Goal: Task Accomplishment & Management: Complete application form

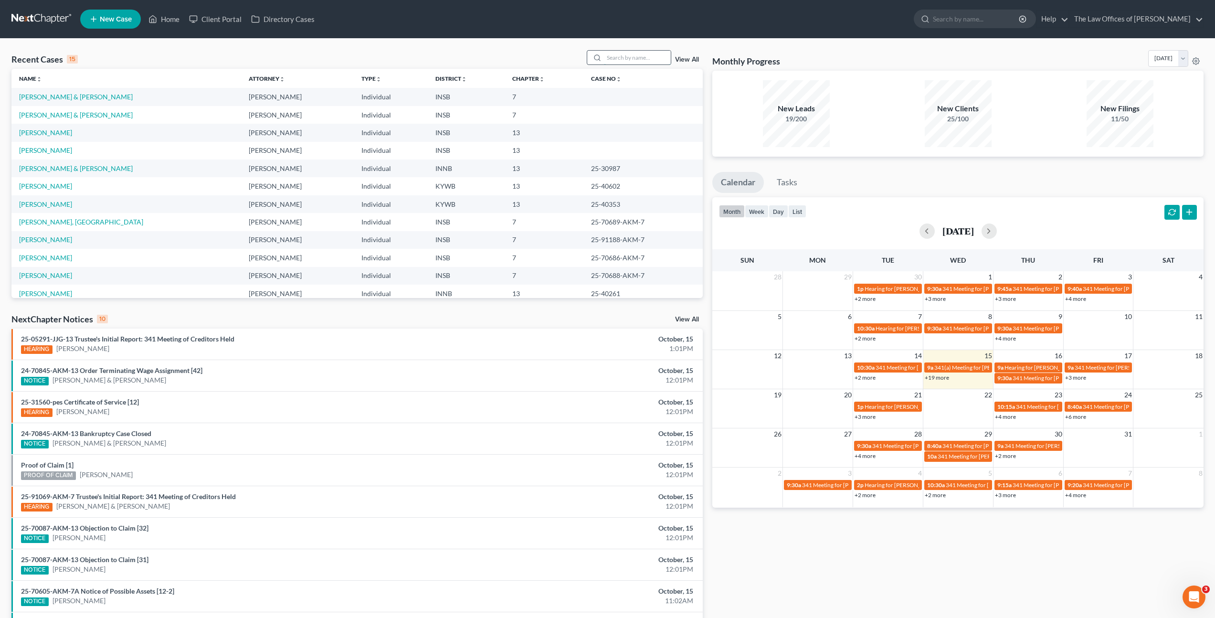
click at [640, 60] on input "search" at bounding box center [637, 58] width 67 height 14
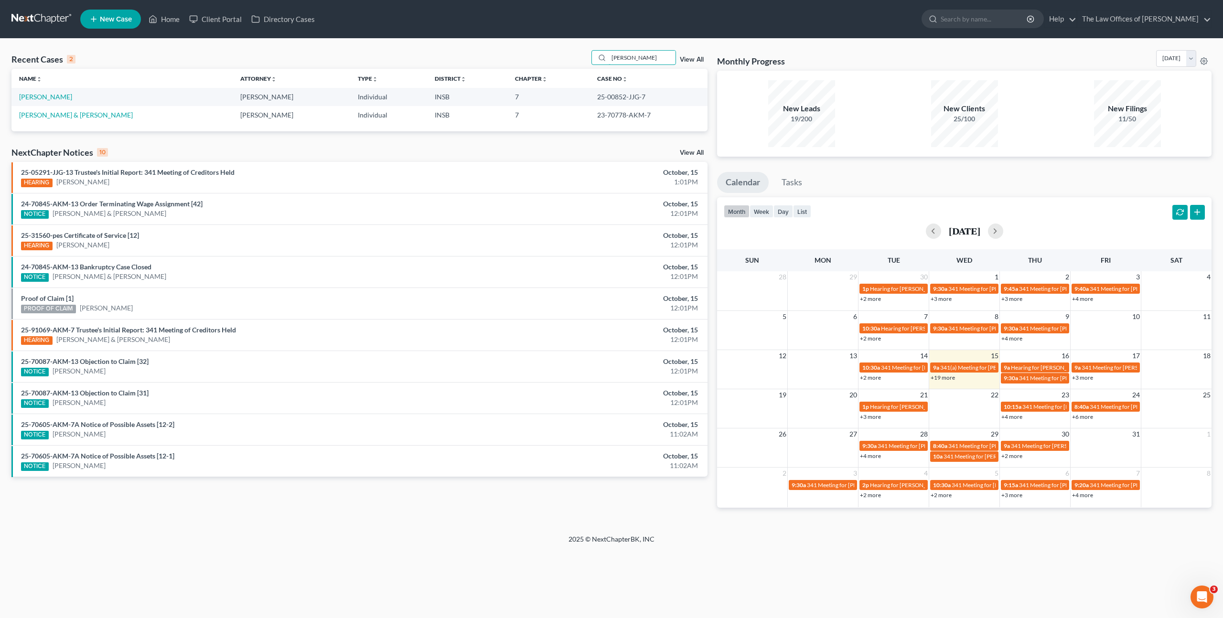
drag, startPoint x: 650, startPoint y: 58, endPoint x: 545, endPoint y: 54, distance: 105.6
click at [545, 54] on div "Recent Cases 2 [PERSON_NAME] View All" at bounding box center [359, 59] width 696 height 19
type input "[PERSON_NAME]"
click at [114, 20] on span "New Case" at bounding box center [116, 19] width 32 height 7
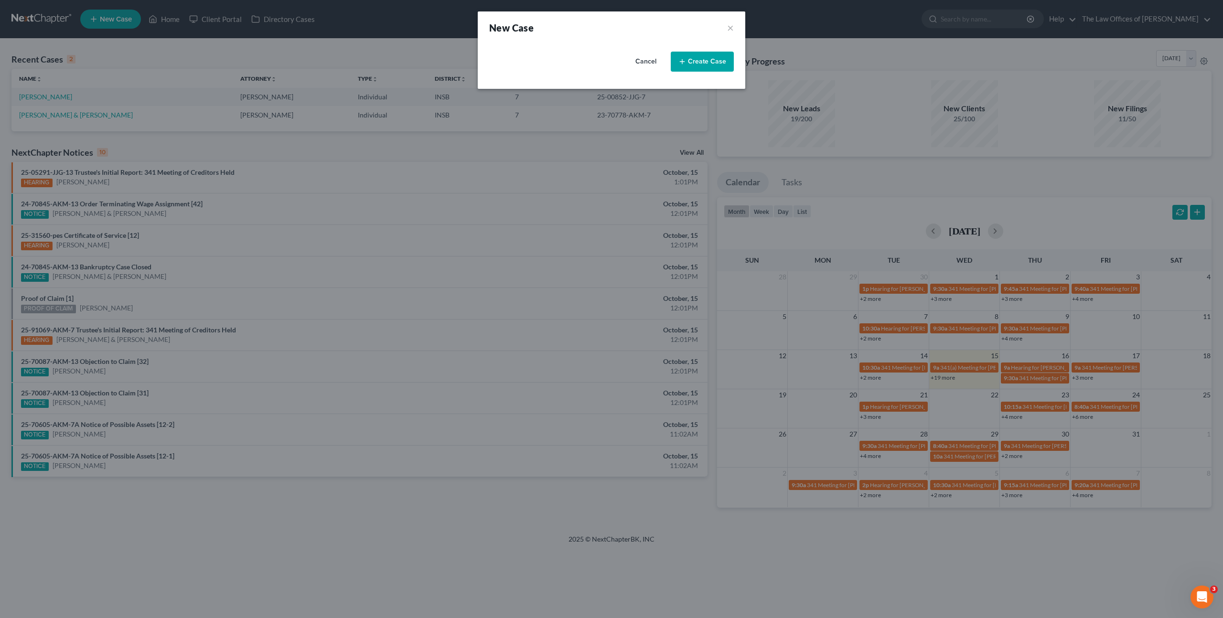
select select "28"
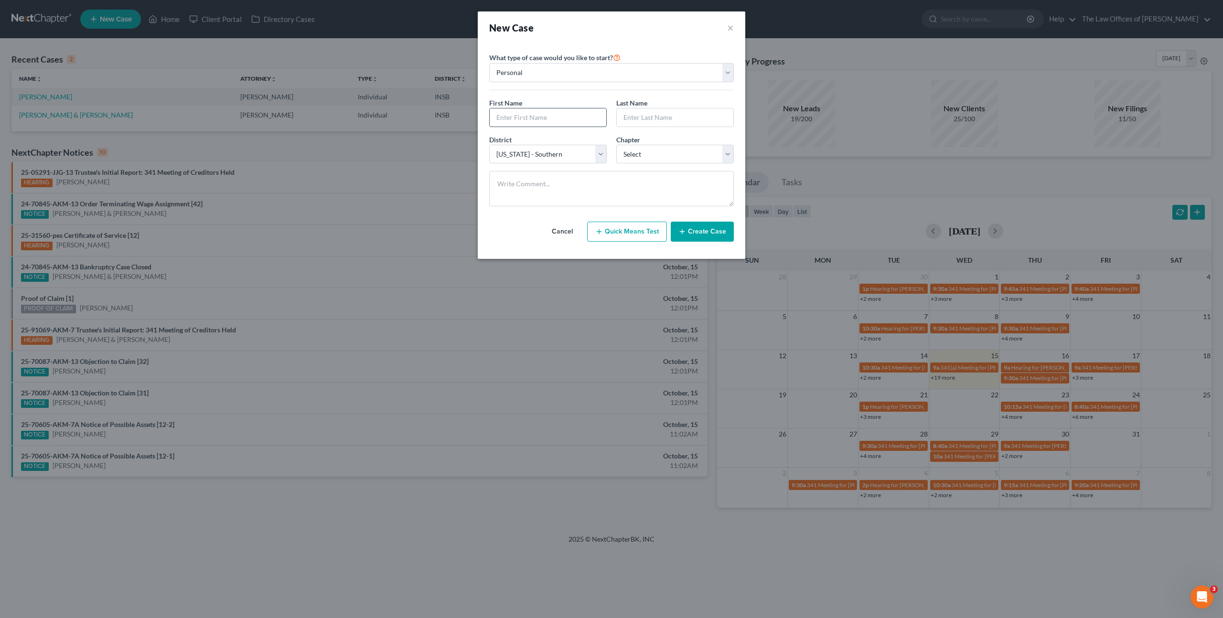
click at [537, 113] on input "text" at bounding box center [547, 117] width 117 height 18
type input "[PERSON_NAME]"
click at [633, 152] on select "Select 7 11 12 13" at bounding box center [674, 154] width 117 height 19
select select "0"
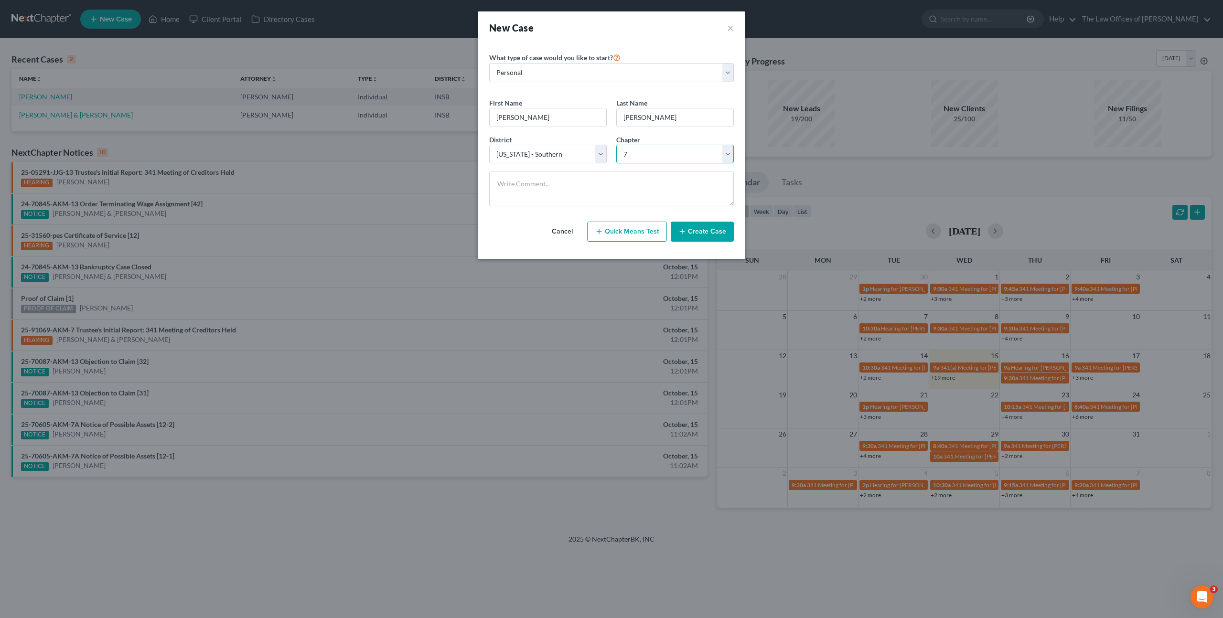
click at [616, 145] on select "Select 7 11 12 13" at bounding box center [674, 154] width 117 height 19
click at [691, 234] on button "Create Case" at bounding box center [701, 232] width 63 height 20
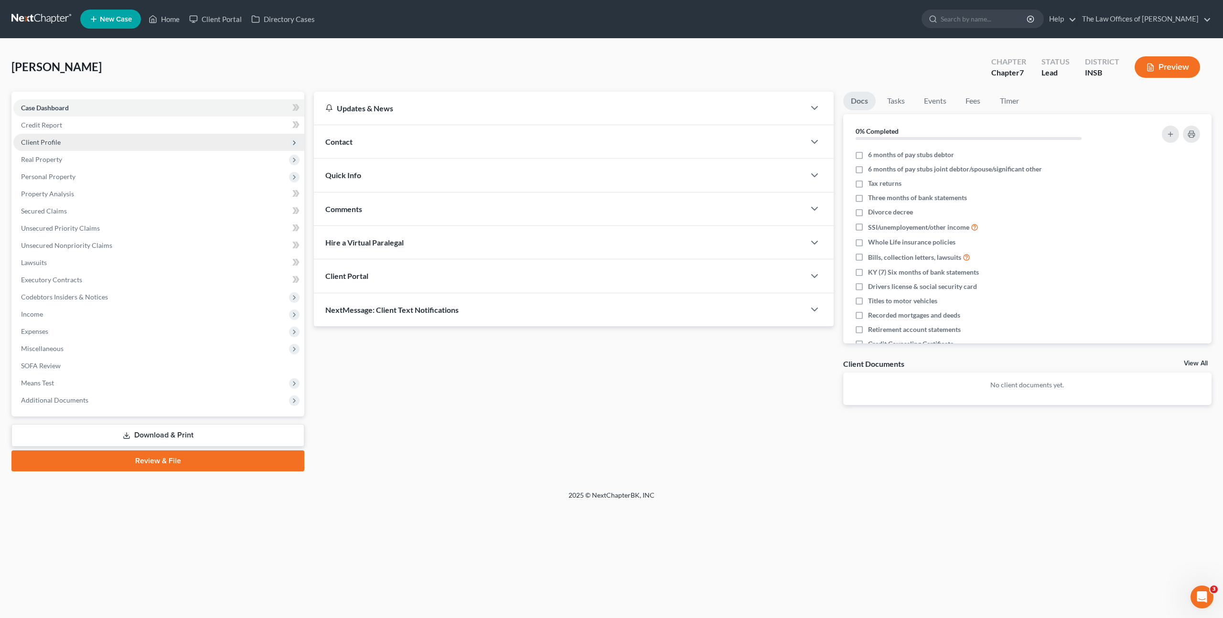
click at [114, 136] on span "Client Profile" at bounding box center [158, 142] width 291 height 17
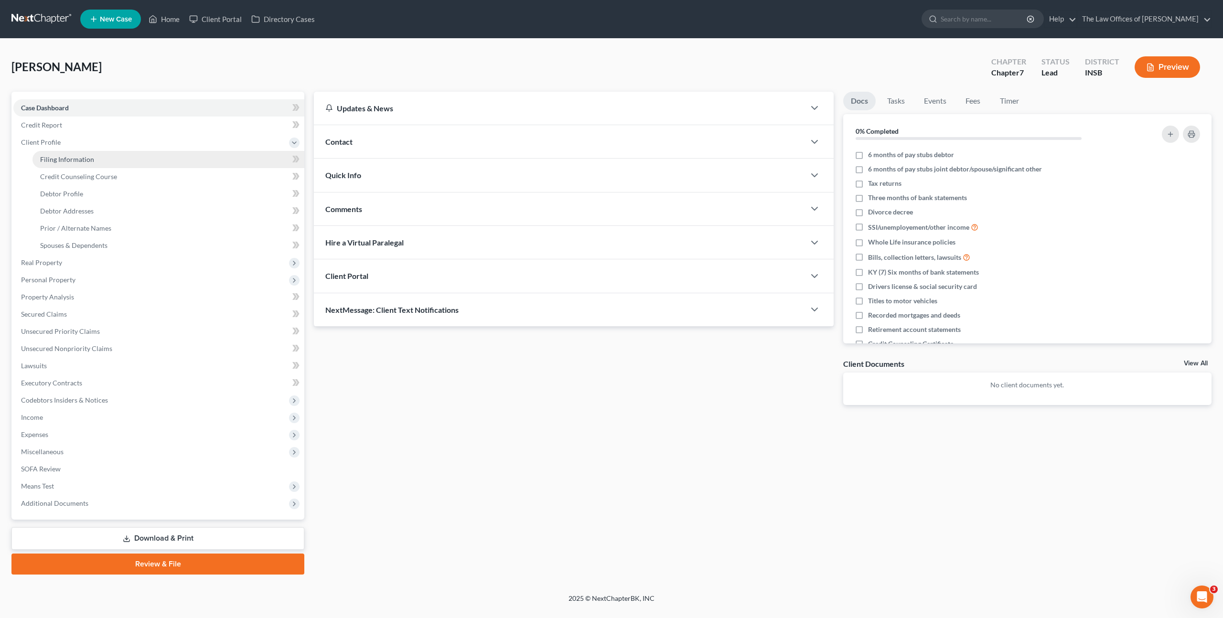
click at [109, 160] on link "Filing Information" at bounding box center [168, 159] width 272 height 17
select select "1"
select select "0"
select select "28"
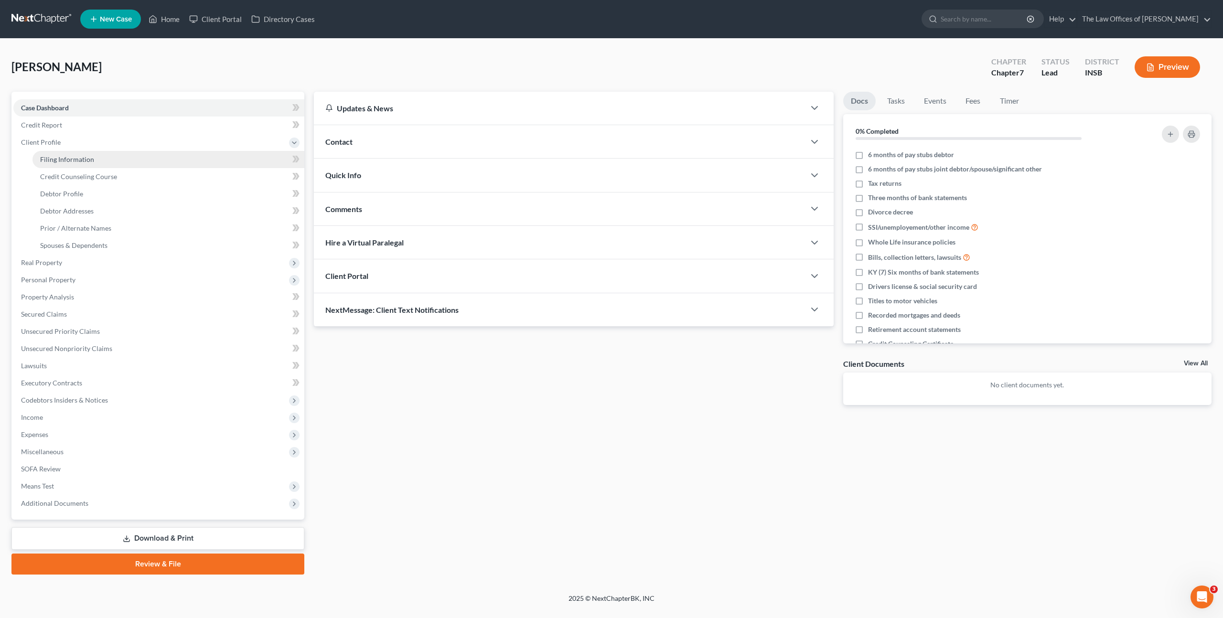
select select "15"
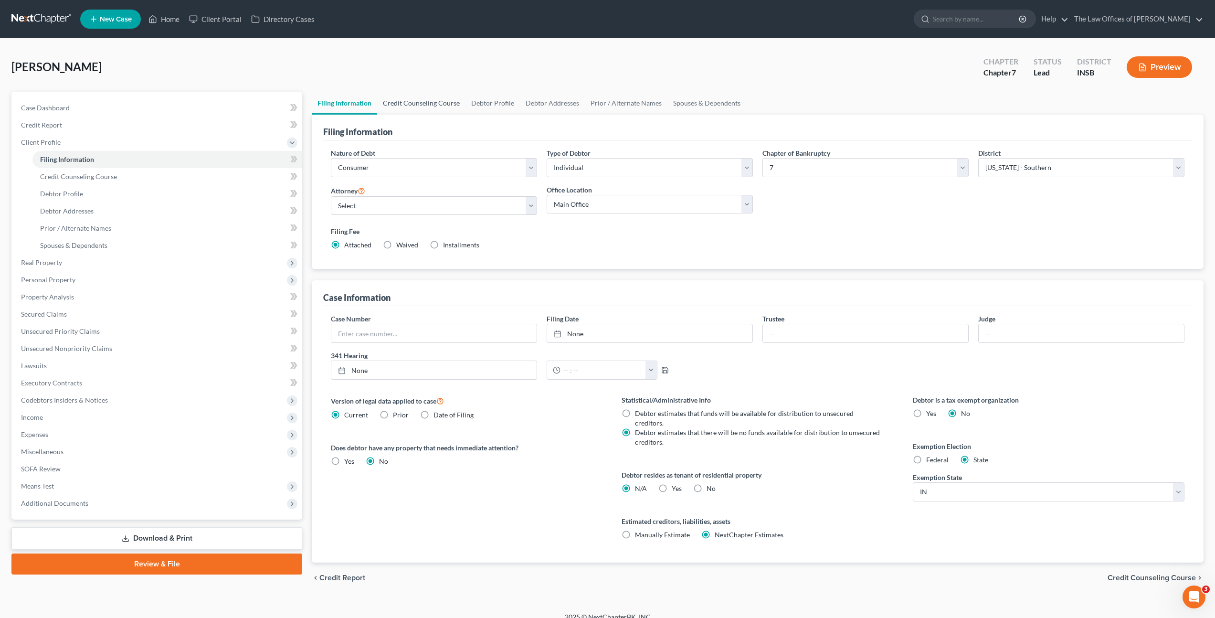
click at [445, 103] on link "Credit Counseling Course" at bounding box center [421, 103] width 88 height 23
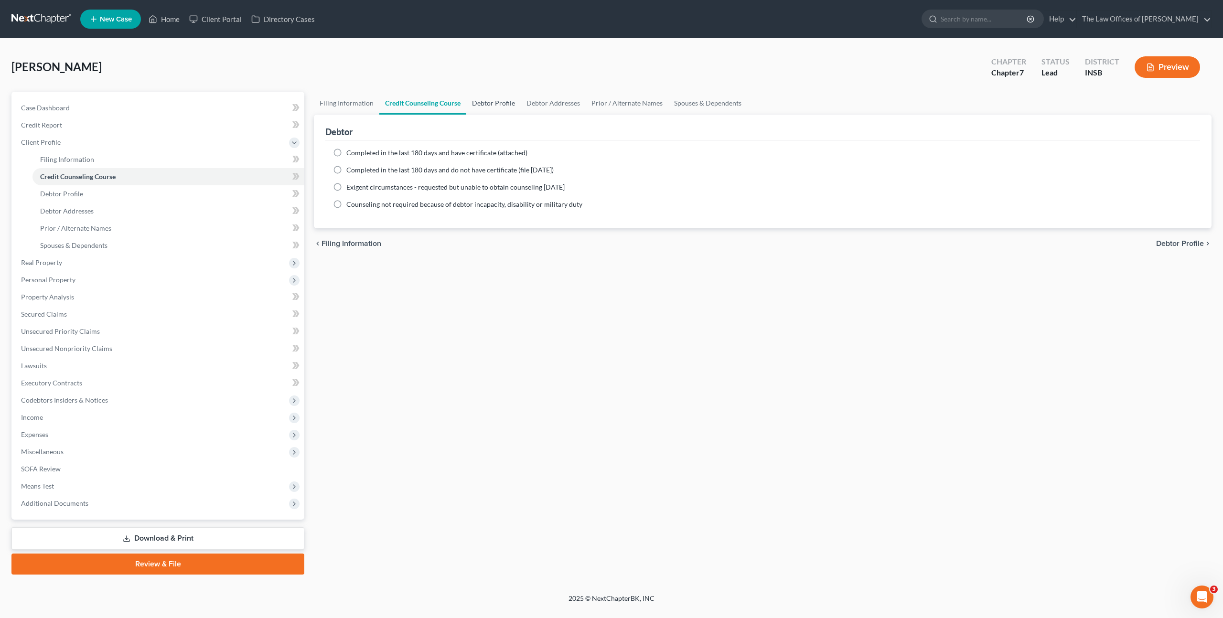
click at [500, 106] on link "Debtor Profile" at bounding box center [493, 103] width 54 height 23
select select "0"
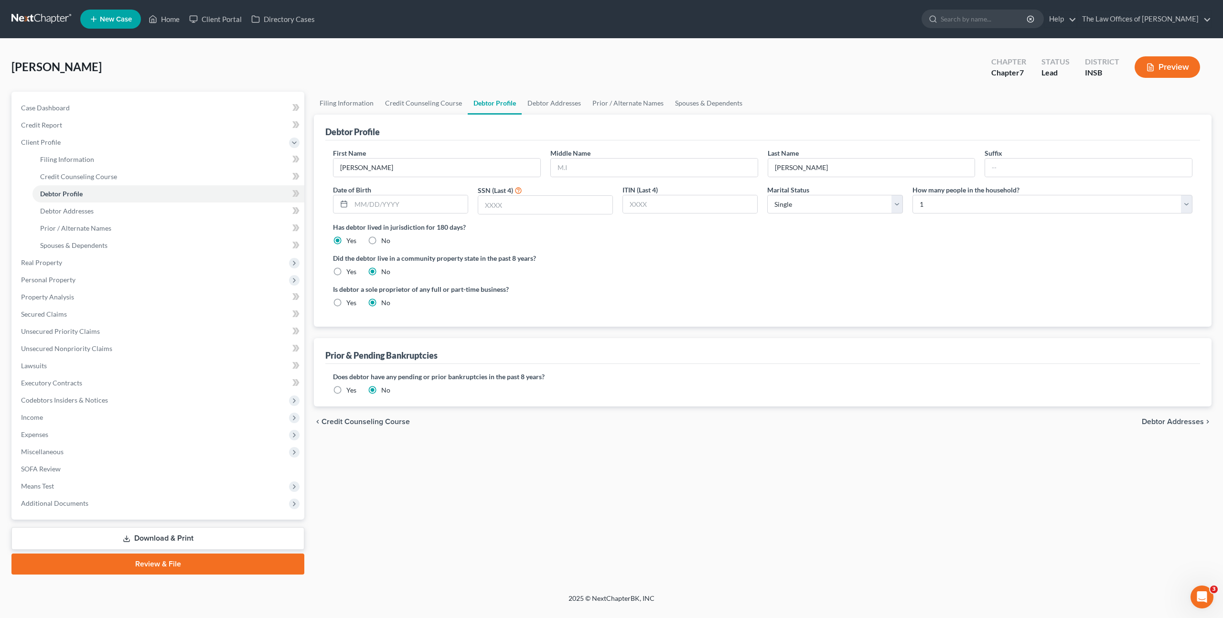
click at [590, 178] on div "First Name [PERSON_NAME] Middle Name Last Name [PERSON_NAME] Suffix Date of Bir…" at bounding box center [762, 185] width 869 height 74
drag, startPoint x: 629, startPoint y: 169, endPoint x: 665, endPoint y: 167, distance: 35.9
click at [629, 169] on input "text" at bounding box center [654, 168] width 207 height 18
type input "[PERSON_NAME]"
click at [412, 205] on input "text" at bounding box center [409, 204] width 117 height 18
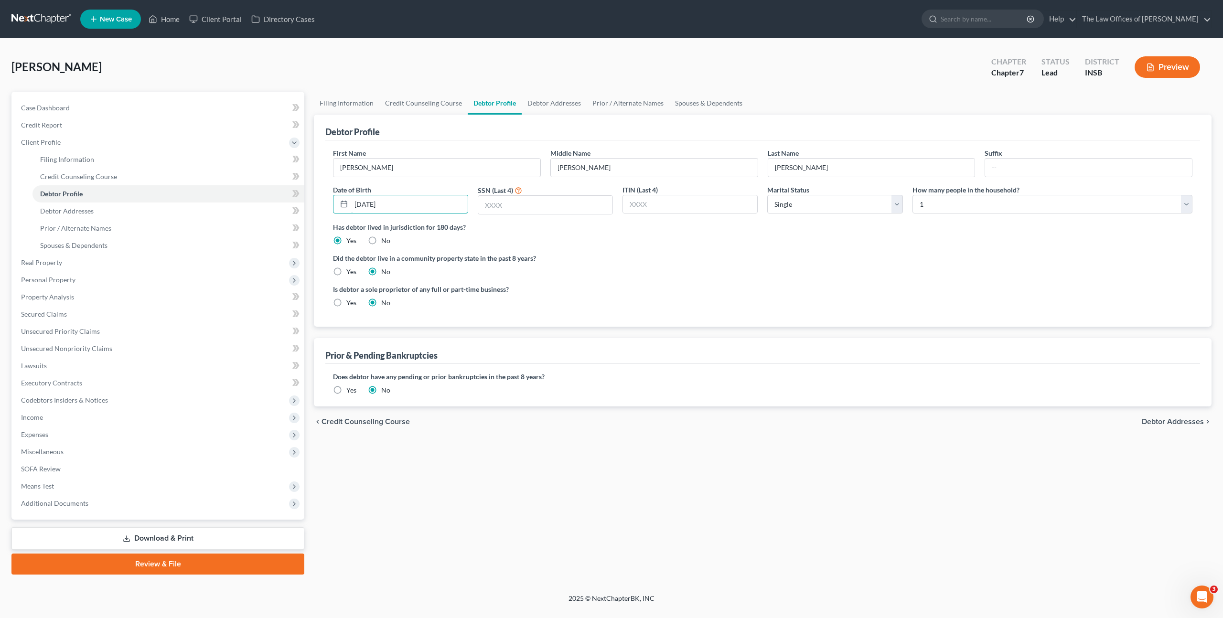
type input "[DATE]"
type input "0329"
click at [694, 264] on div "Did the debtor live in a community property state in the past 8 years? Yes No" at bounding box center [762, 264] width 859 height 23
click at [784, 213] on div "Marital Status Select [DEMOGRAPHIC_DATA] Married [DEMOGRAPHIC_DATA] Divorced Wi…" at bounding box center [834, 200] width 145 height 30
click at [796, 207] on select "Select Single Married Separated Divorced Widowed" at bounding box center [834, 204] width 135 height 19
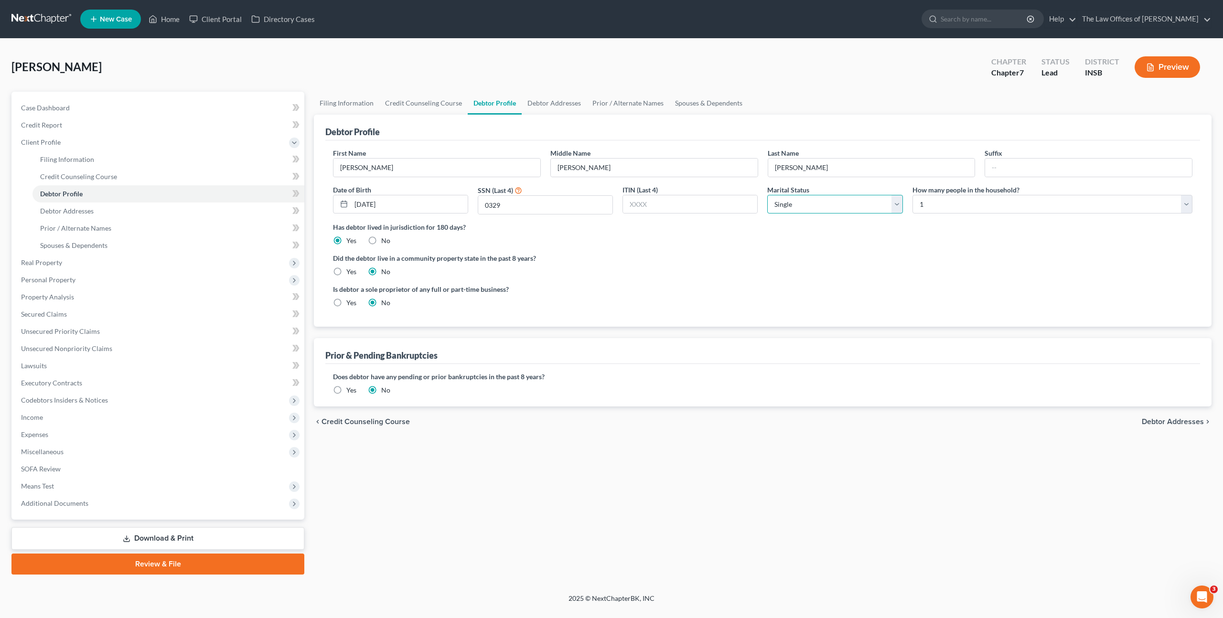
select select "3"
click at [767, 195] on select "Select Single Married Separated Divorced Widowed" at bounding box center [834, 204] width 135 height 19
click at [993, 241] on div "Has debtor lived in jurisdiction for 180 days? Yes No Debtor must reside in jur…" at bounding box center [762, 233] width 859 height 23
click at [532, 100] on link "Debtor Addresses" at bounding box center [553, 103] width 65 height 23
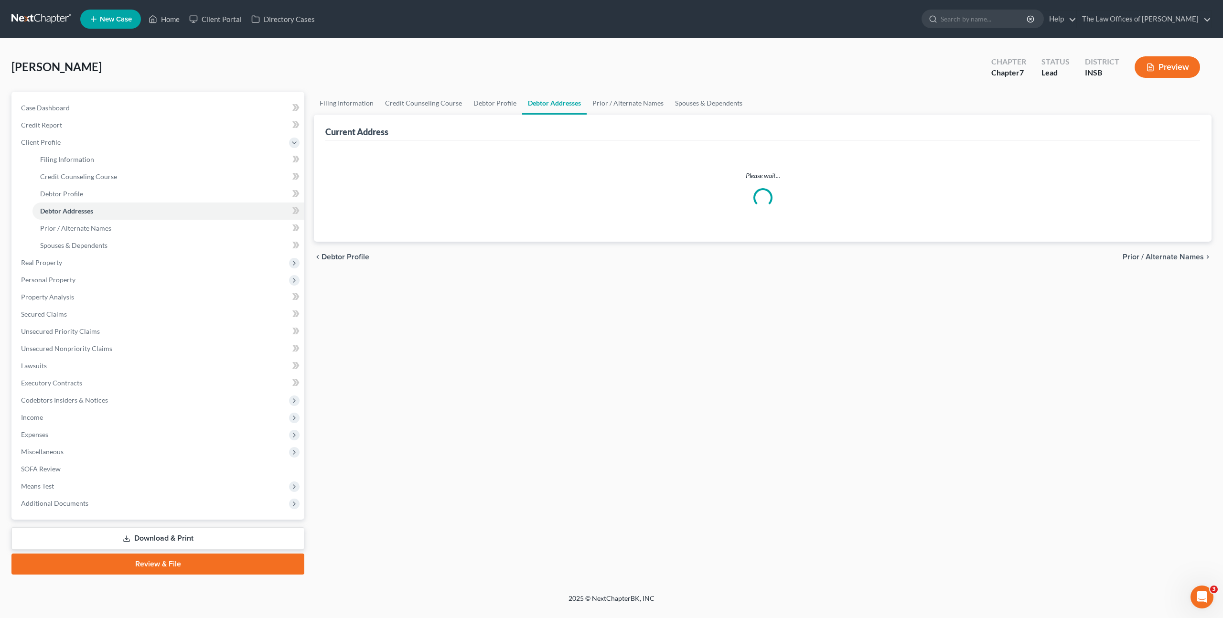
select select "0"
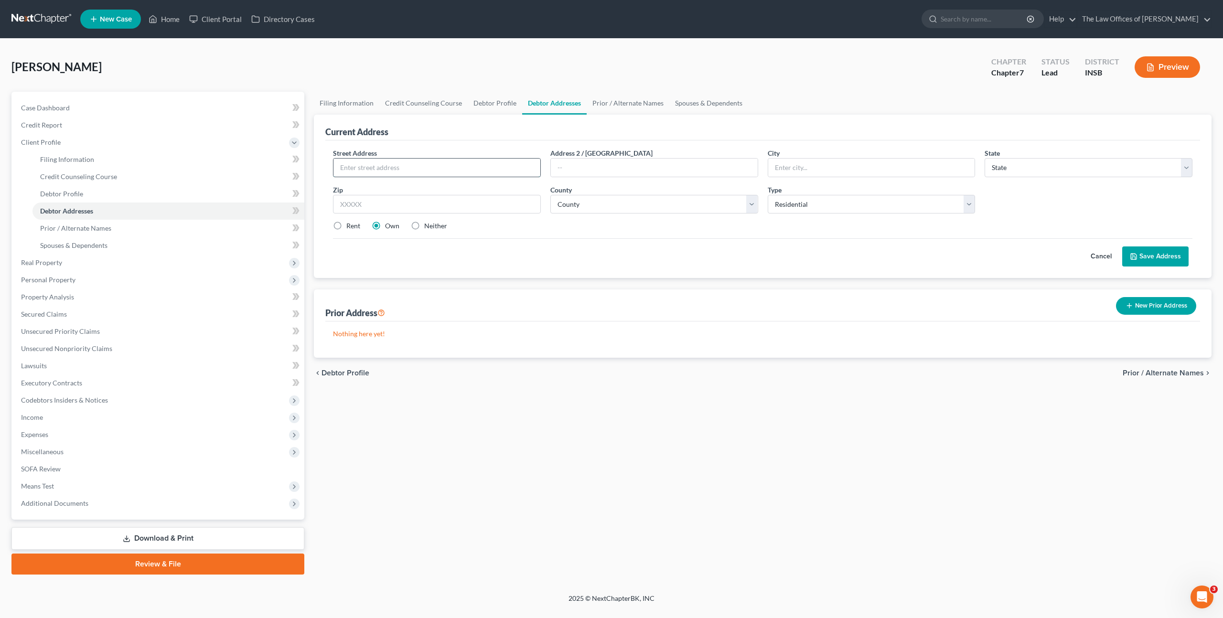
click at [424, 171] on input "text" at bounding box center [436, 168] width 207 height 18
type input "1936 Wildcat Pass"
type input "47720"
click at [516, 244] on div "Cancel Save Address" at bounding box center [762, 252] width 859 height 28
type input "[GEOGRAPHIC_DATA]"
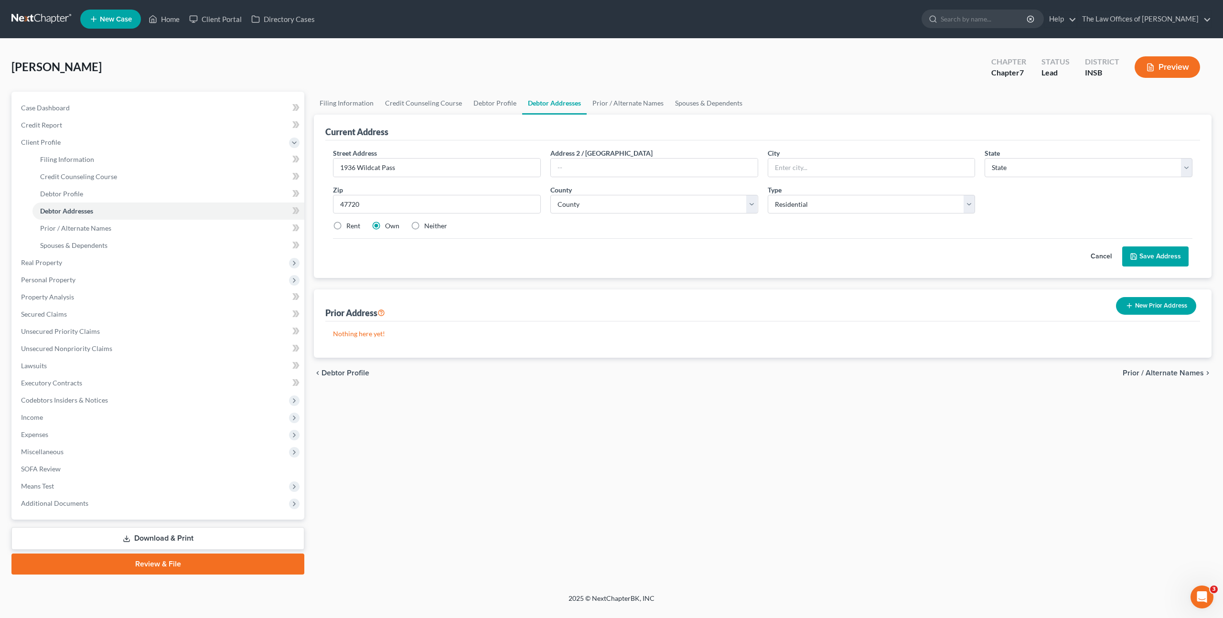
select select "15"
click at [346, 223] on label "Rent" at bounding box center [353, 226] width 14 height 10
click at [350, 223] on input "Rent" at bounding box center [353, 224] width 6 height 6
radio input "true"
click at [1147, 258] on button "Save Address" at bounding box center [1155, 256] width 66 height 20
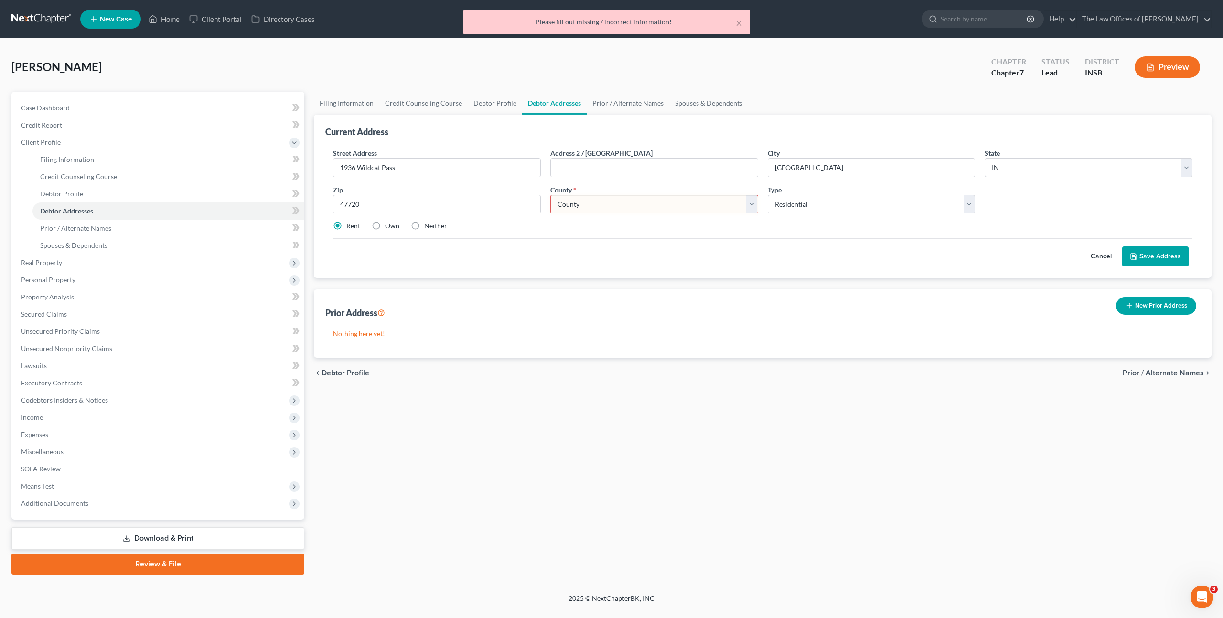
click at [708, 205] on select "County [GEOGRAPHIC_DATA] [GEOGRAPHIC_DATA] [GEOGRAPHIC_DATA] [GEOGRAPHIC_DATA] …" at bounding box center [654, 204] width 208 height 19
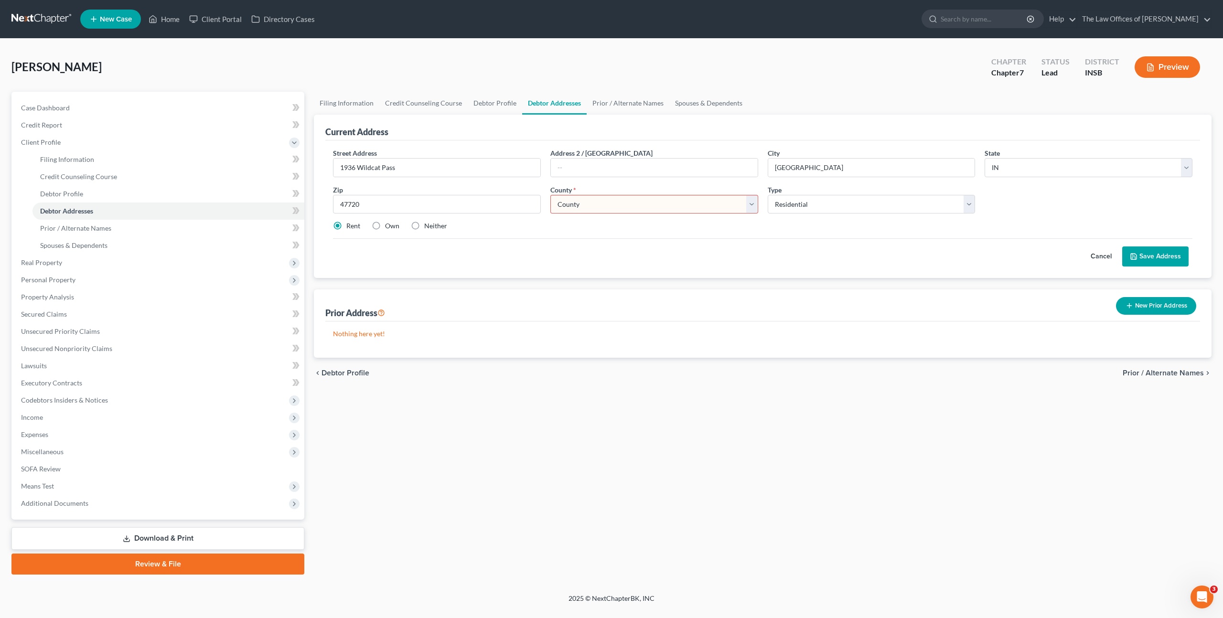
click at [592, 202] on select "County [GEOGRAPHIC_DATA] [GEOGRAPHIC_DATA] [GEOGRAPHIC_DATA] [GEOGRAPHIC_DATA] …" at bounding box center [654, 204] width 208 height 19
select select "81"
click at [550, 195] on select "County [GEOGRAPHIC_DATA] [GEOGRAPHIC_DATA] [GEOGRAPHIC_DATA] [GEOGRAPHIC_DATA] …" at bounding box center [654, 204] width 208 height 19
click at [880, 259] on div "Cancel Save Address" at bounding box center [762, 252] width 859 height 28
click at [1151, 262] on button "Save Address" at bounding box center [1155, 256] width 66 height 20
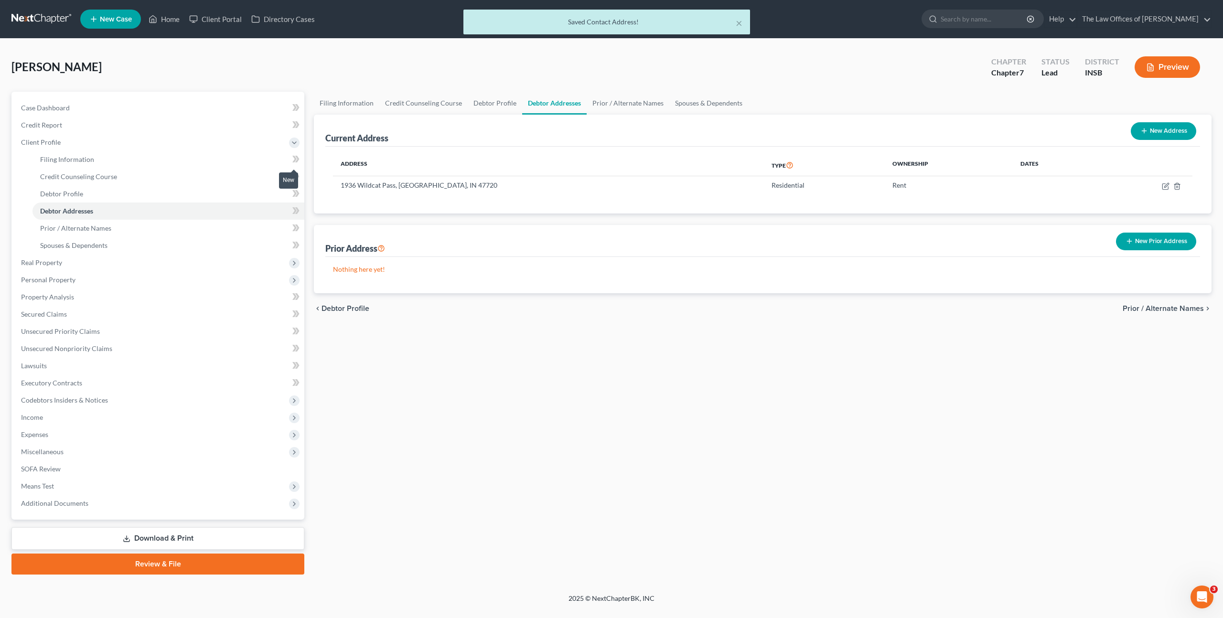
click at [296, 156] on icon at bounding box center [297, 159] width 4 height 7
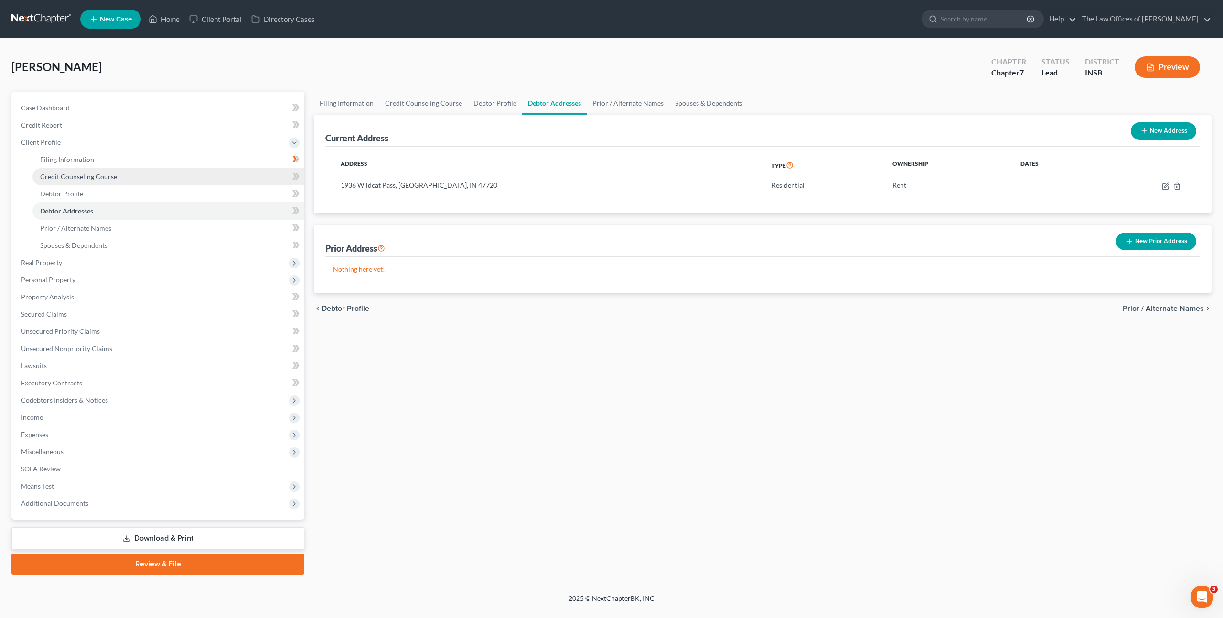
click at [271, 177] on link "Credit Counseling Course" at bounding box center [168, 176] width 272 height 17
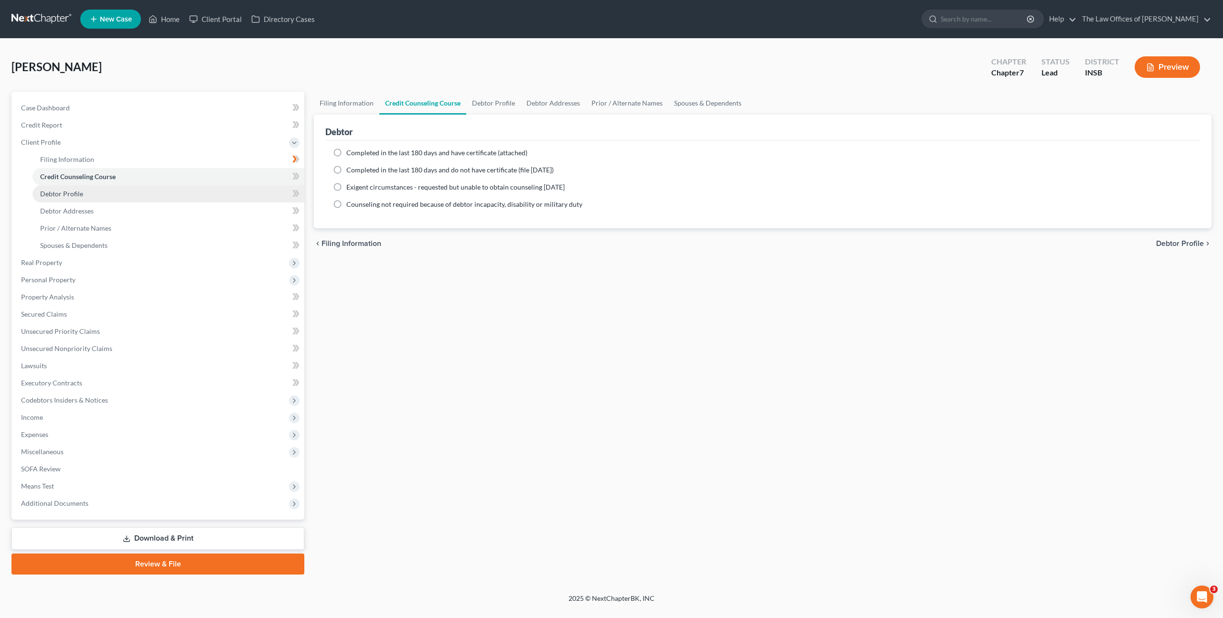
click at [275, 195] on link "Debtor Profile" at bounding box center [168, 193] width 272 height 17
select select "3"
select select "0"
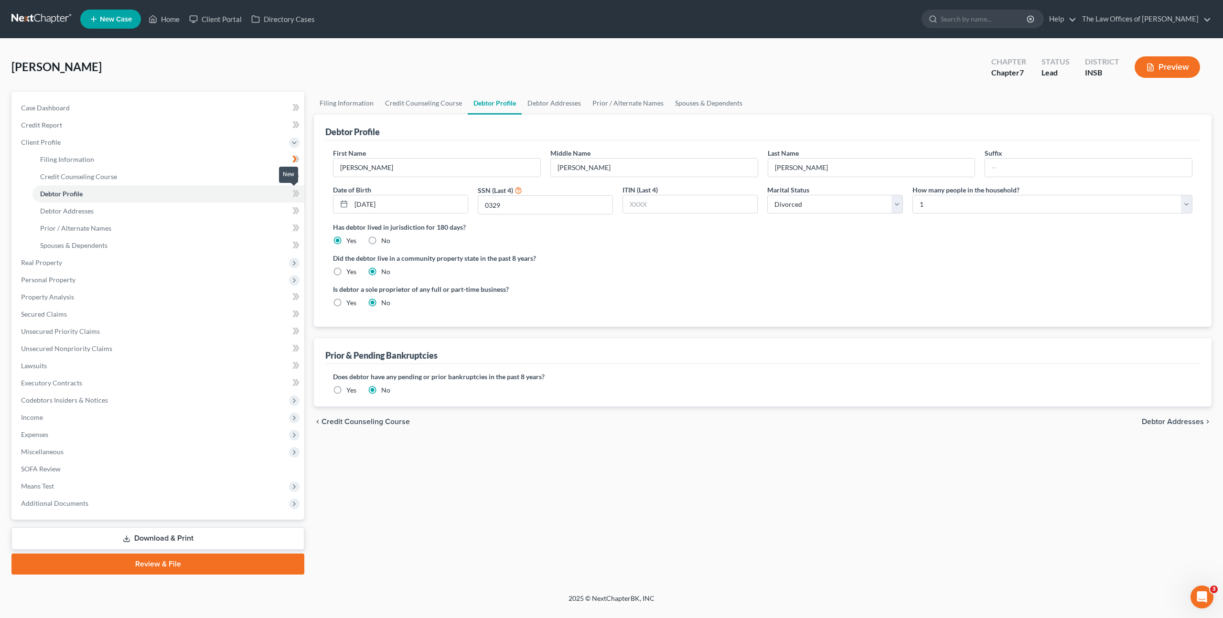
click at [296, 194] on icon at bounding box center [295, 194] width 7 height 12
click at [574, 245] on div "Has debtor lived in jurisdiction for 180 days? Yes No Debtor must reside in jur…" at bounding box center [762, 233] width 859 height 23
click at [221, 212] on link "Debtor Addresses" at bounding box center [168, 210] width 272 height 17
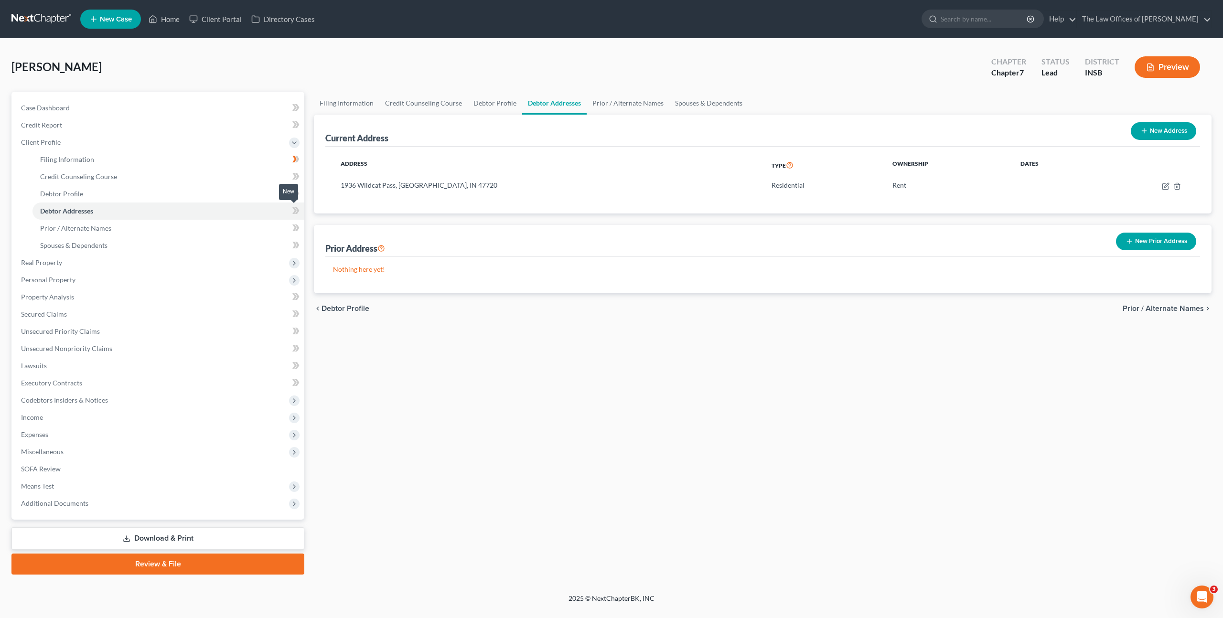
click at [295, 214] on icon at bounding box center [295, 211] width 7 height 12
click at [266, 226] on link "Prior / Alternate Names" at bounding box center [168, 228] width 272 height 17
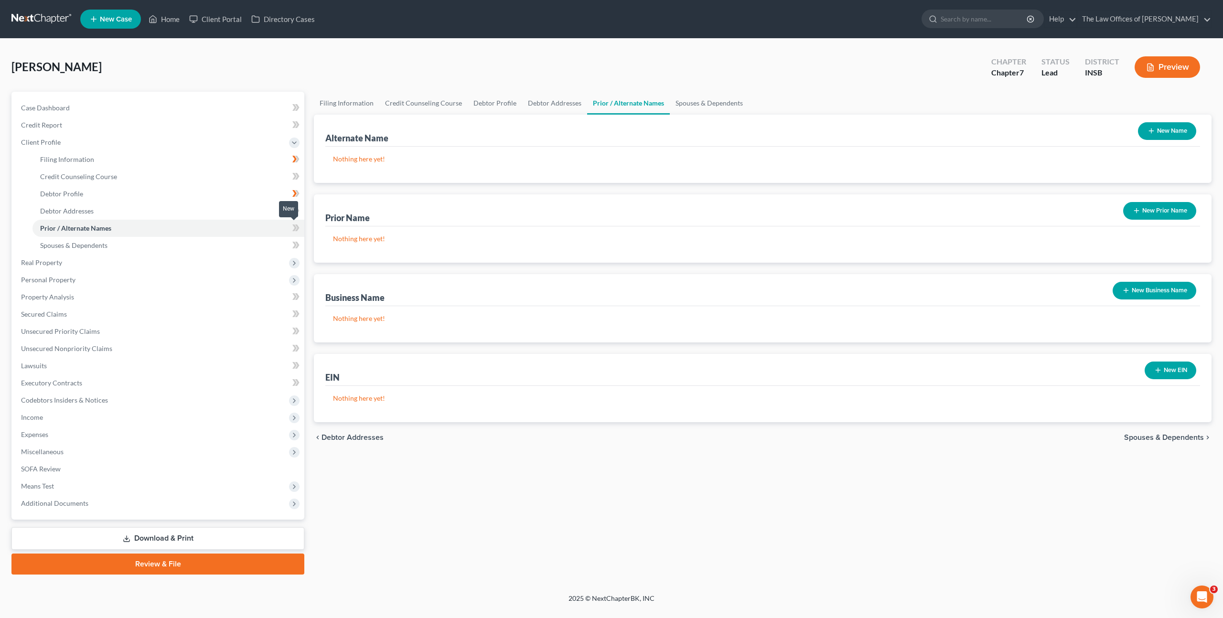
click at [298, 230] on icon at bounding box center [295, 228] width 7 height 12
click at [419, 221] on div "Prior Name New Prior Name" at bounding box center [762, 210] width 874 height 32
click at [279, 247] on link "Spouses & Dependents" at bounding box center [168, 245] width 272 height 17
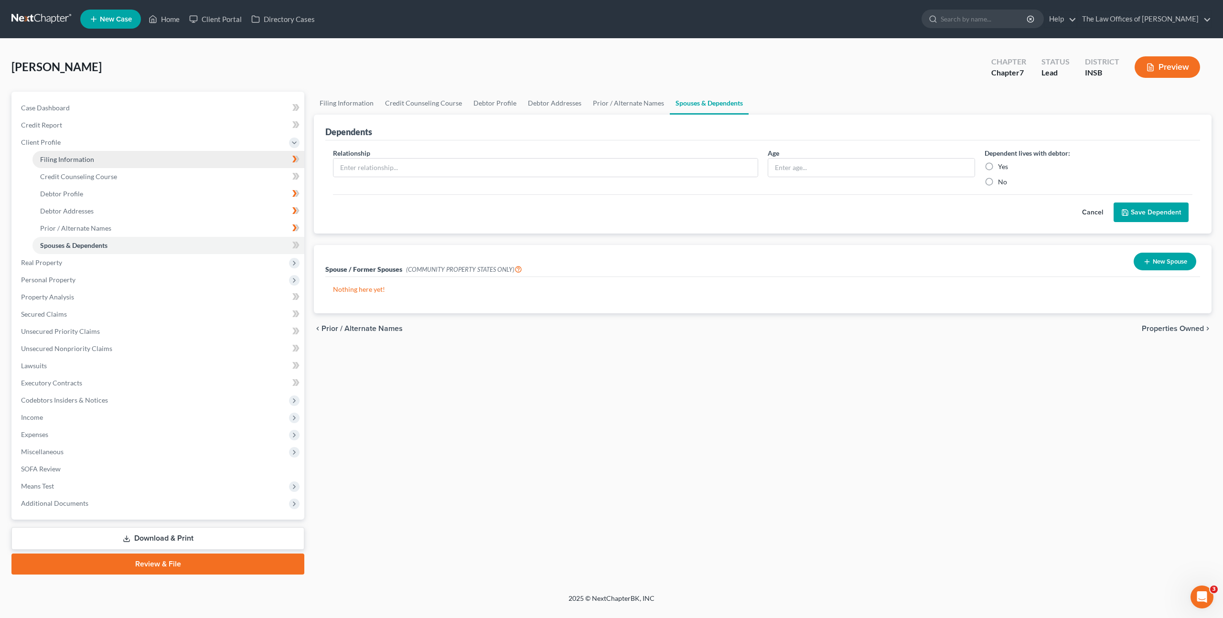
click at [163, 160] on link "Filing Information" at bounding box center [168, 159] width 272 height 17
select select "1"
select select "0"
select select "28"
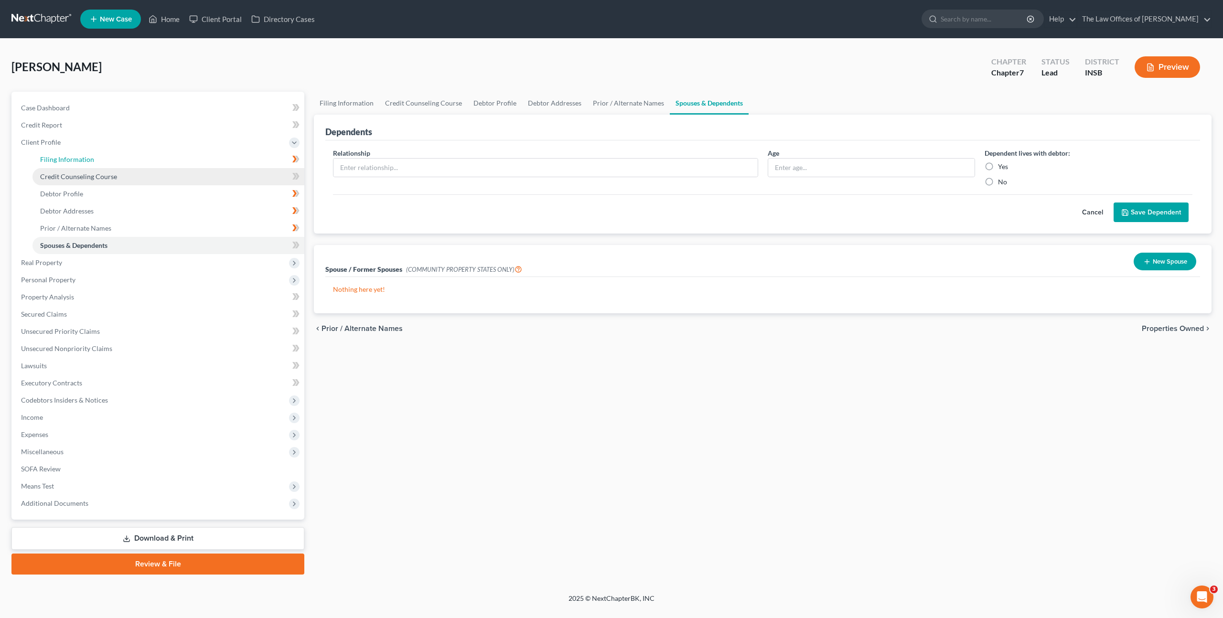
select select "15"
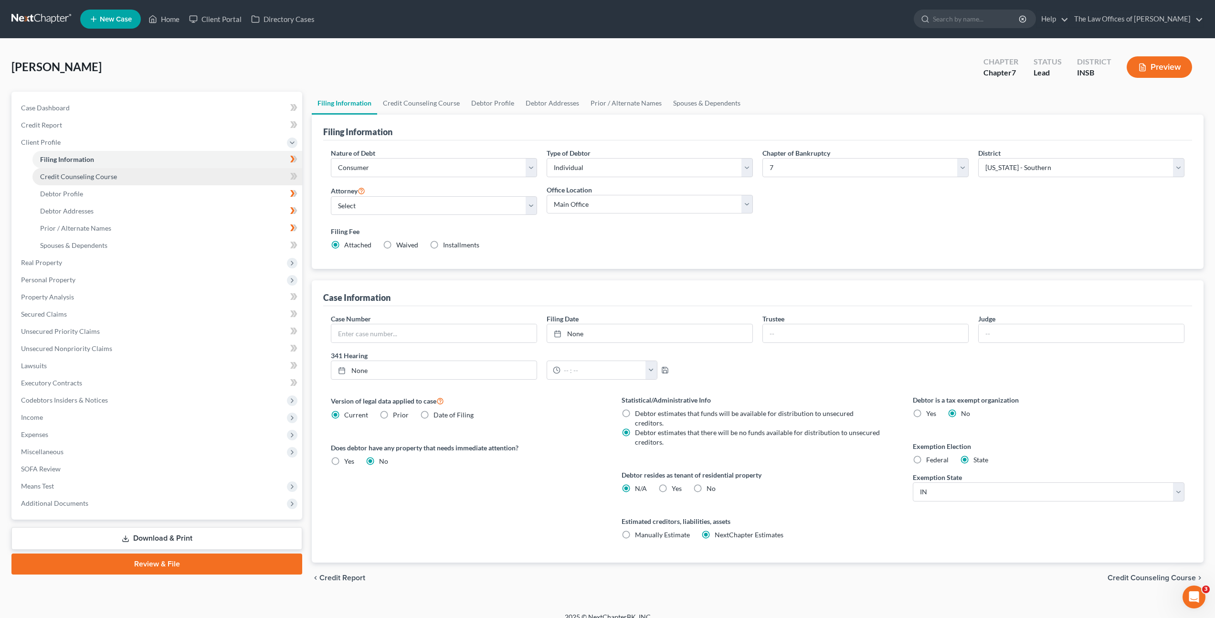
click at [173, 177] on link "Credit Counseling Course" at bounding box center [167, 176] width 270 height 17
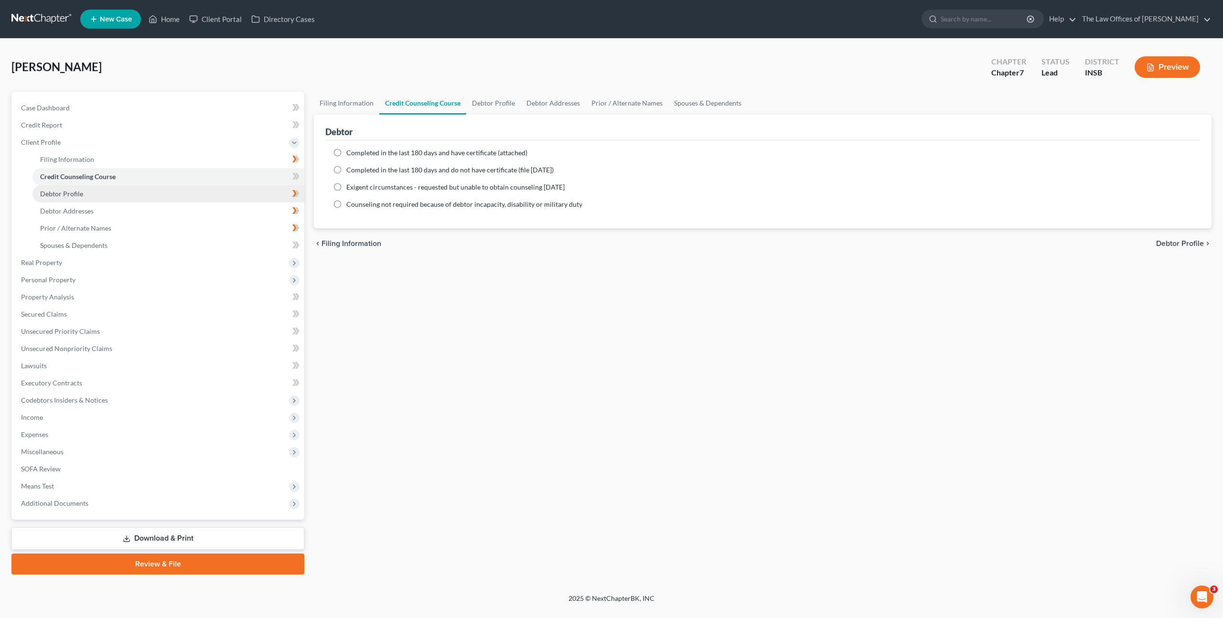
click at [177, 195] on link "Debtor Profile" at bounding box center [168, 193] width 272 height 17
select select "3"
select select "0"
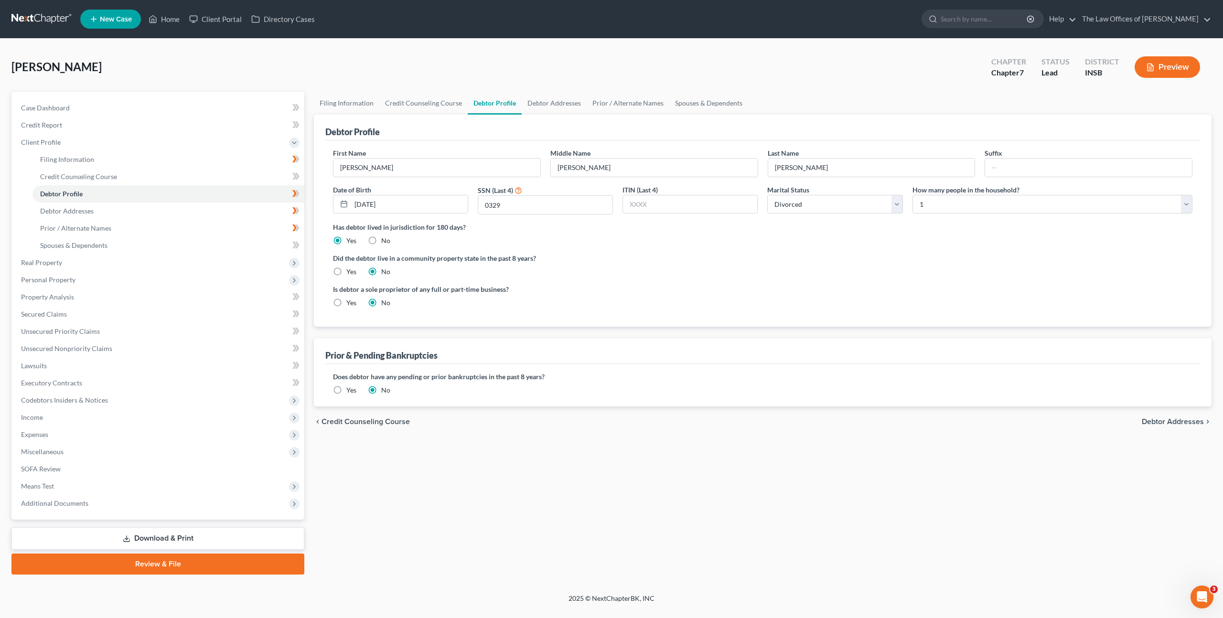
click at [630, 266] on div "Did the debtor live in a community property state in the past 8 years? Yes No" at bounding box center [762, 264] width 859 height 23
click at [803, 209] on select "Select Single Married Separated Divorced Widowed" at bounding box center [834, 204] width 135 height 19
select select "0"
click at [767, 195] on select "Select Single Married Separated Divorced Widowed" at bounding box center [834, 204] width 135 height 19
drag, startPoint x: 810, startPoint y: 273, endPoint x: 840, endPoint y: 263, distance: 31.6
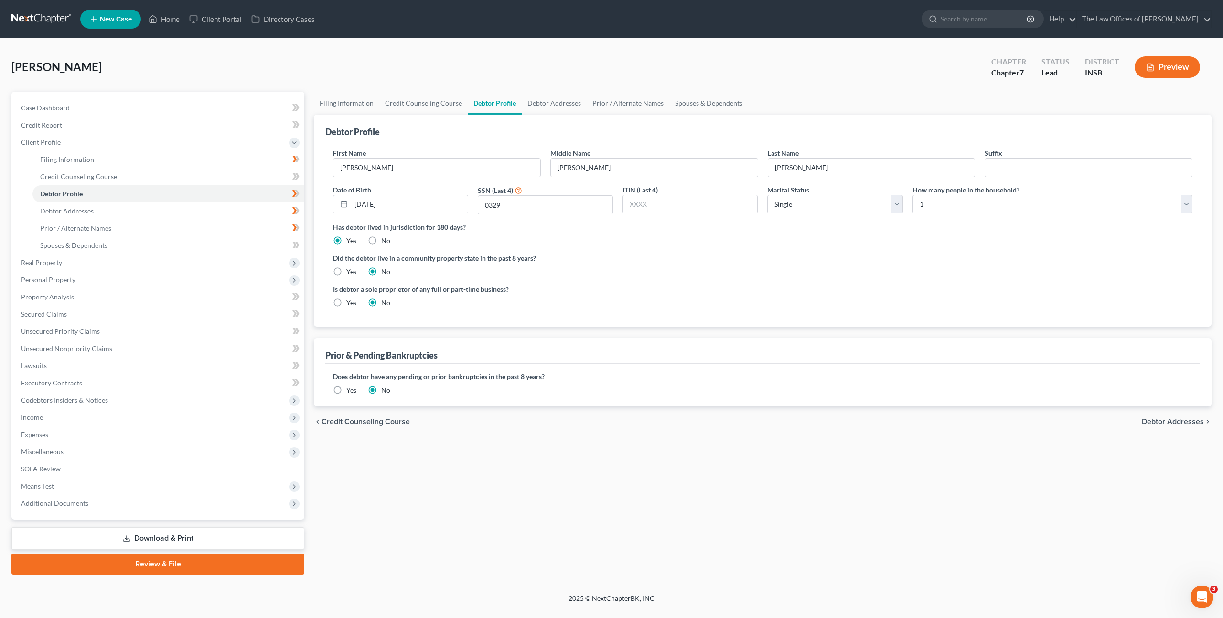
click at [810, 273] on div "Did the debtor live in a community property state in the past 8 years? Yes No" at bounding box center [762, 264] width 859 height 23
click at [711, 267] on div "Did the debtor live in a community property state in the past 8 years? Yes No" at bounding box center [762, 264] width 859 height 23
click at [554, 102] on link "Debtor Addresses" at bounding box center [553, 103] width 65 height 23
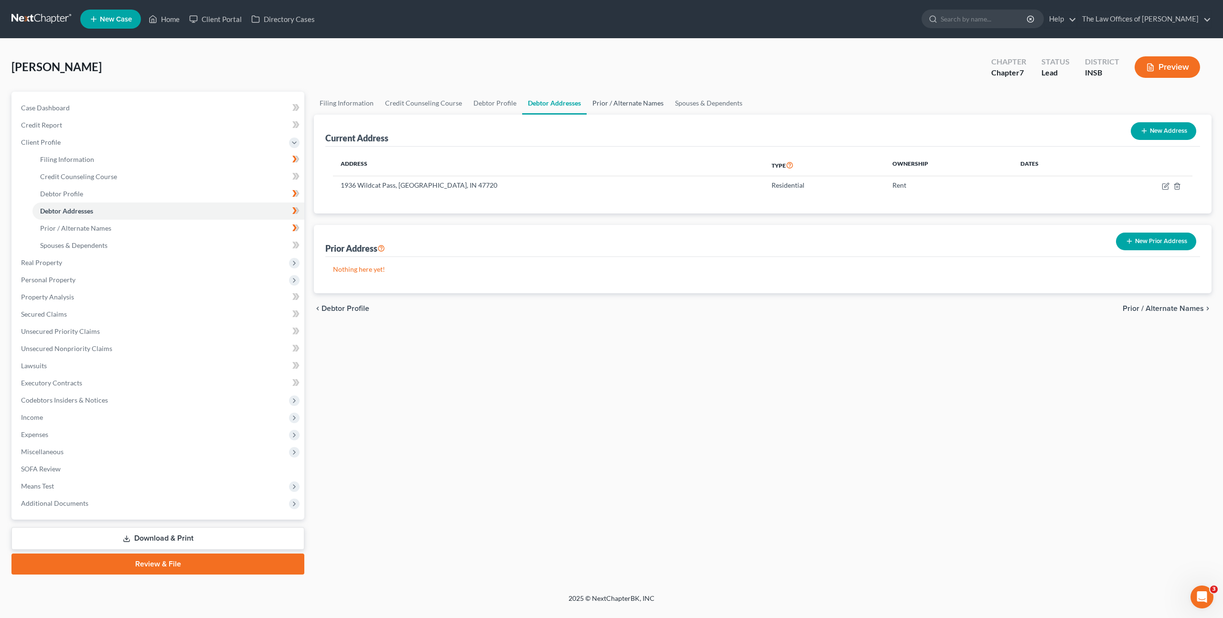
click at [632, 106] on link "Prior / Alternate Names" at bounding box center [627, 103] width 83 height 23
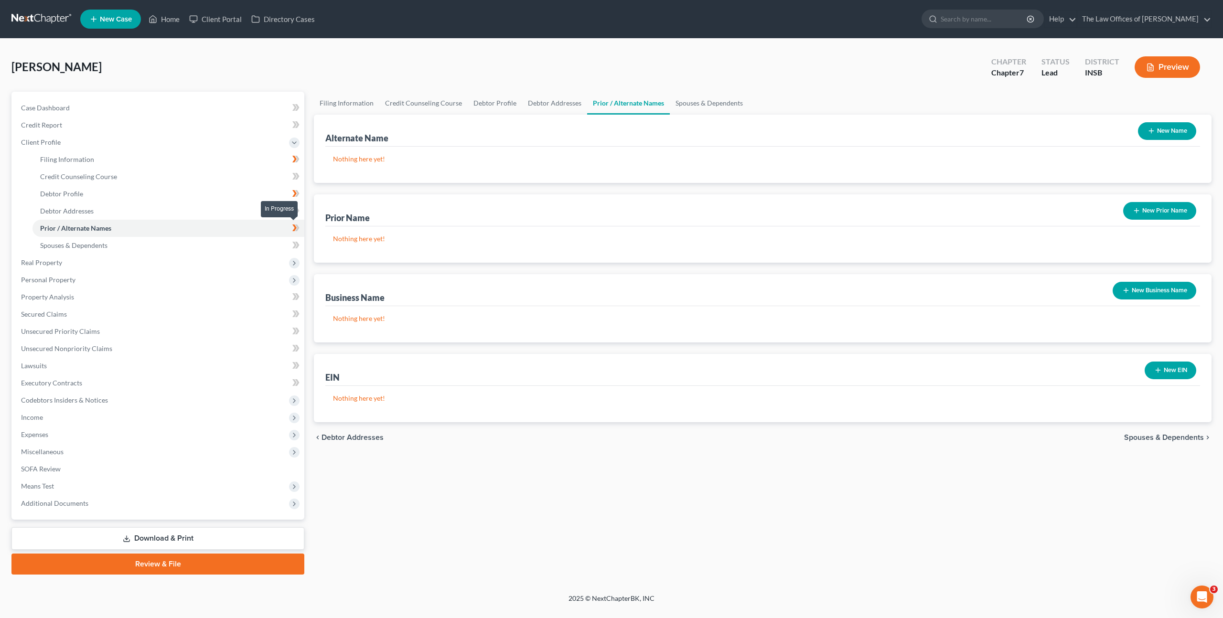
click at [291, 226] on span at bounding box center [295, 229] width 17 height 14
click at [296, 210] on icon at bounding box center [294, 210] width 4 height 7
click at [294, 191] on icon at bounding box center [294, 193] width 4 height 7
click at [273, 177] on link "Credit Counseling Course" at bounding box center [168, 176] width 272 height 17
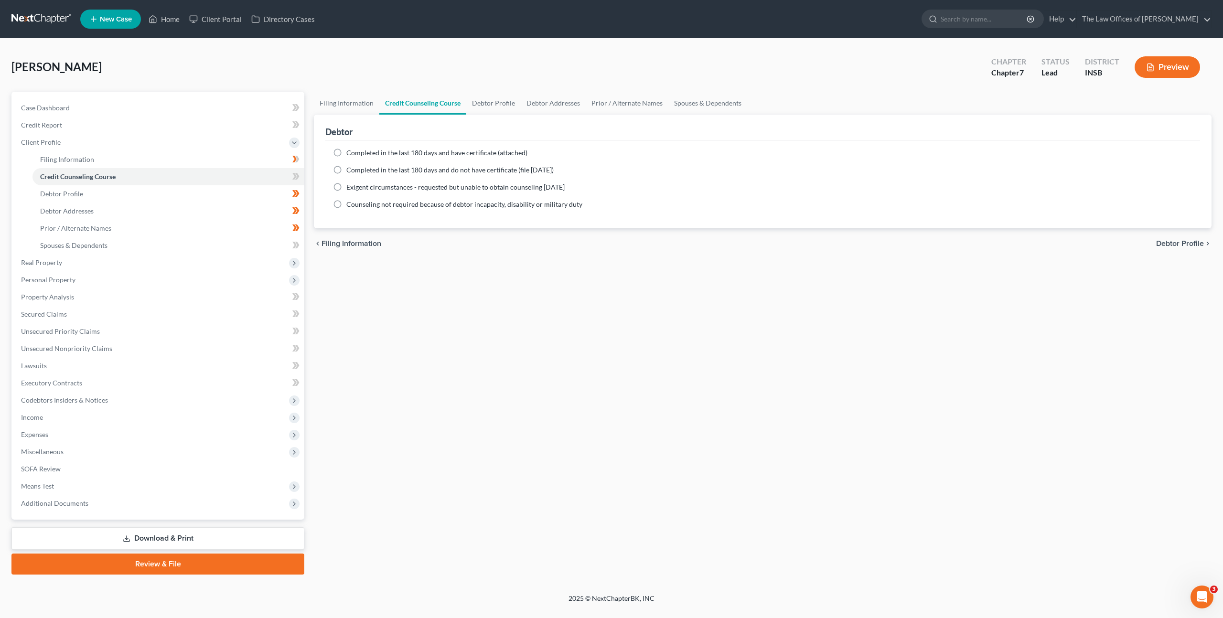
click at [465, 154] on span "Completed in the last 180 days and have certificate (attached)" at bounding box center [436, 153] width 181 height 8
click at [356, 154] on input "Completed in the last 180 days and have certificate (attached)" at bounding box center [353, 151] width 6 height 6
radio input "true"
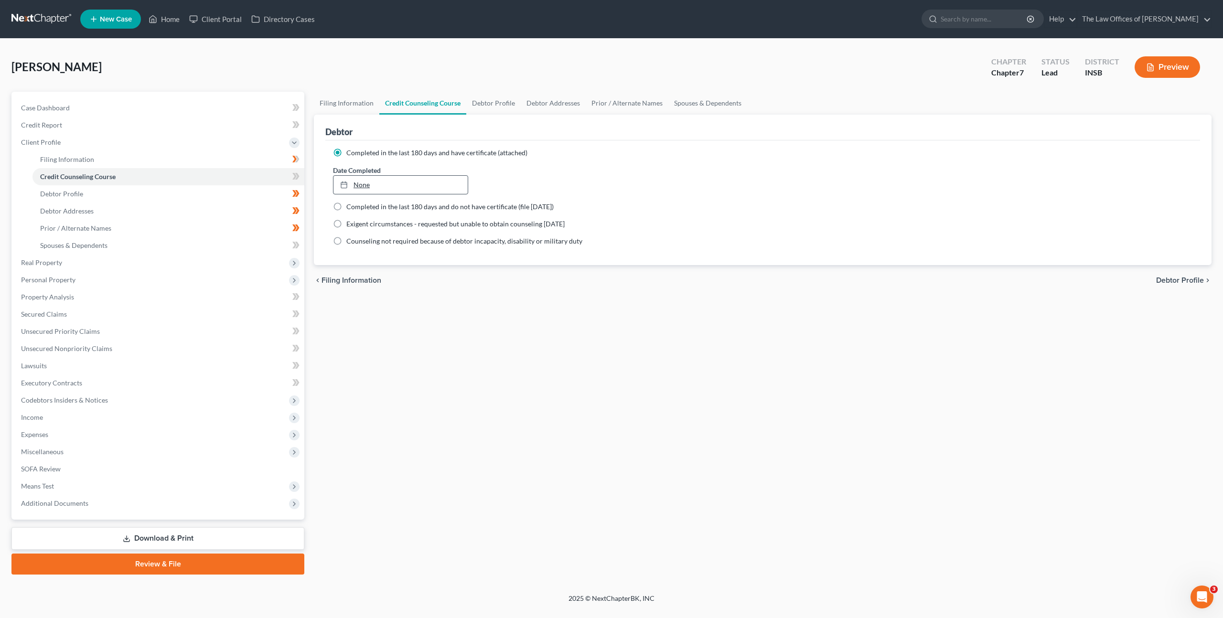
type input "[DATE]"
click at [356, 184] on link "None" at bounding box center [400, 185] width 134 height 18
drag, startPoint x: 702, startPoint y: 374, endPoint x: 518, endPoint y: 318, distance: 192.8
click at [702, 374] on div "Filing Information Credit Counseling Course Debtor Profile Debtor Addresses Pri…" at bounding box center [762, 333] width 907 height 483
click at [290, 171] on span at bounding box center [295, 177] width 17 height 14
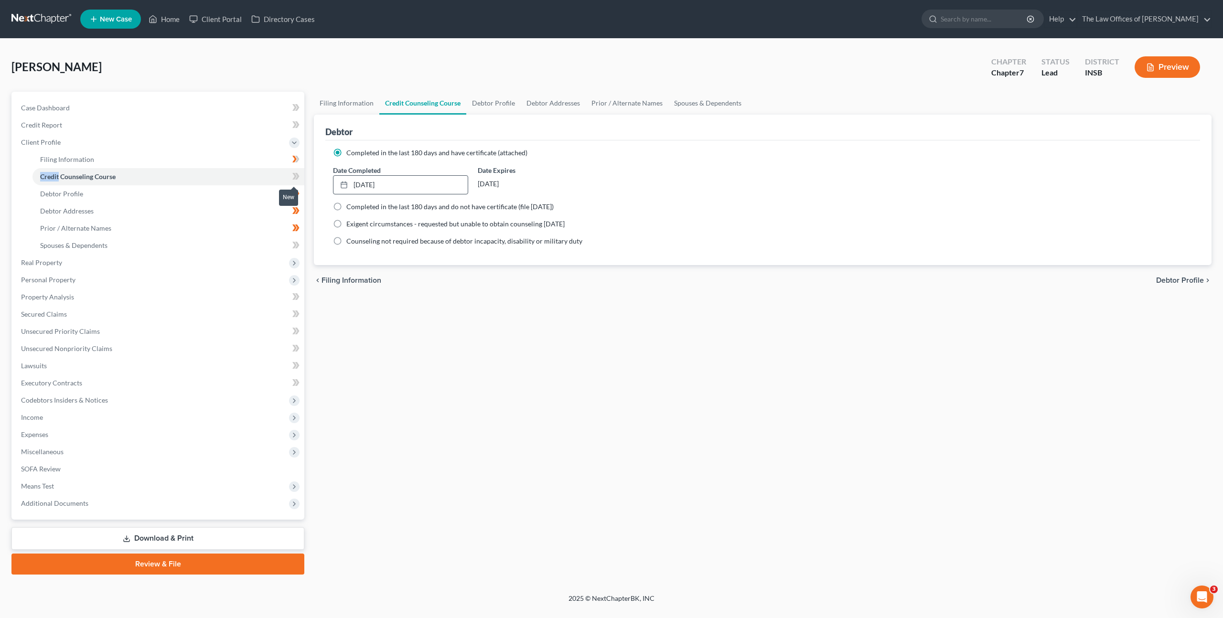
click at [290, 171] on span at bounding box center [295, 177] width 17 height 14
click at [203, 128] on link "Credit Report" at bounding box center [158, 125] width 291 height 17
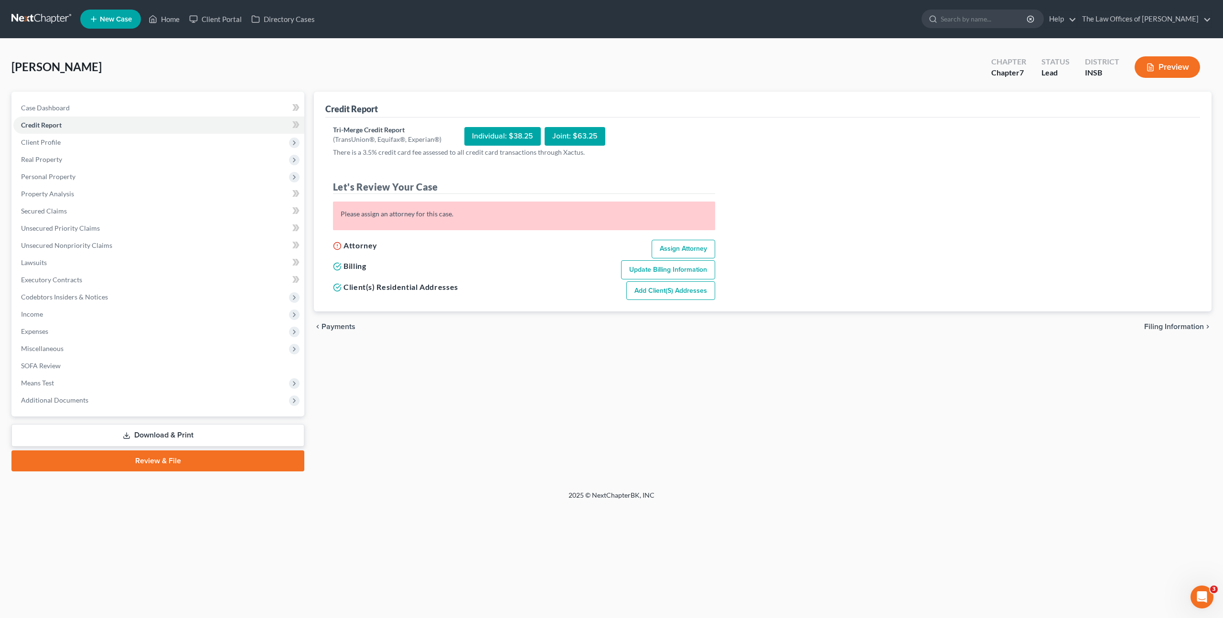
click at [680, 284] on link "Add Client(s) Addresses" at bounding box center [670, 290] width 89 height 19
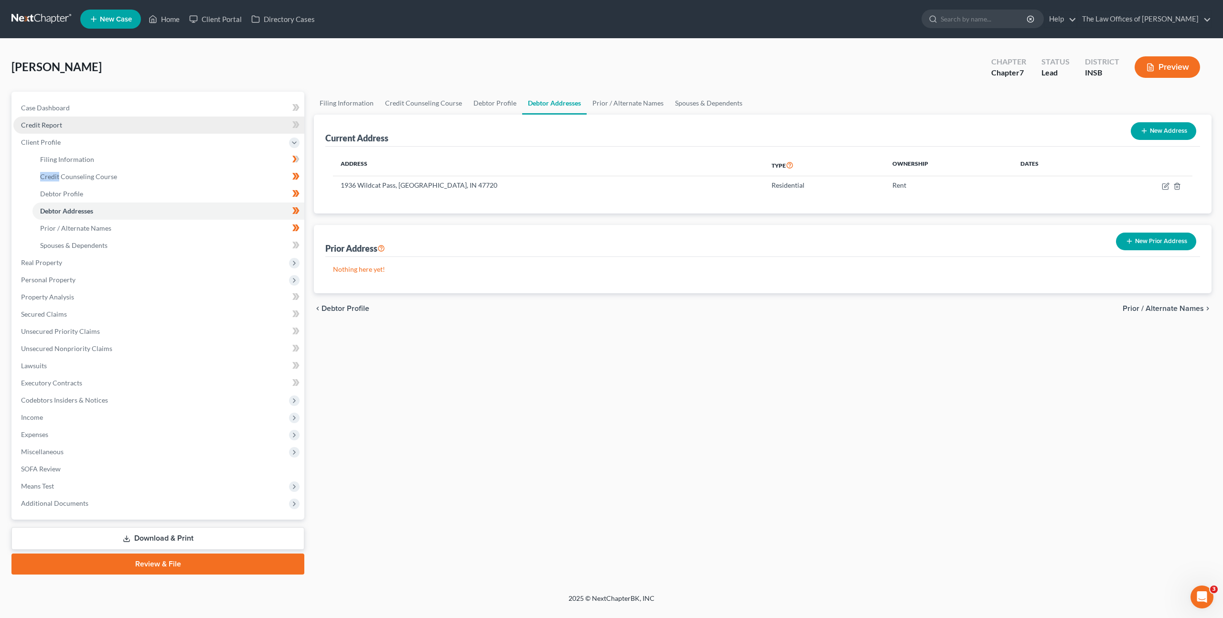
click at [165, 125] on link "Credit Report" at bounding box center [158, 125] width 291 height 17
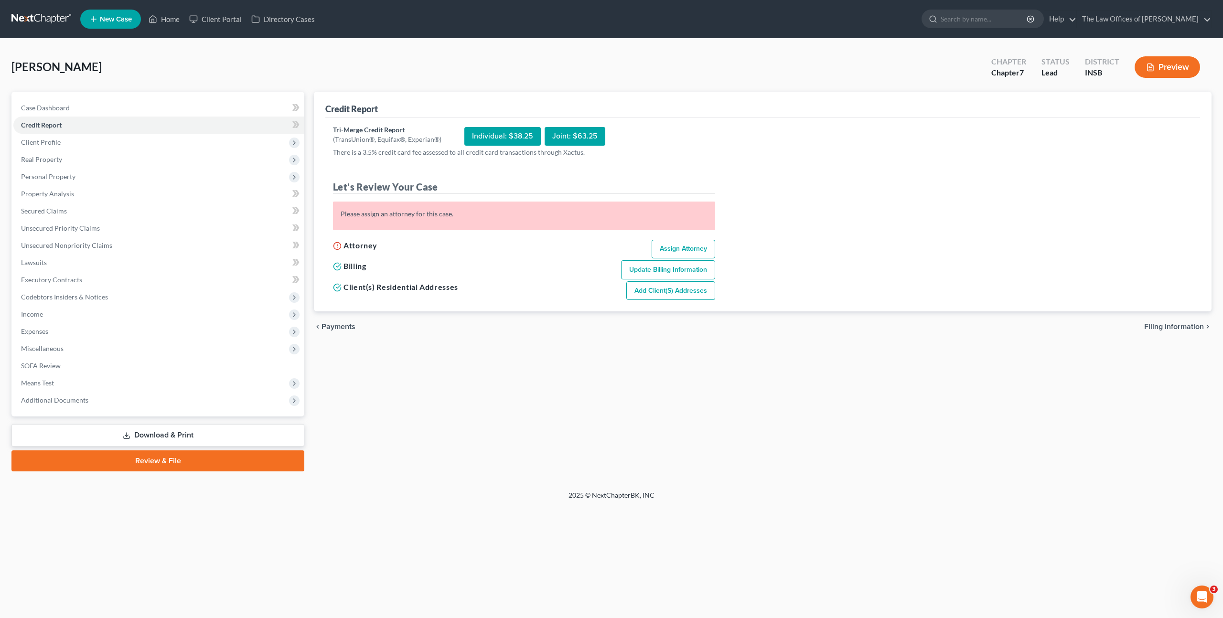
click at [661, 246] on link "Assign Attorney" at bounding box center [683, 249] width 64 height 19
select select "1"
select select "0"
select select "28"
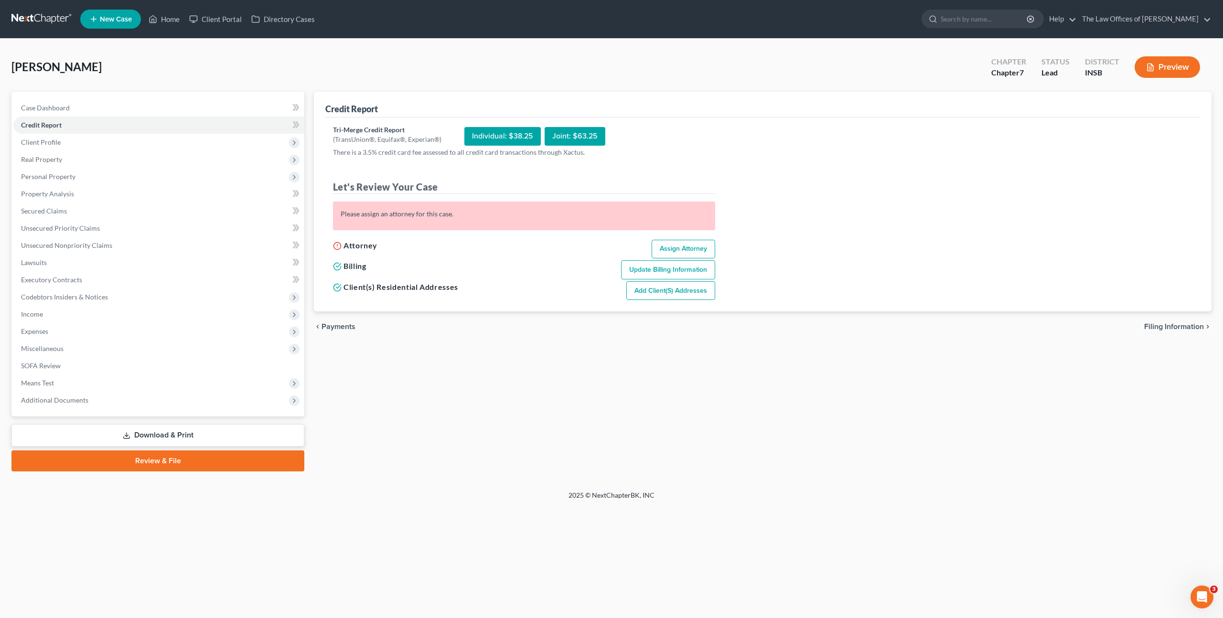
select select "15"
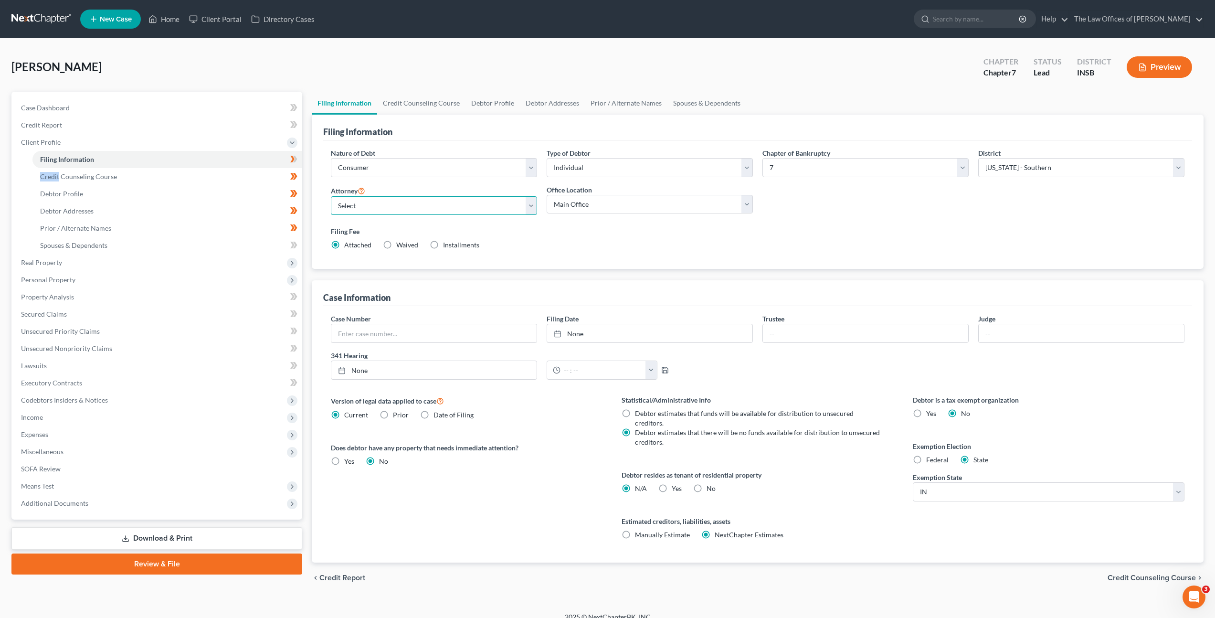
click at [441, 200] on select "Select [PERSON_NAME] - INSB [PERSON_NAME] - INSB [PERSON_NAME] [PERSON_NAME] - …" at bounding box center [434, 205] width 206 height 19
select select "0"
click at [331, 196] on select "Select [PERSON_NAME] - INSB [PERSON_NAME] - INSB [PERSON_NAME] [PERSON_NAME] - …" at bounding box center [434, 205] width 206 height 19
click at [65, 123] on link "Credit Report" at bounding box center [157, 125] width 289 height 17
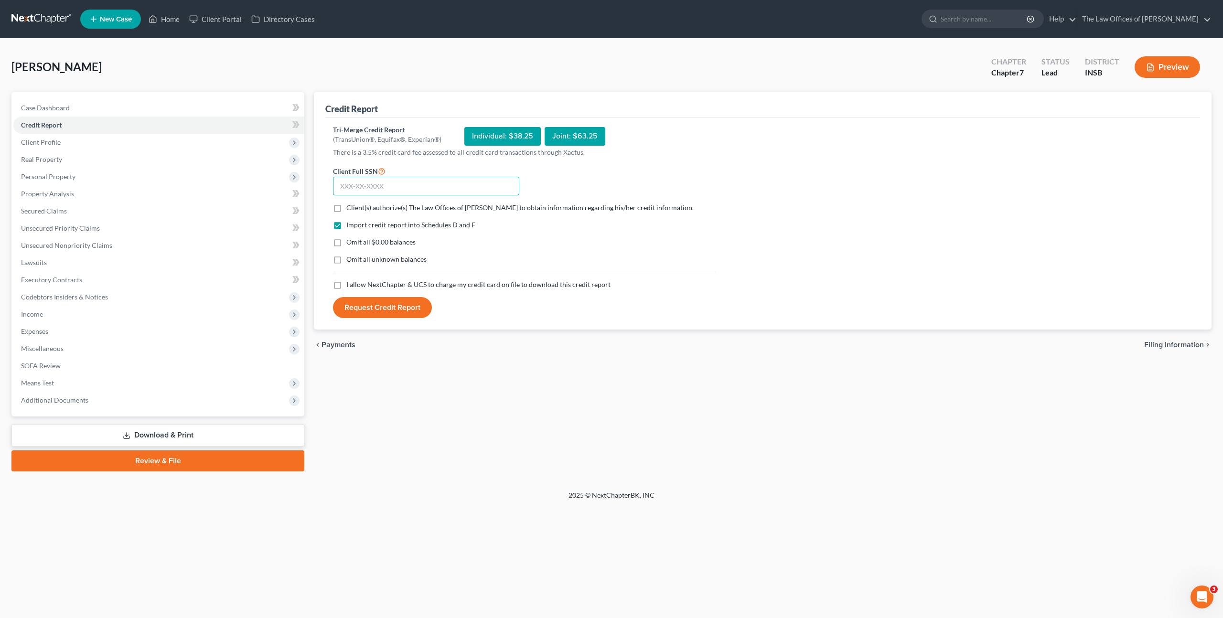
click at [388, 181] on input "text" at bounding box center [426, 186] width 186 height 19
paste input "400-66-0329"
type input "400-66-0329"
click at [346, 210] on label "Client(s) authorize(s) The Law Offices of [PERSON_NAME] to obtain information r…" at bounding box center [519, 208] width 347 height 10
click at [350, 209] on input "Client(s) authorize(s) The Law Offices of [PERSON_NAME] to obtain information r…" at bounding box center [353, 206] width 6 height 6
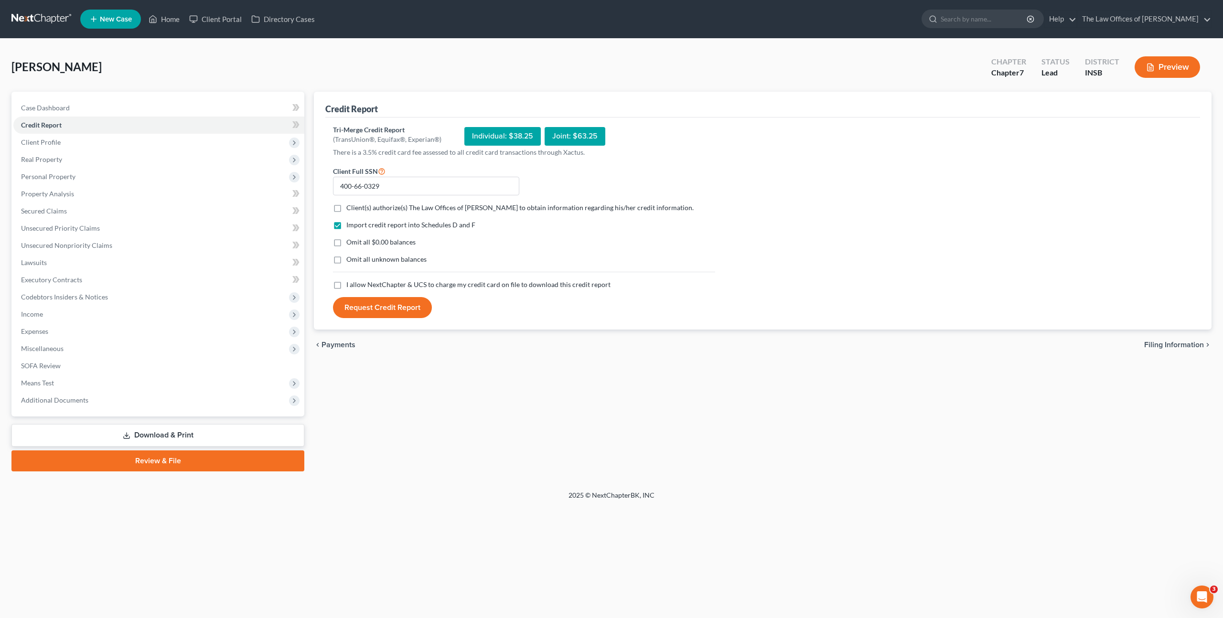
checkbox input "true"
click at [346, 287] on label "I allow NextChapter & UCS to charge my credit card on file to download this cre…" at bounding box center [478, 285] width 264 height 10
click at [350, 286] on input "I allow NextChapter & UCS to charge my credit card on file to download this cre…" at bounding box center [353, 283] width 6 height 6
checkbox input "true"
click at [361, 308] on button "Request Credit Report" at bounding box center [382, 307] width 99 height 21
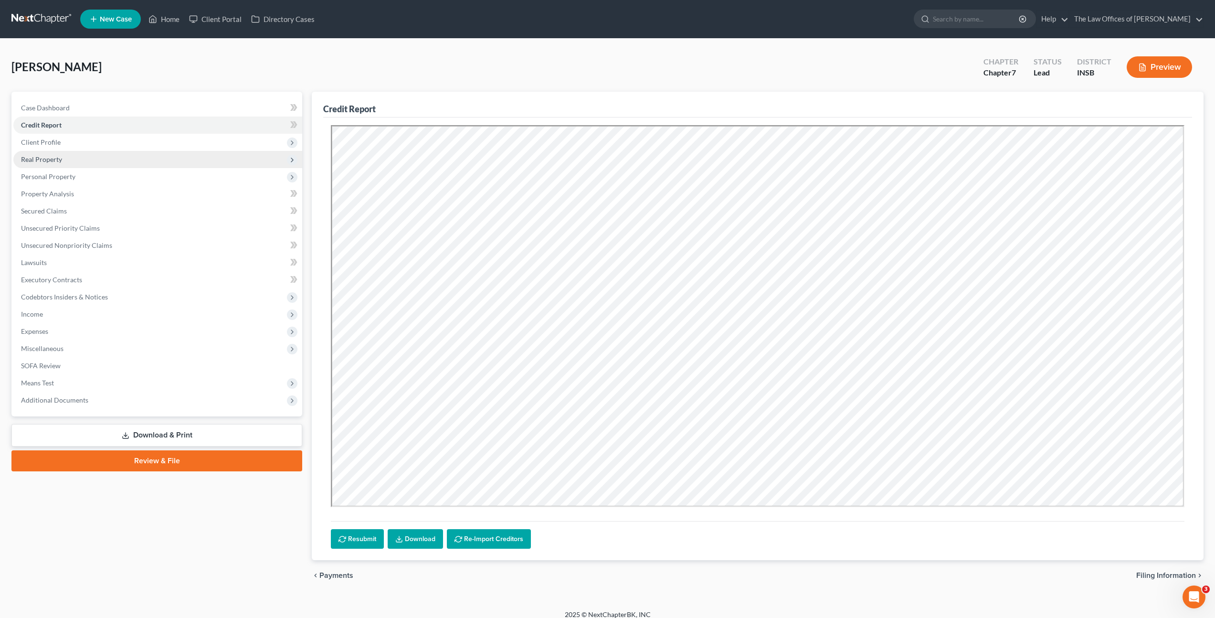
click at [180, 152] on span "Real Property" at bounding box center [157, 159] width 289 height 17
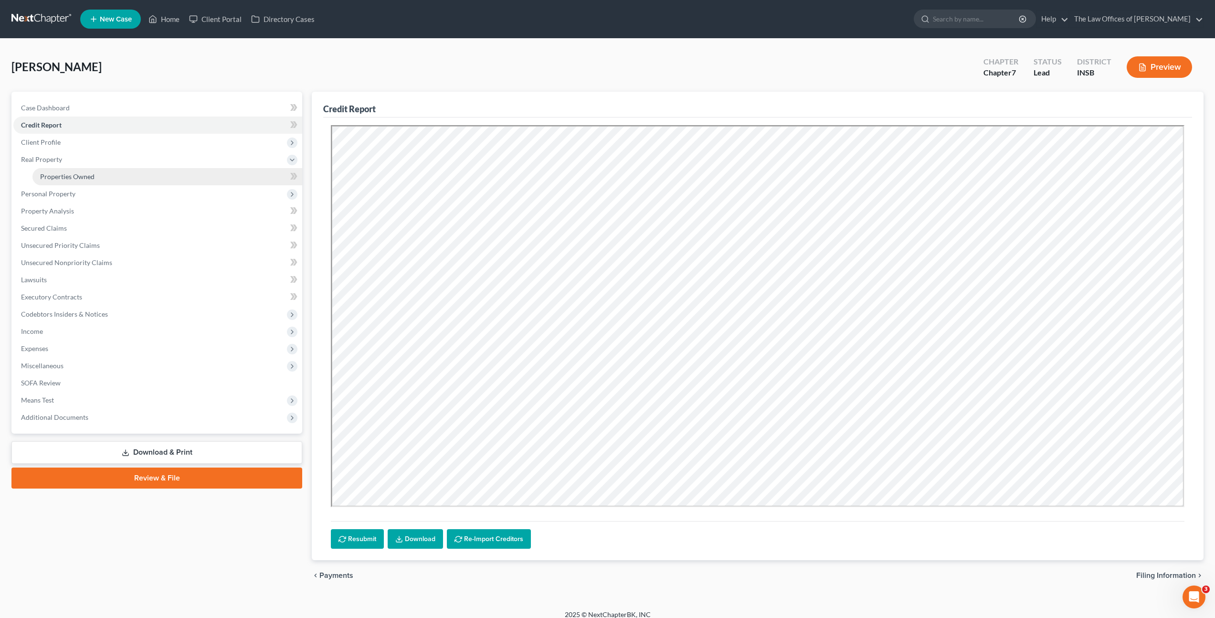
click at [172, 170] on link "Properties Owned" at bounding box center [167, 176] width 270 height 17
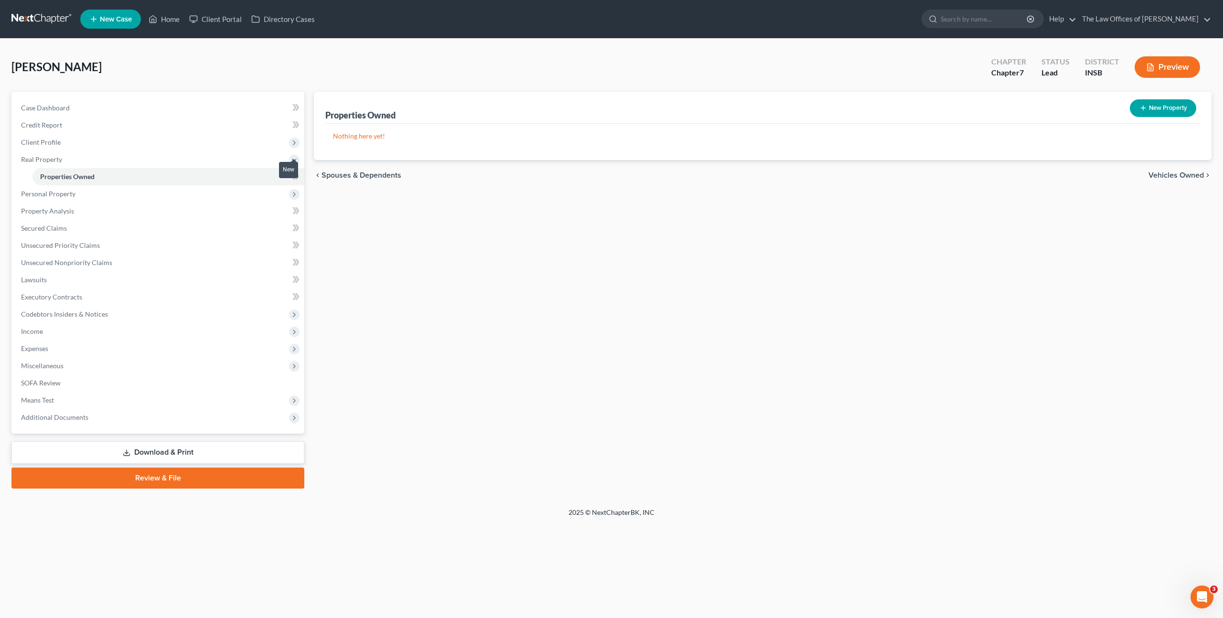
click at [299, 175] on span at bounding box center [295, 177] width 17 height 14
click at [658, 237] on div "Properties Owned New Property Nothing here yet! Property Market Value Liens Exe…" at bounding box center [762, 290] width 907 height 397
click at [143, 192] on span "Personal Property" at bounding box center [158, 193] width 291 height 17
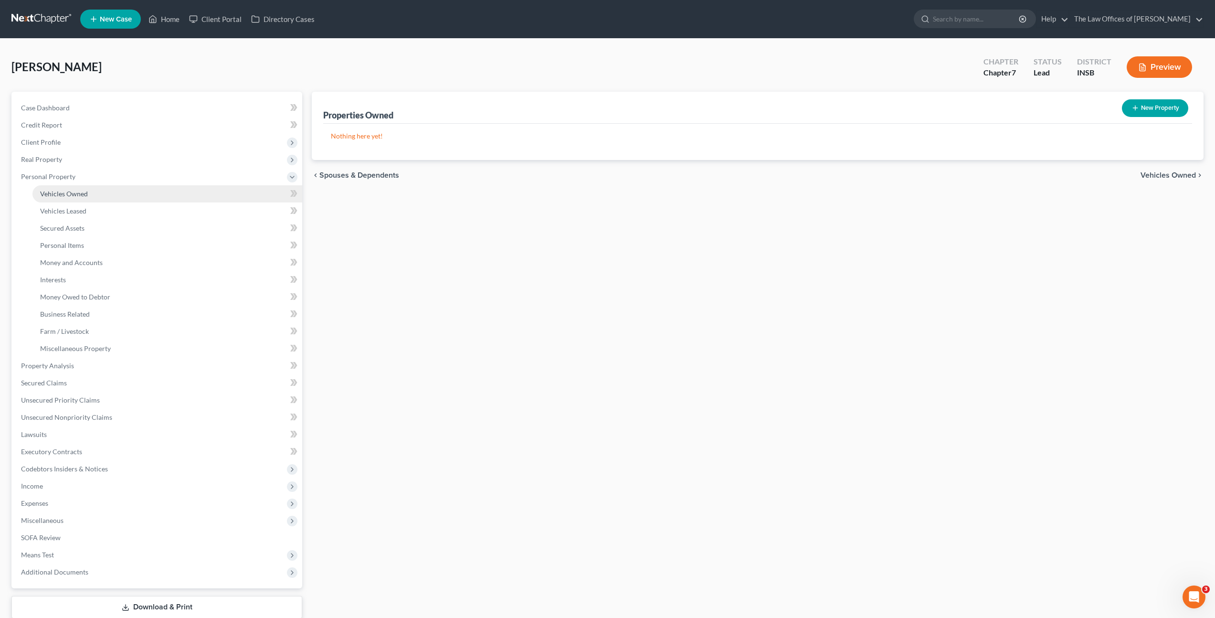
click at [126, 194] on link "Vehicles Owned" at bounding box center [167, 193] width 270 height 17
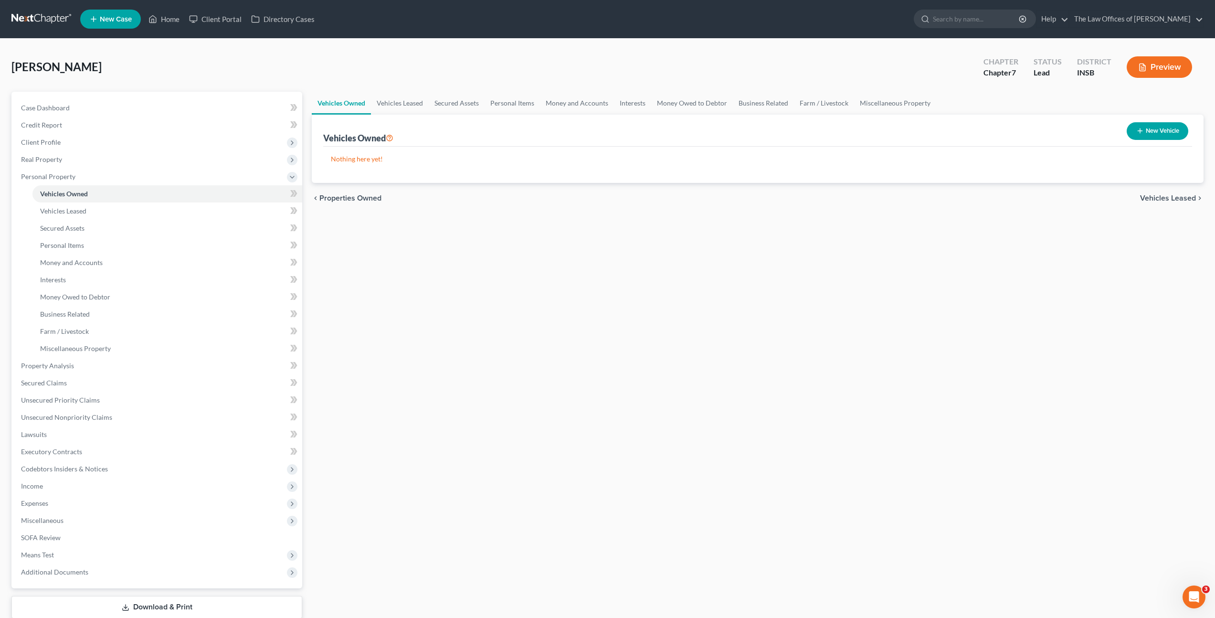
click at [1174, 129] on button "New Vehicle" at bounding box center [1158, 131] width 62 height 18
select select "0"
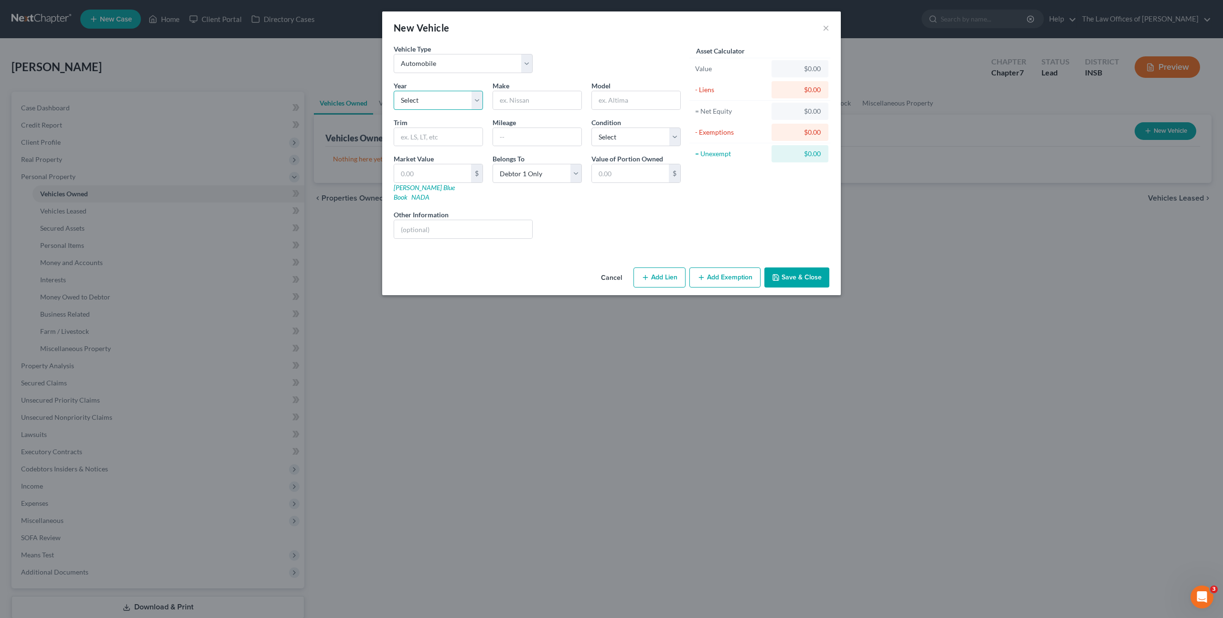
click at [455, 94] on select "Select 2026 2025 2024 2023 2022 2021 2020 2019 2018 2017 2016 2015 2014 2013 20…" at bounding box center [438, 100] width 89 height 19
click at [618, 269] on button "Cancel" at bounding box center [611, 277] width 36 height 19
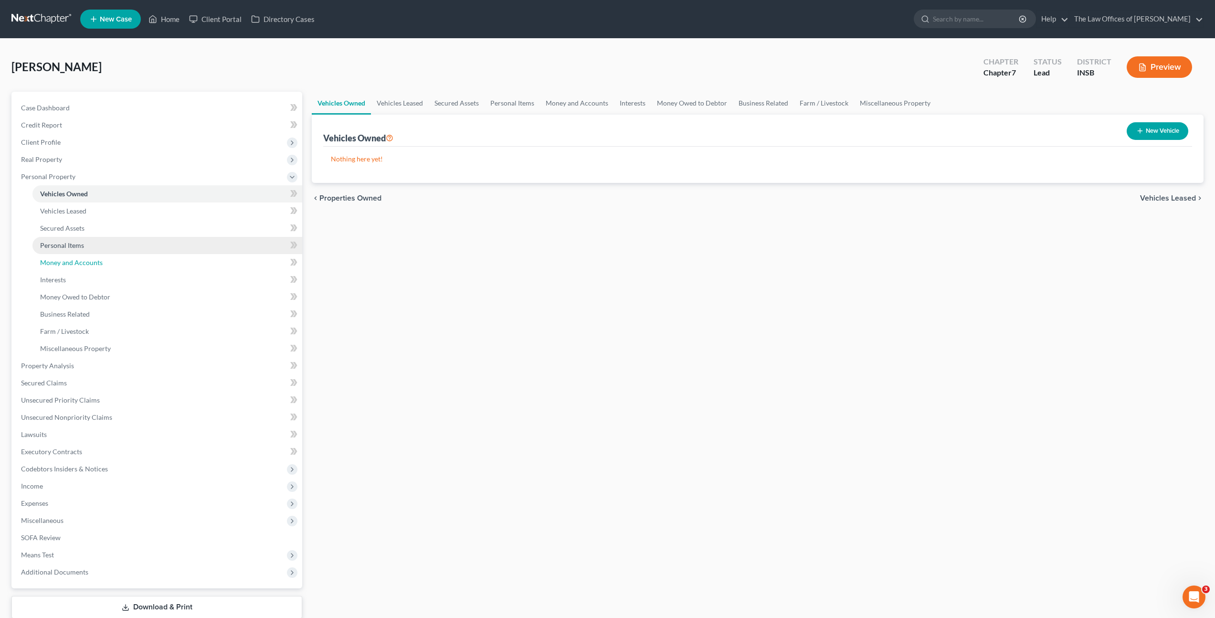
drag, startPoint x: 121, startPoint y: 255, endPoint x: 150, endPoint y: 245, distance: 30.8
click at [121, 255] on link "Money and Accounts" at bounding box center [167, 262] width 270 height 17
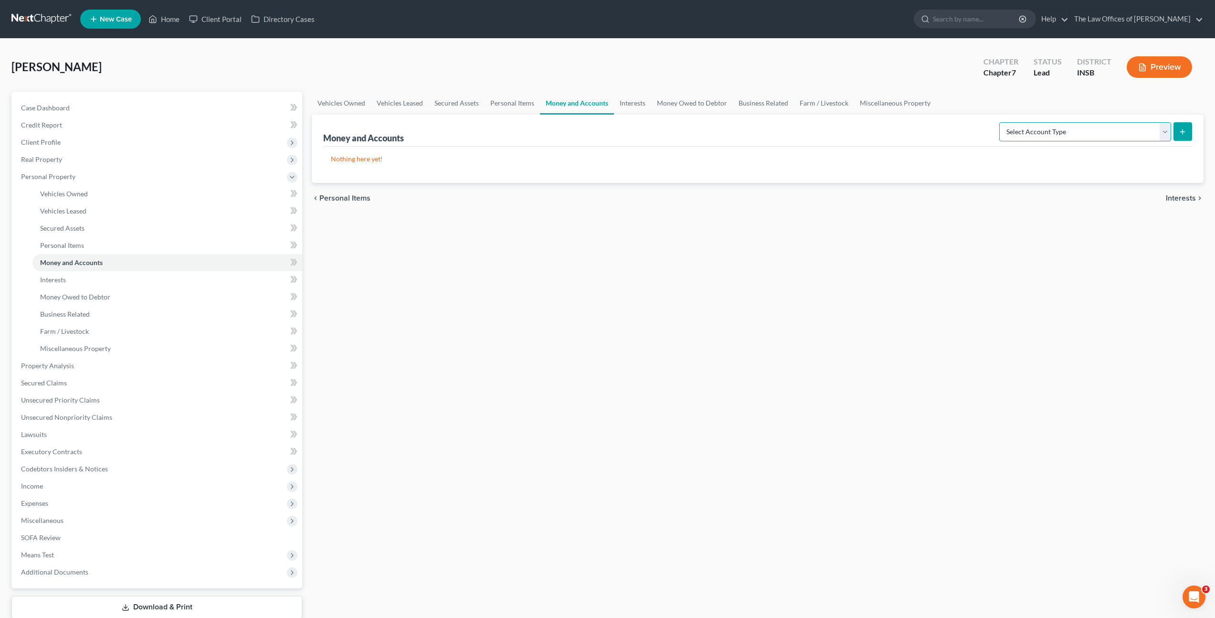
click at [1087, 135] on select "Select Account Type Brokerage Cash on Hand Certificates of Deposit Checking Acc…" at bounding box center [1086, 131] width 172 height 19
click at [342, 100] on link "Vehicles Owned" at bounding box center [341, 103] width 59 height 23
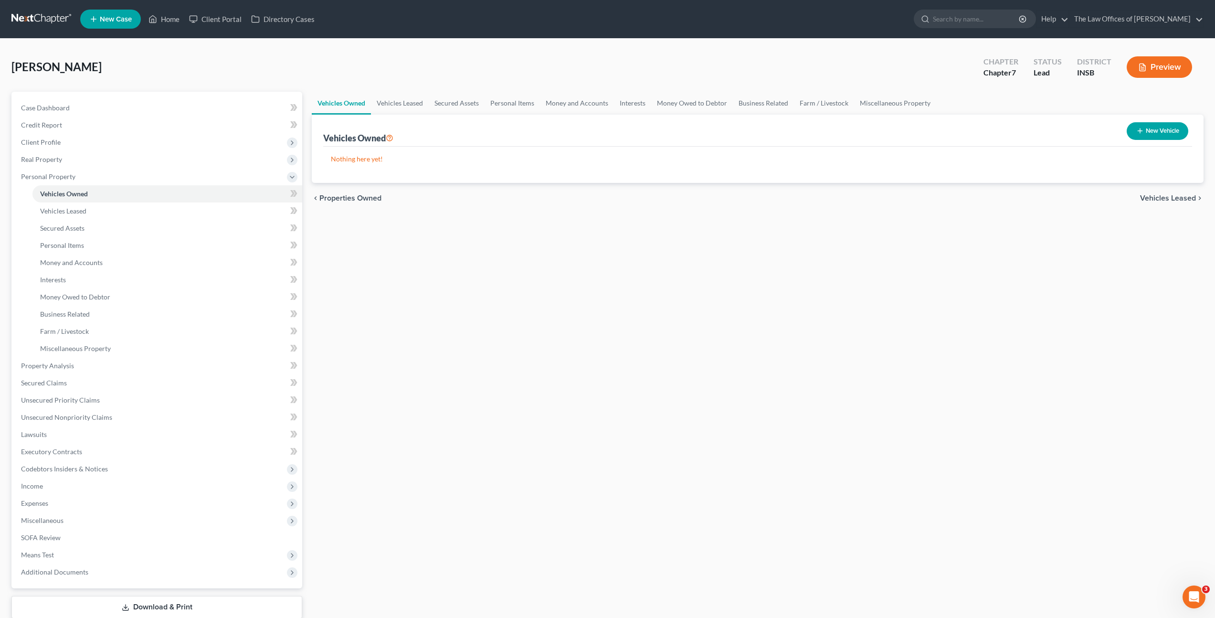
click at [1138, 128] on icon "button" at bounding box center [1141, 131] width 8 height 8
select select "0"
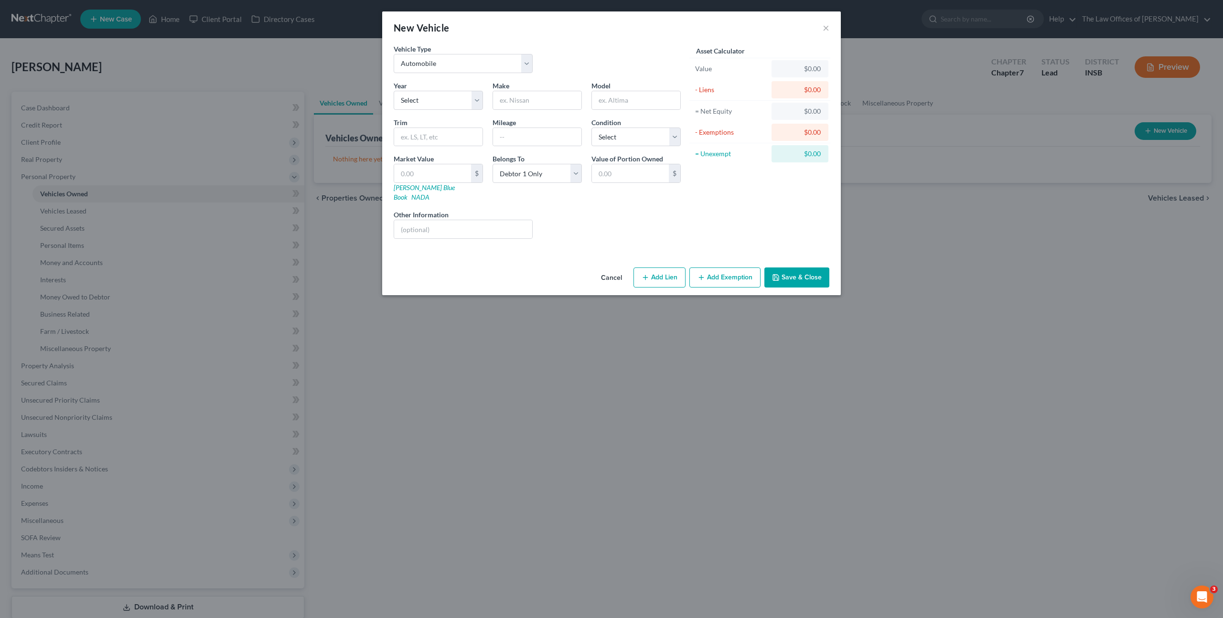
click at [601, 268] on button "Cancel" at bounding box center [611, 277] width 36 height 19
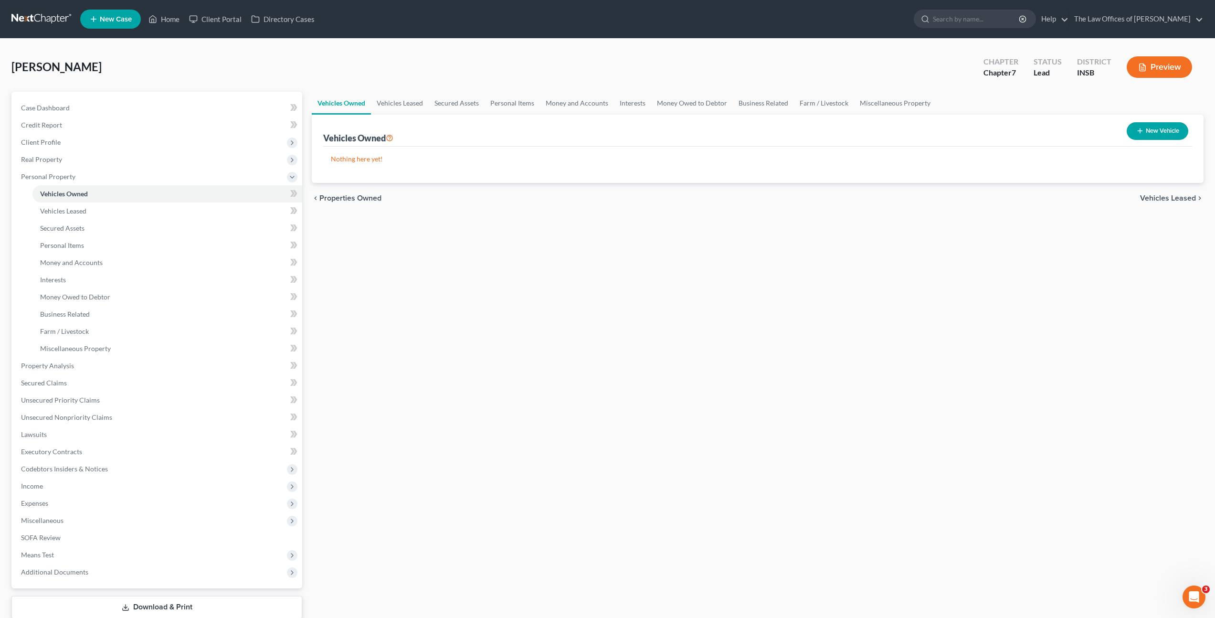
click at [603, 279] on div "Vehicles Owned Vehicles Leased Secured Assets Personal Items Money and Accounts…" at bounding box center [758, 368] width 902 height 552
click at [119, 142] on span "Client Profile" at bounding box center [157, 142] width 289 height 17
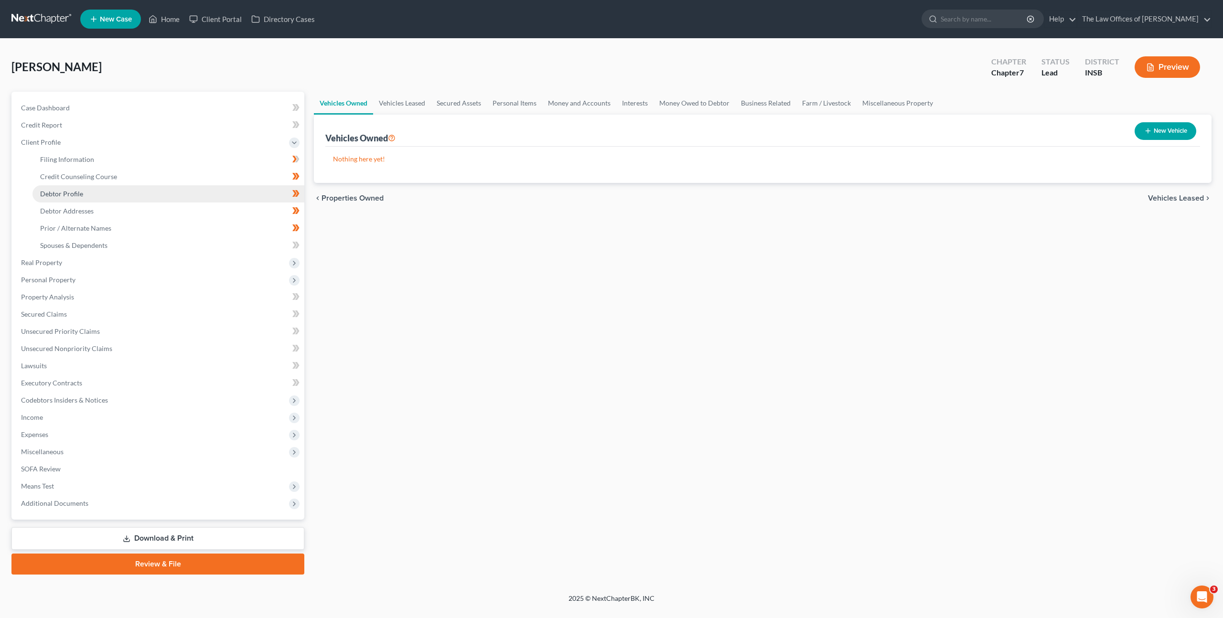
drag, startPoint x: 119, startPoint y: 192, endPoint x: 132, endPoint y: 191, distance: 13.0
click at [119, 192] on link "Debtor Profile" at bounding box center [168, 193] width 272 height 17
select select "0"
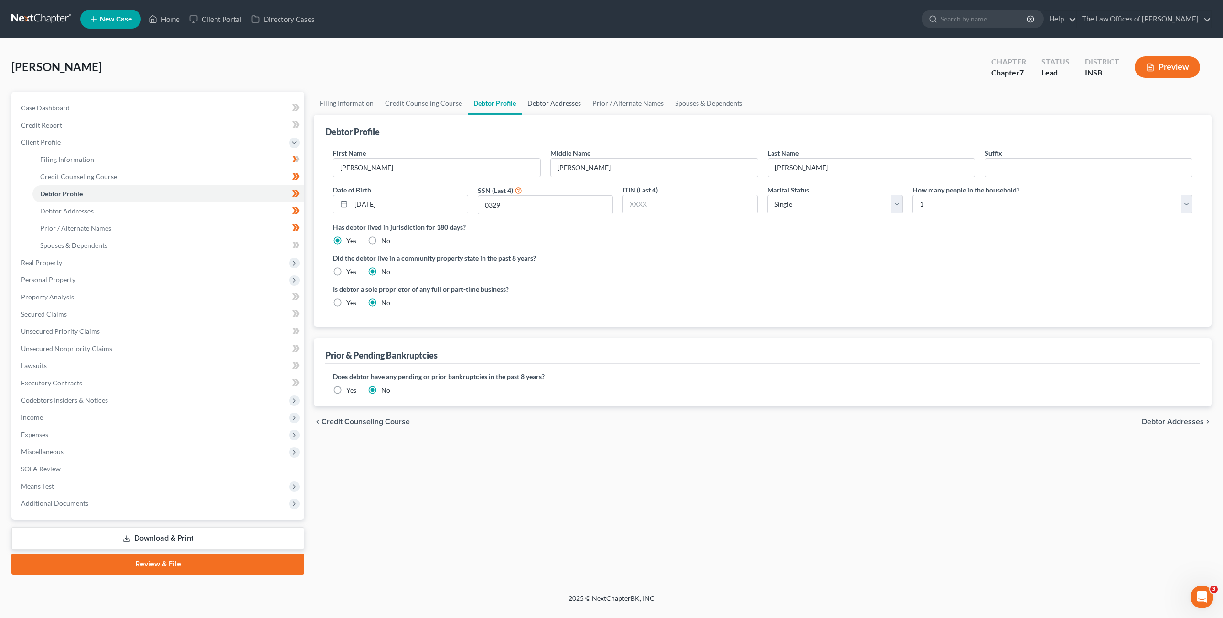
click at [548, 97] on link "Debtor Addresses" at bounding box center [553, 103] width 65 height 23
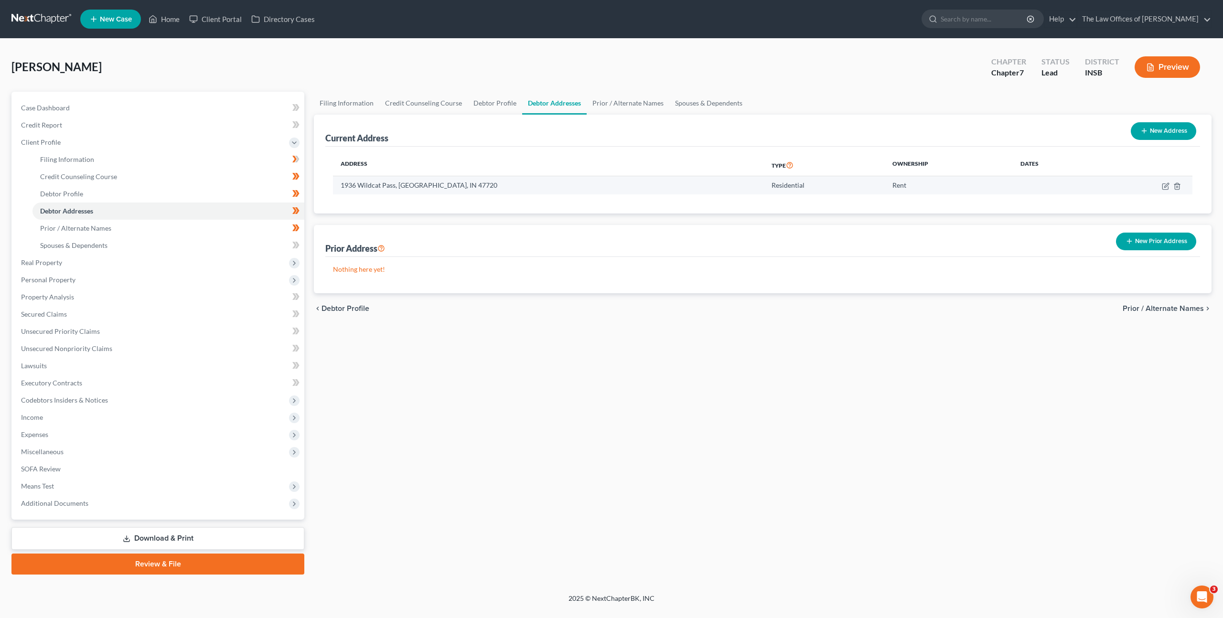
drag, startPoint x: 479, startPoint y: 179, endPoint x: 372, endPoint y: 185, distance: 107.2
click at [339, 176] on td "1936 Wildcat Pass, [GEOGRAPHIC_DATA], IN 47720" at bounding box center [548, 185] width 431 height 18
drag, startPoint x: 388, startPoint y: 191, endPoint x: 420, endPoint y: 191, distance: 32.5
click at [390, 191] on td "1936 Wildcat Pass, [GEOGRAPHIC_DATA], IN 47720" at bounding box center [548, 185] width 431 height 18
drag, startPoint x: 426, startPoint y: 183, endPoint x: 336, endPoint y: 183, distance: 90.7
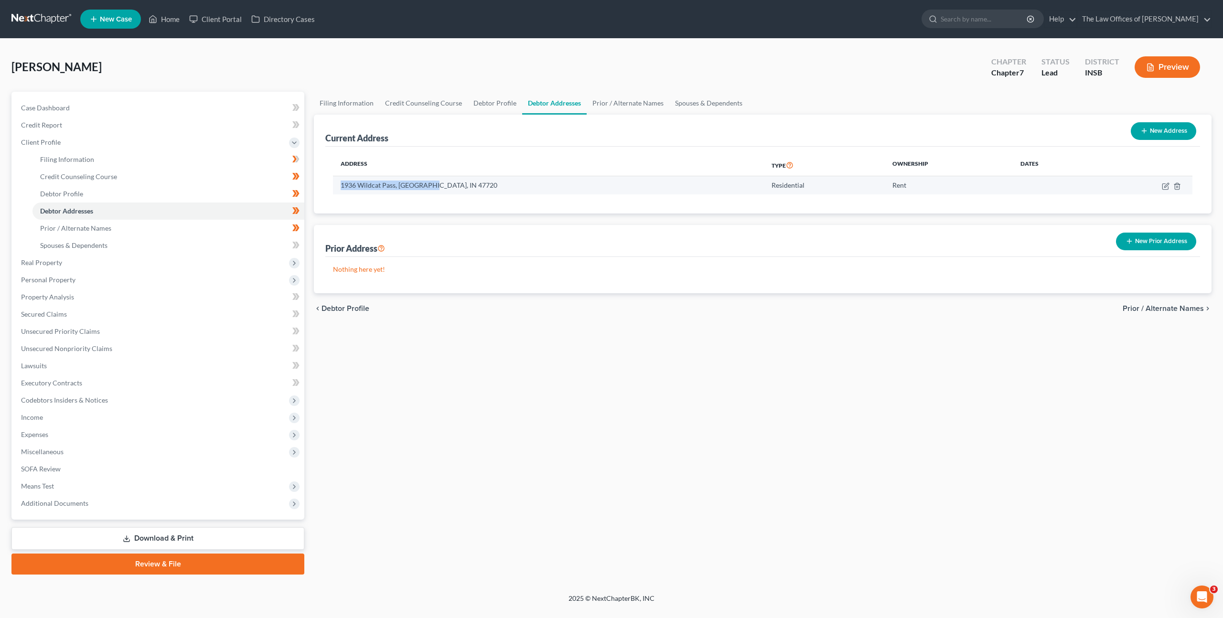
click at [336, 183] on td "1936 Wildcat Pass, [GEOGRAPHIC_DATA], IN 47720" at bounding box center [548, 185] width 431 height 18
copy td "1936 Wildcat Pass, [GEOGRAPHIC_DATA]"
click at [148, 261] on span "Real Property" at bounding box center [158, 262] width 291 height 17
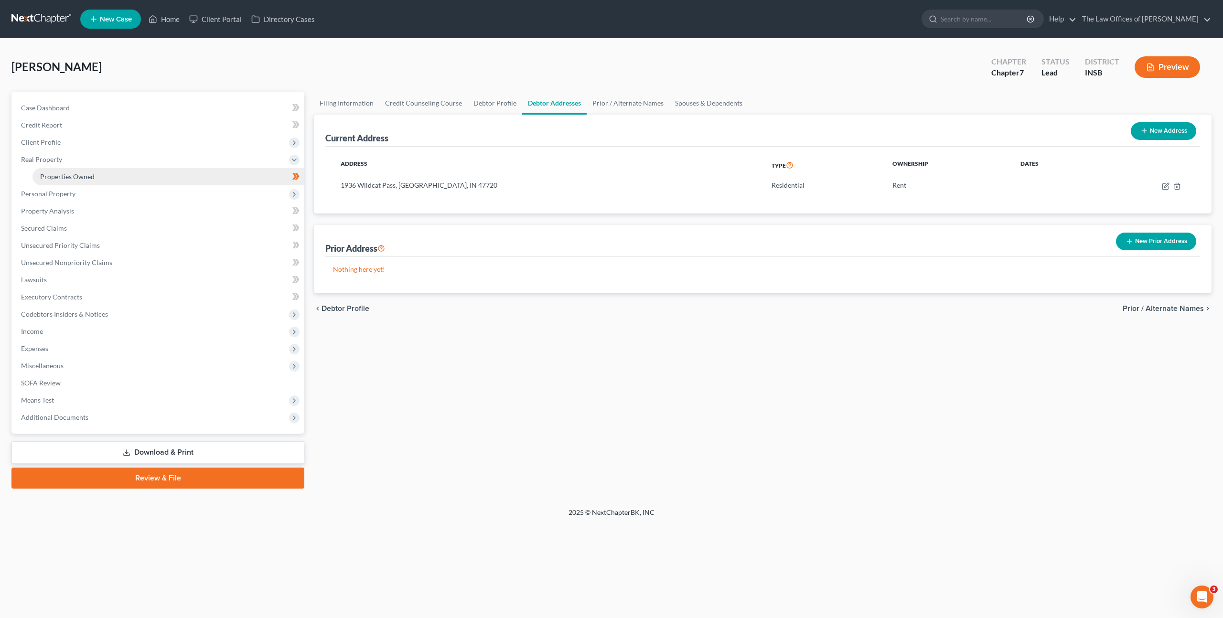
click at [137, 178] on link "Properties Owned" at bounding box center [168, 176] width 272 height 17
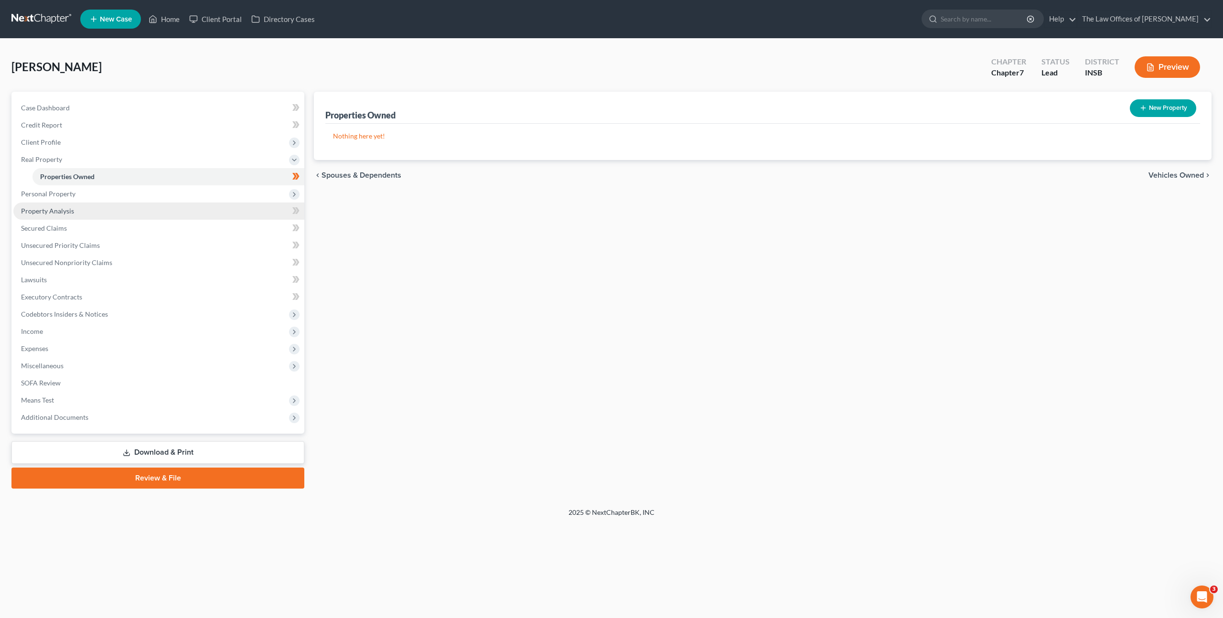
click at [179, 209] on link "Property Analysis" at bounding box center [158, 210] width 291 height 17
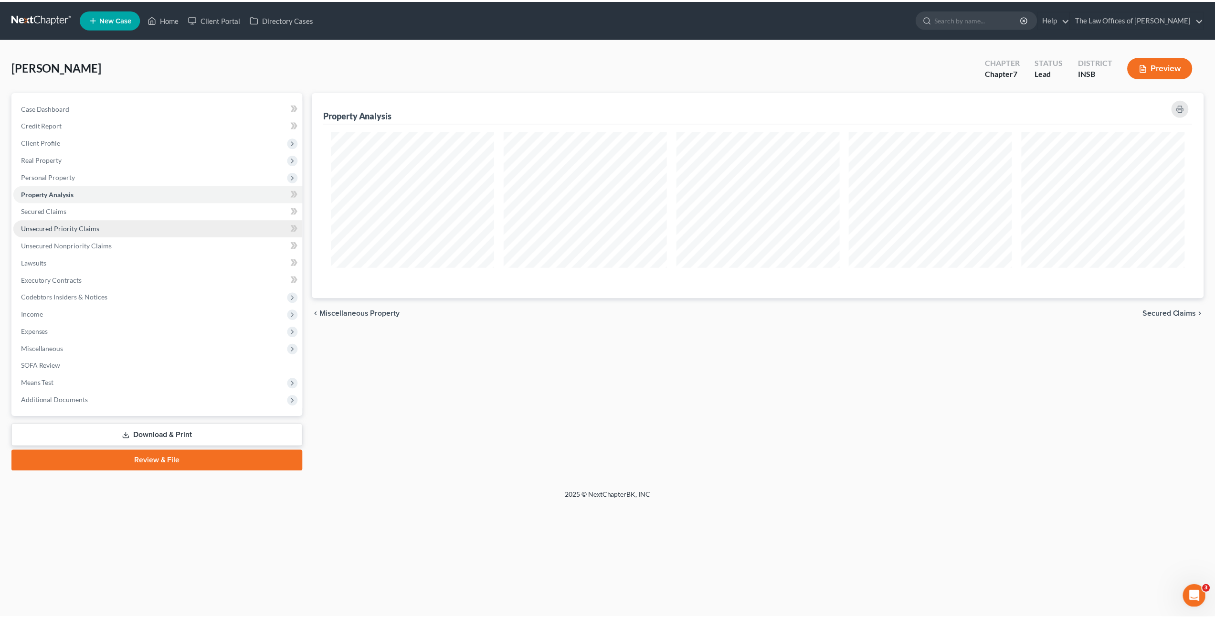
scroll to position [206, 897]
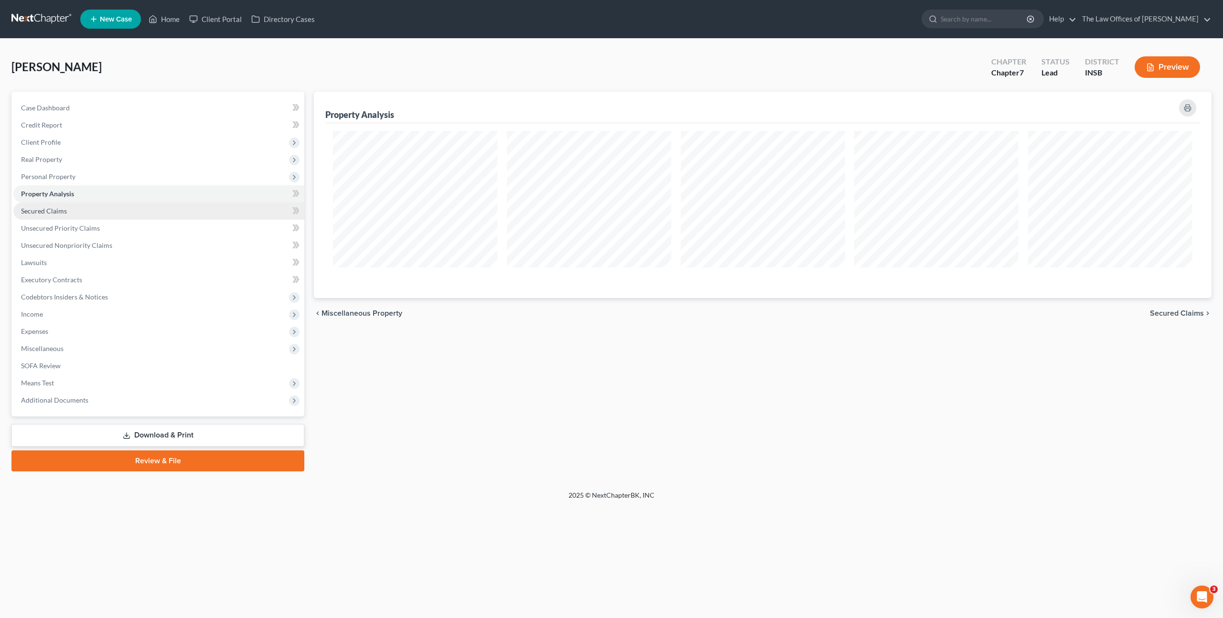
click at [170, 213] on link "Secured Claims" at bounding box center [158, 210] width 291 height 17
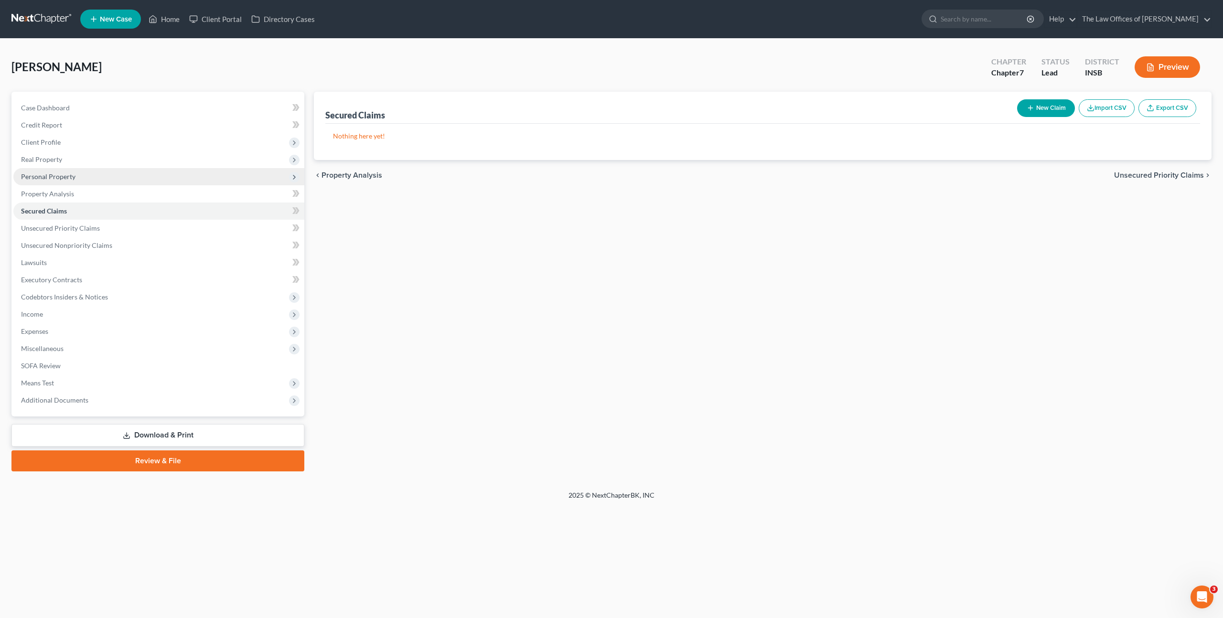
click at [167, 178] on span "Personal Property" at bounding box center [158, 176] width 291 height 17
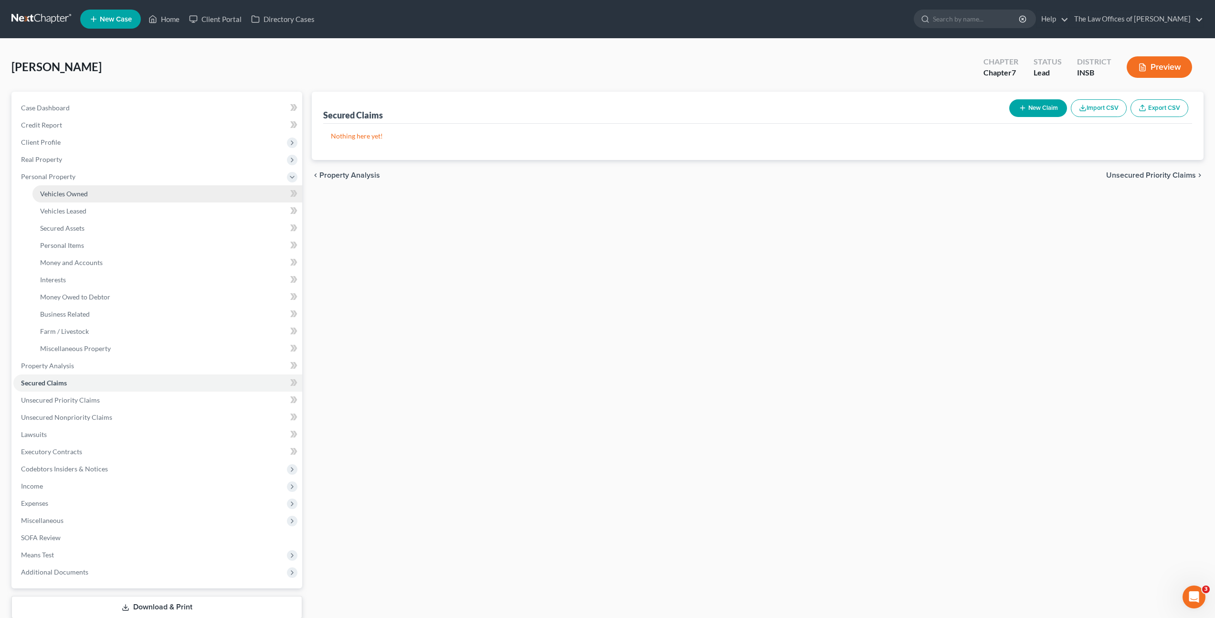
click at [162, 197] on link "Vehicles Owned" at bounding box center [167, 193] width 270 height 17
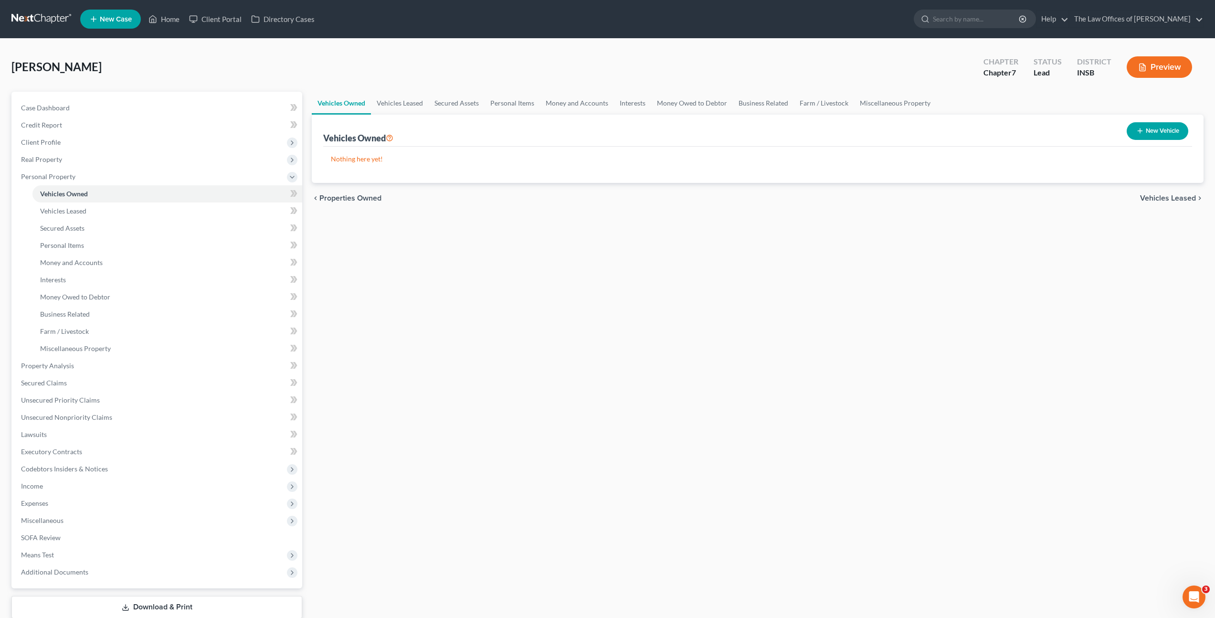
click at [1124, 128] on div "New Vehicle" at bounding box center [1157, 130] width 69 height 25
click at [1138, 131] on icon "button" at bounding box center [1141, 131] width 8 height 8
select select "0"
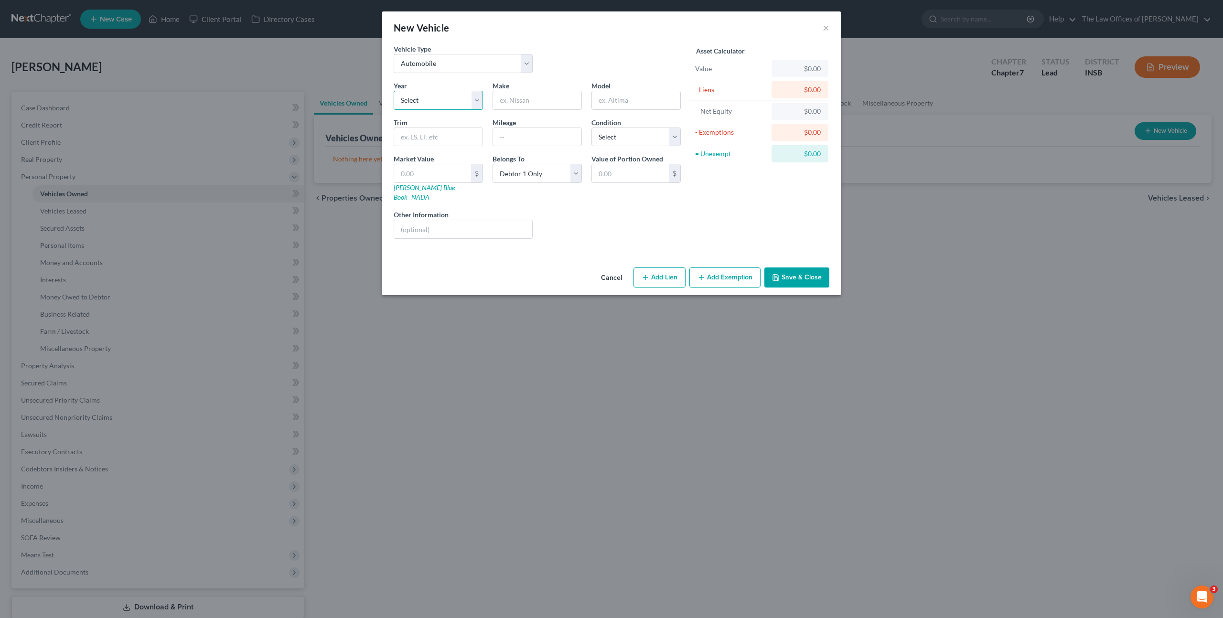
click at [436, 92] on select "Select 2026 2025 2024 2023 2022 2021 2020 2019 2018 2017 2016 2015 2014 2013 20…" at bounding box center [438, 100] width 89 height 19
select select "22"
click at [394, 91] on select "Select 2026 2025 2024 2023 2022 2021 2020 2019 2018 2017 2016 2015 2014 2013 20…" at bounding box center [438, 100] width 89 height 19
click at [536, 105] on input "text" at bounding box center [537, 100] width 88 height 18
click at [643, 96] on input "text" at bounding box center [636, 100] width 88 height 18
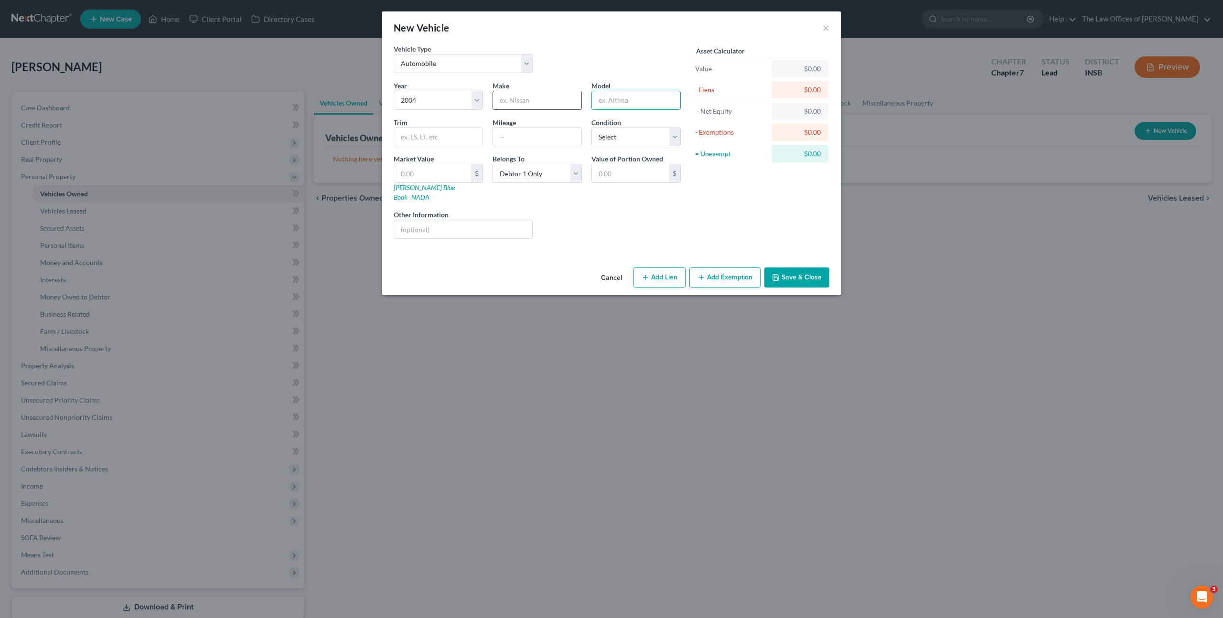
click at [567, 104] on input "text" at bounding box center [537, 100] width 88 height 18
type input "Tanam"
drag, startPoint x: 538, startPoint y: 129, endPoint x: 595, endPoint y: 138, distance: 57.1
click at [538, 130] on input "text" at bounding box center [537, 137] width 88 height 18
click at [607, 140] on select "Select Excellent Very Good Good Fair Poor" at bounding box center [635, 137] width 89 height 19
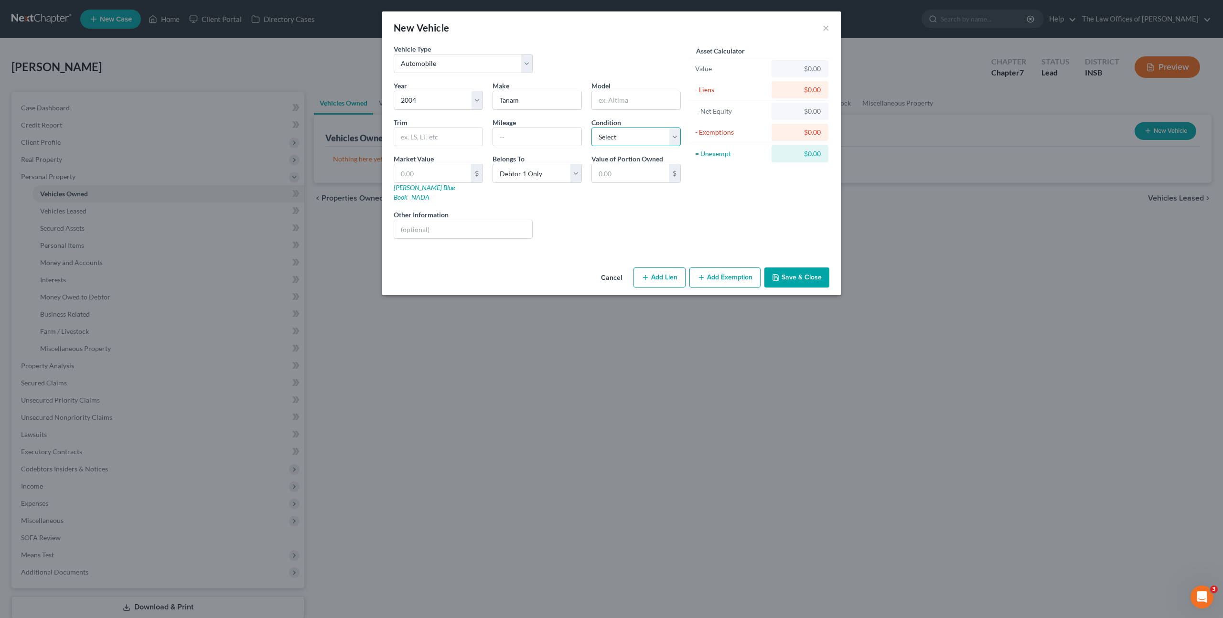
select select "2"
click at [591, 128] on select "Select Excellent Very Good Good Fair Poor" at bounding box center [635, 137] width 89 height 19
drag, startPoint x: 421, startPoint y: 178, endPoint x: 450, endPoint y: 170, distance: 29.9
click at [421, 178] on input "text" at bounding box center [432, 173] width 77 height 18
type input "2"
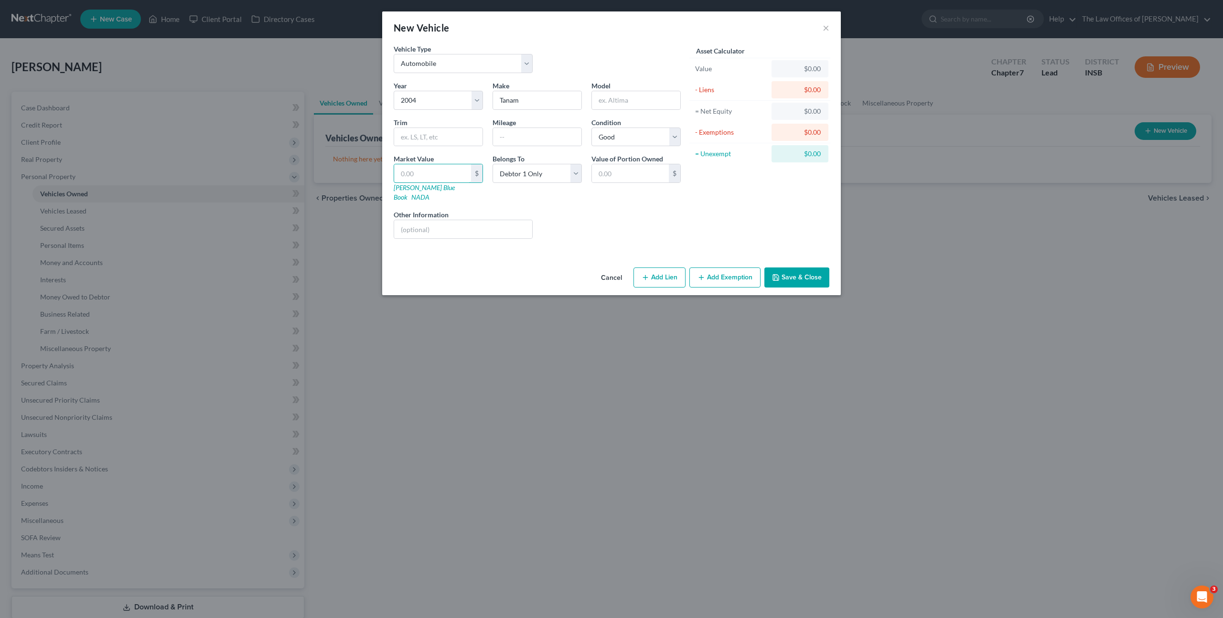
type input "2.00"
type input "25"
type input "25.00"
type input "250"
type input "250.00"
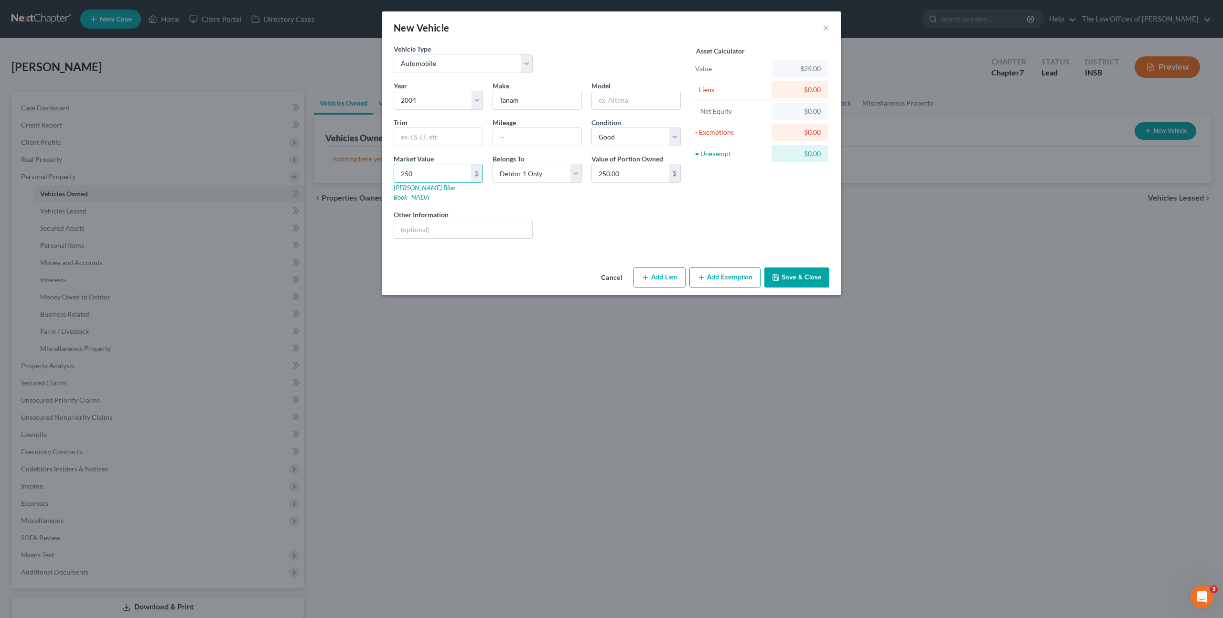
type input "2500"
type input "2,500.00"
type input "2,5000"
type input "25,000.00"
type input "25,000"
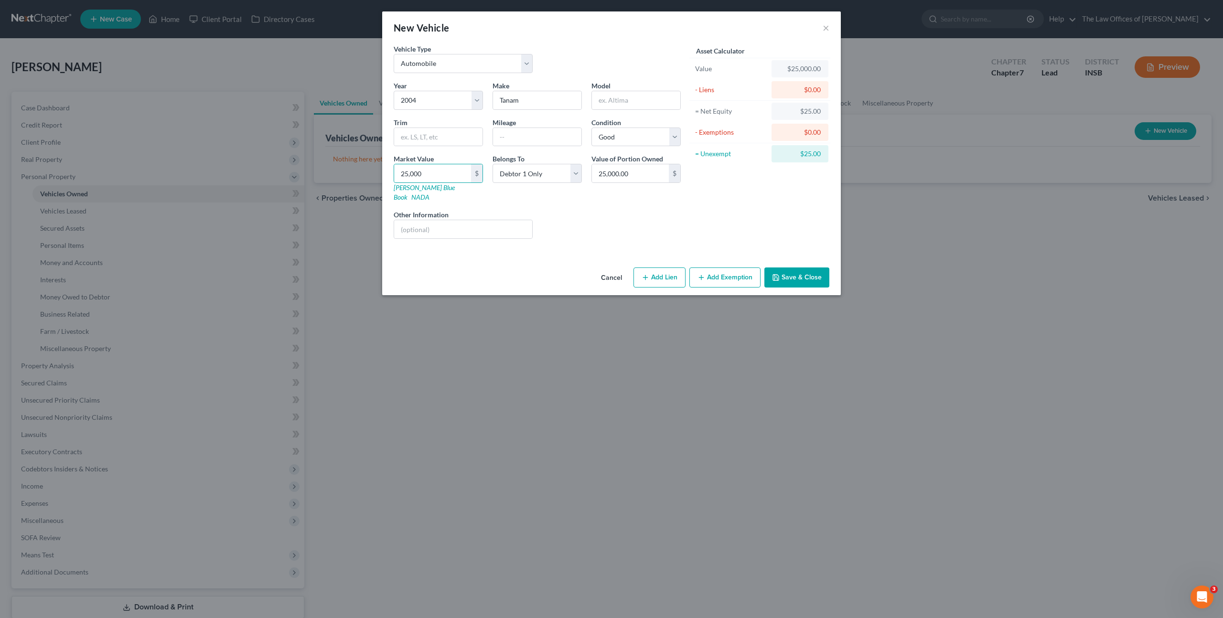
click at [566, 210] on div "Liens Select" at bounding box center [611, 224] width 149 height 29
click at [784, 267] on button "Save & Close" at bounding box center [796, 277] width 65 height 20
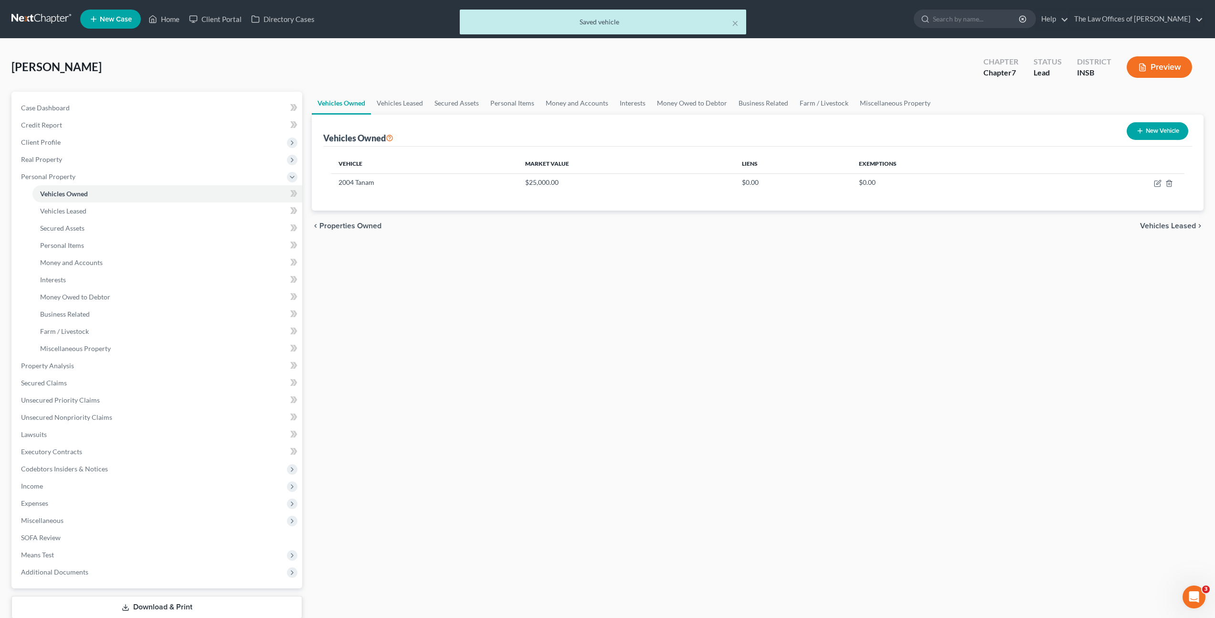
drag, startPoint x: 667, startPoint y: 269, endPoint x: 556, endPoint y: 229, distance: 117.4
click at [668, 266] on div "Vehicles Owned Vehicles Leased Secured Assets Personal Items Money and Accounts…" at bounding box center [758, 368] width 902 height 552
click at [1156, 135] on button "New Vehicle" at bounding box center [1158, 131] width 62 height 18
select select "0"
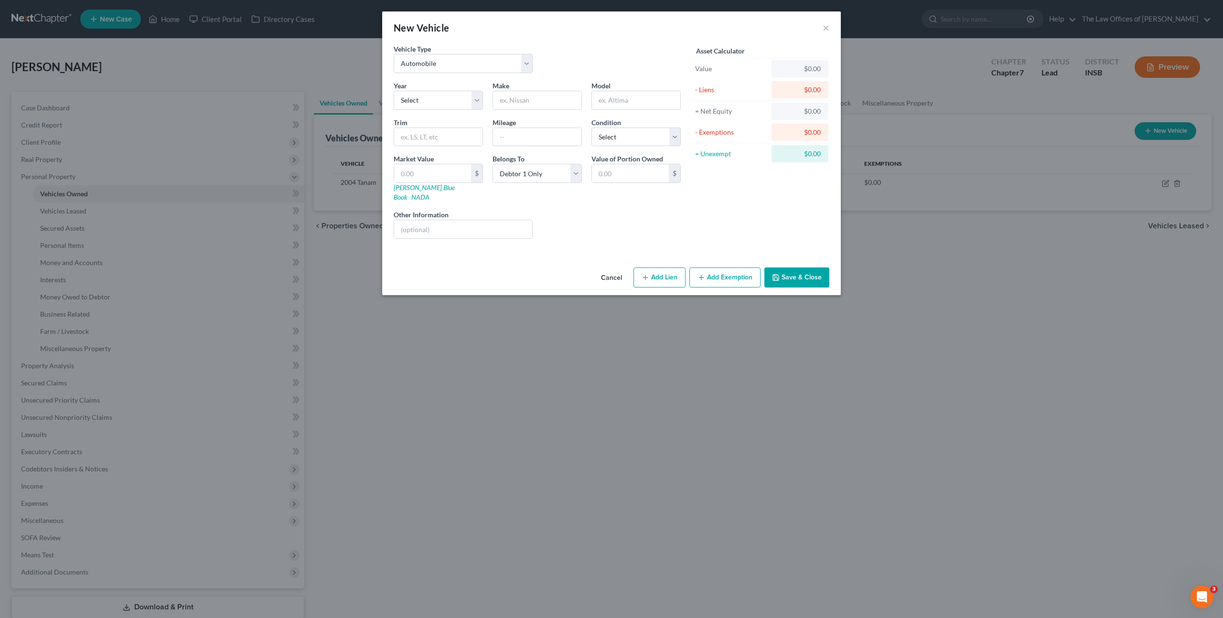
click at [708, 219] on div "Asset Calculator Value $0.00 - Liens $0.00 = Net Equity $0.00 - Exemptions $0.0…" at bounding box center [759, 145] width 149 height 202
click at [419, 189] on link "[PERSON_NAME] Blue Book" at bounding box center [424, 192] width 61 height 18
click at [470, 102] on select "Select 2026 2025 2024 2023 2022 2021 2020 2019 2018 2017 2016 2015 2014 2013 20…" at bounding box center [438, 100] width 89 height 19
click at [394, 91] on select "Select 2026 2025 2024 2023 2022 2021 2020 2019 2018 2017 2016 2015 2014 2013 20…" at bounding box center [438, 100] width 89 height 19
click at [608, 211] on div "Liens Select" at bounding box center [611, 224] width 149 height 29
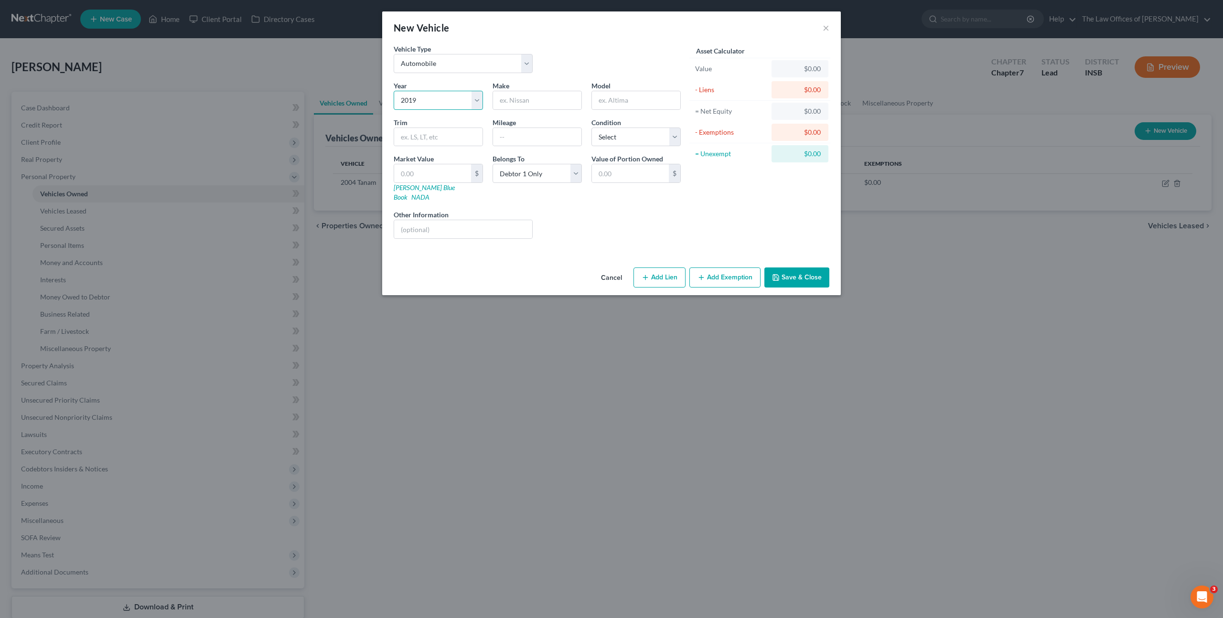
click at [440, 95] on select "Select 2026 2025 2024 2023 2022 2021 2020 2019 2018 2017 2016 2015 2014 2013 20…" at bounding box center [438, 100] width 89 height 19
select select "29"
click at [394, 91] on select "Select 2026 2025 2024 2023 2022 2021 2020 2019 2018 2017 2016 2015 2014 2013 20…" at bounding box center [438, 100] width 89 height 19
click at [546, 88] on div "Make *" at bounding box center [537, 95] width 99 height 29
click at [535, 96] on input "text" at bounding box center [537, 100] width 88 height 18
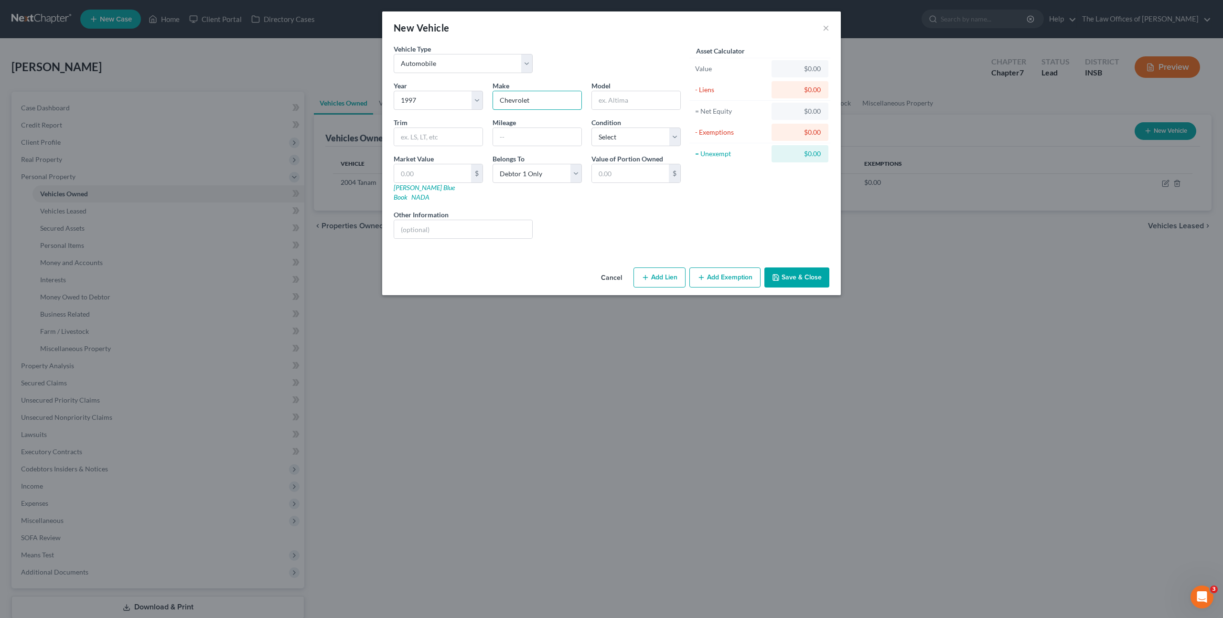
type input "Chevrolet"
type input "Lumina"
click at [523, 136] on input "text" at bounding box center [537, 137] width 88 height 18
click at [625, 144] on select "Select Excellent Very Good Good Fair Poor" at bounding box center [635, 137] width 89 height 19
select select "3"
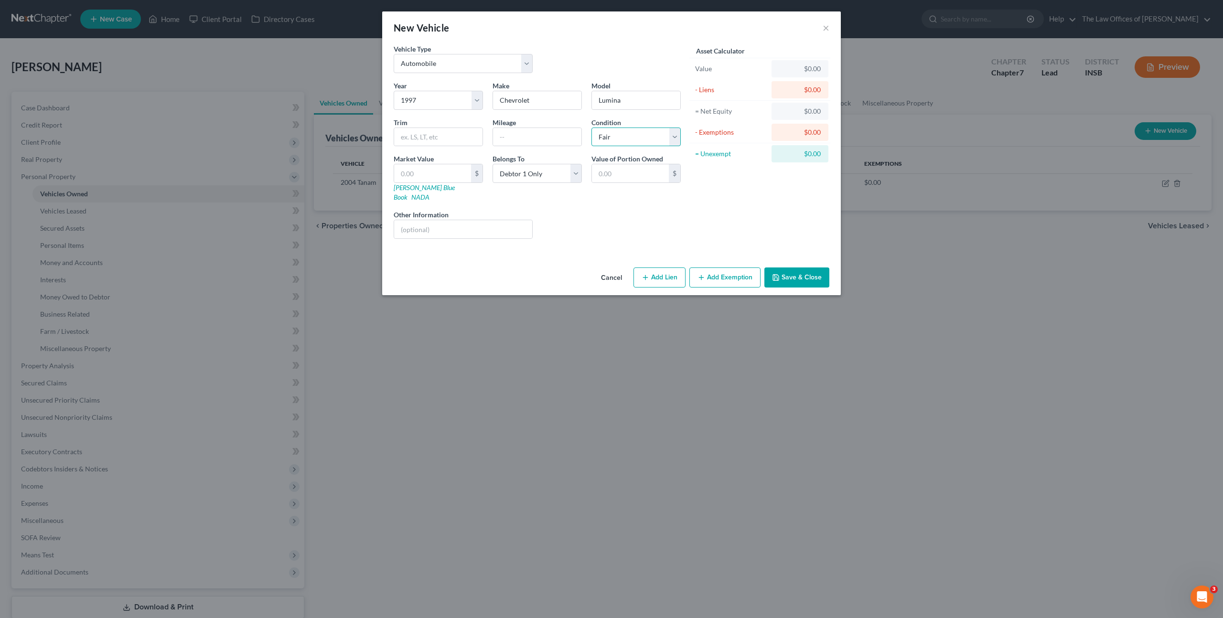
click at [591, 128] on select "Select Excellent Very Good Good Fair Poor" at bounding box center [635, 137] width 89 height 19
click at [555, 241] on div "Vehicle Type Select Automobile Truck Trailer Watercraft Aircraft Motor Home Atv…" at bounding box center [611, 154] width 458 height 220
click at [553, 135] on input "text" at bounding box center [537, 137] width 88 height 18
type input "80,000"
click at [425, 163] on label "Market Value" at bounding box center [414, 159] width 40 height 10
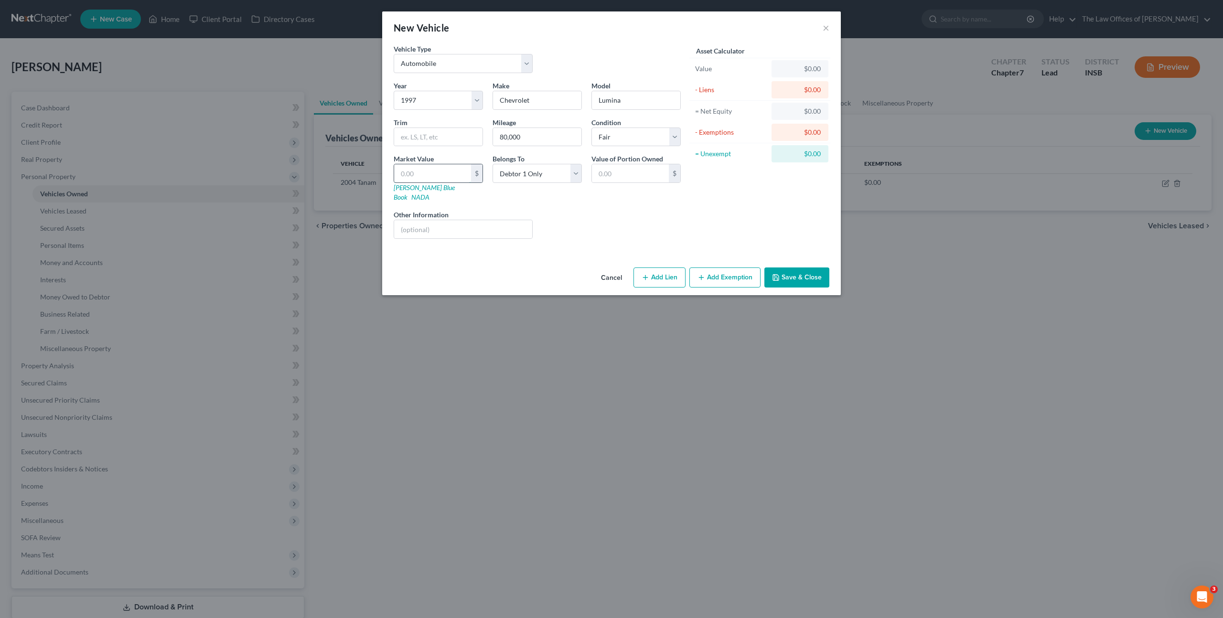
click at [425, 164] on input "text" at bounding box center [432, 173] width 77 height 18
type input "1"
type input "1.00"
type input "12"
type input "12.00"
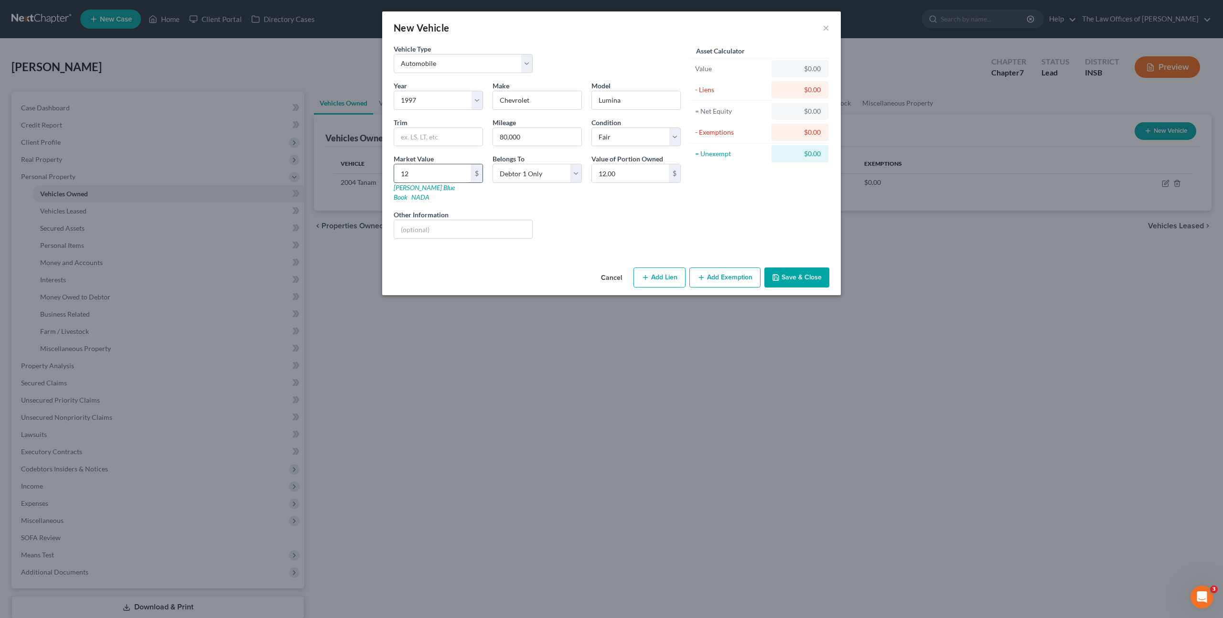
type input "120"
type input "120.00"
type input "1200"
type input "1,200.00"
type input "1,200"
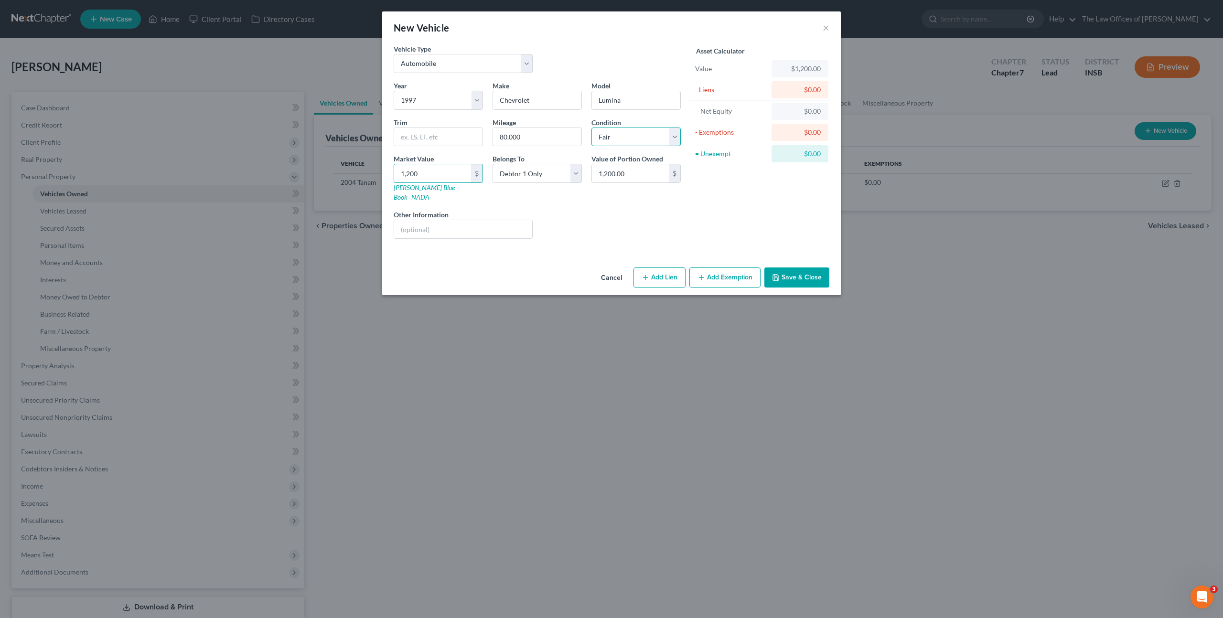
click at [626, 134] on select "Select Excellent Very Good Good Fair Poor" at bounding box center [635, 137] width 89 height 19
click at [631, 133] on select "Select Excellent Very Good Good Fair Poor" at bounding box center [635, 137] width 89 height 19
click at [734, 271] on button "Add Exemption" at bounding box center [724, 277] width 71 height 20
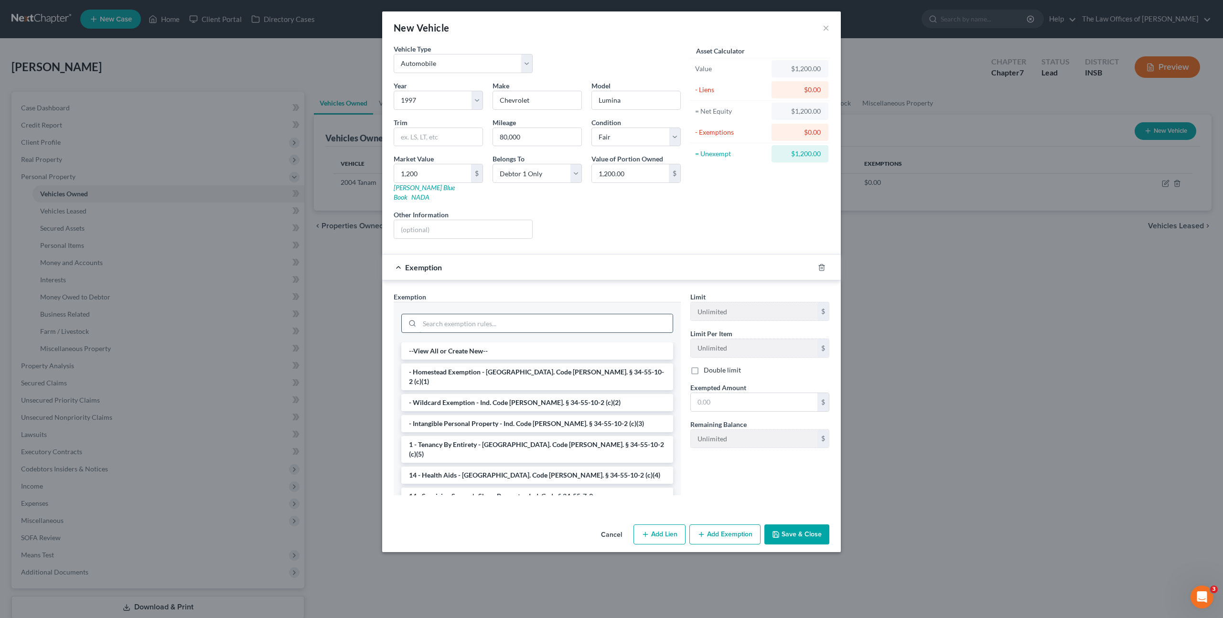
click at [564, 314] on input "search" at bounding box center [545, 323] width 253 height 18
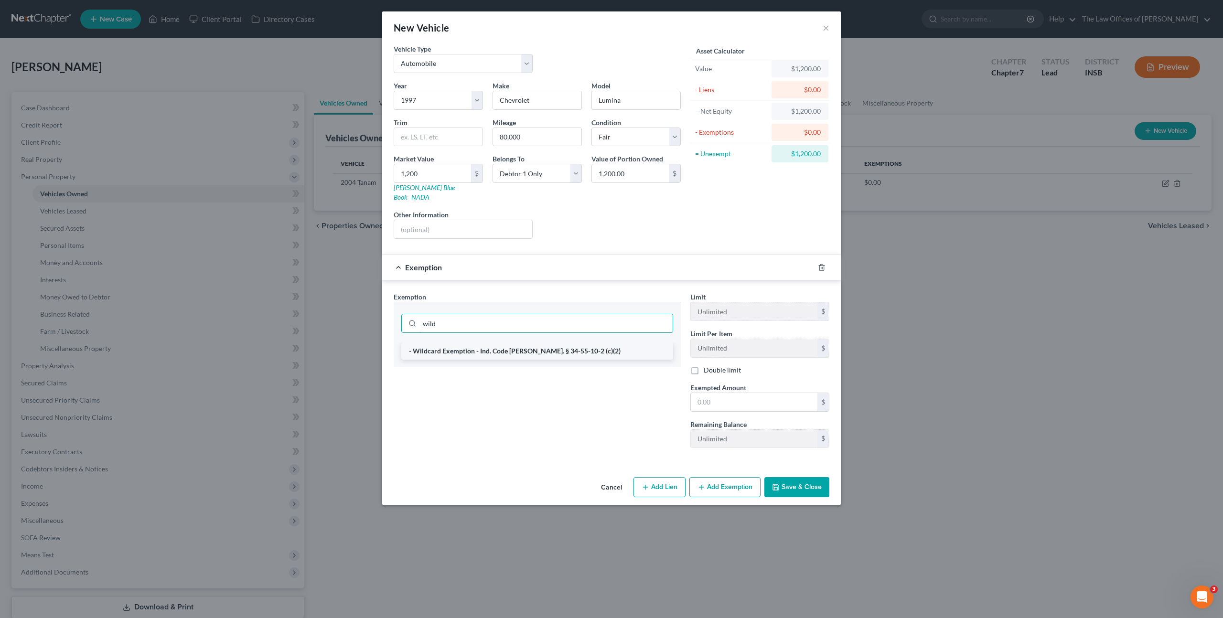
type input "wild"
click at [602, 342] on li "- Wildcard Exemption - Ind. Code [PERSON_NAME]. § 34-55-10-2 (c)(2)" at bounding box center [537, 350] width 272 height 17
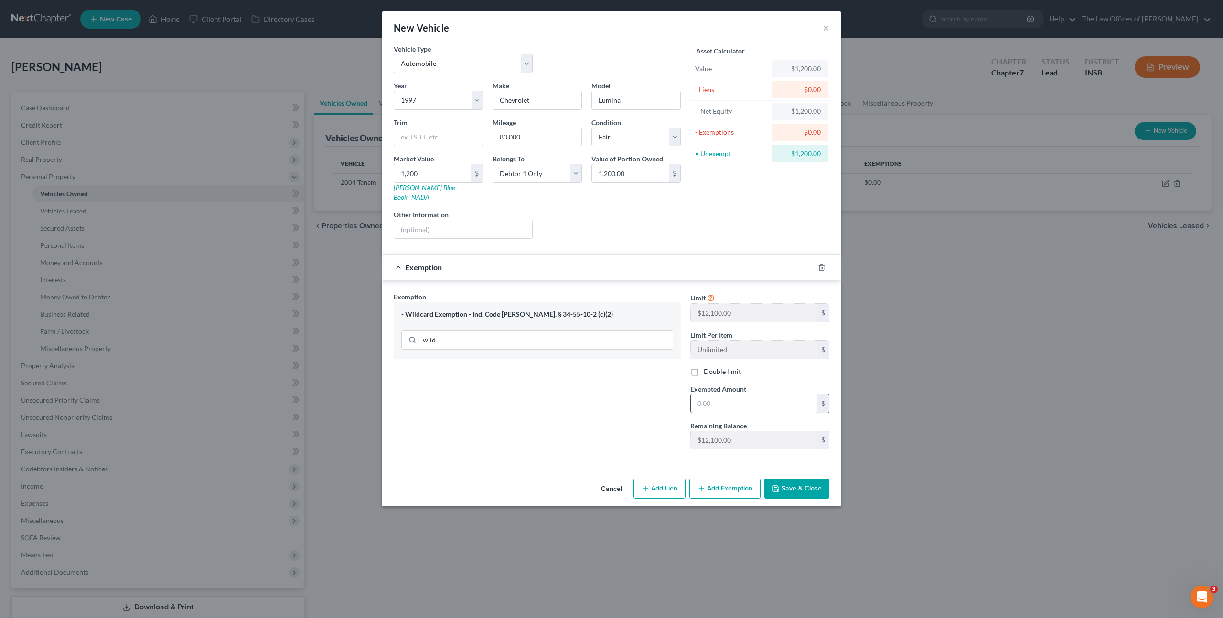
click at [745, 394] on input "text" at bounding box center [754, 403] width 127 height 18
type input "1,200"
click at [638, 412] on div "Exemption Set must be selected for CA. Exemption * - Wildcard Exemption - Ind. …" at bounding box center [537, 374] width 297 height 165
click at [797, 485] on button "Save & Close" at bounding box center [796, 489] width 65 height 20
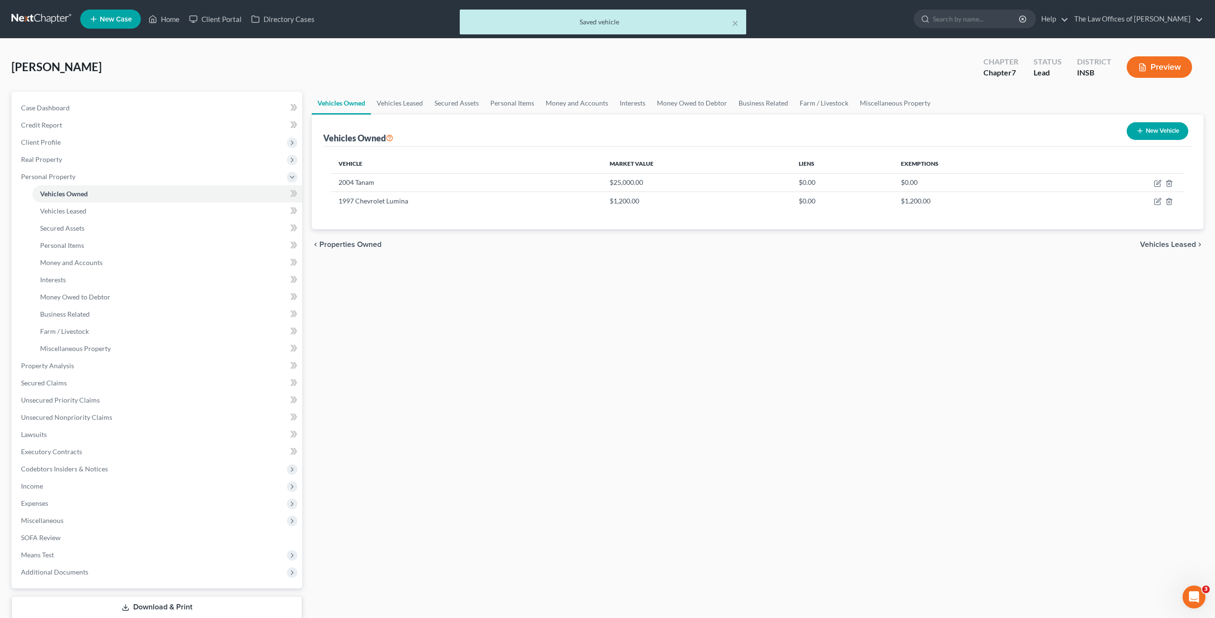
click at [759, 431] on div "Vehicles Owned Vehicles Leased Secured Assets Personal Items Money and Accounts…" at bounding box center [758, 368] width 902 height 552
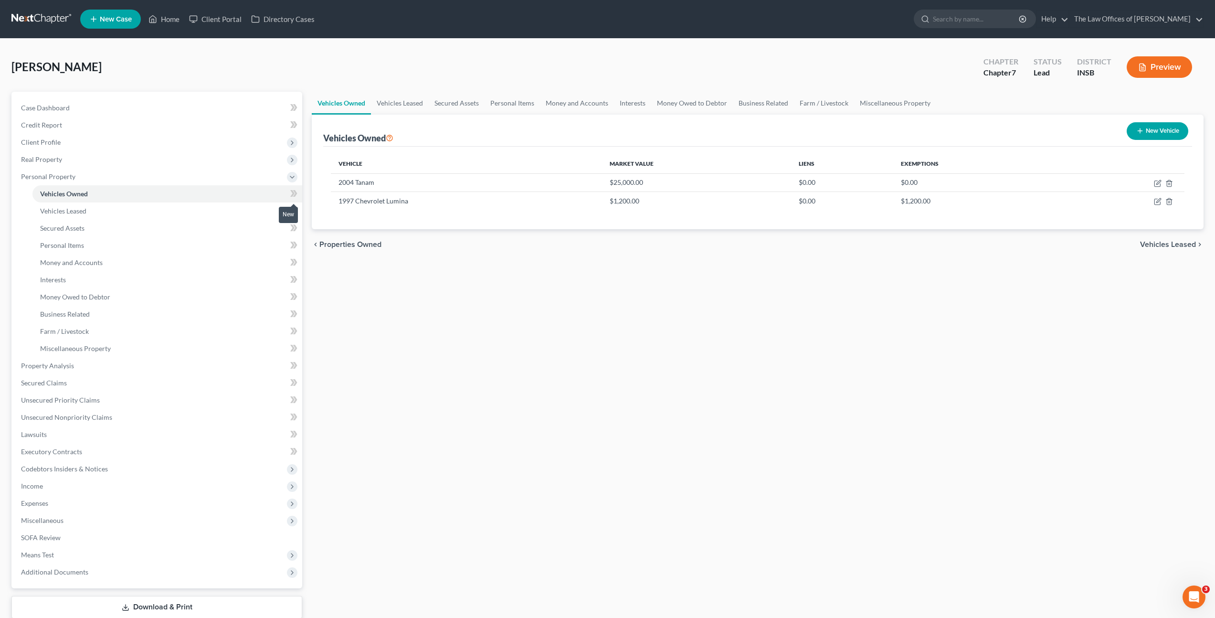
click at [289, 191] on span at bounding box center [294, 195] width 17 height 14
drag, startPoint x: 494, startPoint y: 322, endPoint x: 607, endPoint y: 297, distance: 116.0
click at [494, 322] on div "Vehicles Owned Vehicles Leased Secured Assets Personal Items Money and Accounts…" at bounding box center [758, 368] width 902 height 552
click at [1159, 202] on icon "button" at bounding box center [1158, 202] width 8 height 8
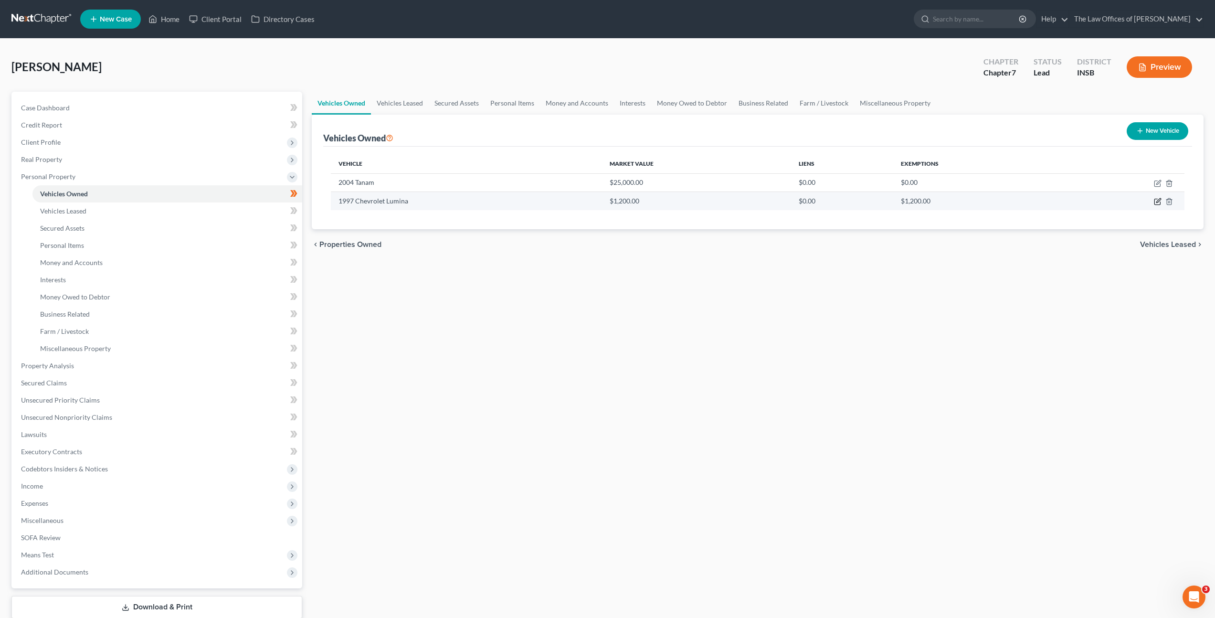
select select "0"
select select "29"
select select "3"
select select "0"
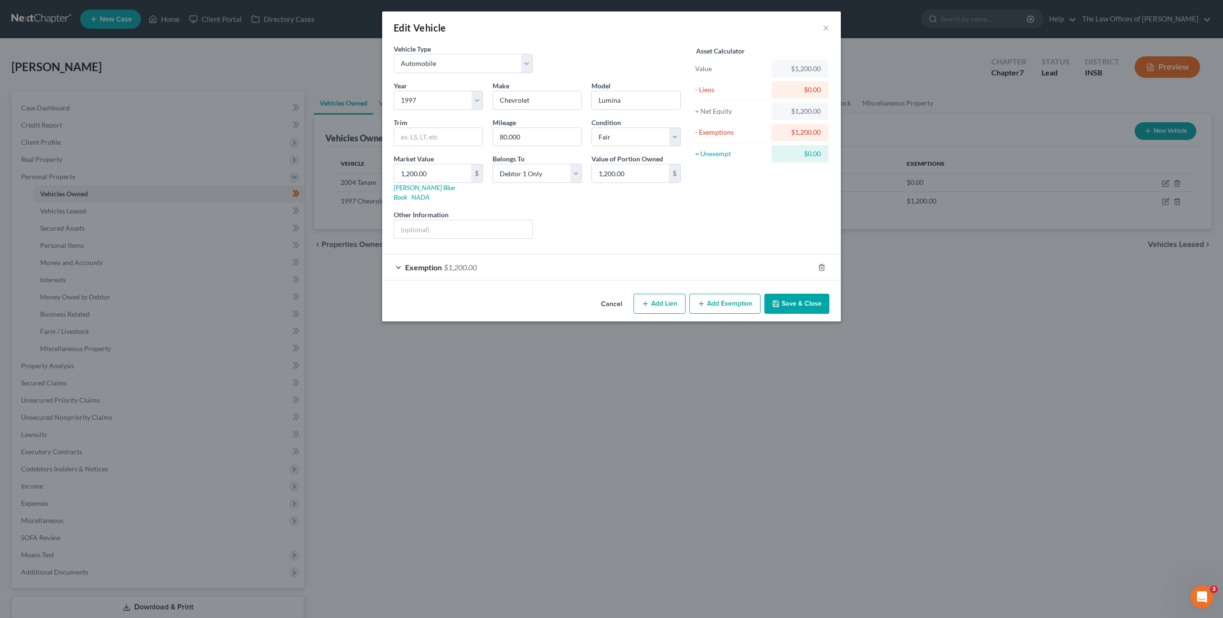
click at [696, 262] on div "Exemption $1,200.00" at bounding box center [598, 267] width 432 height 25
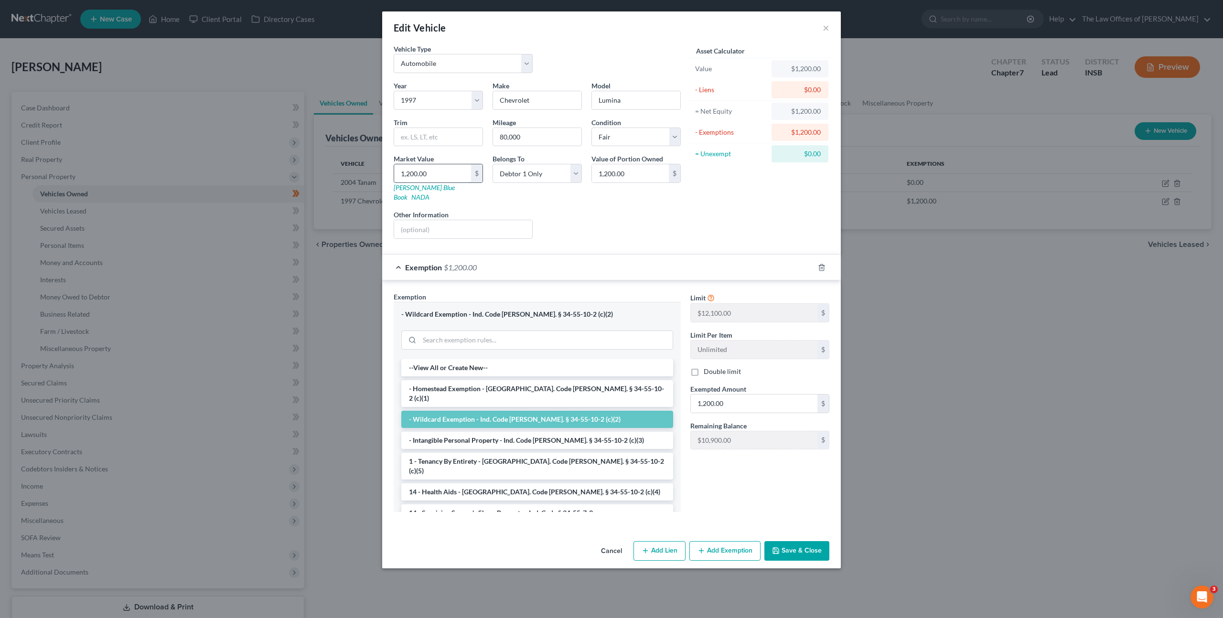
click at [428, 173] on input "1,200.00" at bounding box center [432, 173] width 77 height 18
type input "8"
type input "8.00"
type input "80"
type input "80.00"
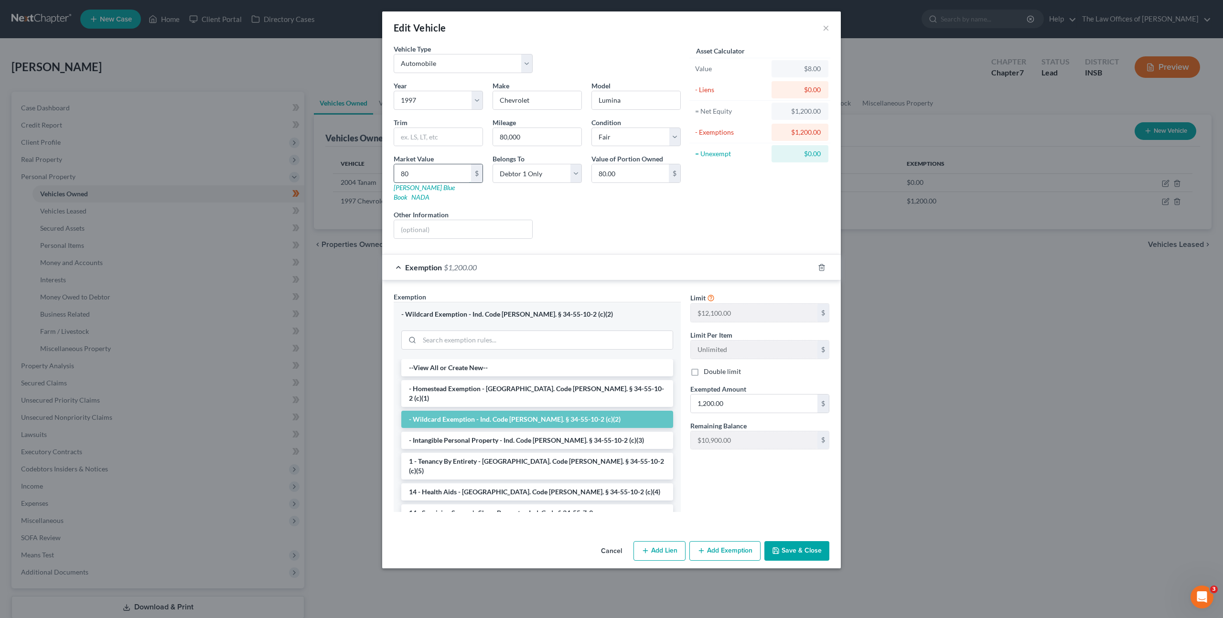
type input "800"
type input "800.00"
type input "800"
click at [733, 394] on input "1,200.00" at bounding box center [754, 403] width 127 height 18
type input "800"
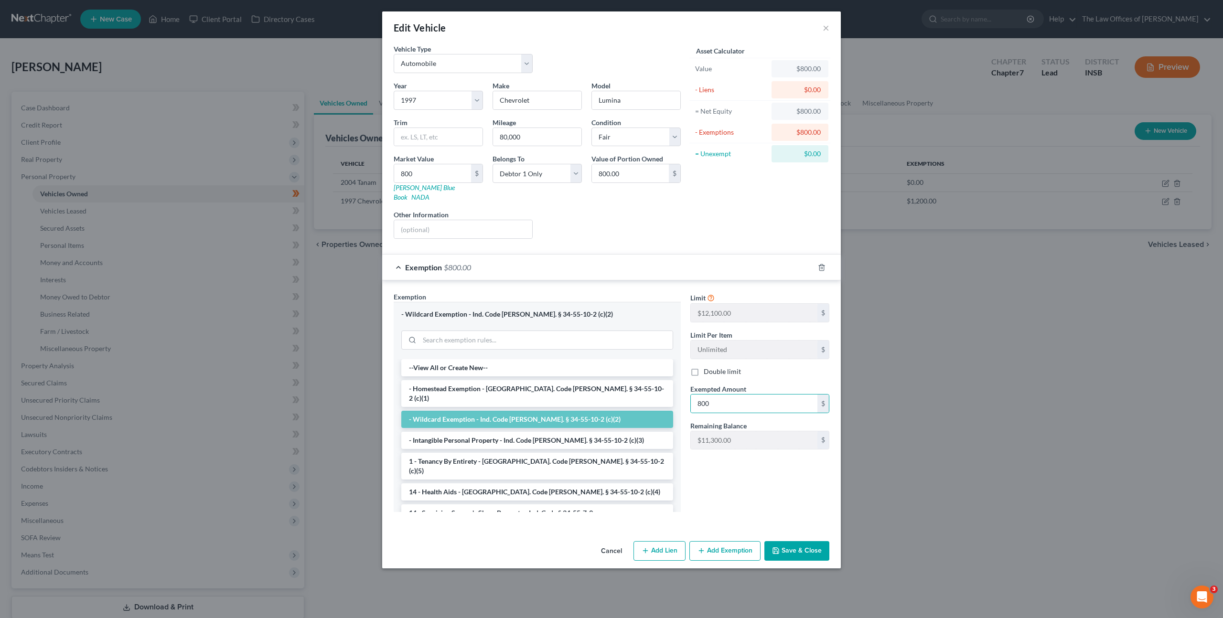
drag, startPoint x: 732, startPoint y: 205, endPoint x: 741, endPoint y: 241, distance: 36.9
click at [732, 205] on div "Asset Calculator Value $800.00 - Liens $0.00 = Net Equity $800.00 - Exemptions …" at bounding box center [759, 145] width 149 height 202
click at [792, 545] on button "Save & Close" at bounding box center [796, 551] width 65 height 20
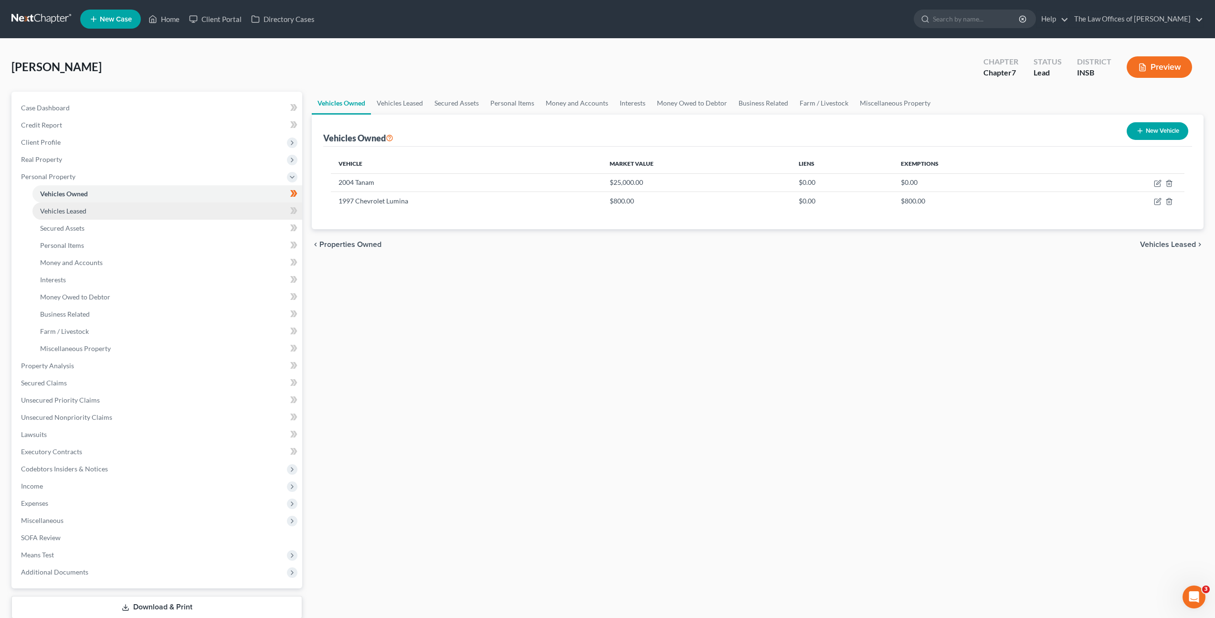
click at [67, 213] on span "Vehicles Leased" at bounding box center [63, 211] width 46 height 8
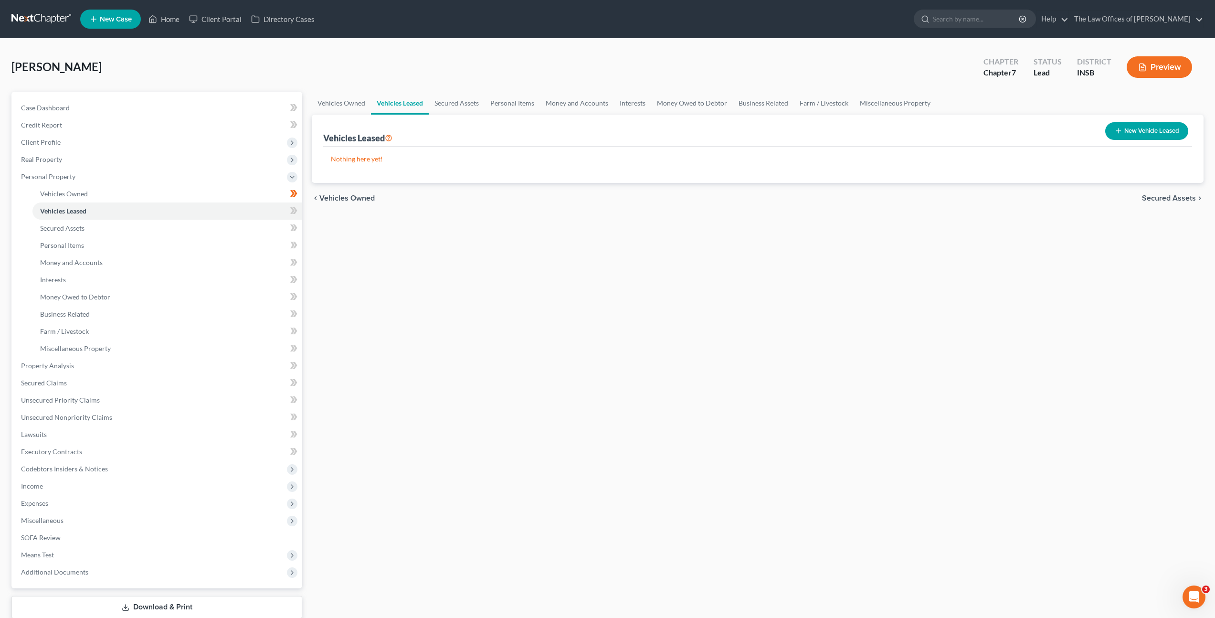
click at [289, 210] on span at bounding box center [294, 212] width 17 height 14
click at [259, 225] on link "Secured Assets" at bounding box center [167, 228] width 270 height 17
click at [297, 226] on icon at bounding box center [293, 228] width 7 height 12
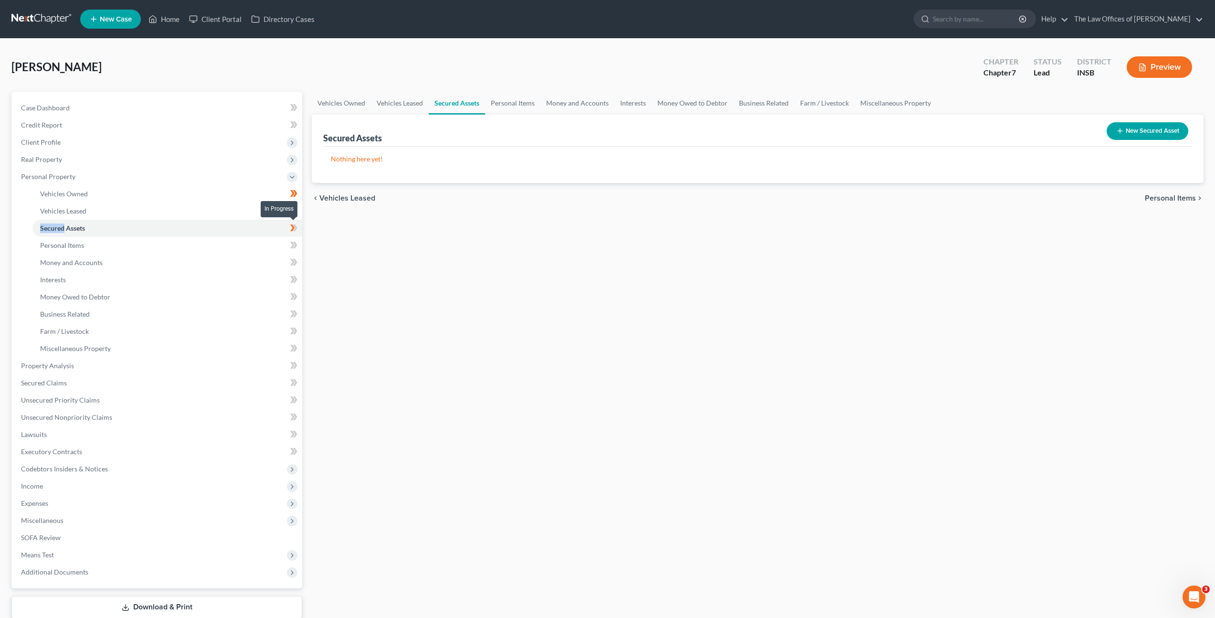
click at [297, 226] on icon at bounding box center [293, 228] width 7 height 12
click at [259, 239] on link "Personal Items" at bounding box center [167, 245] width 270 height 17
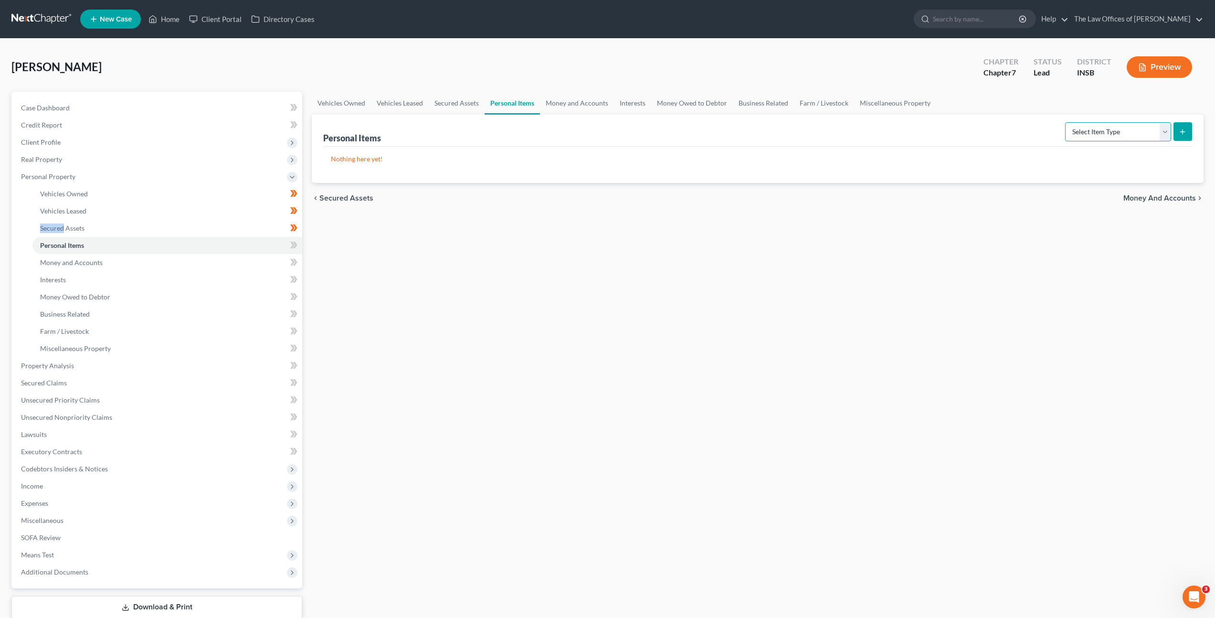
click at [1123, 135] on select "Select Item Type Clothing Collectibles Of Value Electronics Firearms Household …" at bounding box center [1118, 131] width 106 height 19
select select "clothing"
click at [1066, 122] on select "Select Item Type Clothing Collectibles Of Value Electronics Firearms Household …" at bounding box center [1118, 131] width 106 height 19
drag, startPoint x: 1025, startPoint y: 214, endPoint x: 1057, endPoint y: 194, distance: 38.4
click at [1025, 214] on div "Vehicles Owned Vehicles Leased Secured Assets Personal Items Money and Accounts…" at bounding box center [758, 368] width 902 height 552
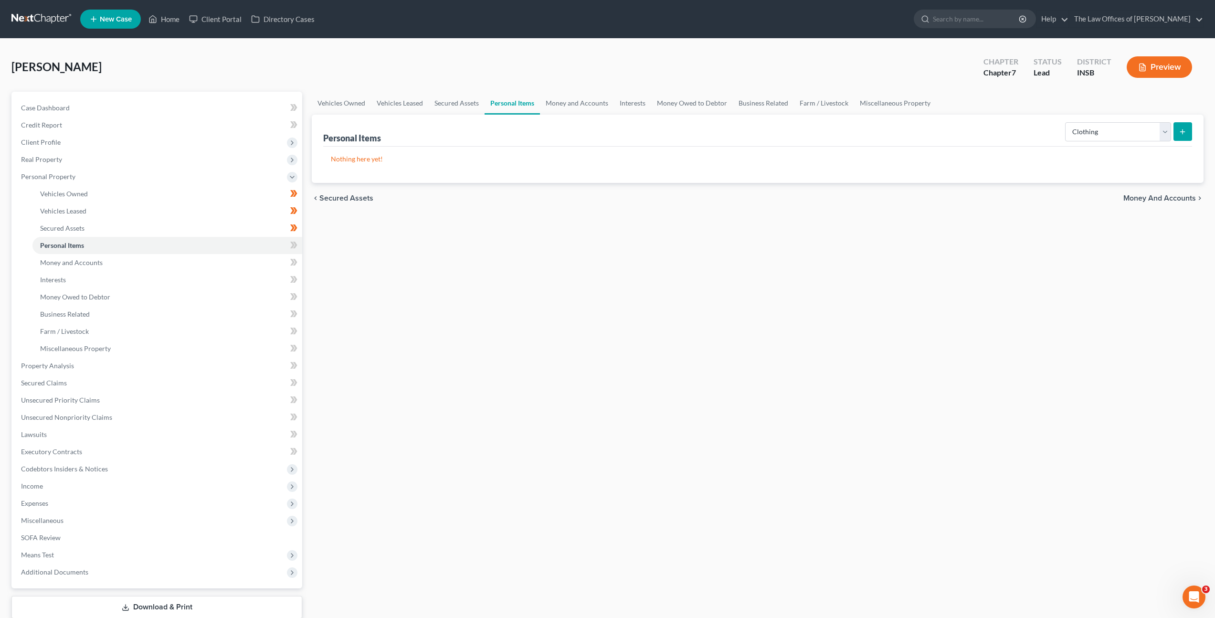
click at [1183, 132] on line "submit" at bounding box center [1183, 131] width 0 height 4
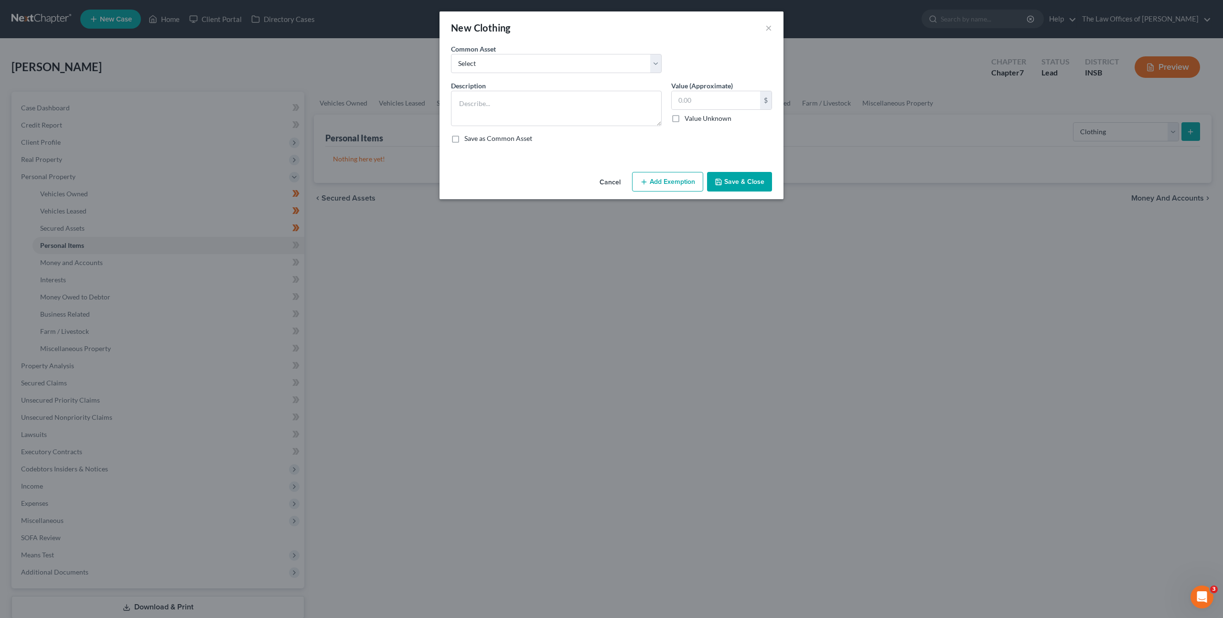
click at [605, 180] on button "Cancel" at bounding box center [610, 182] width 36 height 19
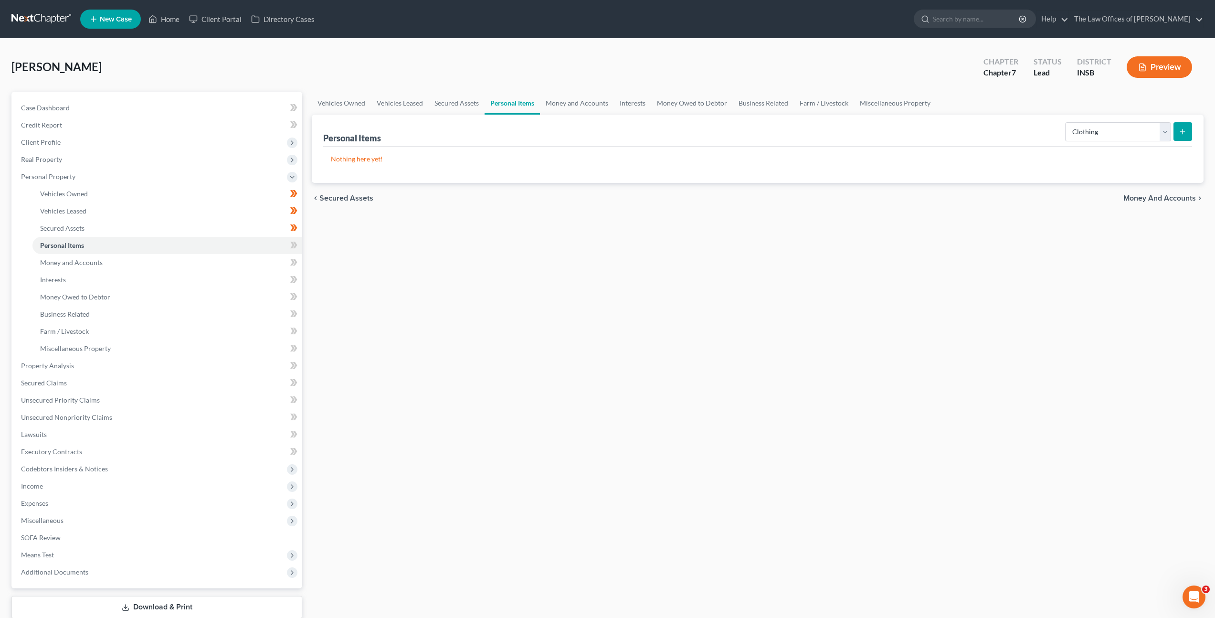
click at [1186, 133] on icon "submit" at bounding box center [1183, 132] width 8 height 8
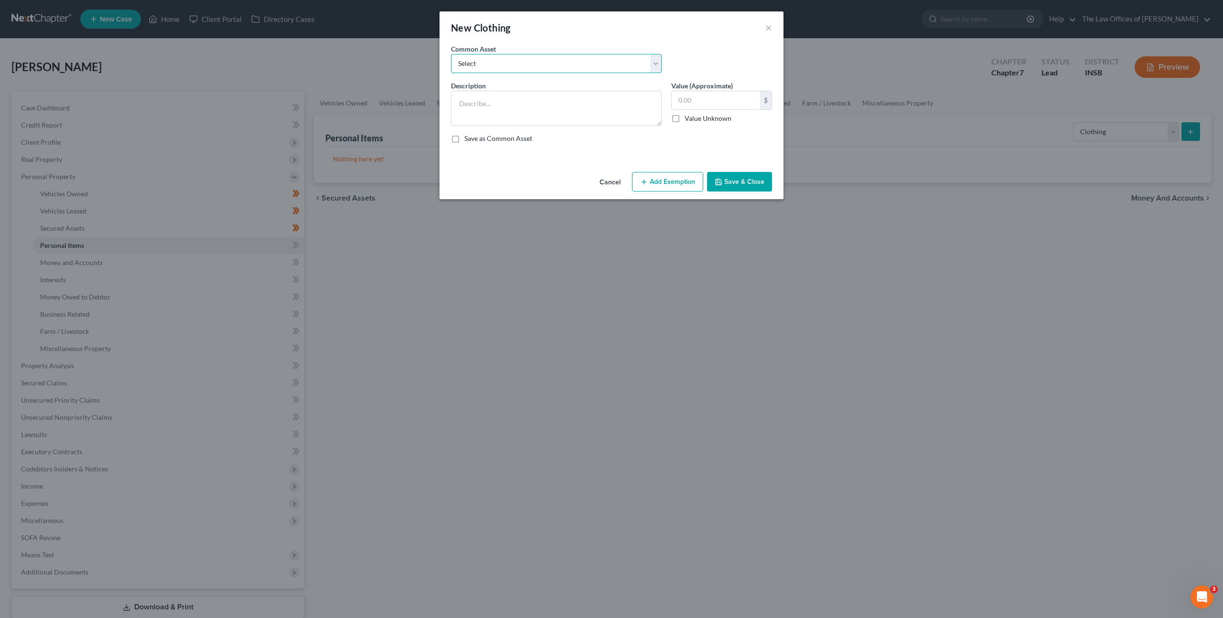
click at [559, 71] on select "Select Debtor's Clothing Joint Debtor's Clothing" at bounding box center [556, 63] width 211 height 19
select select "0"
click at [451, 54] on select "Select Debtor's Clothing Joint Debtor's Clothing" at bounding box center [556, 63] width 211 height 19
type textarea "Debtor's Clothing"
type input "50.00"
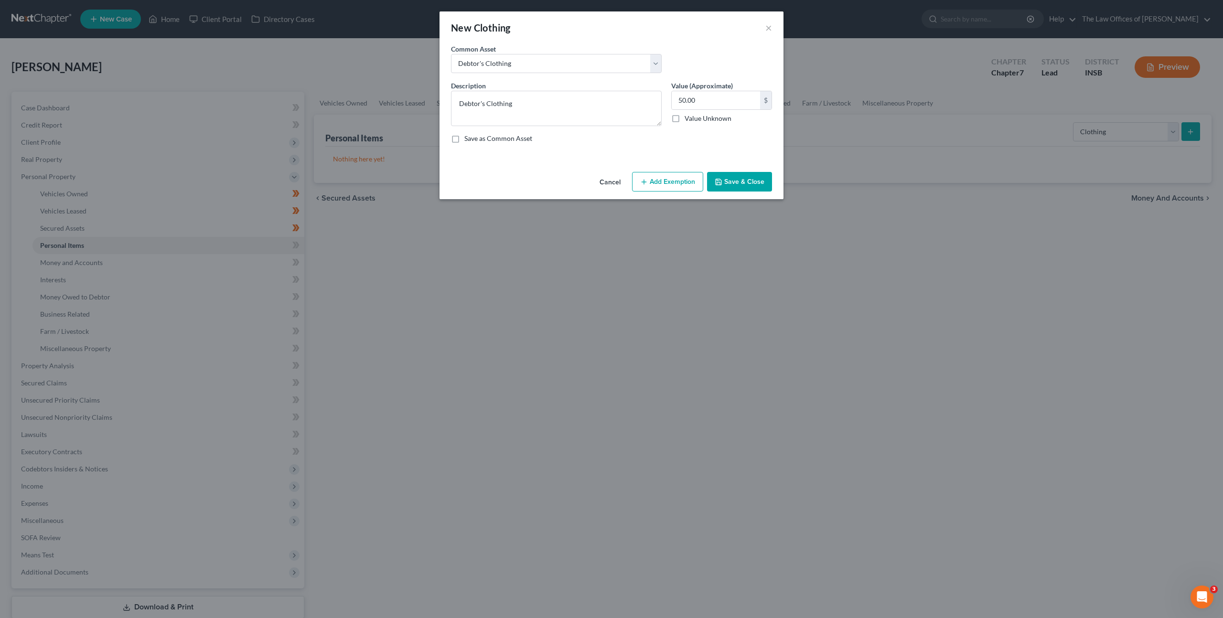
click at [680, 134] on div "Save as Common Asset" at bounding box center [611, 139] width 321 height 10
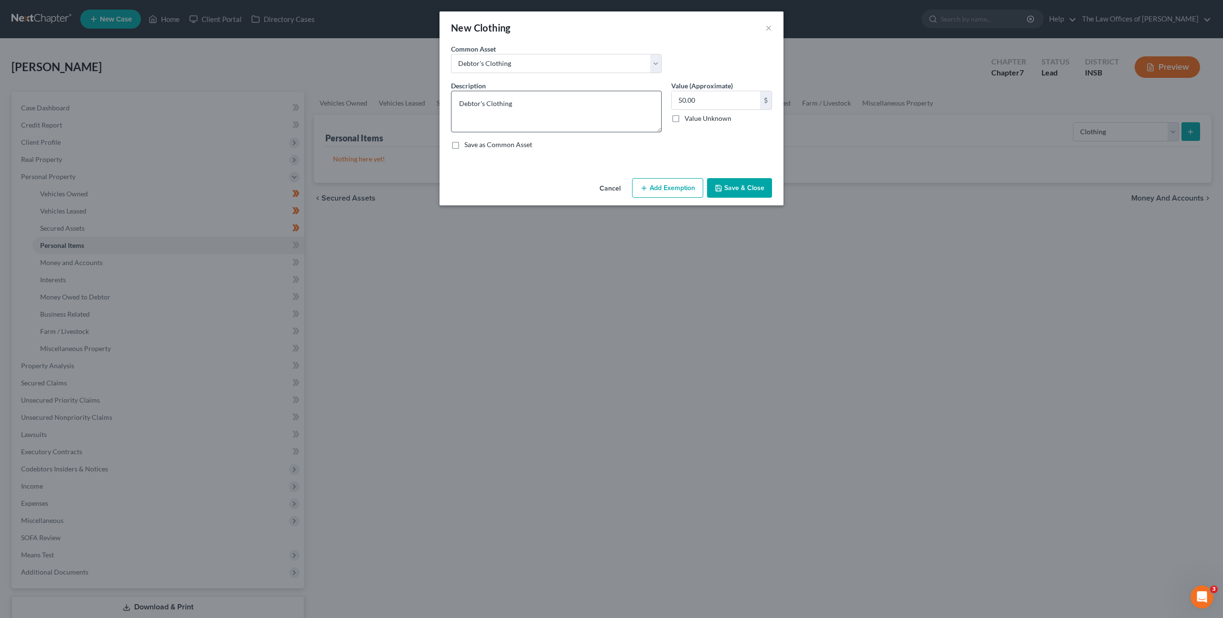
drag, startPoint x: 659, startPoint y: 124, endPoint x: 658, endPoint y: 130, distance: 6.3
click at [658, 130] on textarea "Debtor's Clothing" at bounding box center [556, 112] width 211 height 42
click at [649, 192] on button "Add Exemption" at bounding box center [667, 188] width 71 height 20
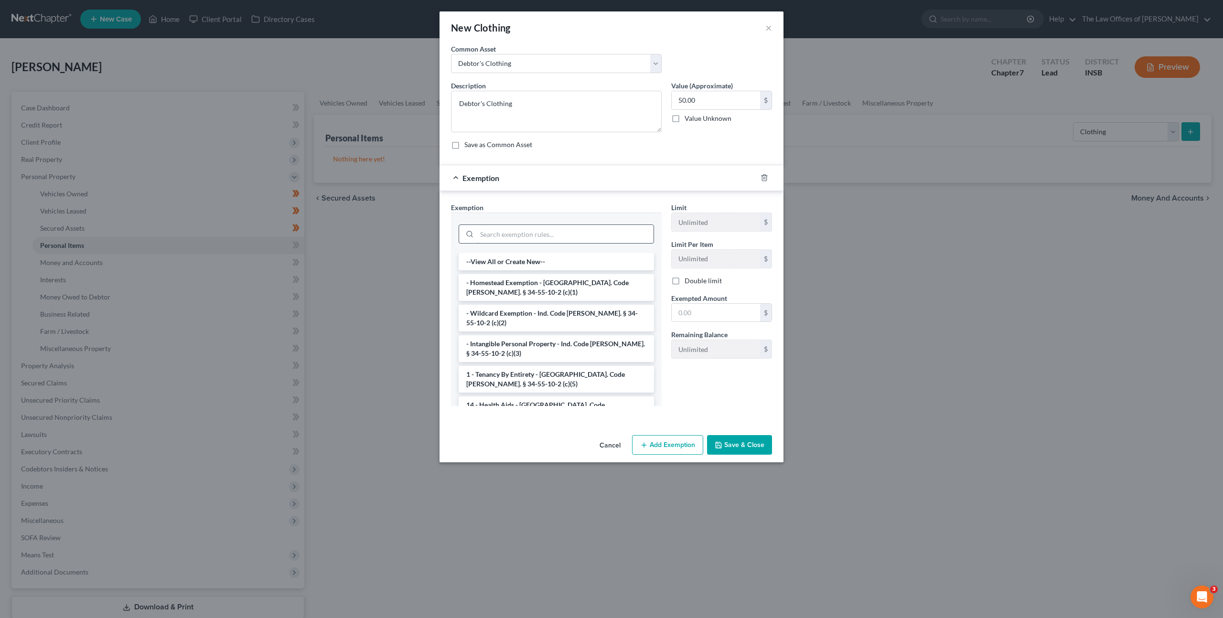
click at [604, 237] on input "search" at bounding box center [565, 234] width 177 height 18
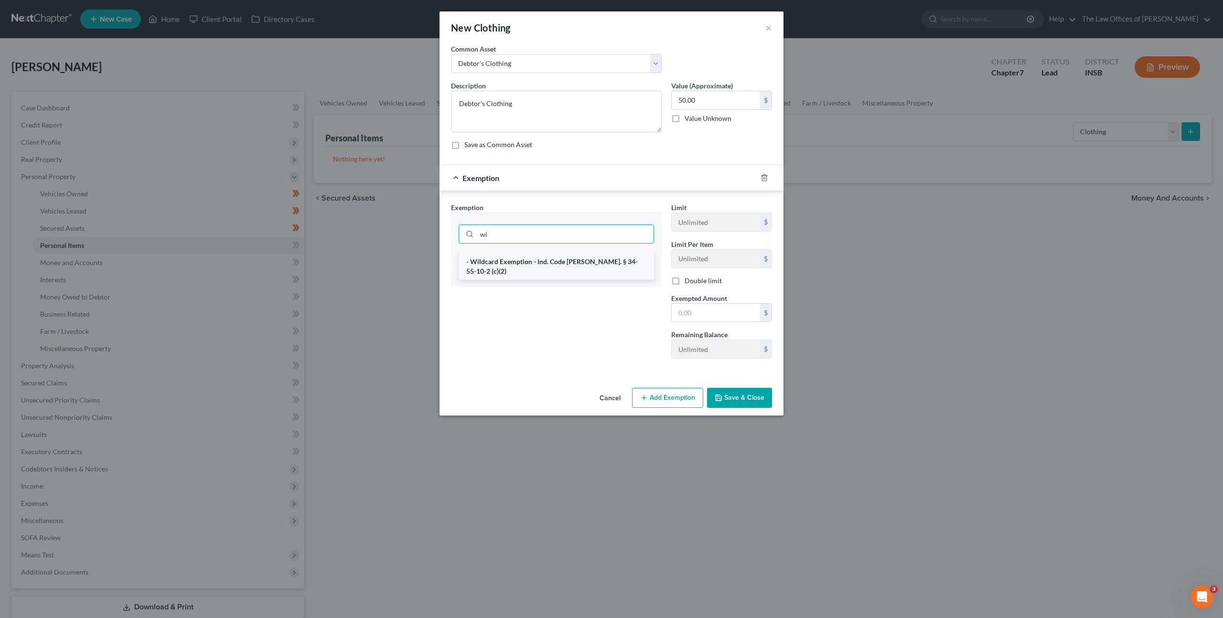
type input "wi"
click at [591, 262] on li "- Wildcard Exemption - Ind. Code [PERSON_NAME]. § 34-55-10-2 (c)(2)" at bounding box center [555, 266] width 195 height 27
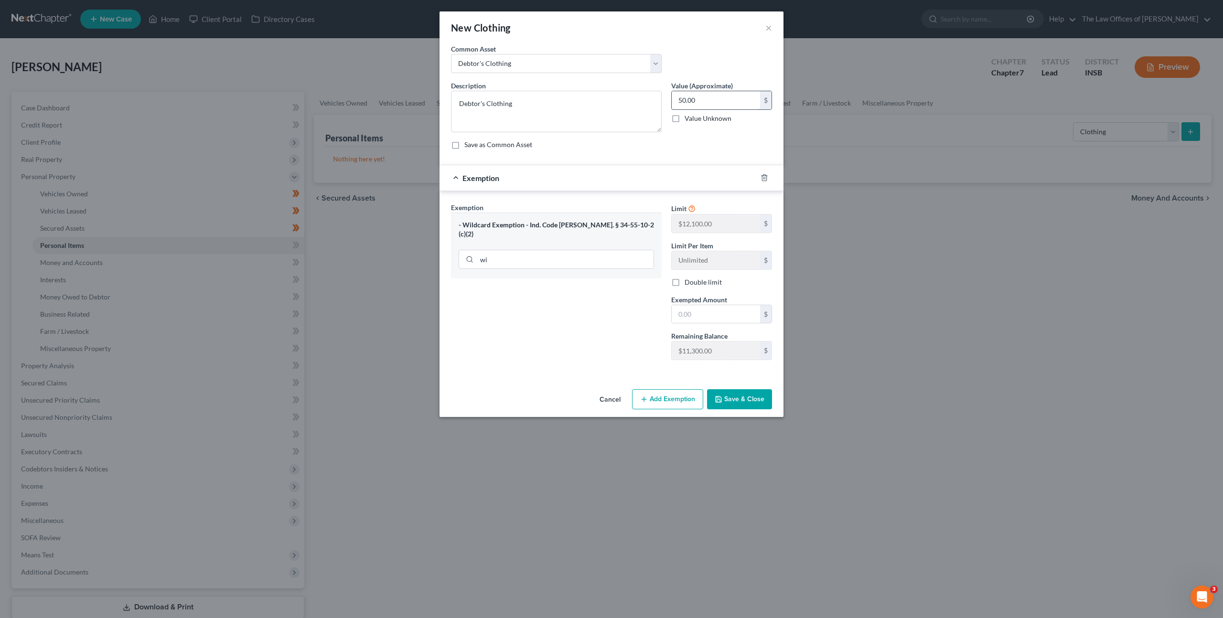
click at [707, 102] on input "50.00" at bounding box center [715, 100] width 88 height 18
type input "100"
click at [729, 301] on div "Exempted Amount * $" at bounding box center [721, 309] width 110 height 29
click at [727, 309] on input "text" at bounding box center [715, 314] width 88 height 18
type input "100"
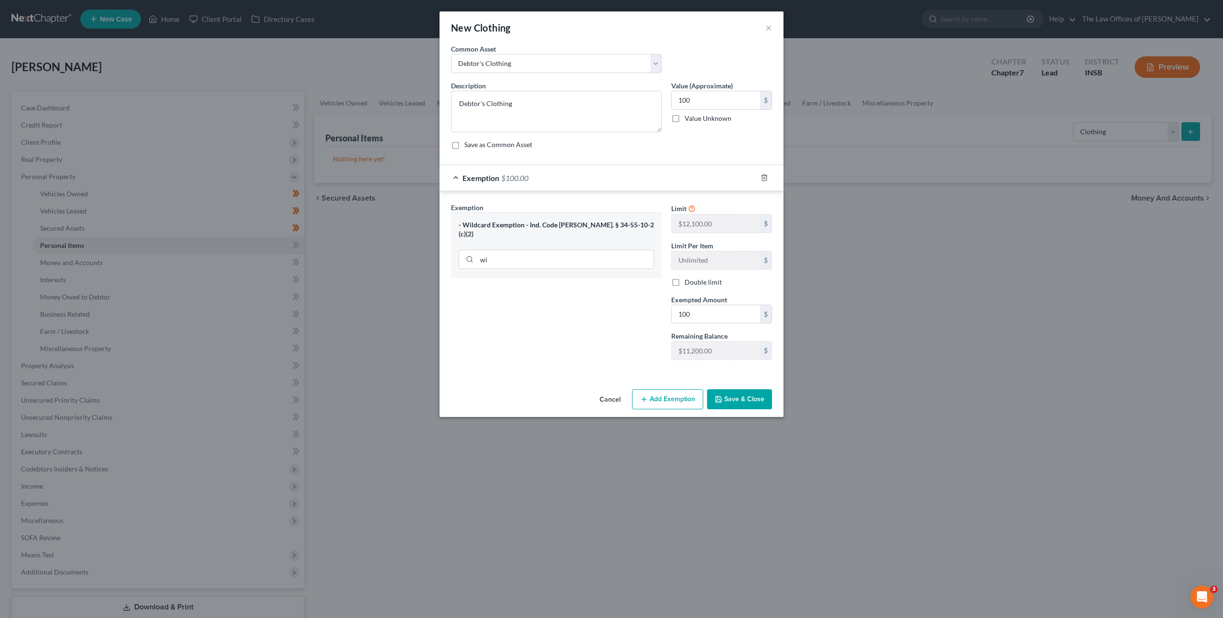
click at [719, 402] on icon "button" at bounding box center [718, 399] width 6 height 6
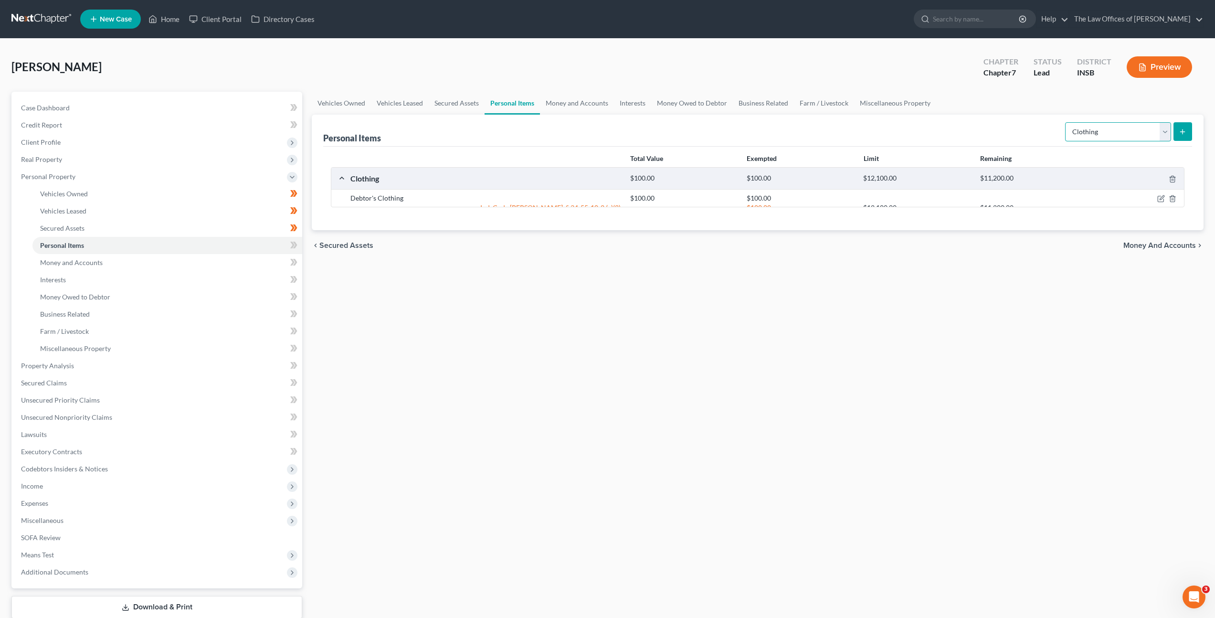
click at [1106, 136] on select "Select Item Type Clothing Collectibles Of Value Electronics Firearms Household …" at bounding box center [1118, 131] width 106 height 19
select select "collectibles_of_value"
click at [1066, 122] on select "Select Item Type Clothing Collectibles Of Value Electronics Firearms Household …" at bounding box center [1118, 131] width 106 height 19
click at [1028, 128] on div "Personal Items Select Item Type Clothing Collectibles Of Value Electronics Fire…" at bounding box center [757, 131] width 869 height 32
click at [1179, 126] on button "submit" at bounding box center [1183, 131] width 19 height 19
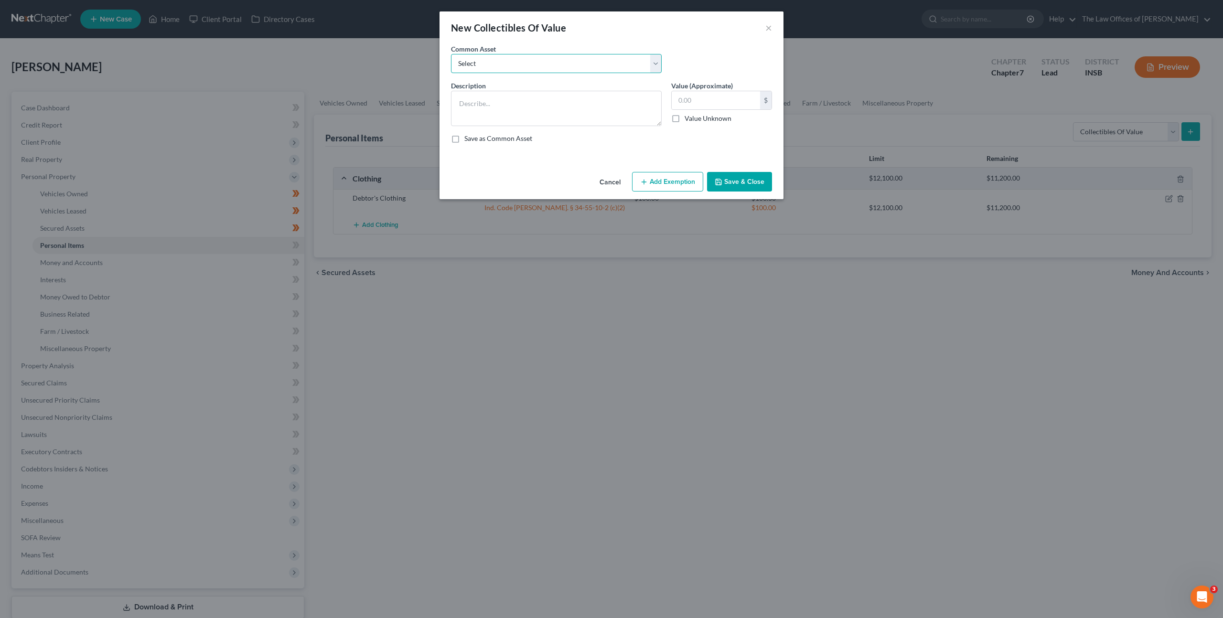
click at [607, 66] on select "Select Family Pictures Family Pictures, Miscellaneous Short Glass" at bounding box center [556, 63] width 211 height 19
click at [525, 67] on select "Select Family Pictures Family Pictures, Miscellaneous Short Glass" at bounding box center [556, 63] width 211 height 19
select select "0"
click at [451, 54] on select "Select Family Pictures Family Pictures, Miscellaneous Short Glass" at bounding box center [556, 63] width 211 height 19
type textarea "Family Pictures"
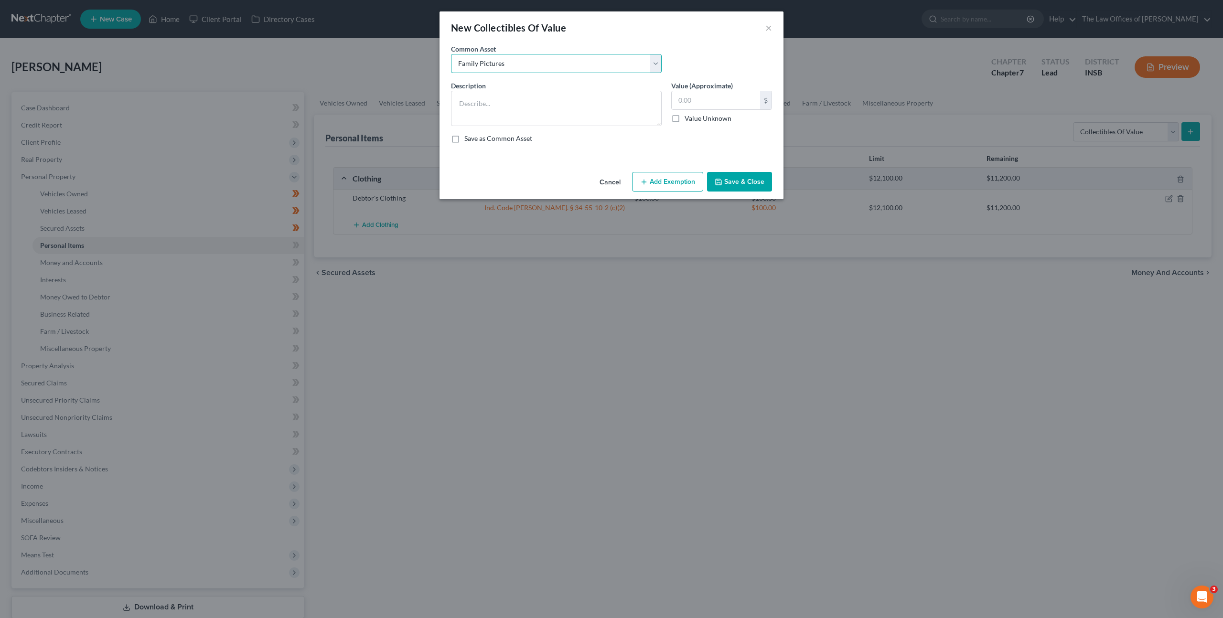
type input "15.00"
click at [719, 92] on input "15.00" at bounding box center [715, 100] width 88 height 18
click at [683, 180] on button "Add Exemption" at bounding box center [667, 182] width 71 height 20
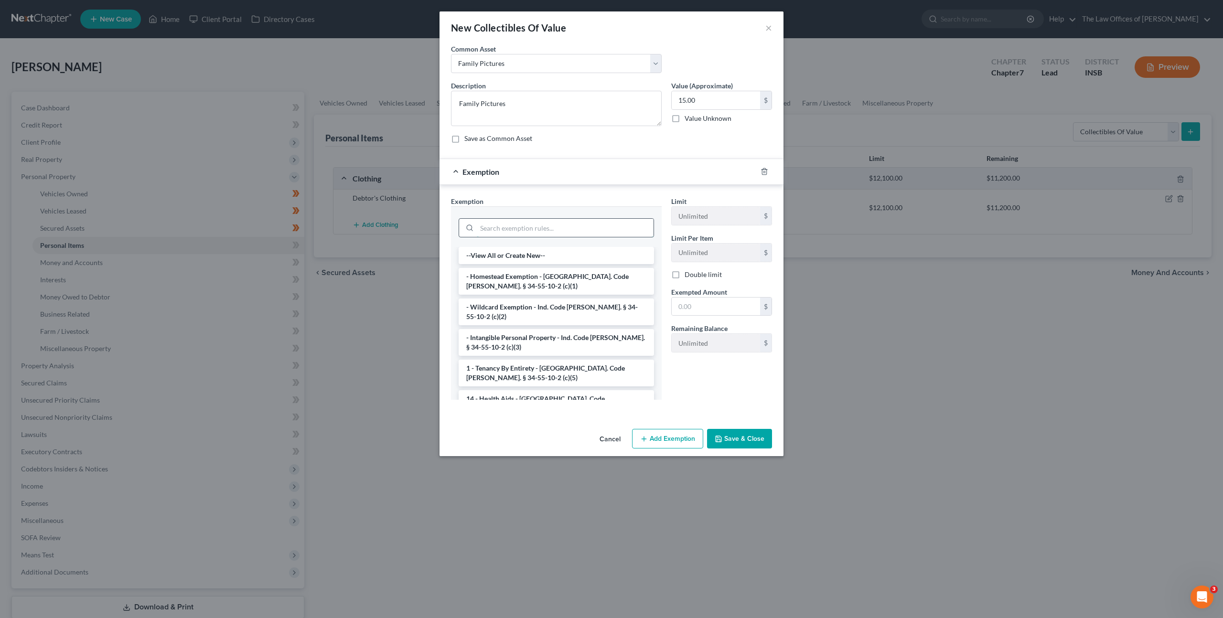
click at [548, 230] on input "search" at bounding box center [565, 228] width 177 height 18
drag, startPoint x: 533, startPoint y: 304, endPoint x: 623, endPoint y: 303, distance: 89.8
click at [533, 304] on li "- Wildcard Exemption - Ind. Code [PERSON_NAME]. § 34-55-10-2 (c)(2)" at bounding box center [555, 311] width 195 height 27
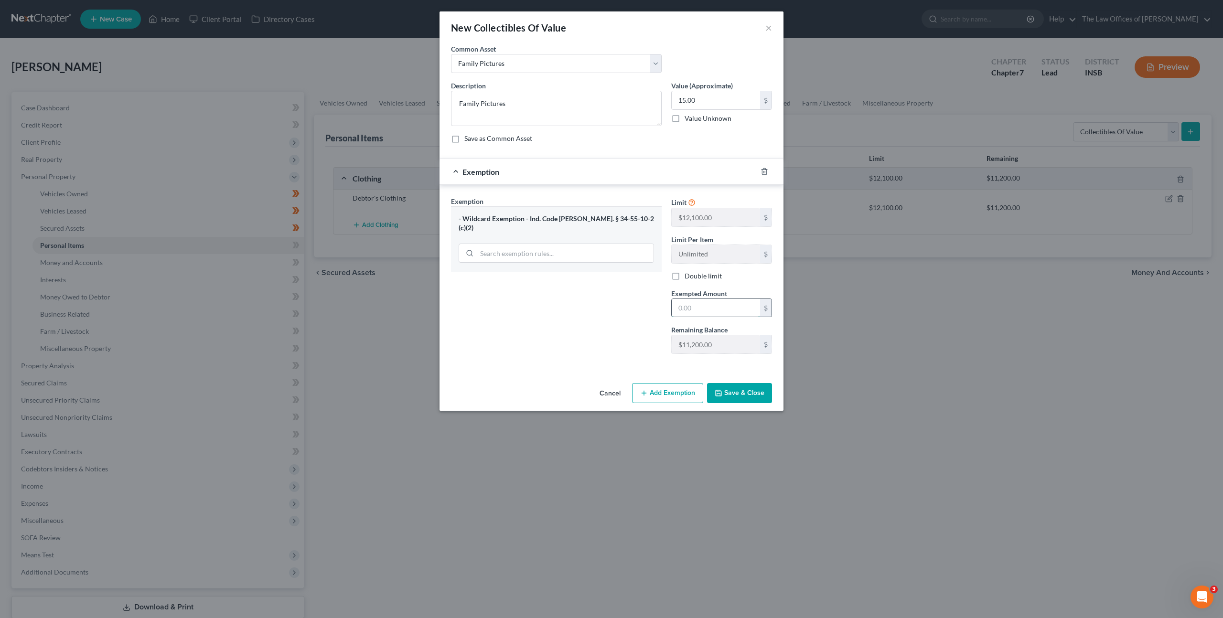
drag, startPoint x: 705, startPoint y: 307, endPoint x: 711, endPoint y: 304, distance: 6.2
click at [705, 307] on input "text" at bounding box center [715, 308] width 88 height 18
type input "15"
click at [745, 387] on button "Save & Close" at bounding box center [739, 393] width 65 height 20
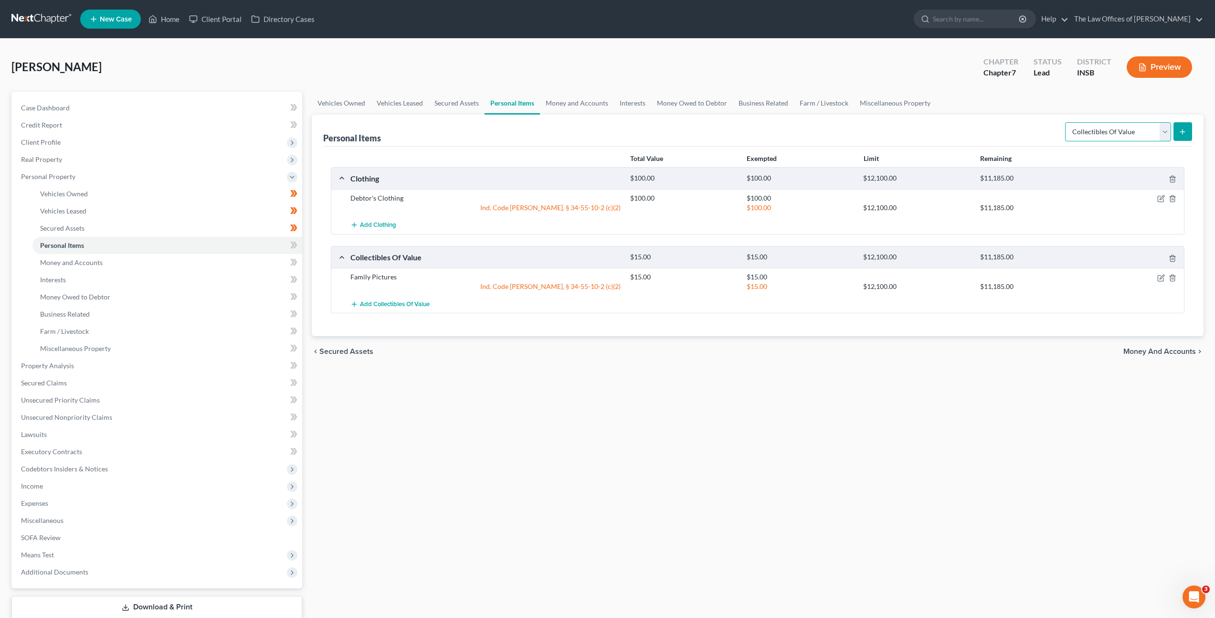
click at [1096, 130] on select "Select Item Type Clothing Collectibles Of Value Electronics Firearms Household …" at bounding box center [1118, 131] width 106 height 19
select select "electronics"
click at [1066, 122] on select "Select Item Type Clothing Collectibles Of Value Electronics Firearms Household …" at bounding box center [1118, 131] width 106 height 19
click at [1179, 133] on icon "submit" at bounding box center [1183, 132] width 8 height 8
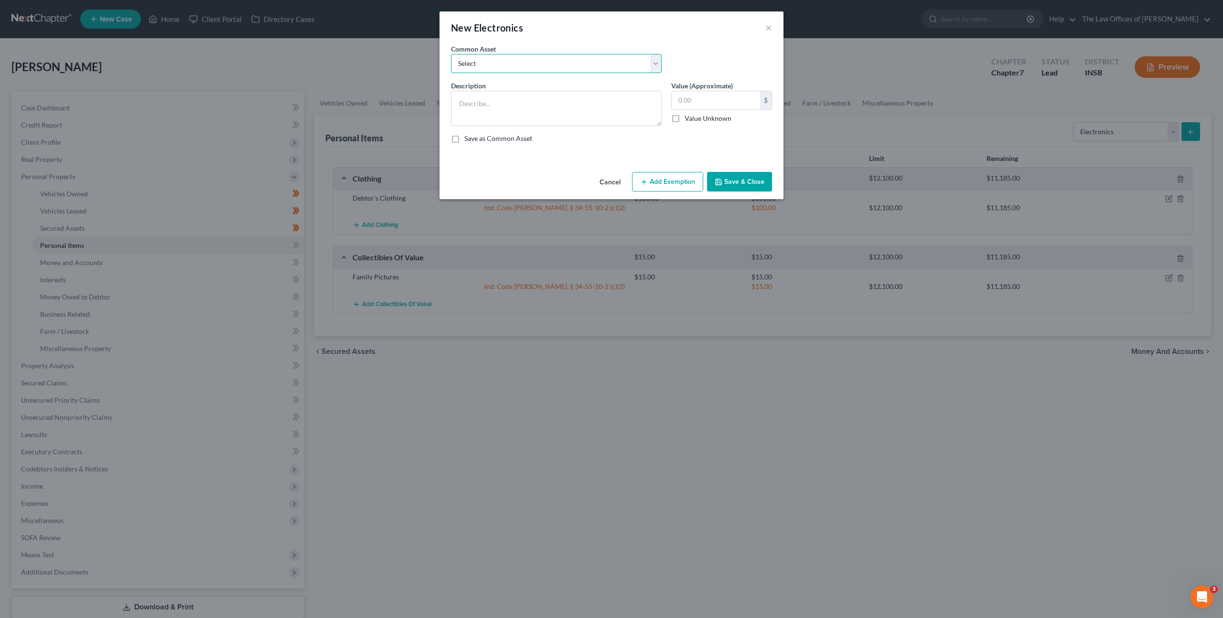
click at [561, 64] on select "Select Cell Phone (1), Television (2), Desktop Computer (1)" at bounding box center [556, 63] width 211 height 19
select select "0"
click at [451, 54] on select "Select Cell Phone (1), Television (2), Desktop Computer (1)" at bounding box center [556, 63] width 211 height 19
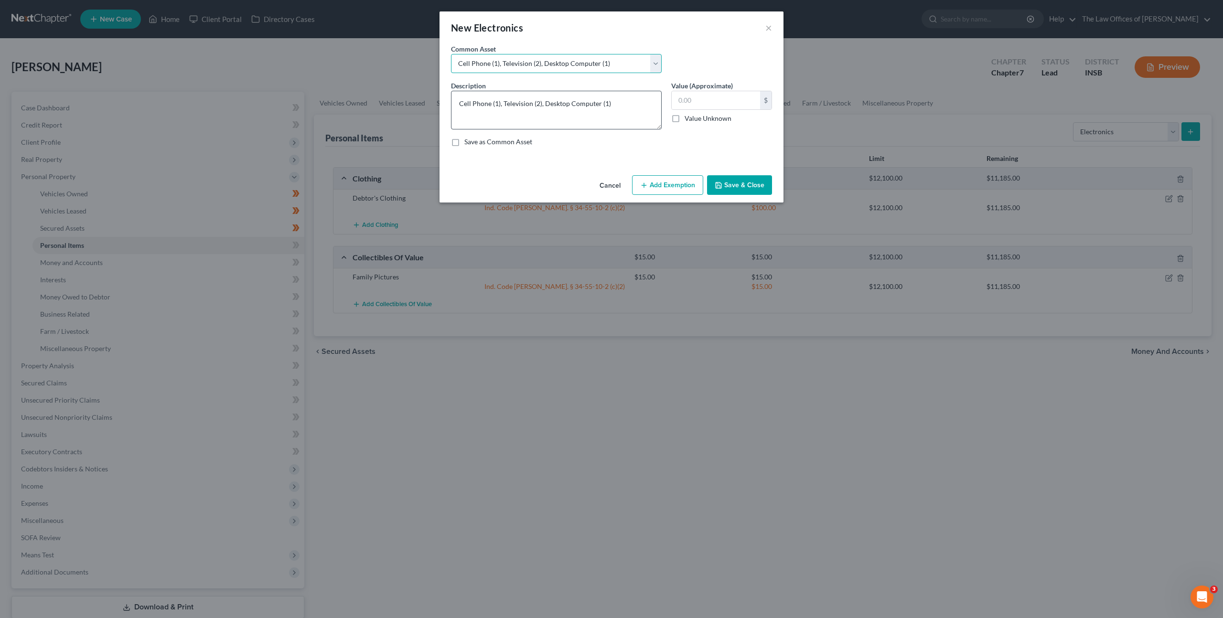
drag, startPoint x: 660, startPoint y: 124, endPoint x: 659, endPoint y: 130, distance: 5.9
click at [659, 129] on textarea "Cell Phone (1), Television (2), Desktop Computer (1)" at bounding box center [556, 110] width 211 height 39
click at [603, 151] on div "Description * Cell Phone (1), Television (2), Desktop Computer (1) Value (Appro…" at bounding box center [611, 119] width 330 height 76
drag, startPoint x: 621, startPoint y: 97, endPoint x: 687, endPoint y: 111, distance: 67.2
click at [621, 97] on textarea "Cell Phone (1), Television (2), Desktop Computer (1)" at bounding box center [556, 111] width 211 height 41
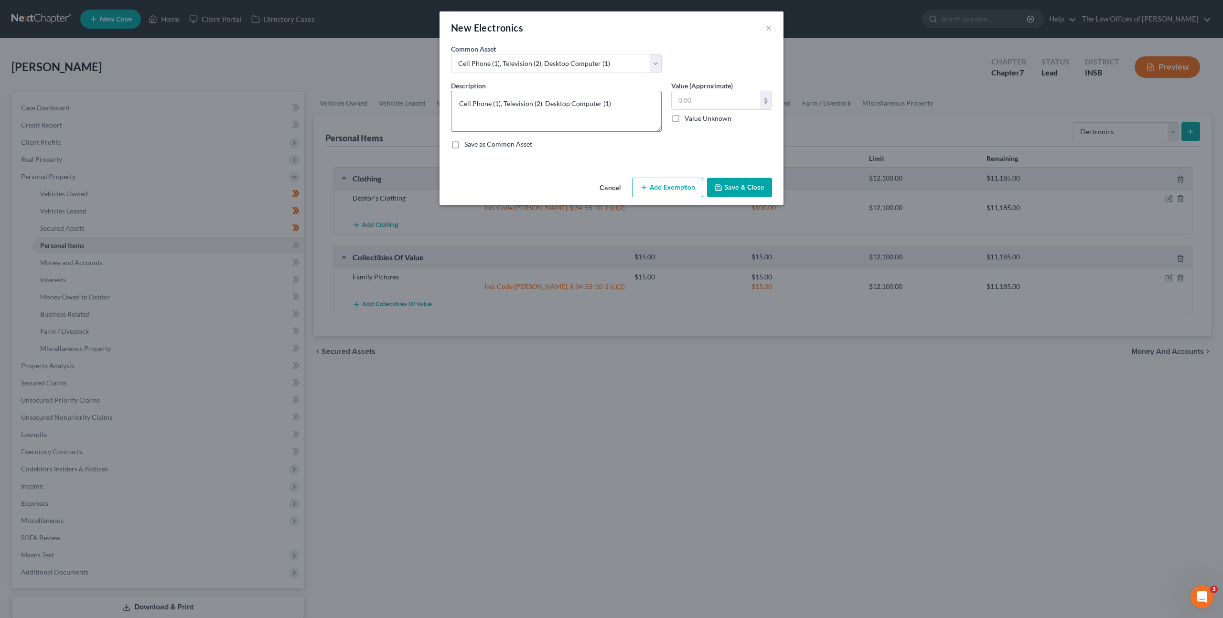
click at [627, 99] on textarea "Cell Phone (1), Television (2), Desktop Computer (1)" at bounding box center [556, 111] width 211 height 41
click at [539, 104] on textarea "Cell Phone (1), Television (2), Desktop Computer (1)," at bounding box center [556, 111] width 211 height 41
click at [625, 106] on textarea "Cell Phone (1), Television (1), Desktop Computer (1)," at bounding box center [556, 111] width 211 height 41
drag, startPoint x: 576, startPoint y: 103, endPoint x: 544, endPoint y: 104, distance: 32.0
click at [544, 104] on textarea "Cell Phone (1), Television (1), Desktop Computer (1)," at bounding box center [556, 111] width 211 height 41
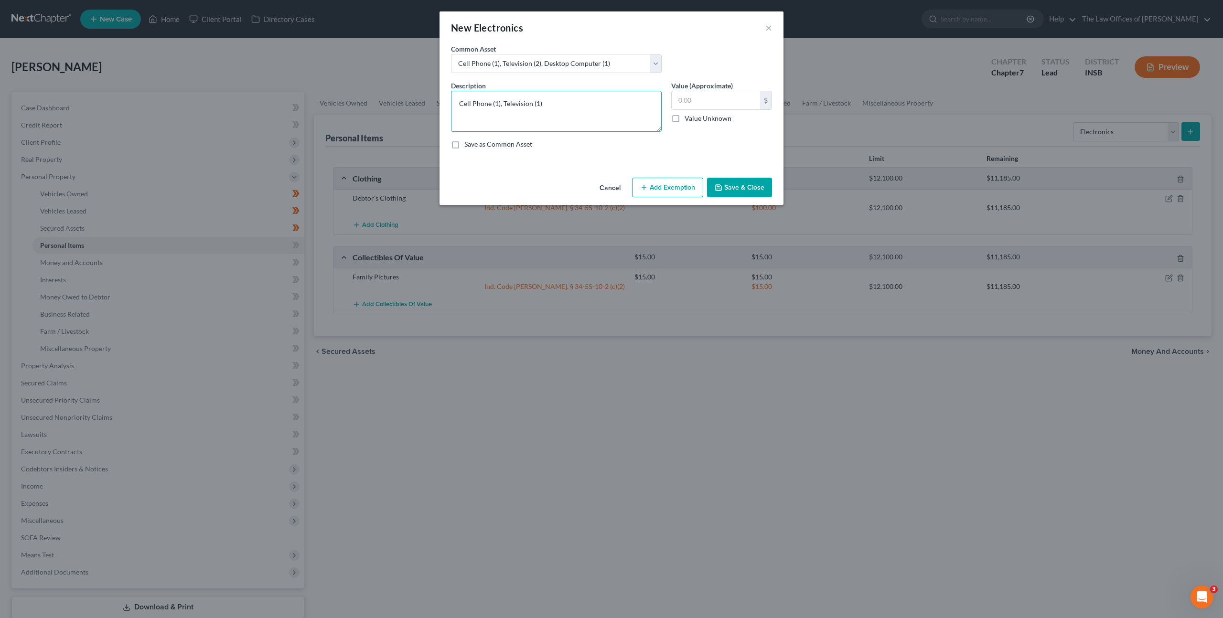
click at [582, 110] on textarea "Cell Phone (1), Television (1)" at bounding box center [556, 111] width 211 height 41
type textarea "Cell Phone (1), Television (1), Desktop Computer (1)"
click at [696, 97] on input "text" at bounding box center [715, 100] width 88 height 18
type input "350"
click at [666, 184] on button "Add Exemption" at bounding box center [667, 188] width 71 height 20
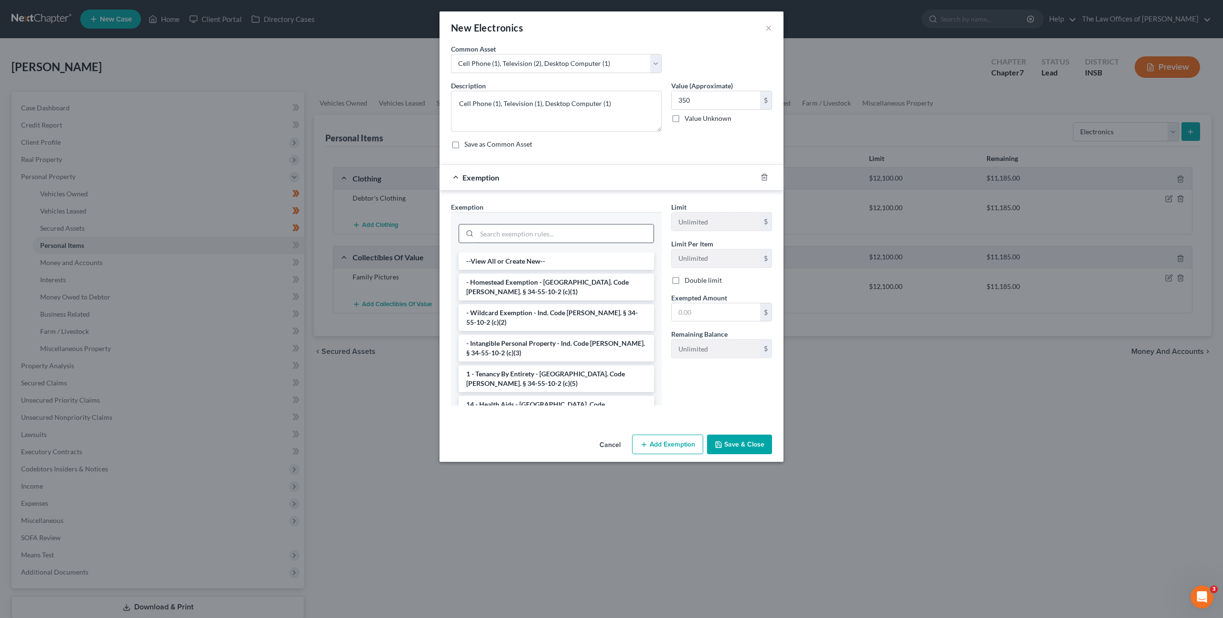
click at [594, 235] on input "search" at bounding box center [565, 233] width 177 height 18
drag, startPoint x: 540, startPoint y: 310, endPoint x: 574, endPoint y: 306, distance: 35.1
click at [540, 309] on li "- Wildcard Exemption - Ind. Code [PERSON_NAME]. § 34-55-10-2 (c)(2)" at bounding box center [555, 317] width 195 height 27
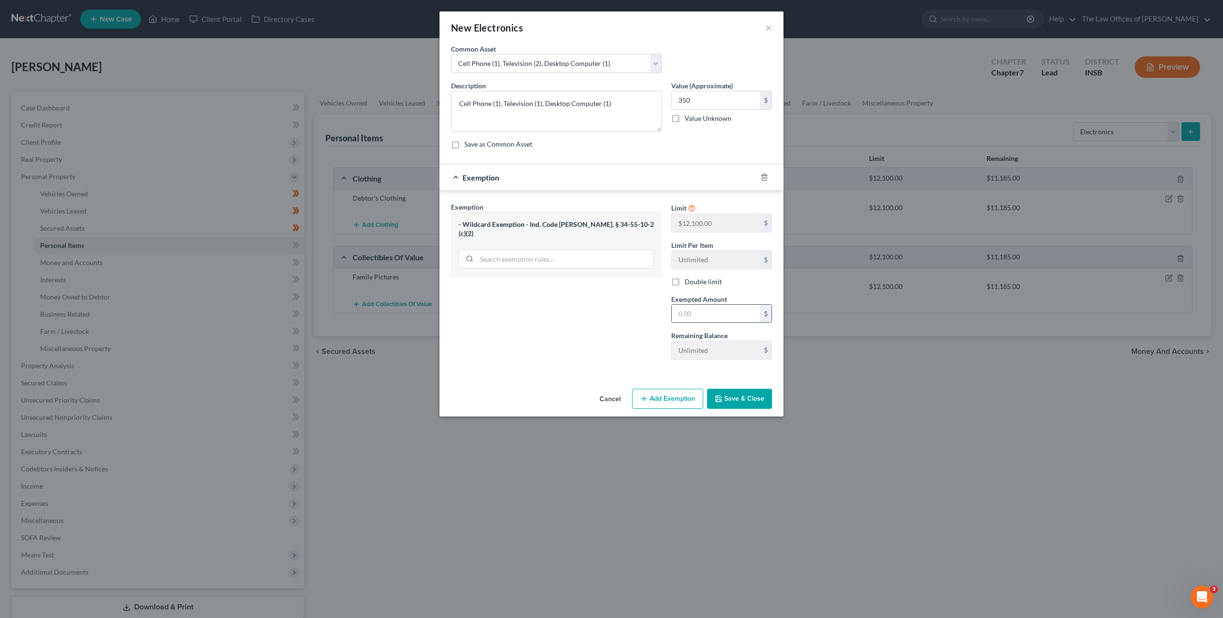
drag, startPoint x: 732, startPoint y: 311, endPoint x: 707, endPoint y: 308, distance: 25.1
click at [732, 311] on input "text" at bounding box center [715, 314] width 88 height 18
type input "350"
click at [588, 297] on div "Exemption Set must be selected for CA. Exemption * - Wildcard Exemption - Ind. …" at bounding box center [556, 284] width 220 height 165
click at [755, 400] on button "Save & Close" at bounding box center [739, 399] width 65 height 20
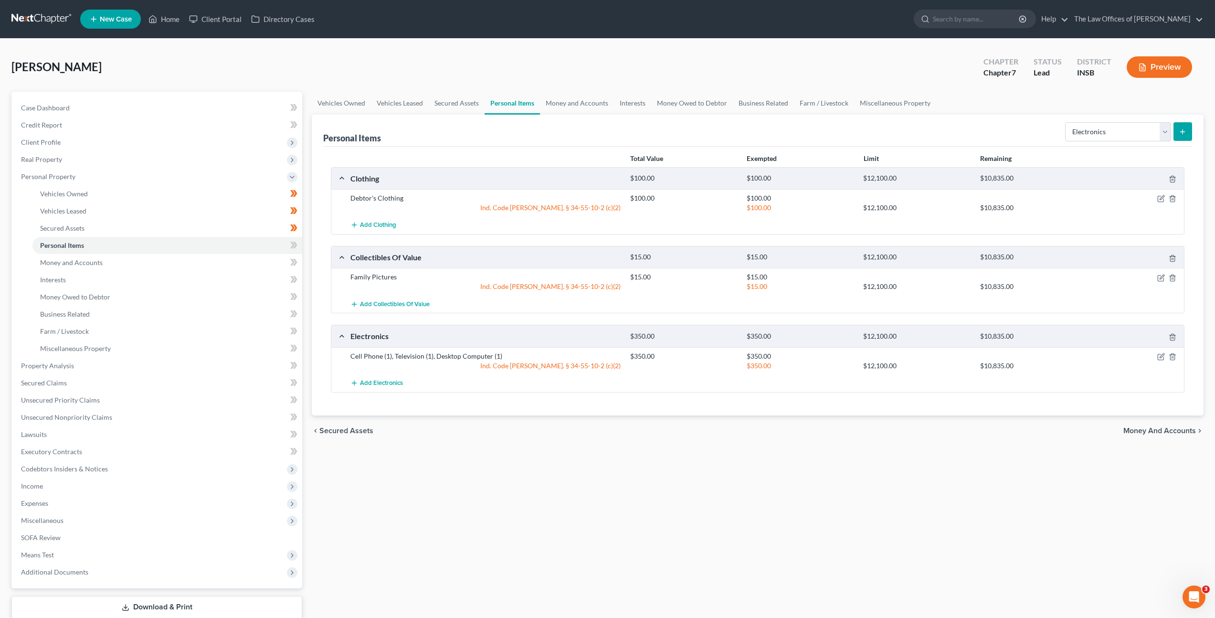
click at [776, 491] on div "Vehicles Owned Vehicles Leased Secured Assets Personal Items Money and Accounts…" at bounding box center [758, 368] width 902 height 552
click at [1114, 136] on select "Select Item Type Clothing Collectibles Of Value Electronics Firearms Household …" at bounding box center [1118, 131] width 106 height 19
click at [1066, 122] on select "Select Item Type Clothing Collectibles Of Value Electronics Firearms Household …" at bounding box center [1118, 131] width 106 height 19
click at [1020, 128] on div "Personal Items Select Item Type Clothing Collectibles Of Value Electronics Fire…" at bounding box center [757, 131] width 869 height 32
click at [1176, 138] on button "submit" at bounding box center [1183, 131] width 19 height 19
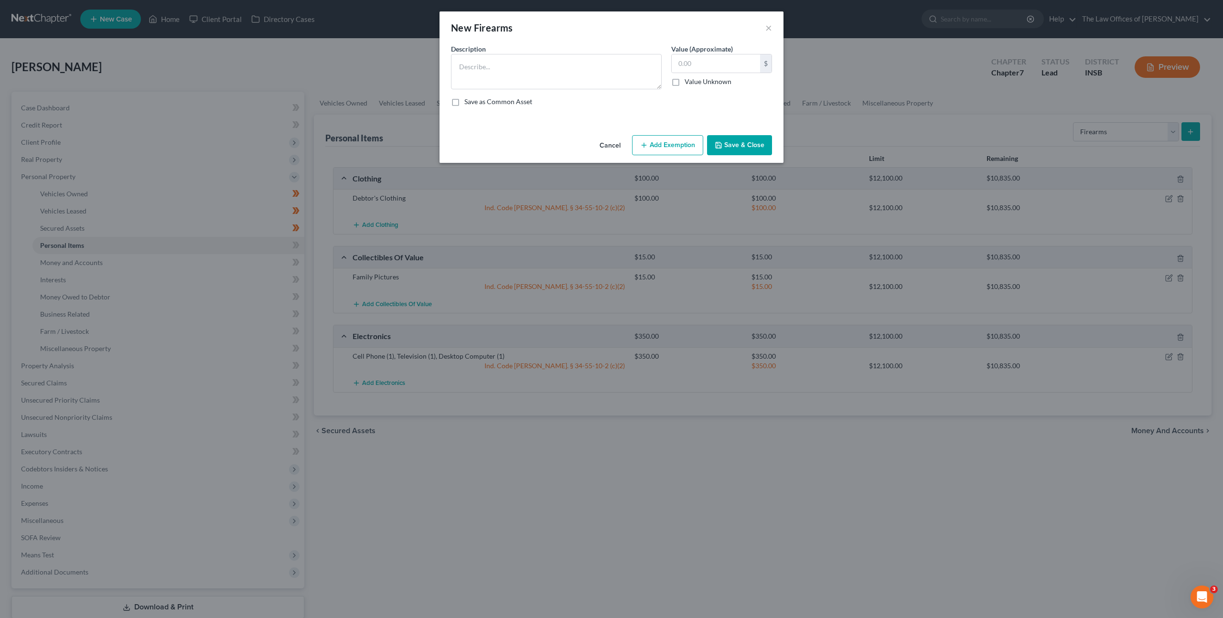
click at [608, 147] on button "Cancel" at bounding box center [610, 145] width 36 height 19
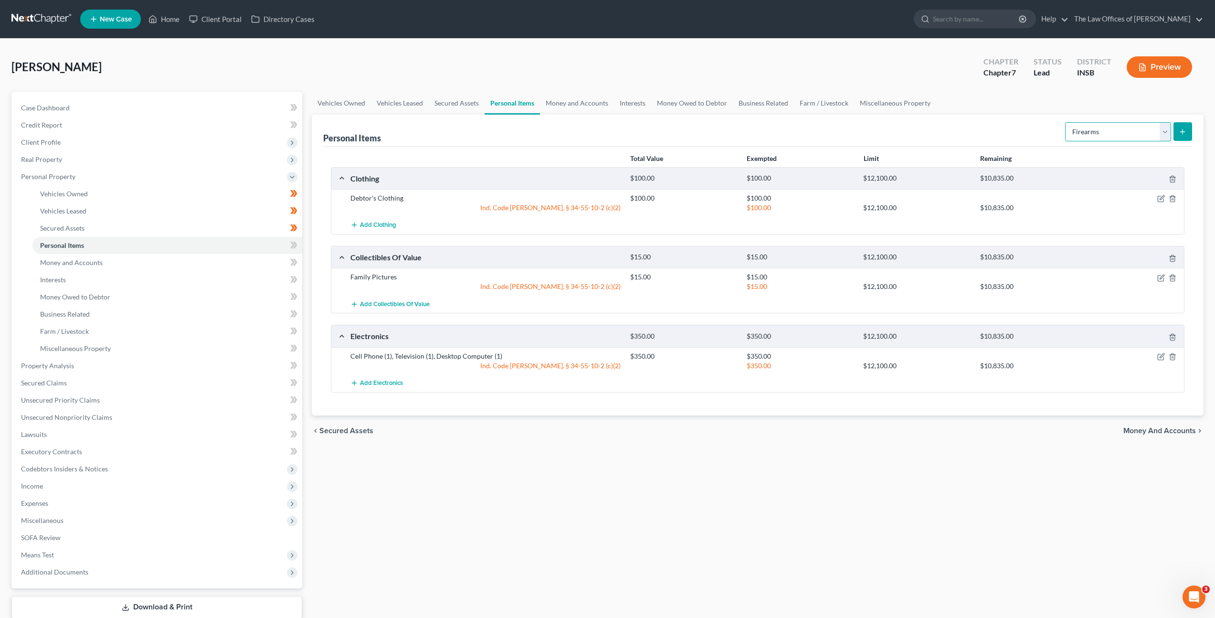
click at [1105, 122] on select "Select Item Type Clothing Collectibles Of Value Electronics Firearms Household …" at bounding box center [1118, 131] width 106 height 19
select select "jewelry"
click at [1066, 122] on select "Select Item Type Clothing Collectibles Of Value Electronics Firearms Household …" at bounding box center [1118, 131] width 106 height 19
click at [1185, 132] on icon "submit" at bounding box center [1183, 132] width 8 height 8
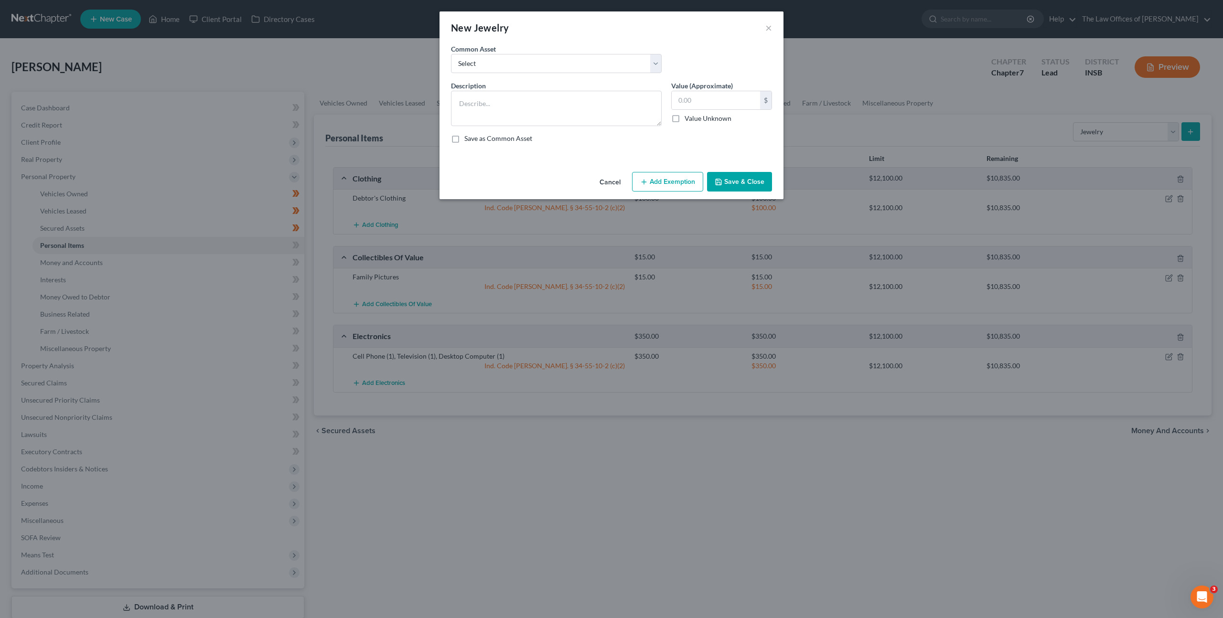
click at [531, 75] on div "Common Asset Select Costume Jewelry White Gold Necklace with Diamonds (7), Whit…" at bounding box center [611, 62] width 330 height 37
click at [530, 52] on div "Common Asset Select Costume Jewelry White Gold Necklace with Diamonds (7), Whit…" at bounding box center [556, 58] width 220 height 29
click at [524, 64] on select "Select Costume Jewelry White Gold Necklace with Diamonds (7), White Gold Bracel…" at bounding box center [556, 63] width 211 height 19
select select "0"
click at [451, 54] on select "Select Costume Jewelry White Gold Necklace with Diamonds (7), White Gold Bracel…" at bounding box center [556, 63] width 211 height 19
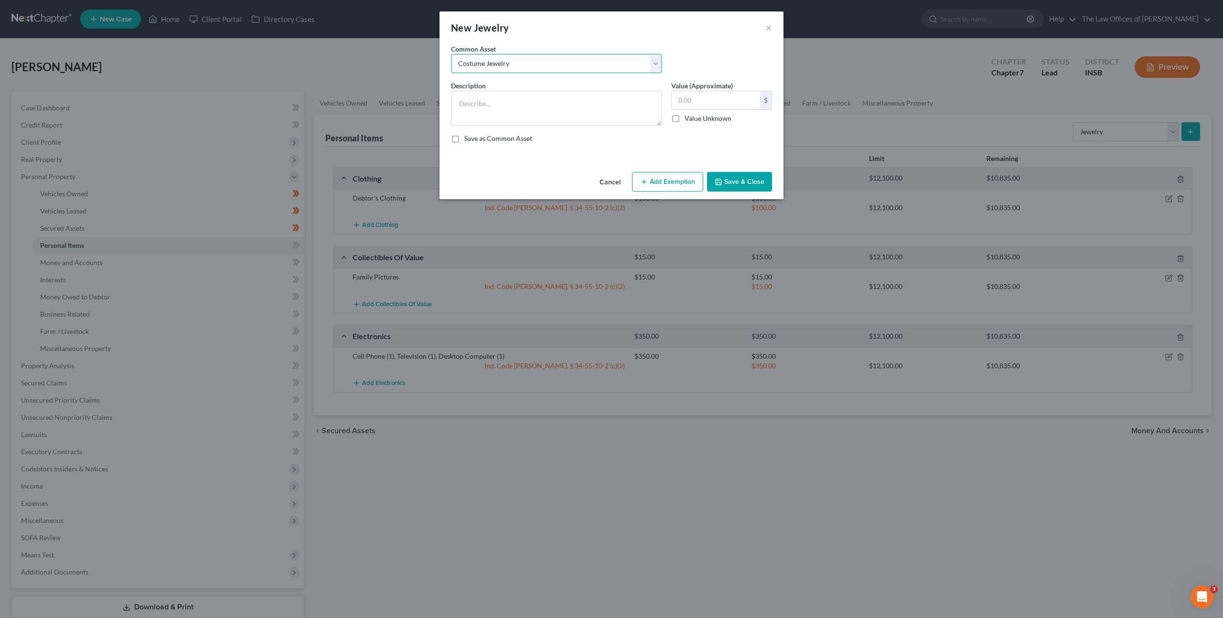
type textarea "Costume Jewelry"
click at [539, 111] on textarea "Costume Jewelry" at bounding box center [556, 108] width 211 height 35
click at [709, 93] on input "text" at bounding box center [715, 100] width 88 height 18
click at [645, 188] on button "Add Exemption" at bounding box center [667, 182] width 71 height 20
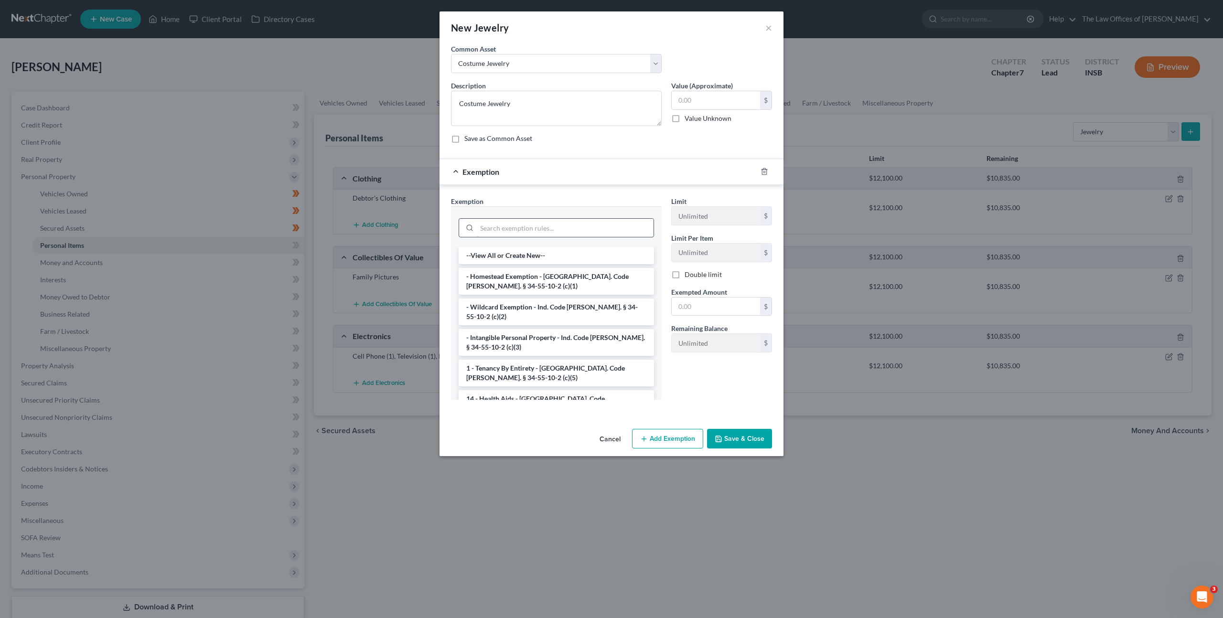
click at [554, 221] on input "search" at bounding box center [565, 228] width 177 height 18
click at [541, 307] on li "- Wildcard Exemption - Ind. Code [PERSON_NAME]. § 34-55-10-2 (c)(2)" at bounding box center [555, 311] width 195 height 27
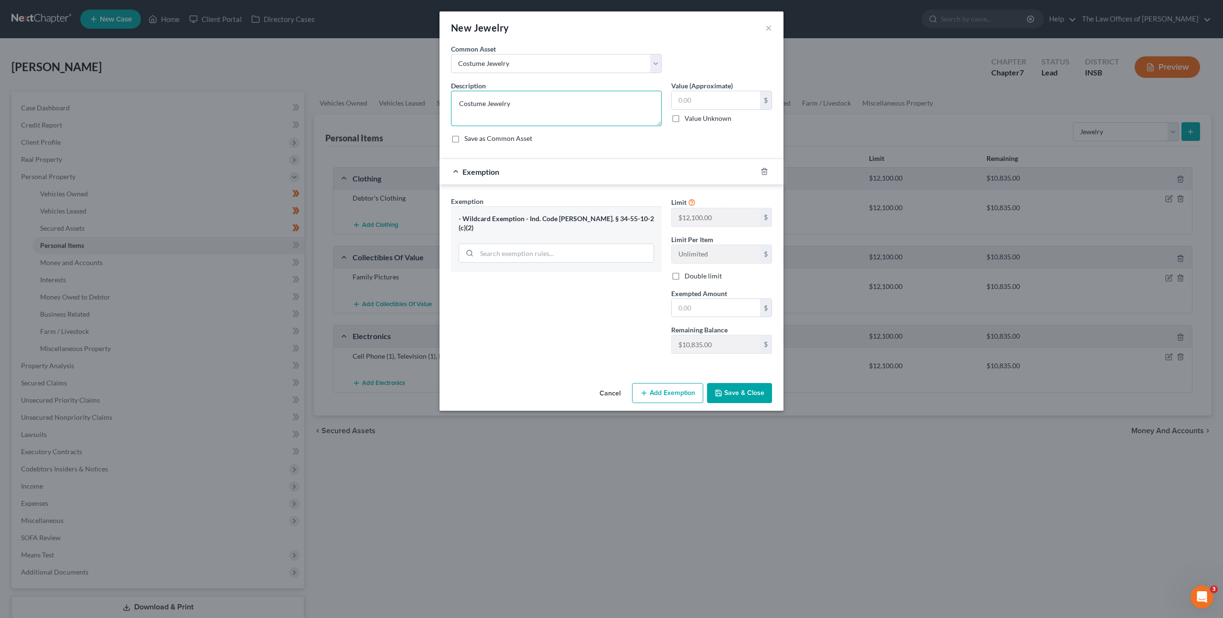
click at [525, 101] on textarea "Costume Jewelry" at bounding box center [556, 108] width 211 height 35
click at [700, 101] on input "text" at bounding box center [715, 100] width 88 height 18
click at [691, 309] on input "text" at bounding box center [715, 308] width 88 height 18
click at [702, 100] on input "text" at bounding box center [715, 100] width 88 height 18
type input "100"
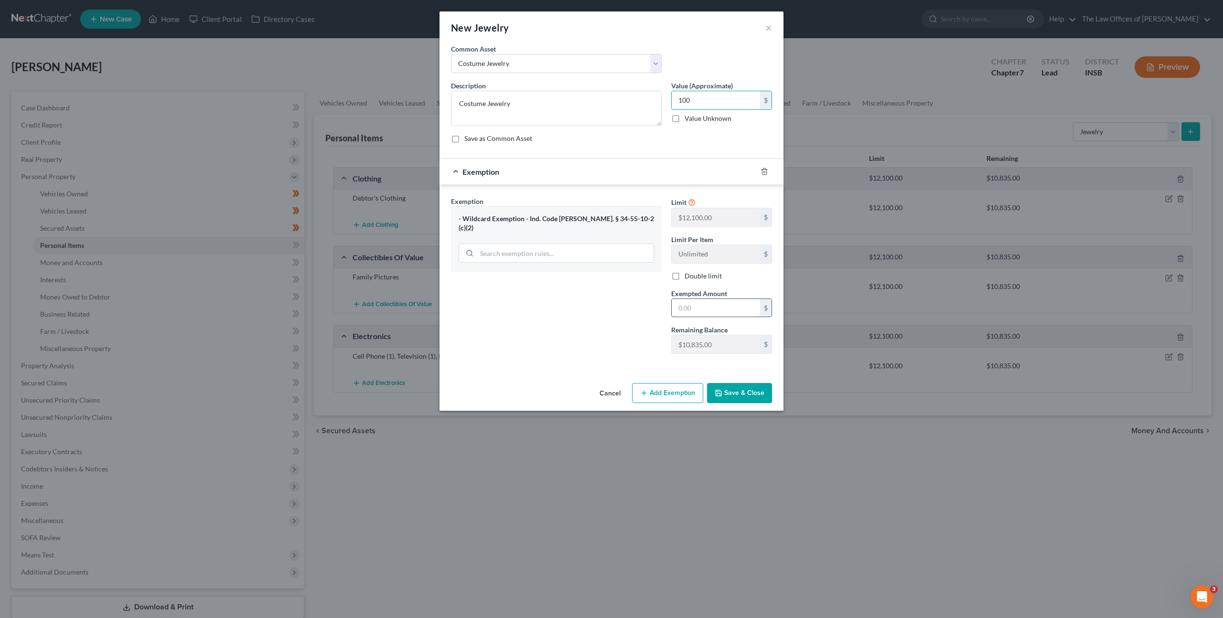
drag, startPoint x: 705, startPoint y: 305, endPoint x: 690, endPoint y: 305, distance: 15.3
click at [705, 305] on input "text" at bounding box center [715, 308] width 88 height 18
type input "100"
click at [755, 389] on button "Save & Close" at bounding box center [739, 393] width 65 height 20
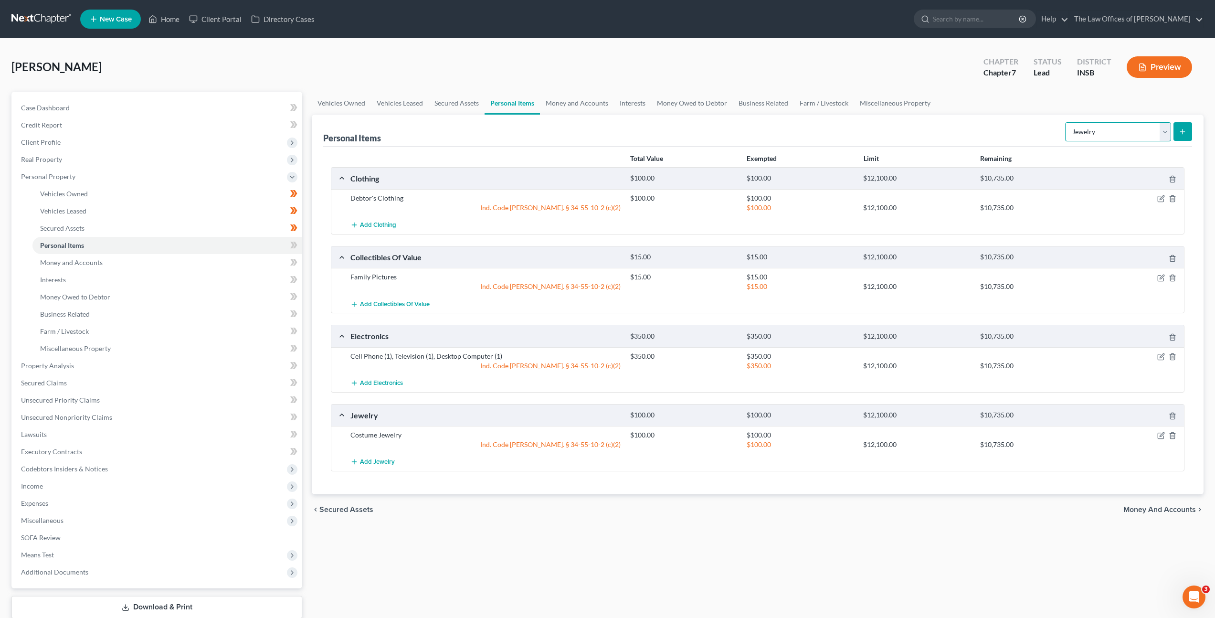
click at [1091, 139] on select "Select Item Type Clothing Collectibles Of Value Electronics Firearms Household …" at bounding box center [1118, 131] width 106 height 19
click at [1066, 122] on select "Select Item Type Clothing Collectibles Of Value Electronics Firearms Household …" at bounding box center [1118, 131] width 106 height 19
click at [995, 138] on div "Personal Items Select Item Type Clothing Collectibles Of Value Electronics Fire…" at bounding box center [757, 131] width 869 height 32
click at [1106, 139] on select "Select Item Type Clothing Collectibles Of Value Electronics Firearms Household …" at bounding box center [1118, 131] width 106 height 19
click at [1066, 122] on select "Select Item Type Clothing Collectibles Of Value Electronics Firearms Household …" at bounding box center [1118, 131] width 106 height 19
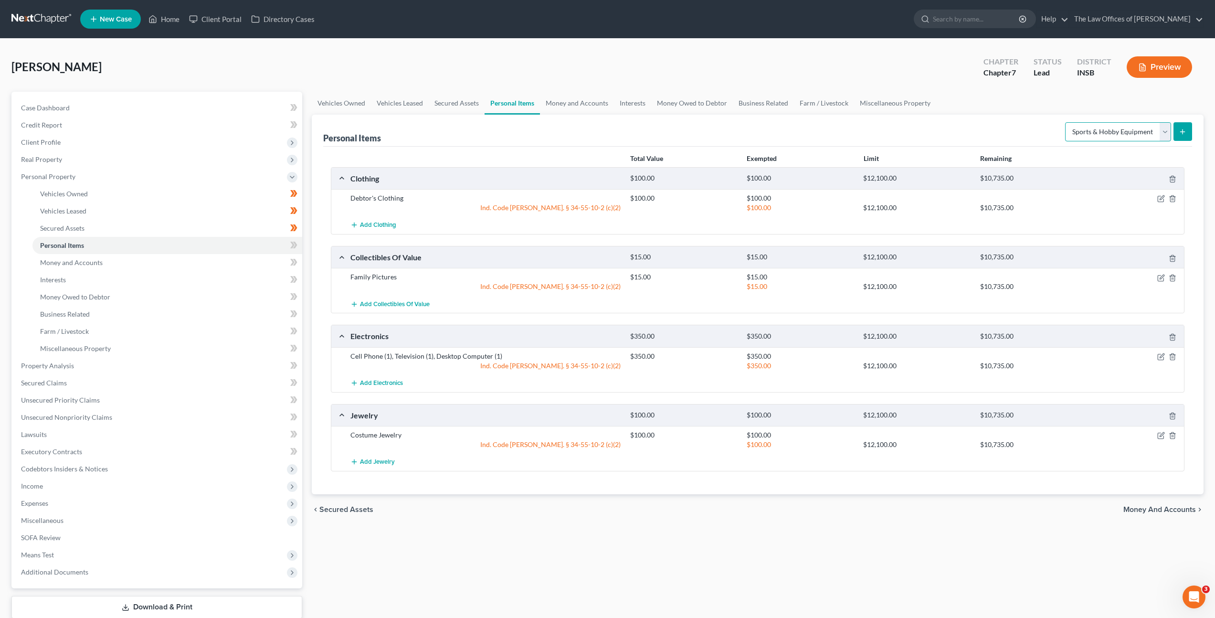
click at [1087, 129] on select "Select Item Type Clothing Collectibles Of Value Electronics Firearms Household …" at bounding box center [1118, 131] width 106 height 19
select select "household_goods"
click at [1066, 122] on select "Select Item Type Clothing Collectibles Of Value Electronics Firearms Household …" at bounding box center [1118, 131] width 106 height 19
click at [1178, 133] on button "submit" at bounding box center [1183, 131] width 19 height 19
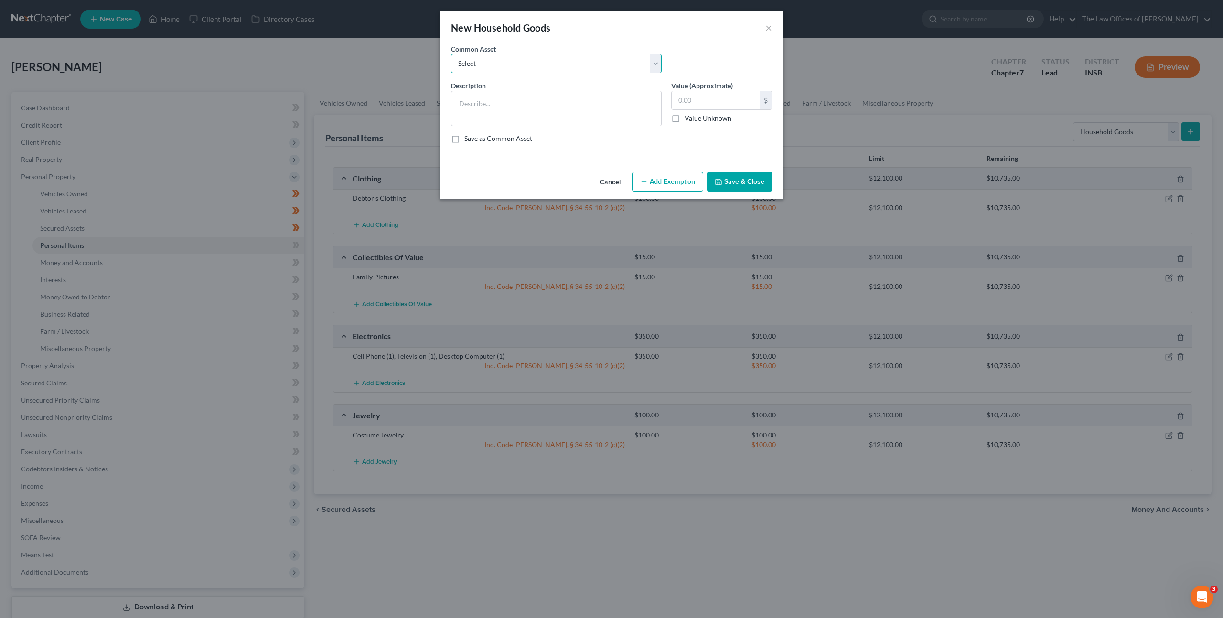
click at [642, 63] on select "Select Living Room Suite, Dining Room Suite, Bedroom Suite, Washer, Dryer, Refr…" at bounding box center [556, 63] width 211 height 19
select select "0"
click at [451, 54] on select "Select Living Room Suite, Dining Room Suite, Bedroom Suite, Washer, Dryer, Refr…" at bounding box center [556, 63] width 211 height 19
type textarea "Living Room Suite, Dining Room Suite, Bedroom Suite, Washer, Dryer, Refrigerato…"
type input "300.00"
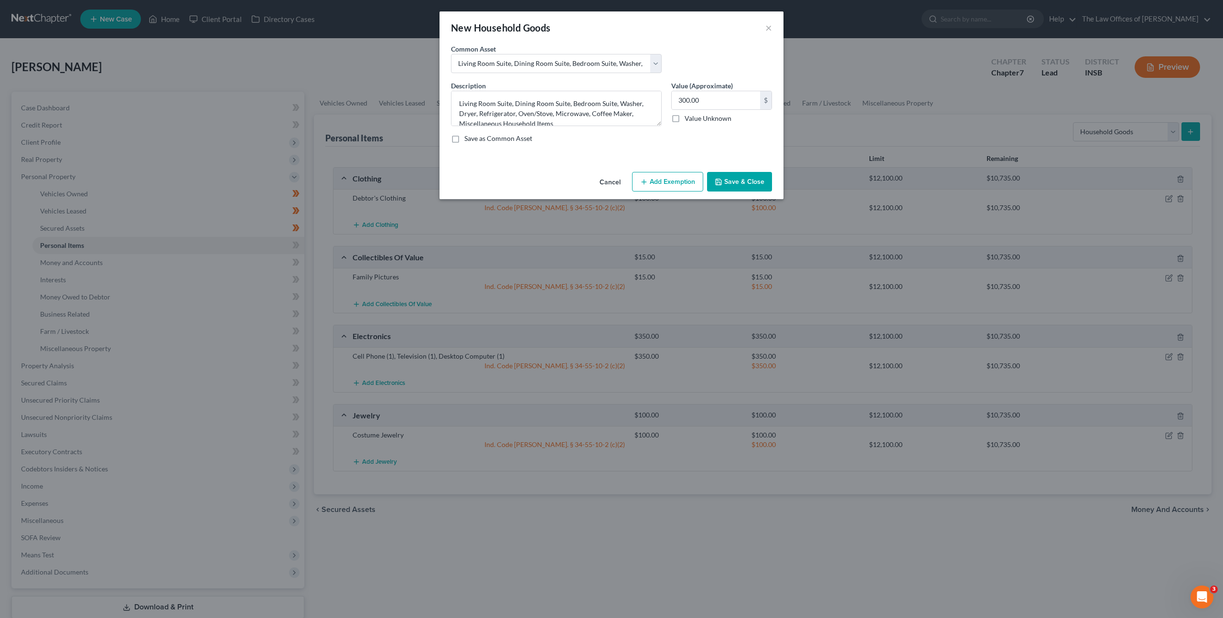
click at [614, 182] on button "Cancel" at bounding box center [610, 182] width 36 height 19
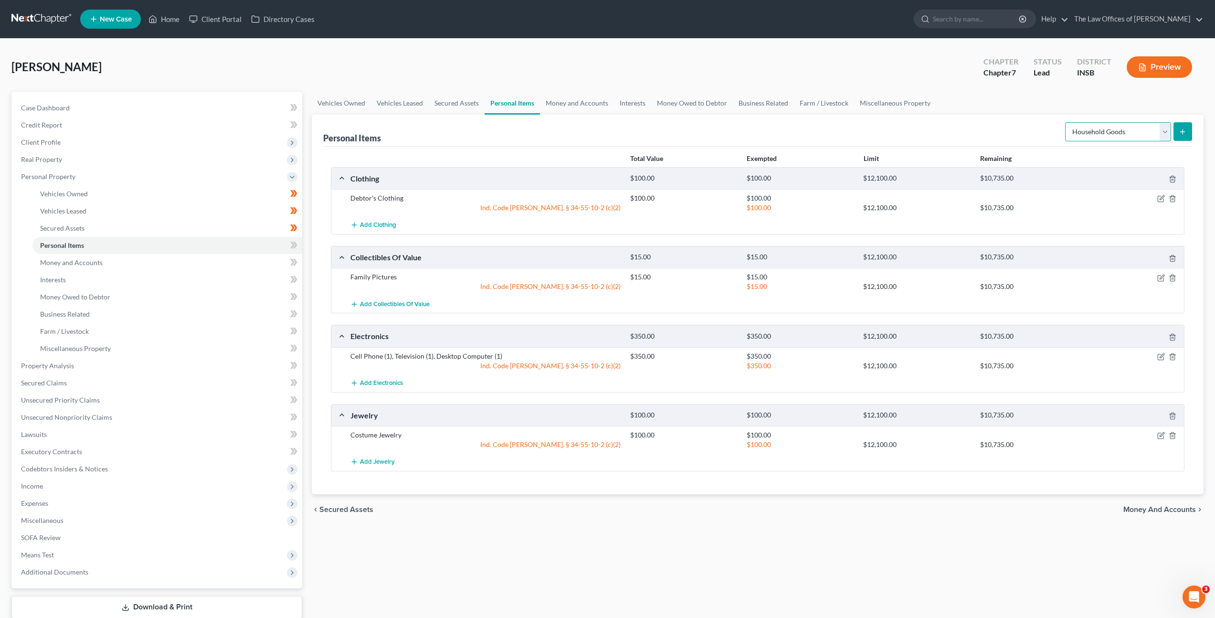
click at [1106, 139] on select "Select Item Type Clothing Collectibles Of Value Electronics Firearms Household …" at bounding box center [1118, 131] width 106 height 19
select select "sports_and_hobby_equipment"
click at [1066, 122] on select "Select Item Type Clothing Collectibles Of Value Electronics Firearms Household …" at bounding box center [1118, 131] width 106 height 19
click at [1178, 128] on button "submit" at bounding box center [1183, 131] width 19 height 19
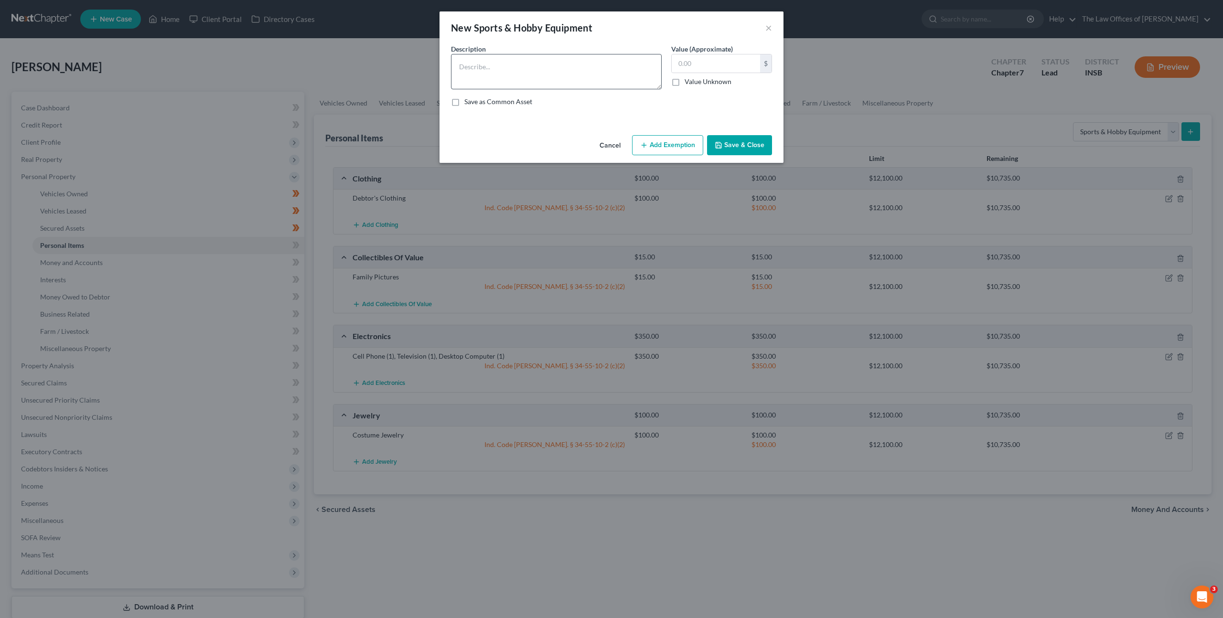
drag, startPoint x: 432, startPoint y: 53, endPoint x: 514, endPoint y: 70, distance: 83.8
click at [433, 53] on div "New Sports & Hobby Equipment × An exemption set must first be selected from the…" at bounding box center [611, 309] width 1223 height 618
click at [531, 73] on textarea at bounding box center [556, 71] width 211 height 35
type textarea "Stationary Bike"
click at [699, 64] on input "text" at bounding box center [715, 63] width 88 height 18
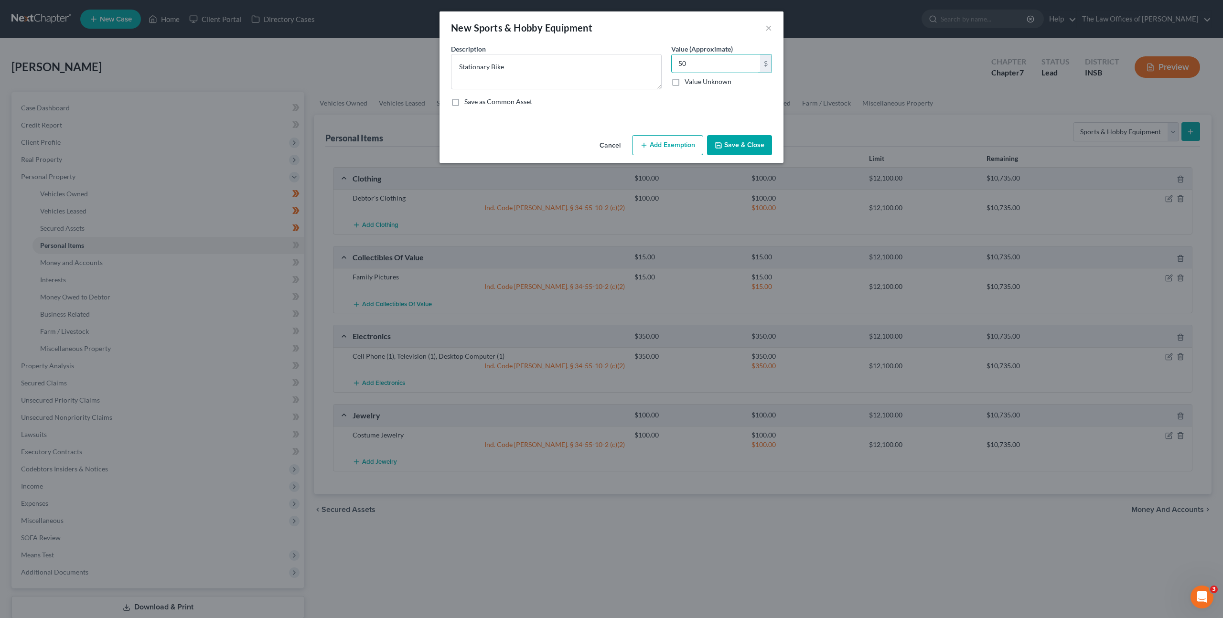
type input "50"
click at [663, 139] on button "Add Exemption" at bounding box center [667, 145] width 71 height 20
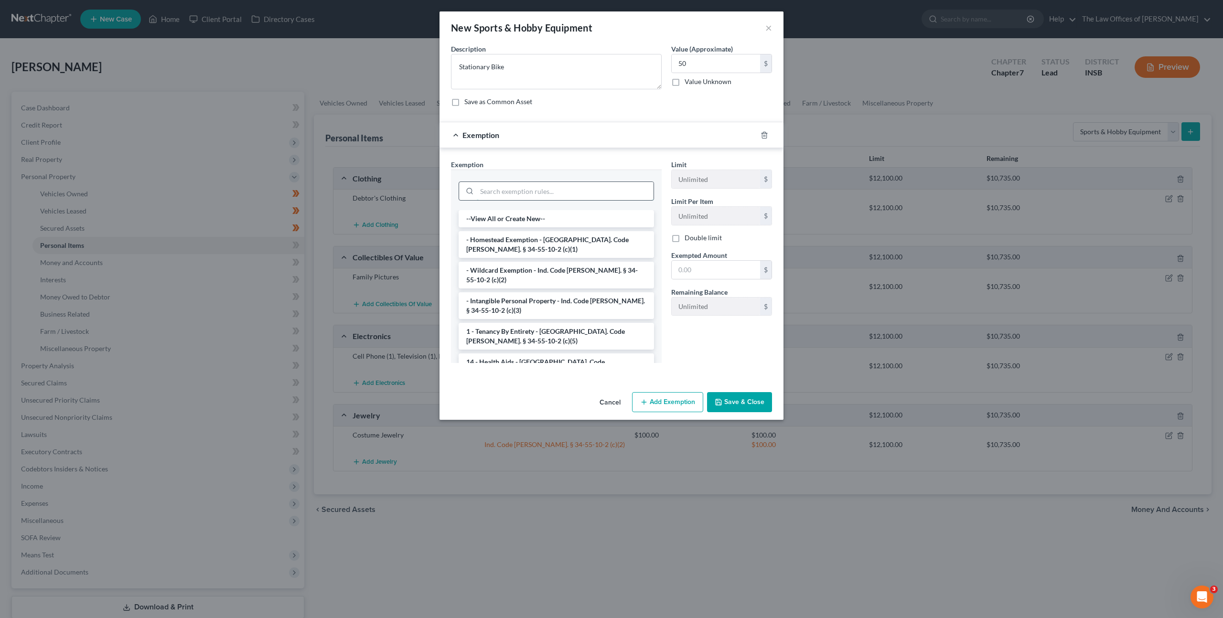
click at [597, 191] on input "search" at bounding box center [565, 191] width 177 height 18
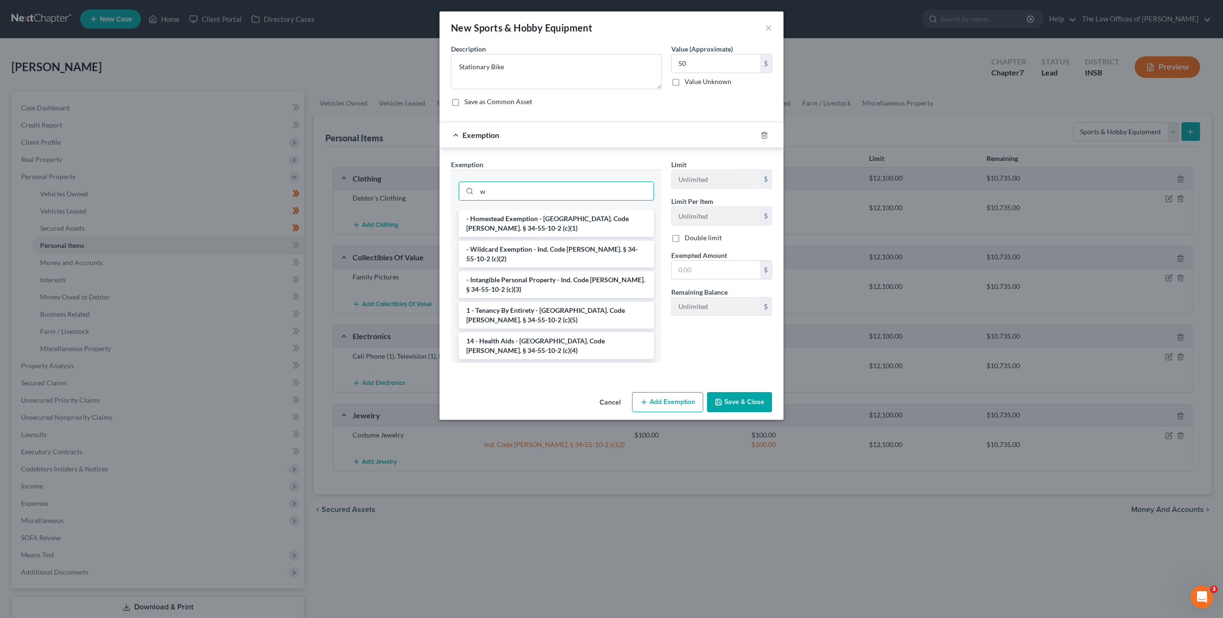
type input "w"
click at [575, 256] on li "- Wildcard Exemption - Ind. Code [PERSON_NAME]. § 34-55-10-2 (c)(2)" at bounding box center [555, 254] width 195 height 27
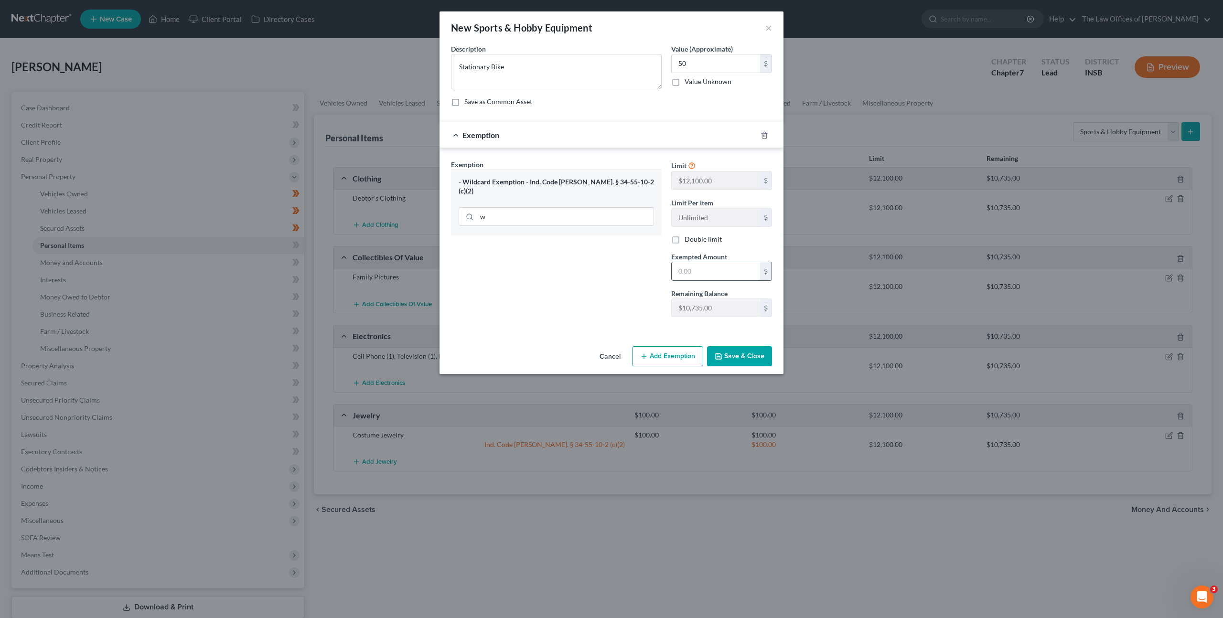
click at [699, 275] on input "text" at bounding box center [715, 271] width 88 height 18
type input "50"
click at [635, 291] on div "Exemption Set must be selected for CA. Exemption * - Wildcard Exemption - Ind. …" at bounding box center [556, 242] width 220 height 165
click at [740, 354] on button "Save & Close" at bounding box center [739, 356] width 65 height 20
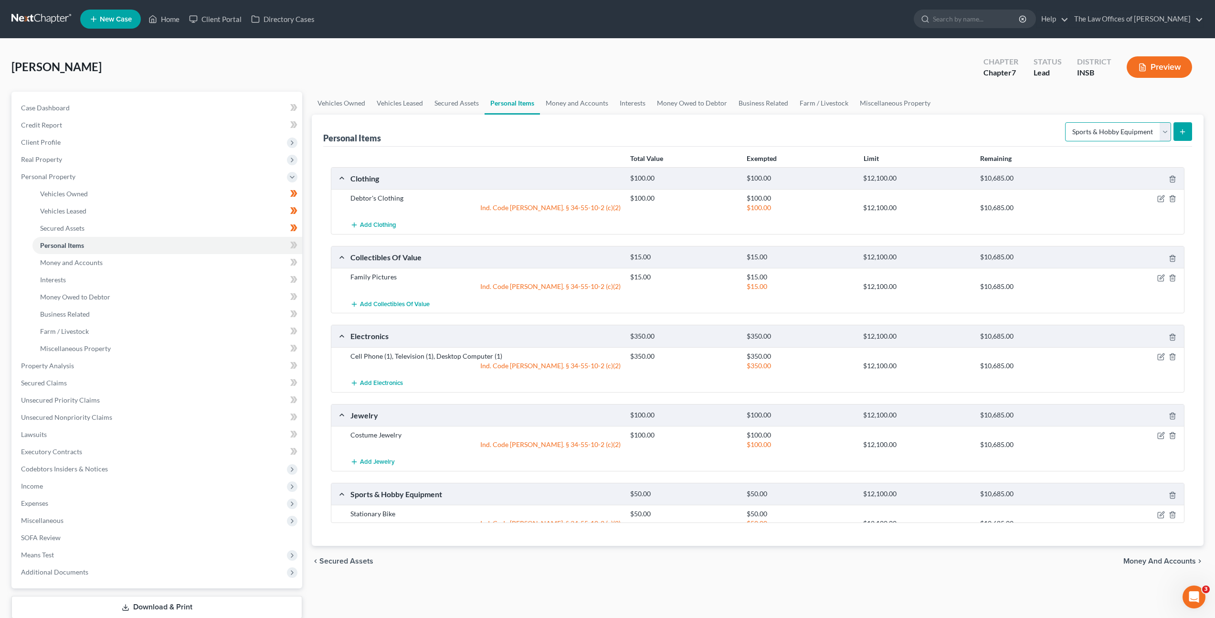
click at [1115, 133] on select "Select Item Type Clothing Collectibles Of Value Electronics Firearms Household …" at bounding box center [1118, 131] width 106 height 19
select select "household_goods"
click at [1066, 122] on select "Select Item Type Clothing Collectibles Of Value Electronics Firearms Household …" at bounding box center [1118, 131] width 106 height 19
click at [1182, 134] on icon "submit" at bounding box center [1183, 132] width 8 height 8
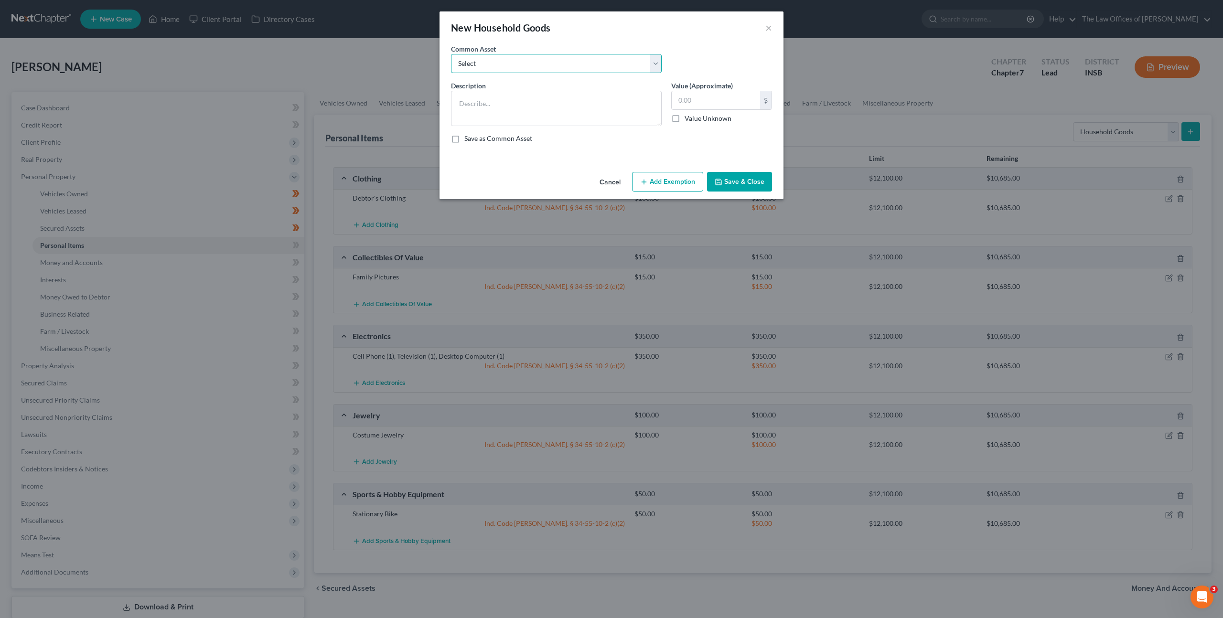
click at [602, 68] on select "Select Living Room Suite, Dining Room Suite, Bedroom Suite, Washer, Dryer, Refr…" at bounding box center [556, 63] width 211 height 19
select select "0"
click at [451, 54] on select "Select Living Room Suite, Dining Room Suite, Bedroom Suite, Washer, Dryer, Refr…" at bounding box center [556, 63] width 211 height 19
type textarea "Living Room Suite, Dining Room Suite, Bedroom Suite, Washer, Dryer, Refrigerato…"
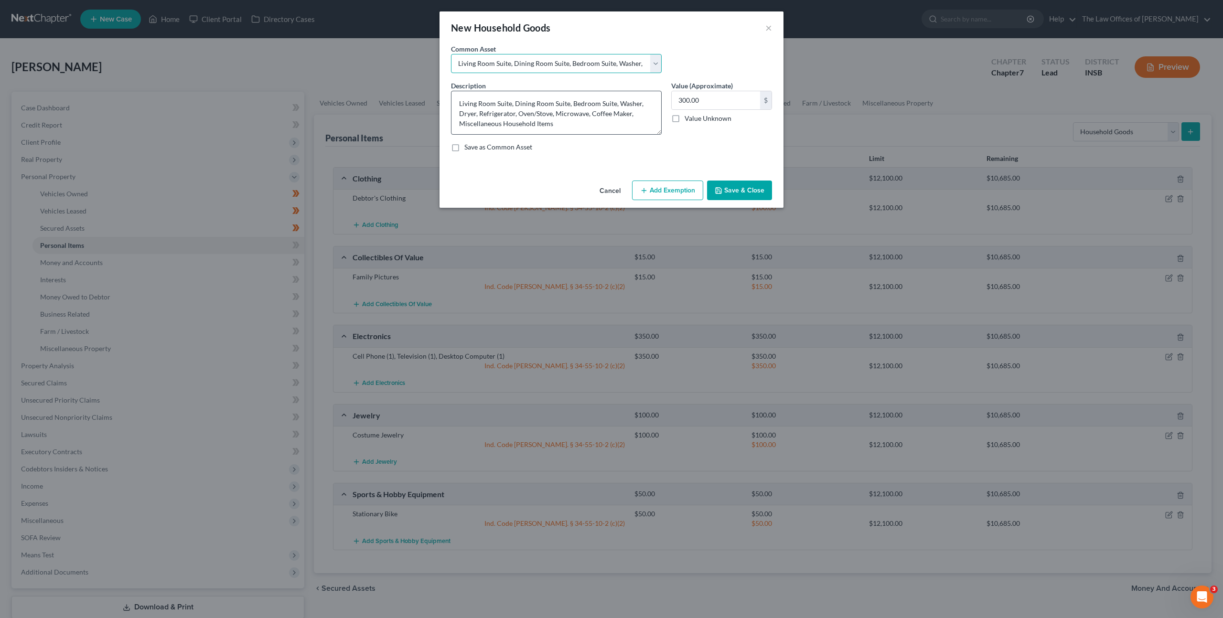
drag, startPoint x: 658, startPoint y: 124, endPoint x: 659, endPoint y: 134, distance: 9.6
click at [659, 134] on textarea "Living Room Suite, Dining Room Suite, Bedroom Suite, Washer, Dryer, Refrigerato…" at bounding box center [556, 113] width 211 height 44
click at [716, 95] on input "300.00" at bounding box center [715, 100] width 88 height 18
type input "1,800"
click at [650, 183] on button "Add Exemption" at bounding box center [667, 191] width 71 height 20
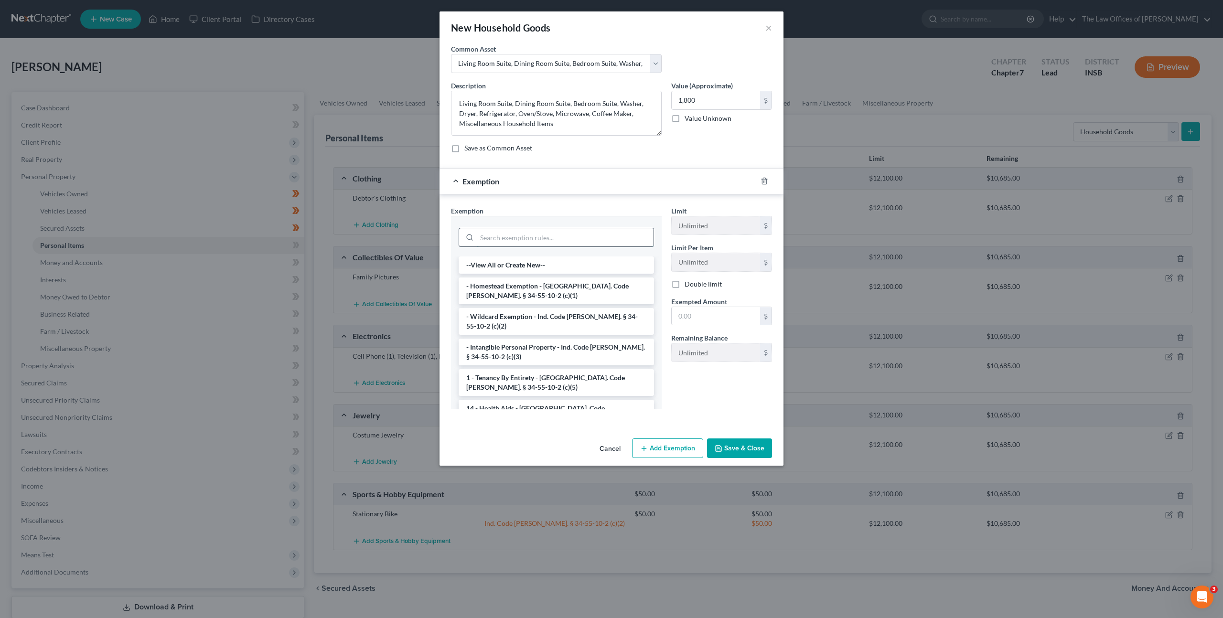
click at [542, 238] on input "search" at bounding box center [565, 237] width 177 height 18
click at [503, 315] on li "- Wildcard Exemption - Ind. Code [PERSON_NAME]. § 34-55-10-2 (c)(2)" at bounding box center [555, 321] width 195 height 27
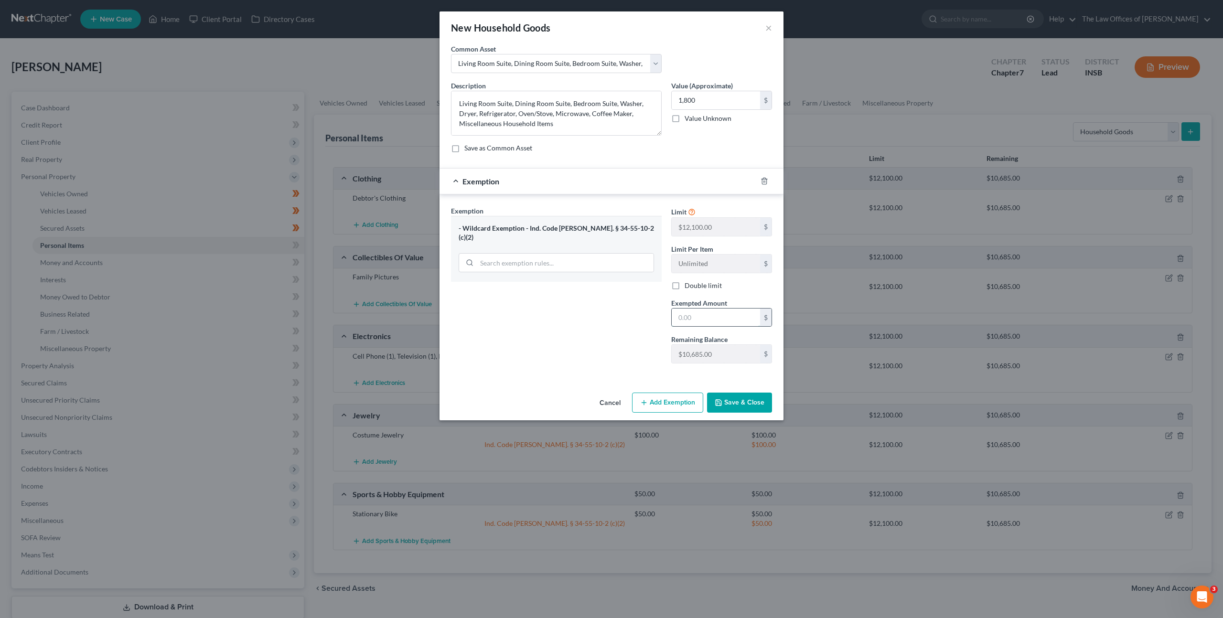
click at [692, 316] on input "text" at bounding box center [715, 317] width 88 height 18
type input "1,800"
click at [730, 404] on button "Save & Close" at bounding box center [739, 403] width 65 height 20
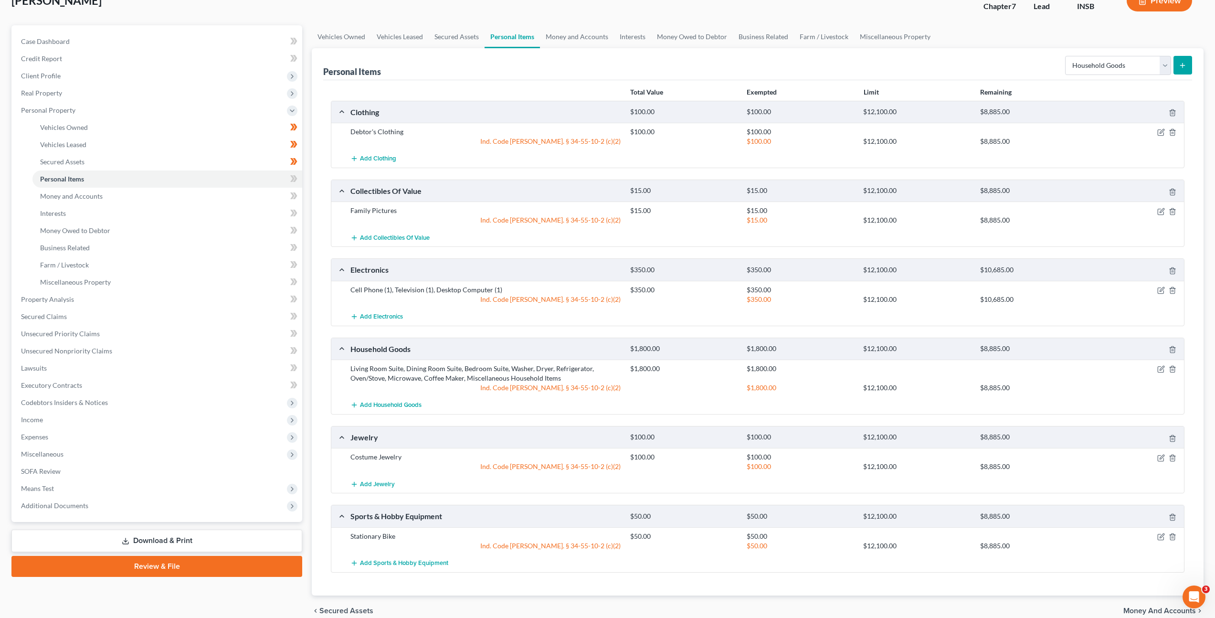
scroll to position [111, 0]
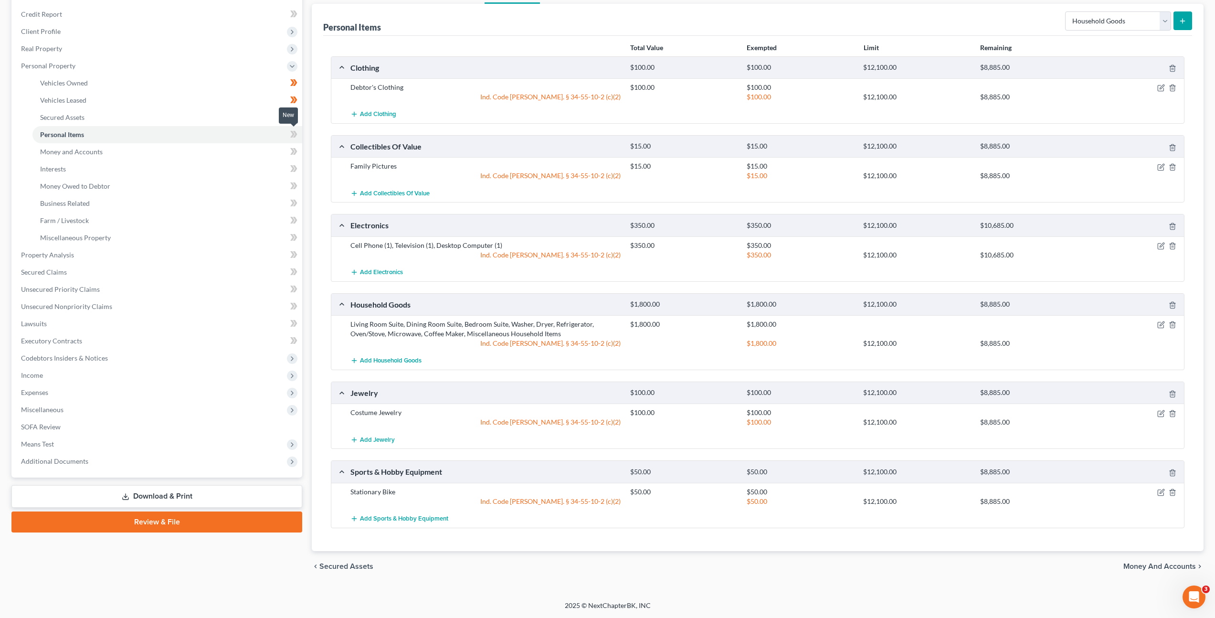
click at [288, 132] on span at bounding box center [294, 135] width 17 height 14
drag, startPoint x: 216, startPoint y: 147, endPoint x: 245, endPoint y: 150, distance: 29.3
click at [216, 147] on link "Money and Accounts" at bounding box center [167, 151] width 270 height 17
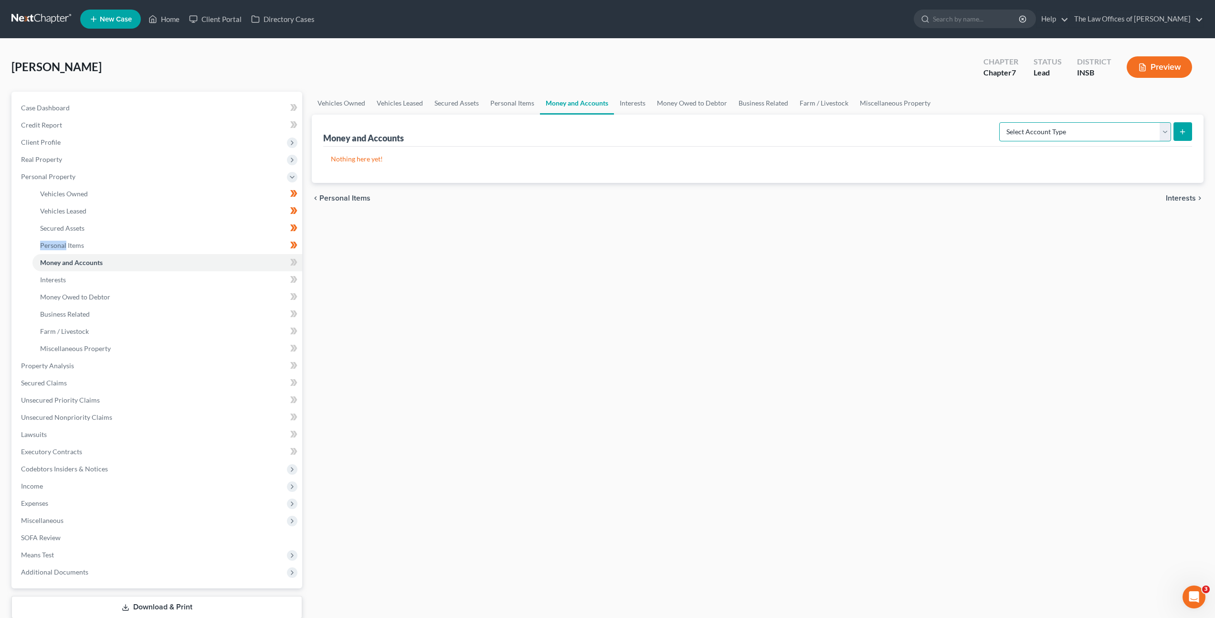
click at [1023, 124] on select "Select Account Type Brokerage Cash on Hand Certificates of Deposit Checking Acc…" at bounding box center [1086, 131] width 172 height 19
click at [1084, 132] on select "Select Account Type Brokerage Cash on Hand Certificates of Deposit Checking Acc…" at bounding box center [1086, 131] width 172 height 19
select select "checking"
click at [1001, 122] on select "Select Account Type Brokerage Cash on Hand Certificates of Deposit Checking Acc…" at bounding box center [1086, 131] width 172 height 19
click at [1175, 135] on button "submit" at bounding box center [1183, 131] width 19 height 19
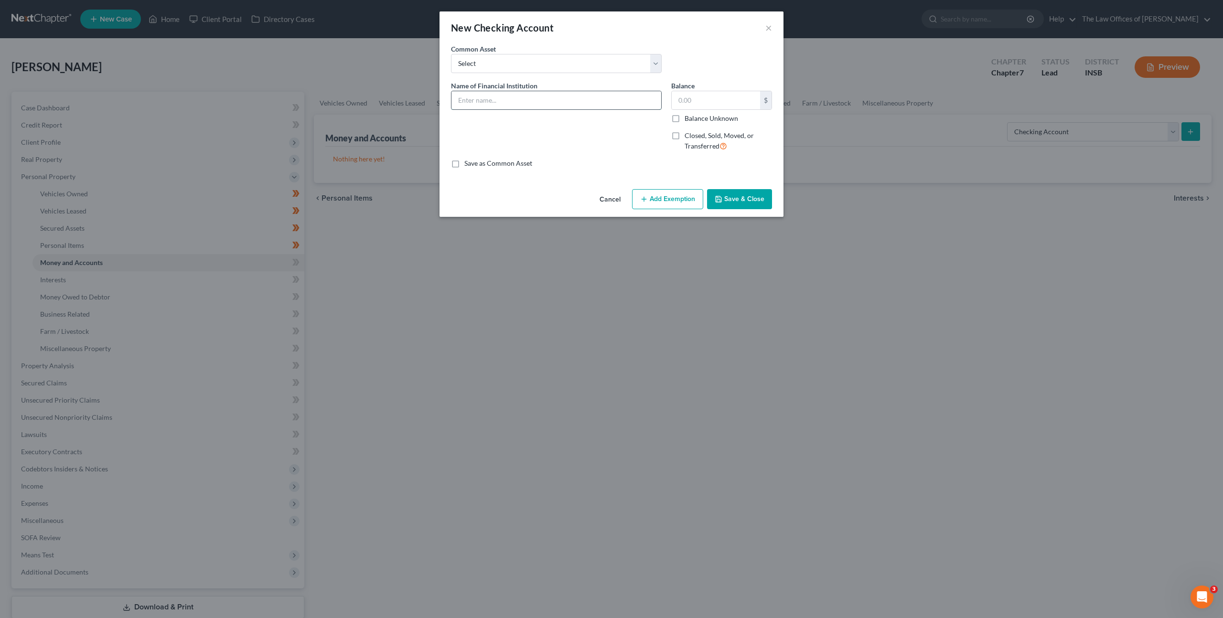
click at [599, 108] on input "text" at bounding box center [556, 100] width 210 height 18
click at [598, 69] on select "Select PNC Bank Navy Federal Credit Union Old National Bank USAA Federal Saving…" at bounding box center [556, 63] width 211 height 19
select select "5"
click at [451, 54] on select "Select PNC Bank Navy Federal Credit Union Old National Bank USAA Federal Saving…" at bounding box center [556, 63] width 211 height 19
type input "Heritage Federal Credit Union Account Ending in x0483"
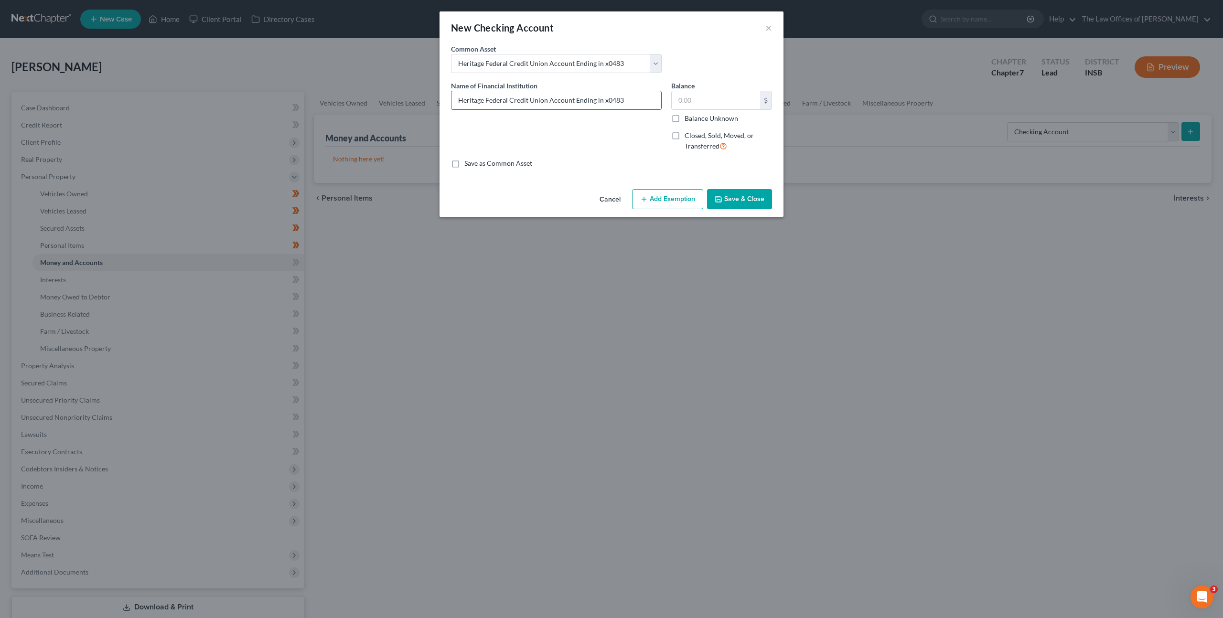
click at [586, 100] on input "Heritage Federal Credit Union Account Ending in x0483" at bounding box center [556, 100] width 210 height 18
drag, startPoint x: 626, startPoint y: 101, endPoint x: 606, endPoint y: 100, distance: 20.1
click at [606, 100] on input "Heritage Federal Credit Union Account Ending in x0483" at bounding box center [556, 100] width 210 height 18
click at [602, 201] on button "Cancel" at bounding box center [610, 199] width 36 height 19
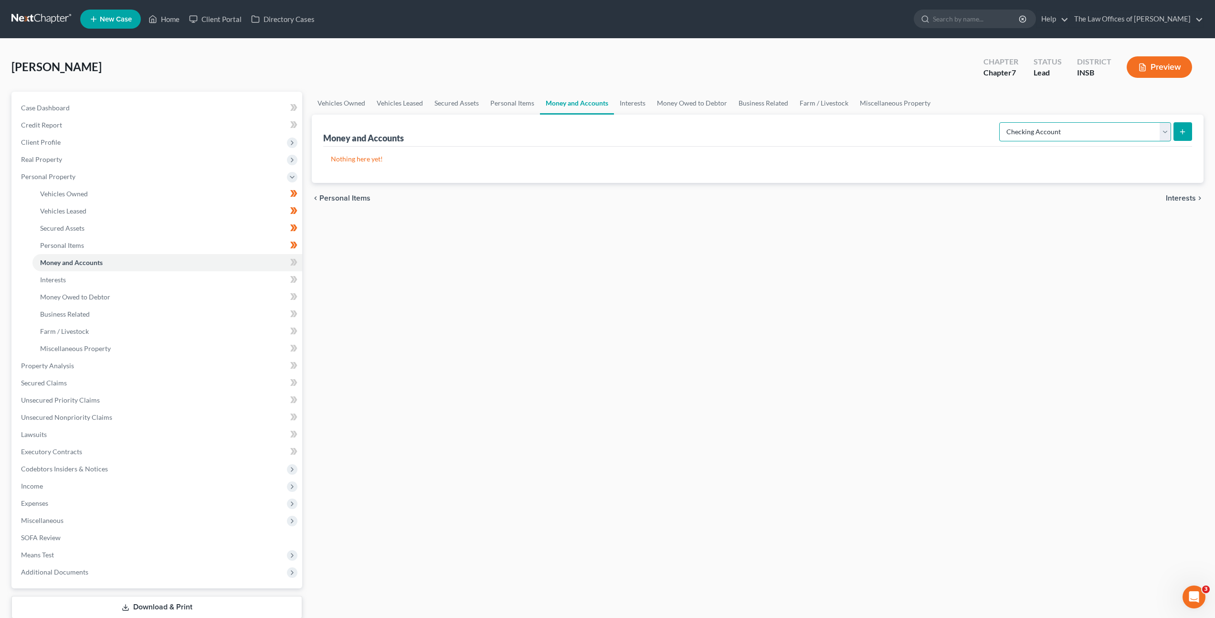
click at [1077, 131] on select "Select Account Type Brokerage Cash on Hand Certificates of Deposit Checking Acc…" at bounding box center [1086, 131] width 172 height 19
click at [1001, 122] on select "Select Account Type Brokerage Cash on Hand Certificates of Deposit Checking Acc…" at bounding box center [1086, 131] width 172 height 19
click at [1183, 134] on icon "submit" at bounding box center [1183, 132] width 8 height 8
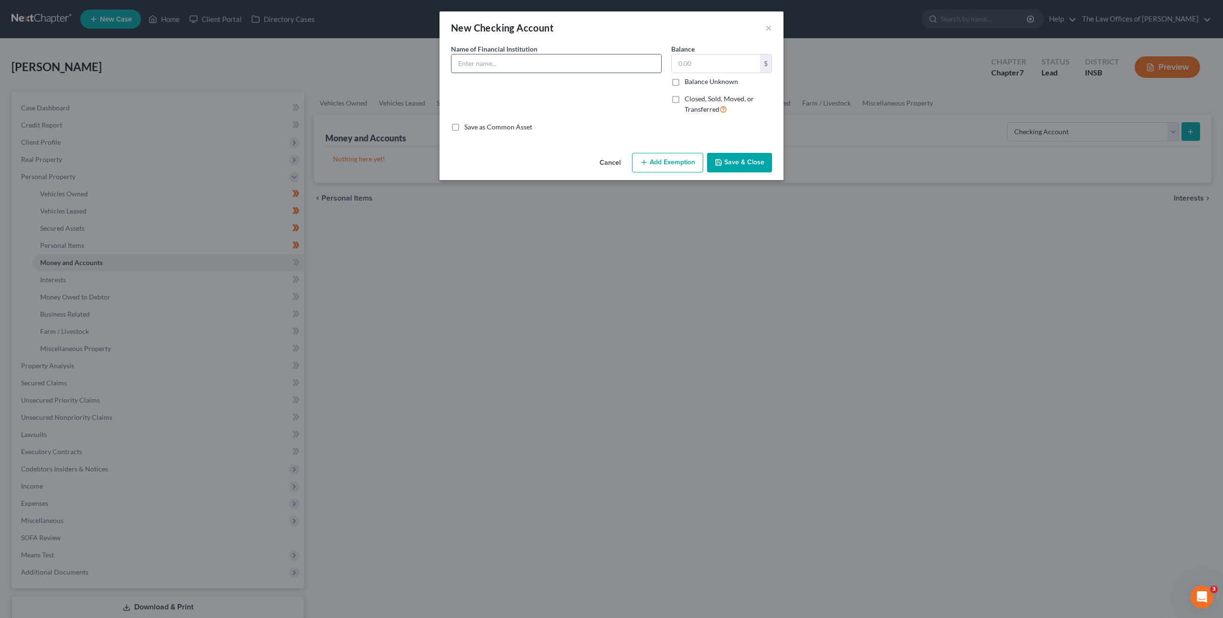
click at [584, 69] on input "text" at bounding box center [556, 63] width 210 height 18
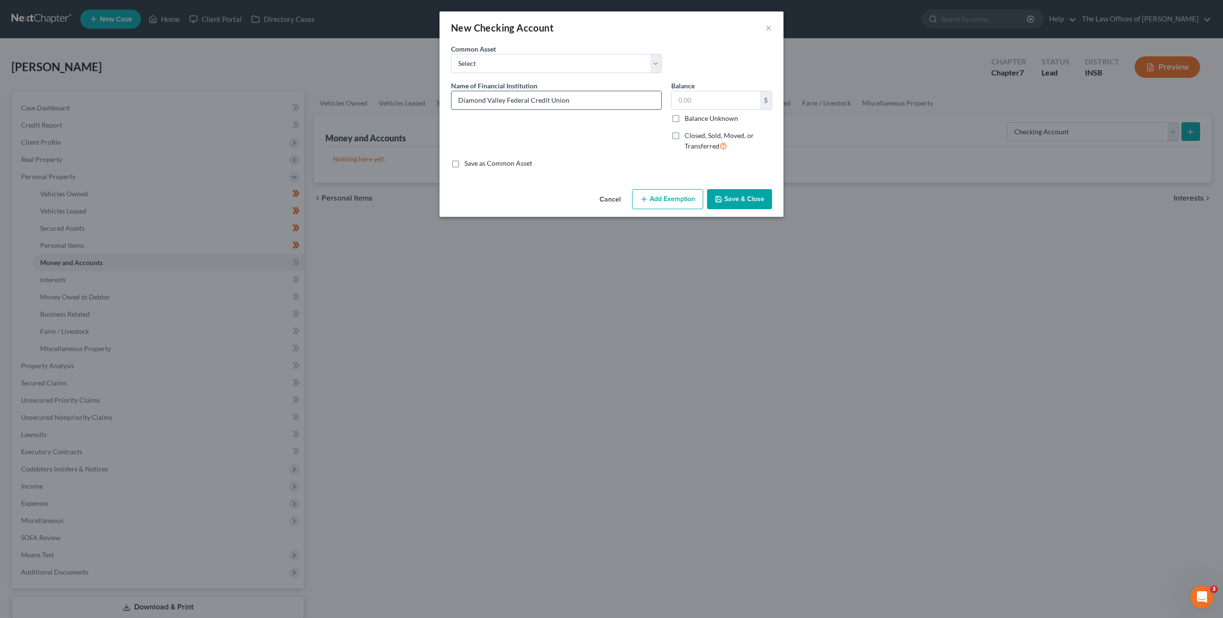
drag, startPoint x: 599, startPoint y: 105, endPoint x: 612, endPoint y: 105, distance: 12.9
click at [599, 105] on input "Diamond Valley Federal Credit Union" at bounding box center [556, 100] width 210 height 18
type input "Diamond Valley Federal Credit Union Ending in x6966"
click at [626, 129] on div "Name of Financial Institution * Diamond Valley Federal Credit Union Ending in x…" at bounding box center [556, 120] width 220 height 78
click at [727, 192] on button "Save & Close" at bounding box center [739, 199] width 65 height 20
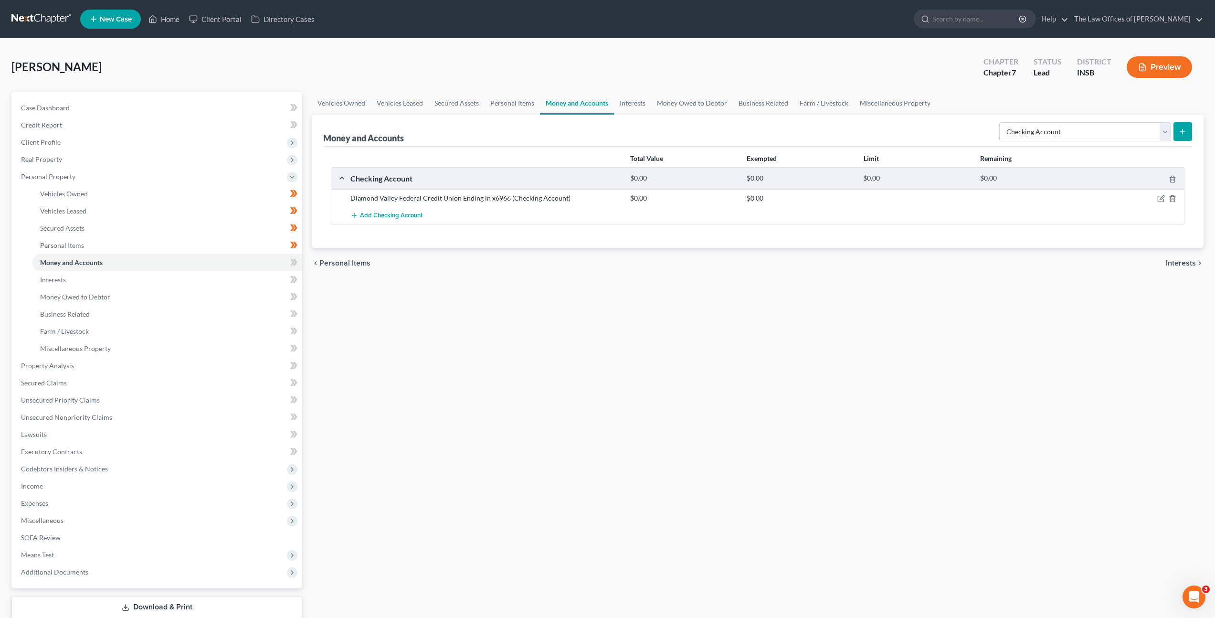
click at [716, 291] on div "Vehicles Owned Vehicles Leased Secured Assets Personal Items Money and Accounts…" at bounding box center [758, 368] width 902 height 552
click at [1053, 129] on select "Select Account Type Brokerage Cash on Hand Certificates of Deposit Checking Acc…" at bounding box center [1086, 131] width 172 height 19
select select "savings"
click at [1001, 122] on select "Select Account Type Brokerage Cash on Hand Certificates of Deposit Checking Acc…" at bounding box center [1086, 131] width 172 height 19
click at [1038, 131] on select "Select Account Type Brokerage Cash on Hand Certificates of Deposit Checking Acc…" at bounding box center [1086, 131] width 172 height 19
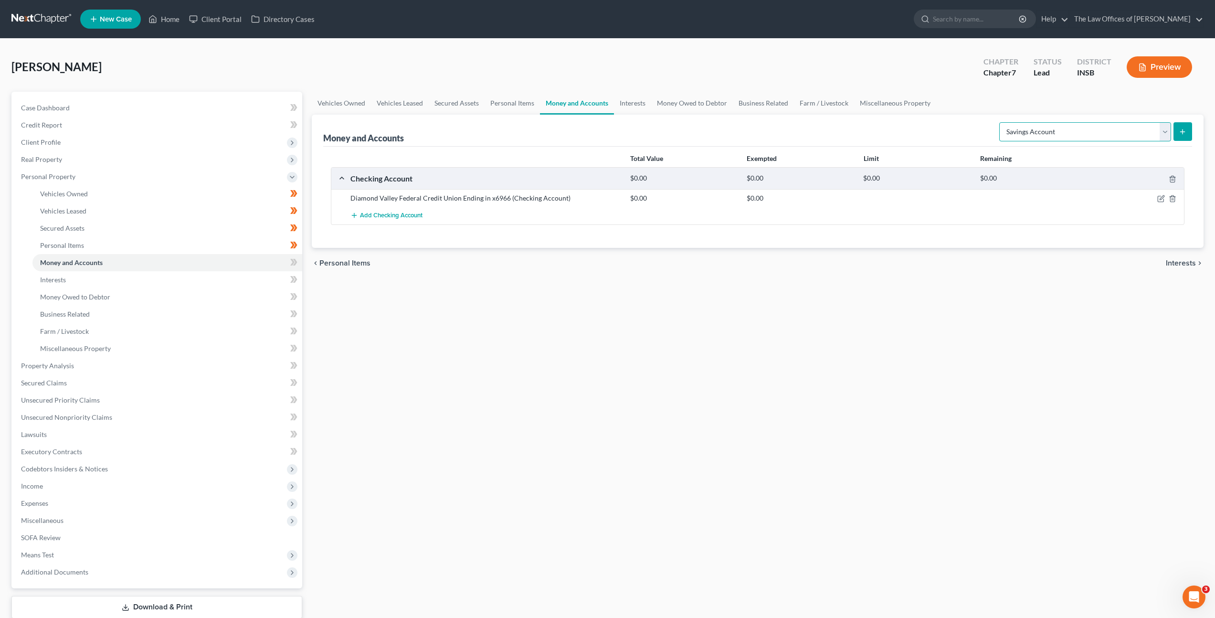
click at [1001, 122] on select "Select Account Type Brokerage Cash on Hand Certificates of Deposit Checking Acc…" at bounding box center [1086, 131] width 172 height 19
click at [1189, 130] on button "submit" at bounding box center [1183, 131] width 19 height 19
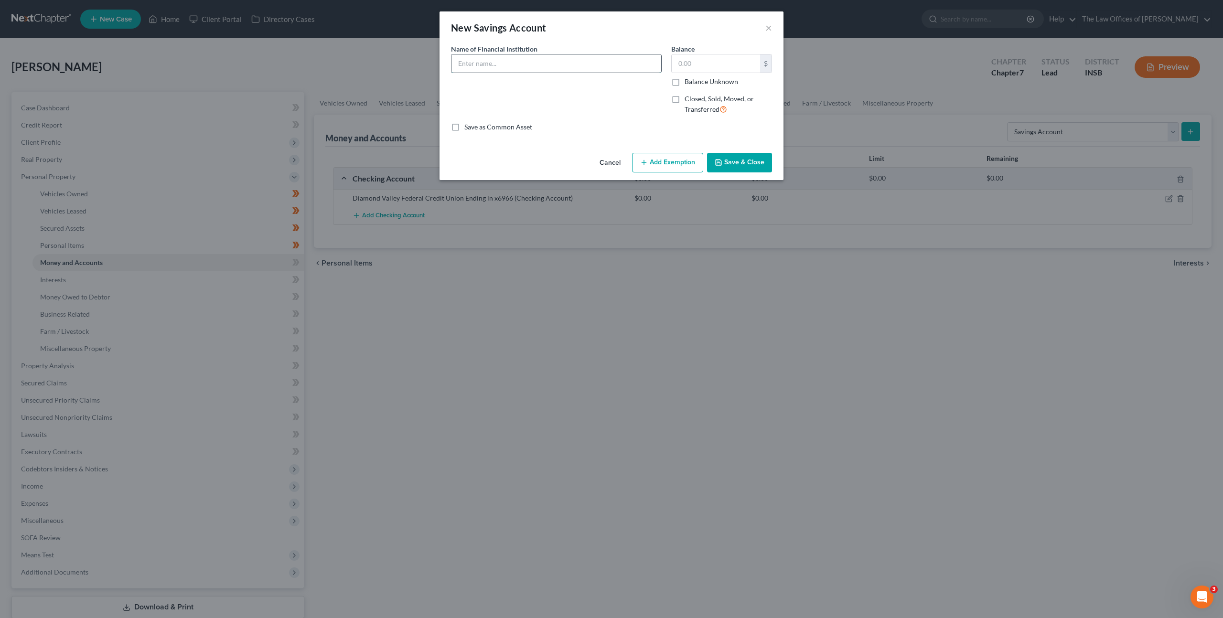
click at [565, 65] on input "text" at bounding box center [556, 63] width 210 height 18
click at [609, 155] on button "Cancel" at bounding box center [610, 163] width 36 height 19
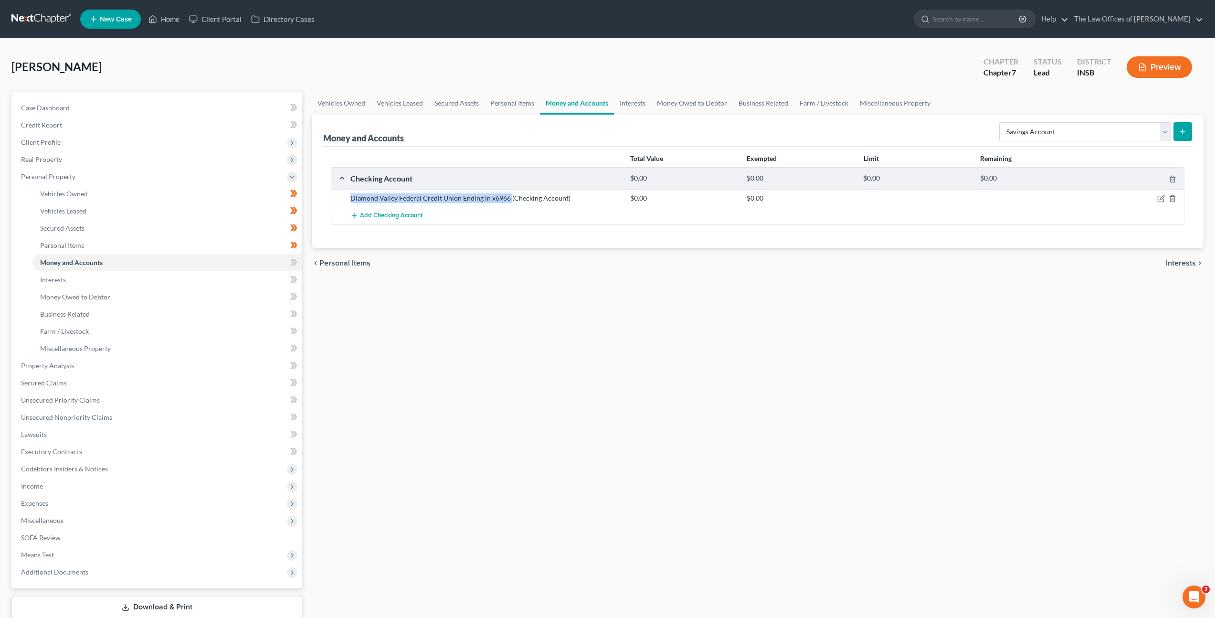
drag, startPoint x: 508, startPoint y: 199, endPoint x: 352, endPoint y: 198, distance: 156.2
click at [352, 198] on div "Diamond Valley Federal Credit Union Ending in x6966 (Checking Account)" at bounding box center [486, 198] width 280 height 10
copy div "Diamond Valley Federal Credit Union Ending in x6966"
drag, startPoint x: 627, startPoint y: 348, endPoint x: 621, endPoint y: 324, distance: 24.7
click at [627, 344] on div "Vehicles Owned Vehicles Leased Secured Assets Personal Items Money and Accounts…" at bounding box center [758, 368] width 902 height 552
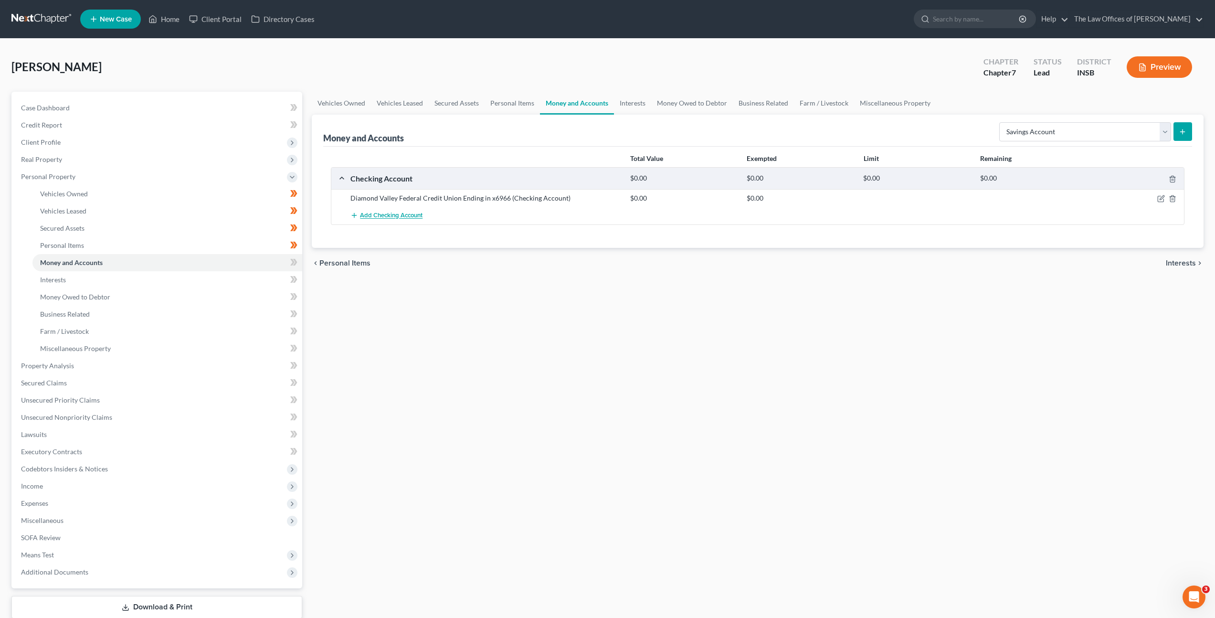
click at [394, 217] on span "Add Checking Account" at bounding box center [391, 216] width 63 height 8
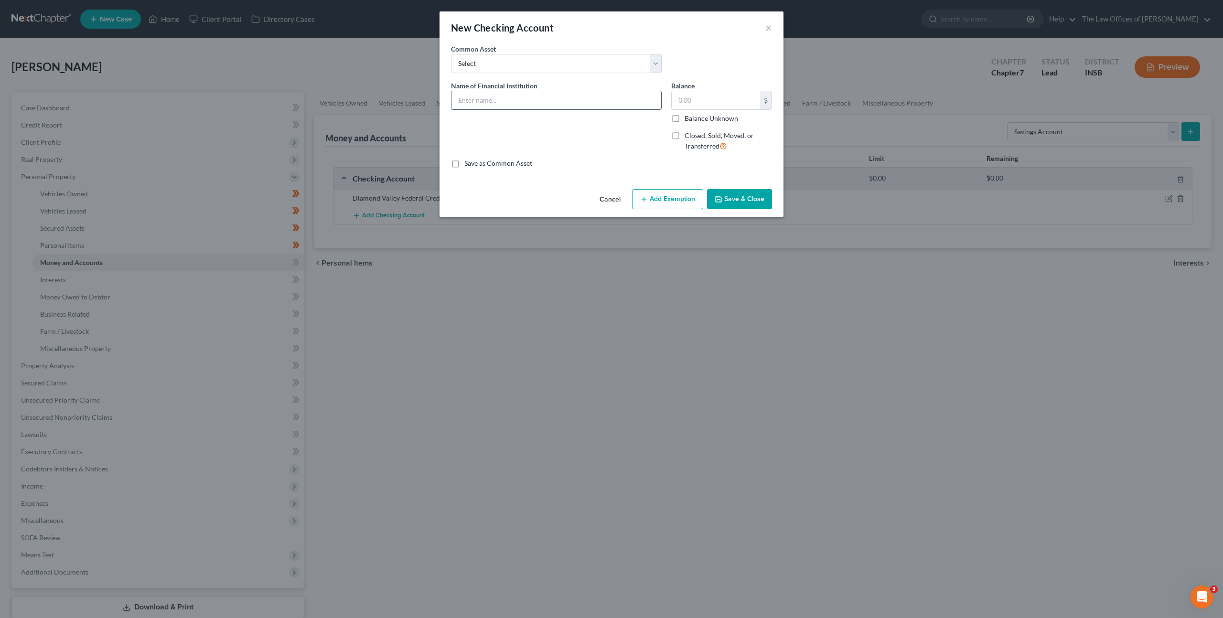
click at [479, 100] on input "text" at bounding box center [556, 100] width 210 height 18
paste input "Heritage Federal Credit Union x0493"
click at [545, 98] on input "Heritage Federal Credit Union x0493" at bounding box center [556, 100] width 210 height 18
type input "Heritage Federal Credit Union Checking Account x0493"
click at [617, 133] on div "Name of Financial Institution * Heritage Federal Credit Union Checking Account …" at bounding box center [556, 120] width 220 height 78
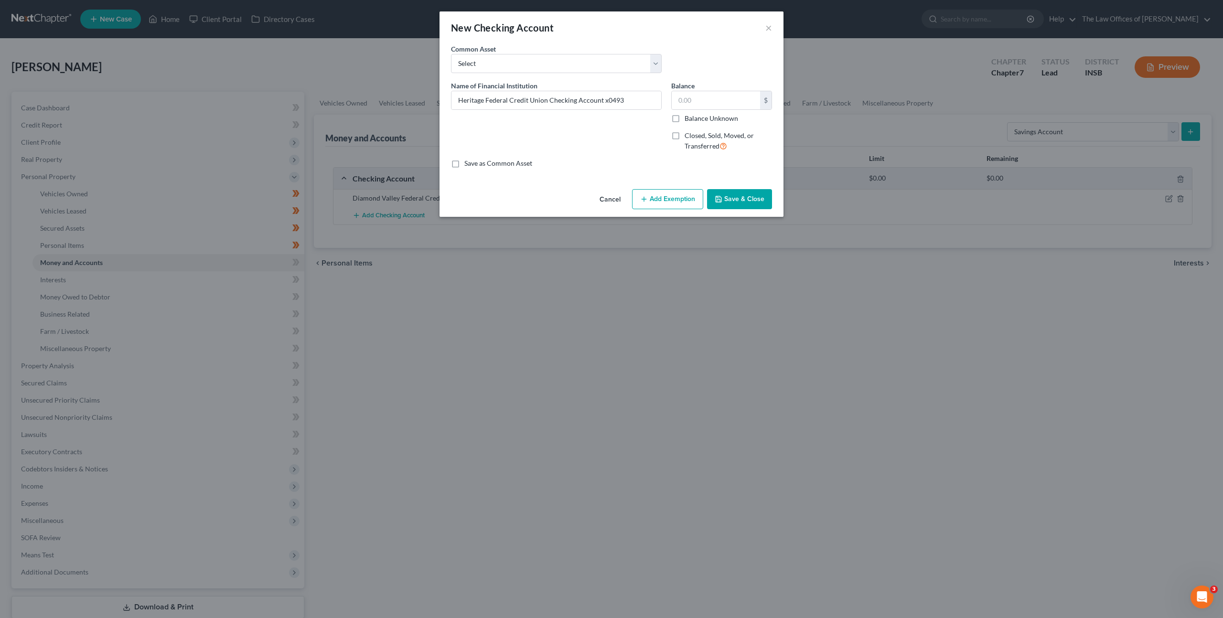
click at [731, 200] on button "Save & Close" at bounding box center [739, 199] width 65 height 20
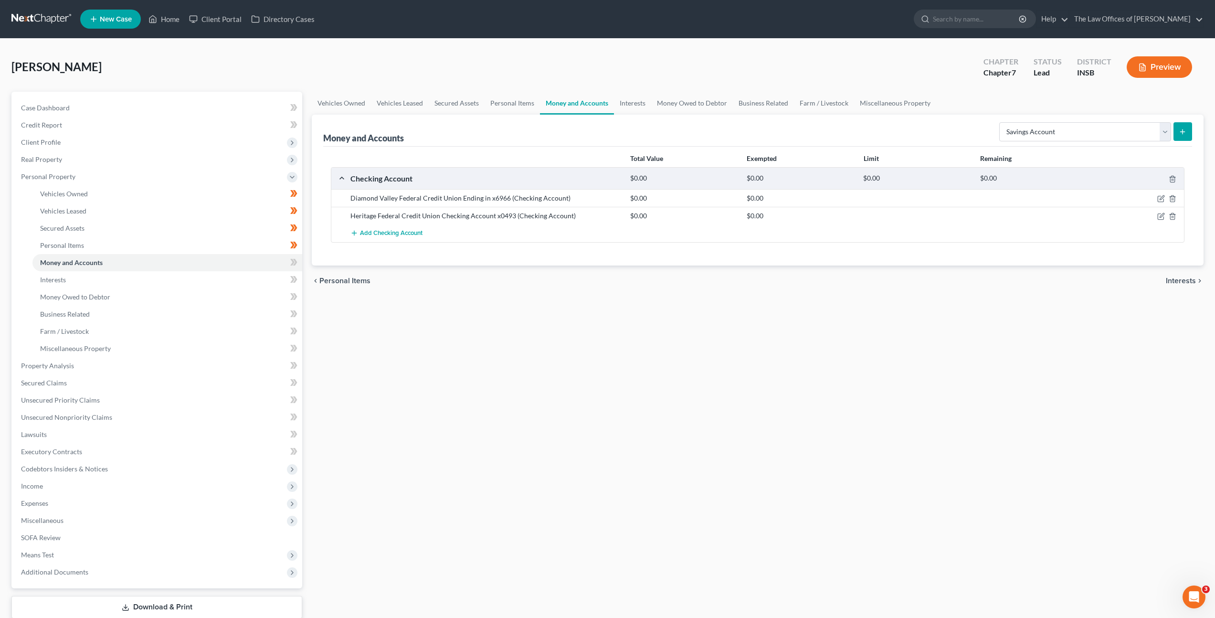
click at [618, 306] on div "Vehicles Owned Vehicles Leased Secured Assets Personal Items Money and Accounts…" at bounding box center [758, 368] width 902 height 552
click at [1159, 195] on icon "button" at bounding box center [1162, 199] width 8 height 8
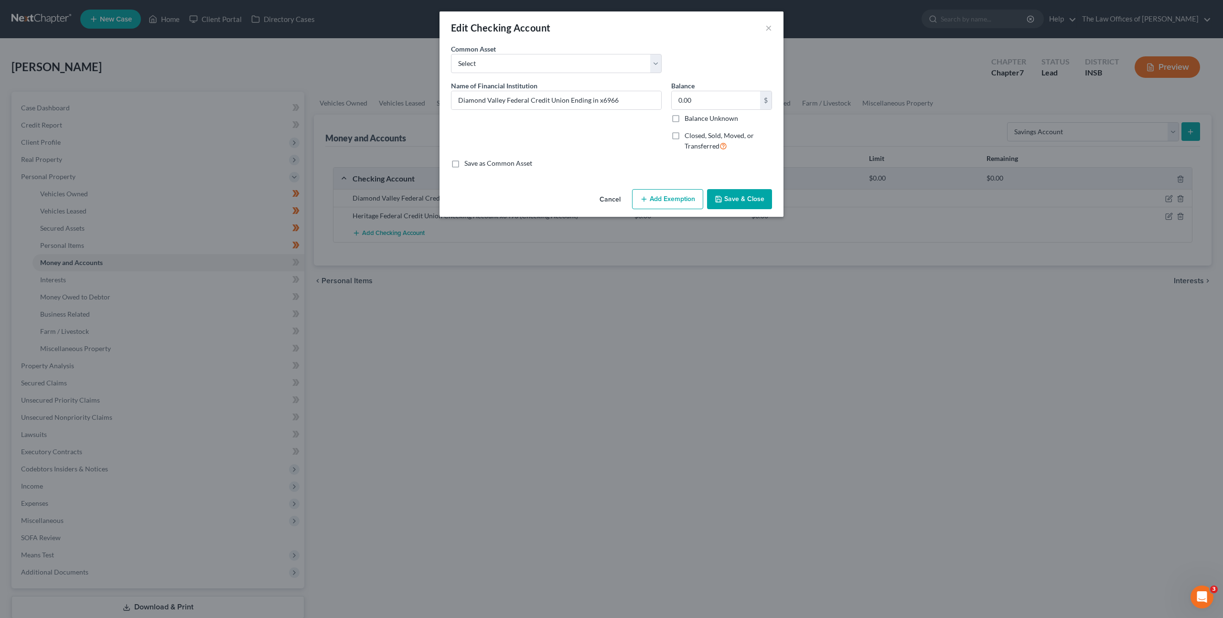
click at [601, 208] on button "Cancel" at bounding box center [610, 199] width 36 height 19
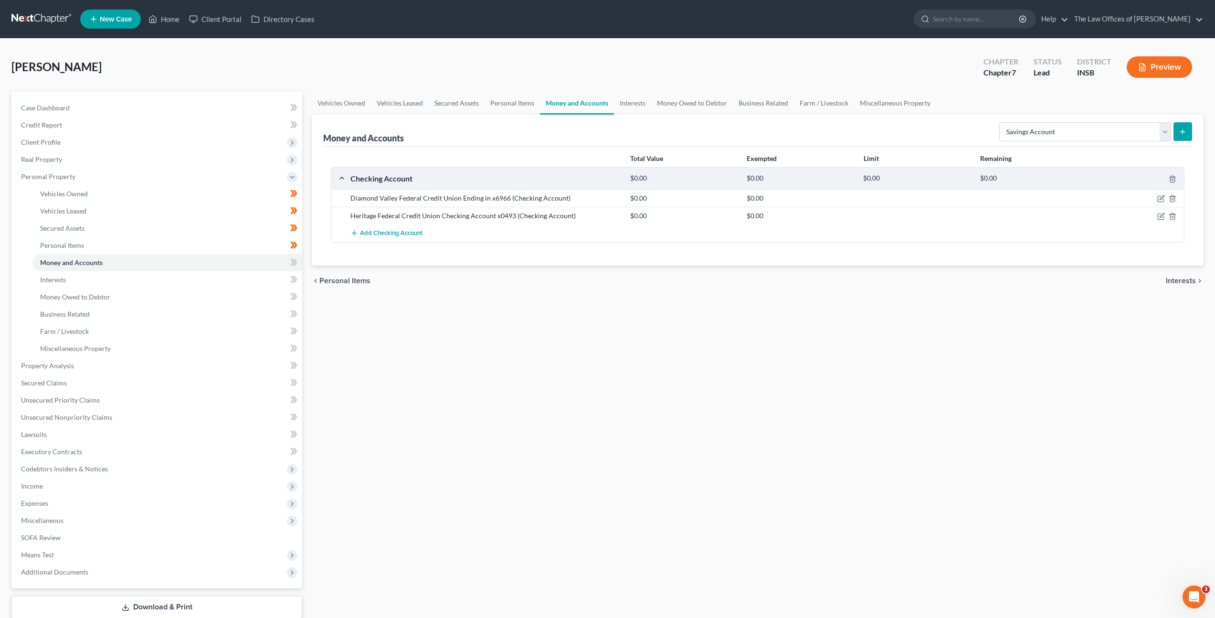
drag, startPoint x: 639, startPoint y: 335, endPoint x: 757, endPoint y: 277, distance: 131.8
click at [640, 334] on div "Vehicles Owned Vehicles Leased Secured Assets Personal Items Money and Accounts…" at bounding box center [758, 368] width 902 height 552
click at [1080, 132] on select "Select Account Type Brokerage Cash on Hand Certificates of Deposit Checking Acc…" at bounding box center [1086, 131] width 172 height 19
click at [1186, 129] on icon "submit" at bounding box center [1183, 132] width 8 height 8
click at [1050, 137] on select "Select Account Type Brokerage Cash on Hand Certificates of Deposit Checking Acc…" at bounding box center [1086, 131] width 172 height 19
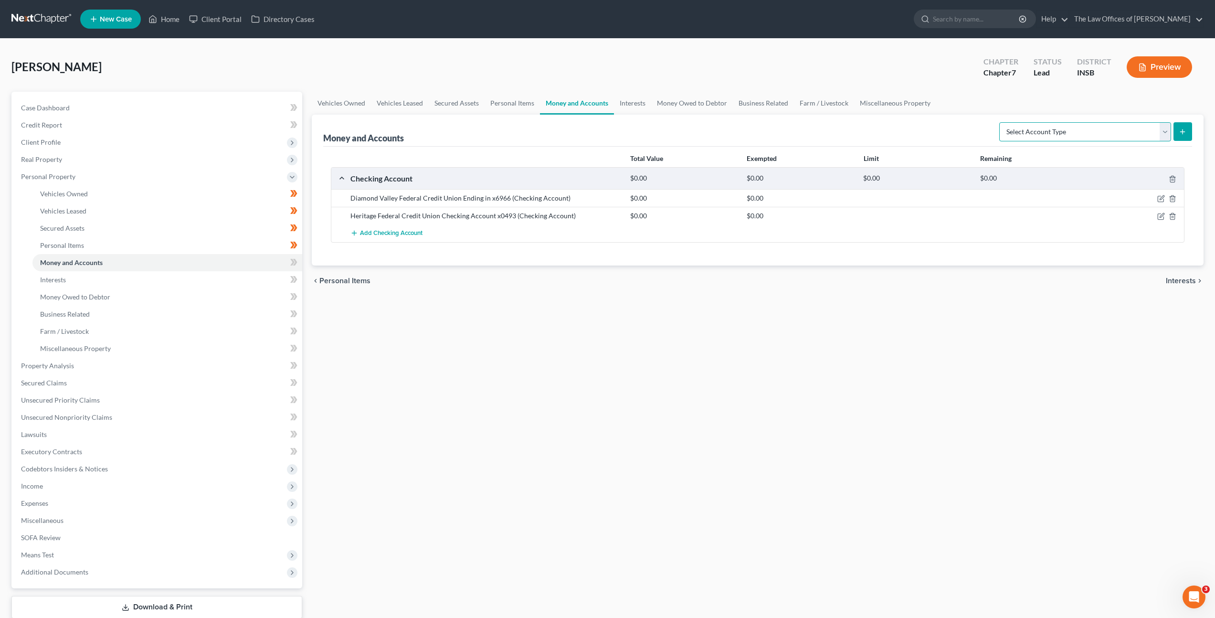
select select "savings"
click at [1001, 122] on select "Select Account Type Brokerage Cash on Hand Certificates of Deposit Checking Acc…" at bounding box center [1086, 131] width 172 height 19
click at [1185, 134] on icon "submit" at bounding box center [1183, 132] width 8 height 8
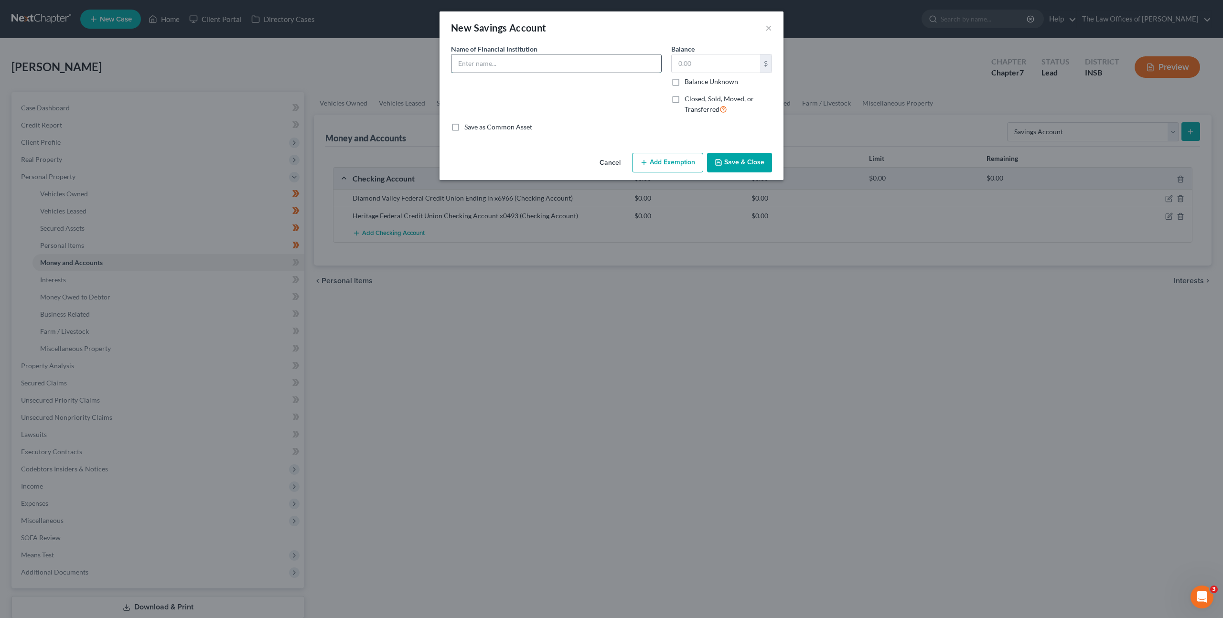
click at [525, 61] on input "text" at bounding box center [556, 63] width 210 height 18
click at [465, 69] on input "text" at bounding box center [556, 63] width 210 height 18
type input "Diamond Valley Cr"
click at [618, 163] on button "Cancel" at bounding box center [610, 163] width 36 height 19
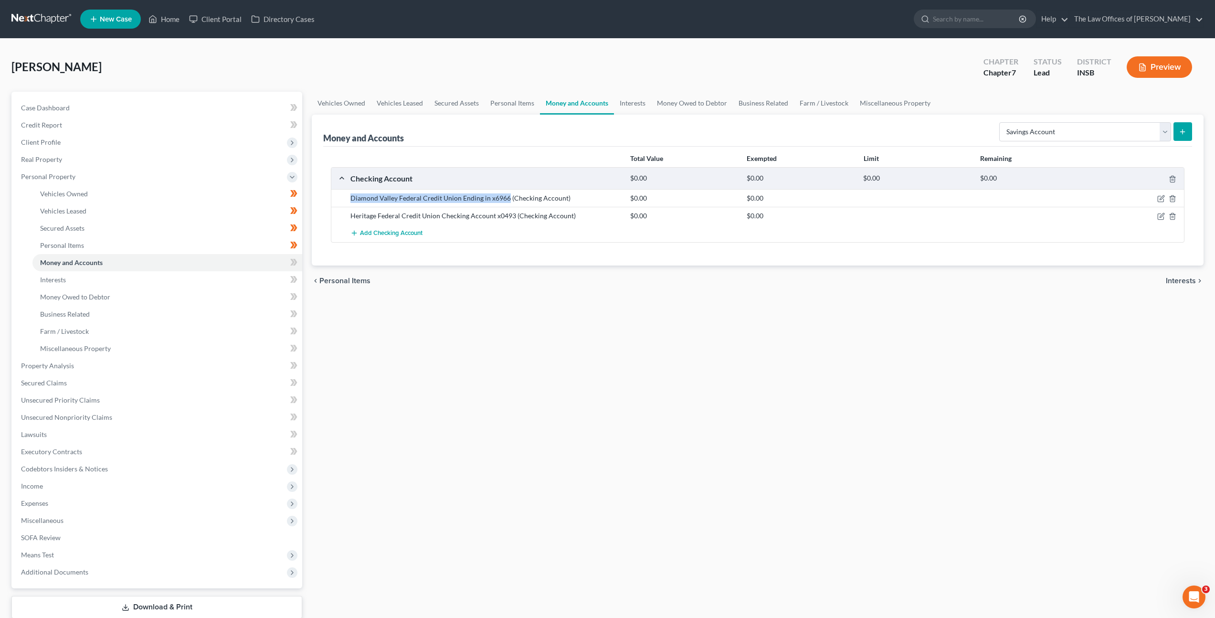
drag, startPoint x: 507, startPoint y: 198, endPoint x: 347, endPoint y: 198, distance: 160.0
click at [347, 198] on div "Diamond Valley Federal Credit Union Ending in x6966 (Checking Account)" at bounding box center [486, 198] width 280 height 10
copy div "Diamond Valley Federal Credit Union Ending in x6966"
drag, startPoint x: 549, startPoint y: 408, endPoint x: 582, endPoint y: 394, distance: 36.0
click at [549, 408] on div "Vehicles Owned Vehicles Leased Secured Assets Personal Items Money and Accounts…" at bounding box center [758, 368] width 902 height 552
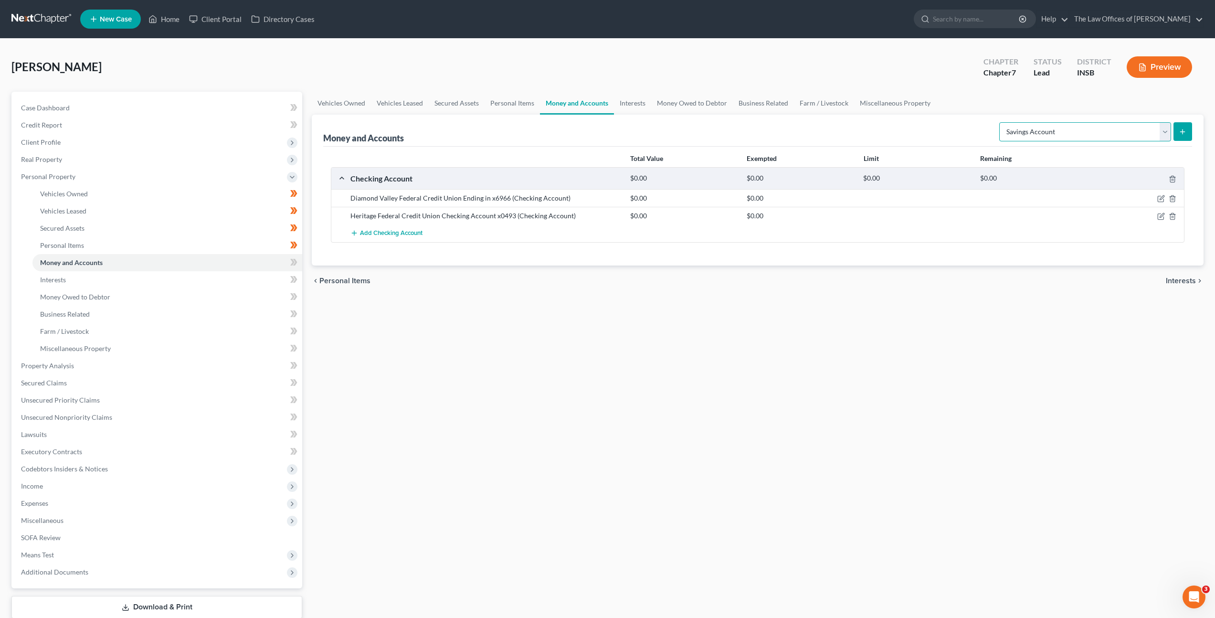
click at [1033, 132] on select "Select Account Type Brokerage Cash on Hand Certificates of Deposit Checking Acc…" at bounding box center [1086, 131] width 172 height 19
click at [1001, 122] on select "Select Account Type Brokerage Cash on Hand Certificates of Deposit Checking Acc…" at bounding box center [1086, 131] width 172 height 19
click at [1192, 130] on div "Money and Accounts Select Account Type Brokerage Cash on Hand Certificates of D…" at bounding box center [758, 190] width 892 height 151
click at [1185, 130] on icon "submit" at bounding box center [1183, 132] width 8 height 8
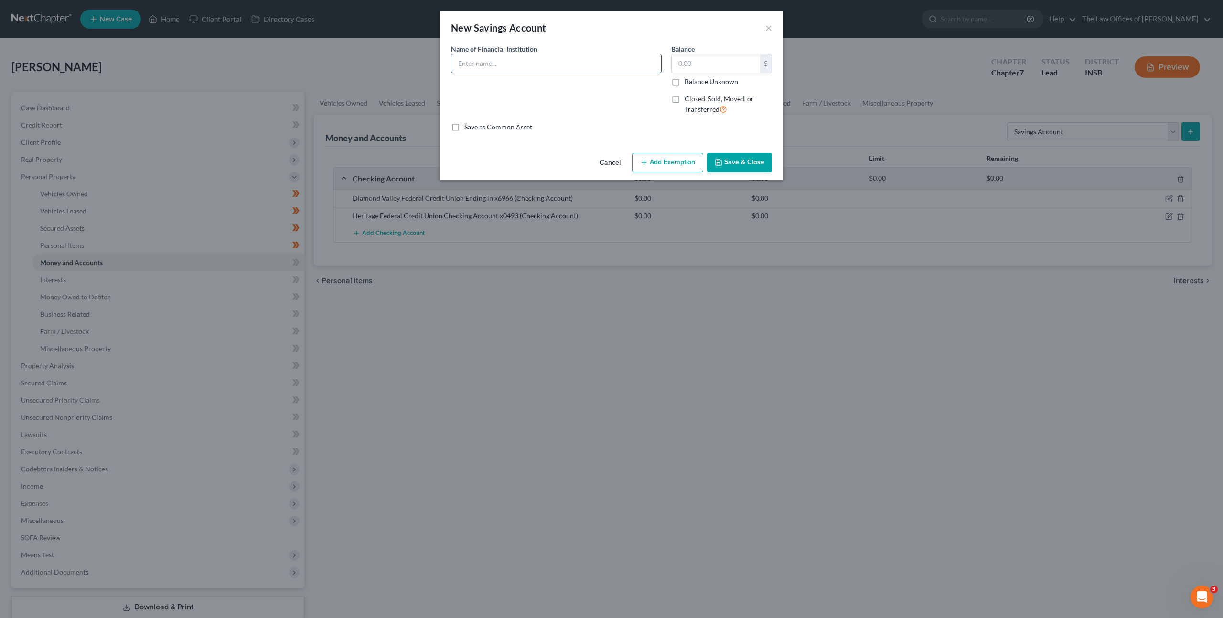
click at [481, 57] on input "text" at bounding box center [556, 63] width 210 height 18
paste input "Diamond Valley Federal Credit Union Ending in x6966"
type input "Diamond Valley Federal Credit Union Ending in x6966"
click at [582, 103] on div "Name of Financial Institution * Diamond Valley Federal Credit Union Ending in x…" at bounding box center [556, 83] width 220 height 78
click at [619, 63] on input "Diamond Valley Federal Credit Union Ending in x6966" at bounding box center [556, 63] width 210 height 18
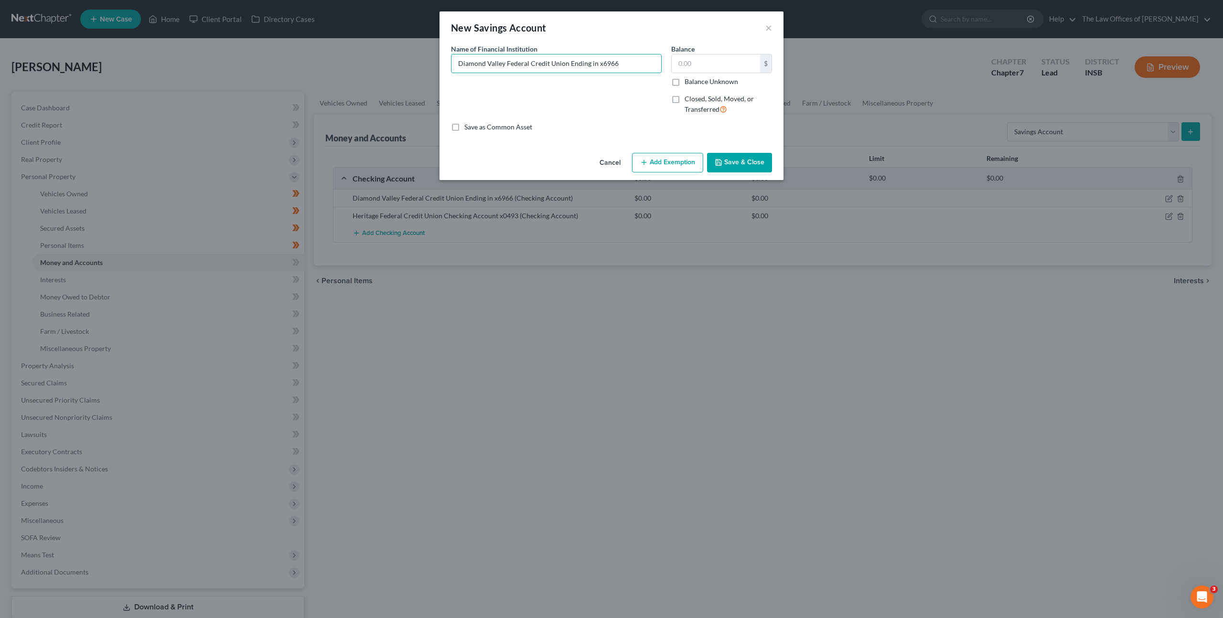
click at [749, 160] on button "Save & Close" at bounding box center [739, 163] width 65 height 20
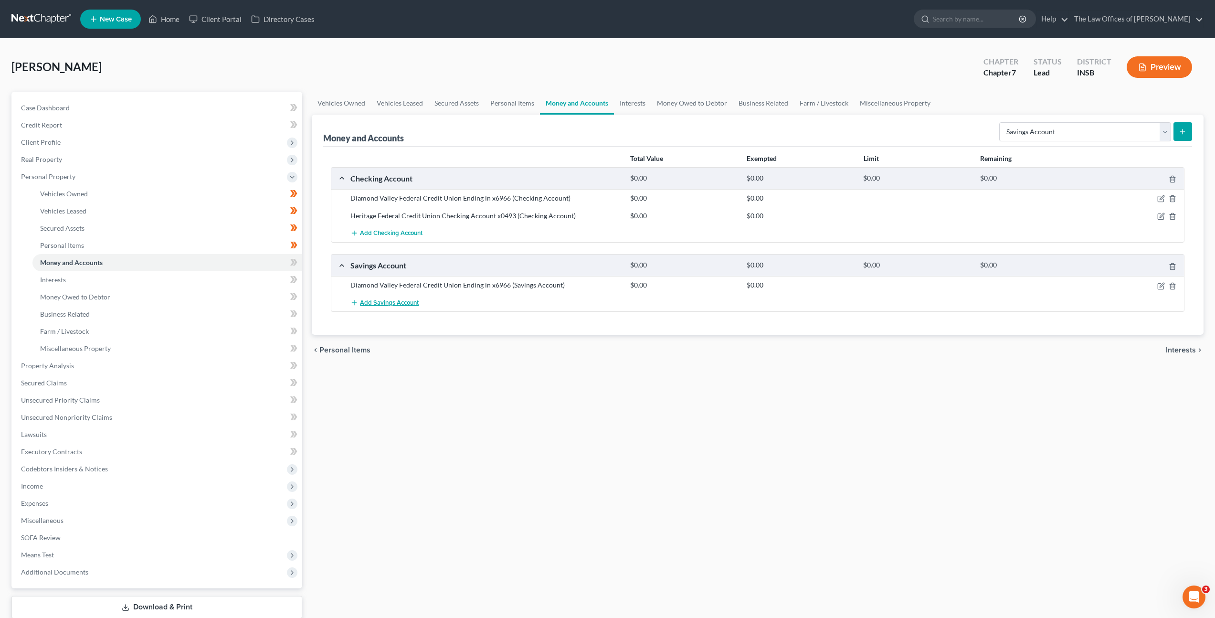
drag, startPoint x: 592, startPoint y: 363, endPoint x: 409, endPoint y: 302, distance: 192.8
click at [584, 363] on div "chevron_left Personal Items Interests chevron_right" at bounding box center [758, 350] width 892 height 31
click at [404, 308] on button "Add Savings Account" at bounding box center [385, 303] width 68 height 18
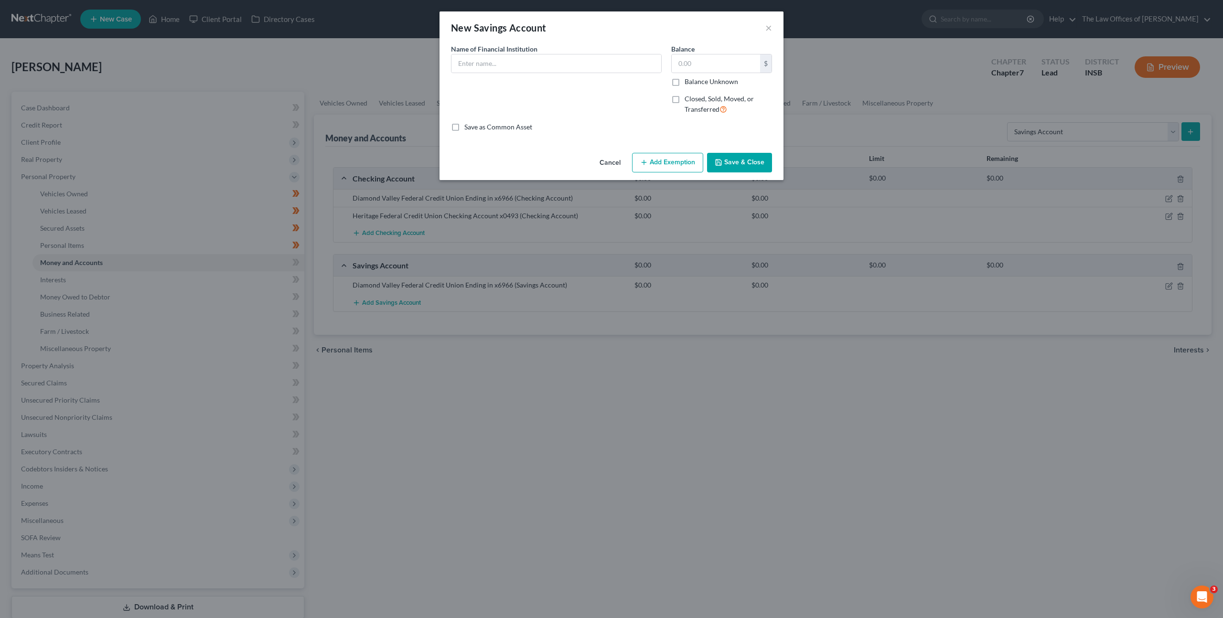
drag, startPoint x: 617, startPoint y: 166, endPoint x: 595, endPoint y: 185, distance: 29.1
click at [617, 166] on button "Cancel" at bounding box center [610, 163] width 36 height 19
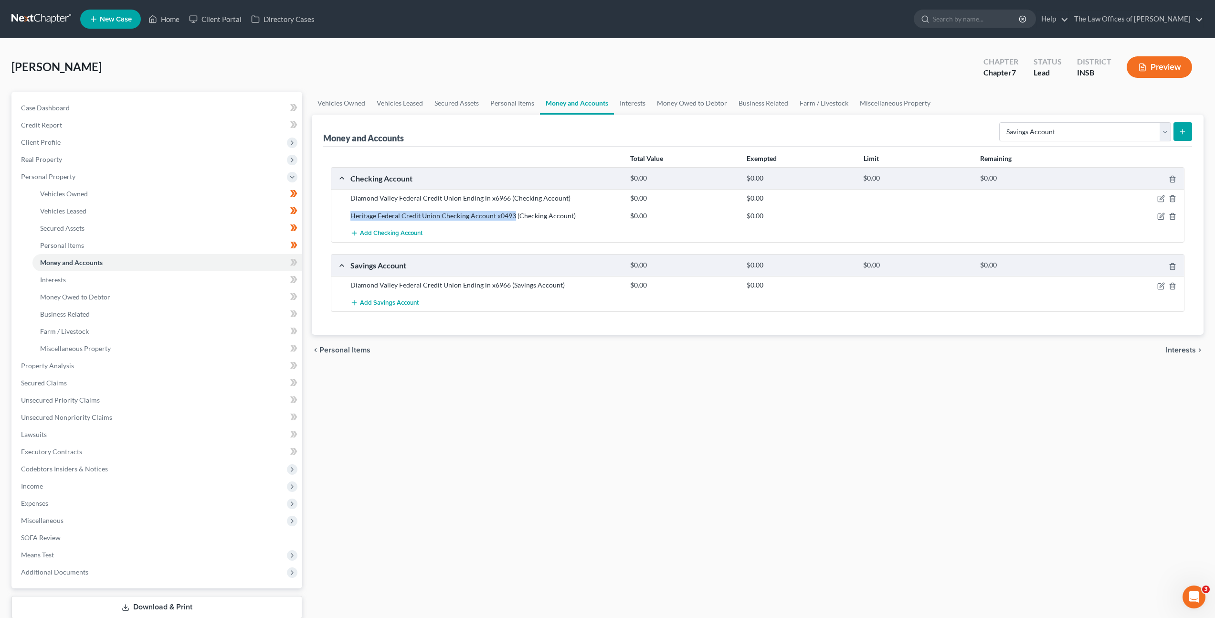
drag, startPoint x: 513, startPoint y: 216, endPoint x: 336, endPoint y: 213, distance: 177.2
click at [336, 213] on div "Heritage Federal Credit Union Checking Account x0493 (Checking Account) $0.00 $…" at bounding box center [757, 216] width 853 height 18
copy div "Heritage Federal Credit Union Checking Account x0493"
click at [378, 300] on span "Add Savings Account" at bounding box center [389, 303] width 59 height 8
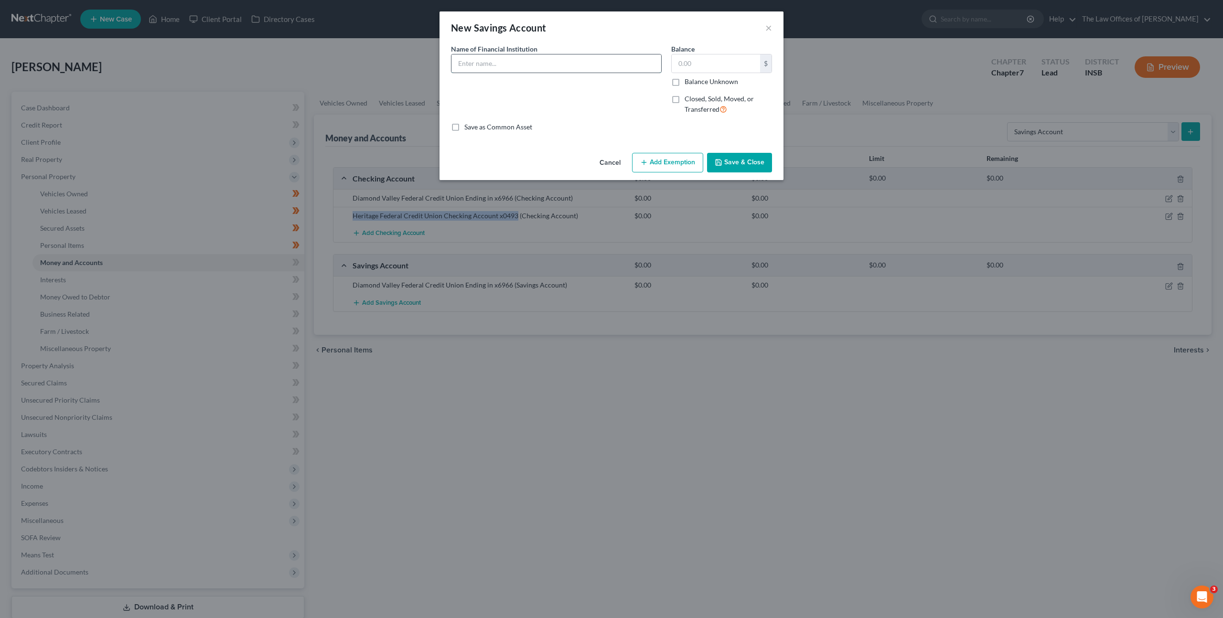
click at [536, 67] on input "text" at bounding box center [556, 63] width 210 height 18
paste input "Heritage Federal Credit Union Checking Account x0493"
type input "Heritage Federal Credit Union Checking Account x0493"
click at [581, 93] on div "Name of Financial Institution * Heritage Federal Credit Union Checking Account …" at bounding box center [556, 83] width 220 height 78
click at [710, 164] on button "Save & Close" at bounding box center [739, 163] width 65 height 20
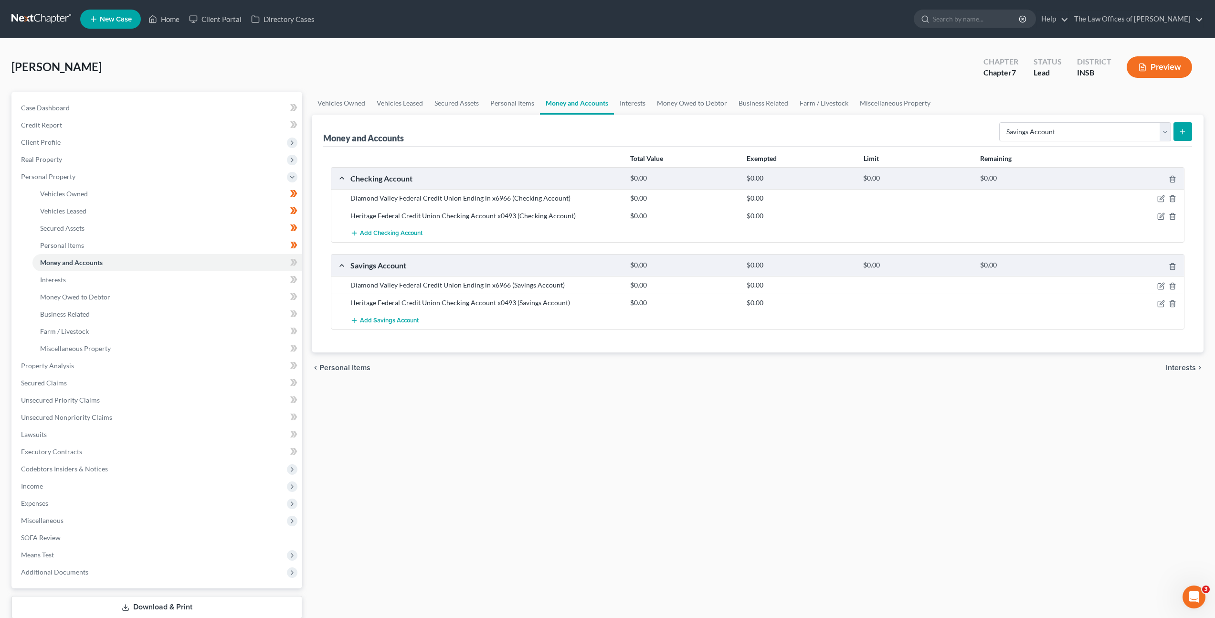
click at [632, 434] on div "Vehicles Owned Vehicles Leased Secured Assets Personal Items Money and Accounts…" at bounding box center [758, 368] width 902 height 552
click at [294, 258] on icon at bounding box center [293, 262] width 7 height 12
click at [424, 432] on div "Vehicles Owned Vehicles Leased Secured Assets Personal Items Money and Accounts…" at bounding box center [758, 368] width 902 height 552
click at [212, 280] on link "Interests" at bounding box center [167, 279] width 270 height 17
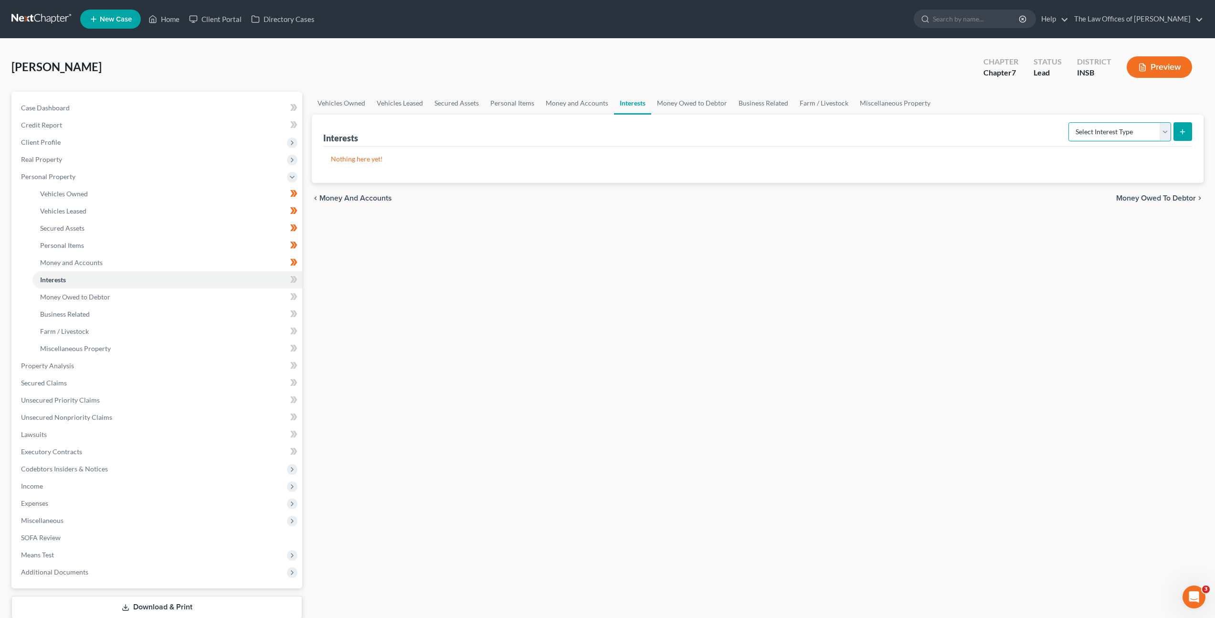
click at [1085, 128] on select "Select Interest Type 401K Annuity Bond Education IRA Government Bond Government…" at bounding box center [1120, 131] width 103 height 19
click at [1117, 128] on select "Select Interest Type 401K Annuity Bond Education IRA Government Bond Government…" at bounding box center [1120, 131] width 103 height 19
select select "whole_life_insurance"
click at [1070, 122] on select "Select Interest Type 401K Annuity Bond Education IRA Government Bond Government…" at bounding box center [1120, 131] width 103 height 19
click at [1202, 123] on div "Vehicles Owned Vehicles Leased Secured Assets Personal Items Money and Accounts…" at bounding box center [758, 368] width 902 height 552
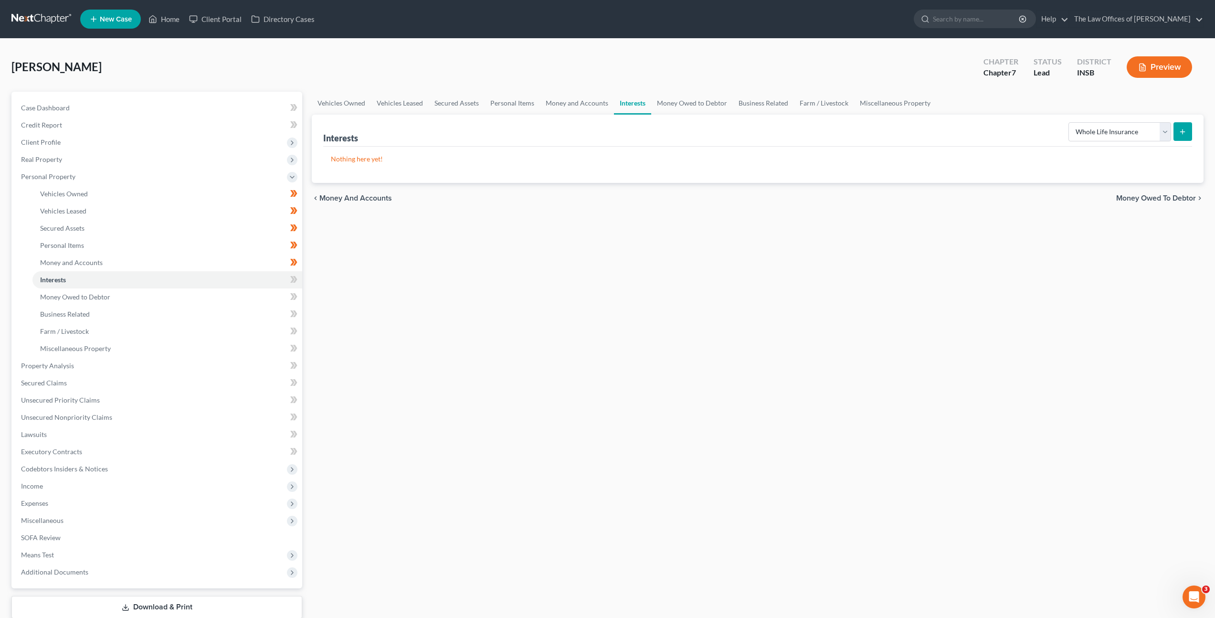
click at [1191, 126] on button "submit" at bounding box center [1183, 131] width 19 height 19
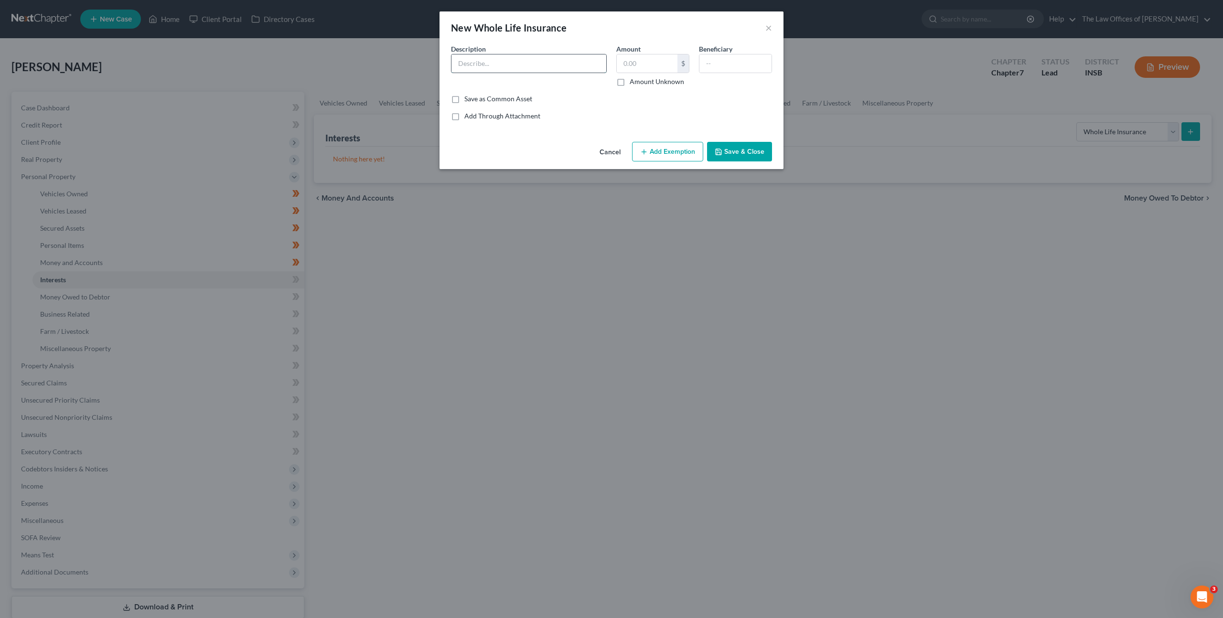
click at [508, 62] on input "text" at bounding box center [528, 63] width 155 height 18
type input "$20,000 Whole Life Insurance Through Everly"
click at [738, 66] on input "text" at bounding box center [735, 63] width 72 height 18
click at [719, 58] on input "text" at bounding box center [735, 63] width 72 height 18
type input "A"
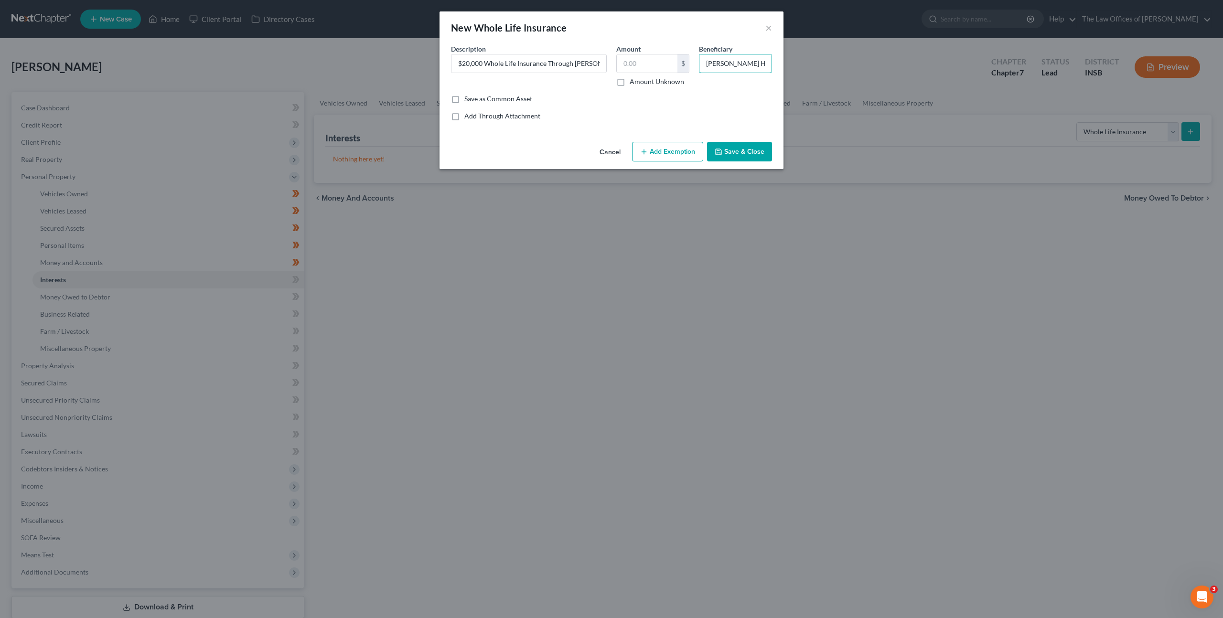
type input "Allen Hair (son)"
drag, startPoint x: 723, startPoint y: 114, endPoint x: 734, endPoint y: 118, distance: 11.6
click at [723, 114] on div "Add Through Attachment" at bounding box center [611, 116] width 321 height 10
click at [730, 147] on button "Save & Close" at bounding box center [739, 152] width 65 height 20
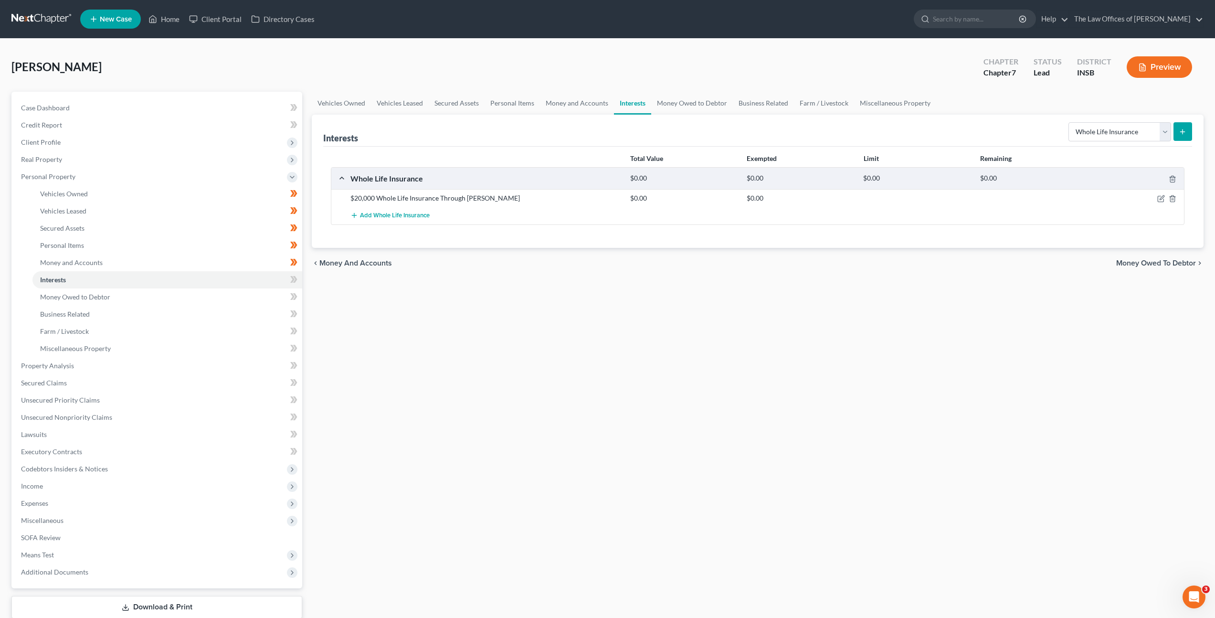
drag, startPoint x: 685, startPoint y: 320, endPoint x: 690, endPoint y: 313, distance: 8.6
click at [690, 310] on div "Vehicles Owned Vehicles Leased Secured Assets Personal Items Money and Accounts…" at bounding box center [758, 368] width 902 height 552
click at [299, 281] on span at bounding box center [294, 281] width 17 height 14
click at [584, 313] on div "Vehicles Owned Vehicles Leased Secured Assets Personal Items Money and Accounts…" at bounding box center [758, 368] width 902 height 552
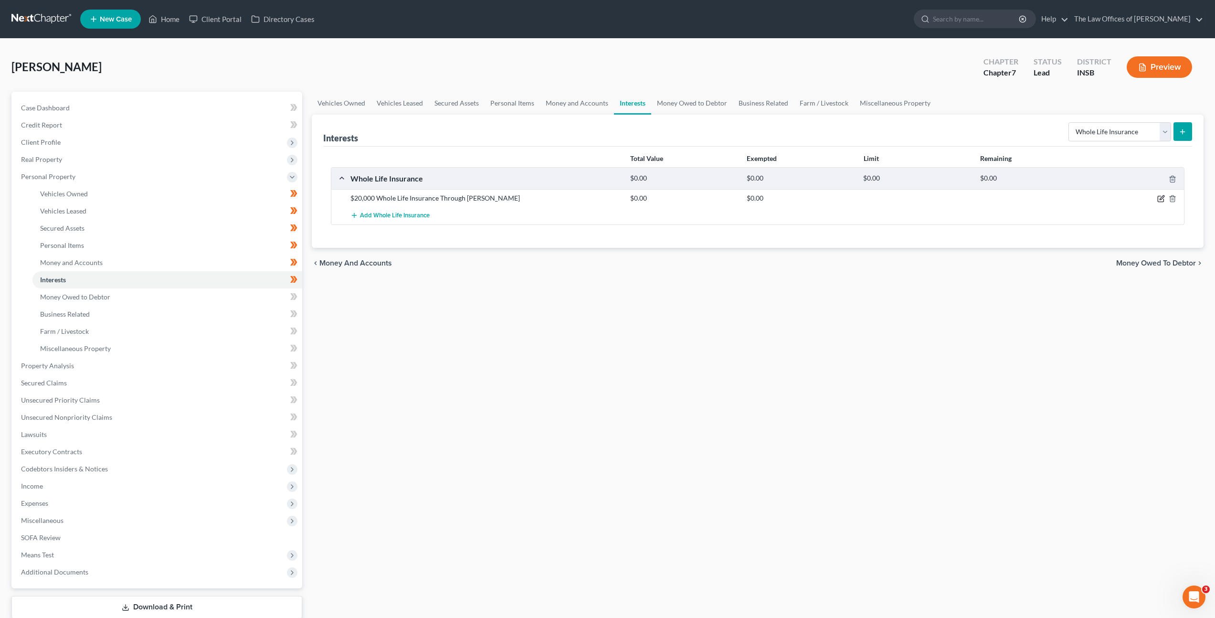
click at [1159, 200] on icon "button" at bounding box center [1162, 199] width 8 height 8
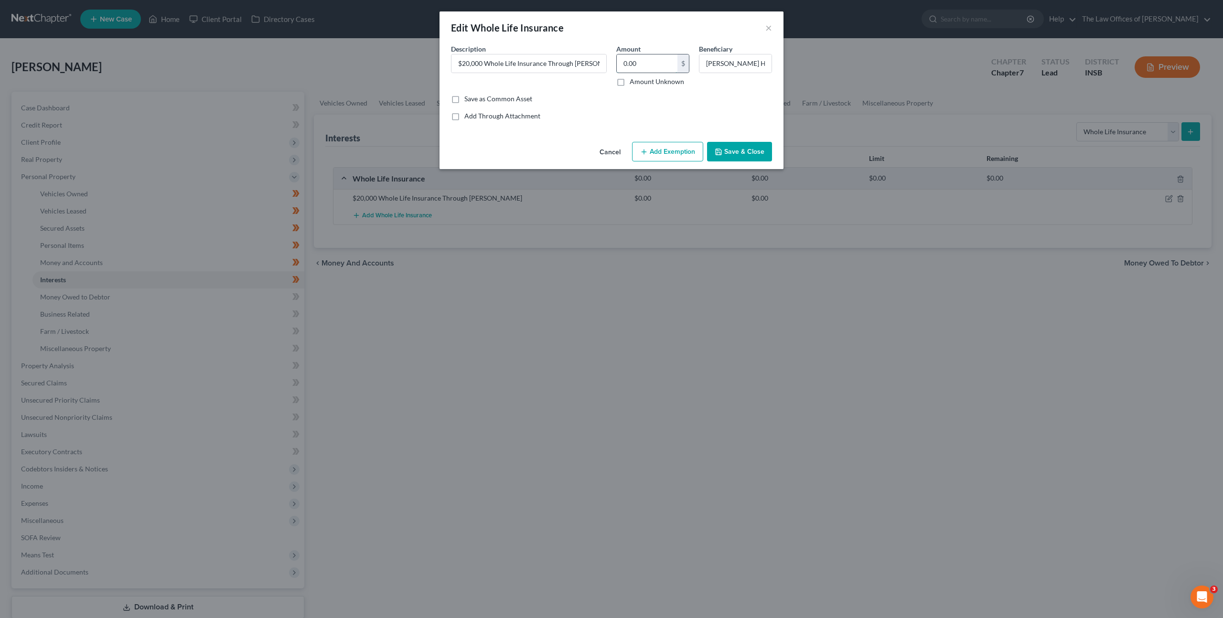
click at [652, 68] on input "0.00" at bounding box center [647, 63] width 61 height 18
type input "2,000"
click at [643, 148] on icon "button" at bounding box center [644, 152] width 8 height 8
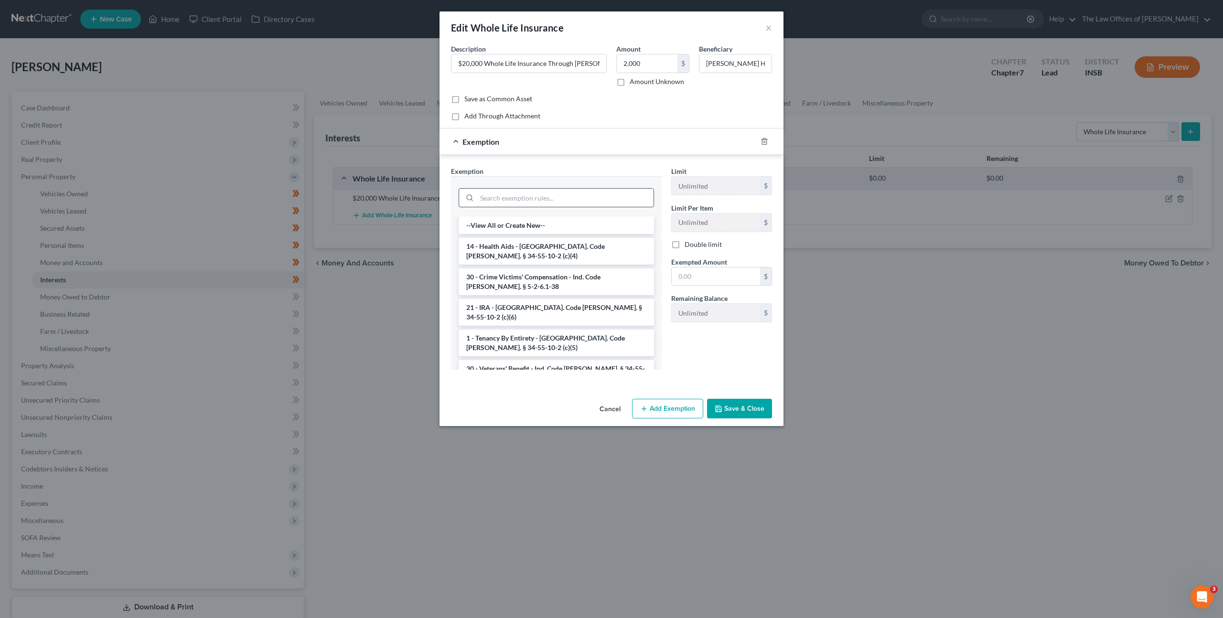
click at [603, 196] on input "search" at bounding box center [565, 198] width 177 height 18
click at [646, 114] on div "Add Through Attachment" at bounding box center [611, 116] width 321 height 10
click at [573, 207] on div at bounding box center [555, 196] width 195 height 25
click at [576, 195] on input "search" at bounding box center [565, 198] width 177 height 18
click at [553, 191] on input "search" at bounding box center [565, 198] width 177 height 18
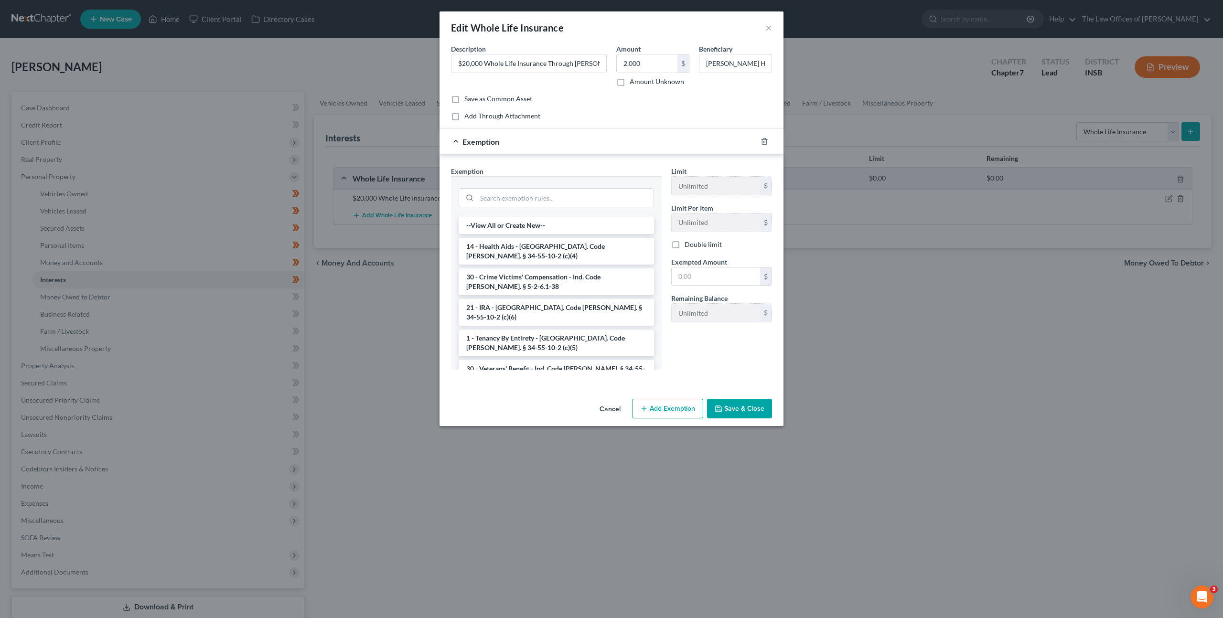
click at [608, 138] on div "Exemption" at bounding box center [597, 141] width 317 height 25
click at [487, 138] on span "Exemption" at bounding box center [480, 141] width 37 height 9
click at [592, 126] on form "An exemption set must first be selected from the Filing Information section. Co…" at bounding box center [611, 215] width 321 height 342
click at [555, 191] on input "search" at bounding box center [565, 198] width 176 height 18
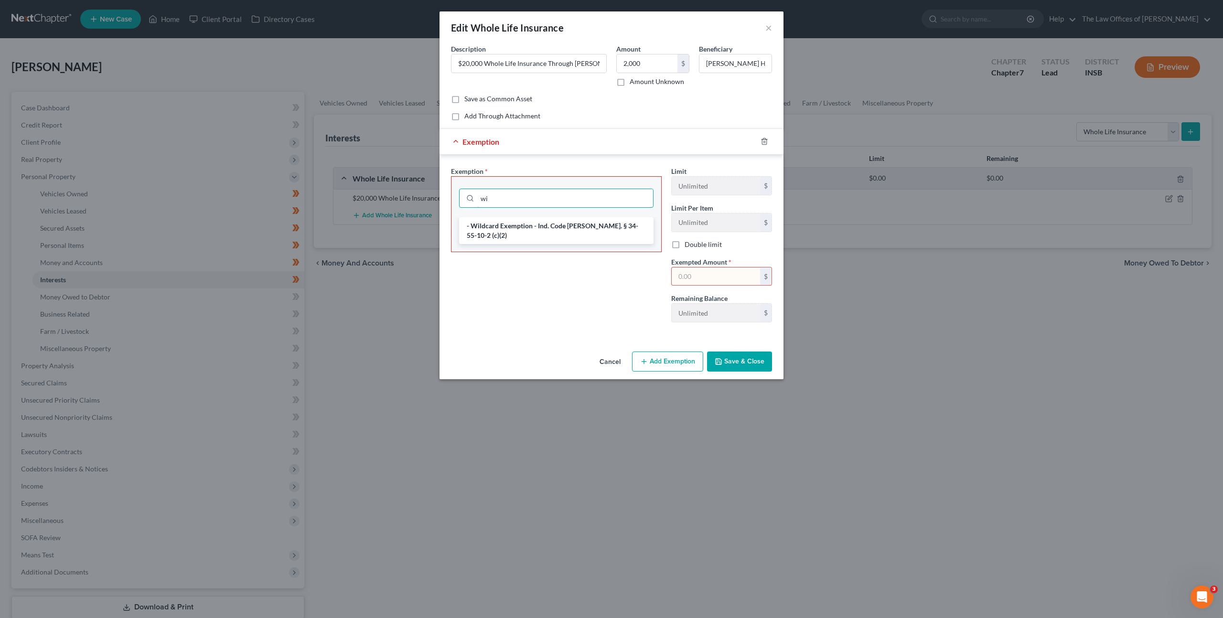
type input "w"
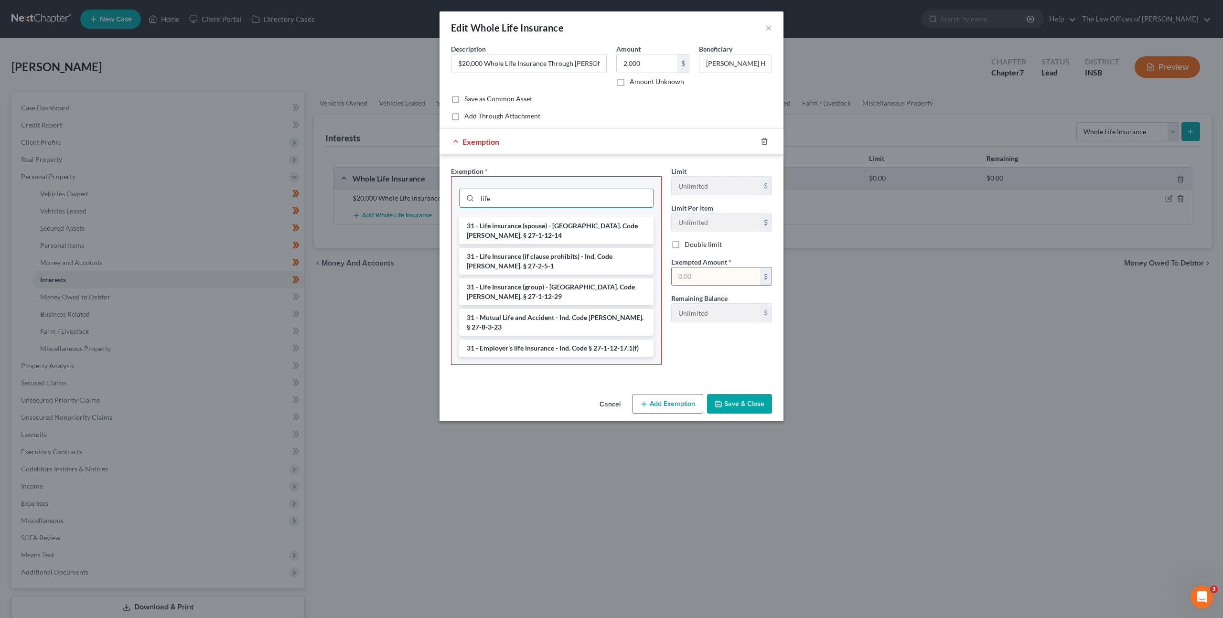
drag, startPoint x: 548, startPoint y: 197, endPoint x: 356, endPoint y: 190, distance: 192.1
click at [353, 190] on div "Edit Whole Life Insurance × An exemption set must first be selected from the Fi…" at bounding box center [611, 309] width 1223 height 618
type input "life"
click at [760, 141] on icon "button" at bounding box center [764, 142] width 8 height 8
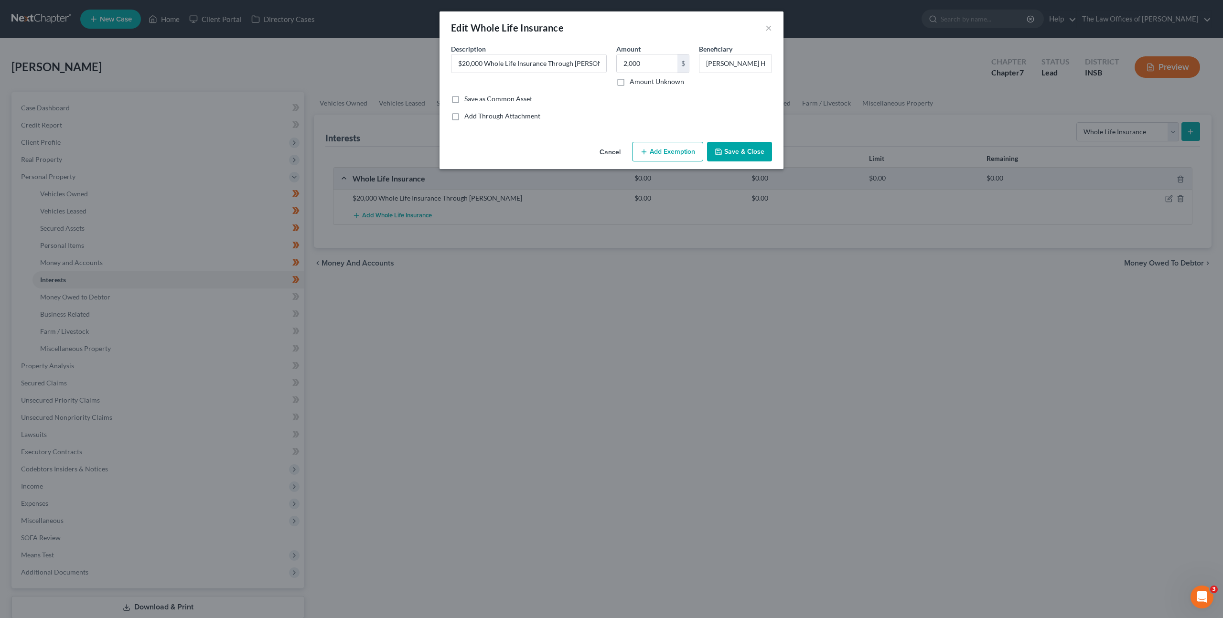
click at [728, 157] on button "Save & Close" at bounding box center [739, 152] width 65 height 20
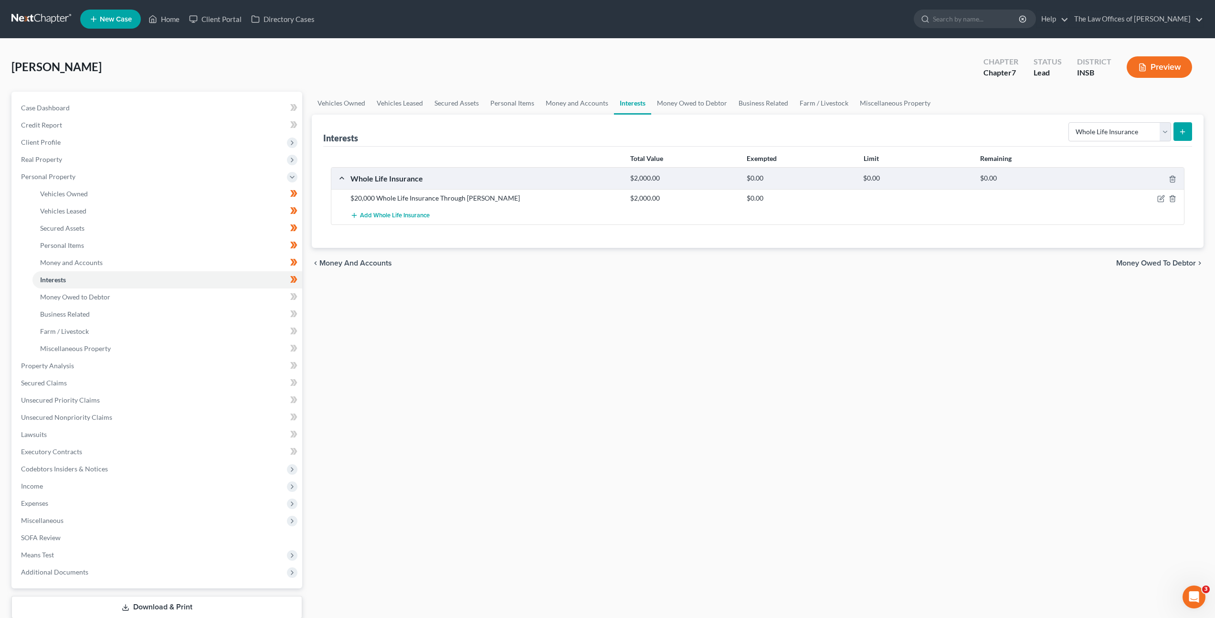
click at [638, 349] on div "Vehicles Owned Vehicles Leased Secured Assets Personal Items Money and Accounts…" at bounding box center [758, 368] width 902 height 552
click at [577, 339] on div "Vehicles Owned Vehicles Leased Secured Assets Personal Items Money and Accounts…" at bounding box center [758, 368] width 902 height 552
click at [1159, 200] on icon "button" at bounding box center [1162, 199] width 8 height 8
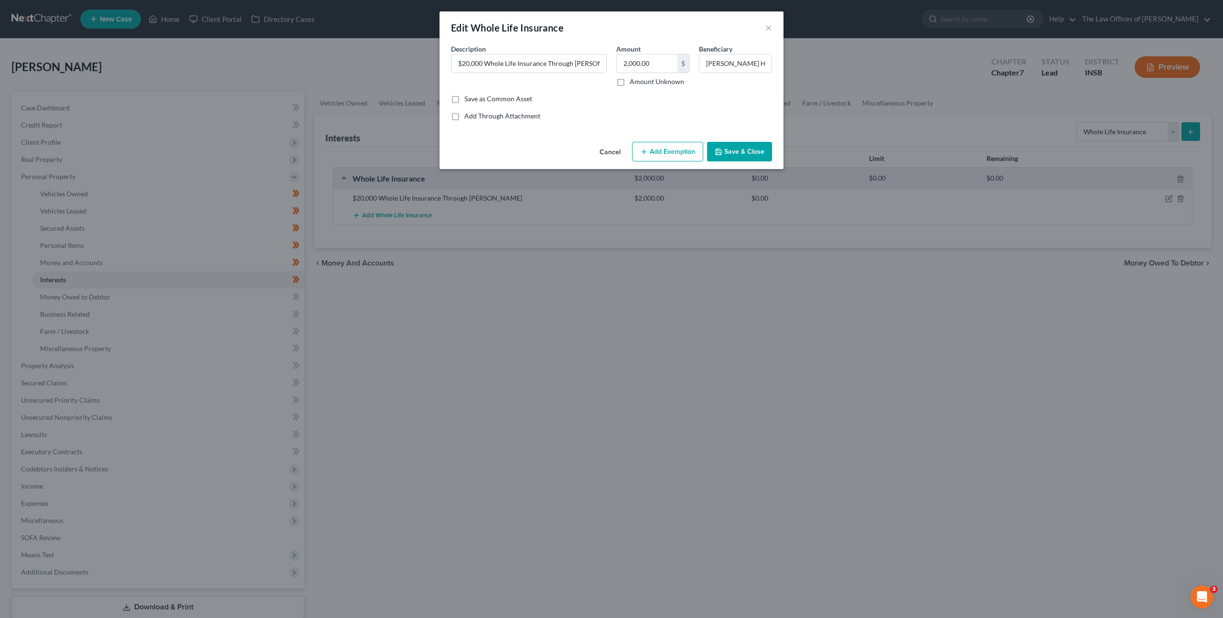
click at [601, 149] on button "Cancel" at bounding box center [610, 152] width 36 height 19
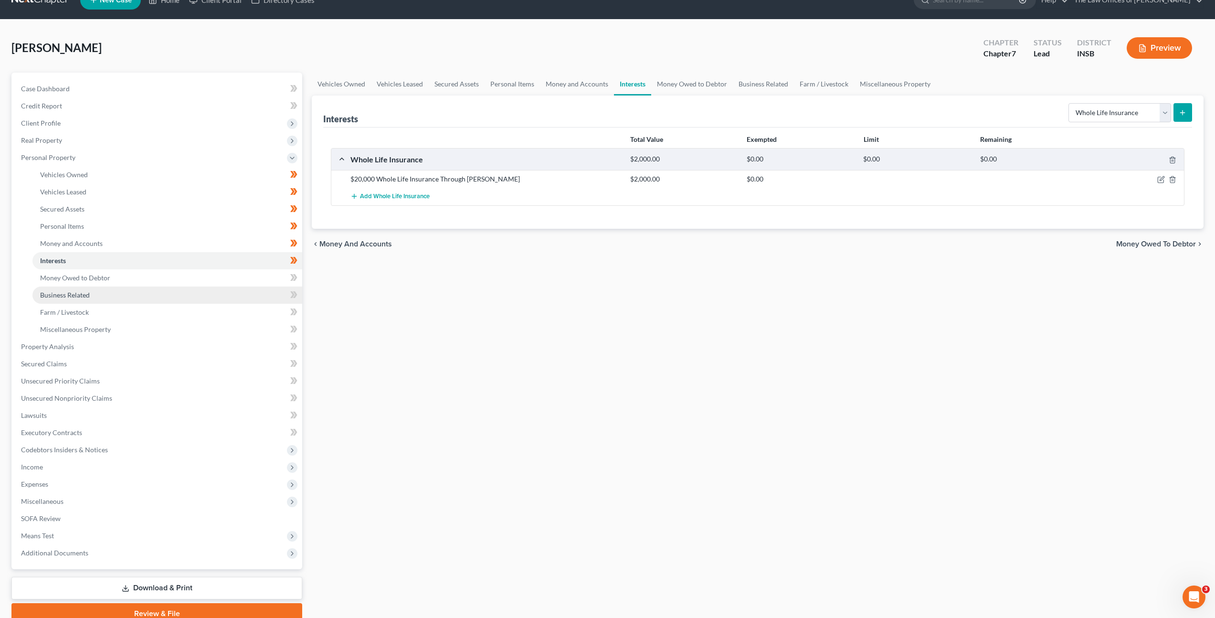
scroll to position [20, 0]
click at [164, 272] on link "Money Owed to Debtor" at bounding box center [167, 277] width 270 height 17
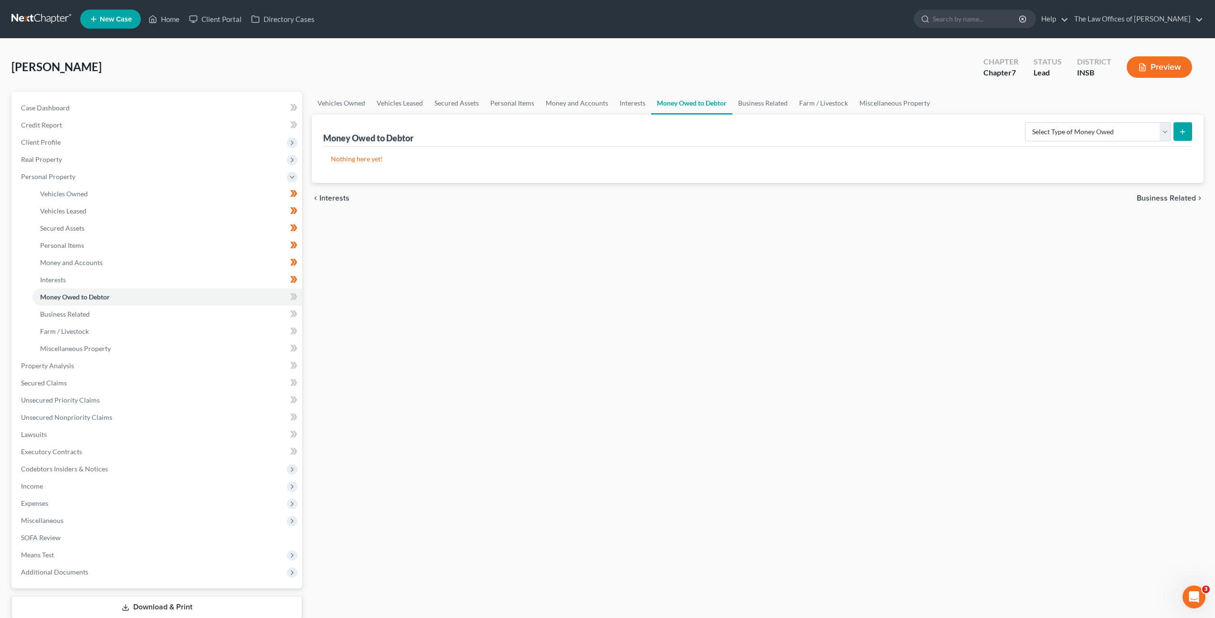
drag, startPoint x: 605, startPoint y: 340, endPoint x: 609, endPoint y: 351, distance: 10.7
click at [606, 340] on div "Vehicles Owned Vehicles Leased Secured Assets Personal Items Money and Accounts…" at bounding box center [758, 368] width 902 height 552
click at [1058, 135] on select "Select Type of Money Owed Accounts Receivable Alimony Child Support Claims Agai…" at bounding box center [1098, 131] width 146 height 19
click at [647, 100] on link "Interests" at bounding box center [632, 103] width 37 height 23
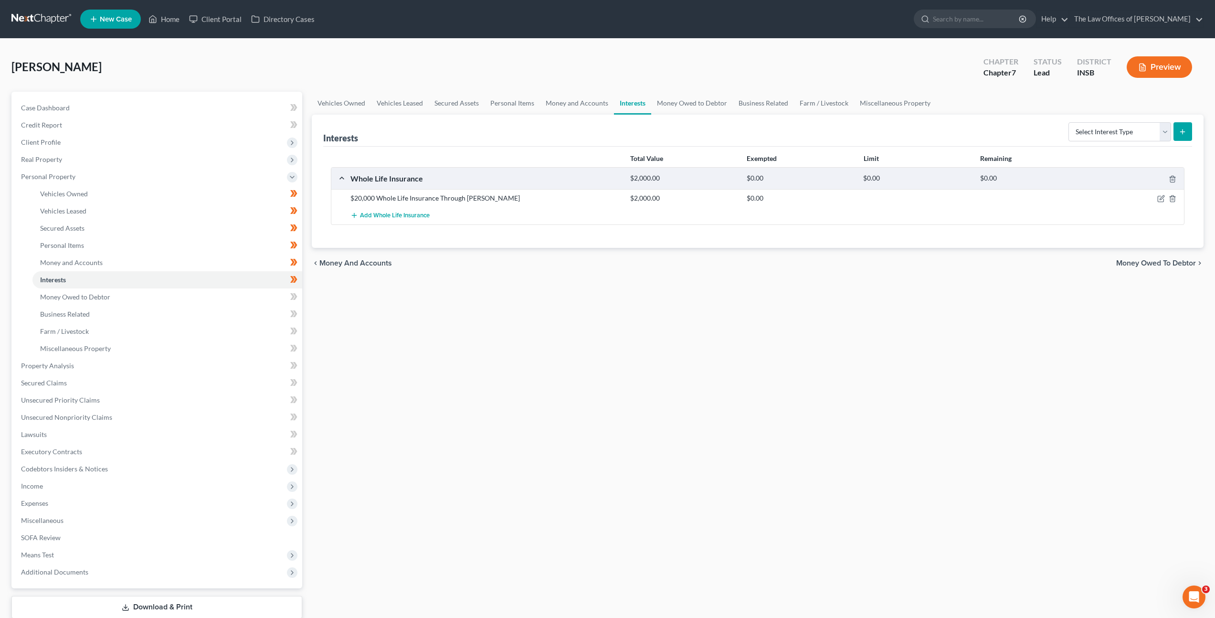
click at [683, 285] on div "Vehicles Owned Vehicles Leased Secured Assets Personal Items Money and Accounts…" at bounding box center [758, 368] width 902 height 552
click at [650, 363] on div "Vehicles Owned Vehicles Leased Secured Assets Personal Items Money and Accounts…" at bounding box center [758, 368] width 902 height 552
click at [83, 288] on link "Money Owed to Debtor" at bounding box center [167, 296] width 270 height 17
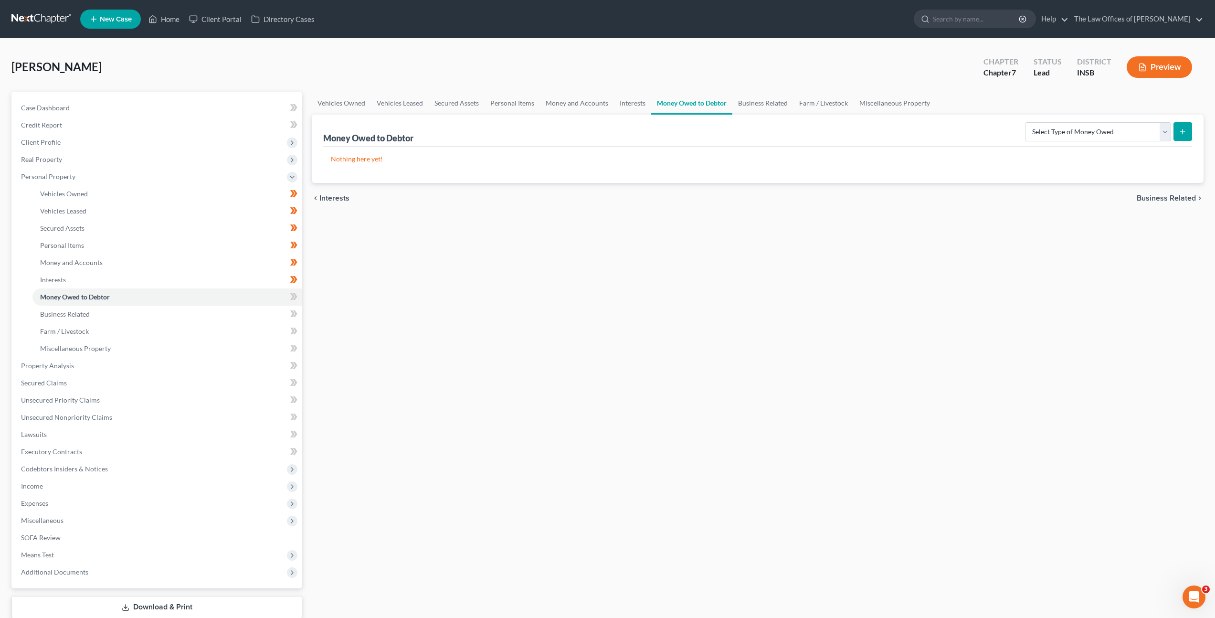
click at [983, 215] on div "Vehicles Owned Vehicles Leased Secured Assets Personal Items Money and Accounts…" at bounding box center [758, 368] width 902 height 552
click at [1061, 136] on select "Select Type of Money Owed Accounts Receivable Alimony Child Support Claims Agai…" at bounding box center [1098, 131] width 146 height 19
click at [959, 243] on div "Vehicles Owned Vehicles Leased Secured Assets Personal Items Money and Accounts…" at bounding box center [758, 368] width 902 height 552
click at [627, 109] on link "Interests" at bounding box center [632, 103] width 37 height 23
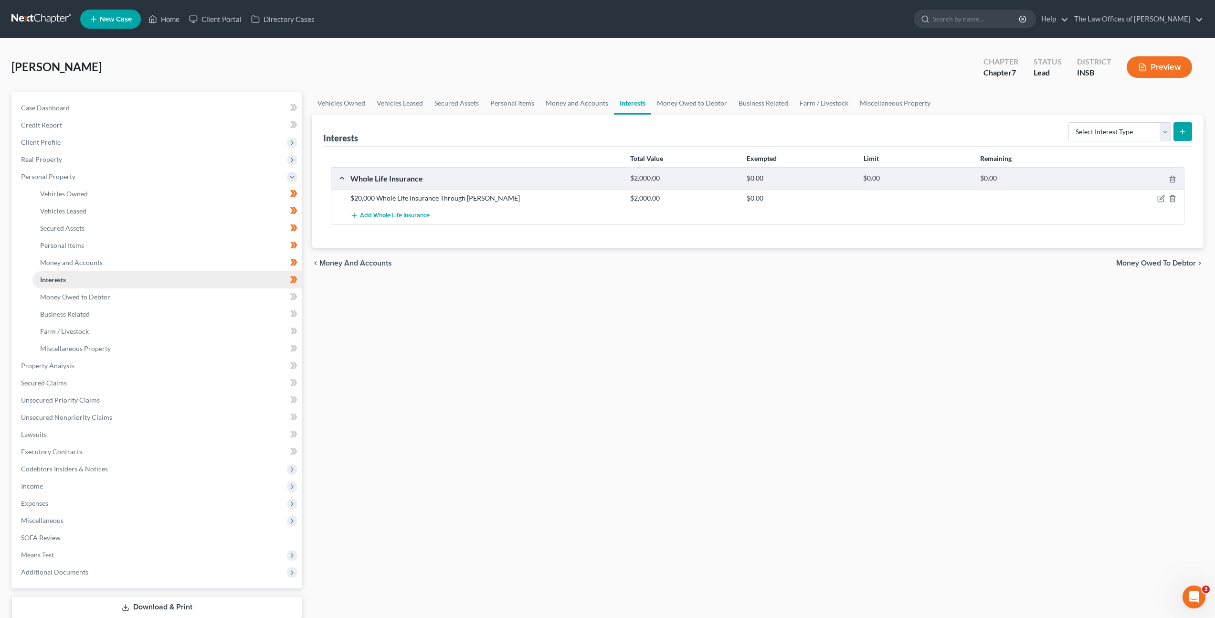
click at [242, 285] on link "Interests" at bounding box center [167, 279] width 270 height 17
click at [242, 300] on link "Money Owed to Debtor" at bounding box center [167, 296] width 270 height 17
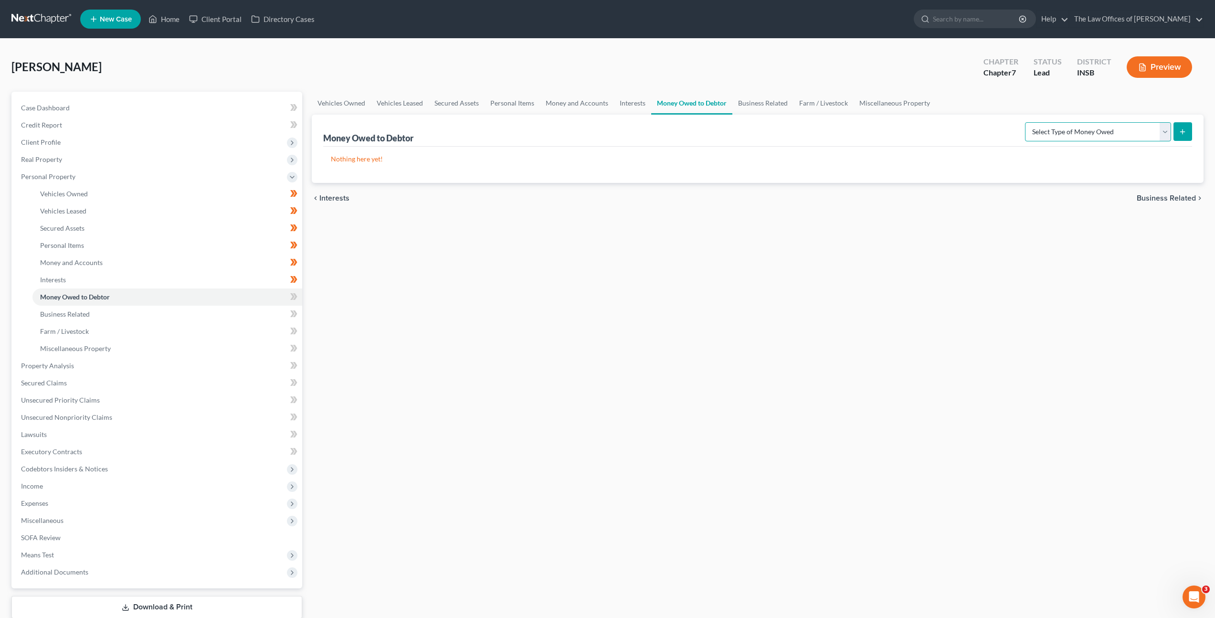
click at [1056, 130] on select "Select Type of Money Owed Accounts Receivable Alimony Child Support Claims Agai…" at bounding box center [1098, 131] width 146 height 19
click at [298, 293] on span at bounding box center [294, 298] width 17 height 14
click at [438, 281] on div "Vehicles Owned Vehicles Leased Secured Assets Personal Items Money and Accounts…" at bounding box center [758, 368] width 902 height 552
click at [268, 310] on link "Business Related" at bounding box center [167, 314] width 270 height 17
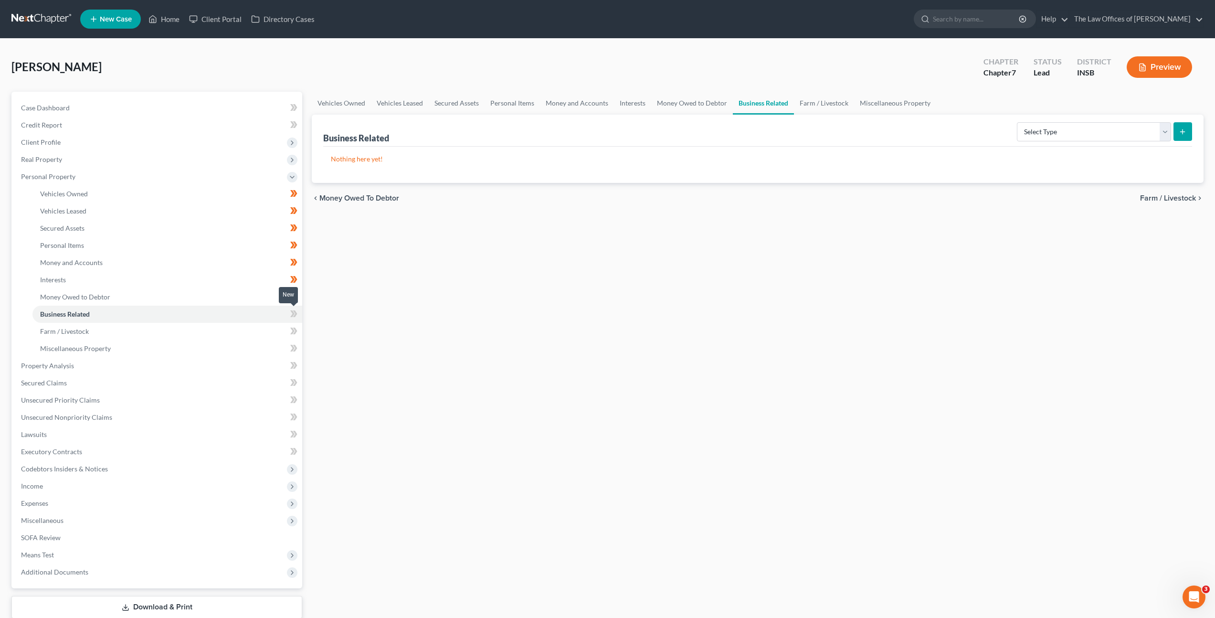
click at [289, 312] on span at bounding box center [294, 315] width 17 height 14
click at [587, 273] on div "Vehicles Owned Vehicles Leased Secured Assets Personal Items Money and Accounts…" at bounding box center [758, 368] width 902 height 552
click at [213, 330] on link "Farm / Livestock" at bounding box center [167, 331] width 270 height 17
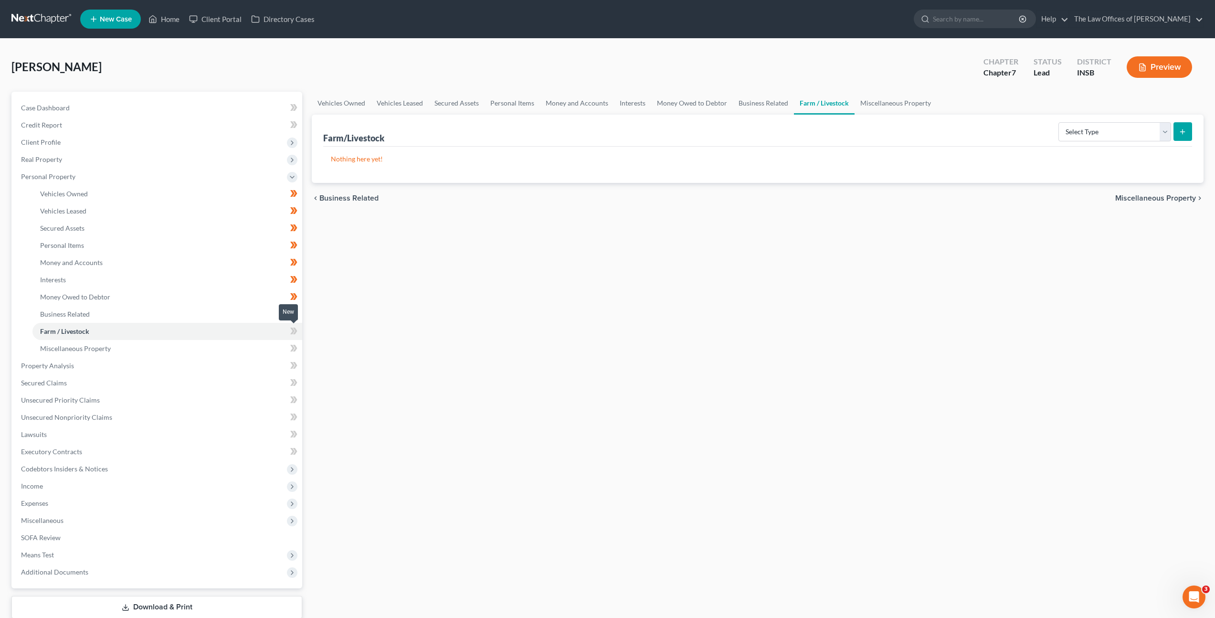
click at [296, 331] on icon at bounding box center [295, 331] width 4 height 7
click at [255, 345] on link "Miscellaneous Property" at bounding box center [167, 348] width 270 height 17
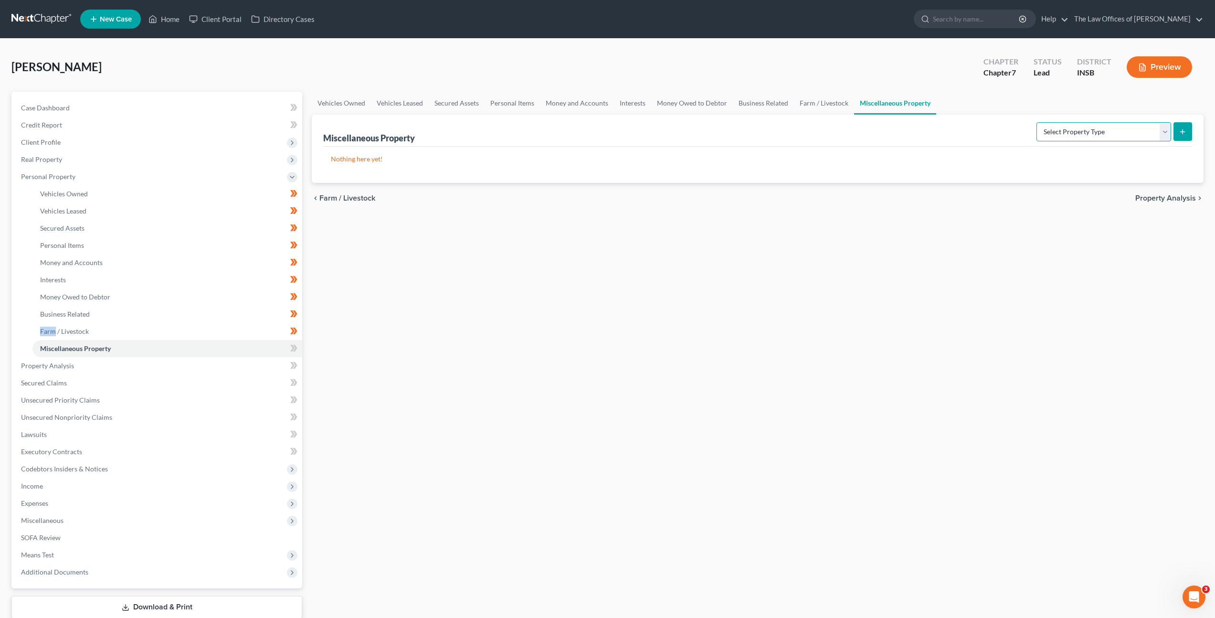
click at [1096, 128] on select "Select Property Type Assigned for Creditor Benefit Within 1 Year Holding for An…" at bounding box center [1104, 131] width 135 height 19
click at [301, 346] on span at bounding box center [294, 349] width 17 height 14
click at [640, 244] on div "Vehicles Owned Vehicles Leased Secured Assets Personal Items Money and Accounts…" at bounding box center [758, 368] width 902 height 552
click at [150, 532] on link "SOFA Review" at bounding box center [157, 537] width 289 height 17
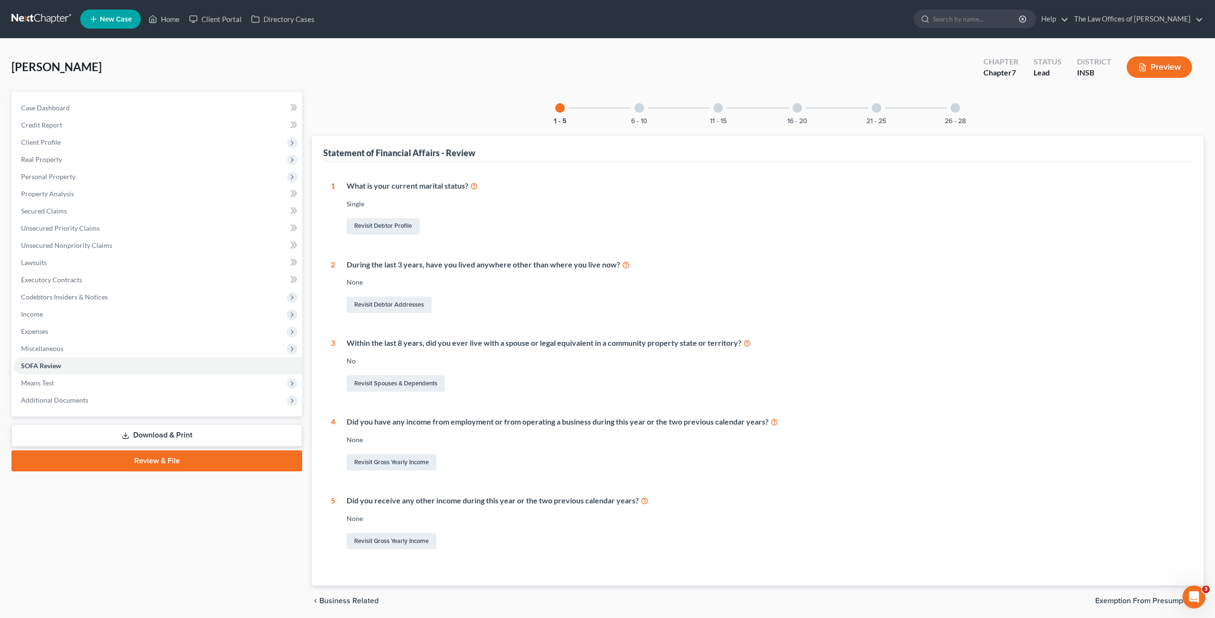
click at [875, 104] on div at bounding box center [877, 108] width 10 height 10
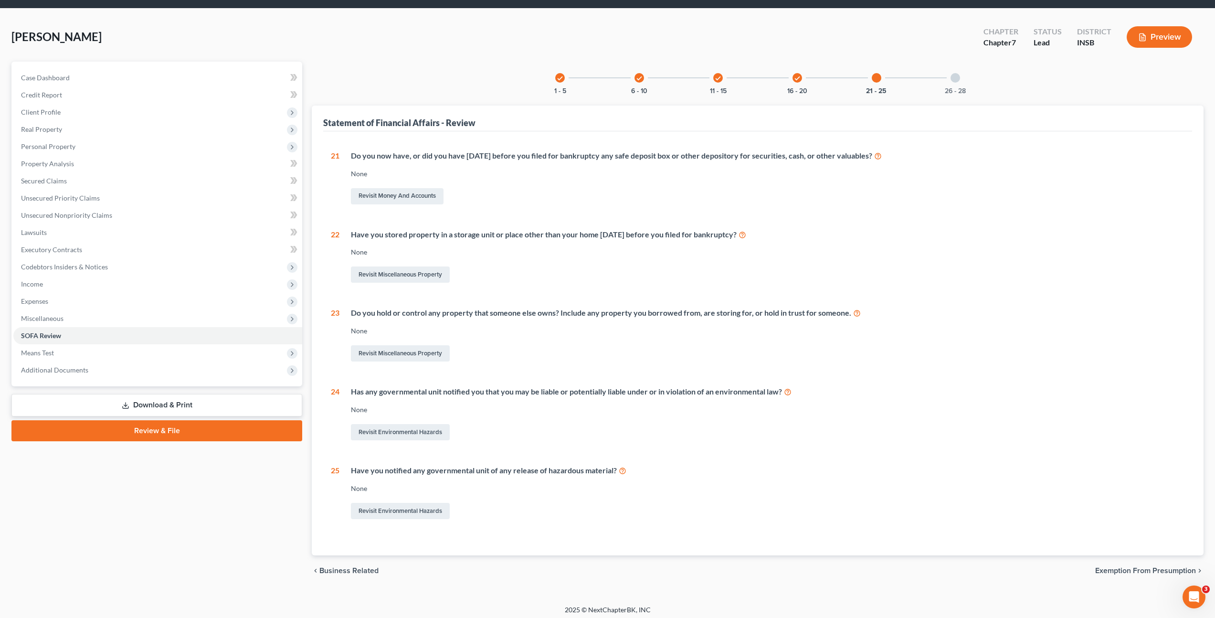
scroll to position [34, 0]
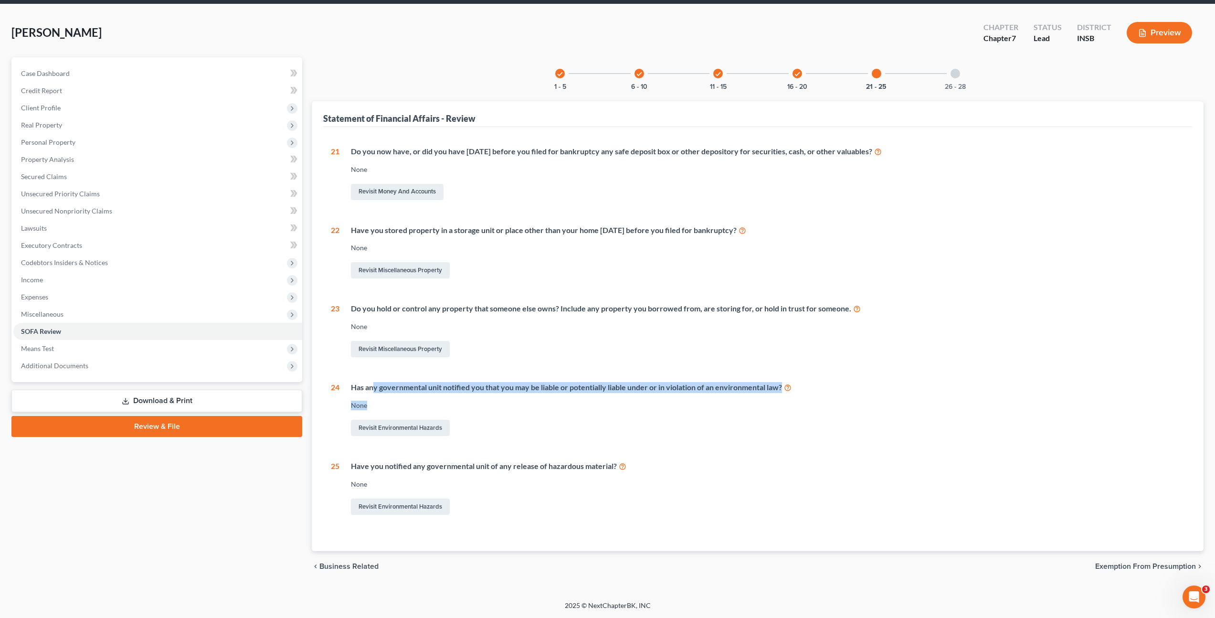
drag, startPoint x: 375, startPoint y: 390, endPoint x: 568, endPoint y: 403, distance: 193.4
click at [565, 403] on div "Has any governmental unit notified you that you may be liable or potentially li…" at bounding box center [762, 410] width 845 height 56
click at [691, 422] on div "Revisit Environmental Hazards" at bounding box center [768, 428] width 834 height 20
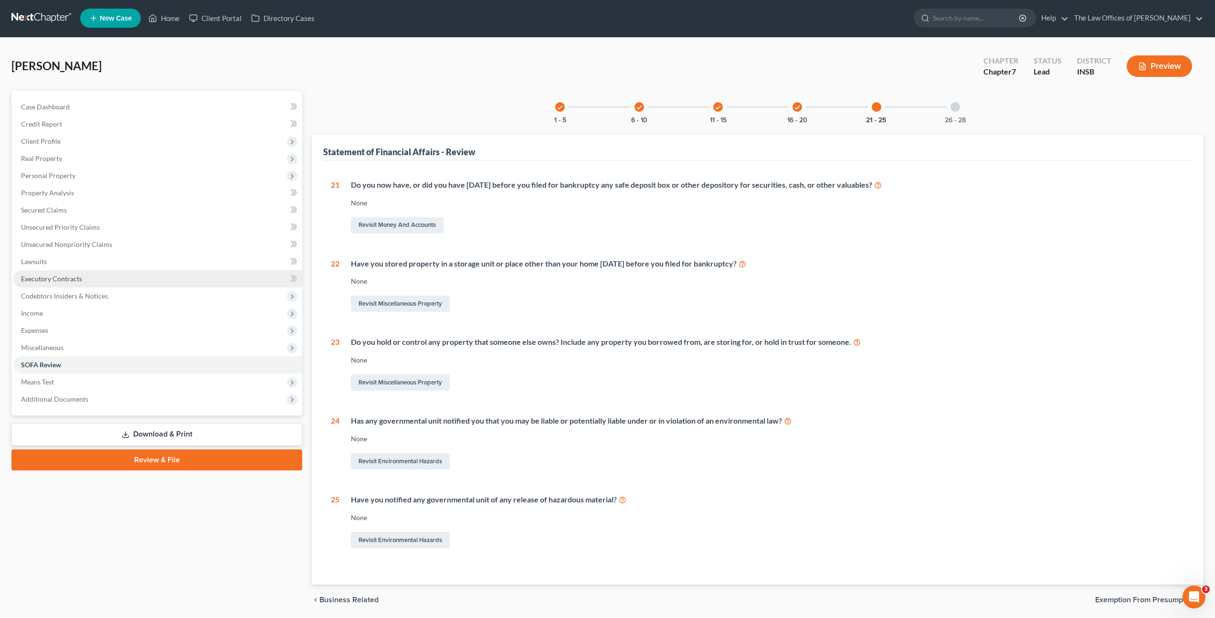
scroll to position [0, 0]
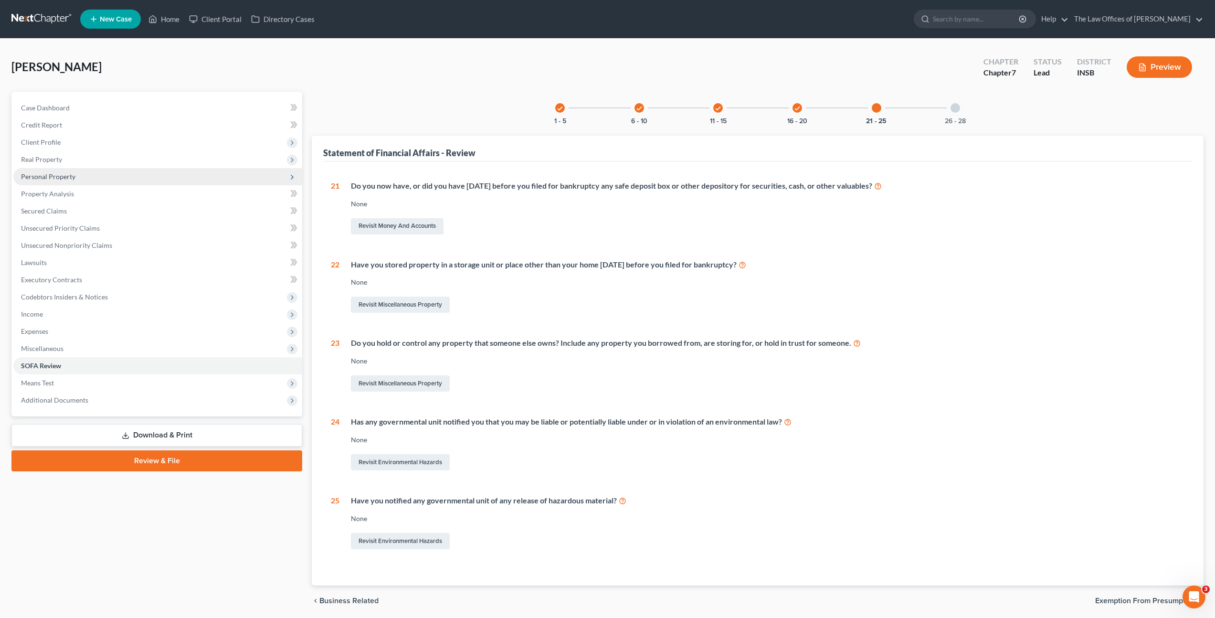
click at [122, 181] on span "Personal Property" at bounding box center [157, 176] width 289 height 17
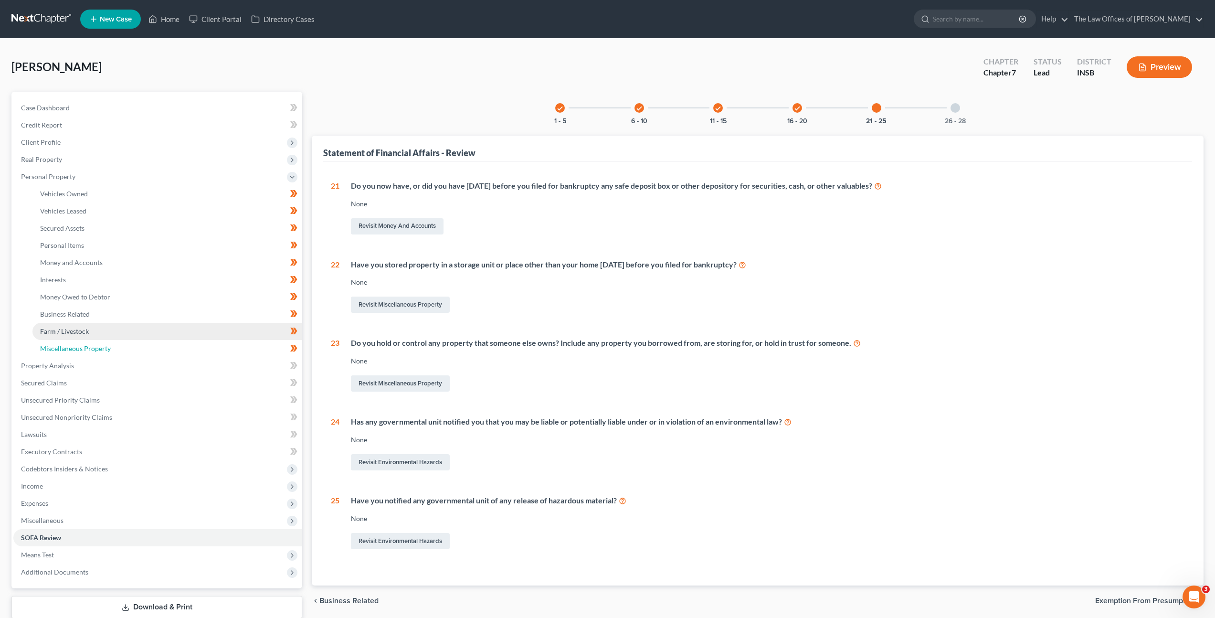
click at [107, 341] on link "Miscellaneous Property" at bounding box center [167, 348] width 270 height 17
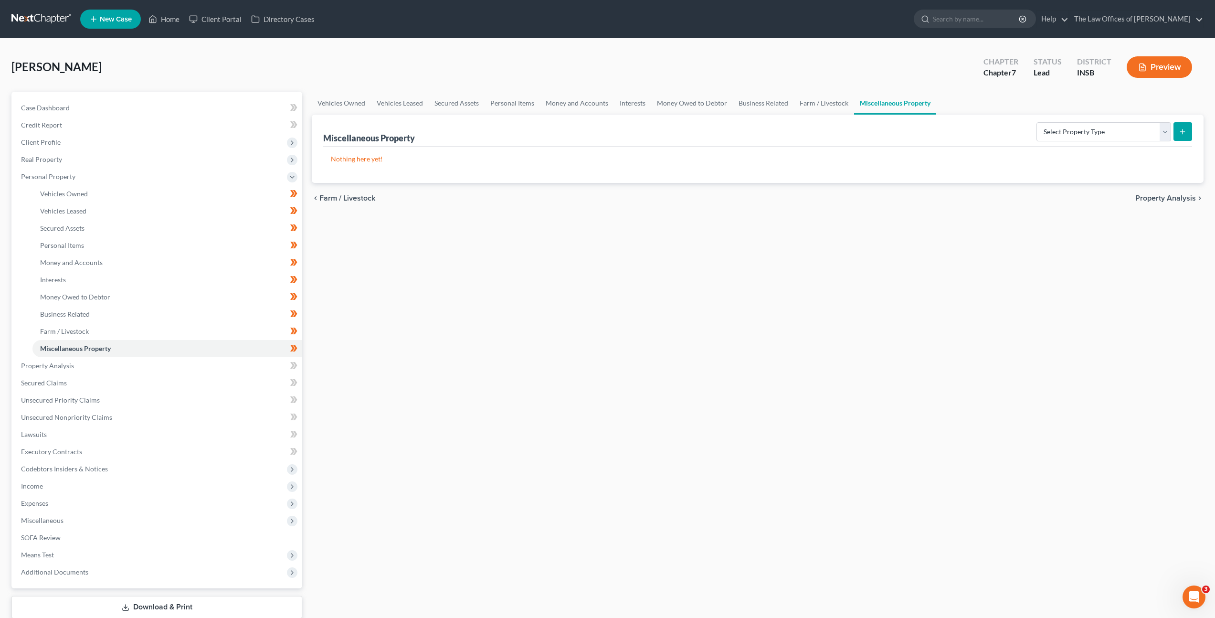
click at [562, 280] on div "Vehicles Owned Vehicles Leased Secured Assets Personal Items Money and Accounts…" at bounding box center [758, 368] width 902 height 552
click at [245, 365] on link "Property Analysis" at bounding box center [157, 365] width 289 height 17
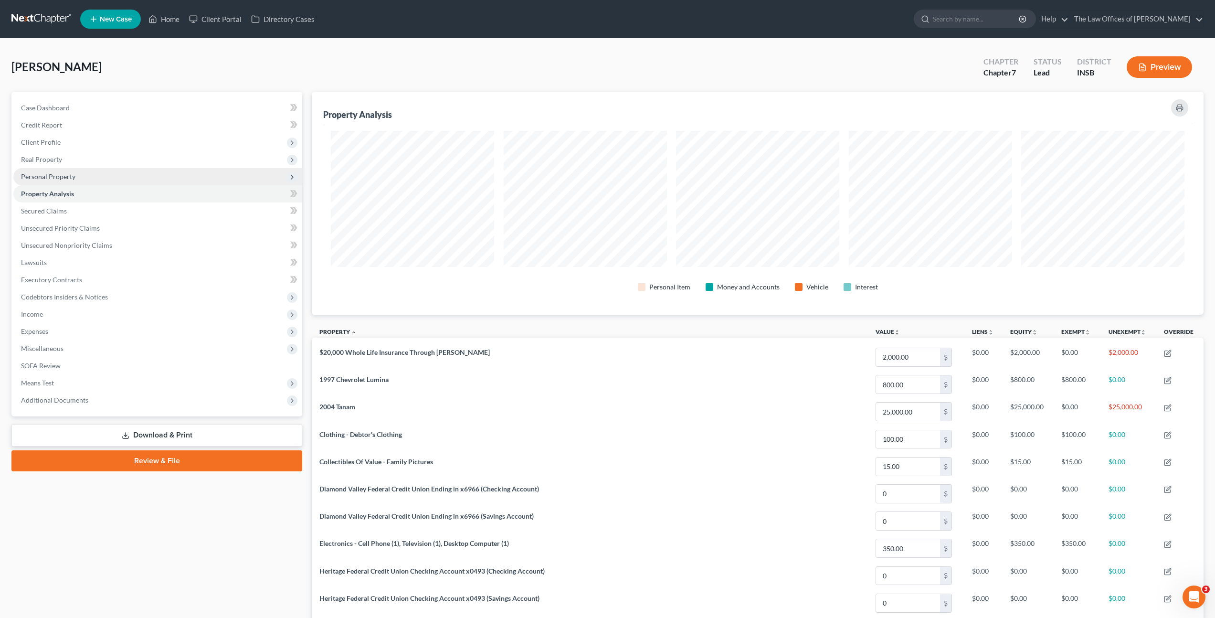
click at [155, 181] on span "Personal Property" at bounding box center [157, 176] width 289 height 17
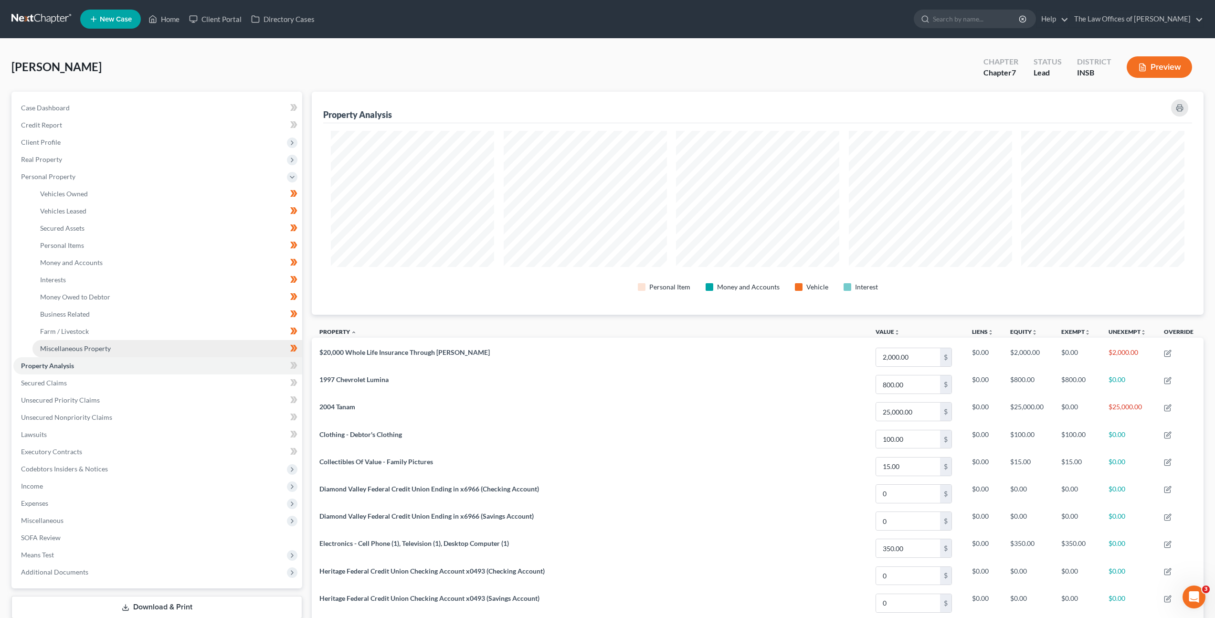
click at [130, 343] on link "Miscellaneous Property" at bounding box center [167, 348] width 270 height 17
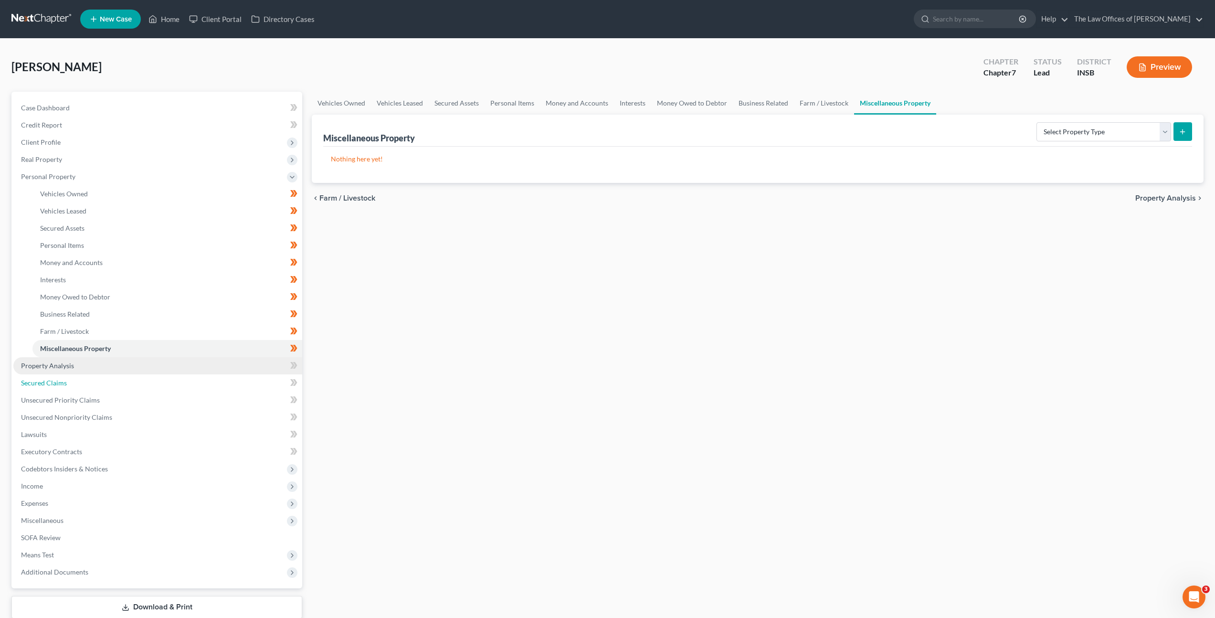
drag, startPoint x: 133, startPoint y: 380, endPoint x: 155, endPoint y: 357, distance: 32.4
click at [133, 380] on link "Secured Claims" at bounding box center [157, 382] width 289 height 17
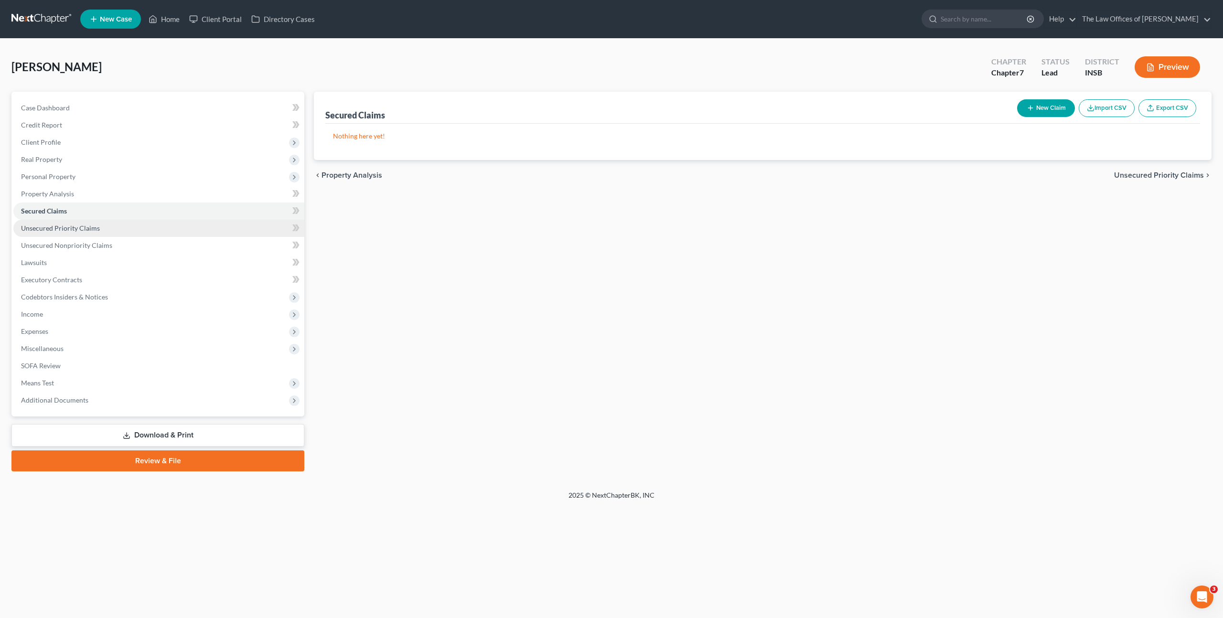
click at [184, 225] on link "Unsecured Priority Claims" at bounding box center [158, 228] width 291 height 17
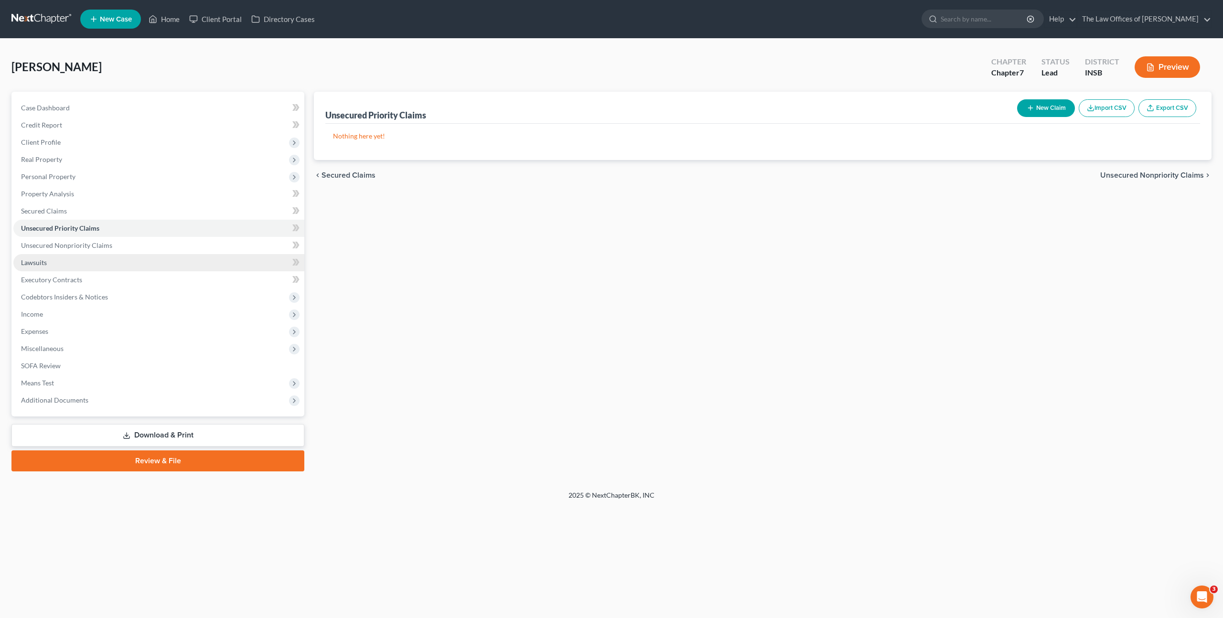
click at [192, 257] on link "Lawsuits" at bounding box center [158, 262] width 291 height 17
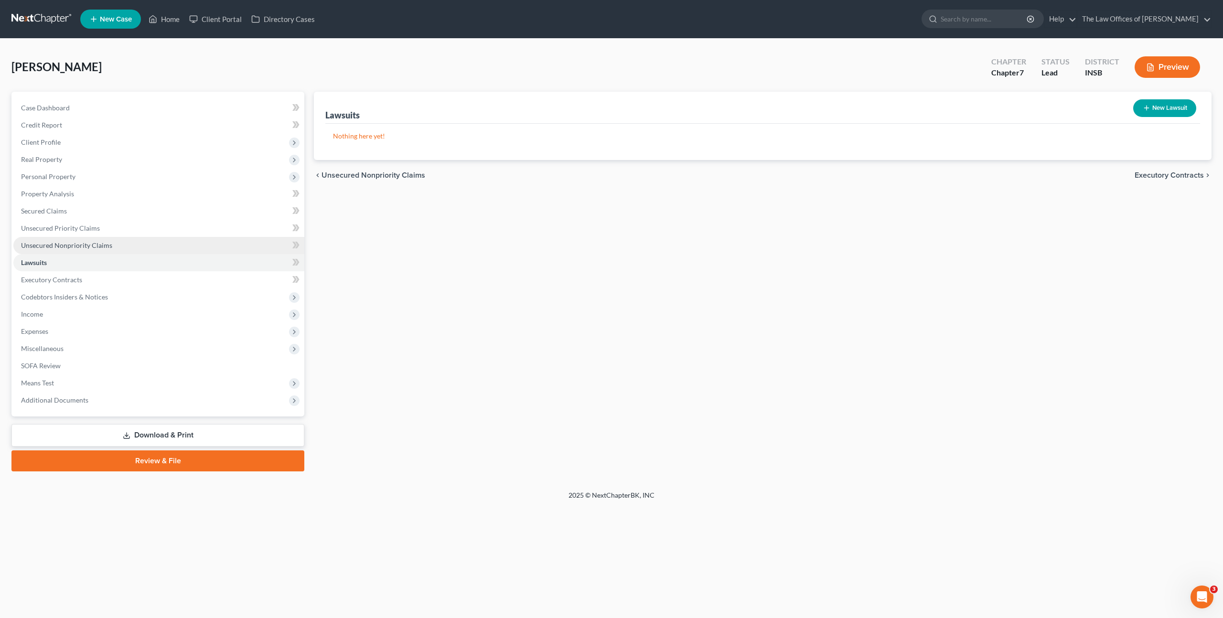
click at [195, 245] on link "Unsecured Nonpriority Claims" at bounding box center [158, 245] width 291 height 17
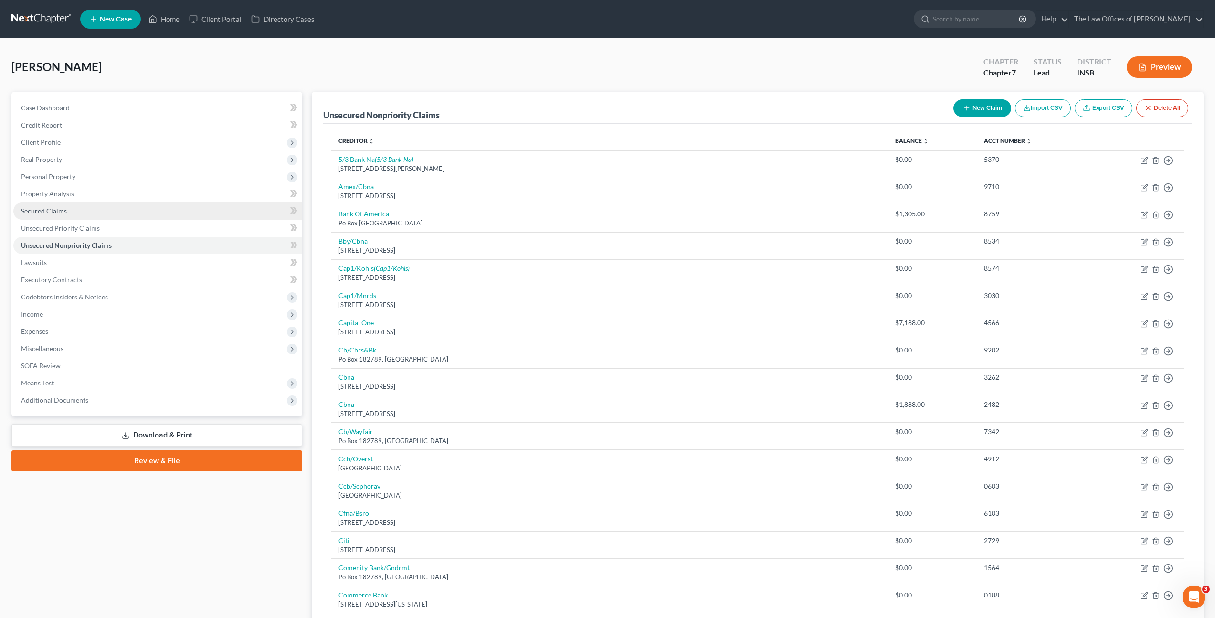
drag, startPoint x: 124, startPoint y: 211, endPoint x: 137, endPoint y: 207, distance: 13.9
click at [124, 211] on link "Secured Claims" at bounding box center [157, 210] width 289 height 17
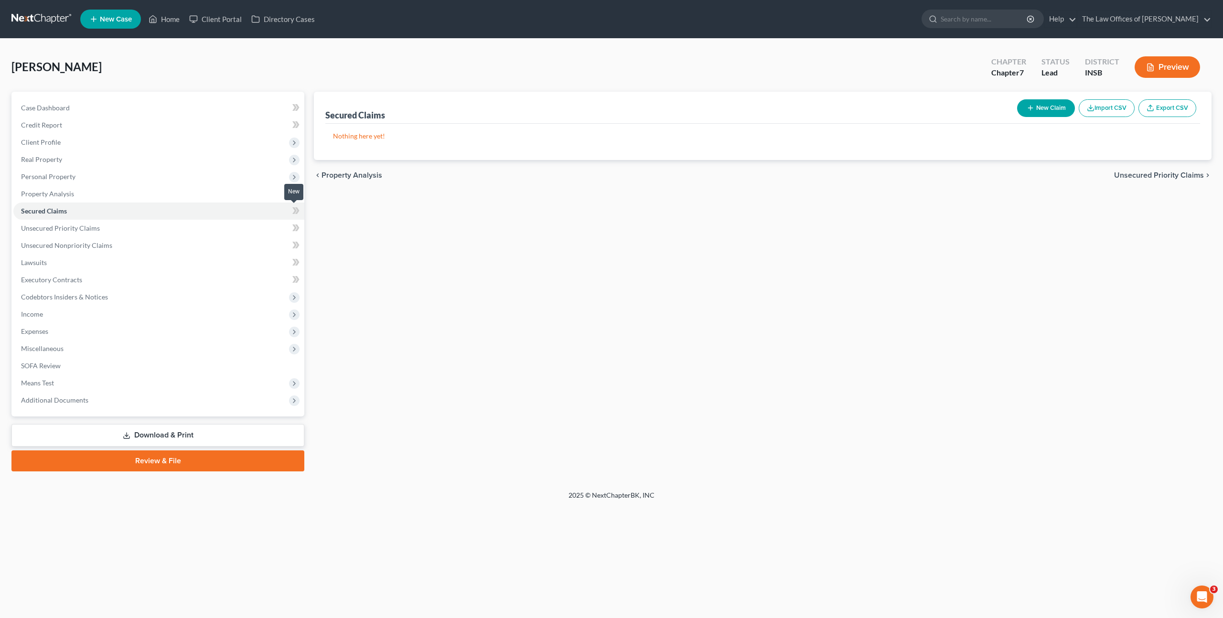
click at [298, 205] on icon at bounding box center [295, 211] width 7 height 12
click at [419, 217] on div "Secured Claims New Claim Import CSV Export CSV Nothing here yet! Previous 1 Nex…" at bounding box center [762, 282] width 907 height 380
click at [232, 229] on link "Unsecured Priority Claims" at bounding box center [158, 228] width 291 height 17
click at [1034, 104] on button "New Claim" at bounding box center [1046, 108] width 58 height 18
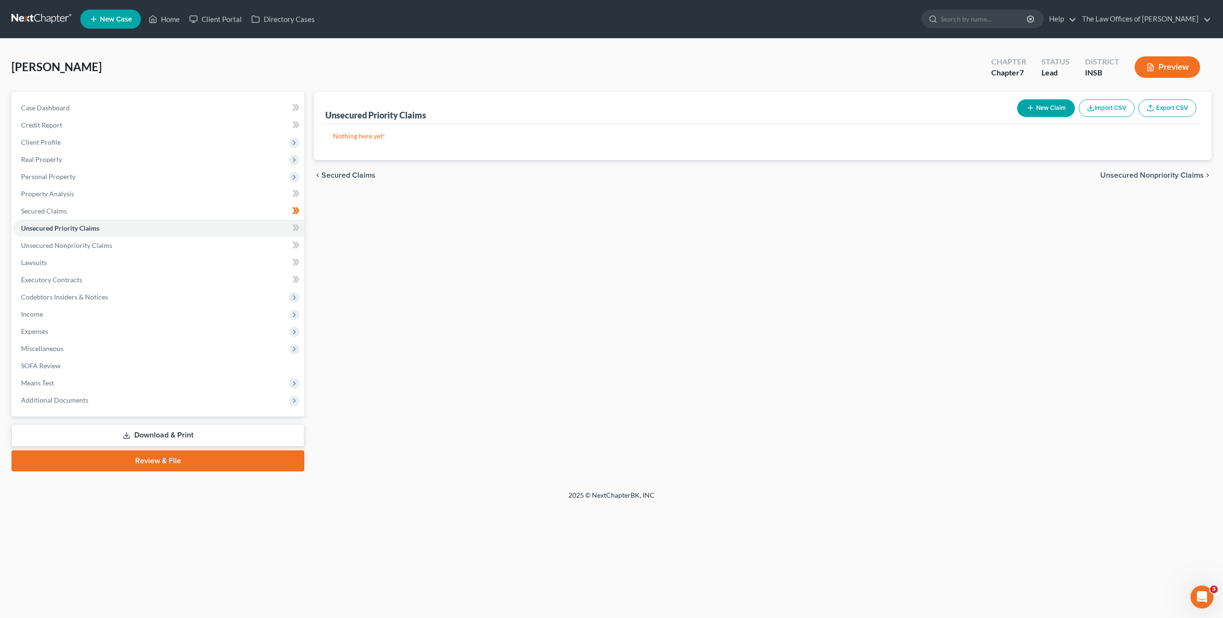
select select "0"
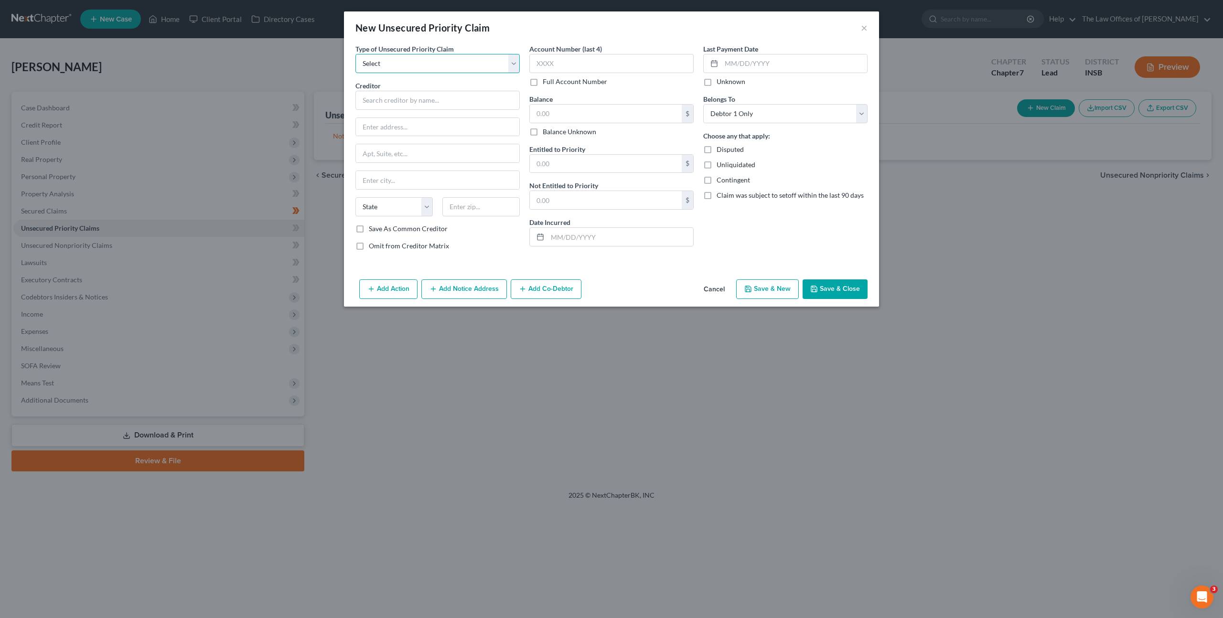
click at [475, 63] on select "Select Taxes & Other Government Units Domestic Support Obligations Extensions o…" at bounding box center [437, 63] width 164 height 19
click at [709, 284] on button "Cancel" at bounding box center [714, 289] width 36 height 19
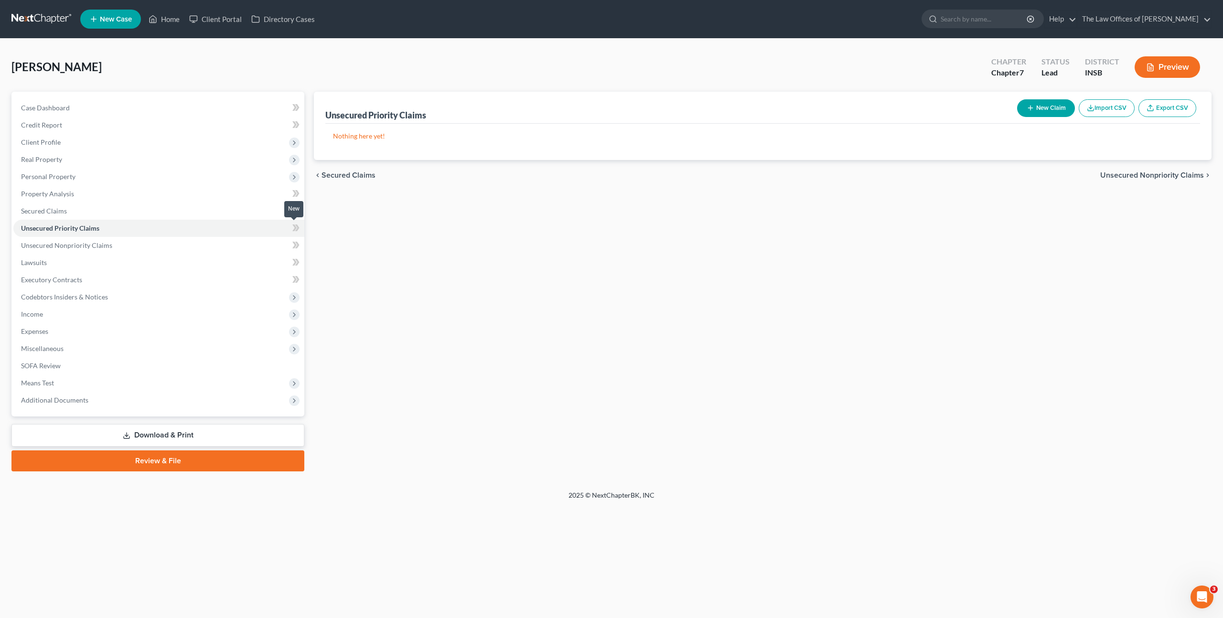
click at [290, 226] on span at bounding box center [295, 229] width 17 height 14
click at [253, 243] on link "Unsecured Nonpriority Claims" at bounding box center [158, 245] width 291 height 17
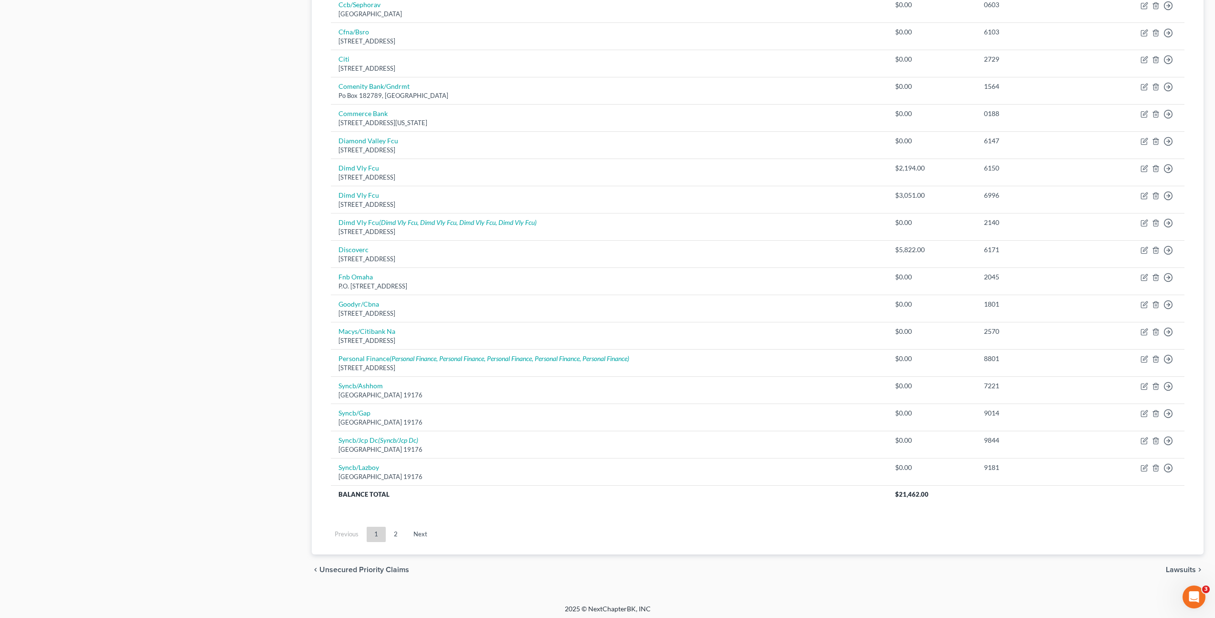
scroll to position [485, 0]
drag, startPoint x: 388, startPoint y: 532, endPoint x: 405, endPoint y: 506, distance: 31.4
click at [388, 532] on link "2" at bounding box center [395, 530] width 19 height 15
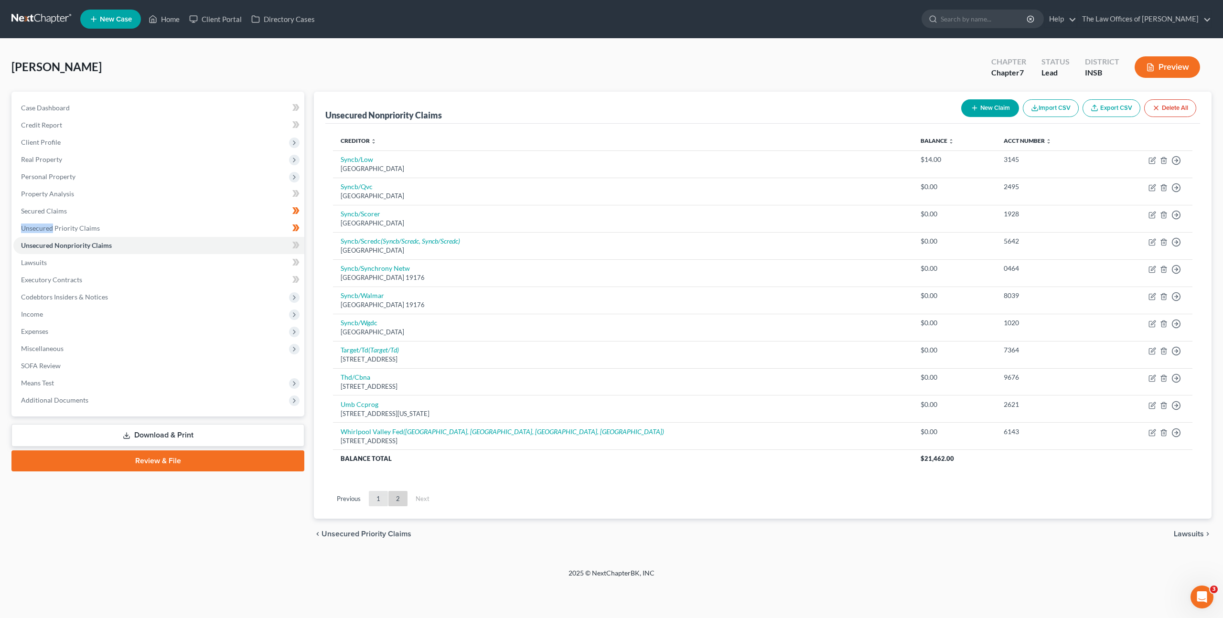
click at [378, 501] on link "1" at bounding box center [378, 498] width 19 height 15
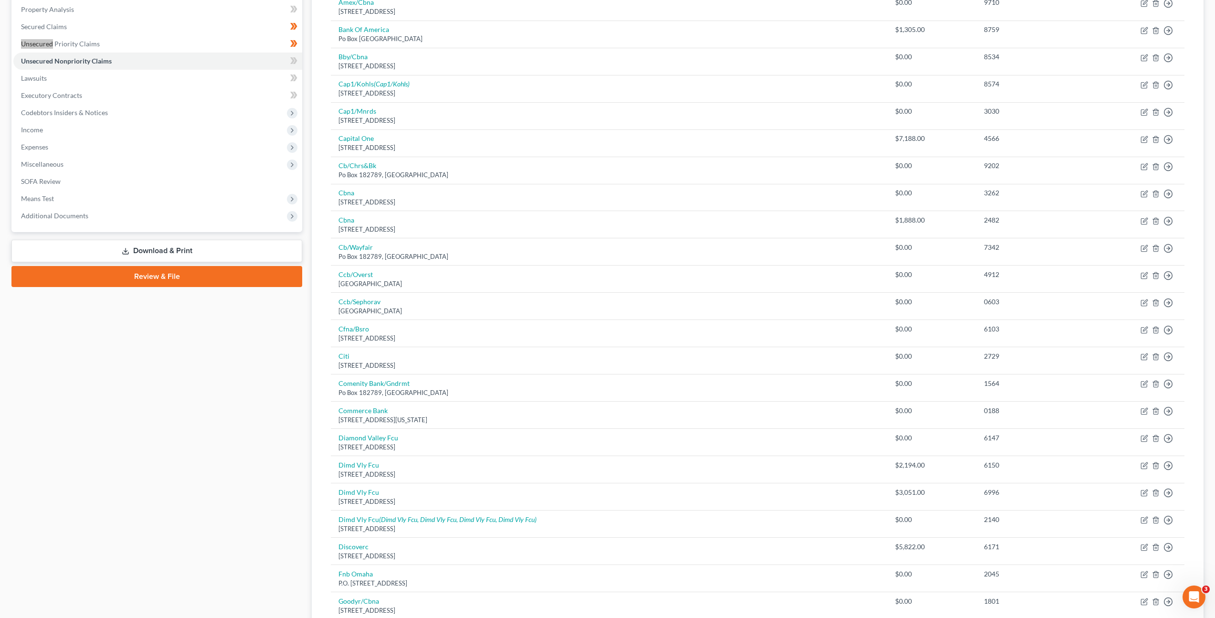
scroll to position [75, 0]
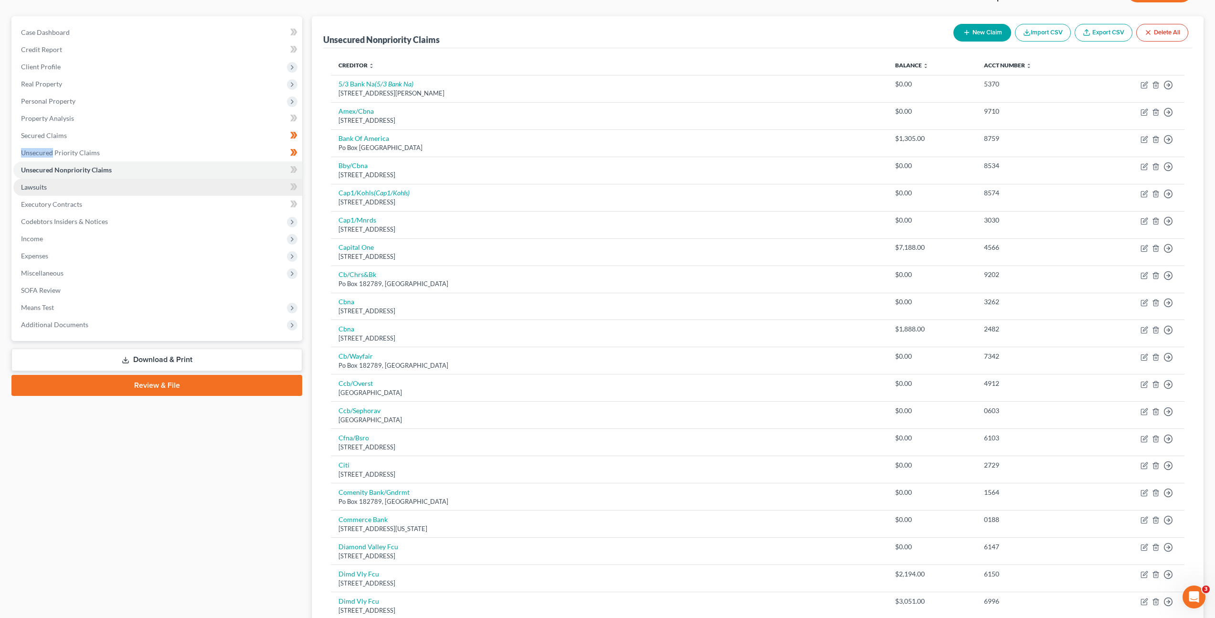
click at [188, 183] on link "Lawsuits" at bounding box center [157, 187] width 289 height 17
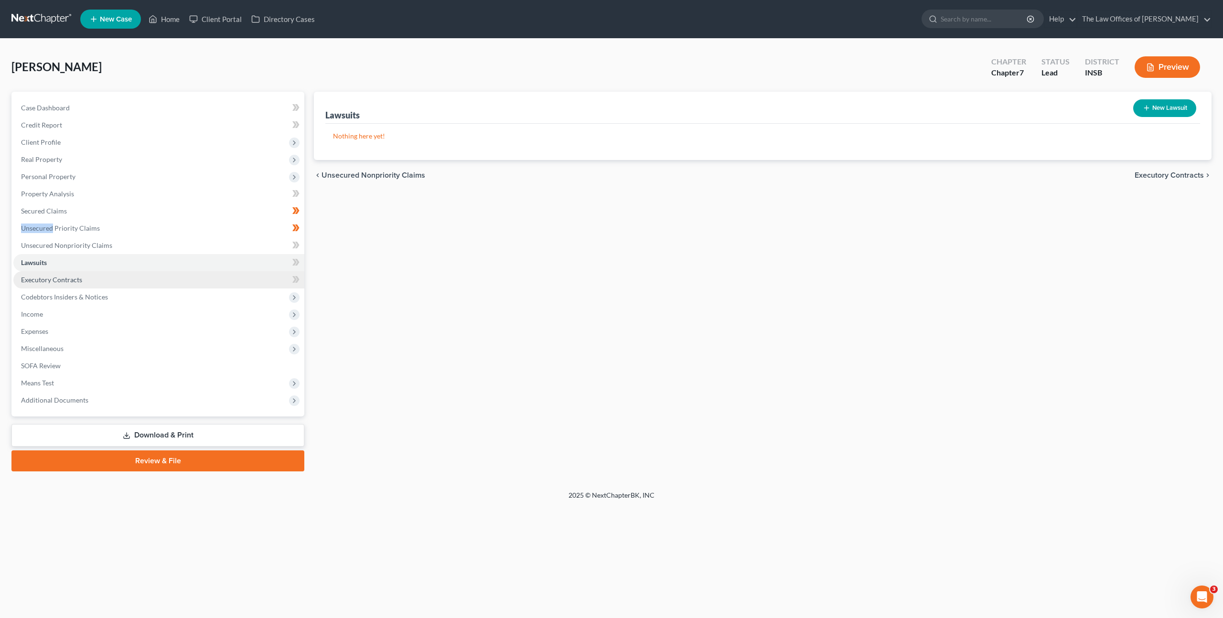
click at [146, 279] on link "Executory Contracts" at bounding box center [158, 279] width 291 height 17
click at [574, 292] on div "Executory Contracts New Contract Nothing here yet! chevron_left Lawsuits Codebt…" at bounding box center [762, 282] width 907 height 380
click at [1169, 89] on div "Hinkle, Margaret Upgraded Chapter Chapter 7 Status Lead District INSB Preview" at bounding box center [611, 71] width 1200 height 42
click at [1153, 112] on button "New Contract" at bounding box center [1162, 108] width 65 height 18
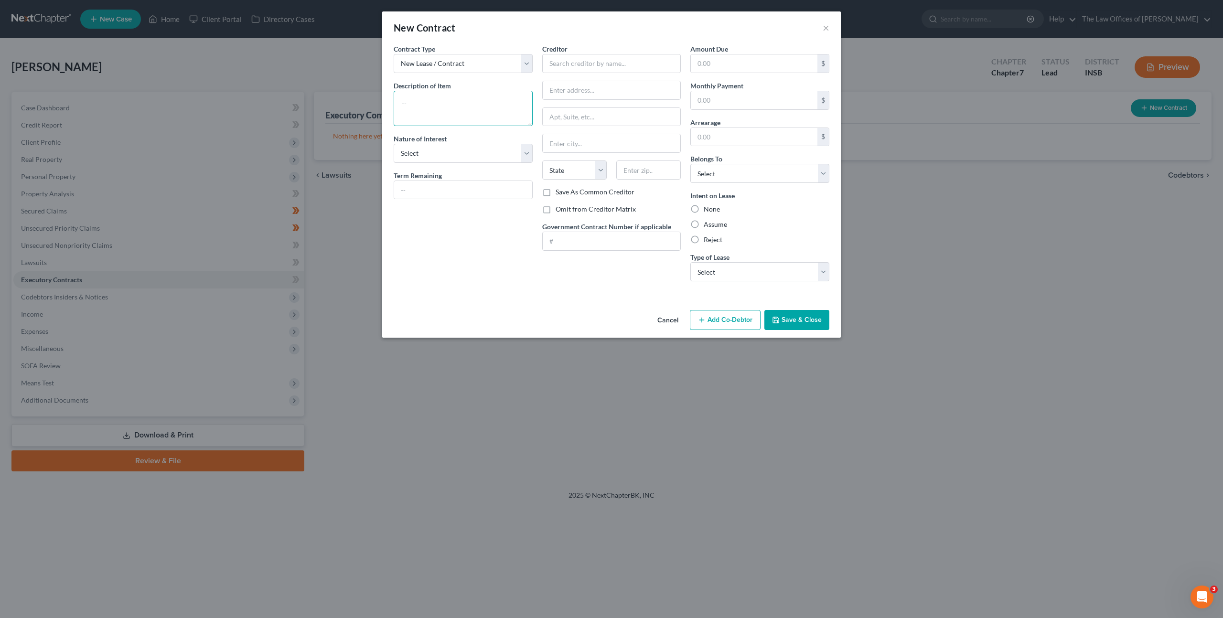
click at [448, 103] on textarea at bounding box center [463, 108] width 139 height 35
type textarea "Lot Rent: $619"
click at [583, 70] on input "text" at bounding box center [611, 63] width 139 height 19
click at [564, 63] on input "text" at bounding box center [611, 63] width 139 height 19
type input "Mill Creek Pointe Mobile Home Park"
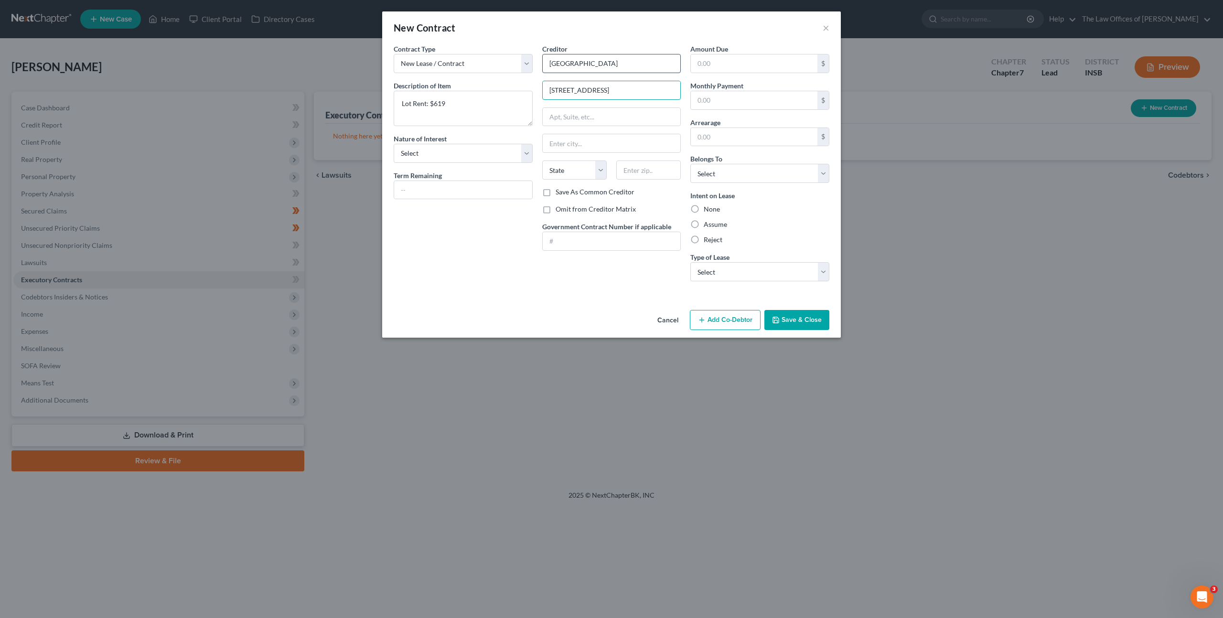
type input "5320 Big 10 Blvd"
type input "47720"
click at [486, 303] on div "Contract Type New Lease / Contract New Timeshare Description of non-residential…" at bounding box center [611, 175] width 458 height 262
type input "[GEOGRAPHIC_DATA]"
select select "15"
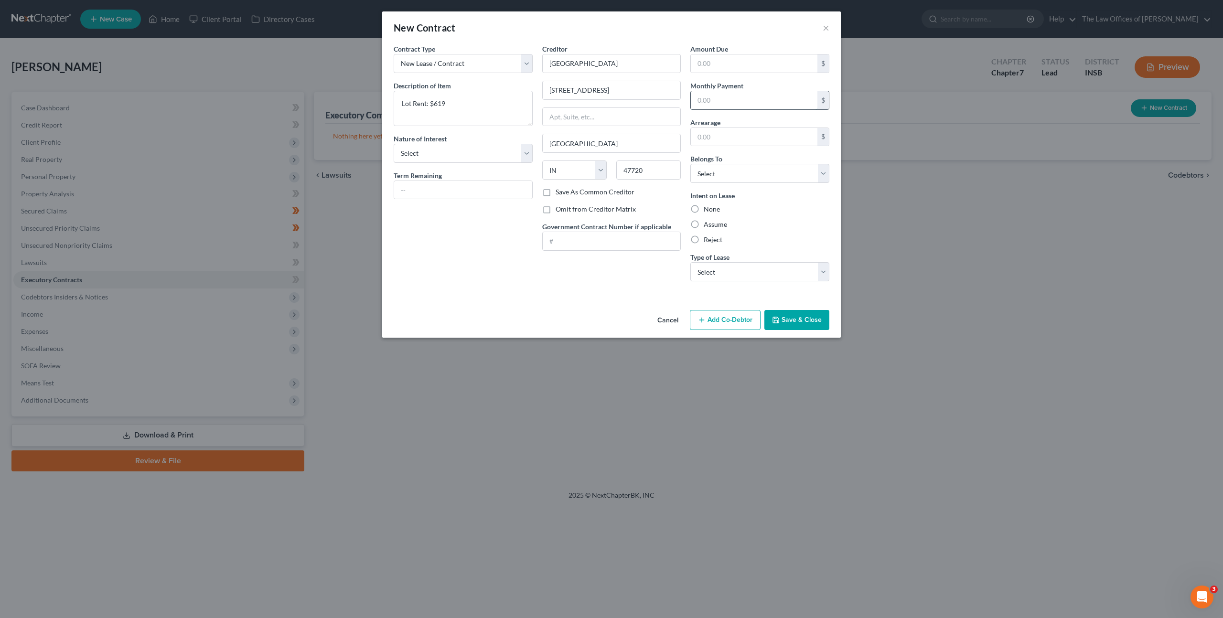
click at [740, 93] on input "text" at bounding box center [754, 100] width 127 height 18
type input "619"
click at [752, 140] on input "text" at bounding box center [754, 137] width 127 height 18
click at [758, 174] on select "Select Debtor 1 Only Debtor 2 Only Debtor 1 And Debtor 2 Only At Least One Of T…" at bounding box center [759, 173] width 139 height 19
select select "0"
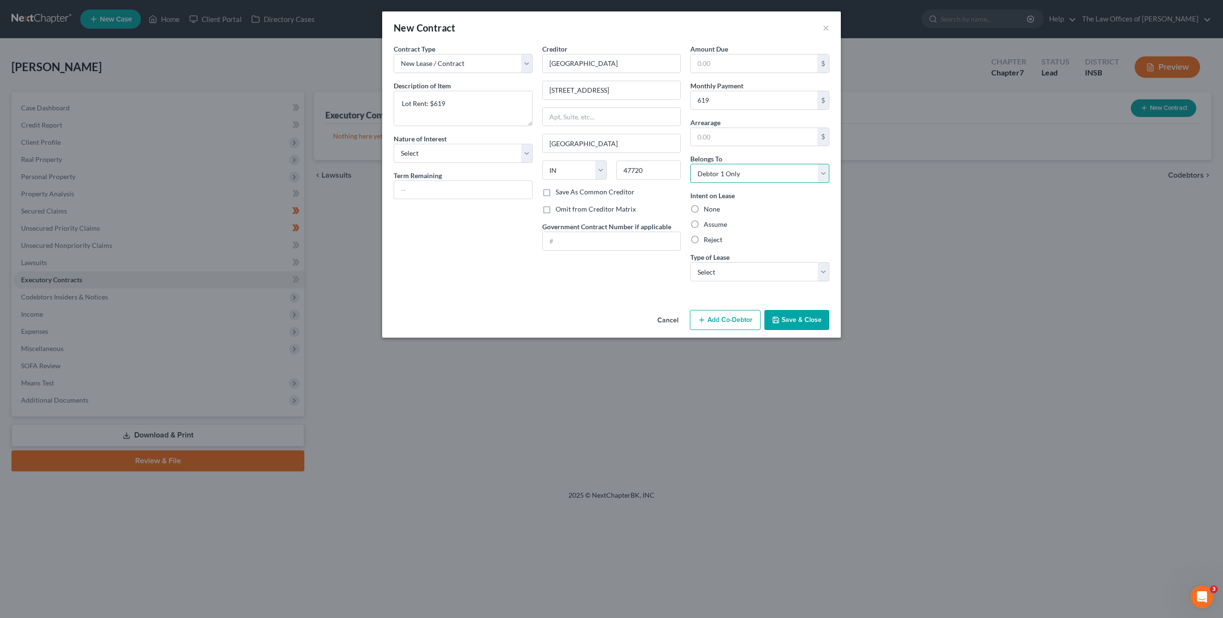
click at [690, 164] on select "Select Debtor 1 Only Debtor 2 Only Debtor 1 And Debtor 2 Only At Least One Of T…" at bounding box center [759, 173] width 139 height 19
click at [703, 227] on label "Assume" at bounding box center [714, 225] width 23 height 10
click at [707, 226] on input "Assume" at bounding box center [710, 223] width 6 height 6
radio input "true"
click at [713, 271] on select "Select Real Estate Car Other" at bounding box center [759, 271] width 139 height 19
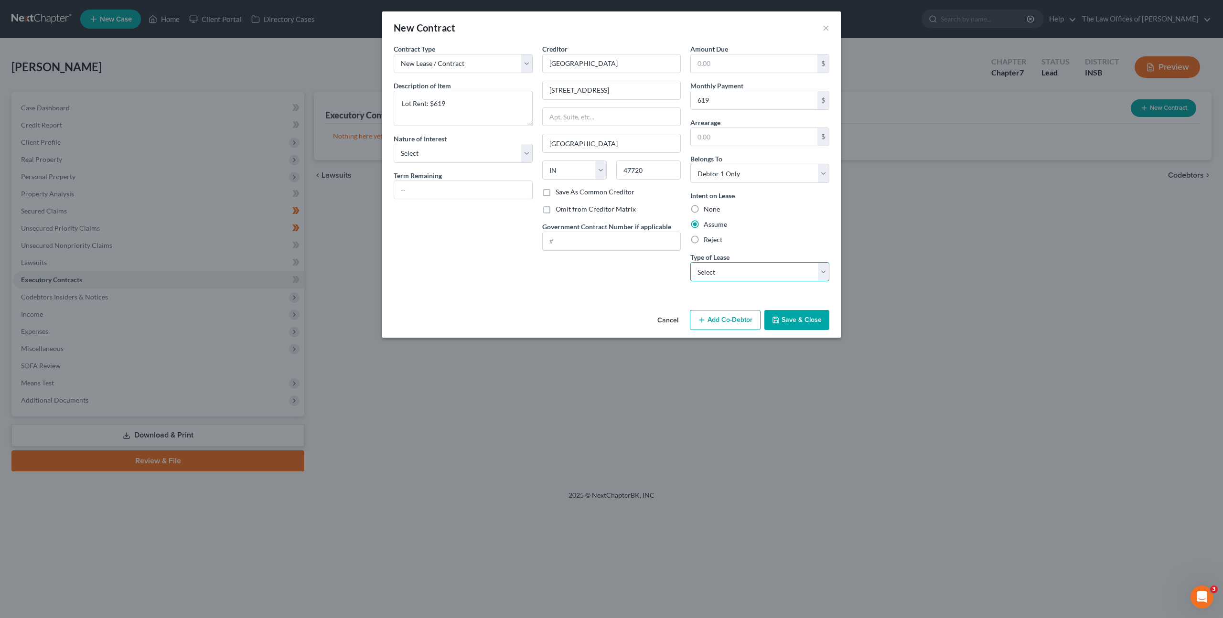
select select "0"
click at [690, 262] on select "Select Real Estate Car Other" at bounding box center [759, 271] width 139 height 19
click at [555, 208] on label "Omit from Creditor Matrix" at bounding box center [595, 209] width 80 height 10
click at [559, 208] on input "Omit from Creditor Matrix" at bounding box center [562, 207] width 6 height 6
checkbox input "true"
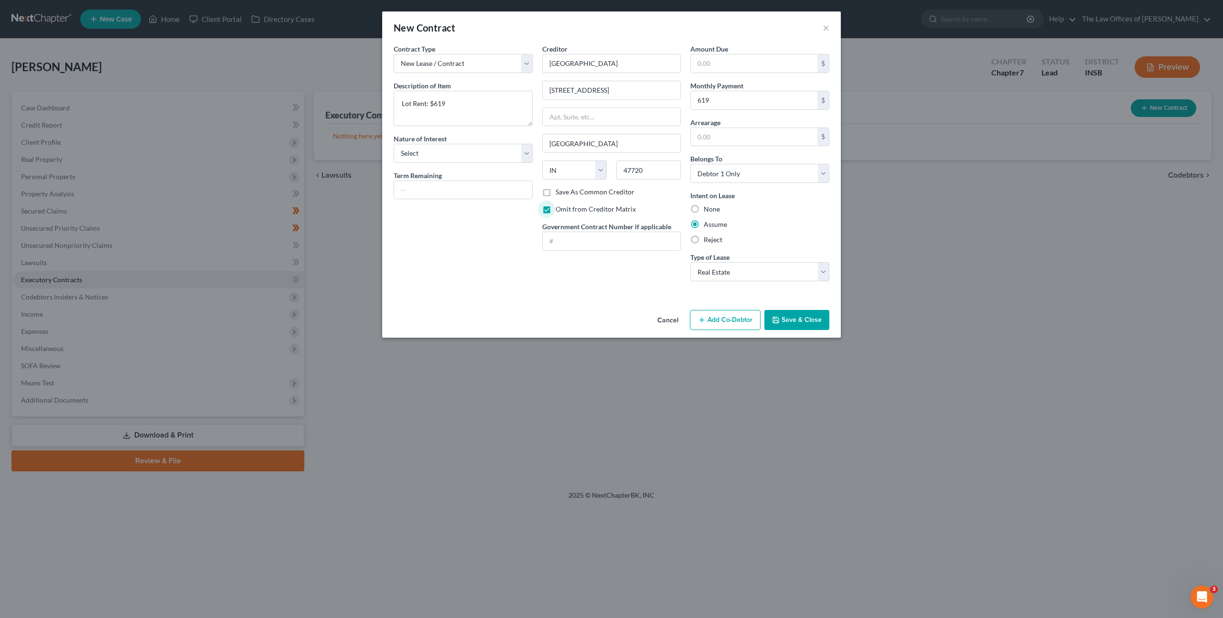
drag, startPoint x: 523, startPoint y: 256, endPoint x: 572, endPoint y: 271, distance: 51.2
click at [523, 256] on div "Contract Type New Lease / Contract New Timeshare Description of non-residential…" at bounding box center [463, 166] width 149 height 245
drag, startPoint x: 821, startPoint y: 321, endPoint x: 837, endPoint y: 287, distance: 38.3
click at [821, 321] on button "Save & Close" at bounding box center [796, 320] width 65 height 20
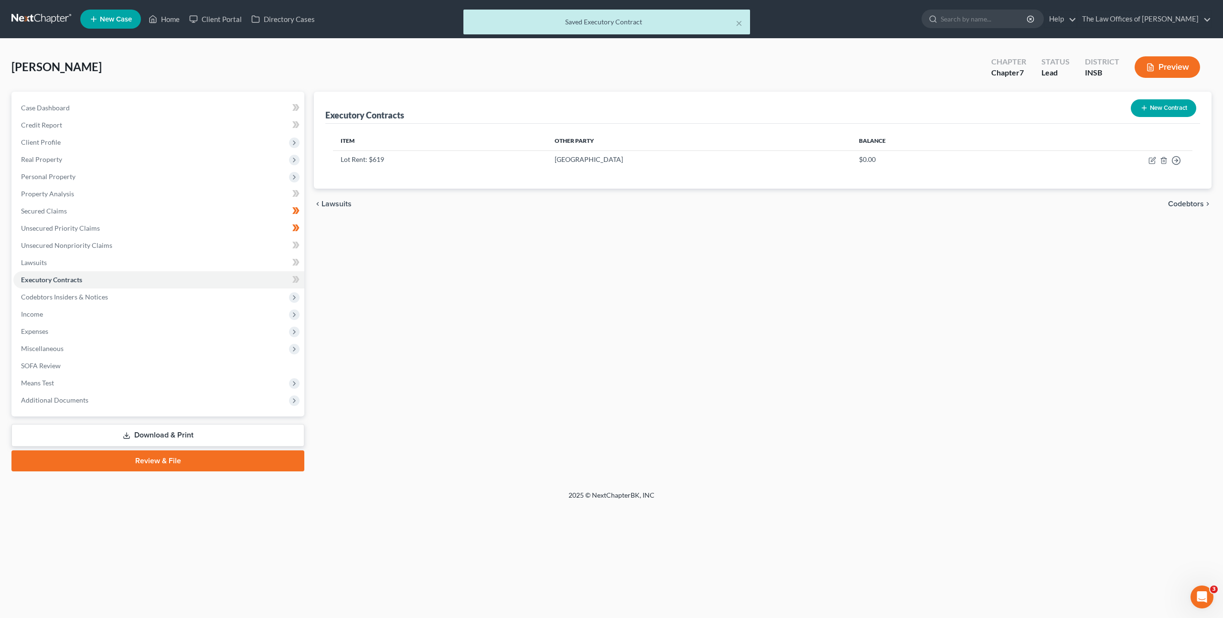
drag, startPoint x: 418, startPoint y: 344, endPoint x: 343, endPoint y: 327, distance: 77.0
click at [418, 343] on div "Executory Contracts New Contract Item Other Party Balance Lot Rent: $619 Mill C…" at bounding box center [762, 282] width 907 height 380
click at [298, 280] on icon at bounding box center [297, 279] width 4 height 7
click at [237, 300] on span "Codebtors Insiders & Notices" at bounding box center [158, 296] width 291 height 17
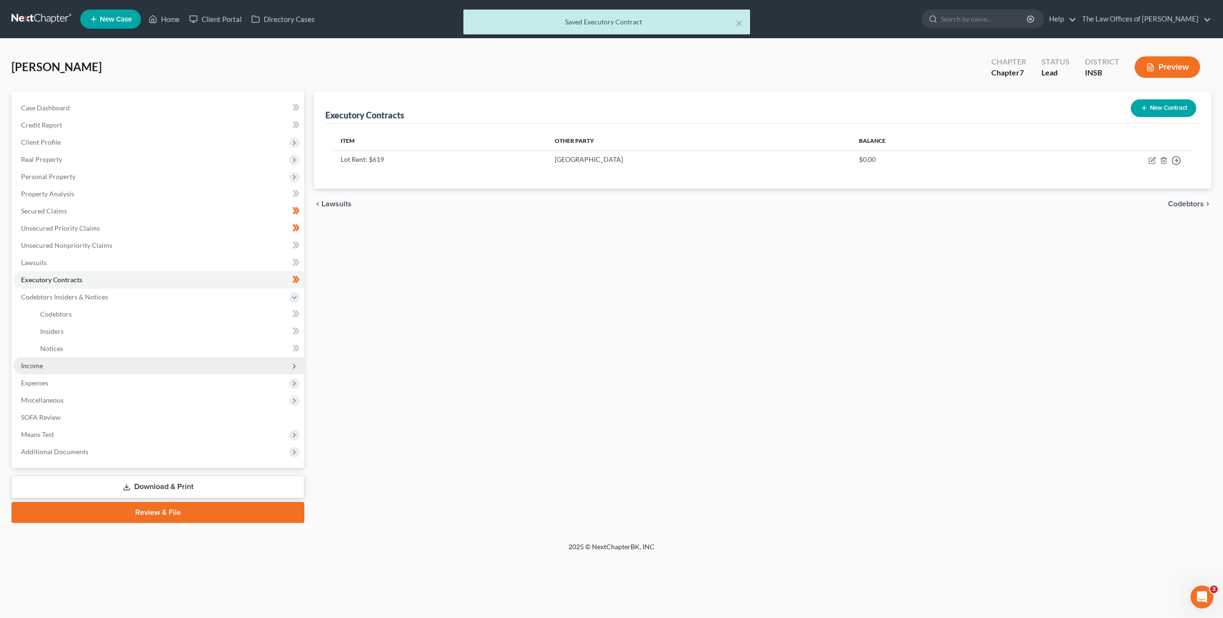
click at [198, 358] on span "Income" at bounding box center [158, 365] width 291 height 17
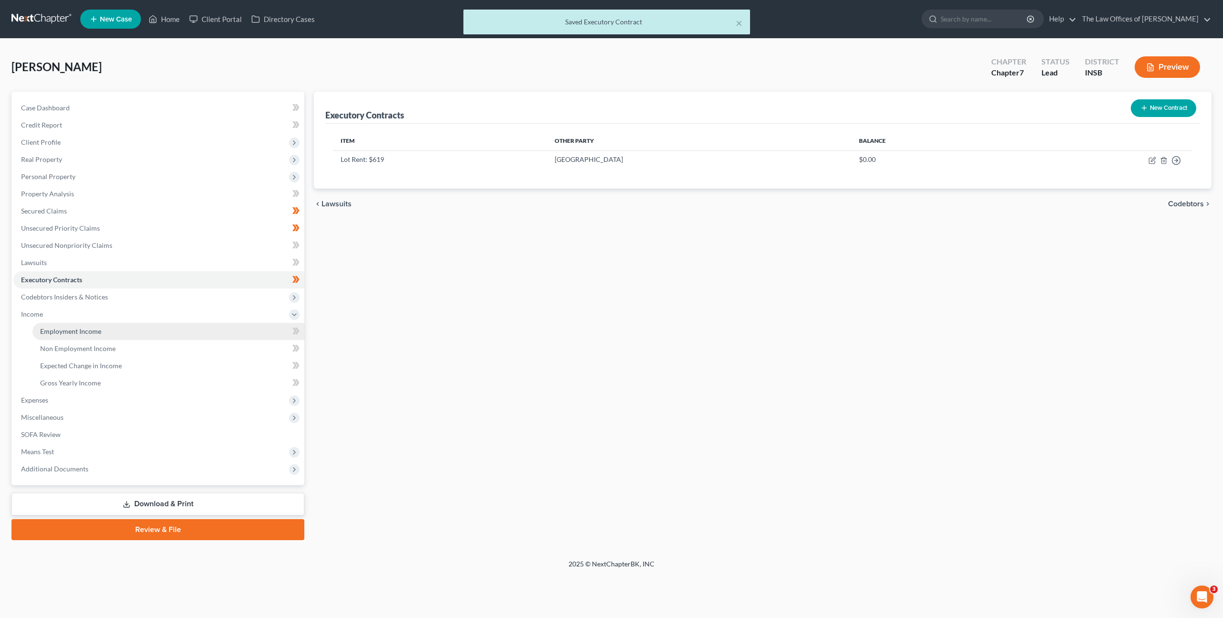
click at [163, 336] on link "Employment Income" at bounding box center [168, 331] width 272 height 17
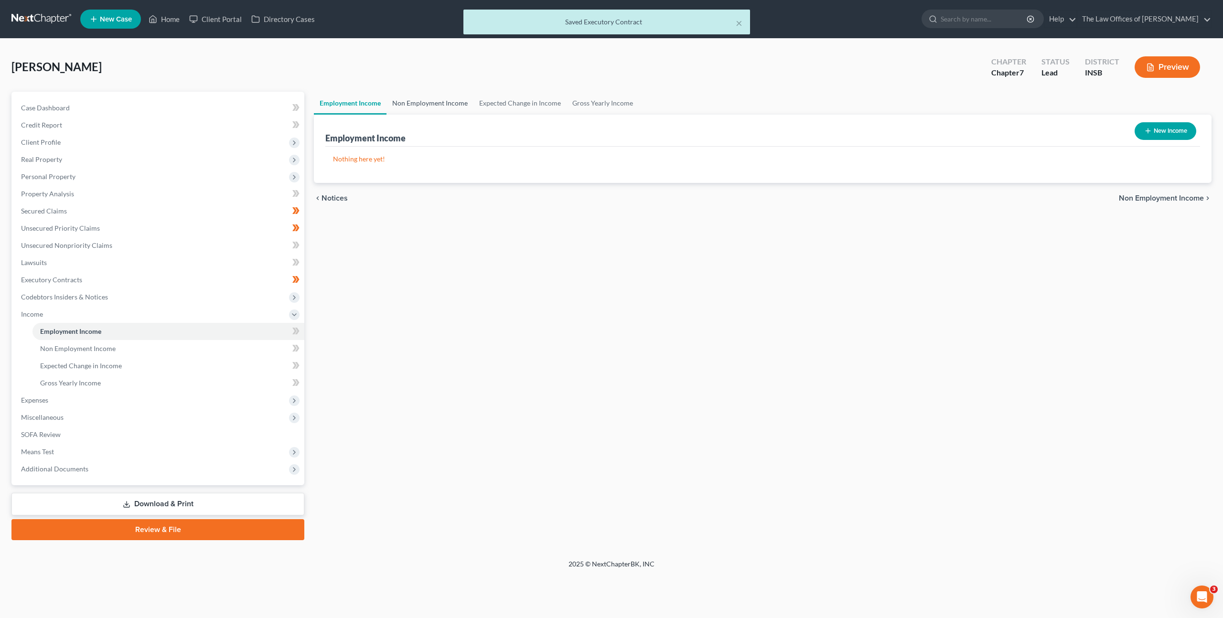
click at [449, 106] on link "Non Employment Income" at bounding box center [429, 103] width 87 height 23
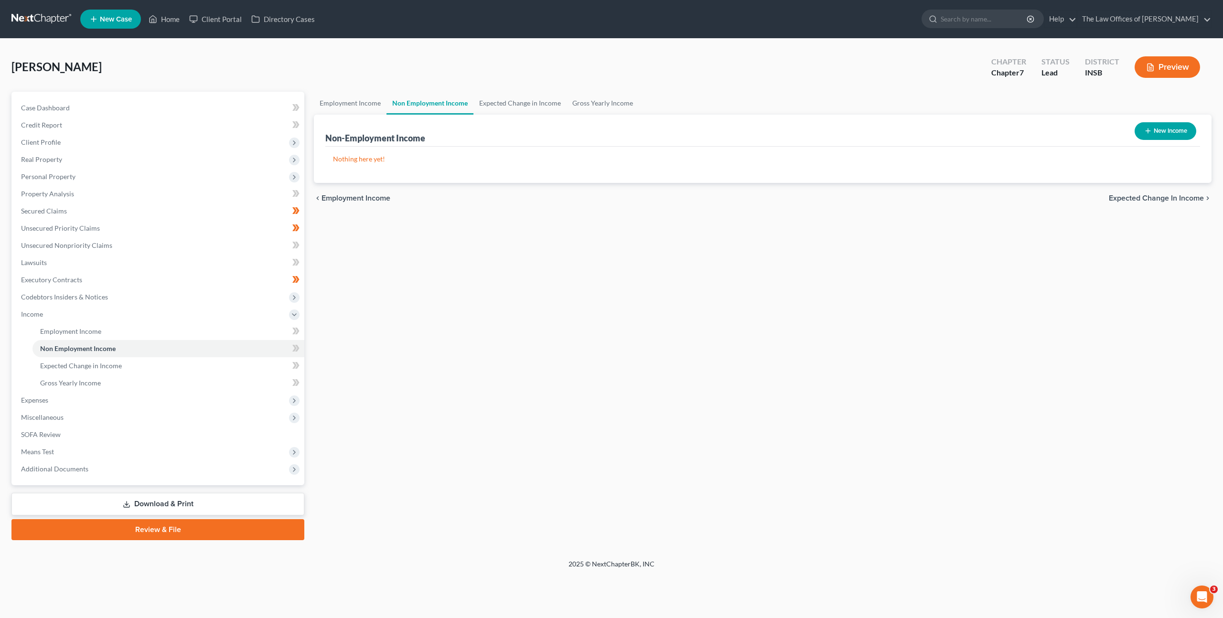
click at [1169, 127] on button "New Income" at bounding box center [1165, 131] width 62 height 18
select select "0"
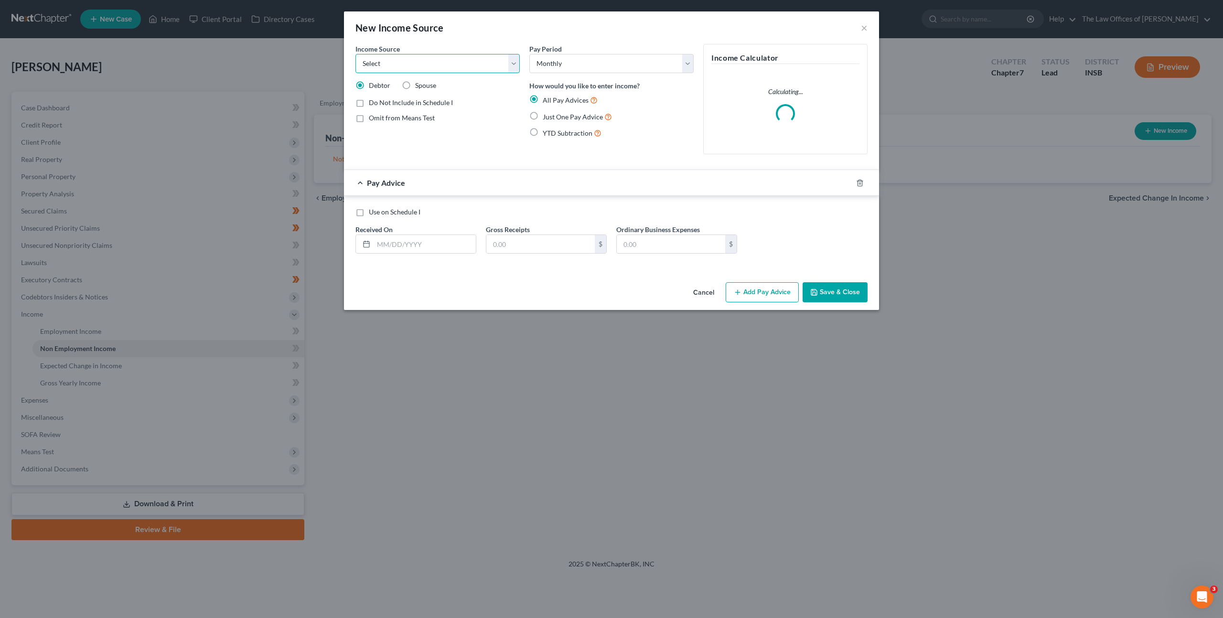
click at [407, 60] on select "Select Unemployment Disability (from employer) Pension Retirement Social Securi…" at bounding box center [437, 63] width 164 height 19
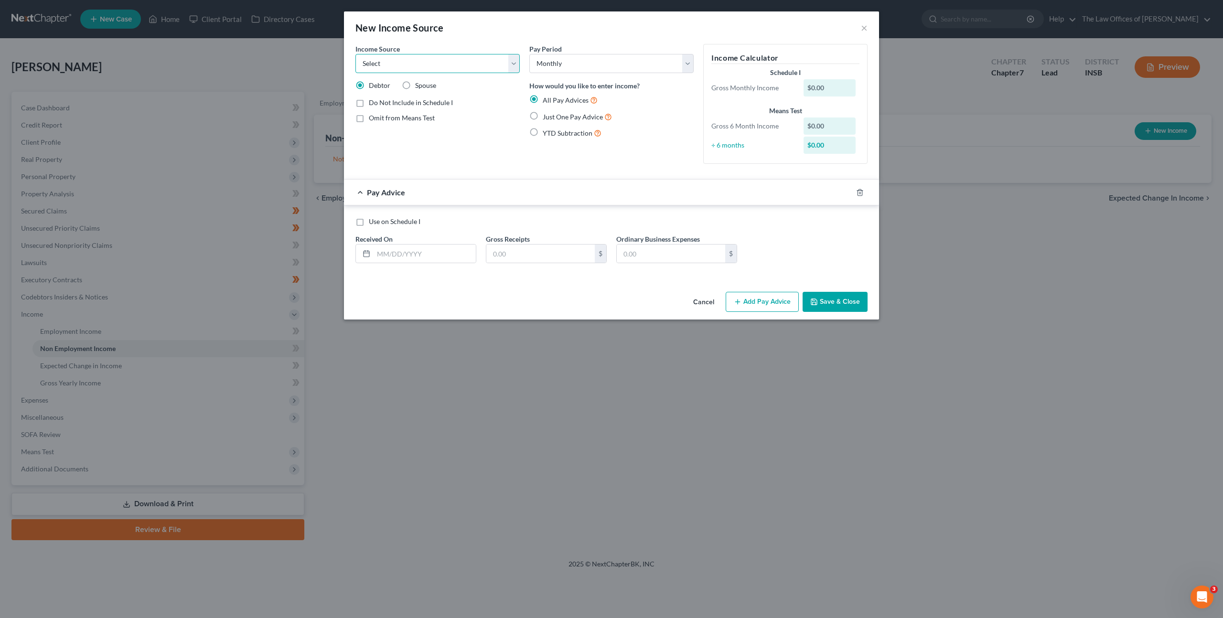
select select "4"
click at [355, 54] on select "Select Unemployment Disability (from employer) Pension Retirement Social Securi…" at bounding box center [437, 63] width 164 height 19
click at [556, 66] on select "Select Monthly Twice Monthly Every Other Week Weekly" at bounding box center [611, 63] width 164 height 19
click at [572, 68] on select "Select Monthly Twice Monthly Every Other Week Weekly" at bounding box center [611, 63] width 164 height 19
click at [529, 54] on select "Select Monthly Twice Monthly Every Other Week Weekly" at bounding box center [611, 63] width 164 height 19
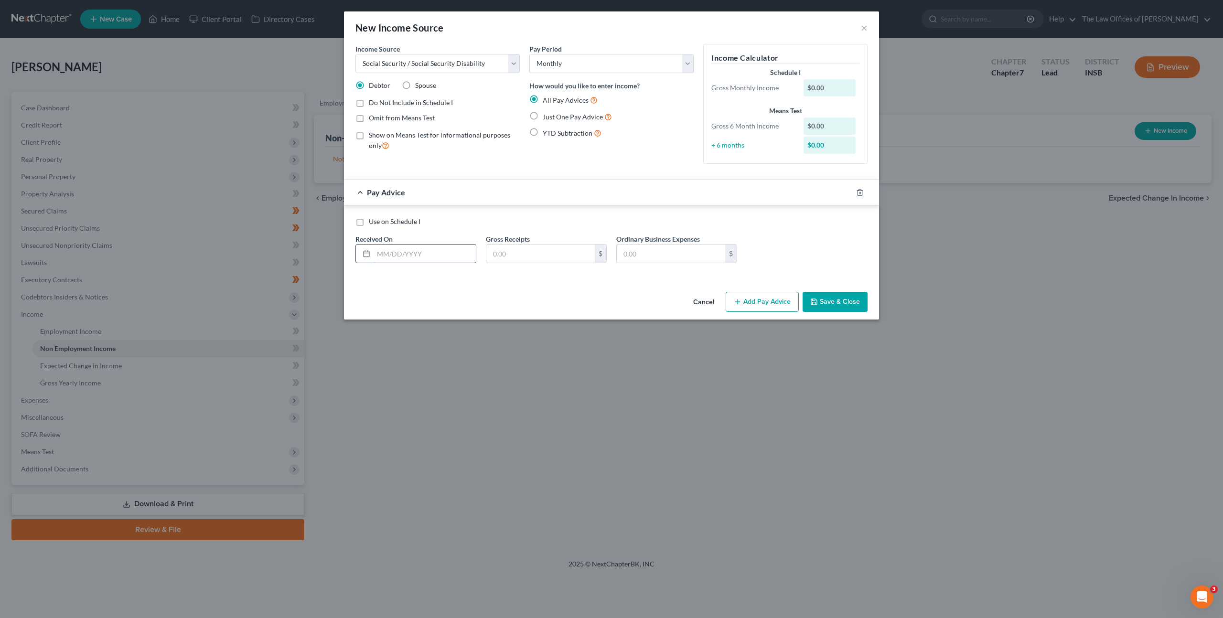
drag, startPoint x: 383, startPoint y: 249, endPoint x: 392, endPoint y: 250, distance: 9.6
click at [383, 249] on input "text" at bounding box center [424, 254] width 102 height 18
click at [542, 115] on label "Just One Pay Advice" at bounding box center [576, 116] width 69 height 11
click at [546, 115] on input "Just One Pay Advice" at bounding box center [549, 114] width 6 height 6
radio input "true"
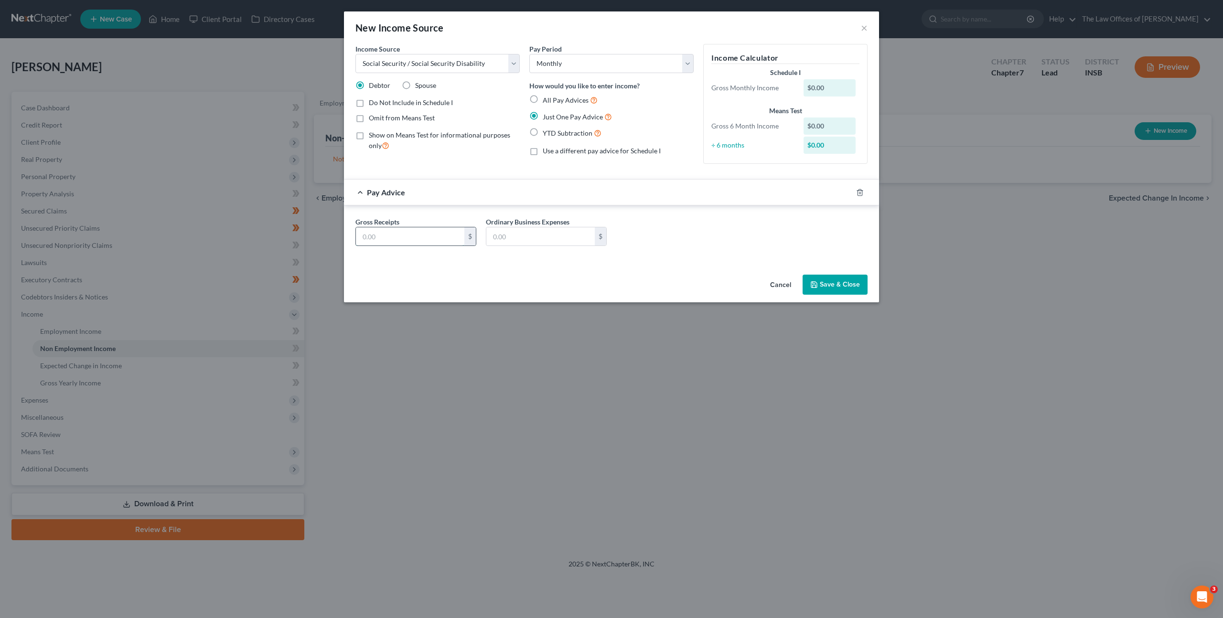
drag, startPoint x: 389, startPoint y: 237, endPoint x: 460, endPoint y: 239, distance: 71.2
click at [390, 237] on input "text" at bounding box center [410, 236] width 108 height 18
type input "2,043"
click at [776, 239] on div "Gross Receipts 2,043 $ Ordinary Business Expenses $" at bounding box center [611, 235] width 521 height 37
click at [828, 290] on button "Save & Close" at bounding box center [834, 285] width 65 height 20
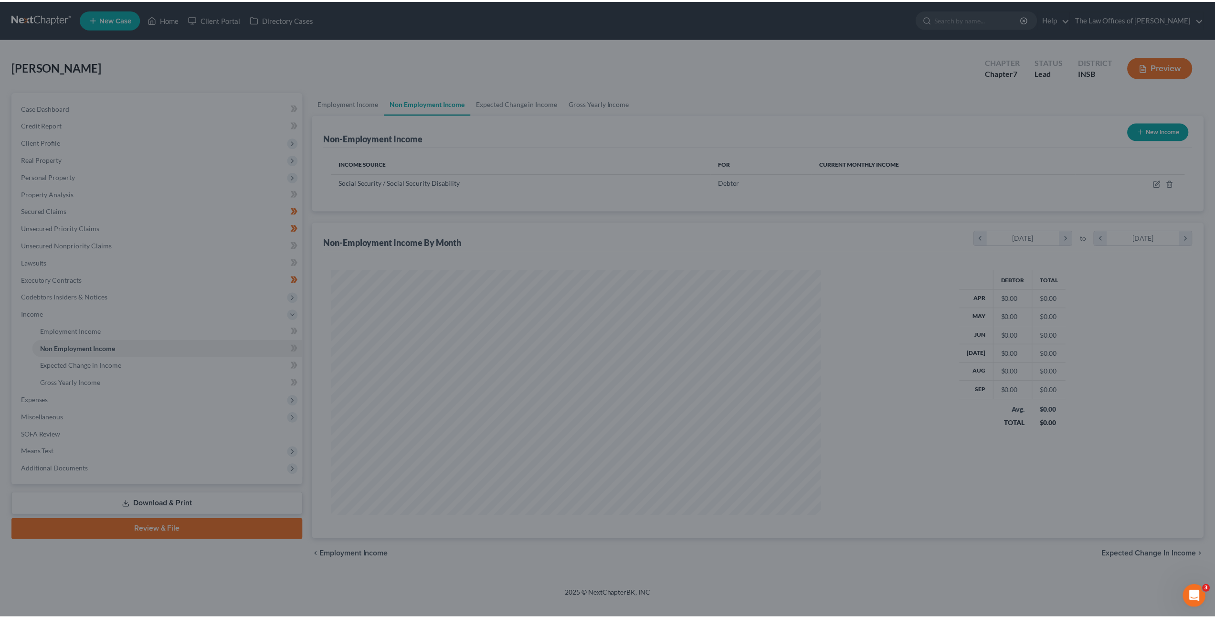
scroll to position [246, 512]
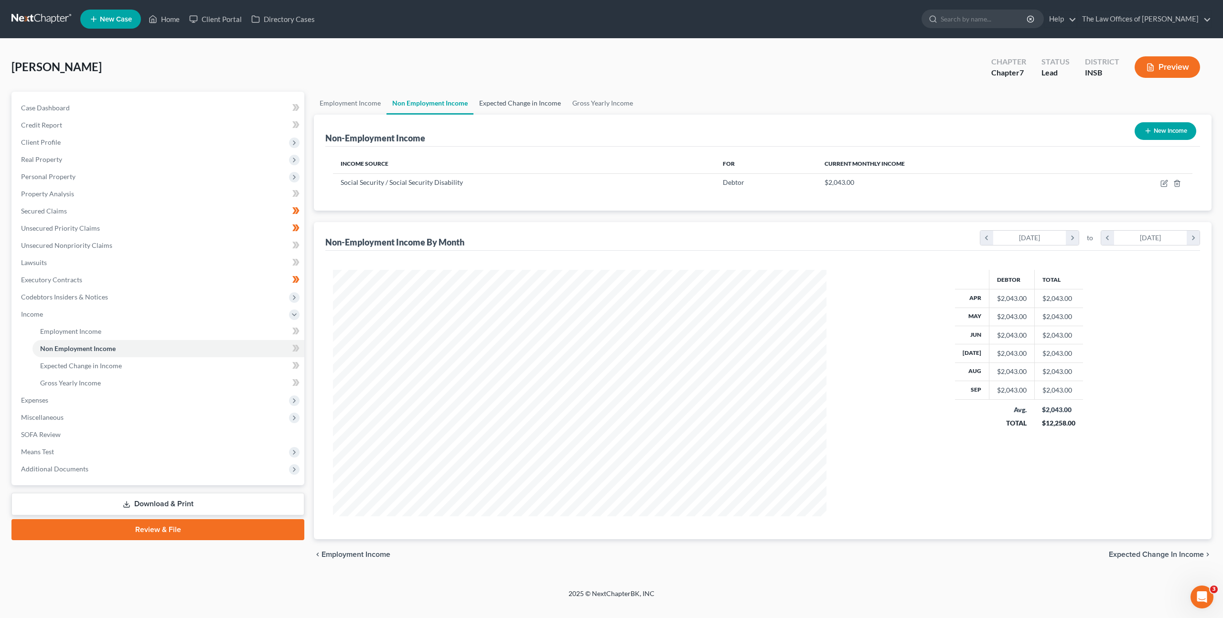
click at [509, 107] on link "Expected Change in Income" at bounding box center [519, 103] width 93 height 23
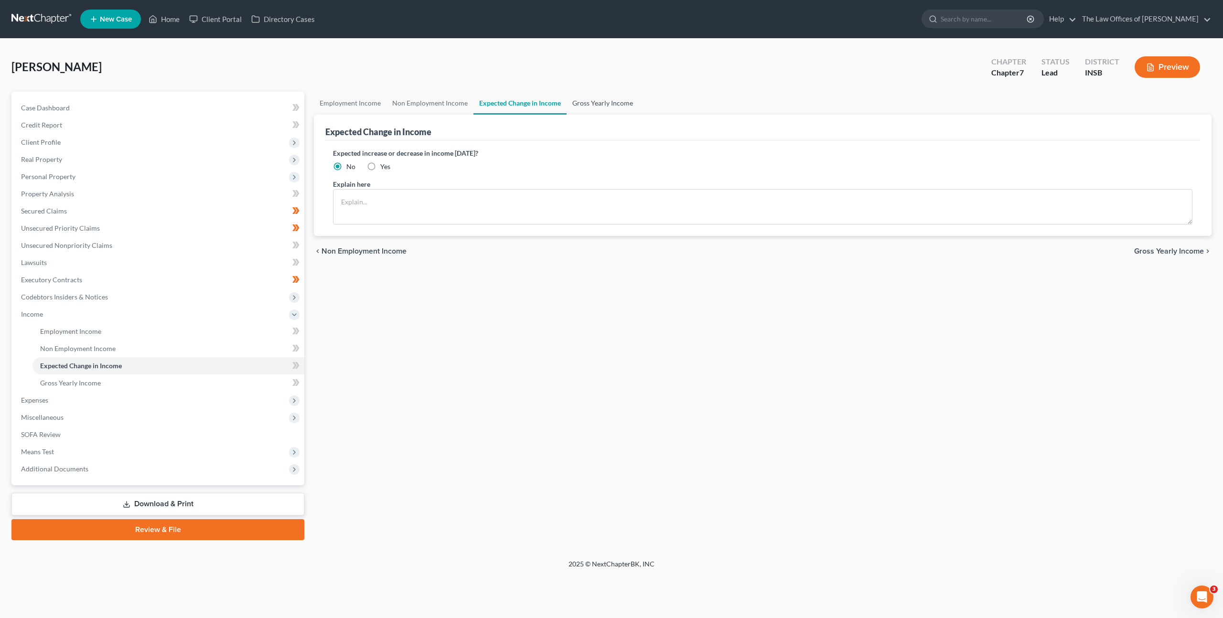
click at [574, 105] on link "Gross Yearly Income" at bounding box center [602, 103] width 72 height 23
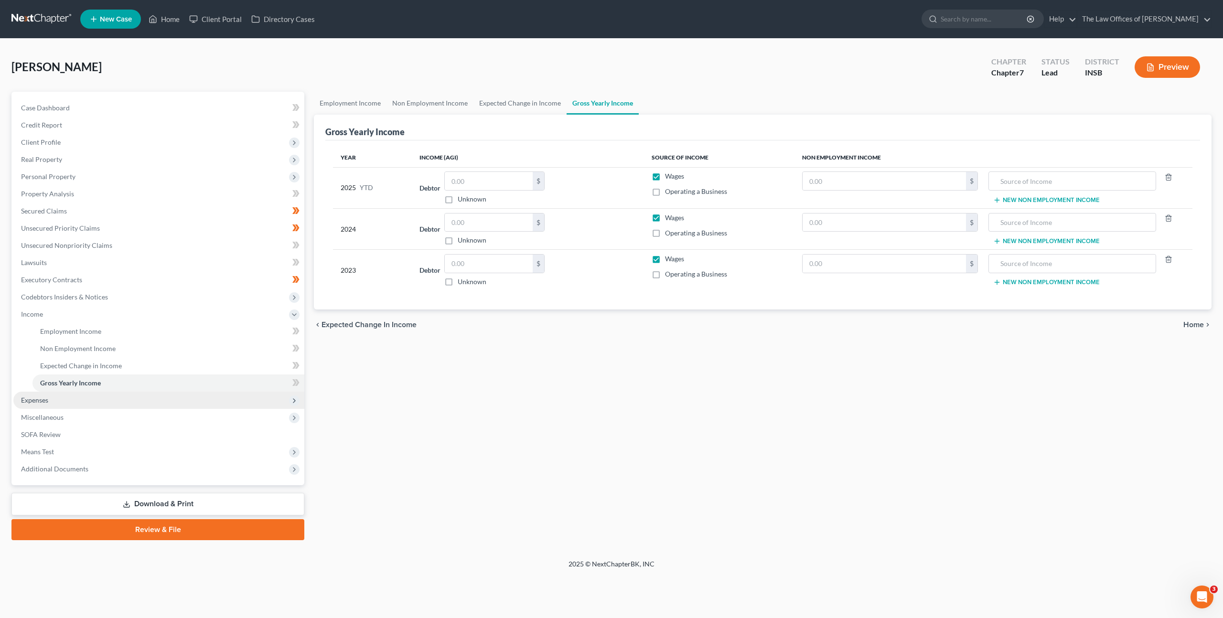
click at [233, 400] on span "Expenses" at bounding box center [158, 400] width 291 height 17
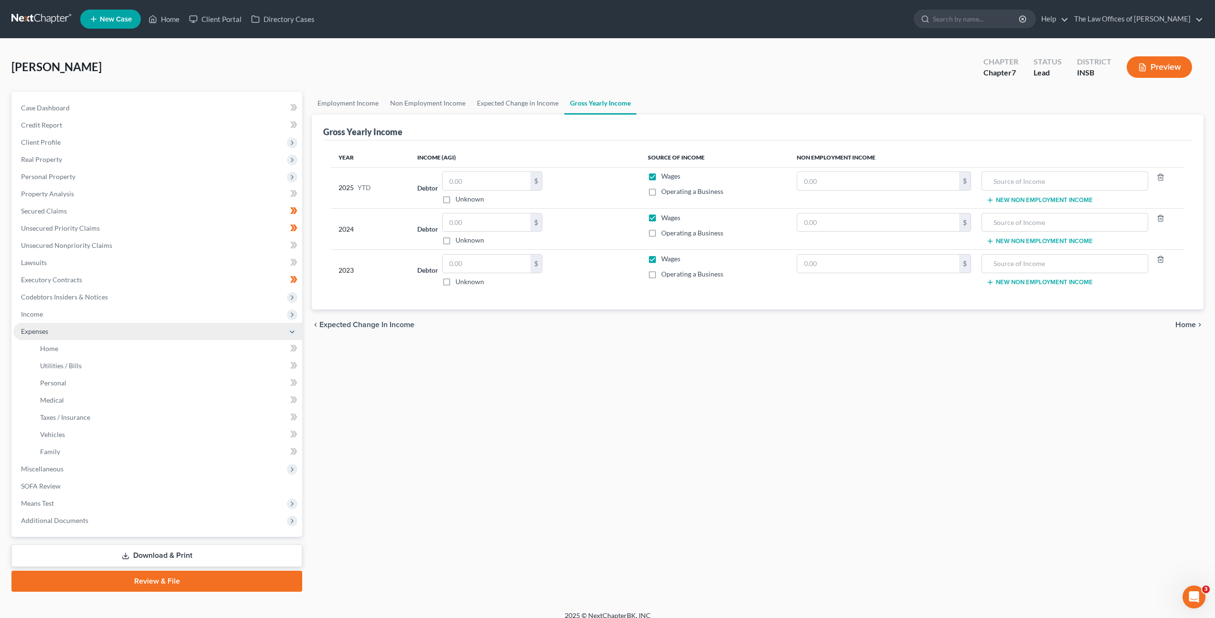
click at [181, 335] on span "Expenses" at bounding box center [157, 331] width 289 height 17
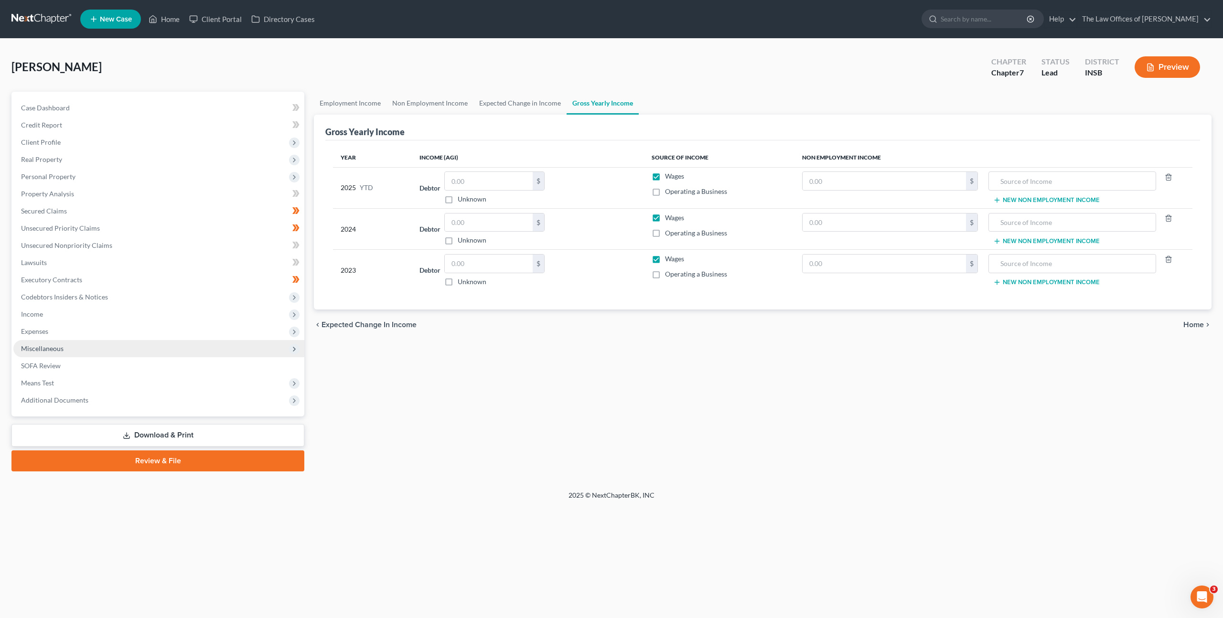
click at [181, 346] on span "Miscellaneous" at bounding box center [158, 348] width 291 height 17
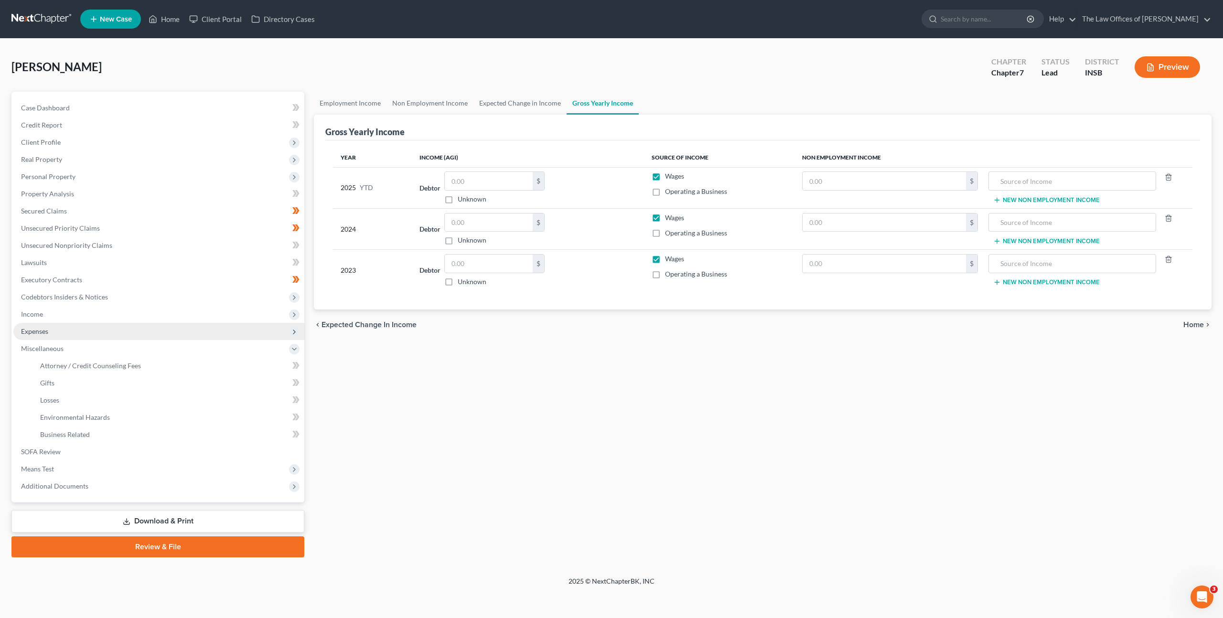
click at [179, 323] on span "Expenses" at bounding box center [158, 331] width 291 height 17
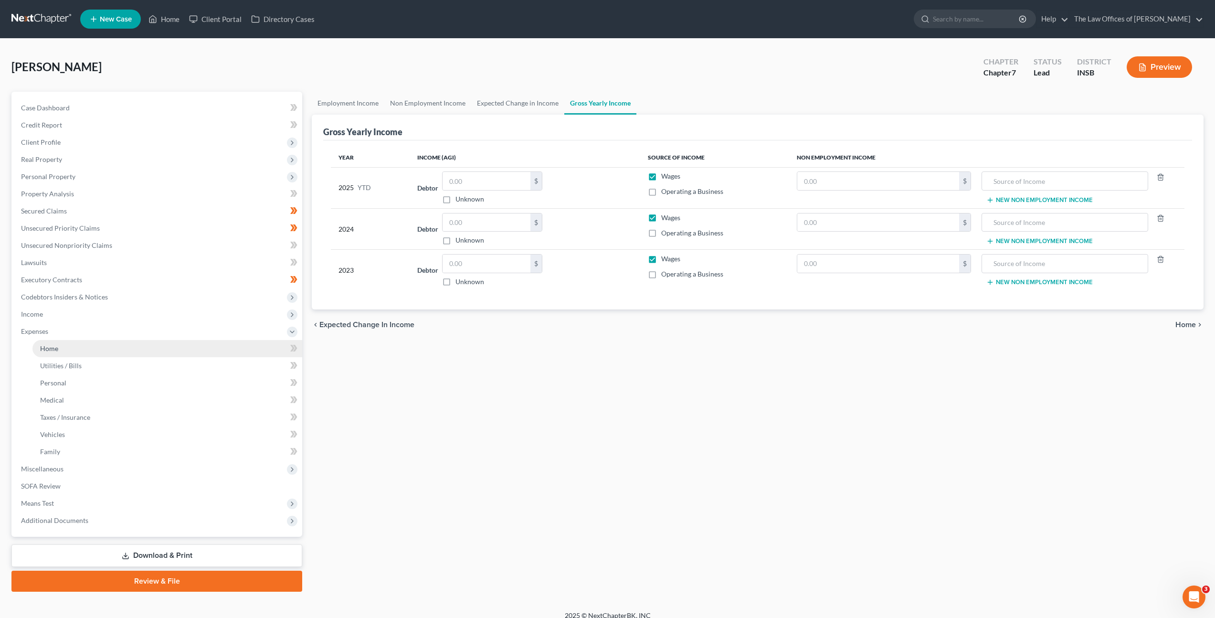
click at [171, 355] on link "Home" at bounding box center [167, 348] width 270 height 17
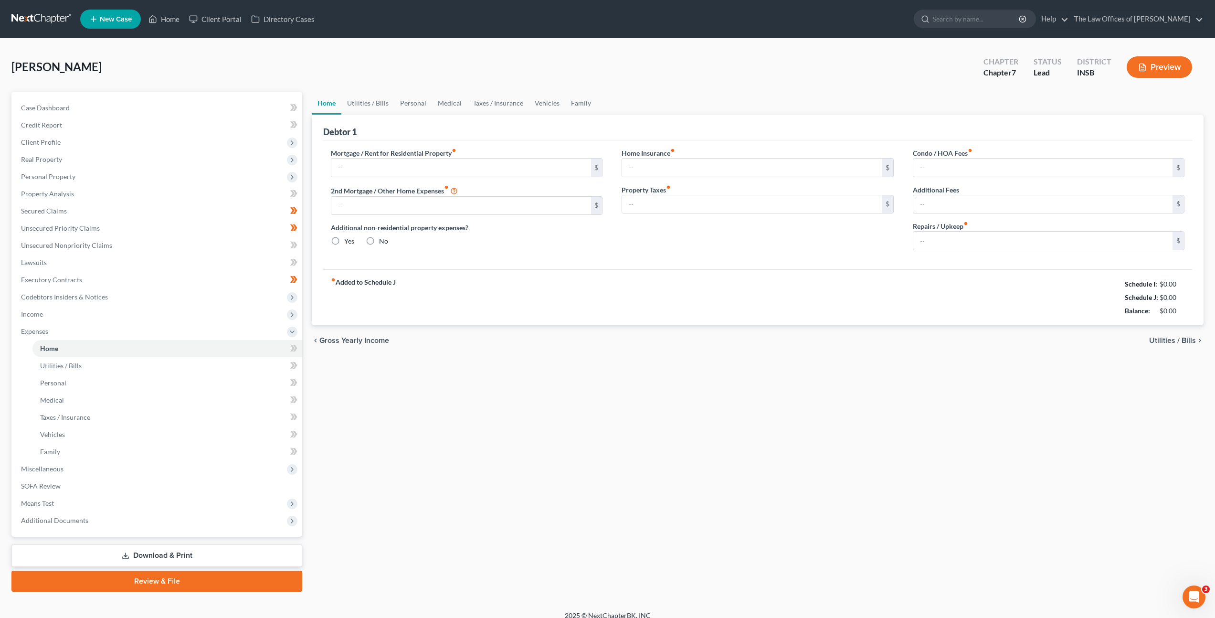
type input "0.00"
radio input "true"
type input "0.00"
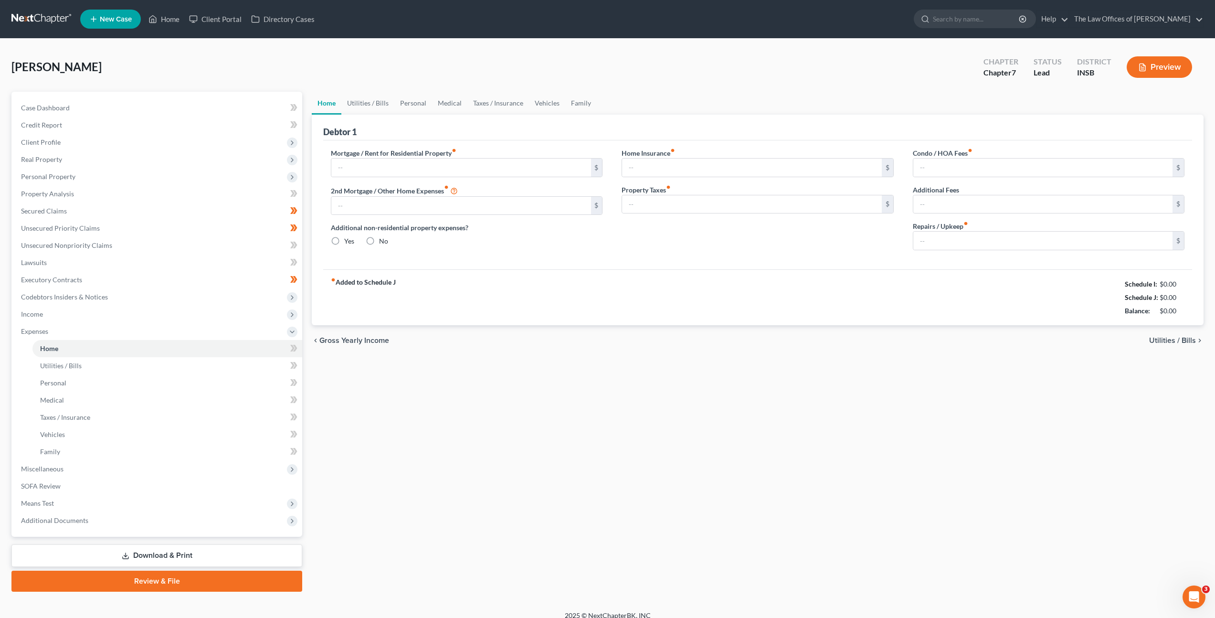
type input "0.00"
click at [617, 383] on div "Home Utilities / Bills Personal Medical Taxes / Insurance Vehicles Family Debto…" at bounding box center [758, 342] width 902 height 500
click at [666, 164] on input "0.00" at bounding box center [751, 168] width 259 height 18
click at [667, 167] on input "0.00" at bounding box center [751, 168] width 259 height 18
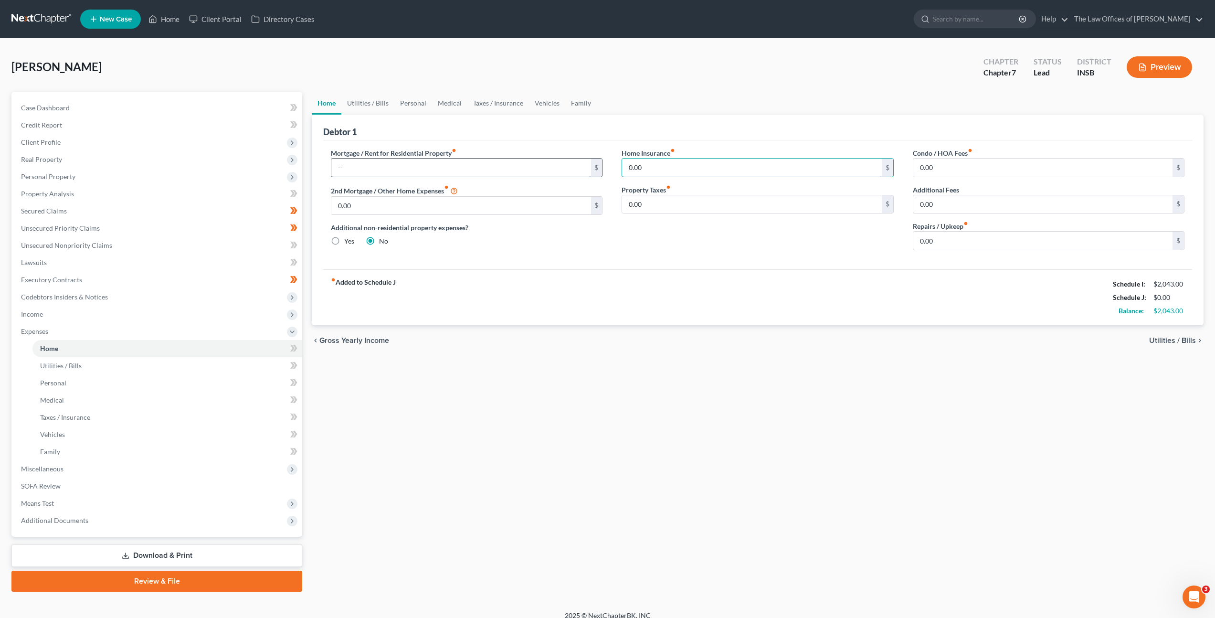
drag, startPoint x: 687, startPoint y: 168, endPoint x: 569, endPoint y: 168, distance: 118.4
click at [609, 161] on div "Mortgage / Rent for Residential Property fiber_manual_record $ 2nd Mortgage / O…" at bounding box center [757, 203] width 873 height 110
click at [776, 251] on div "Home Insurance fiber_manual_record 200 $ Property Taxes fiber_manual_record 0.0…" at bounding box center [757, 203] width 291 height 110
click at [745, 206] on input "0.00" at bounding box center [751, 204] width 259 height 18
click at [734, 169] on input "200" at bounding box center [751, 168] width 259 height 18
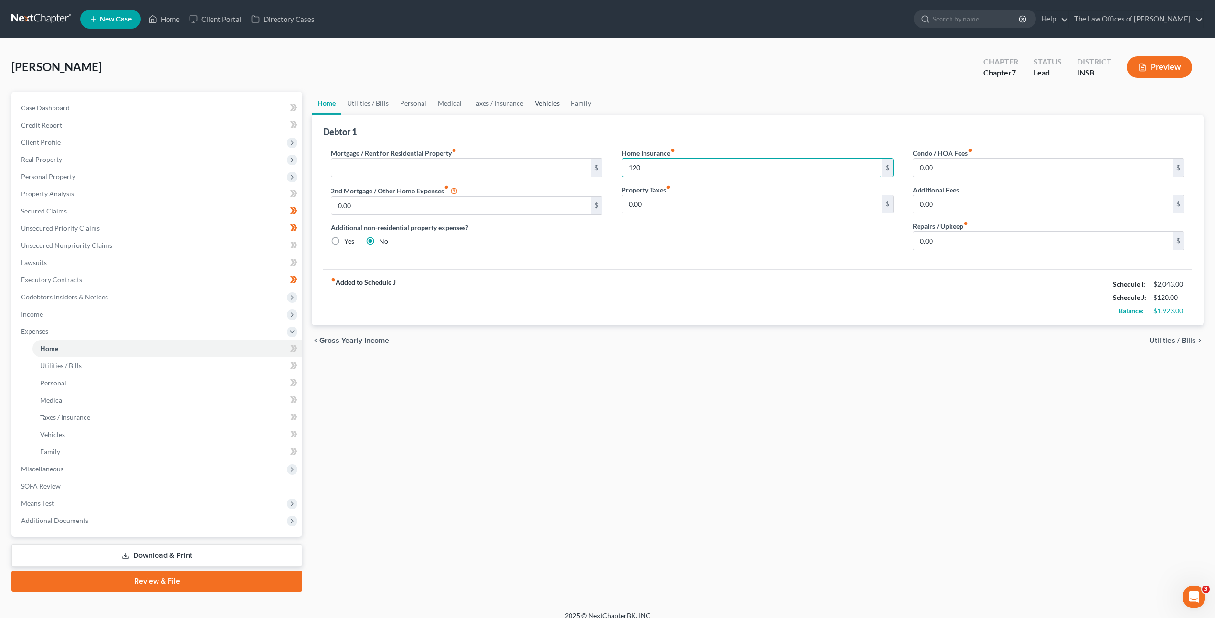
type input "120"
click at [531, 102] on link "Vehicles" at bounding box center [547, 103] width 36 height 23
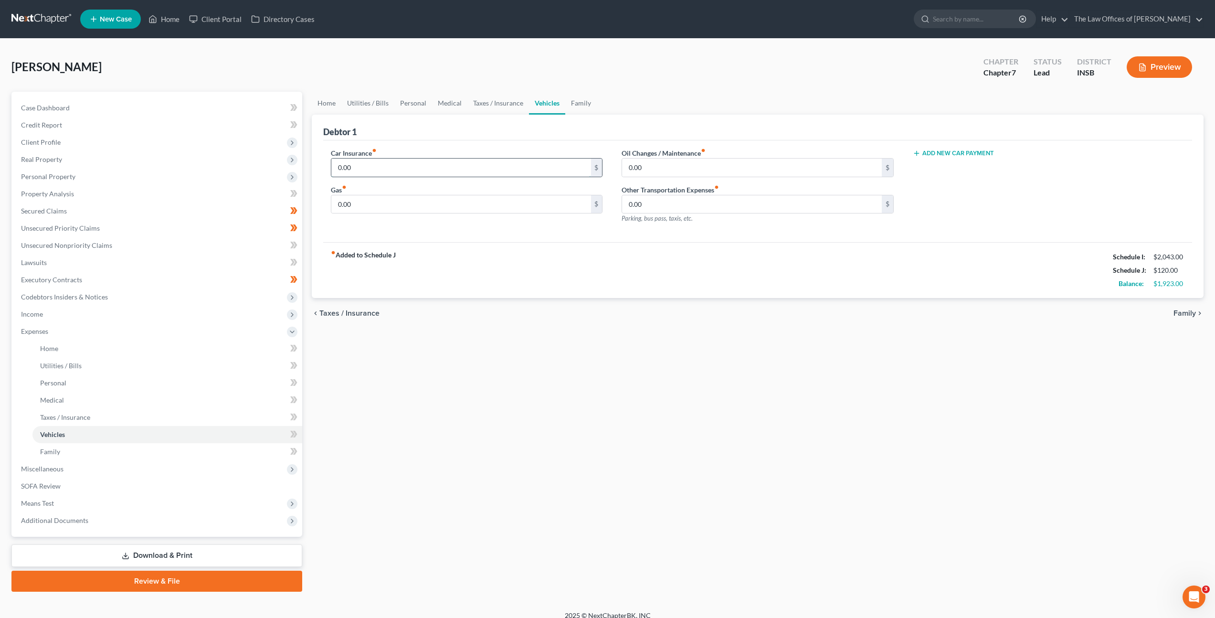
click at [417, 169] on input "0.00" at bounding box center [460, 168] width 259 height 18
type input "80"
click at [325, 108] on link "Home" at bounding box center [327, 103] width 30 height 23
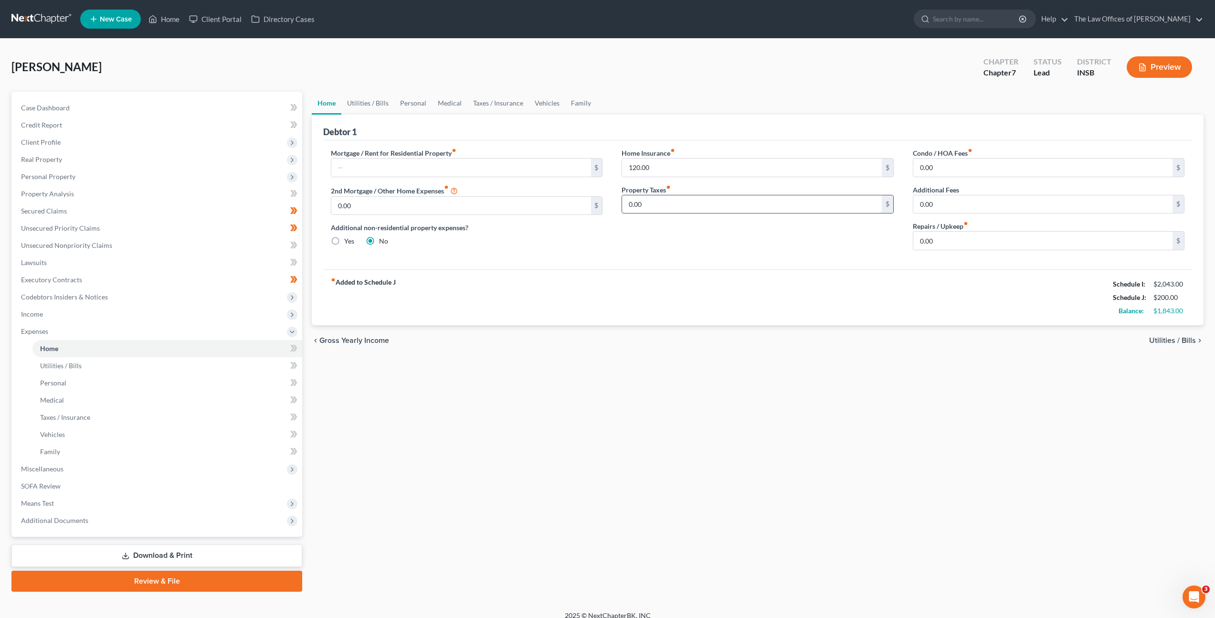
click at [705, 204] on input "0.00" at bounding box center [751, 204] width 259 height 18
type input "42"
drag, startPoint x: 732, startPoint y: 266, endPoint x: 738, endPoint y: 260, distance: 8.4
click at [732, 266] on div "Mortgage / Rent for Residential Property fiber_manual_record $ 2nd Mortgage / O…" at bounding box center [757, 204] width 869 height 129
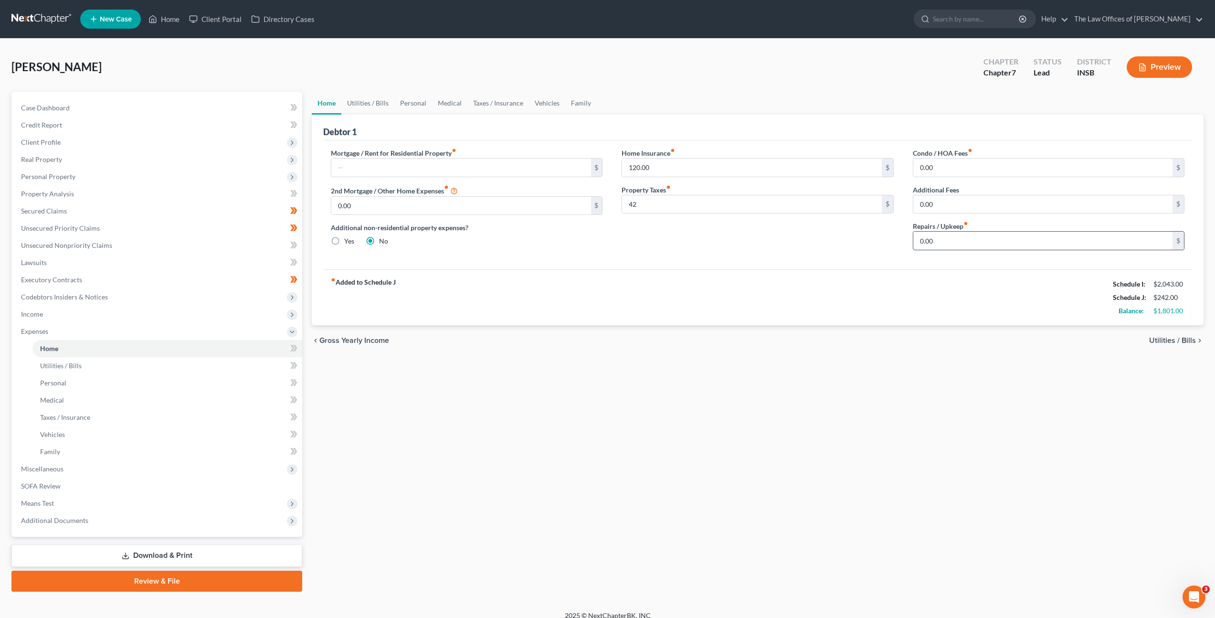
click at [934, 244] on input "0.00" at bounding box center [1043, 241] width 259 height 18
type input "25"
click at [824, 244] on div "Home Insurance fiber_manual_record 120.00 $ Property Taxes fiber_manual_record …" at bounding box center [757, 203] width 291 height 110
click at [368, 99] on link "Utilities / Bills" at bounding box center [367, 103] width 53 height 23
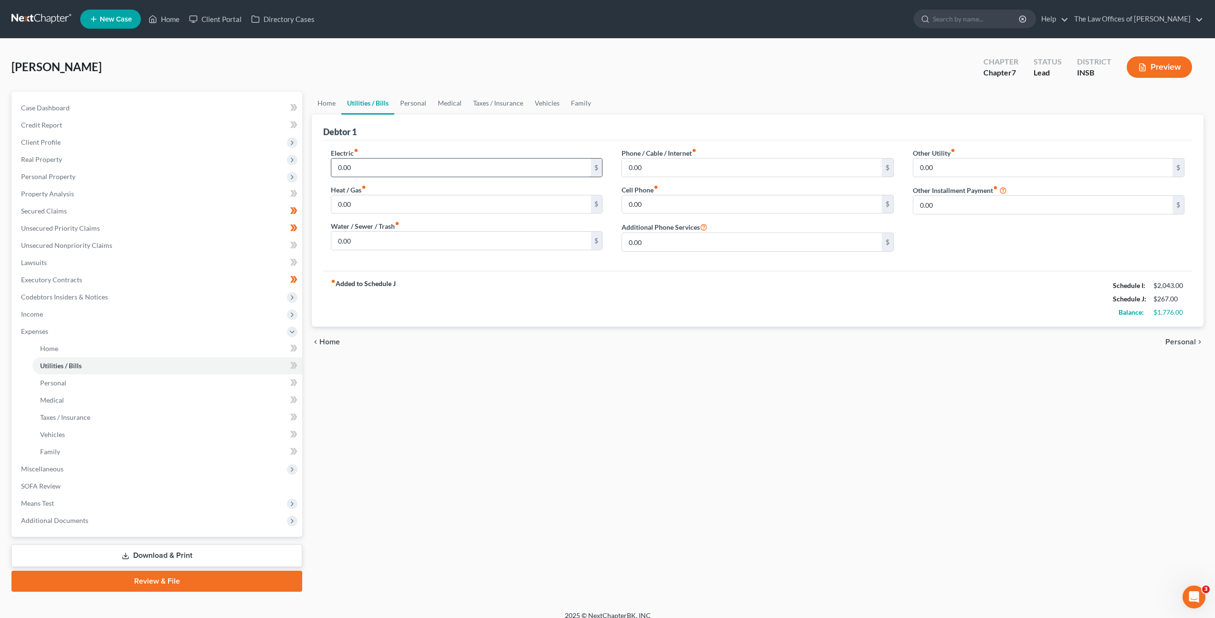
click at [465, 174] on input "0.00" at bounding box center [460, 168] width 259 height 18
type input "180"
click at [518, 208] on input "0.00" at bounding box center [460, 204] width 259 height 18
click at [498, 245] on input "0.00" at bounding box center [460, 241] width 259 height 18
type input "25"
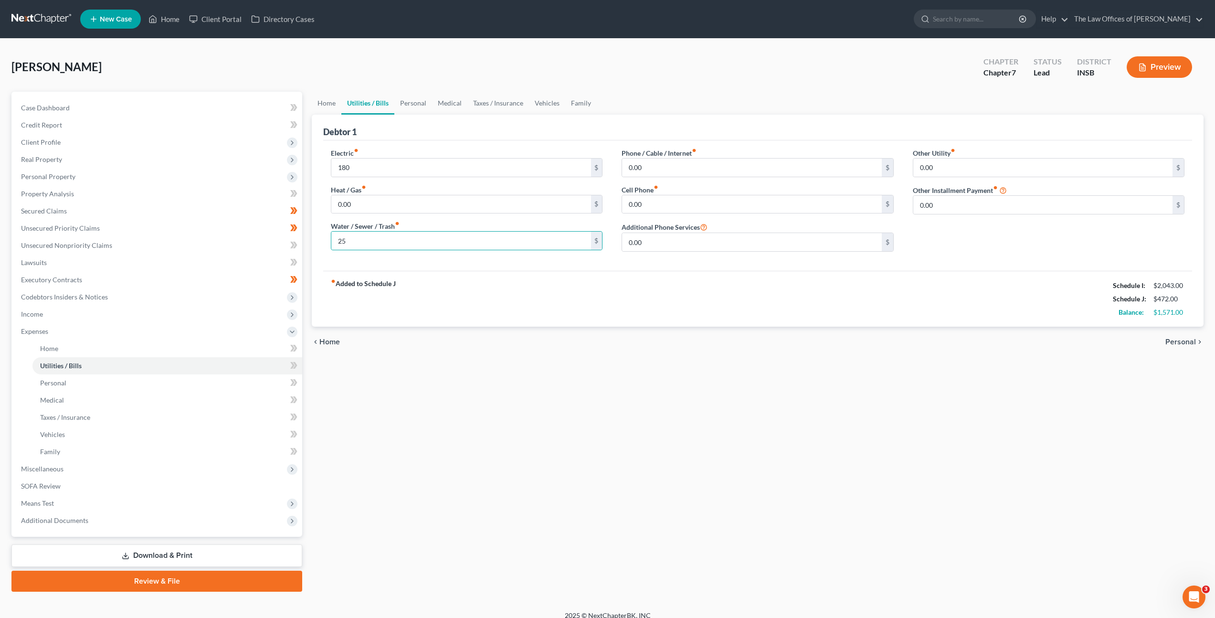
drag, startPoint x: 632, startPoint y: 275, endPoint x: 645, endPoint y: 266, distance: 15.8
click at [632, 275] on div "fiber_manual_record Added to Schedule J Schedule I: $2,043.00 Schedule J: $472.…" at bounding box center [757, 299] width 869 height 56
click at [705, 160] on input "0.00" at bounding box center [751, 168] width 259 height 18
click at [297, 347] on icon at bounding box center [295, 348] width 4 height 7
click at [293, 366] on icon at bounding box center [292, 365] width 4 height 7
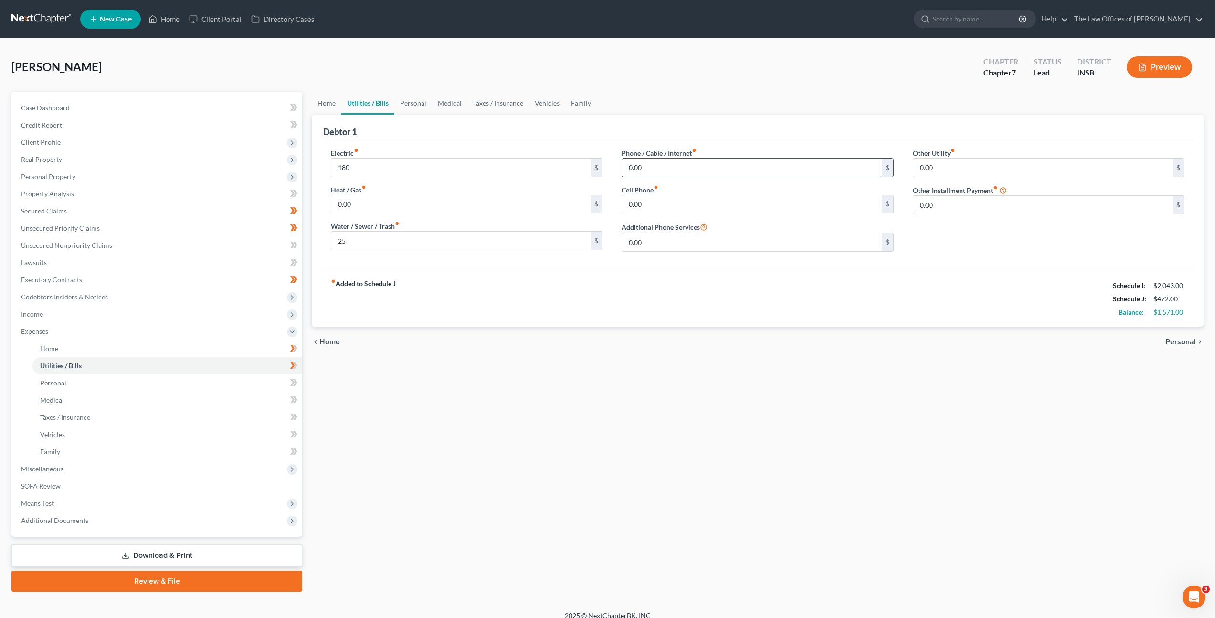
click at [652, 168] on input "0.00" at bounding box center [751, 168] width 259 height 18
type input "115"
click at [708, 202] on input "0.00" at bounding box center [751, 204] width 259 height 18
click at [691, 298] on div "fiber_manual_record Added to Schedule J Schedule I: $2,043.00 Schedule J: $587.…" at bounding box center [757, 299] width 869 height 56
click at [723, 204] on input "0.00" at bounding box center [751, 204] width 259 height 18
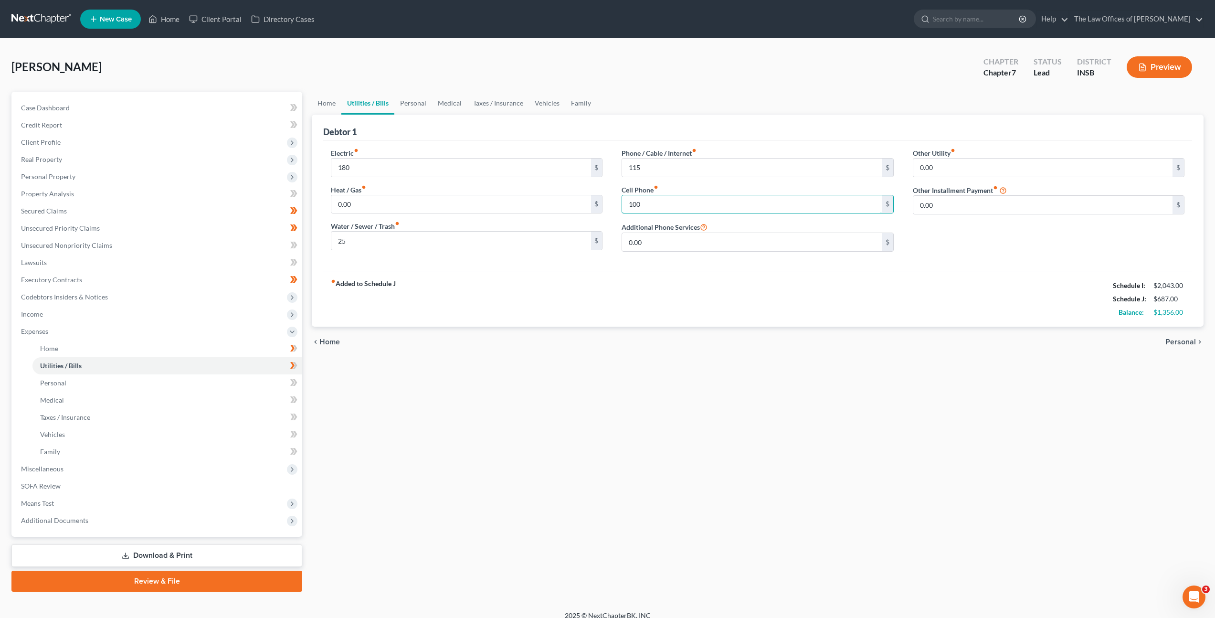
type input "100"
click at [715, 255] on div "Phone / Cable / Internet fiber_manual_record 115 $ Cell Phone fiber_manual_reco…" at bounding box center [757, 203] width 291 height 111
click at [424, 105] on link "Personal" at bounding box center [413, 103] width 38 height 23
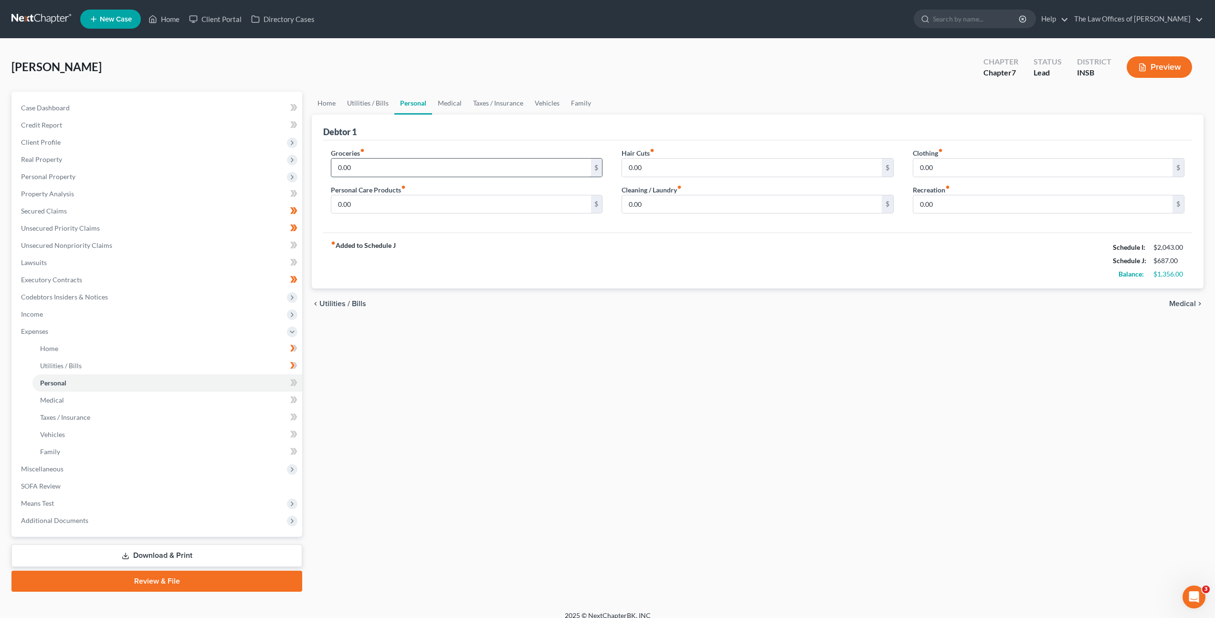
click at [402, 167] on input "0.00" at bounding box center [460, 168] width 259 height 18
click at [949, 201] on input "0.00" at bounding box center [1043, 204] width 259 height 18
type input "100"
click at [792, 198] on input "0.00" at bounding box center [751, 204] width 259 height 18
drag, startPoint x: 787, startPoint y: 205, endPoint x: 672, endPoint y: 188, distance: 116.4
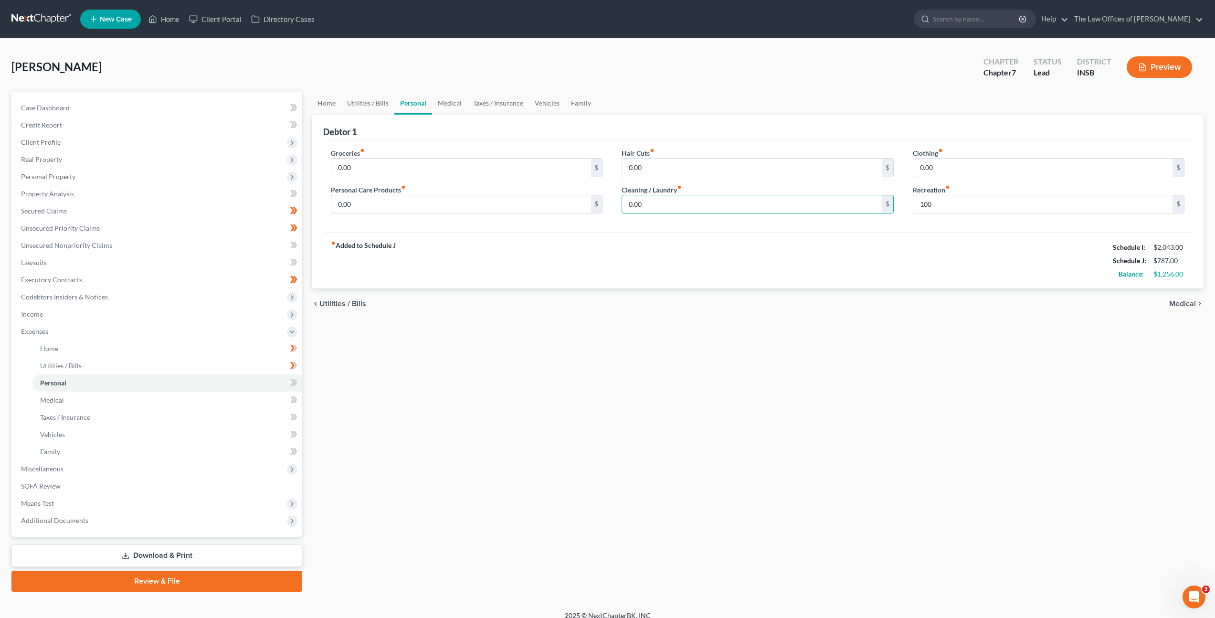
click at [671, 187] on div "Cleaning / Laundry fiber_manual_record 0.00 $" at bounding box center [758, 199] width 272 height 29
type input "50"
click at [490, 168] on input "0.00" at bounding box center [460, 168] width 259 height 18
type input "450"
drag, startPoint x: 433, startPoint y: 211, endPoint x: 435, endPoint y: 206, distance: 5.8
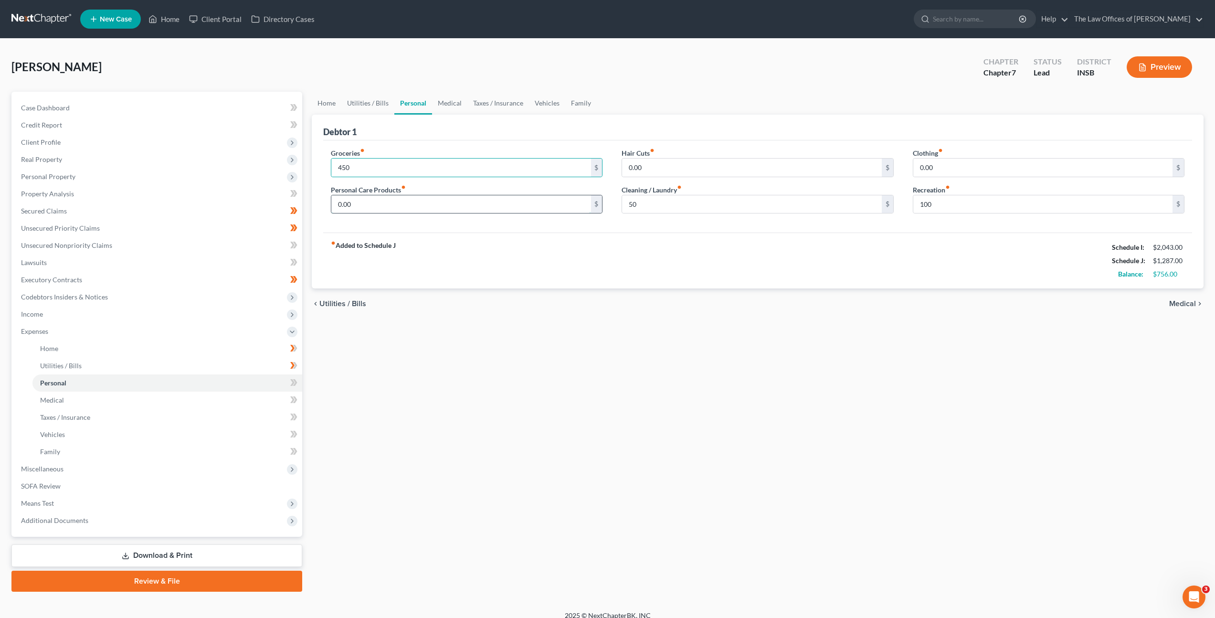
click at [434, 208] on input "0.00" at bounding box center [460, 204] width 259 height 18
type input "60"
click at [714, 160] on input "0.00" at bounding box center [751, 168] width 259 height 18
type input "30"
click at [956, 175] on input "0.00" at bounding box center [1043, 168] width 259 height 18
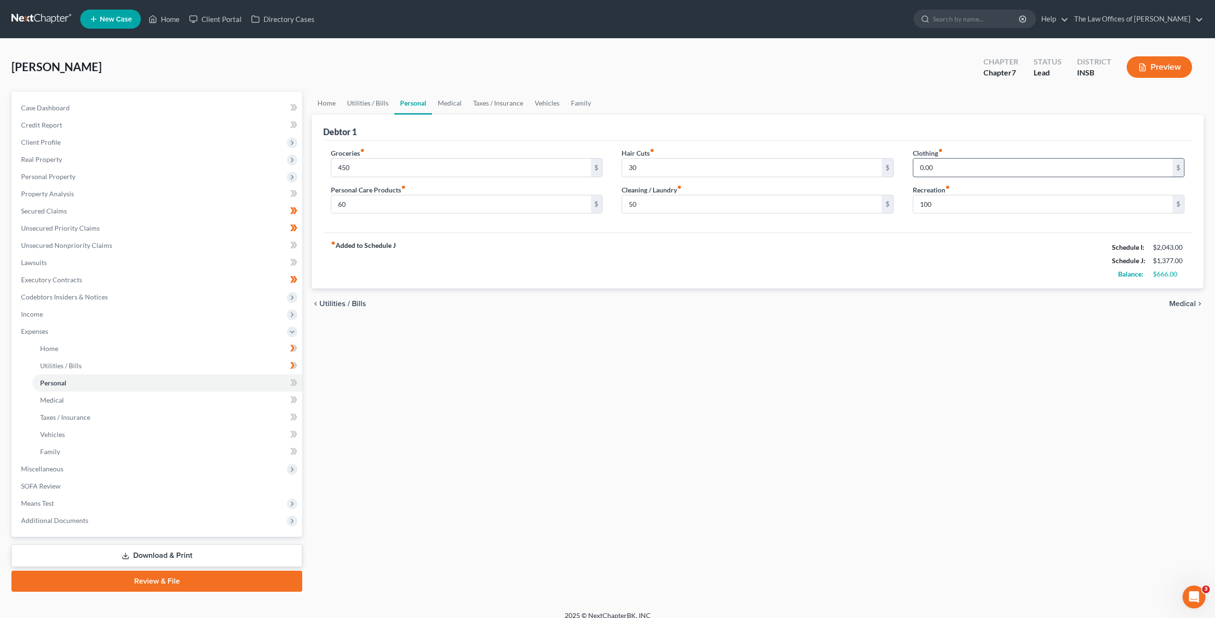
type input "2"
type input "10"
click at [458, 102] on link "Medical" at bounding box center [449, 103] width 35 height 23
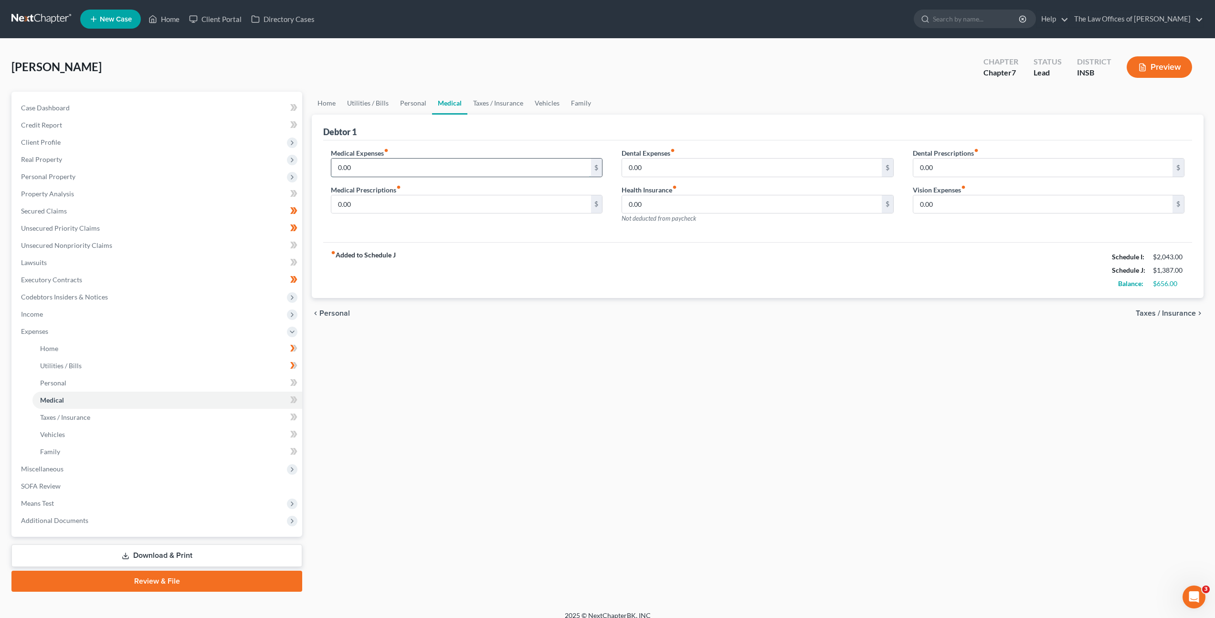
click at [449, 160] on input "0.00" at bounding box center [460, 168] width 259 height 18
click at [564, 269] on div "fiber_manual_record Added to Schedule J Schedule I: $2,043.00 Schedule J: $1,38…" at bounding box center [757, 270] width 869 height 56
drag, startPoint x: 488, startPoint y: 205, endPoint x: 495, endPoint y: 204, distance: 7.3
click at [488, 205] on input "0.00" at bounding box center [460, 204] width 259 height 18
click at [455, 265] on div "fiber_manual_record Added to Schedule J Schedule I: $2,043.00 Schedule J: $1,68…" at bounding box center [757, 270] width 869 height 56
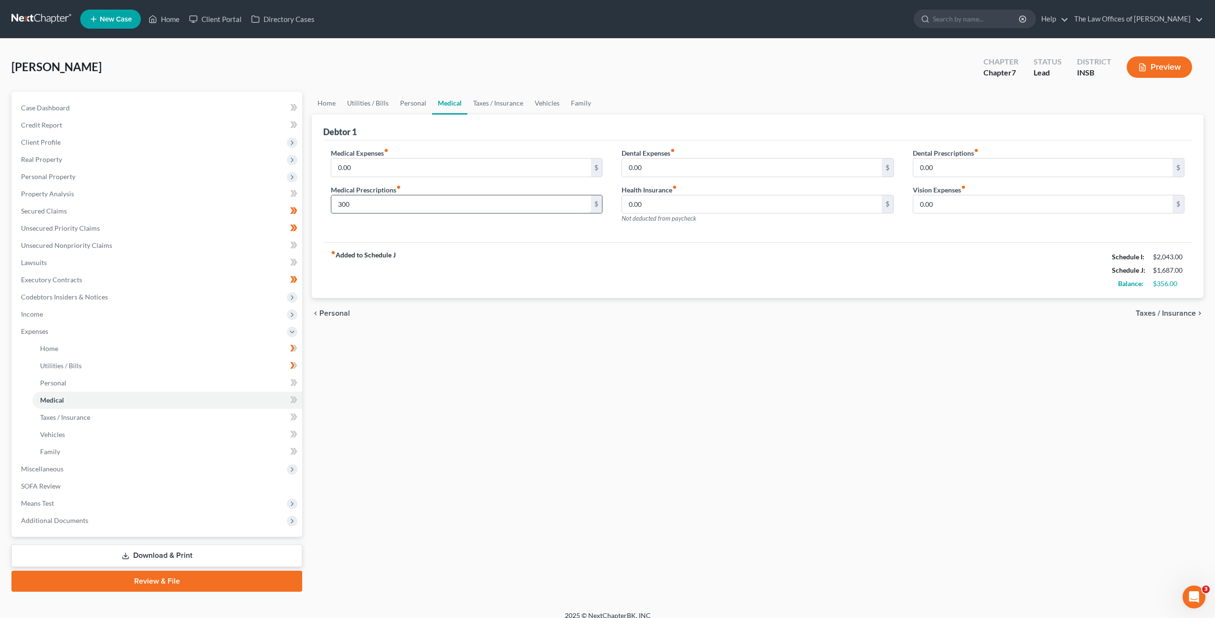
click at [388, 206] on input "300" at bounding box center [460, 204] width 259 height 18
type input "300"
click at [515, 236] on div "Medical Expenses fiber_manual_record 0.00 $ Medical Prescriptions fiber_manual_…" at bounding box center [757, 191] width 869 height 102
click at [654, 168] on input "0.00" at bounding box center [751, 168] width 259 height 18
click at [1036, 207] on input "0.00" at bounding box center [1043, 204] width 259 height 18
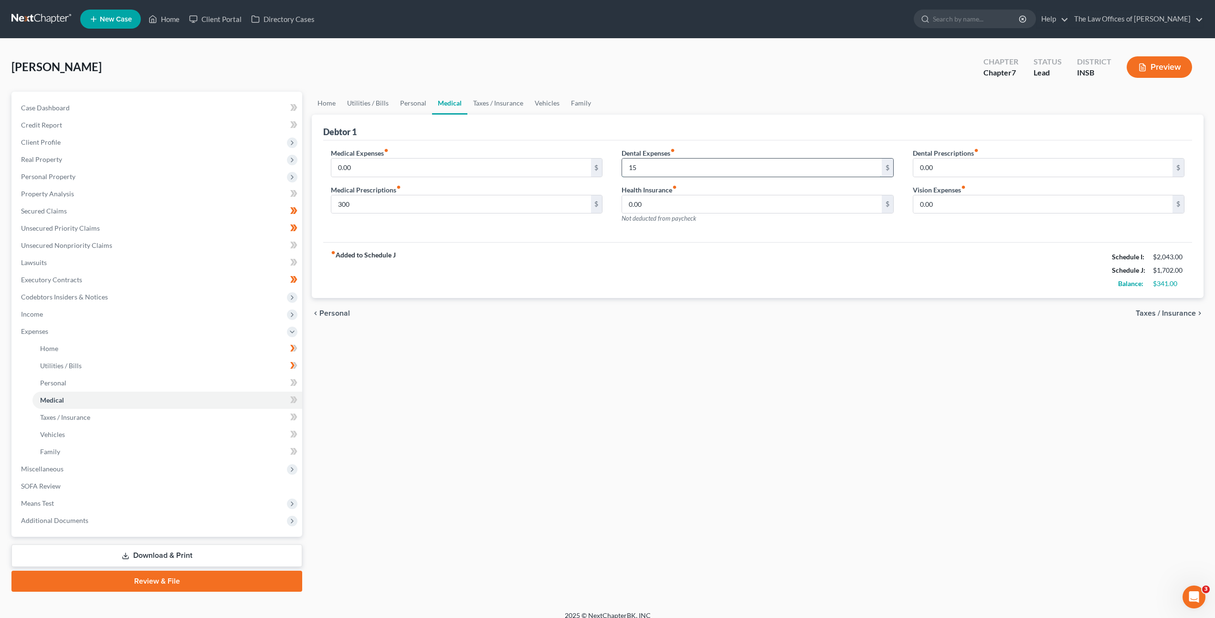
click at [672, 170] on input "15" at bounding box center [751, 168] width 259 height 18
type input "15"
click at [722, 271] on div "fiber_manual_record Added to Schedule J Schedule I: $2,043.00 Schedule J: $1,70…" at bounding box center [757, 270] width 869 height 56
click at [961, 201] on input "0.00" at bounding box center [1043, 204] width 259 height 18
click at [992, 196] on input "0.00" at bounding box center [1043, 204] width 259 height 18
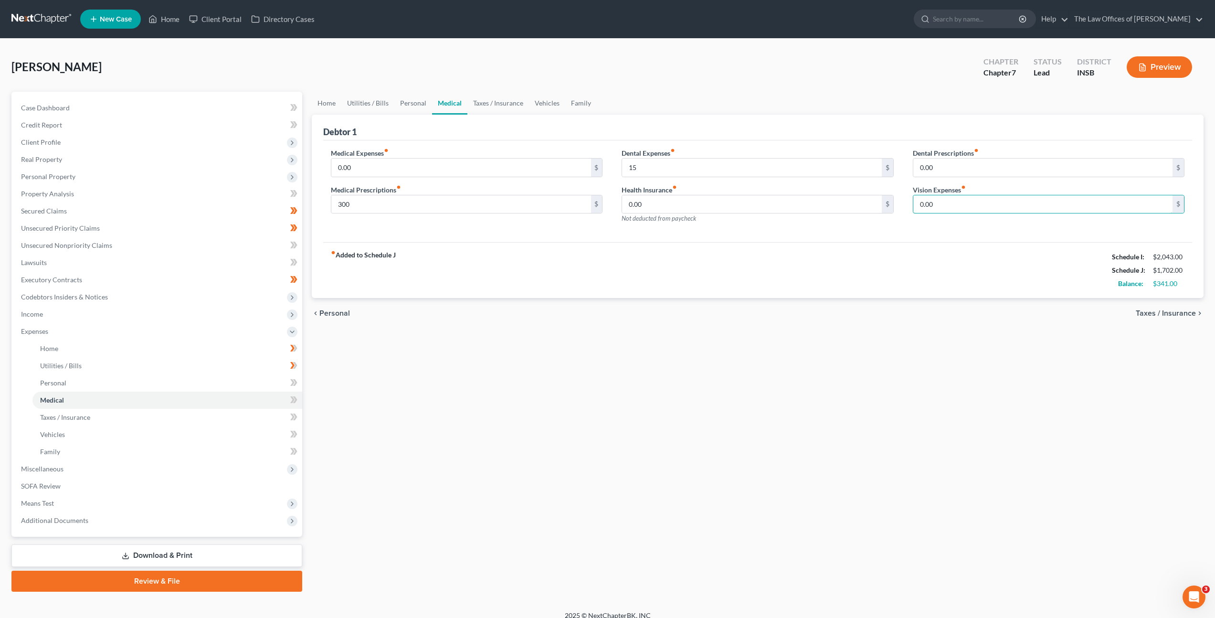
drag, startPoint x: 992, startPoint y: 201, endPoint x: 902, endPoint y: 196, distance: 90.4
click at [953, 197] on input "0.00" at bounding box center [1043, 204] width 259 height 18
type input "35"
click at [793, 231] on div "Medical Expenses fiber_manual_record 0.00 $ Medical Prescriptions fiber_manual_…" at bounding box center [757, 191] width 869 height 102
click at [504, 105] on link "Taxes / Insurance" at bounding box center [499, 103] width 62 height 23
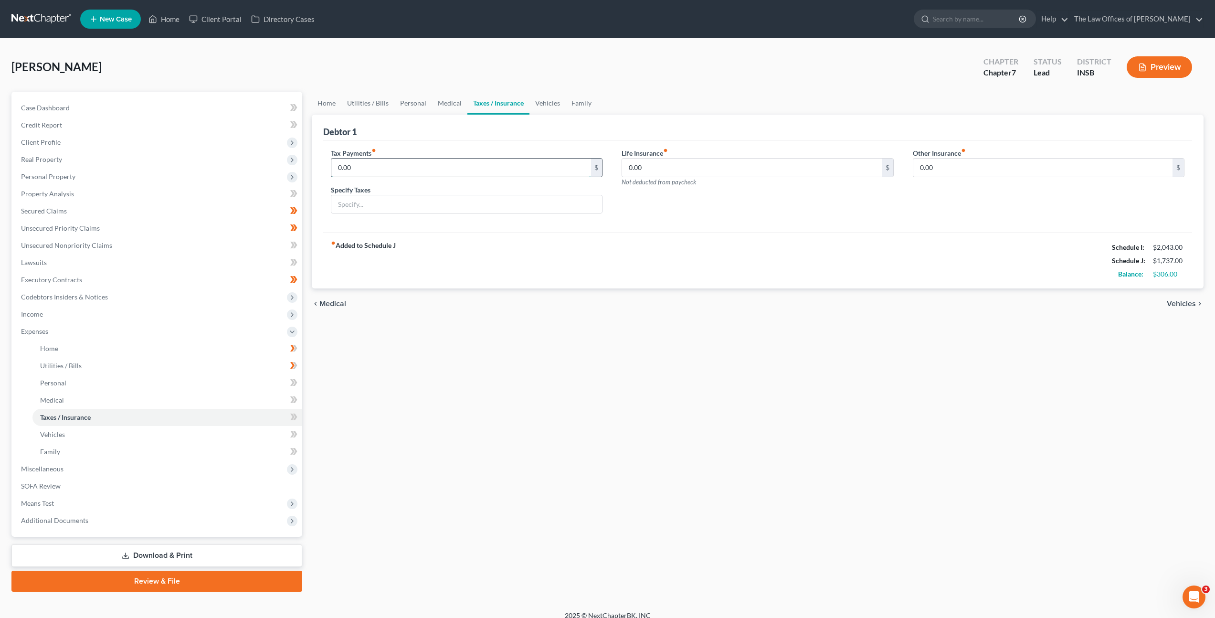
click at [489, 168] on input "0.00" at bounding box center [460, 168] width 259 height 18
drag, startPoint x: 664, startPoint y: 249, endPoint x: 679, endPoint y: 230, distance: 23.5
click at [664, 249] on div "fiber_manual_record Added to Schedule J Schedule I: $2,043.00 Schedule J: $1,73…" at bounding box center [757, 261] width 869 height 56
click at [703, 173] on input "0.00" at bounding box center [751, 168] width 259 height 18
click at [555, 107] on link "Vehicles" at bounding box center [548, 103] width 36 height 23
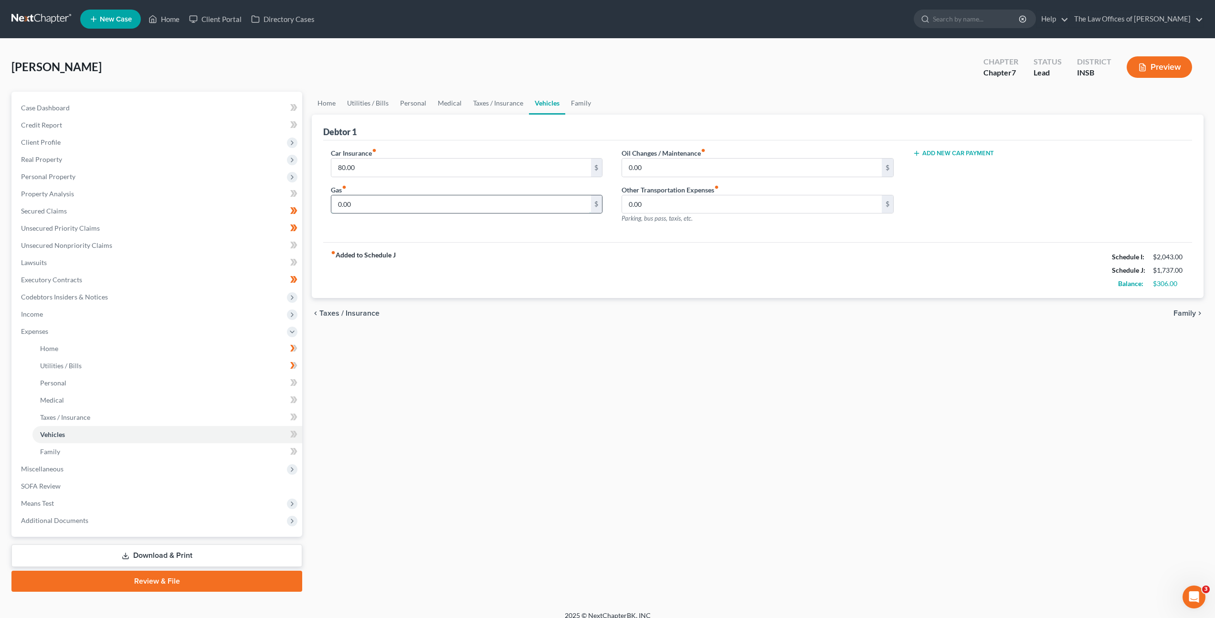
click at [472, 202] on input "0.00" at bounding box center [460, 204] width 259 height 18
click at [611, 138] on div "Debtor 1" at bounding box center [757, 128] width 869 height 26
drag, startPoint x: 665, startPoint y: 169, endPoint x: 674, endPoint y: 164, distance: 10.0
click at [665, 169] on input "0.00" at bounding box center [751, 168] width 259 height 18
type input "20"
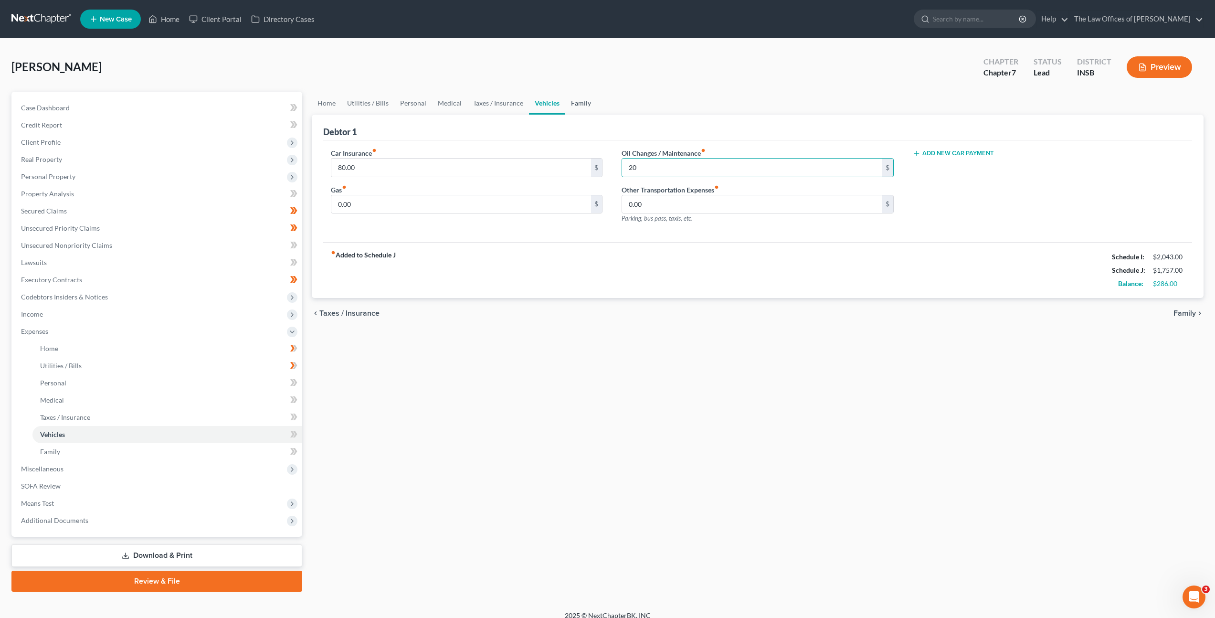
click at [586, 103] on link "Family" at bounding box center [581, 103] width 32 height 23
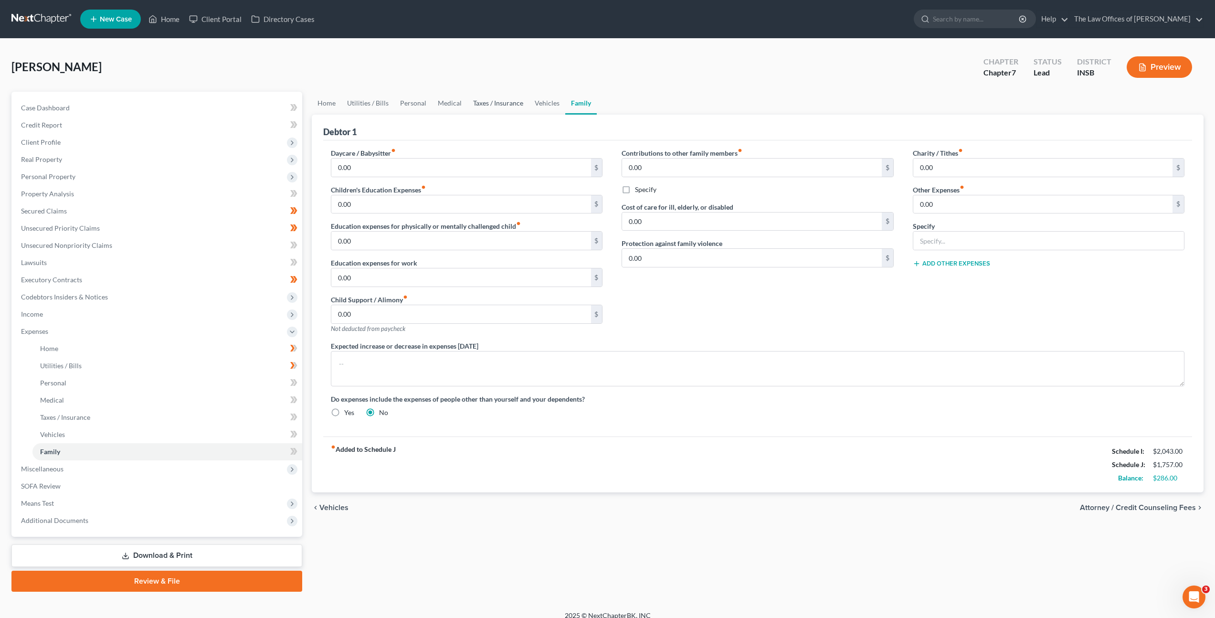
click at [480, 108] on link "Taxes / Insurance" at bounding box center [499, 103] width 62 height 23
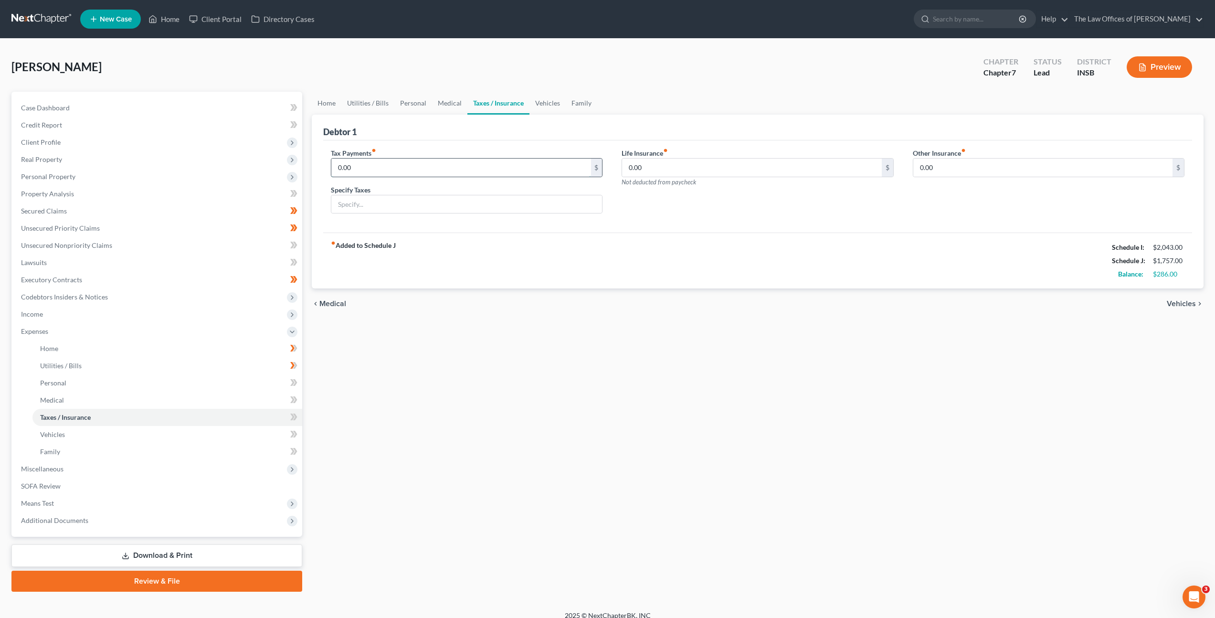
click at [496, 171] on input "0.00" at bounding box center [460, 168] width 259 height 18
click at [687, 166] on input "0.00" at bounding box center [751, 168] width 259 height 18
click at [438, 109] on link "Medical" at bounding box center [449, 103] width 35 height 23
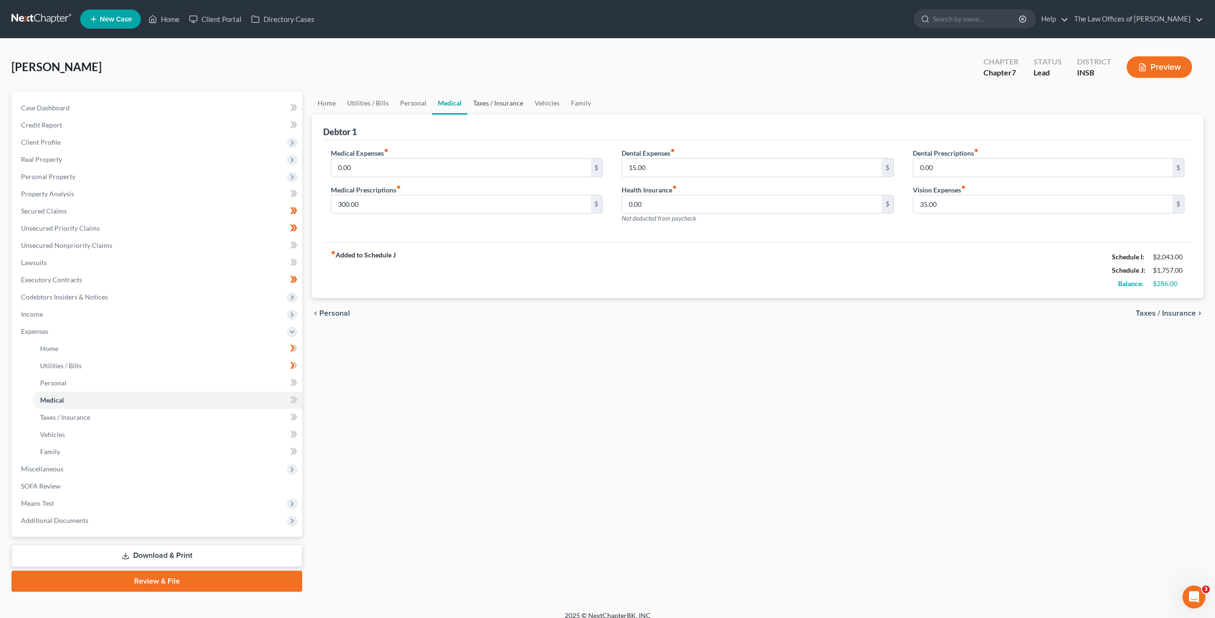
click at [500, 108] on link "Taxes / Insurance" at bounding box center [499, 103] width 62 height 23
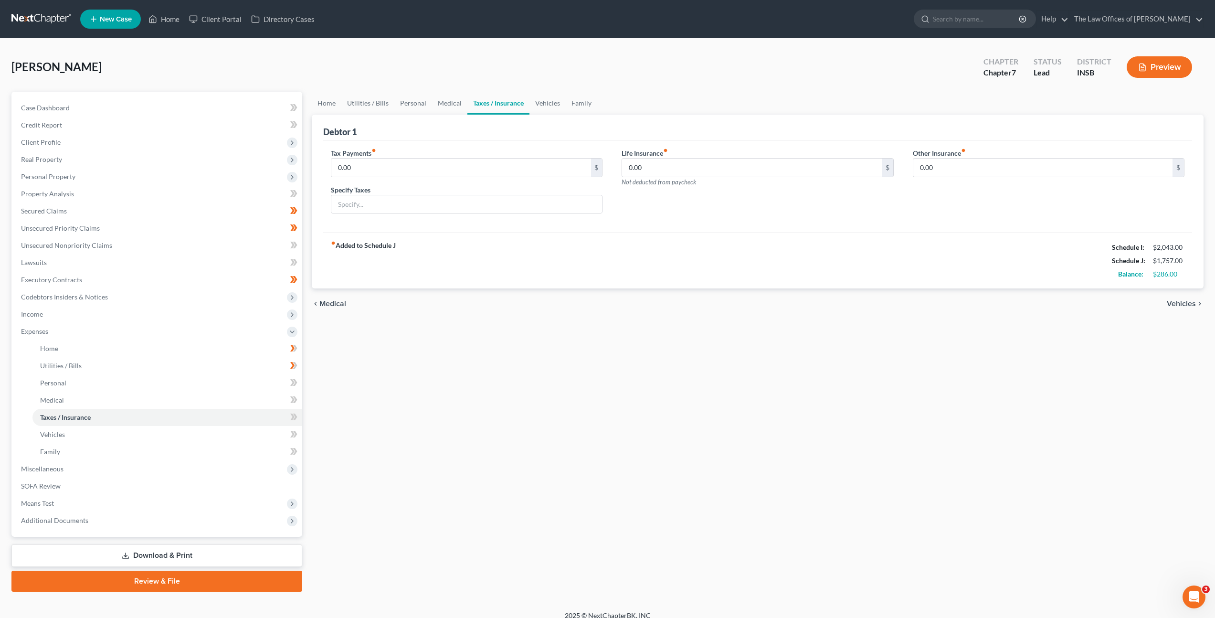
click at [670, 252] on div "fiber_manual_record Added to Schedule J Schedule I: $2,043.00 Schedule J: $1,75…" at bounding box center [757, 261] width 869 height 56
click at [295, 383] on icon at bounding box center [295, 382] width 4 height 7
click at [297, 401] on icon at bounding box center [293, 400] width 7 height 12
click at [295, 420] on icon at bounding box center [295, 417] width 4 height 7
click at [297, 430] on icon at bounding box center [293, 434] width 7 height 12
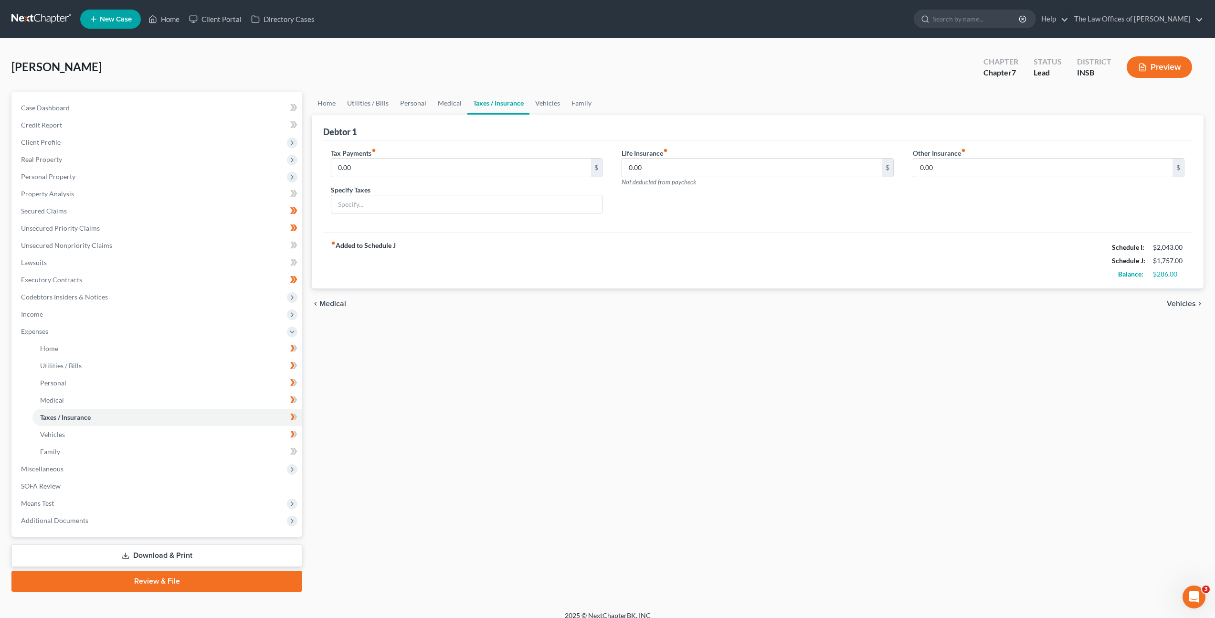
click at [290, 451] on icon at bounding box center [293, 452] width 7 height 12
drag, startPoint x: 427, startPoint y: 396, endPoint x: 458, endPoint y: 365, distance: 43.6
click at [427, 395] on div "Home Utilities / Bills Personal Medical Taxes / Insurance Vehicles Family Debto…" at bounding box center [758, 342] width 902 height 500
drag, startPoint x: 681, startPoint y: 158, endPoint x: 686, endPoint y: 157, distance: 5.8
click at [681, 159] on input "0.00" at bounding box center [751, 168] width 259 height 18
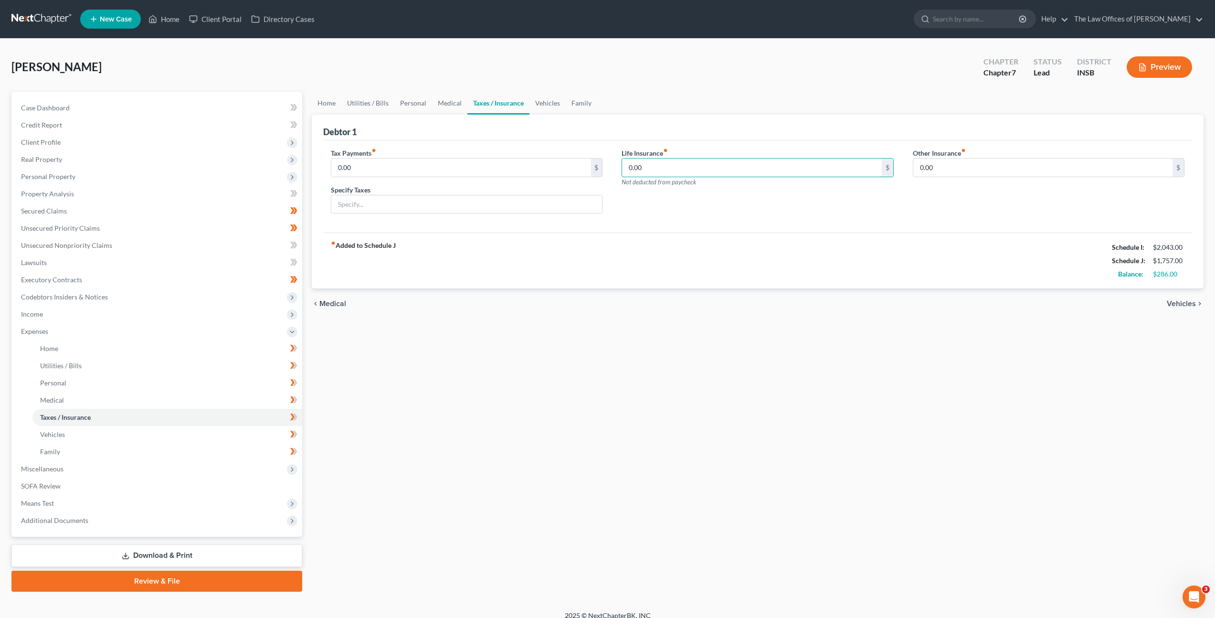
drag, startPoint x: 651, startPoint y: 162, endPoint x: 572, endPoint y: 137, distance: 82.8
click at [564, 143] on div "Tax Payments fiber_manual_record 0.00 $ Specify Taxes Life Insurance fiber_manu…" at bounding box center [757, 186] width 869 height 93
type input "8"
type input "85"
click at [543, 99] on link "Vehicles" at bounding box center [548, 103] width 36 height 23
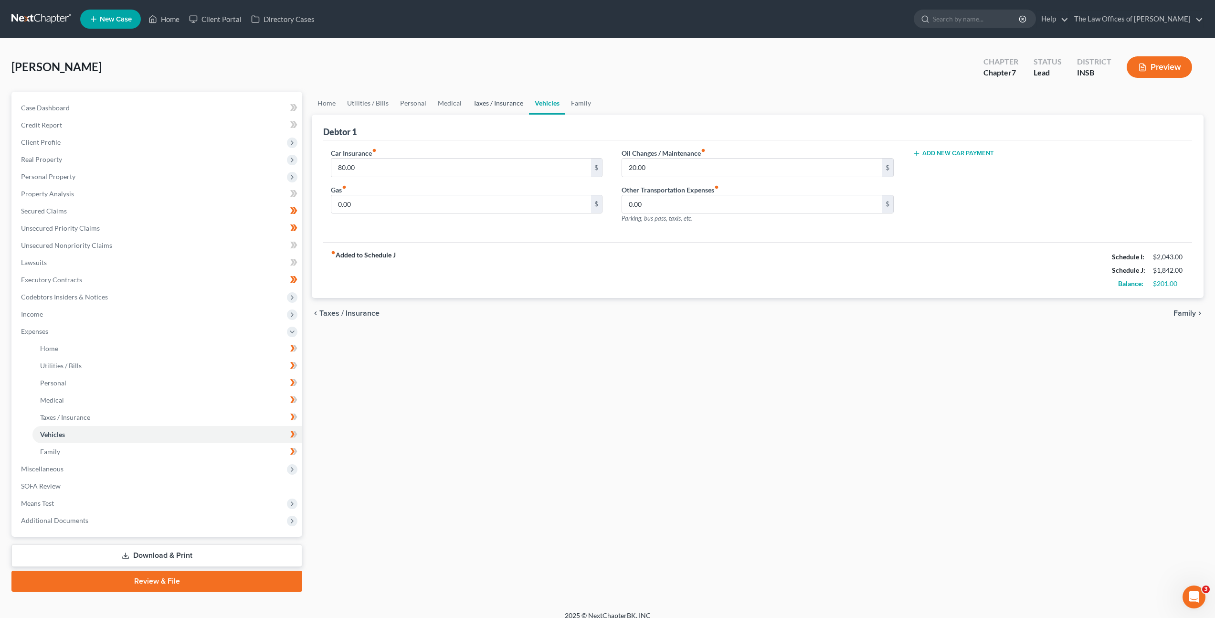
click at [503, 106] on link "Taxes / Insurance" at bounding box center [499, 103] width 62 height 23
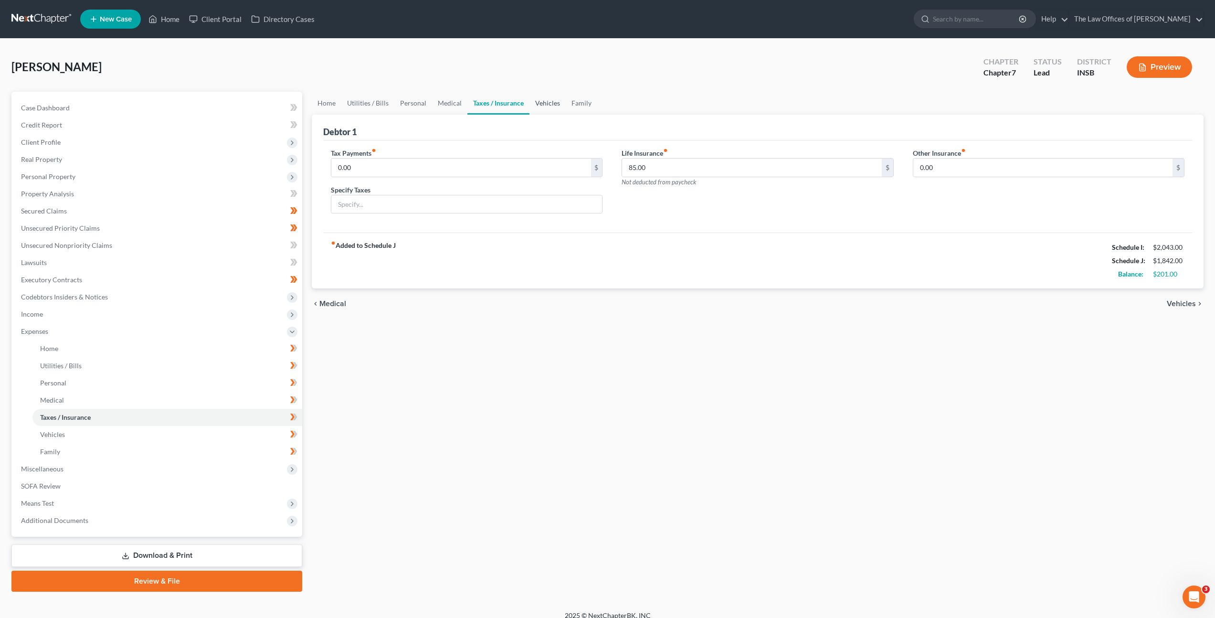
click at [548, 105] on link "Vehicles" at bounding box center [548, 103] width 36 height 23
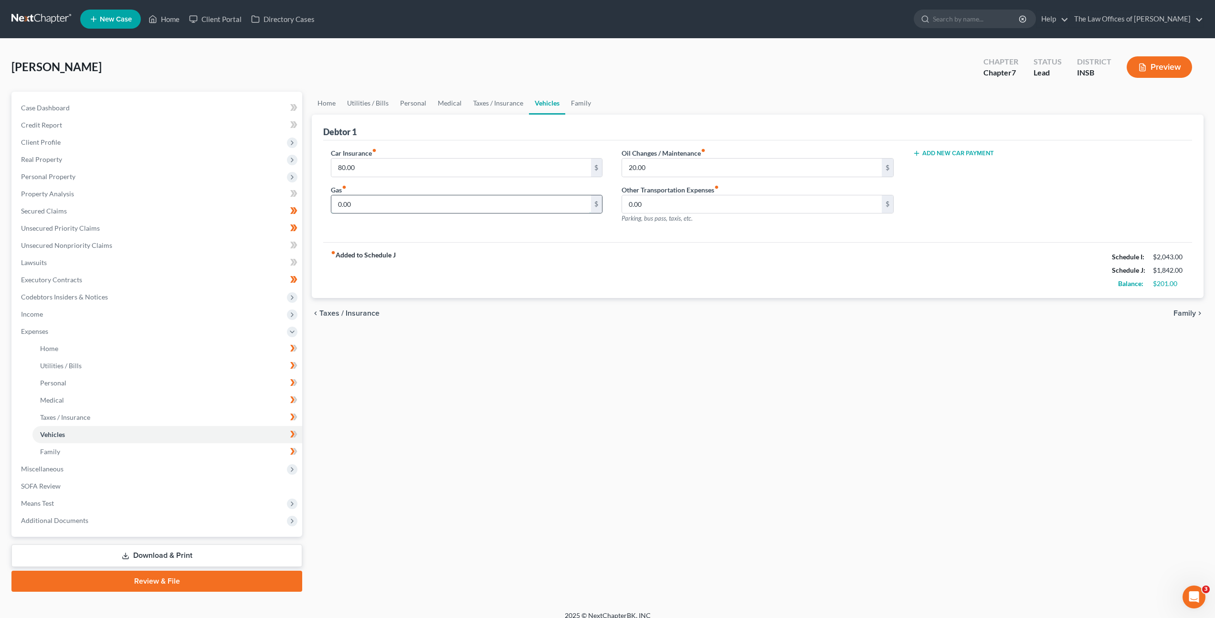
click at [476, 201] on input "0.00" at bounding box center [460, 204] width 259 height 18
click at [442, 217] on div "Car Insurance fiber_manual_record 80.00 $ Gas fiber_manual_record 0.00 $" at bounding box center [466, 189] width 291 height 83
click at [300, 195] on div "Petition Navigation Case Dashboard Payments Invoices Payments Payments Credit R…" at bounding box center [608, 342] width 1202 height 500
drag, startPoint x: 356, startPoint y: 199, endPoint x: 275, endPoint y: 213, distance: 82.8
click at [269, 189] on div "Petition Navigation Case Dashboard Payments Invoices Payments Payments Credit R…" at bounding box center [608, 342] width 1202 height 500
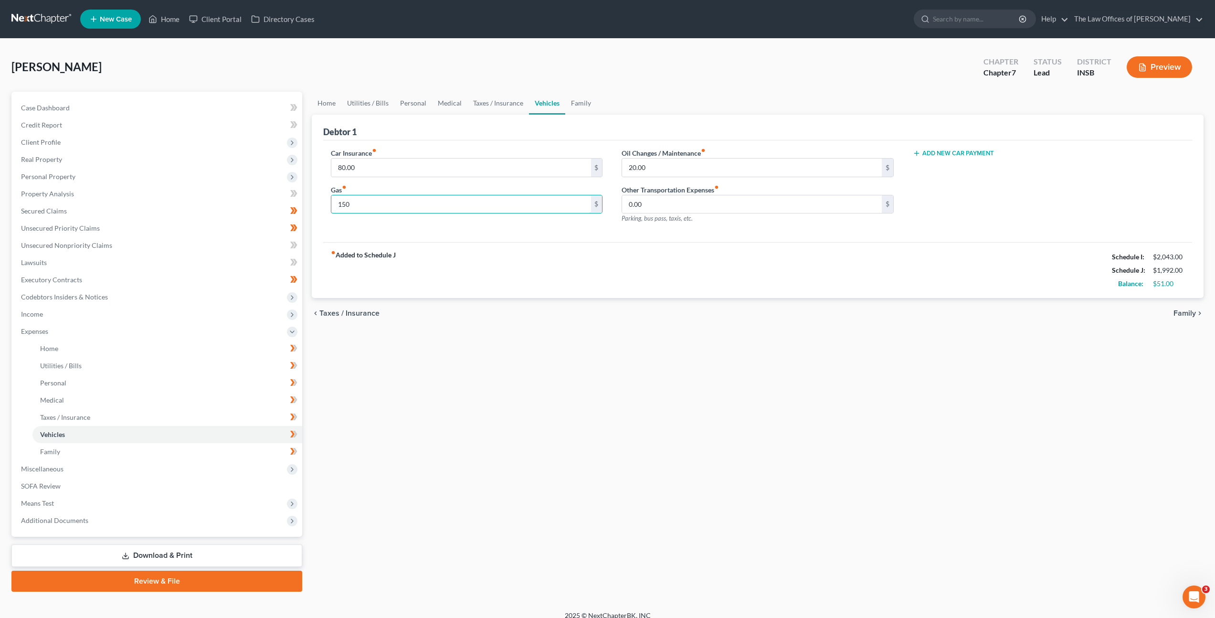
type input "150"
click at [533, 239] on div "Car Insurance fiber_manual_record 80.00 $ Gas fiber_manual_record 150 $ Oil Cha…" at bounding box center [757, 191] width 869 height 102
click at [580, 106] on link "Family" at bounding box center [581, 103] width 32 height 23
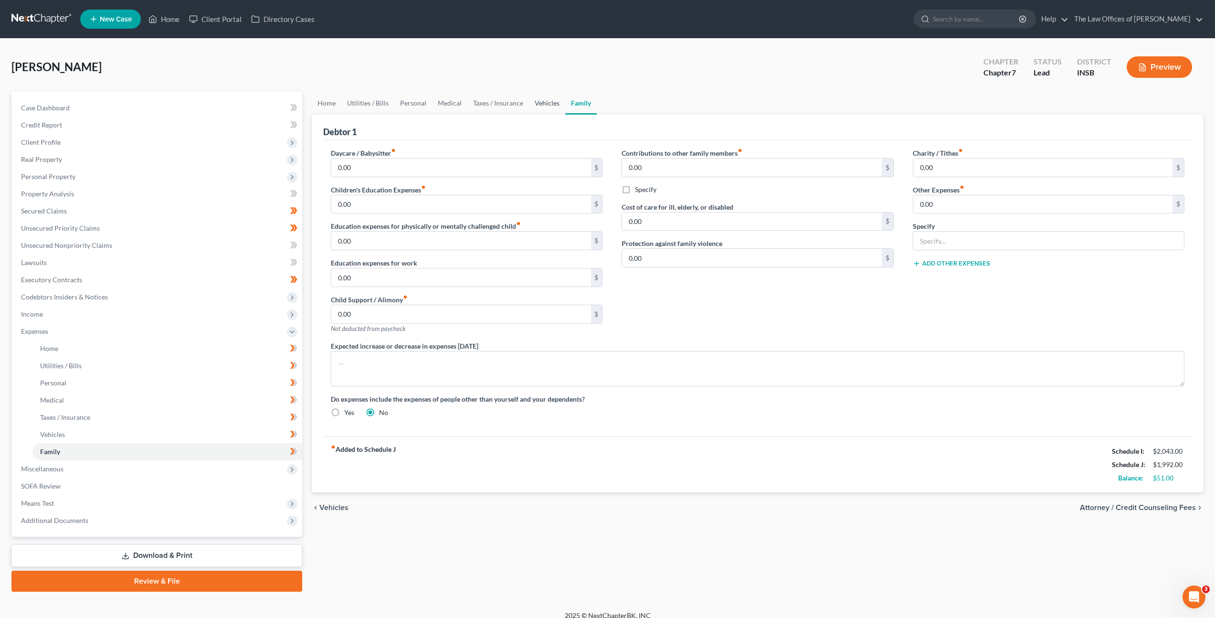
click at [550, 104] on link "Vehicles" at bounding box center [547, 103] width 36 height 23
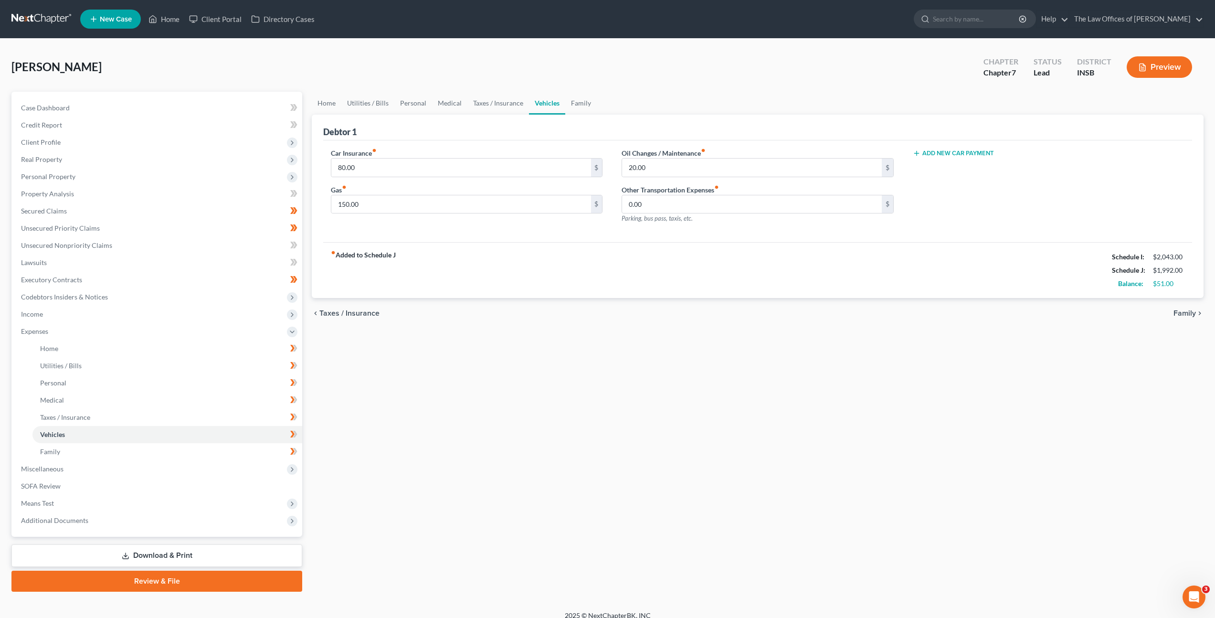
click at [553, 376] on div "Home Utilities / Bills Personal Medical Taxes / Insurance Vehicles Family Debto…" at bounding box center [758, 342] width 902 height 500
click at [237, 469] on span "Miscellaneous" at bounding box center [157, 468] width 289 height 17
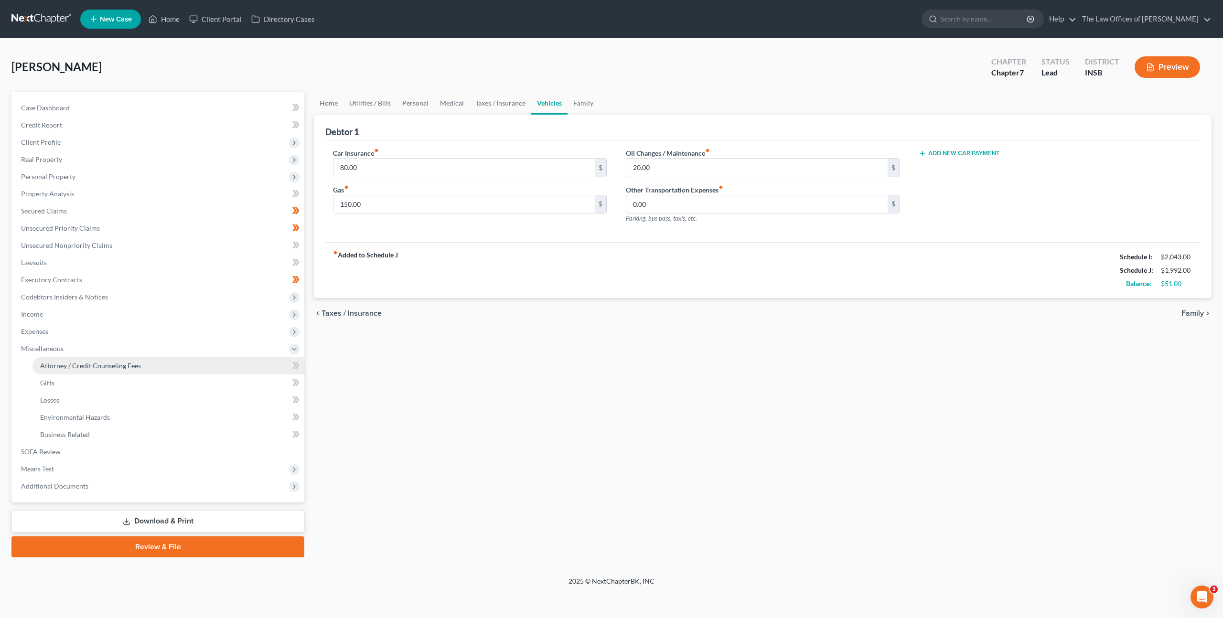
click at [185, 366] on link "Attorney / Credit Counseling Fees" at bounding box center [168, 365] width 272 height 17
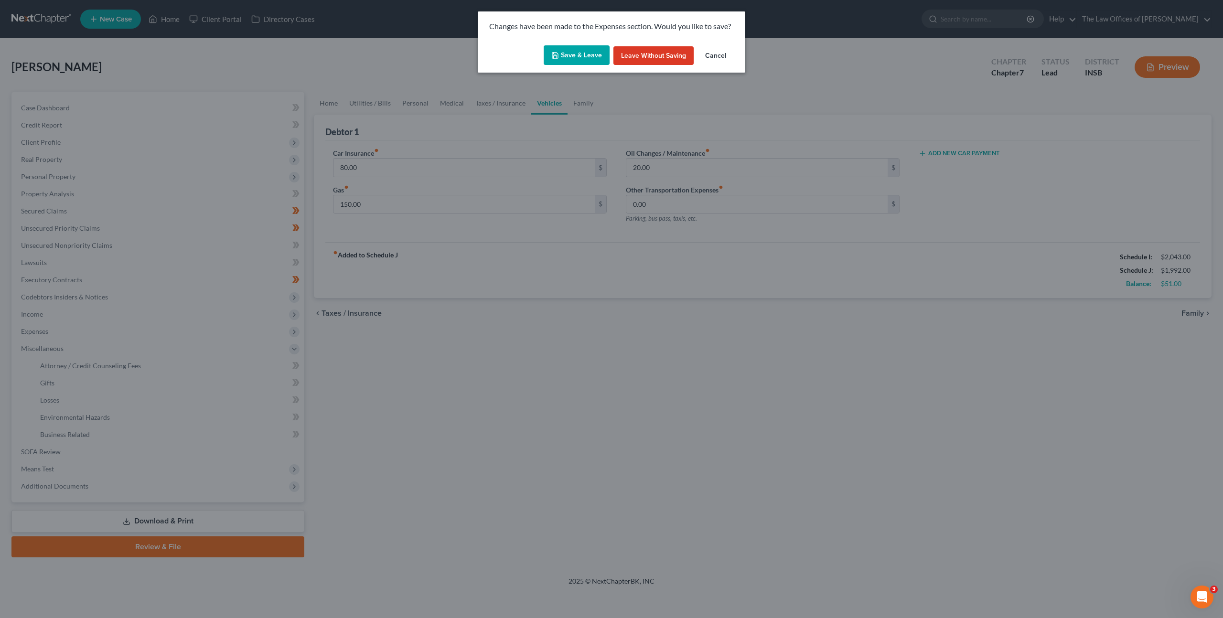
click at [588, 59] on button "Save & Leave" at bounding box center [576, 55] width 66 height 20
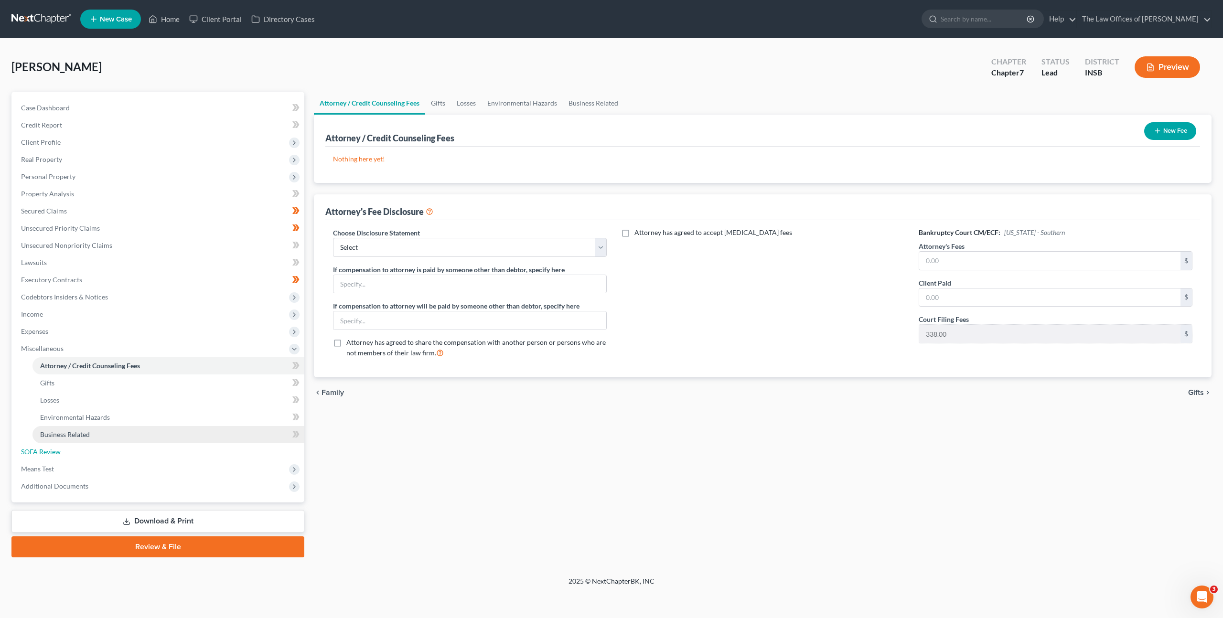
drag, startPoint x: 93, startPoint y: 455, endPoint x: 117, endPoint y: 442, distance: 26.9
click at [93, 455] on link "SOFA Review" at bounding box center [158, 451] width 291 height 17
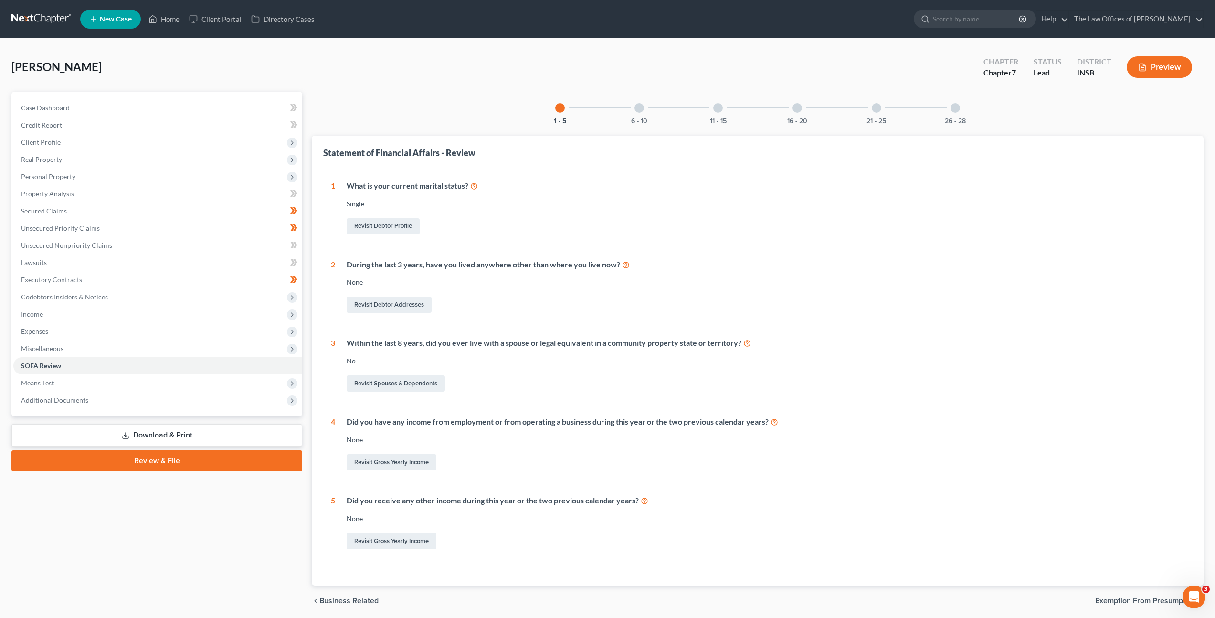
click at [639, 115] on div "6 - 10" at bounding box center [639, 108] width 32 height 32
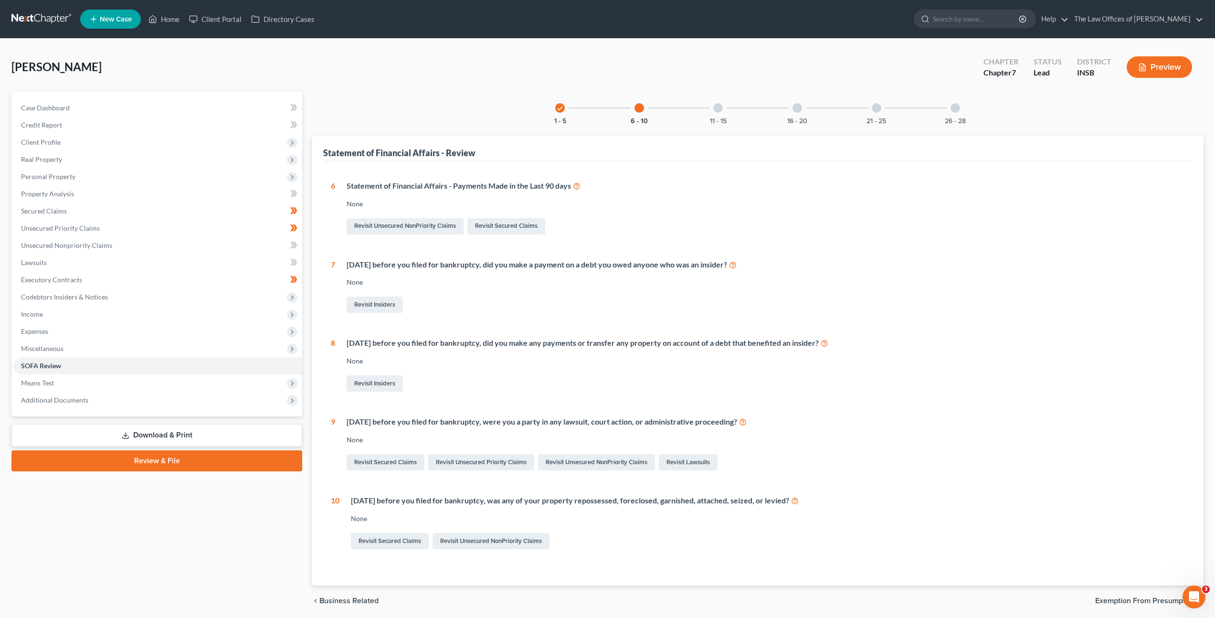
click at [717, 108] on div at bounding box center [718, 108] width 10 height 10
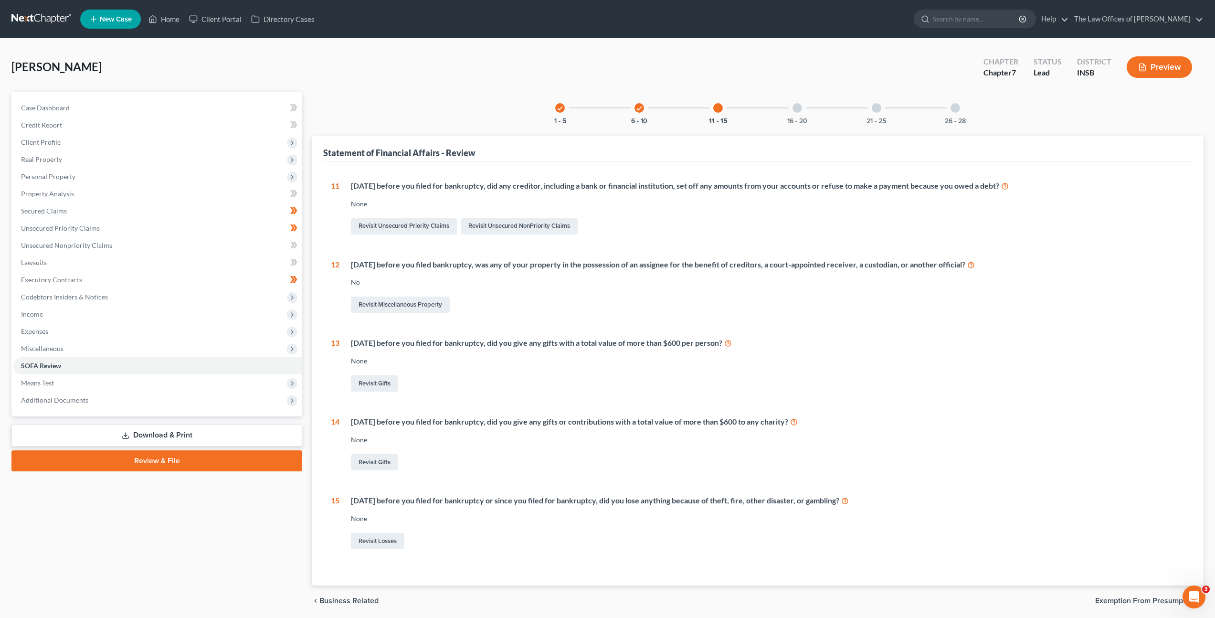
click at [796, 108] on div at bounding box center [798, 108] width 10 height 10
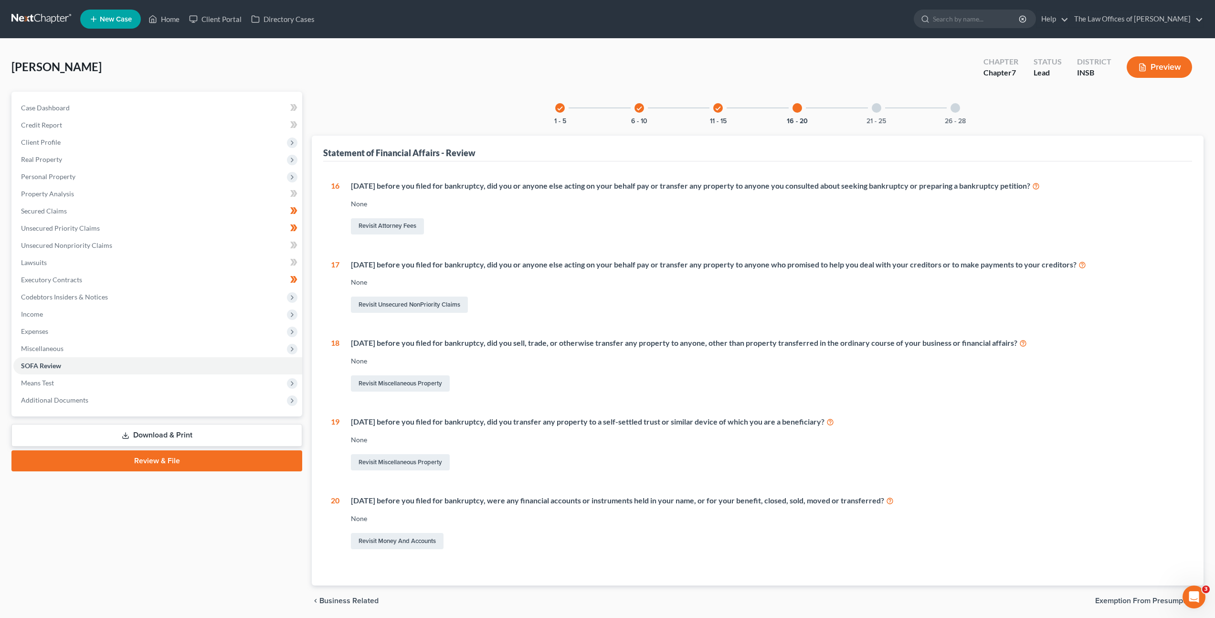
click at [882, 104] on div "21 - 25" at bounding box center [877, 108] width 32 height 32
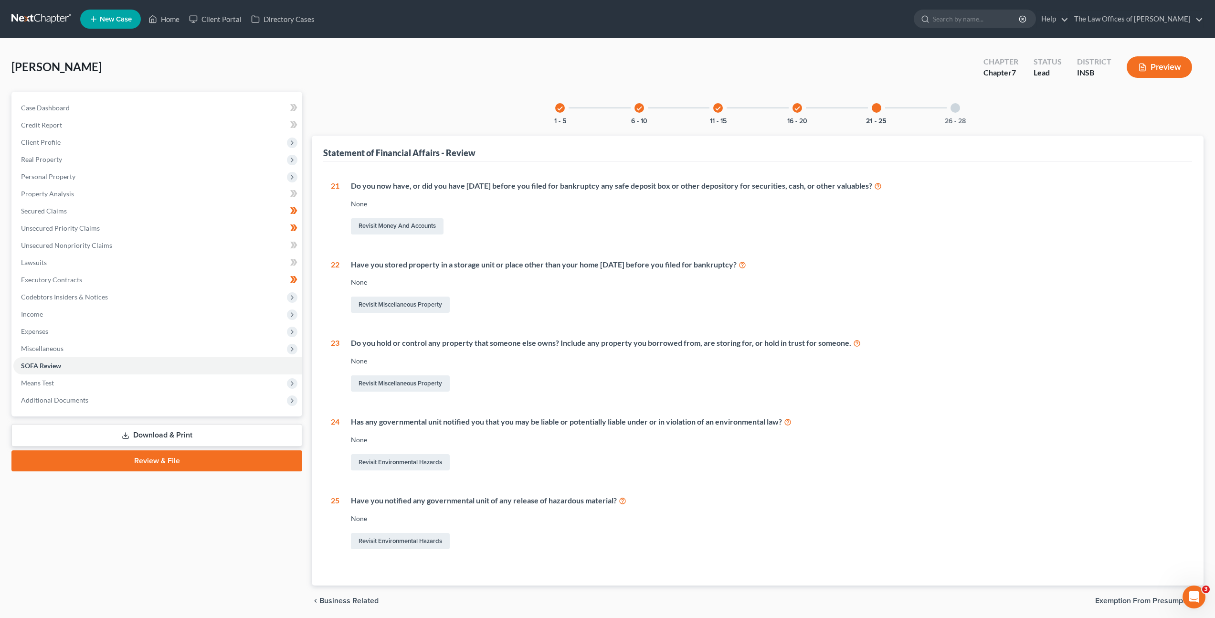
click at [951, 103] on div "26 - 28" at bounding box center [955, 108] width 32 height 32
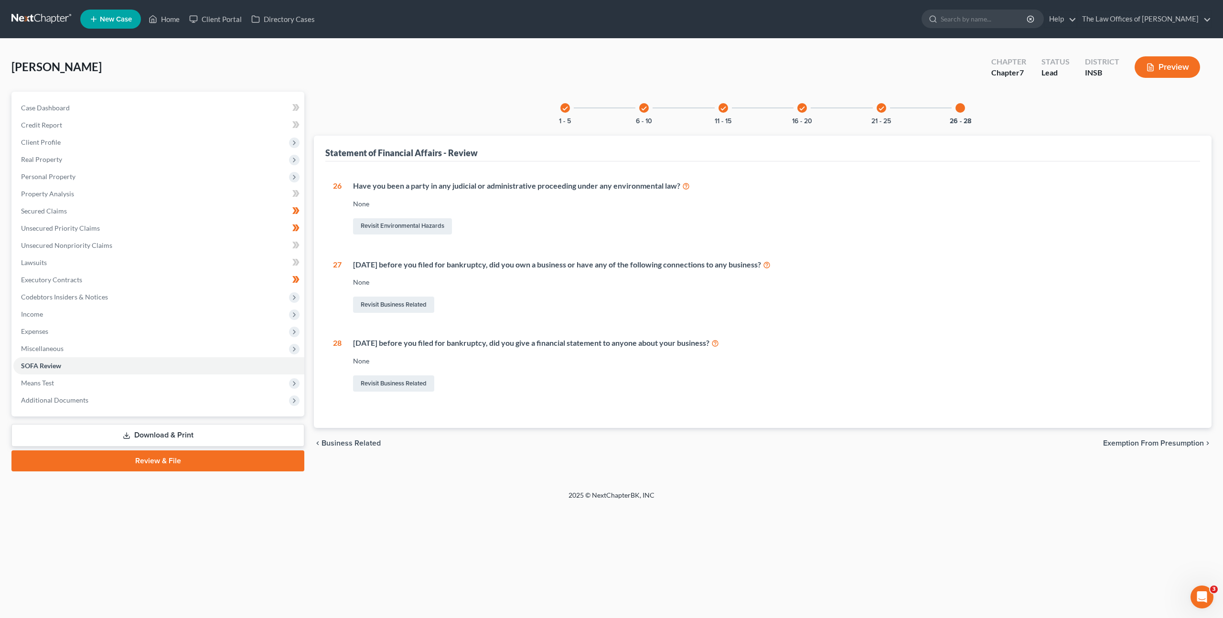
click at [565, 106] on icon "check" at bounding box center [565, 108] width 7 height 7
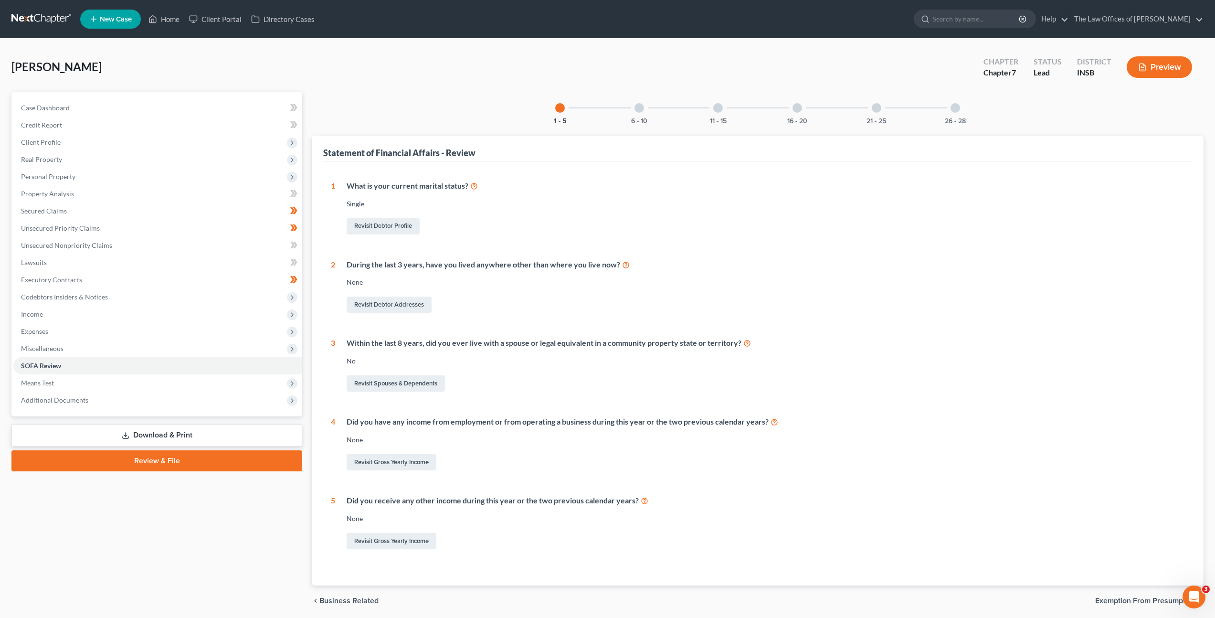
click at [642, 107] on div at bounding box center [640, 108] width 10 height 10
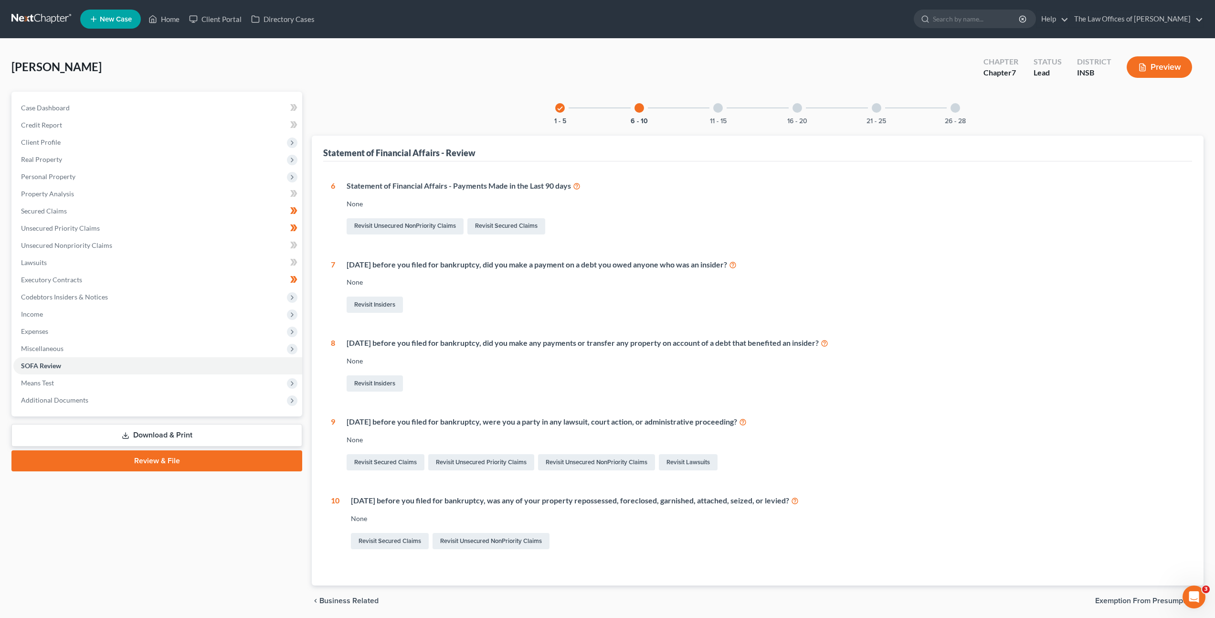
click at [723, 110] on div "11 - 15" at bounding box center [718, 108] width 32 height 32
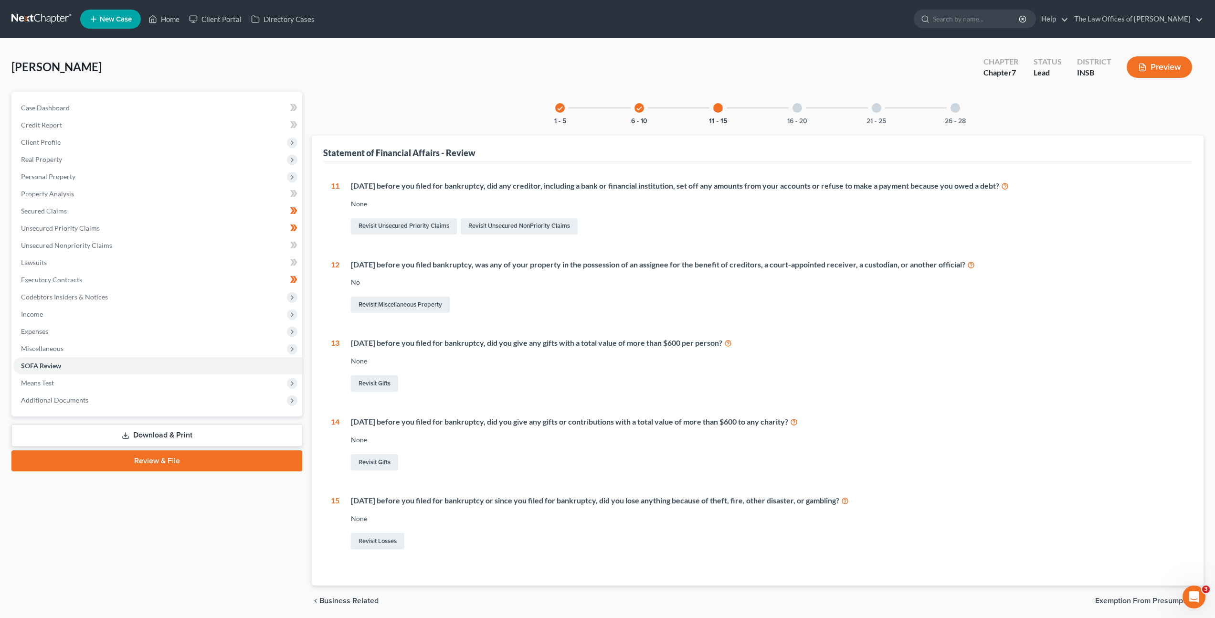
click at [794, 108] on div at bounding box center [798, 108] width 10 height 10
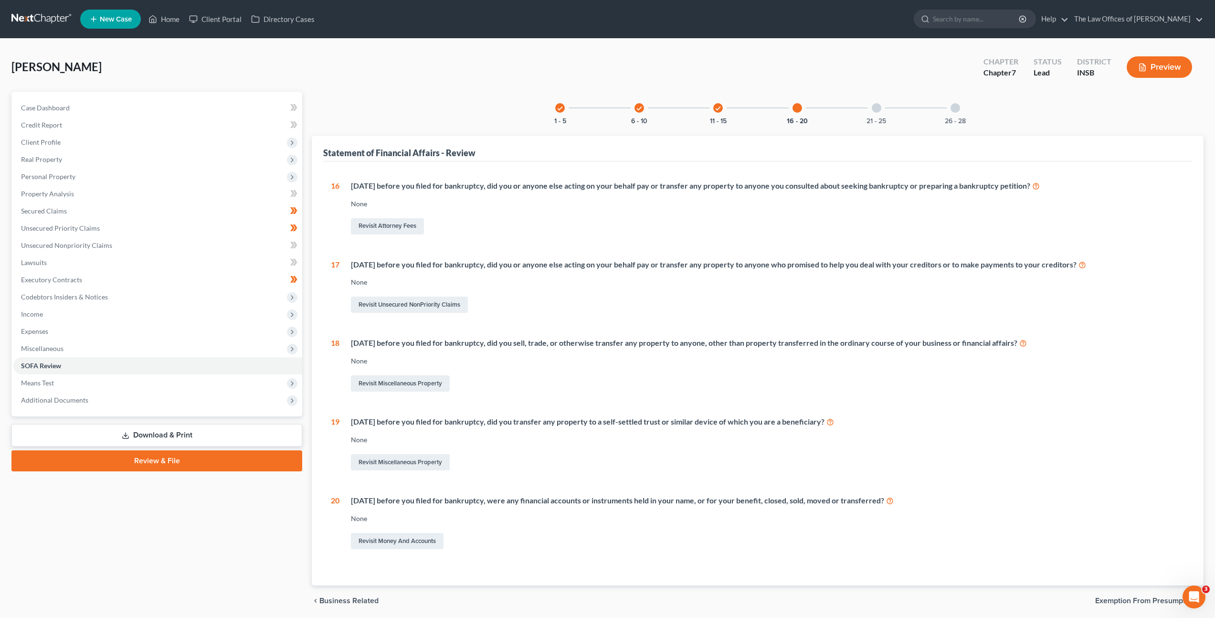
click at [883, 109] on div "21 - 25" at bounding box center [877, 108] width 32 height 32
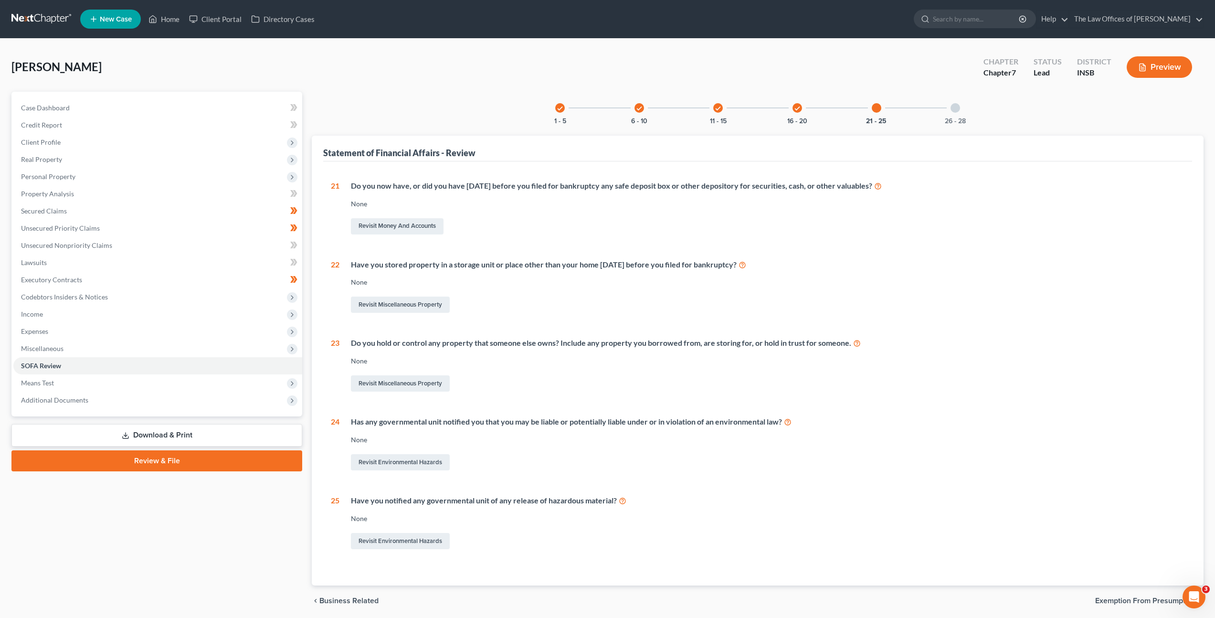
click at [949, 108] on div "26 - 28" at bounding box center [955, 108] width 32 height 32
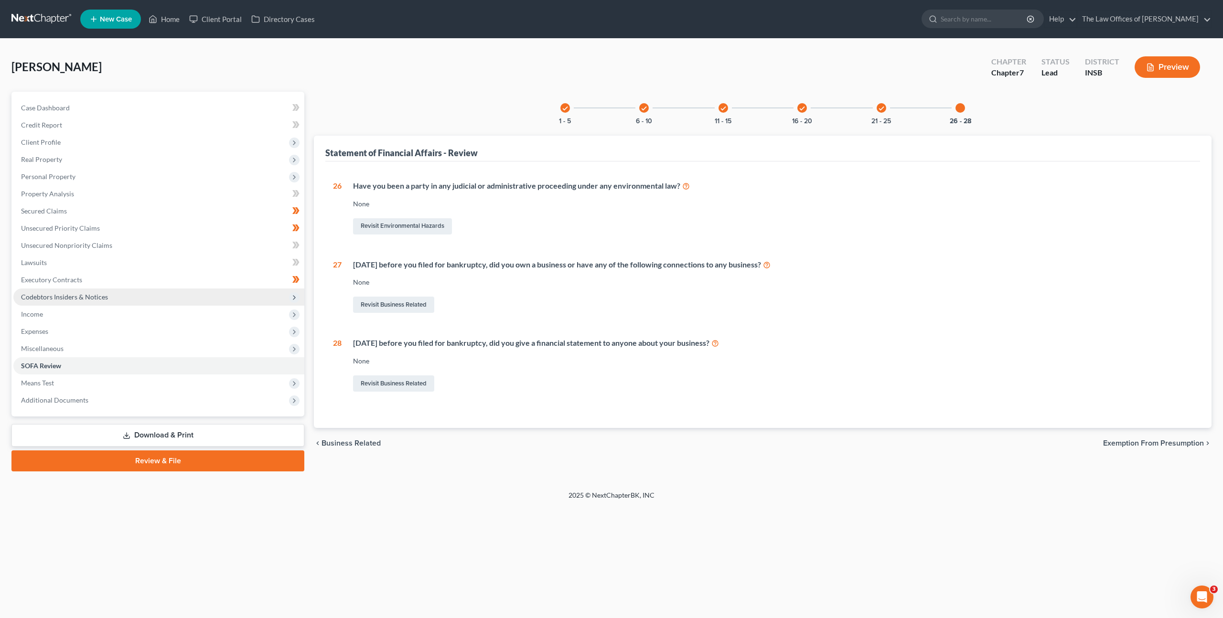
click at [234, 298] on span "Codebtors Insiders & Notices" at bounding box center [158, 296] width 291 height 17
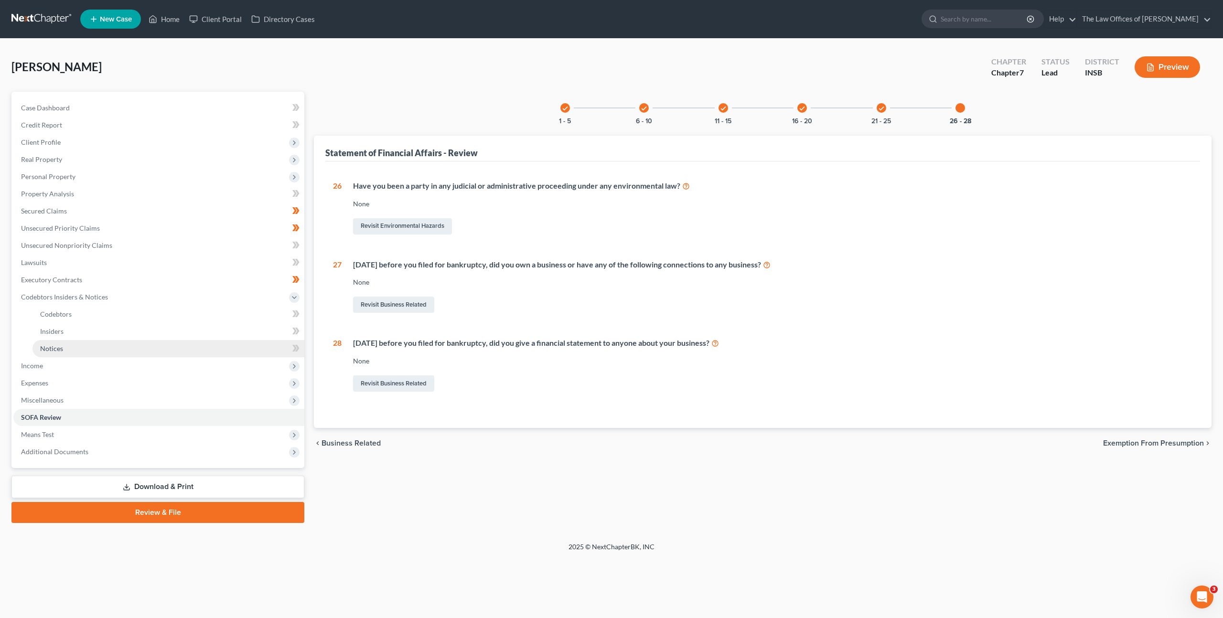
click at [194, 345] on link "Notices" at bounding box center [168, 348] width 272 height 17
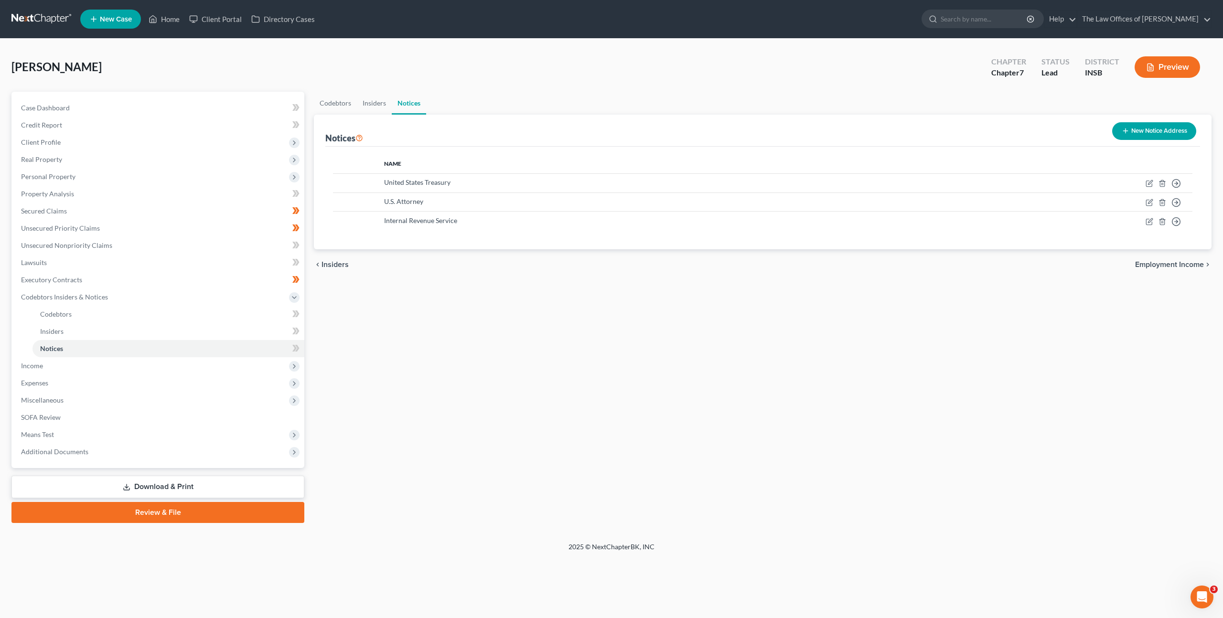
click at [477, 324] on div "Codebtors Insiders Notices Notices New Notice Address Name United States Treasu…" at bounding box center [762, 307] width 907 height 431
click at [513, 408] on div "Codebtors Insiders Notices Notices New Notice Address Name United States Treasu…" at bounding box center [762, 307] width 907 height 431
click at [540, 351] on div "Codebtors Insiders Notices Notices New Notice Address Name United States Treasu…" at bounding box center [762, 307] width 907 height 431
click at [185, 160] on span "Real Property" at bounding box center [158, 159] width 291 height 17
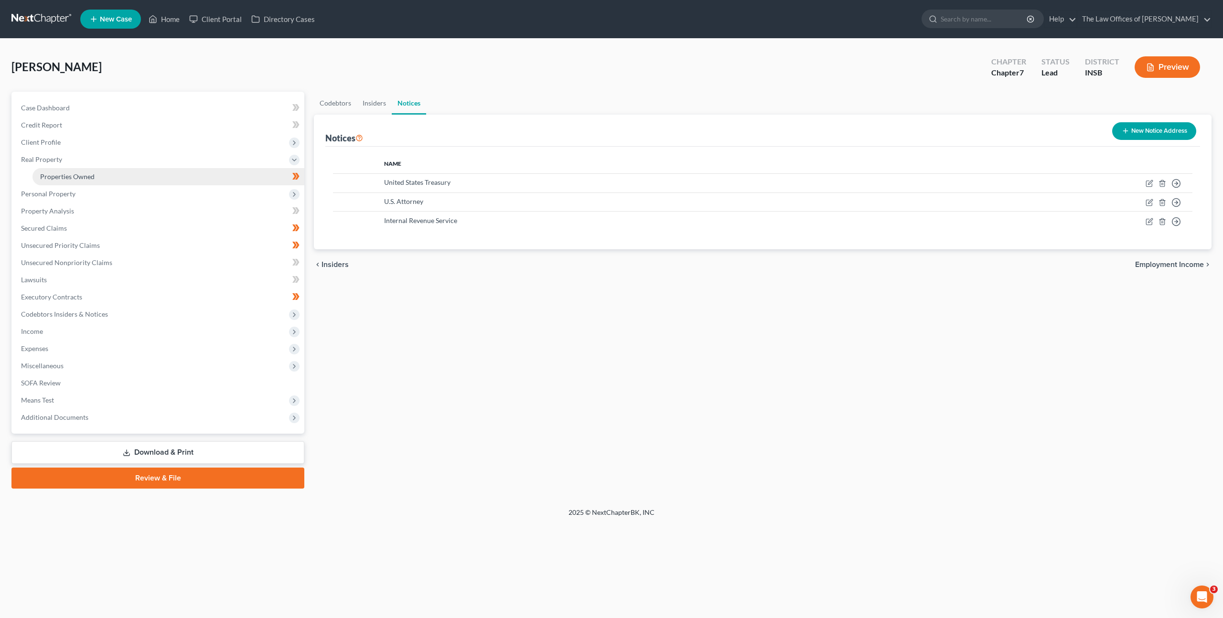
click at [128, 170] on link "Properties Owned" at bounding box center [168, 176] width 272 height 17
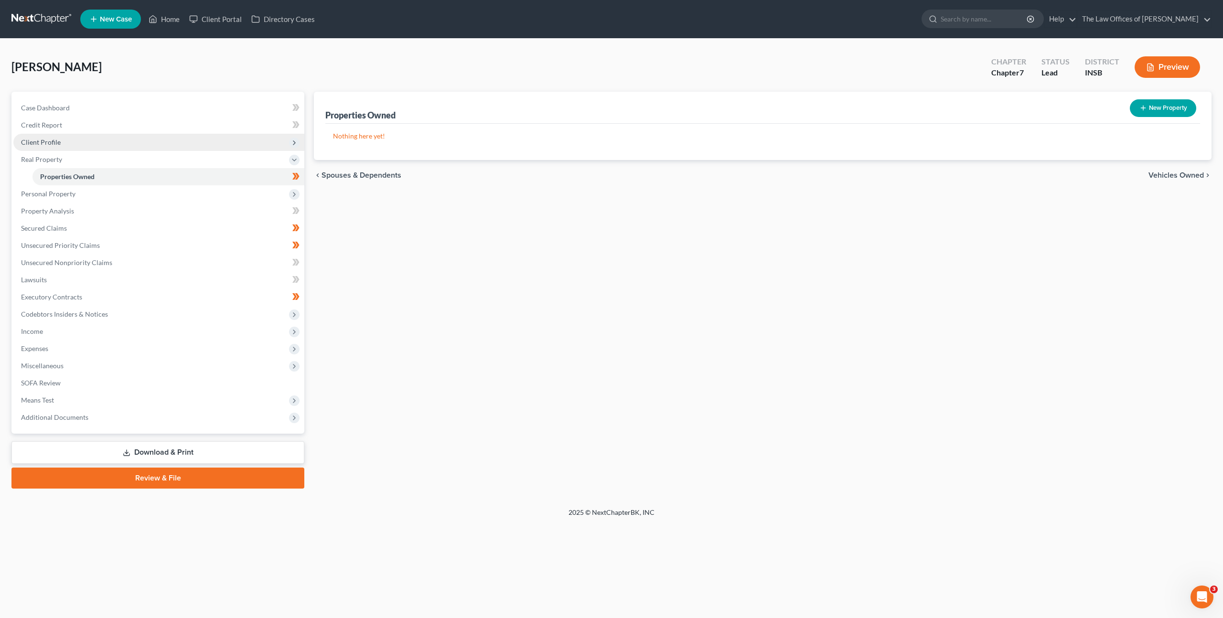
click at [164, 145] on span "Client Profile" at bounding box center [158, 142] width 291 height 17
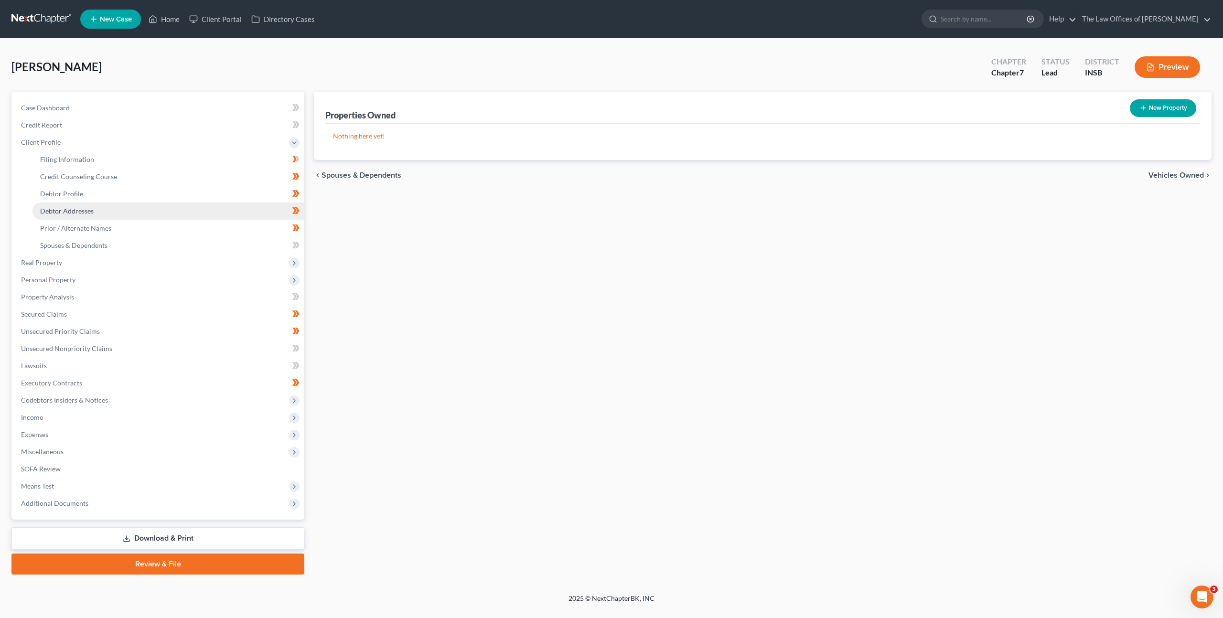
click at [117, 202] on link "Debtor Addresses" at bounding box center [168, 210] width 272 height 17
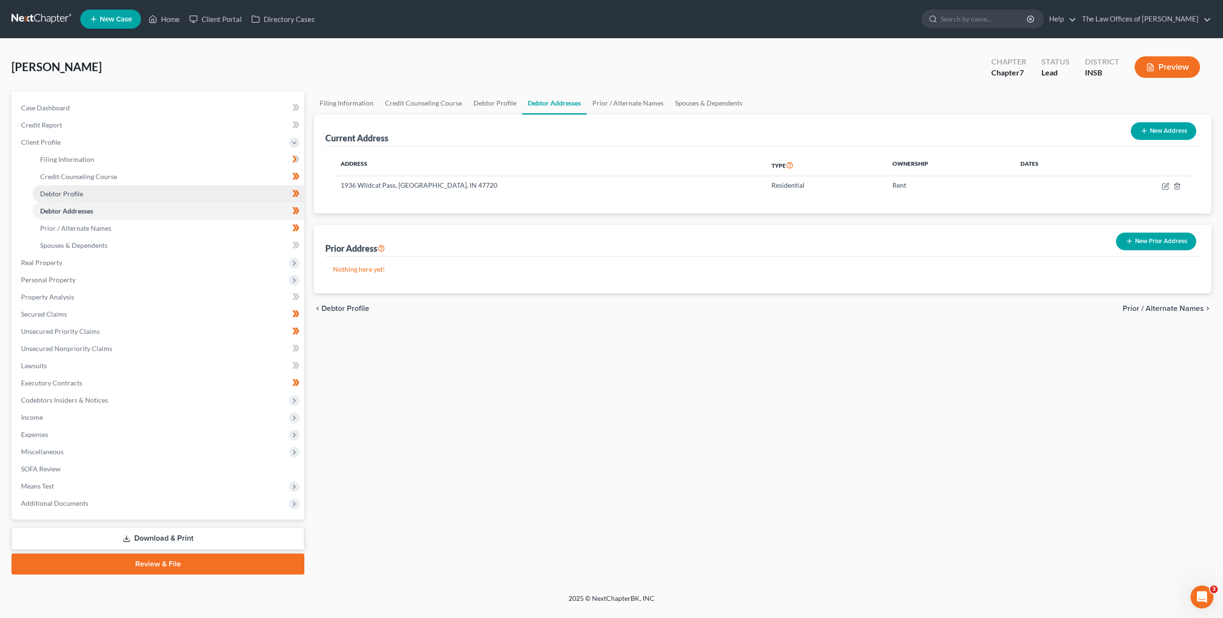
click at [157, 187] on link "Debtor Profile" at bounding box center [168, 193] width 272 height 17
select select "0"
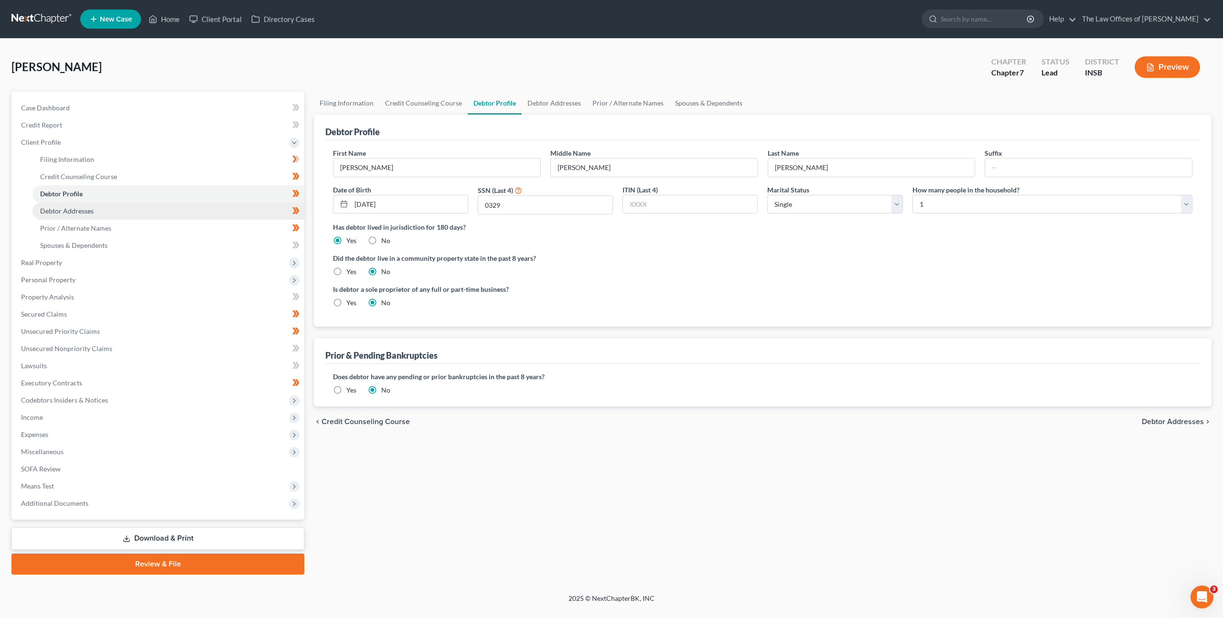
click at [148, 214] on link "Debtor Addresses" at bounding box center [168, 210] width 272 height 17
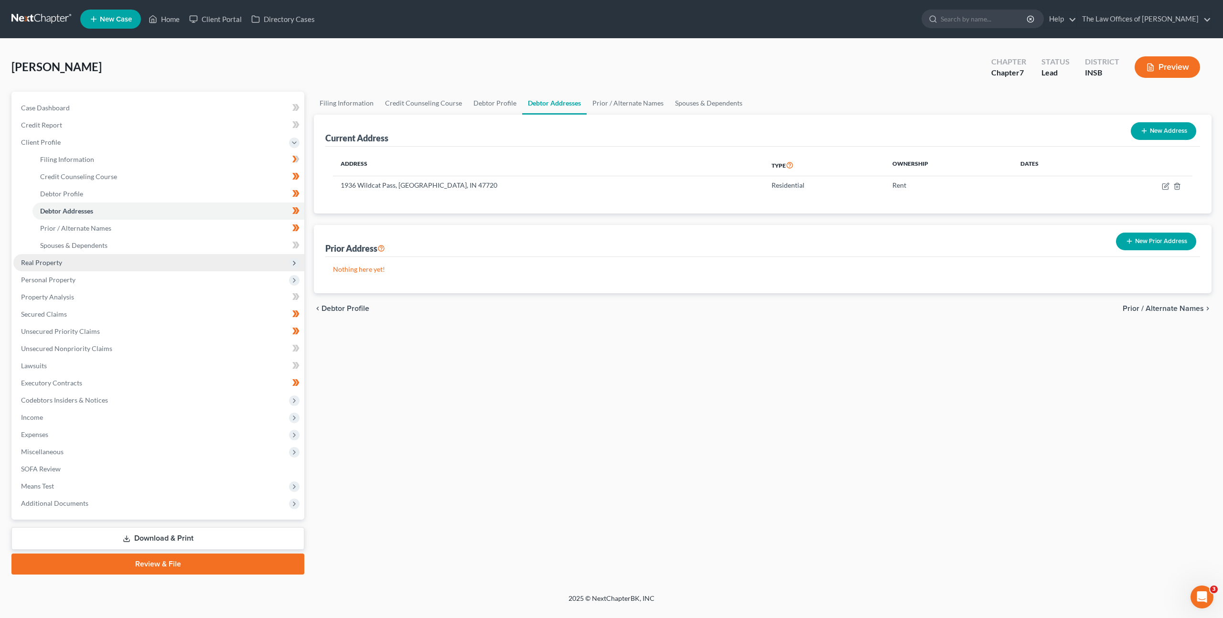
click at [160, 268] on span "Real Property" at bounding box center [158, 262] width 291 height 17
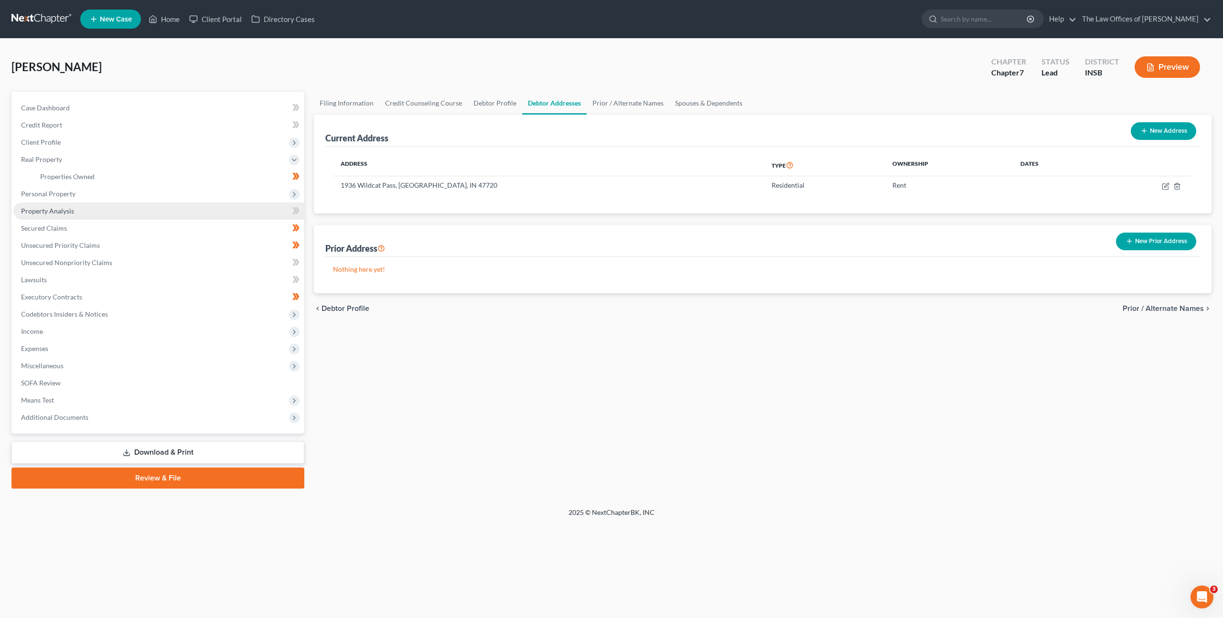
click at [151, 197] on span "Personal Property" at bounding box center [158, 193] width 291 height 17
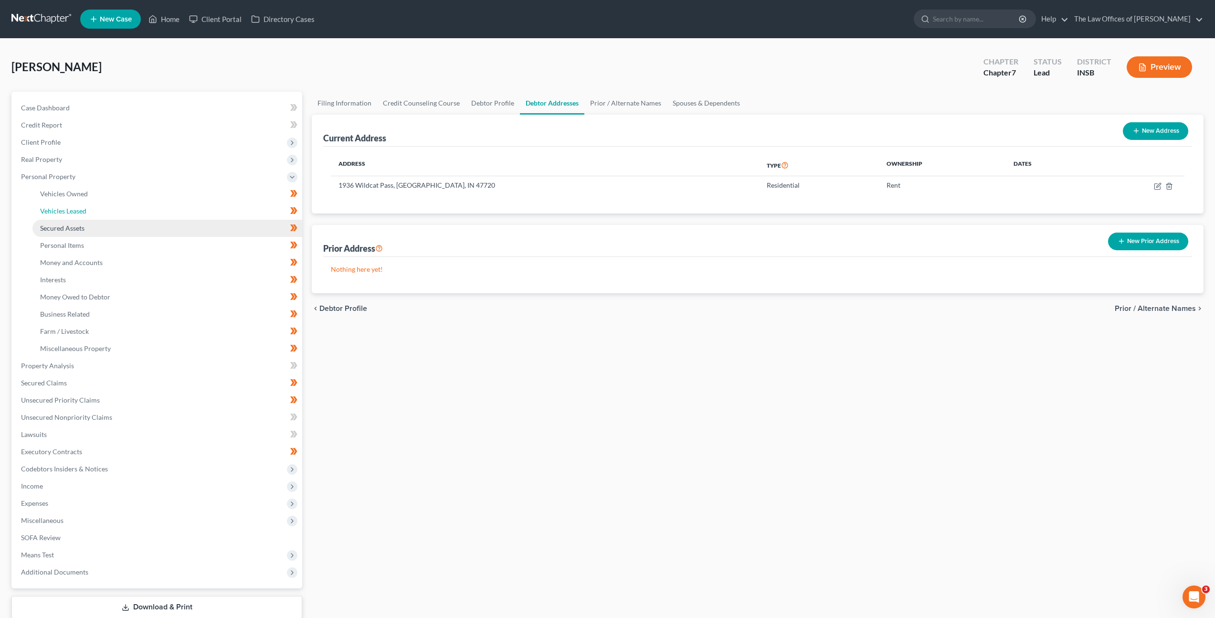
click at [149, 217] on link "Vehicles Leased" at bounding box center [167, 210] width 270 height 17
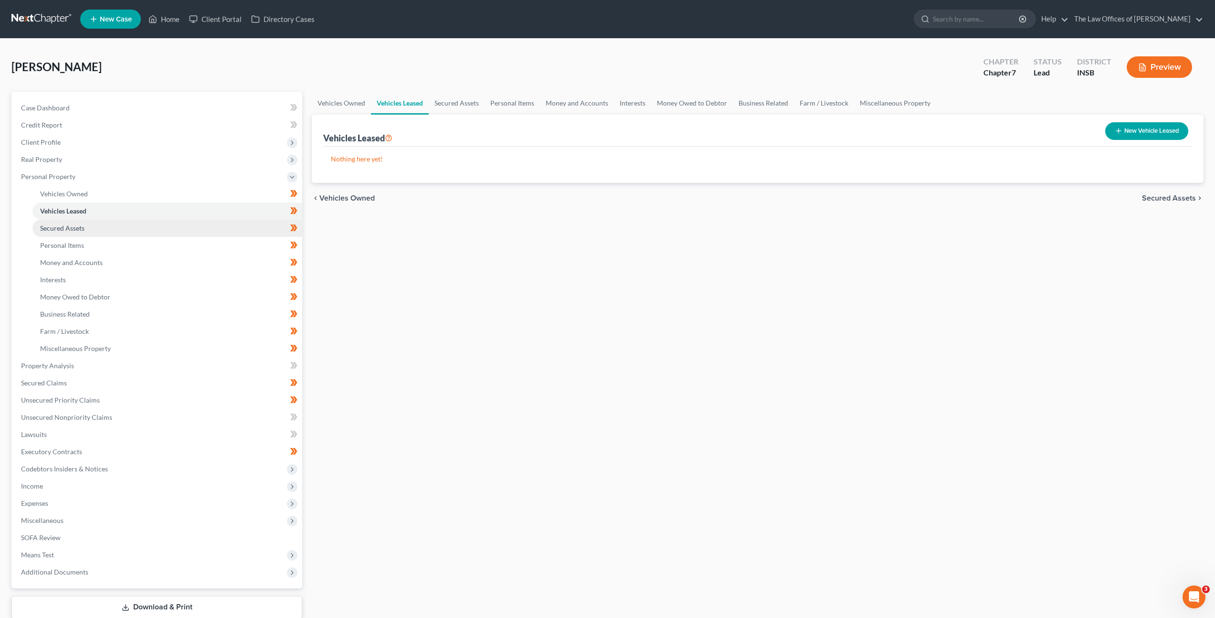
click at [151, 234] on link "Secured Assets" at bounding box center [167, 228] width 270 height 17
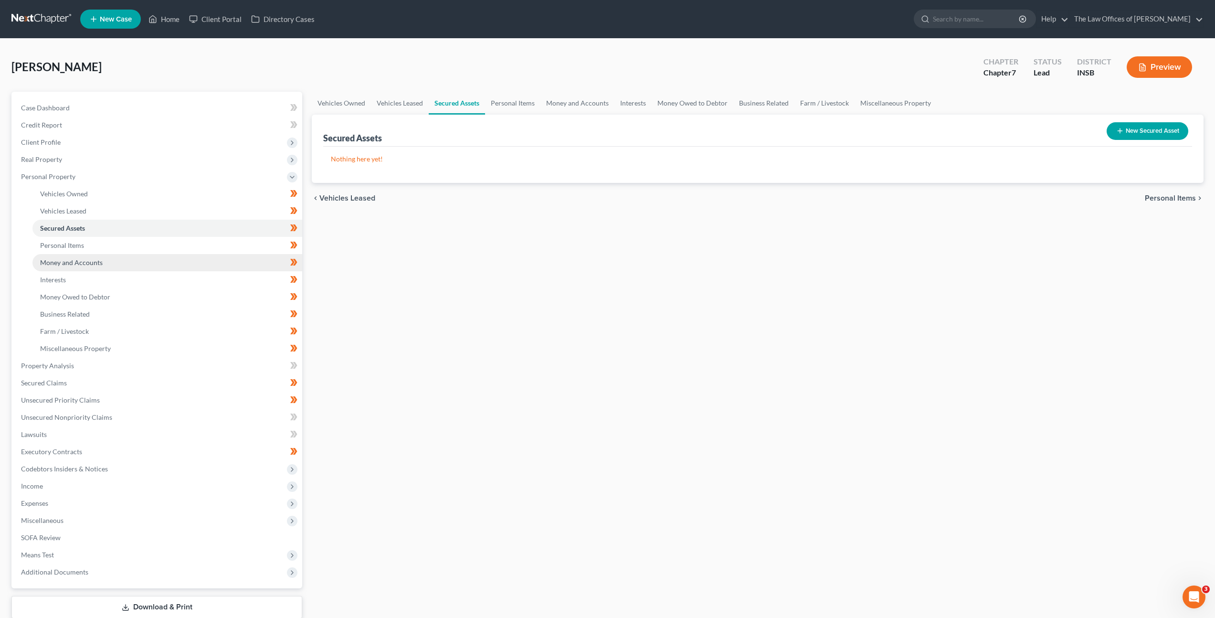
click at [148, 257] on link "Money and Accounts" at bounding box center [167, 262] width 270 height 17
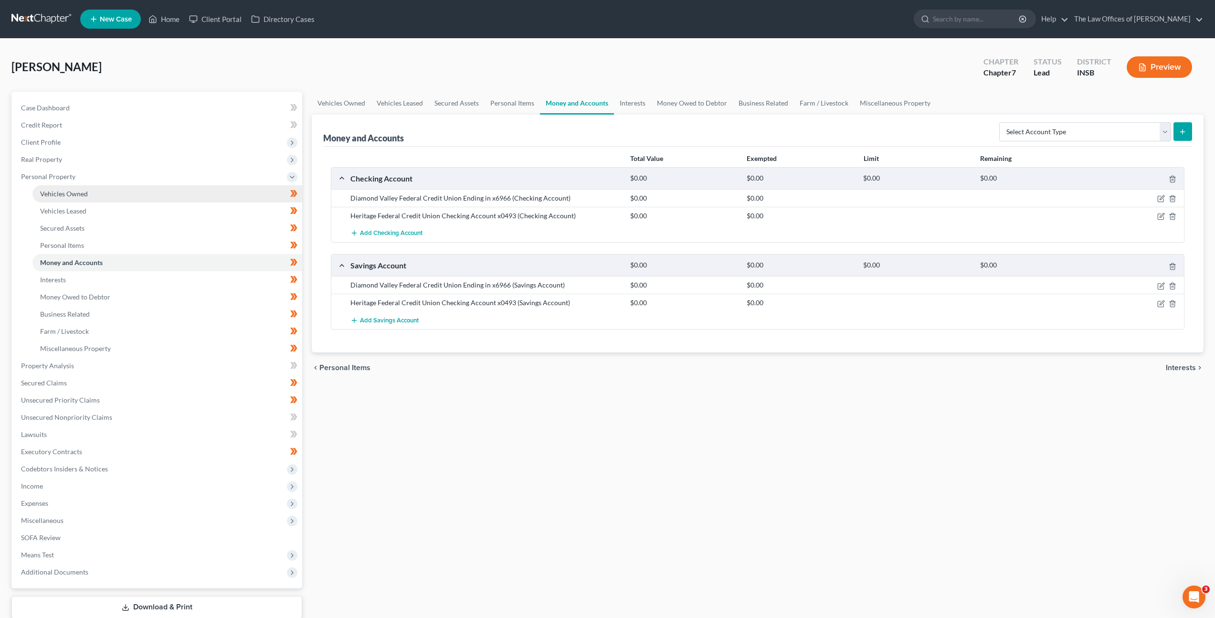
click at [118, 187] on link "Vehicles Owned" at bounding box center [167, 193] width 270 height 17
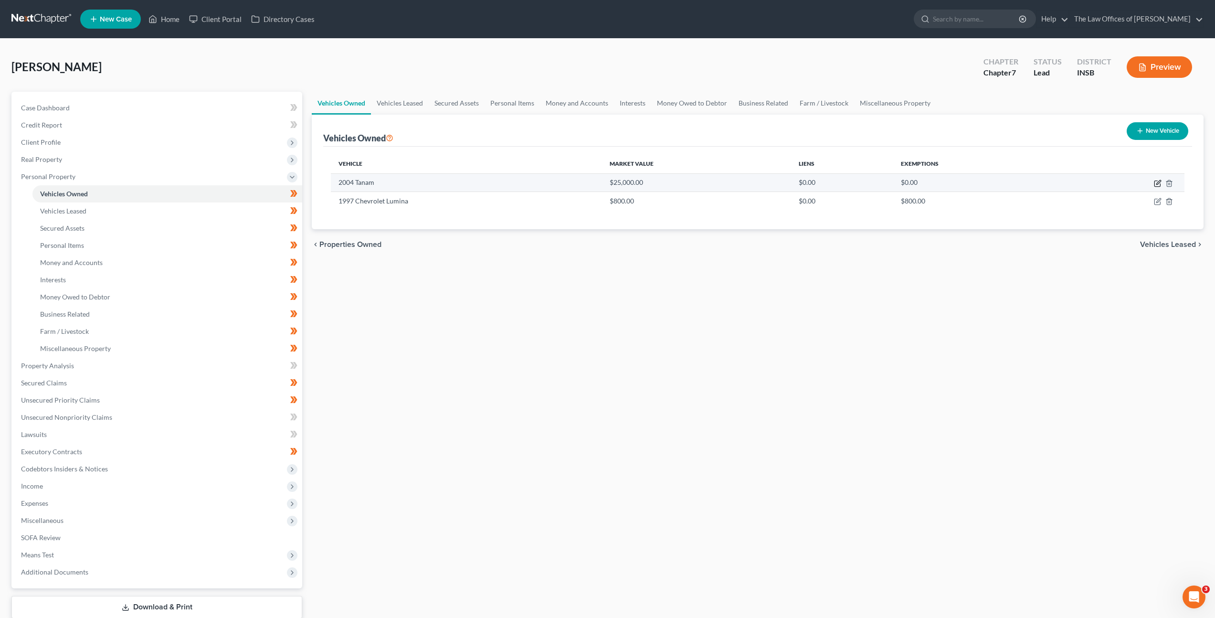
drag, startPoint x: 1158, startPoint y: 184, endPoint x: 1155, endPoint y: 190, distance: 7.1
click at [1158, 184] on icon "button" at bounding box center [1159, 182] width 4 height 4
select select "0"
select select "22"
select select "2"
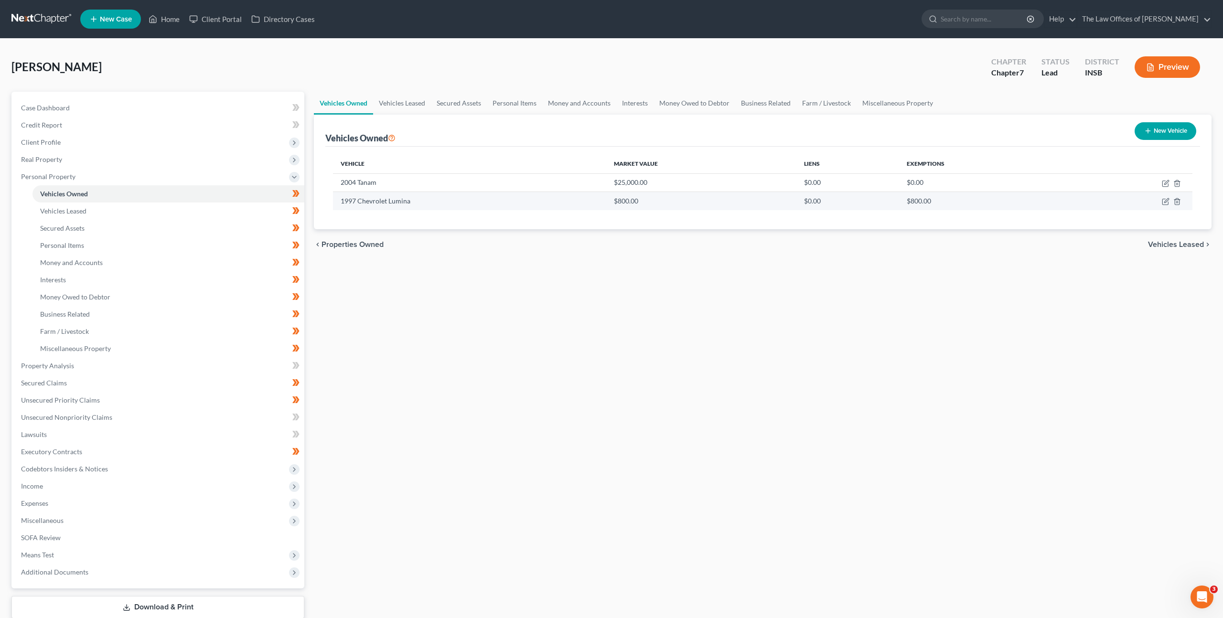
select select "0"
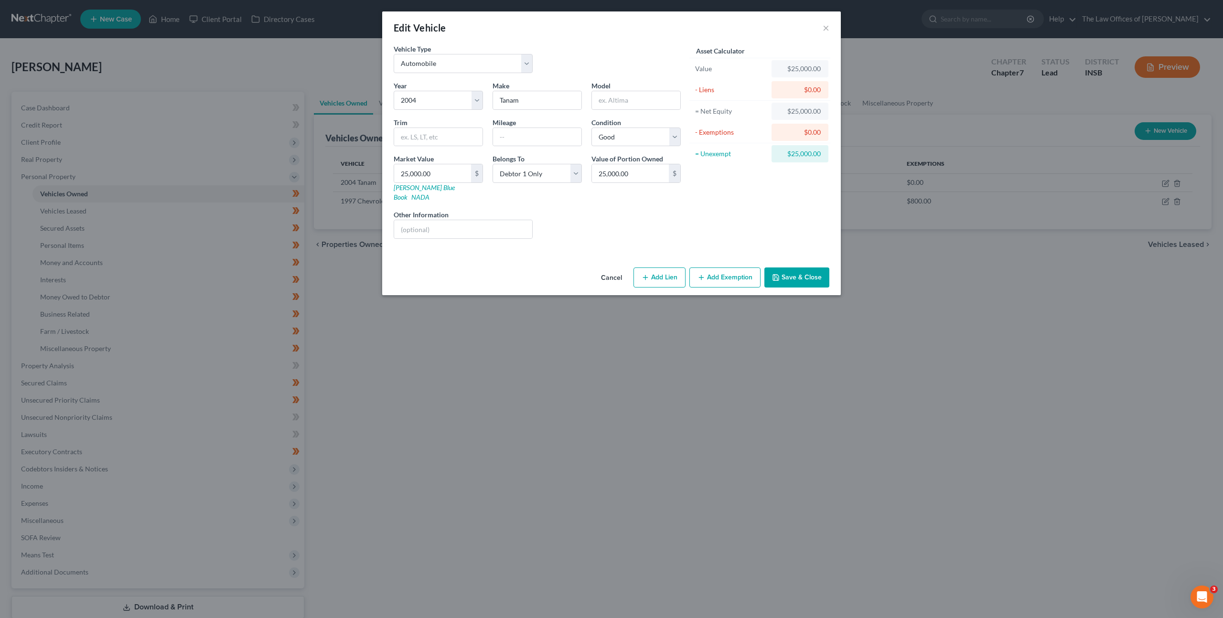
click at [607, 271] on button "Cancel" at bounding box center [611, 277] width 36 height 19
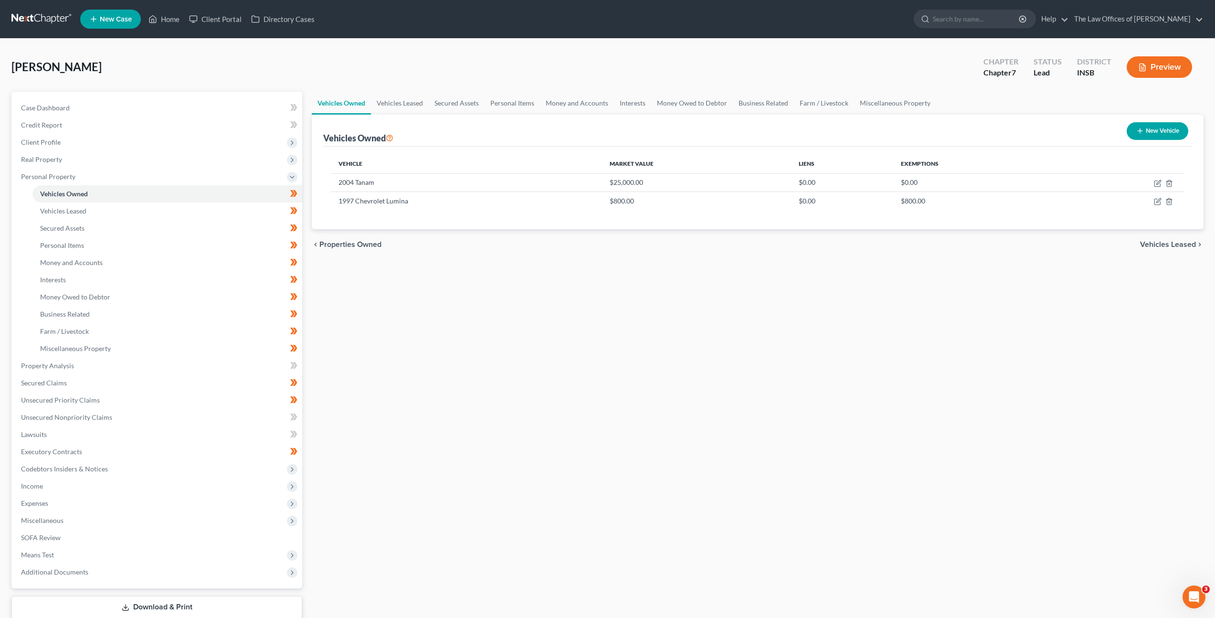
click at [544, 360] on div "Vehicles Owned Vehicles Leased Secured Assets Personal Items Money and Accounts…" at bounding box center [758, 368] width 902 height 552
click at [1157, 184] on icon "button" at bounding box center [1159, 182] width 4 height 4
select select "0"
select select "22"
select select "2"
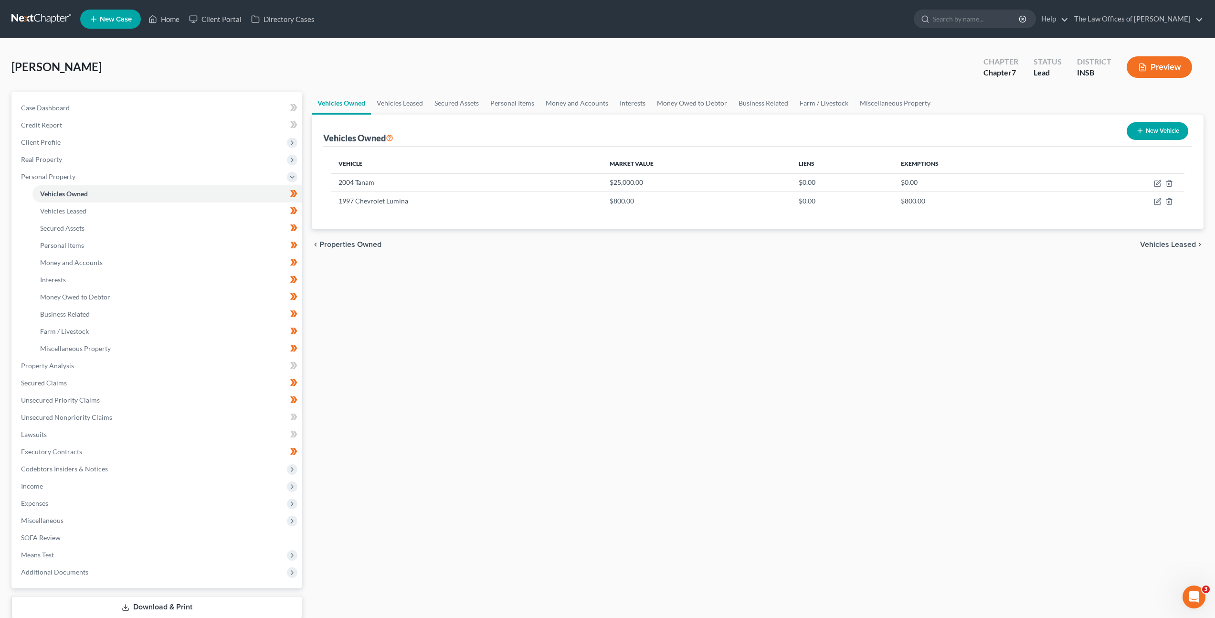
select select "0"
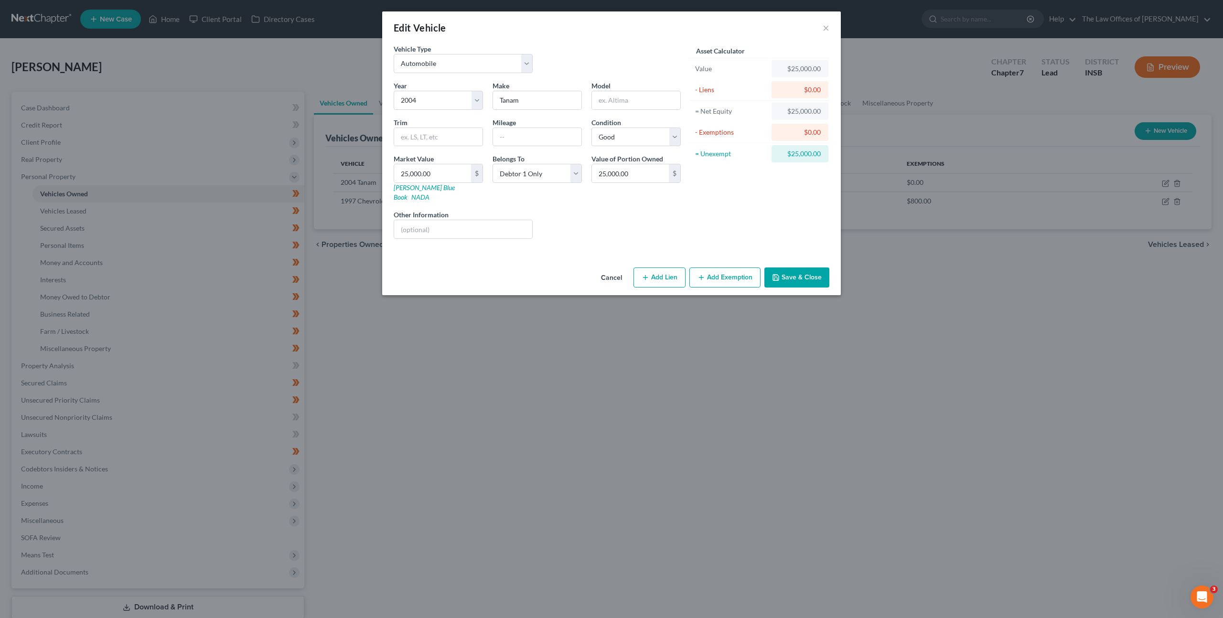
click at [738, 267] on button "Add Exemption" at bounding box center [724, 277] width 71 height 20
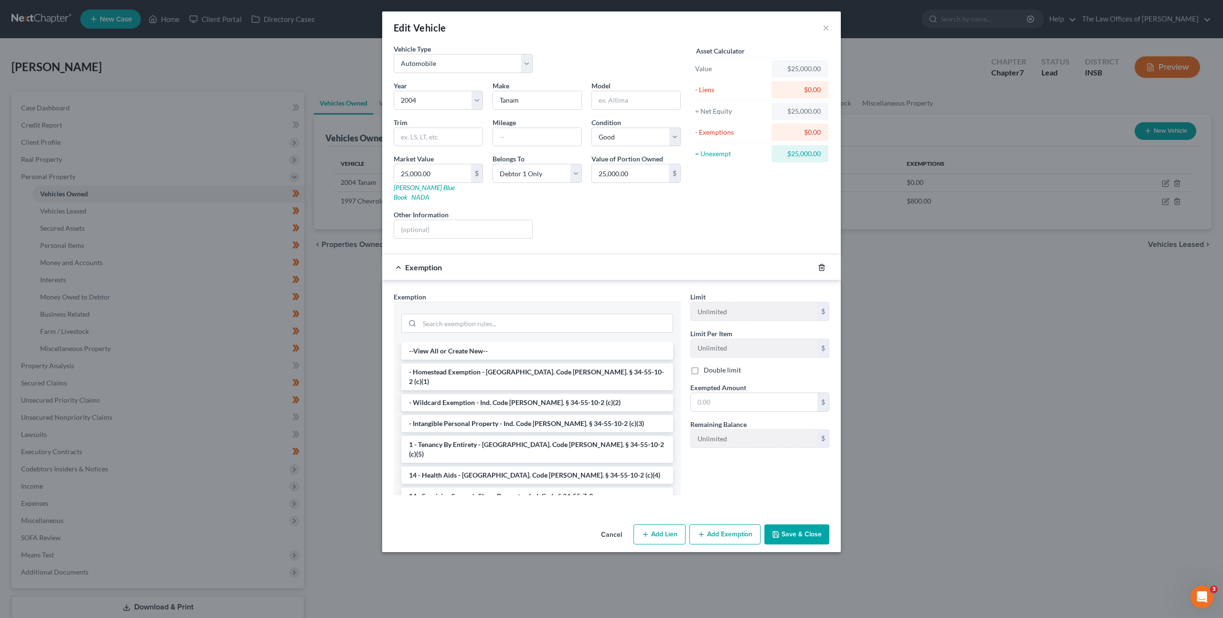
click at [819, 264] on icon "button" at bounding box center [821, 267] width 4 height 6
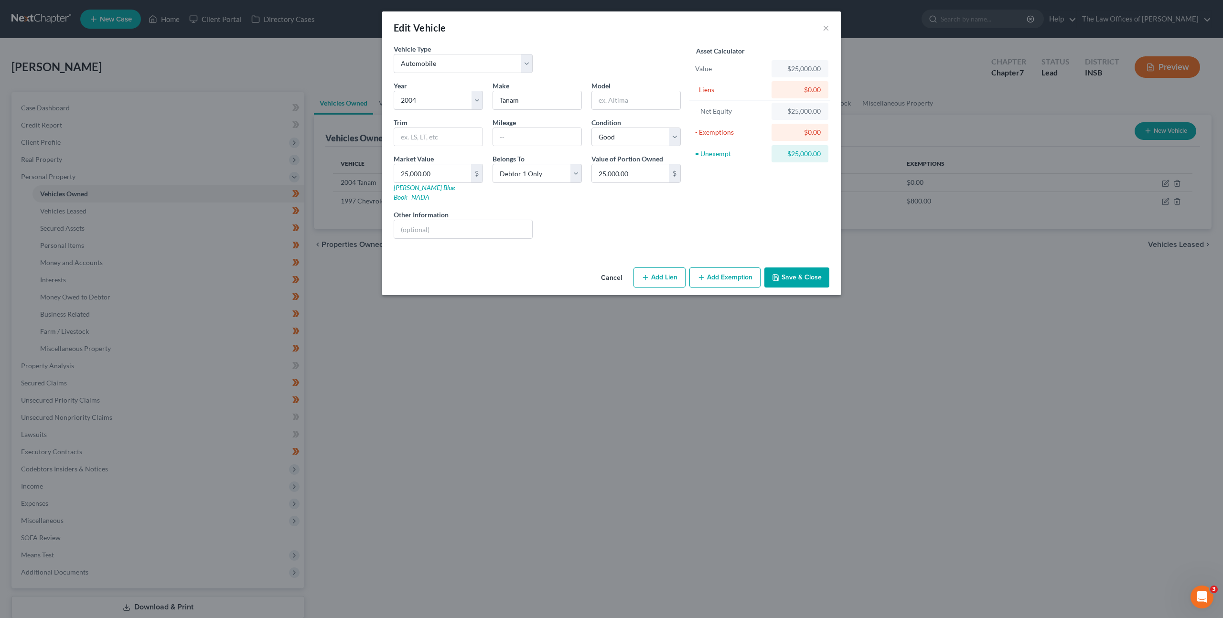
click at [611, 268] on button "Cancel" at bounding box center [611, 277] width 36 height 19
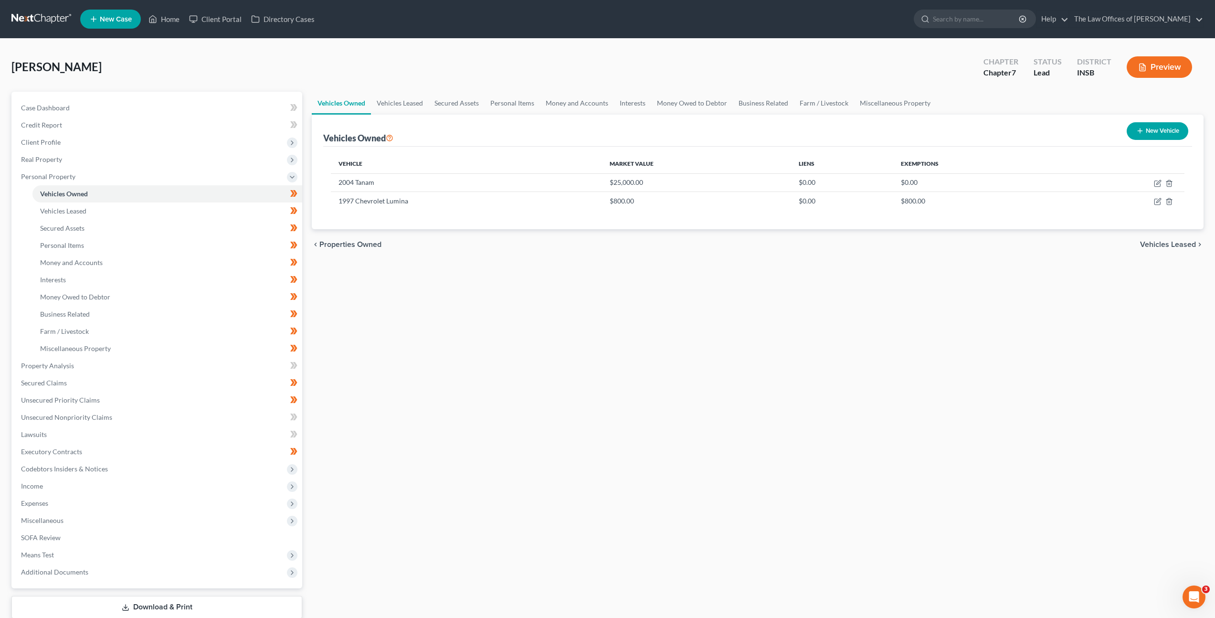
click at [583, 316] on div "Vehicles Owned Vehicles Leased Secured Assets Personal Items Money and Accounts…" at bounding box center [758, 368] width 902 height 552
click at [1159, 180] on icon "button" at bounding box center [1158, 184] width 8 height 8
select select "0"
select select "22"
select select "2"
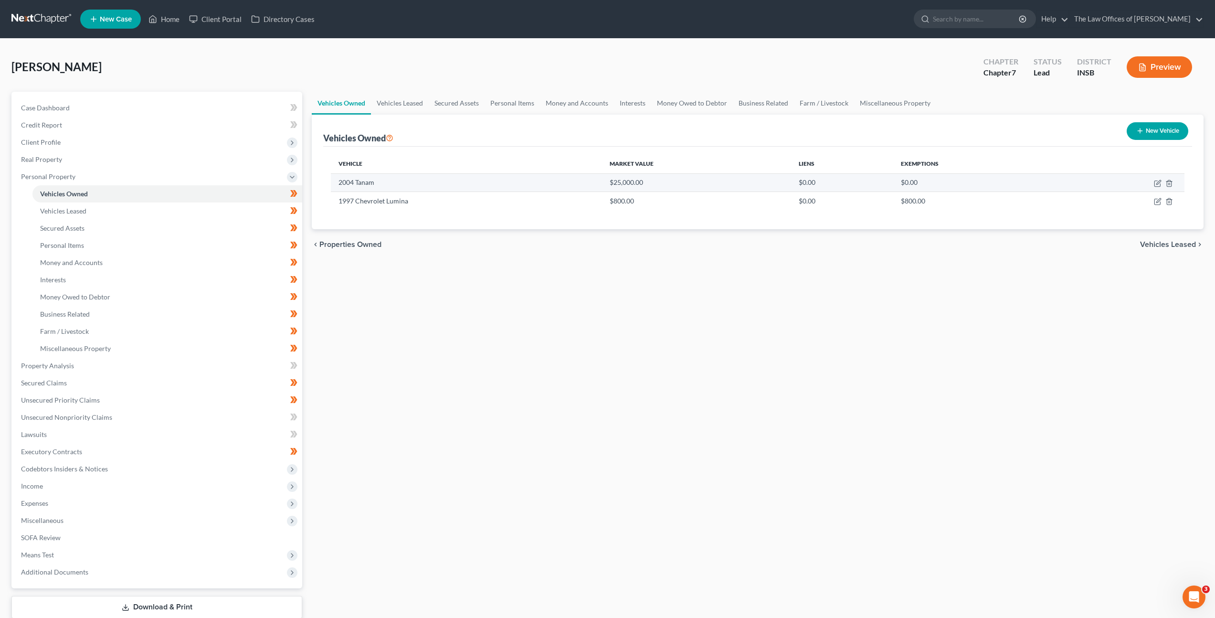
select select "0"
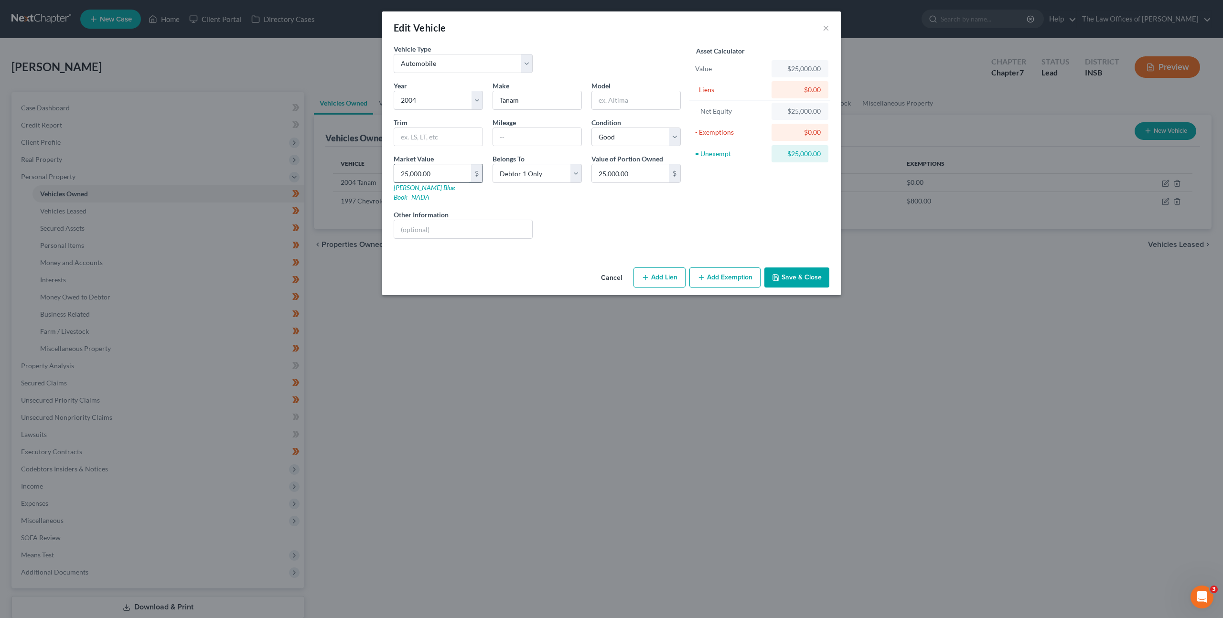
drag, startPoint x: 459, startPoint y: 177, endPoint x: 425, endPoint y: 173, distance: 34.6
click at [384, 162] on div "Vehicle Type Select Automobile Truck Trailer Watercraft Aircraft Motor Home Atv…" at bounding box center [611, 154] width 458 height 220
drag, startPoint x: 443, startPoint y: 171, endPoint x: 384, endPoint y: 158, distance: 59.9
click at [380, 166] on div "Edit Vehicle × Vehicle Type Select Automobile Truck Trailer Watercraft Aircraft…" at bounding box center [611, 309] width 1223 height 618
type input "2"
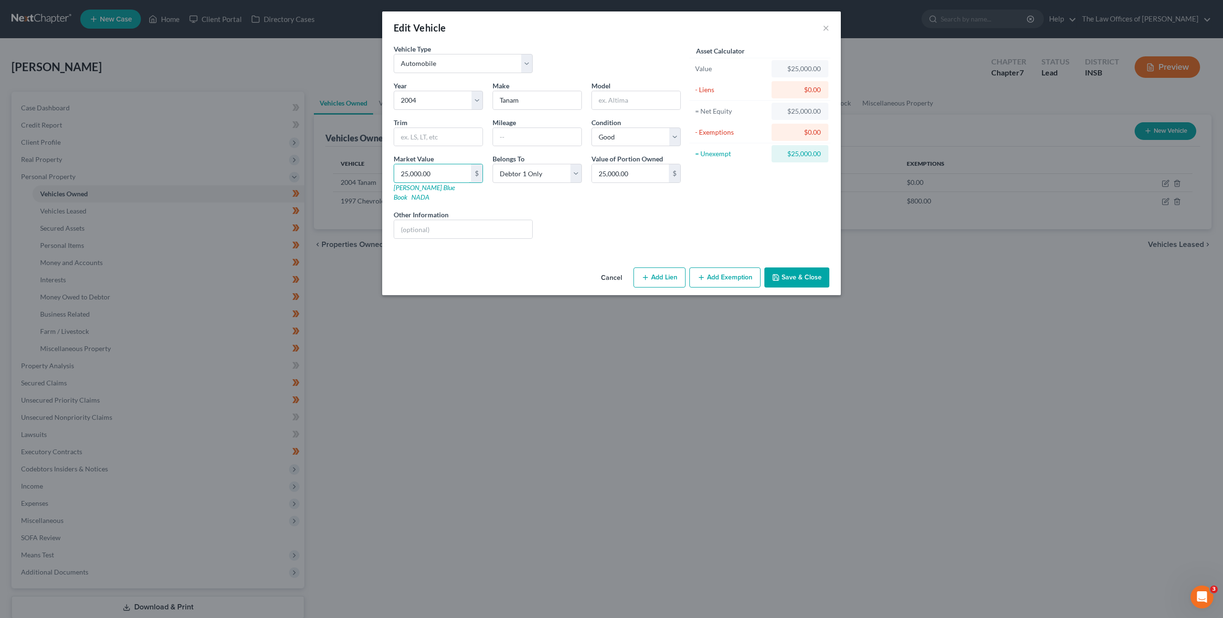
type input "2.00"
type input "20"
type input "20.00"
type input "200"
type input "200.00"
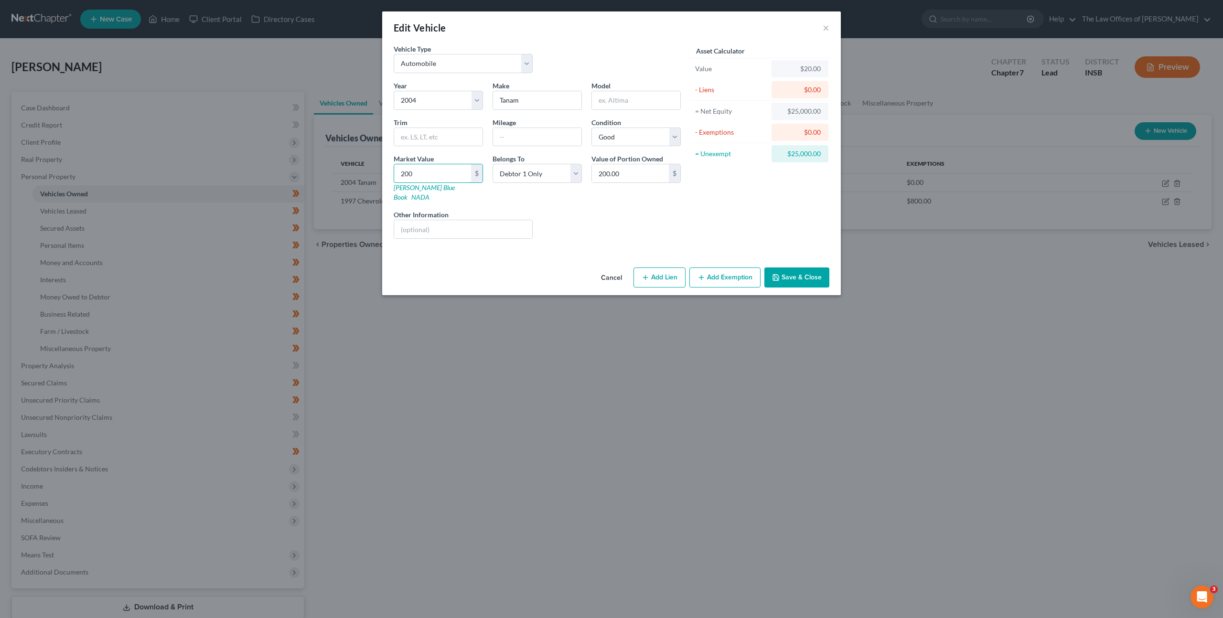
type input "2000"
type input "2,000.00"
type input "2,0000"
type input "20,000.00"
type input "20,000"
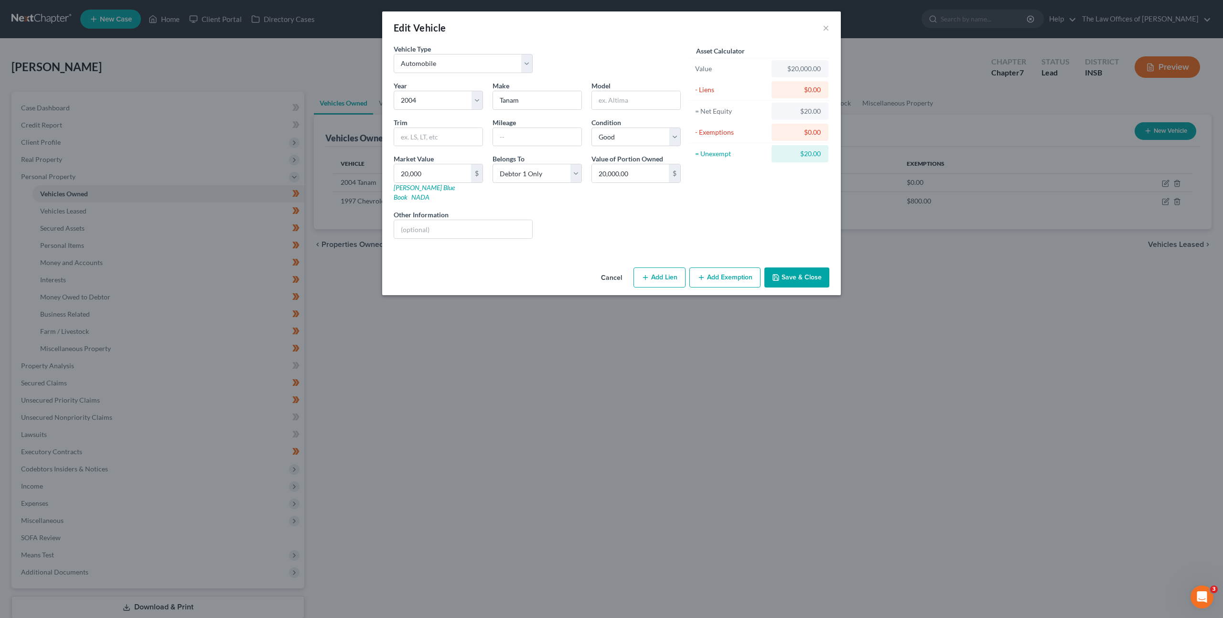
click at [700, 224] on div "Asset Calculator Value $20,000.00 - Liens $0.00 = Net Equity $20.00 - Exemption…" at bounding box center [759, 145] width 149 height 202
click at [714, 275] on button "Add Exemption" at bounding box center [724, 277] width 71 height 20
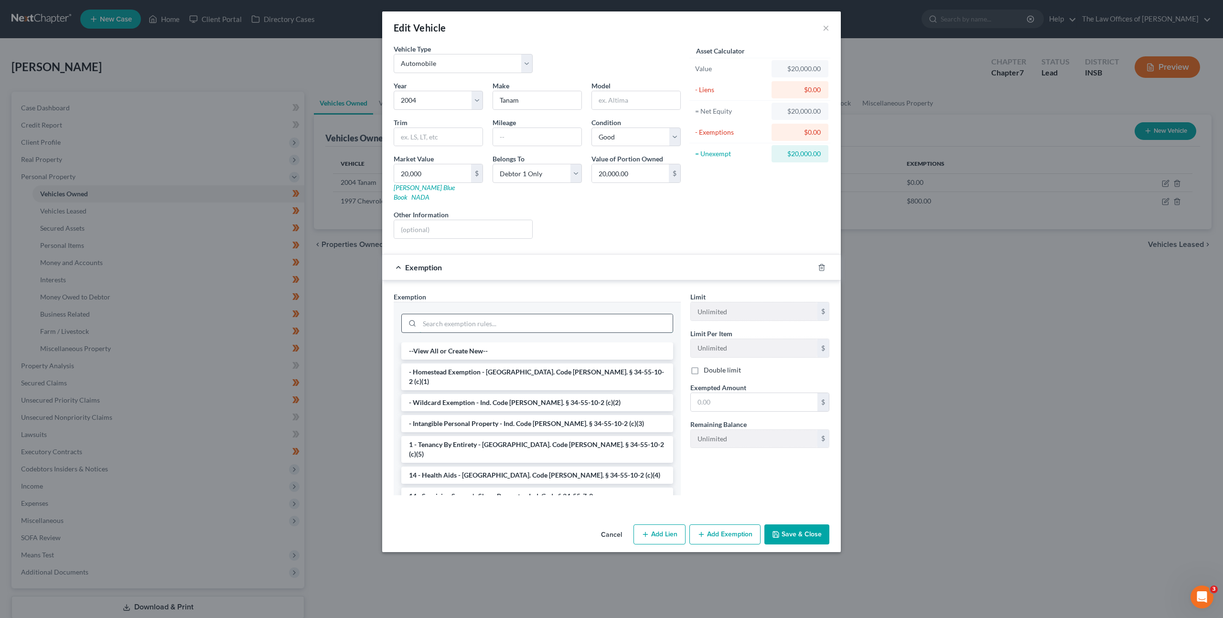
click at [587, 314] on input "search" at bounding box center [545, 323] width 253 height 18
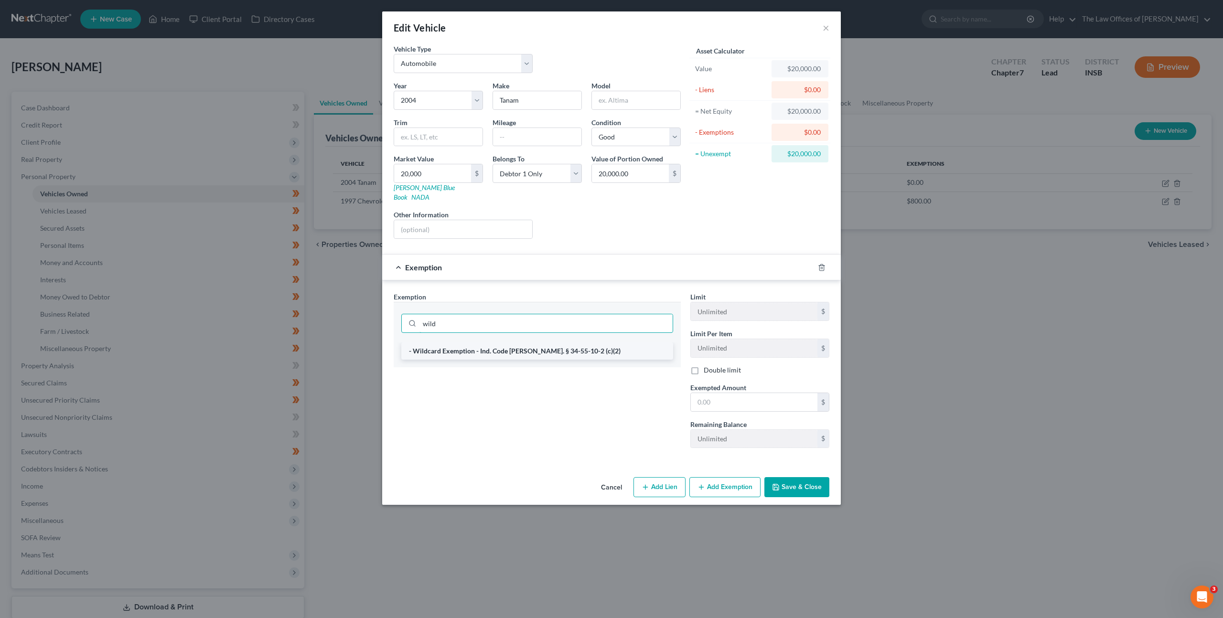
type input "wild"
click at [559, 342] on li "- Wildcard Exemption - Ind. Code [PERSON_NAME]. § 34-55-10-2 (c)(2)" at bounding box center [537, 350] width 272 height 17
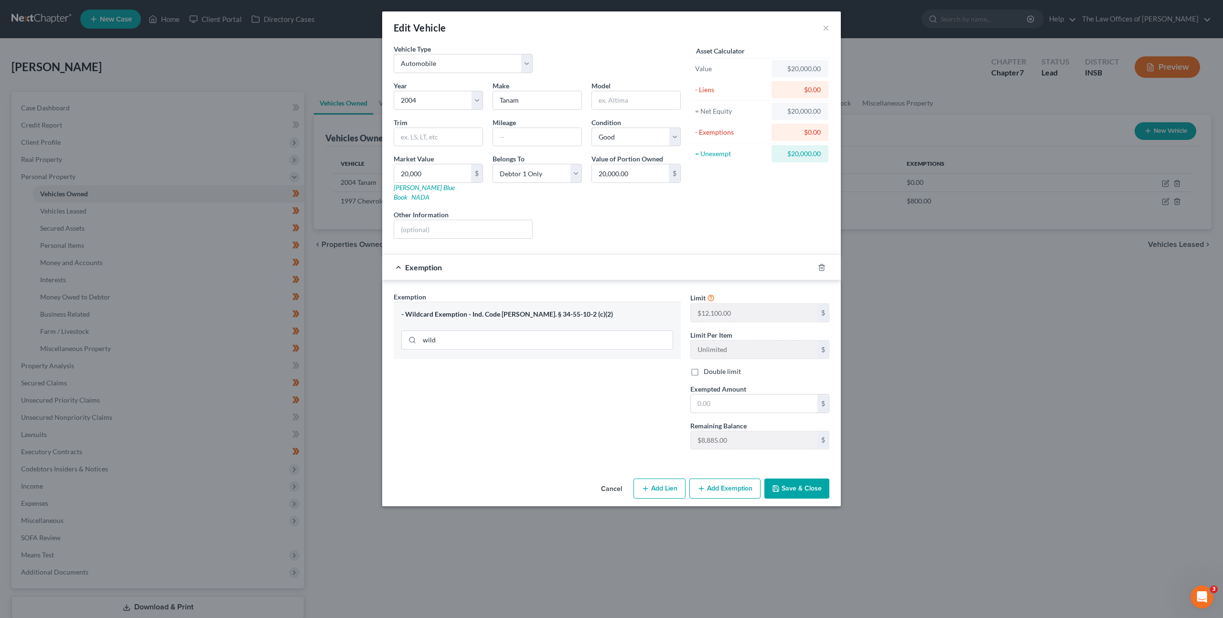
click at [725, 394] on input "text" at bounding box center [754, 403] width 127 height 18
type input "12,100"
click at [622, 375] on div "Exemption Set must be selected for CA. Exemption * - Wildcard Exemption - Ind. …" at bounding box center [537, 374] width 297 height 165
drag, startPoint x: 729, startPoint y: 397, endPoint x: 640, endPoint y: 386, distance: 89.6
click at [661, 388] on div "Exemption Set must be selected for CA. Exemption * - Wildcard Exemption - Ind. …" at bounding box center [611, 375] width 445 height 166
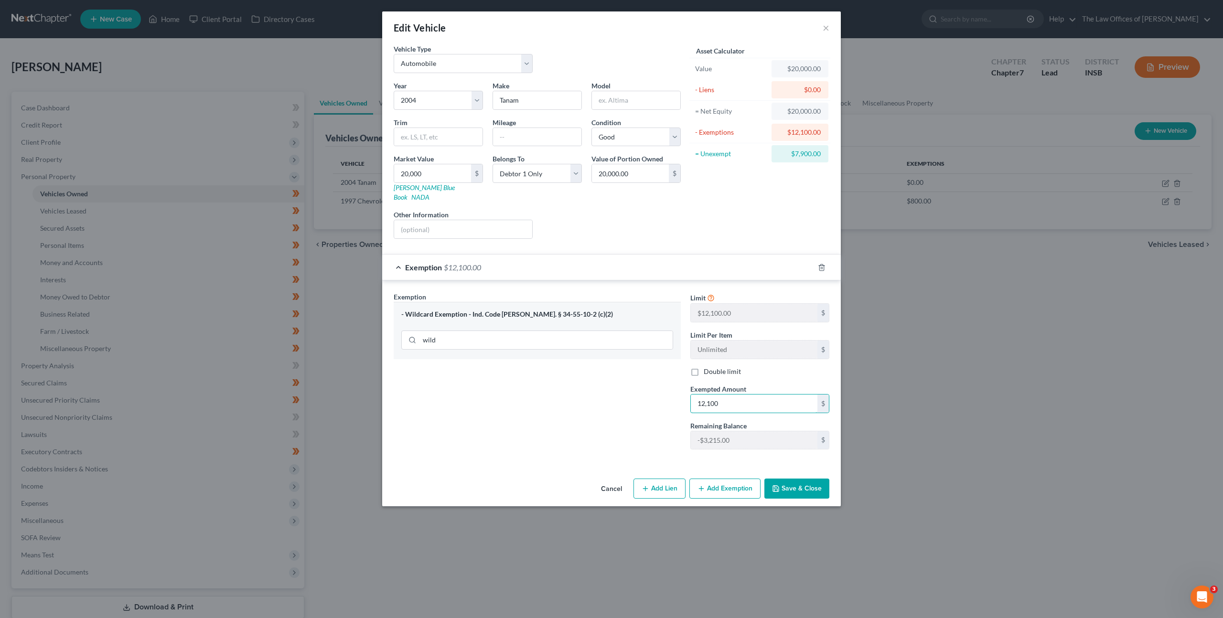
click at [660, 383] on div "Exemption Set must be selected for CA. Exemption * - Wildcard Exemption - Ind. …" at bounding box center [611, 375] width 445 height 166
type input "8,885"
drag, startPoint x: 594, startPoint y: 386, endPoint x: 607, endPoint y: 386, distance: 13.4
click at [594, 386] on div "Exemption Set must be selected for CA. Exemption * - Wildcard Exemption - Ind. …" at bounding box center [537, 374] width 297 height 165
click at [811, 484] on button "Save & Close" at bounding box center [796, 489] width 65 height 20
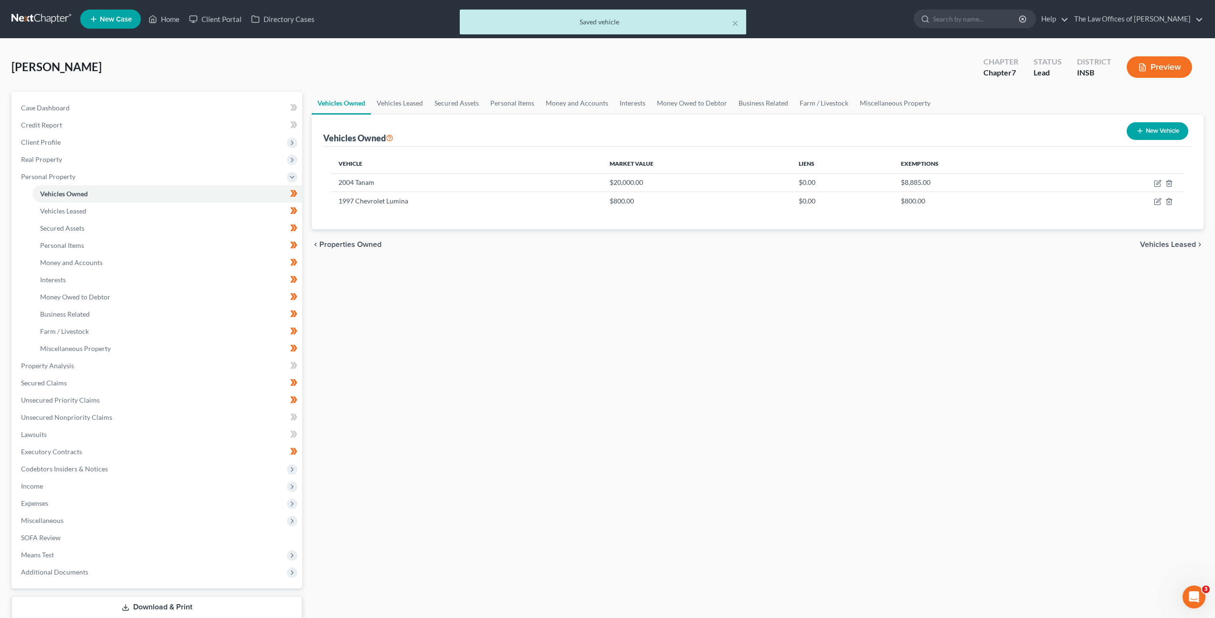
click at [857, 403] on div "Vehicles Owned Vehicles Leased Secured Assets Personal Items Money and Accounts…" at bounding box center [758, 368] width 902 height 552
click at [1160, 185] on icon "button" at bounding box center [1158, 184] width 6 height 6
select select "0"
select select "22"
select select "2"
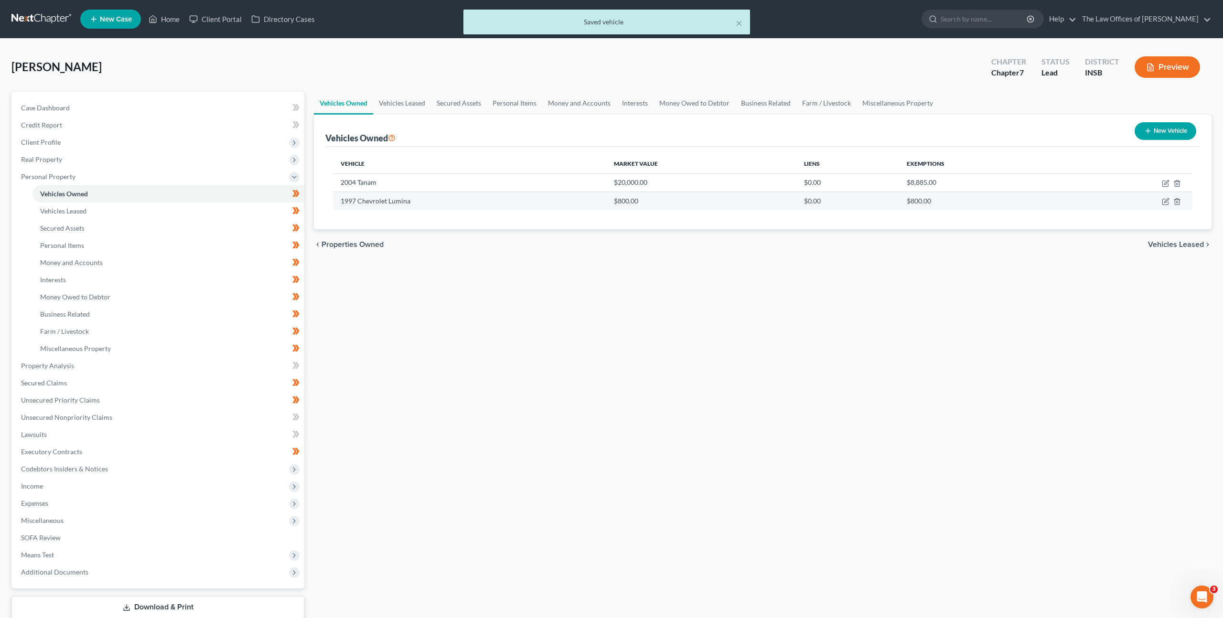
select select "0"
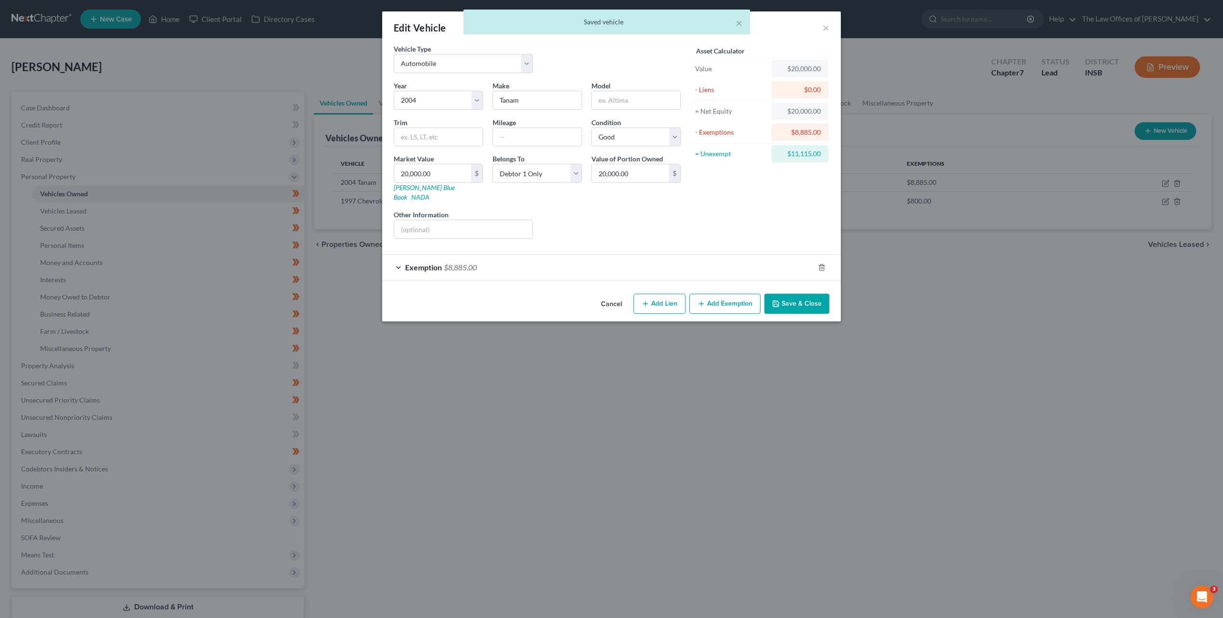
click at [638, 241] on form "Vehicle Type Select Automobile Truck Trailer Watercraft Aircraft Motor Home Atv…" at bounding box center [612, 162] width 436 height 236
click at [627, 255] on div "Exemption $8,885.00" at bounding box center [598, 267] width 432 height 25
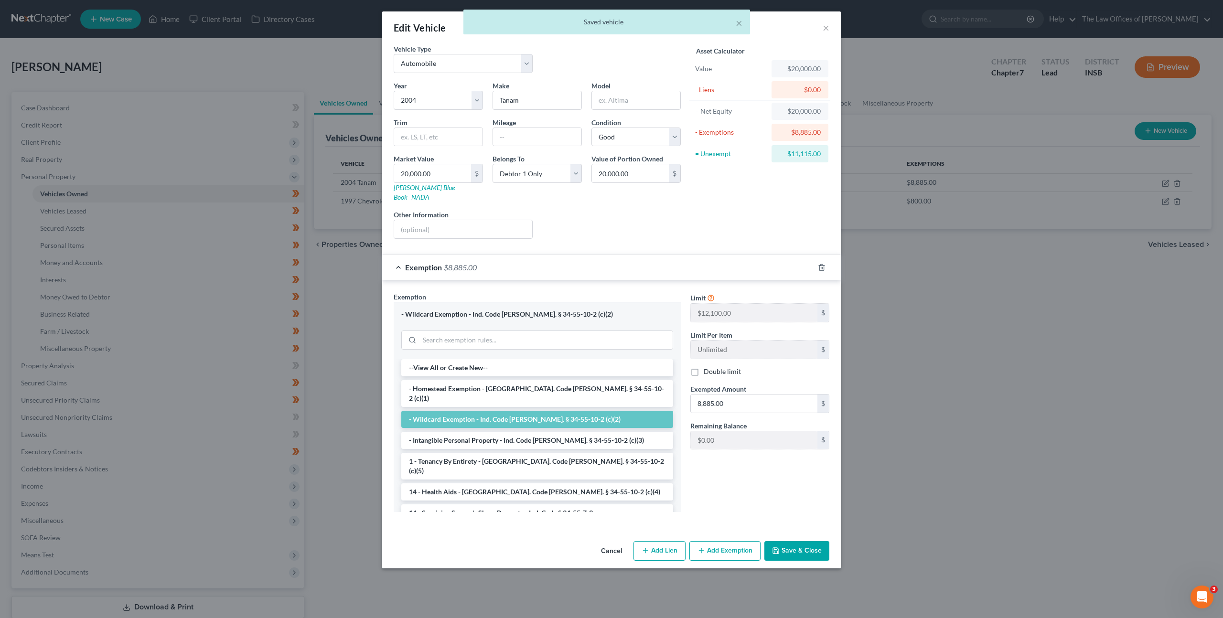
click at [638, 255] on div "Exemption $8,885.00" at bounding box center [598, 267] width 432 height 25
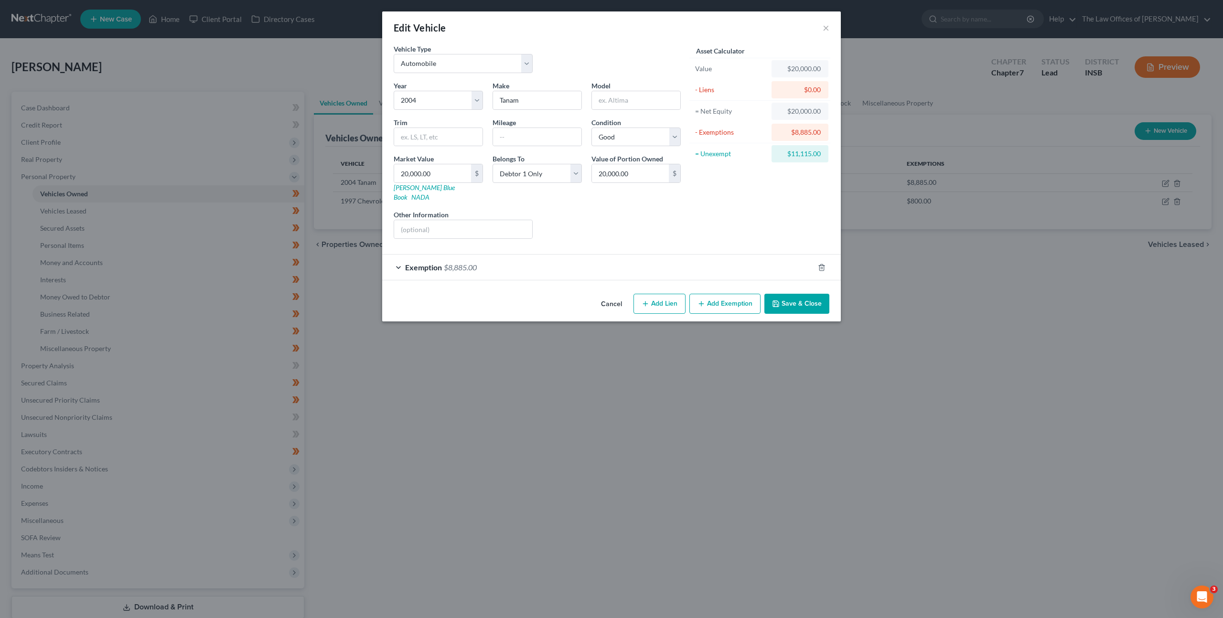
click at [717, 216] on div "Asset Calculator Value $20,000.00 - Liens $0.00 = Net Equity $20,000.00 - Exemp…" at bounding box center [759, 145] width 149 height 202
click at [604, 295] on button "Cancel" at bounding box center [611, 304] width 36 height 19
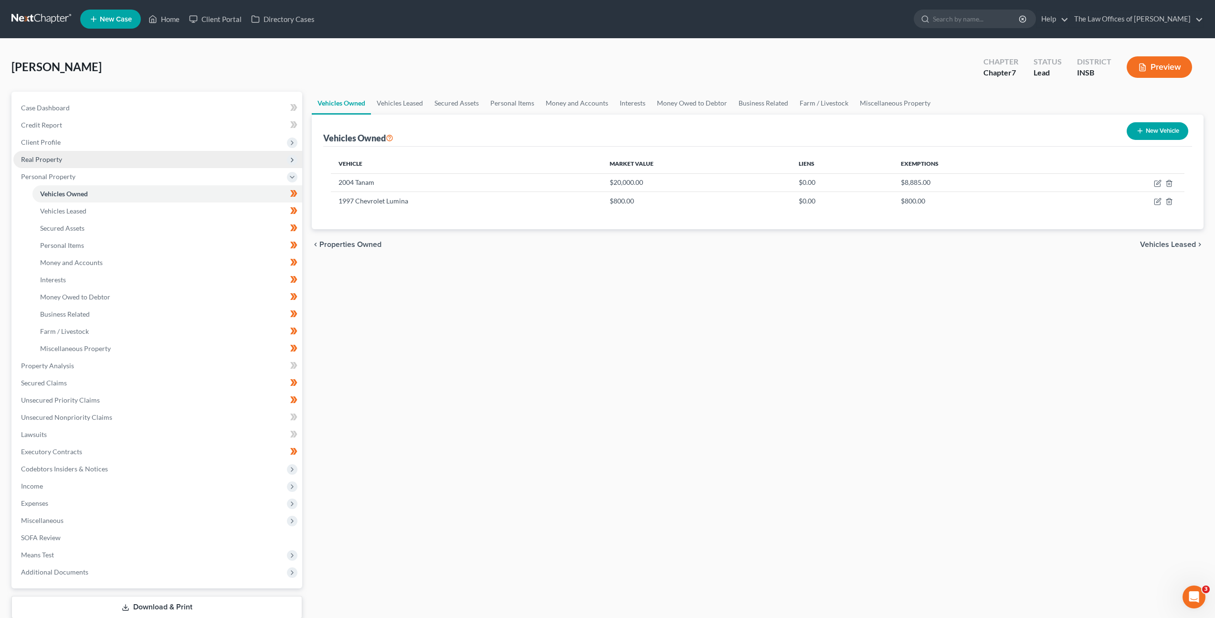
click at [140, 160] on span "Real Property" at bounding box center [157, 159] width 289 height 17
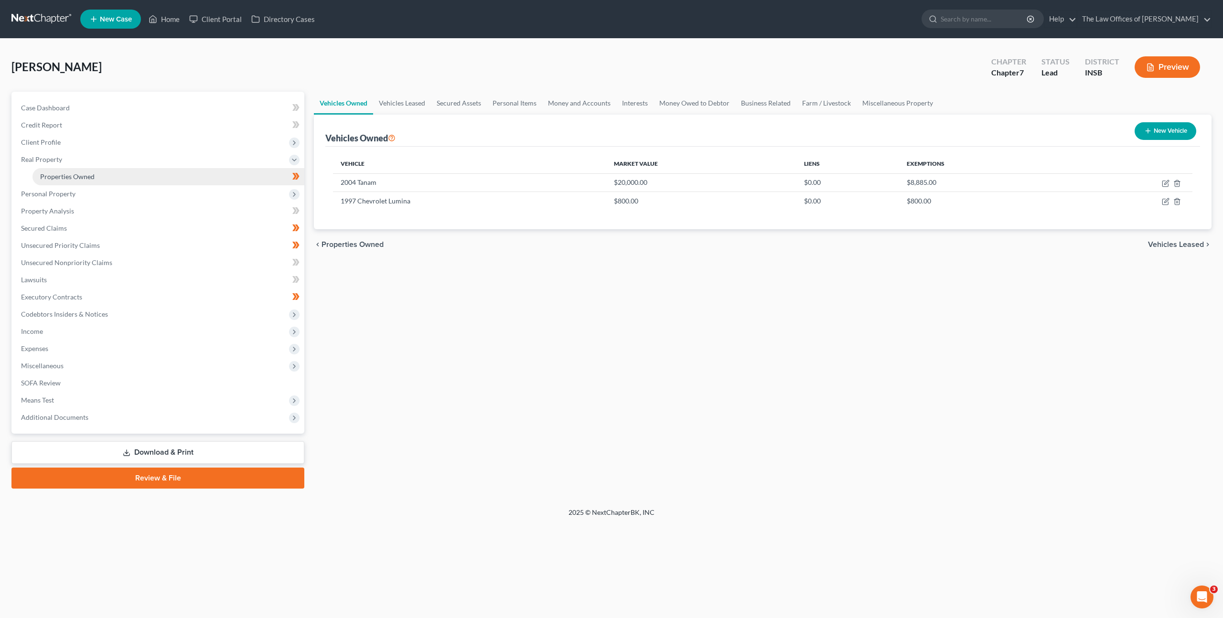
drag, startPoint x: 131, startPoint y: 177, endPoint x: 190, endPoint y: 177, distance: 58.3
click at [131, 177] on link "Properties Owned" at bounding box center [168, 176] width 272 height 17
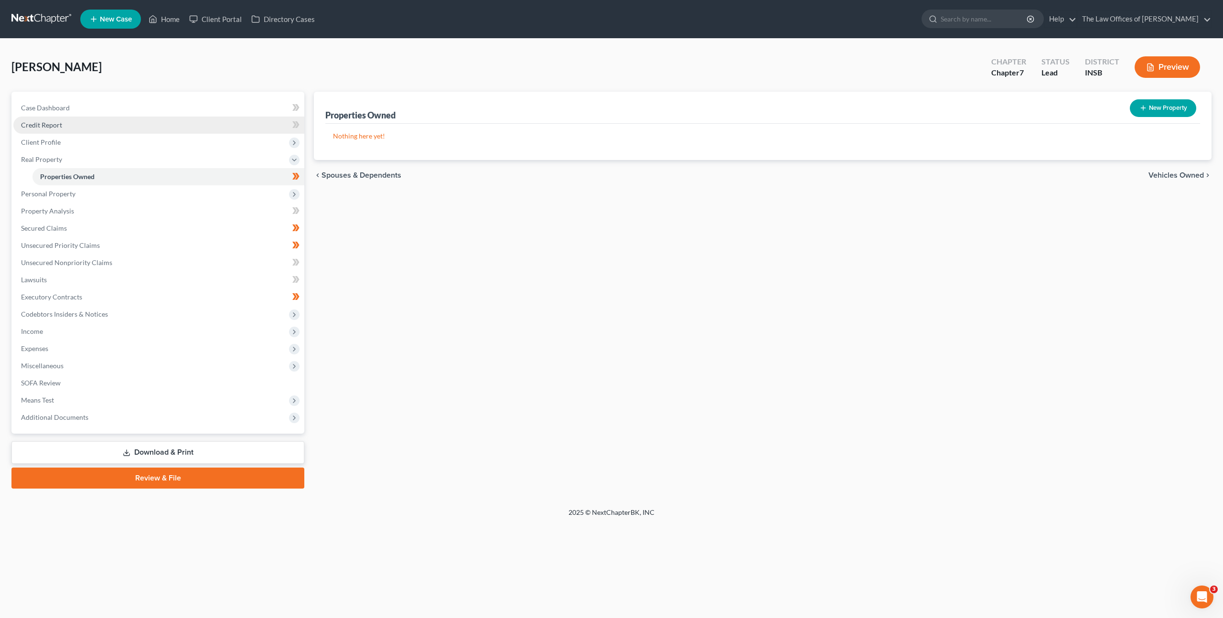
click at [154, 126] on link "Credit Report" at bounding box center [158, 125] width 291 height 17
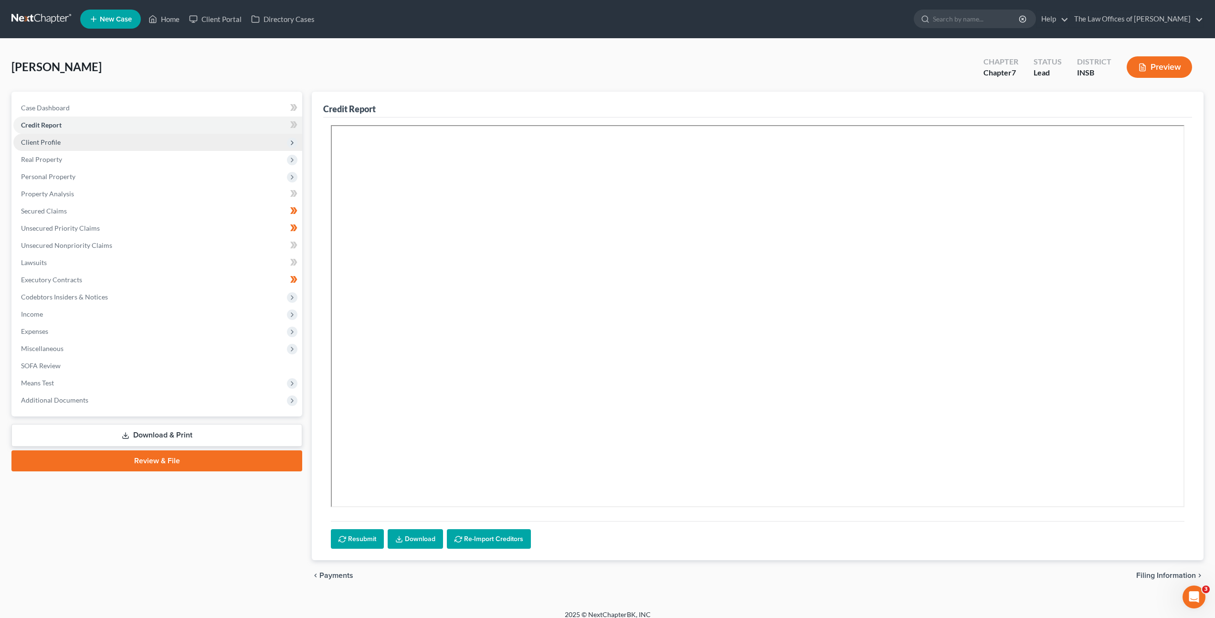
click at [154, 134] on span "Client Profile" at bounding box center [157, 142] width 289 height 17
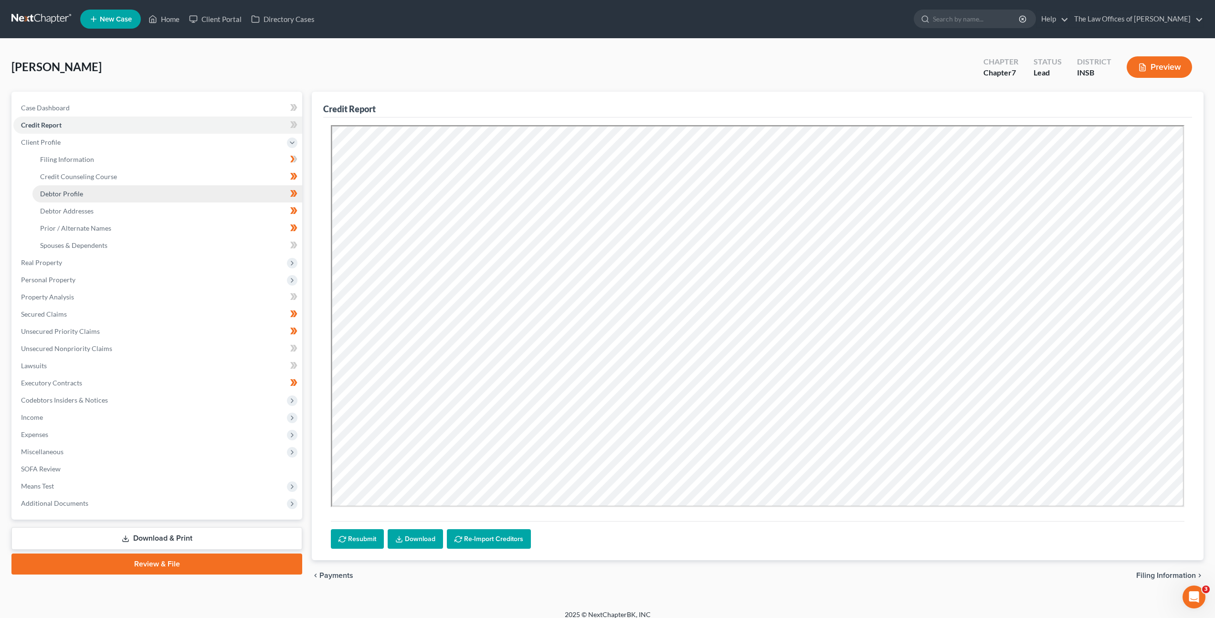
click at [125, 199] on link "Debtor Profile" at bounding box center [167, 193] width 270 height 17
select select "0"
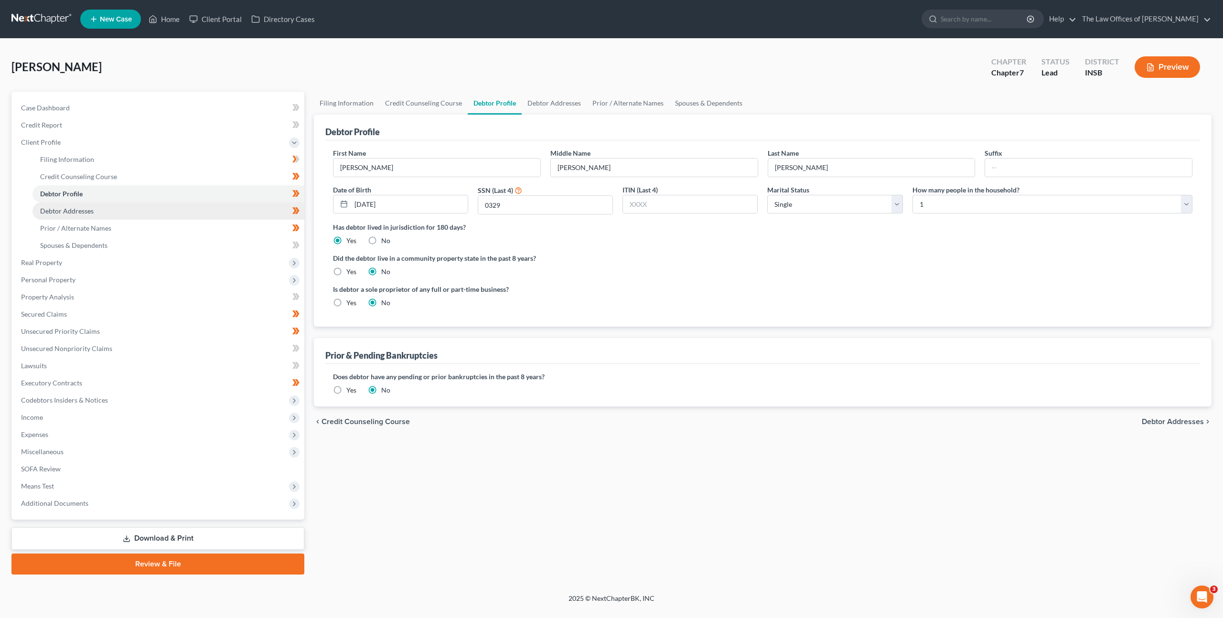
drag, startPoint x: 123, startPoint y: 215, endPoint x: 129, endPoint y: 212, distance: 6.6
click at [124, 215] on link "Debtor Addresses" at bounding box center [168, 210] width 272 height 17
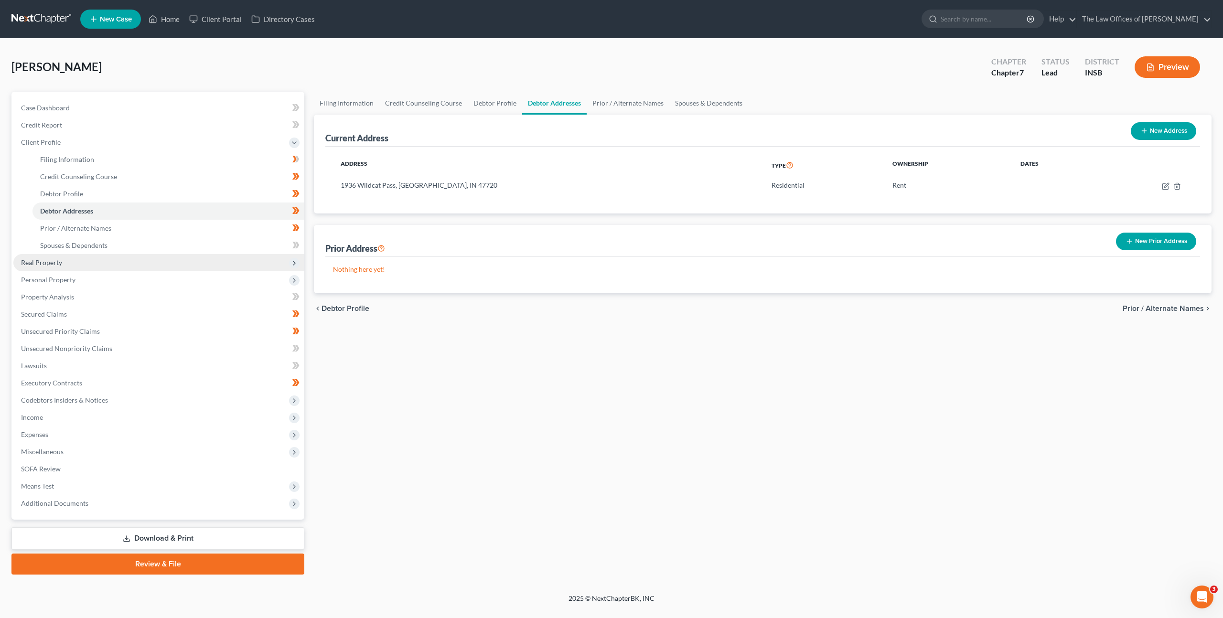
click at [93, 263] on span "Real Property" at bounding box center [158, 262] width 291 height 17
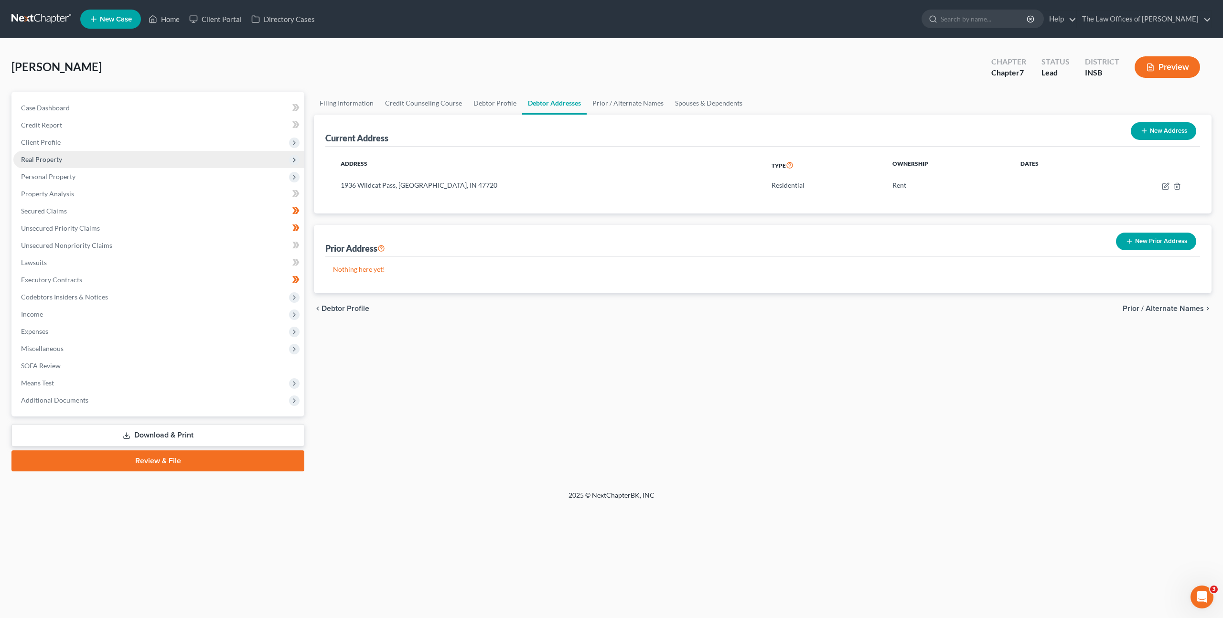
click at [84, 156] on span "Real Property" at bounding box center [158, 159] width 291 height 17
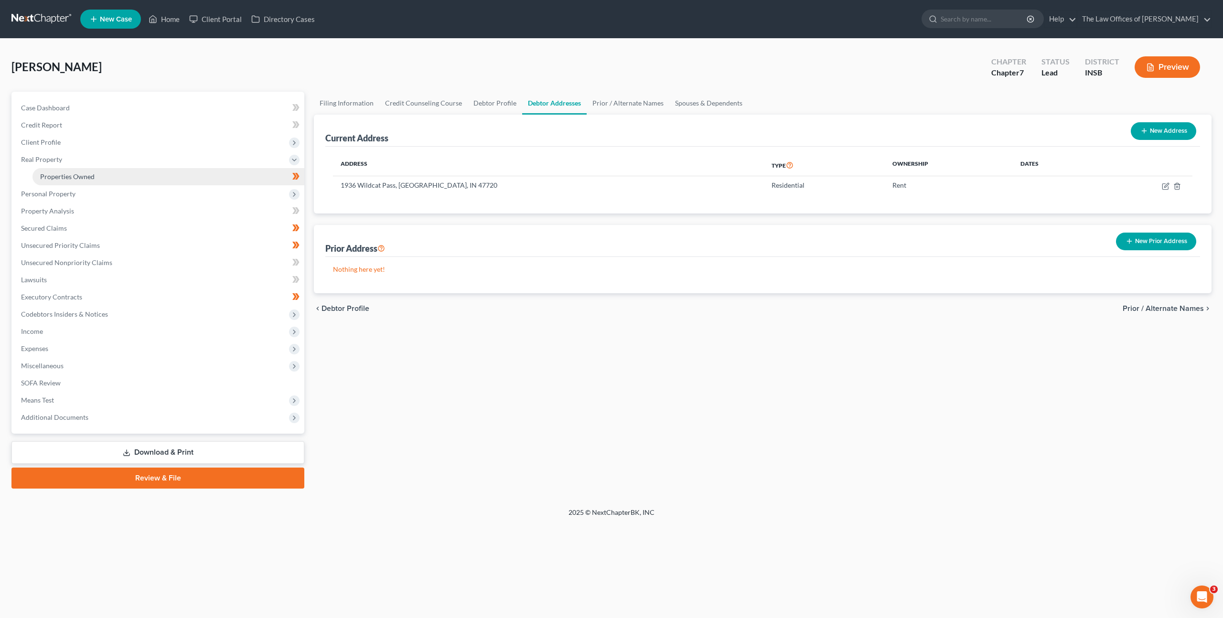
click at [78, 175] on span "Properties Owned" at bounding box center [67, 176] width 54 height 8
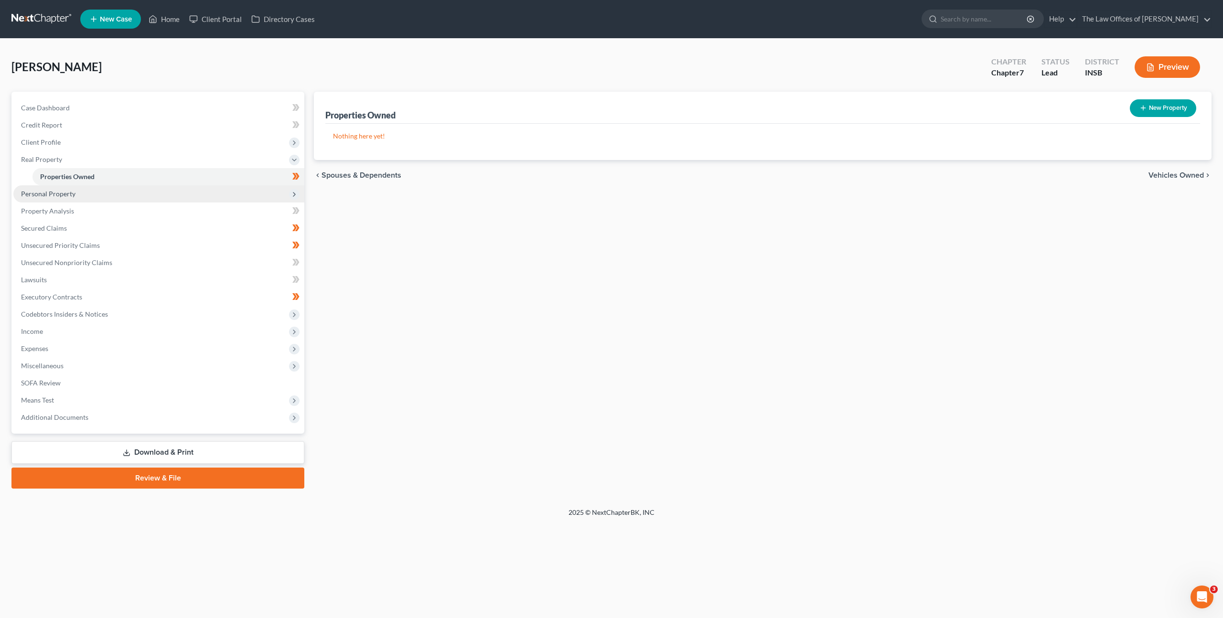
click at [128, 193] on span "Personal Property" at bounding box center [158, 193] width 291 height 17
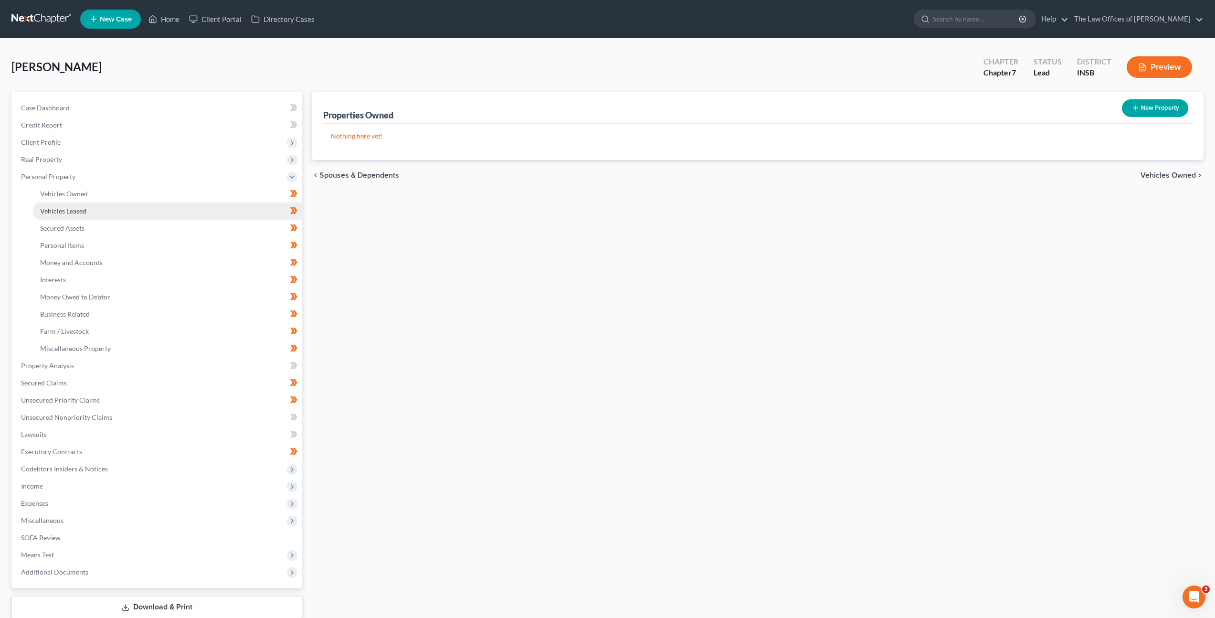
click at [114, 202] on link "Vehicles Leased" at bounding box center [167, 210] width 270 height 17
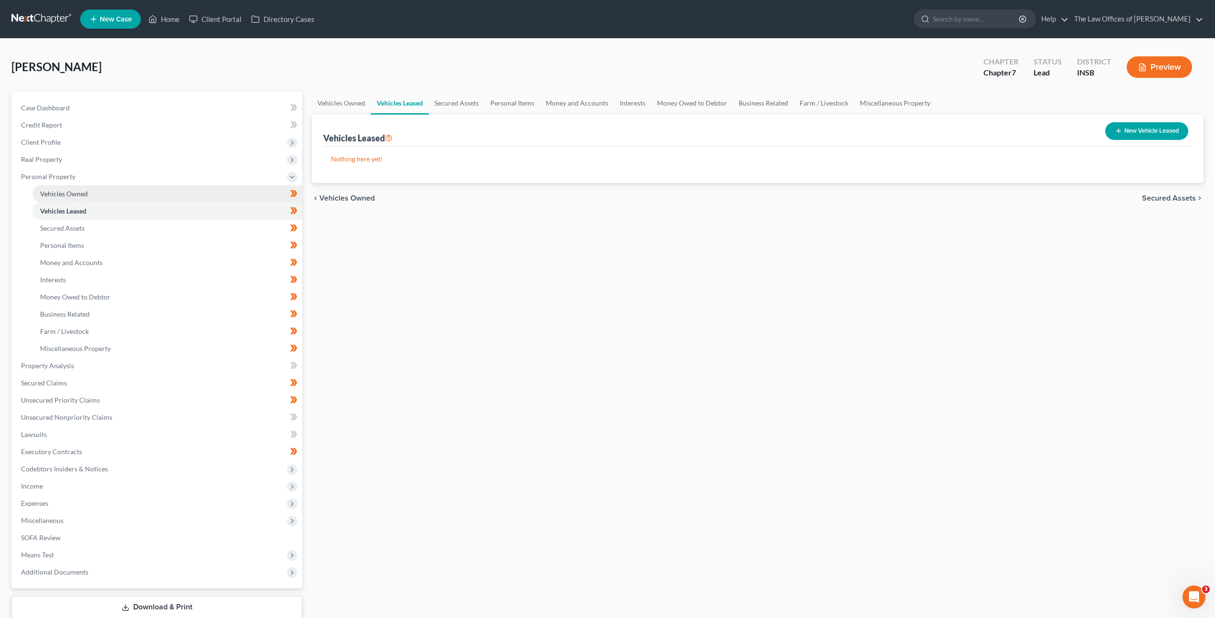
click at [116, 191] on link "Vehicles Owned" at bounding box center [167, 193] width 270 height 17
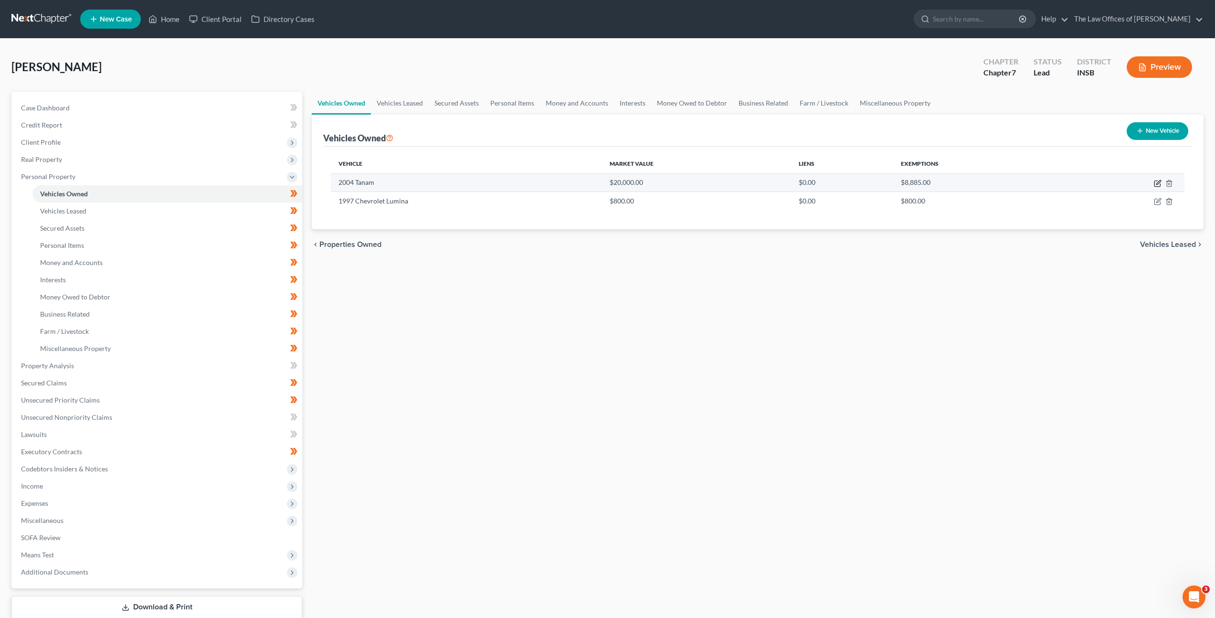
click at [1155, 182] on icon "button" at bounding box center [1158, 184] width 6 height 6
select select "0"
select select "22"
select select "2"
select select "0"
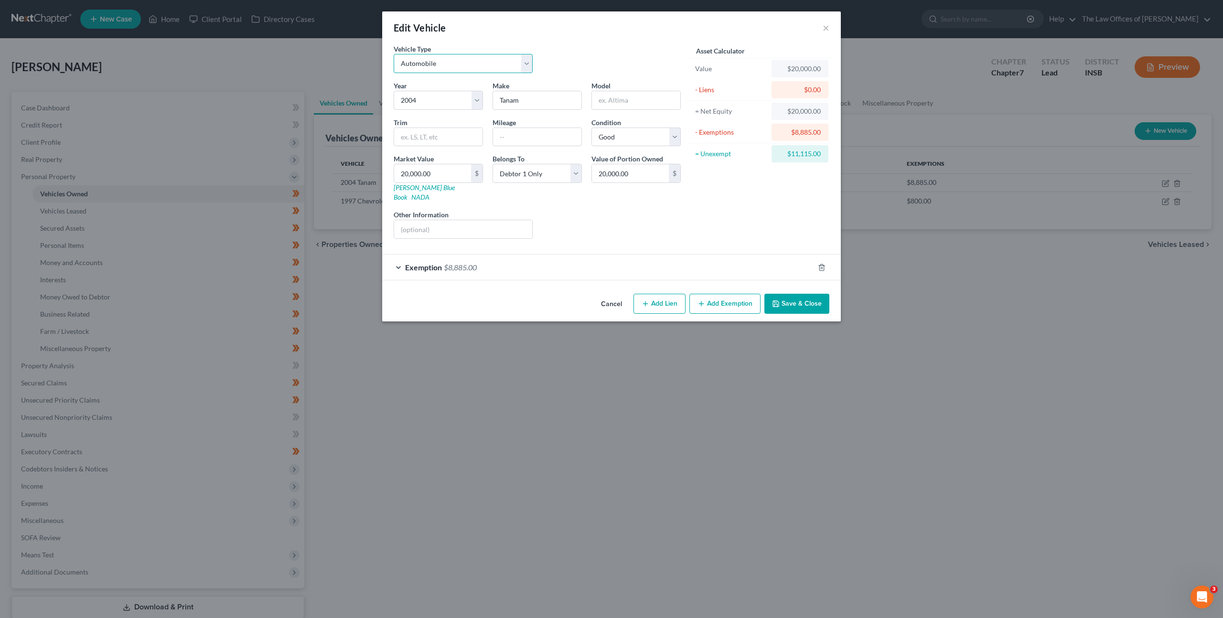
click at [403, 70] on select "Select Automobile Truck Trailer Watercraft Aircraft Motor Home Atv Other Vehicle" at bounding box center [463, 63] width 139 height 19
select select "7"
click at [394, 54] on select "Select Automobile Truck Trailer Watercraft Aircraft Motor Home Atv Other Vehicle" at bounding box center [463, 63] width 139 height 19
click at [611, 224] on div "Liens Select" at bounding box center [611, 224] width 149 height 29
click at [451, 210] on div "Other Information" at bounding box center [463, 224] width 149 height 29
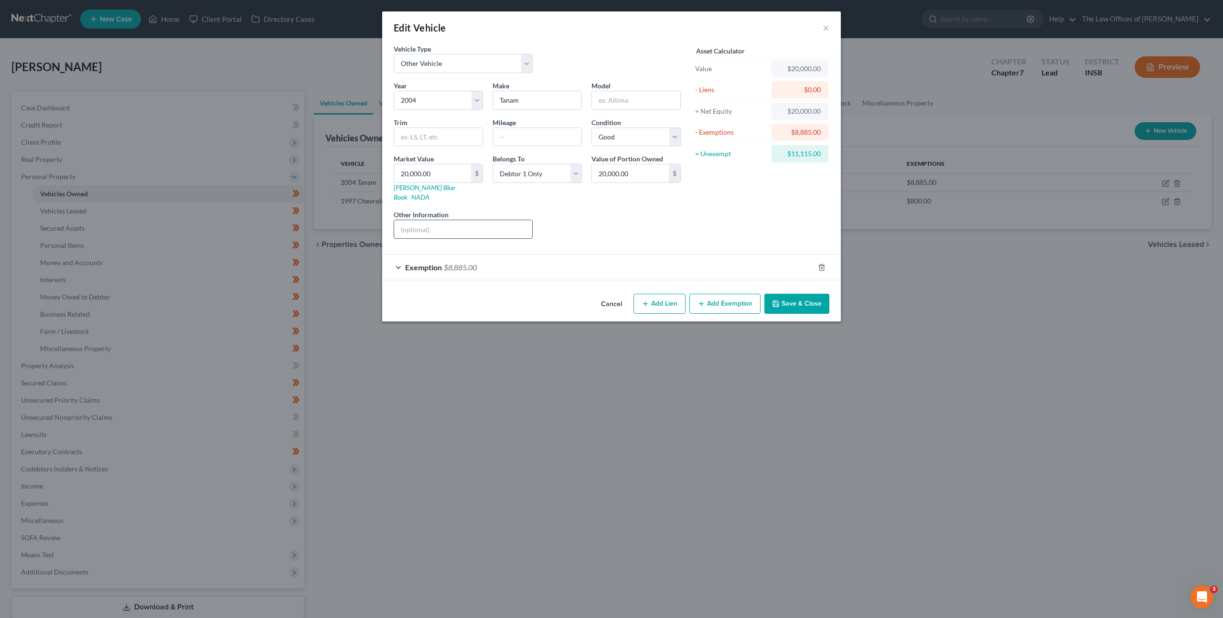
click at [453, 220] on input "text" at bounding box center [463, 229] width 138 height 18
type input "Mobile Home"
click at [729, 217] on div "Asset Calculator Value $20,000.00 - Liens $0.00 = Net Equity $20,000.00 - Exemp…" at bounding box center [759, 145] width 149 height 202
drag, startPoint x: 782, startPoint y: 298, endPoint x: 862, endPoint y: 198, distance: 128.4
click at [782, 298] on button "Save & Close" at bounding box center [796, 304] width 65 height 20
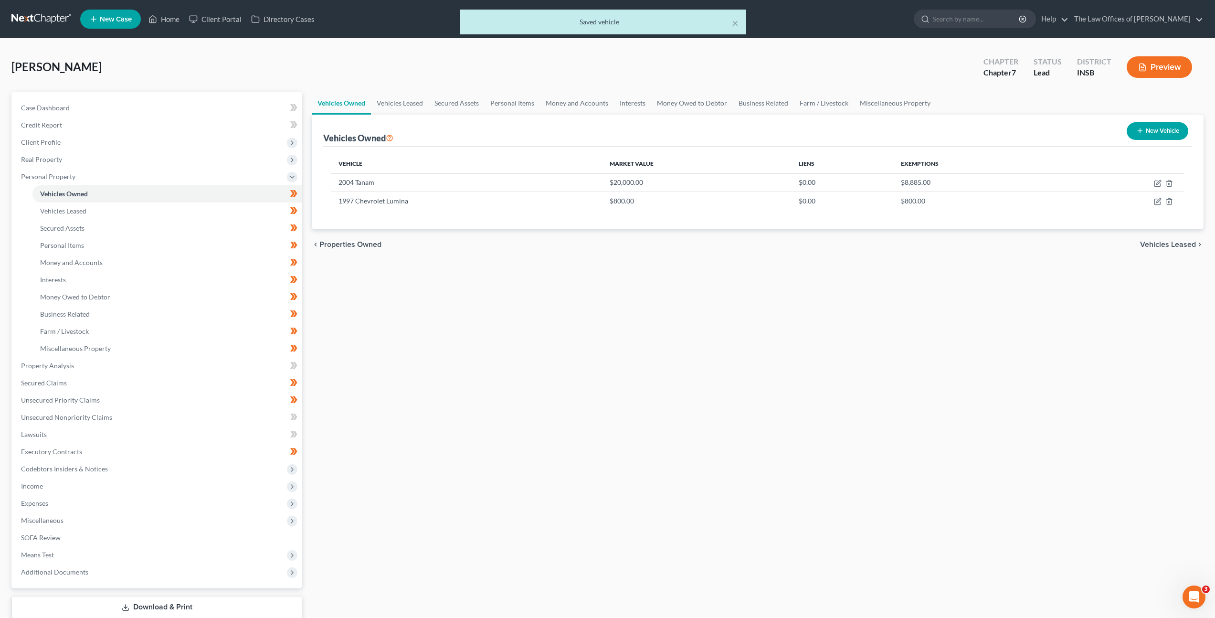
click at [777, 333] on div "Vehicles Owned Vehicles Leased Secured Assets Personal Items Money and Accounts…" at bounding box center [758, 368] width 902 height 552
click at [1159, 183] on icon "button" at bounding box center [1158, 184] width 8 height 8
select select "7"
select select "22"
select select "2"
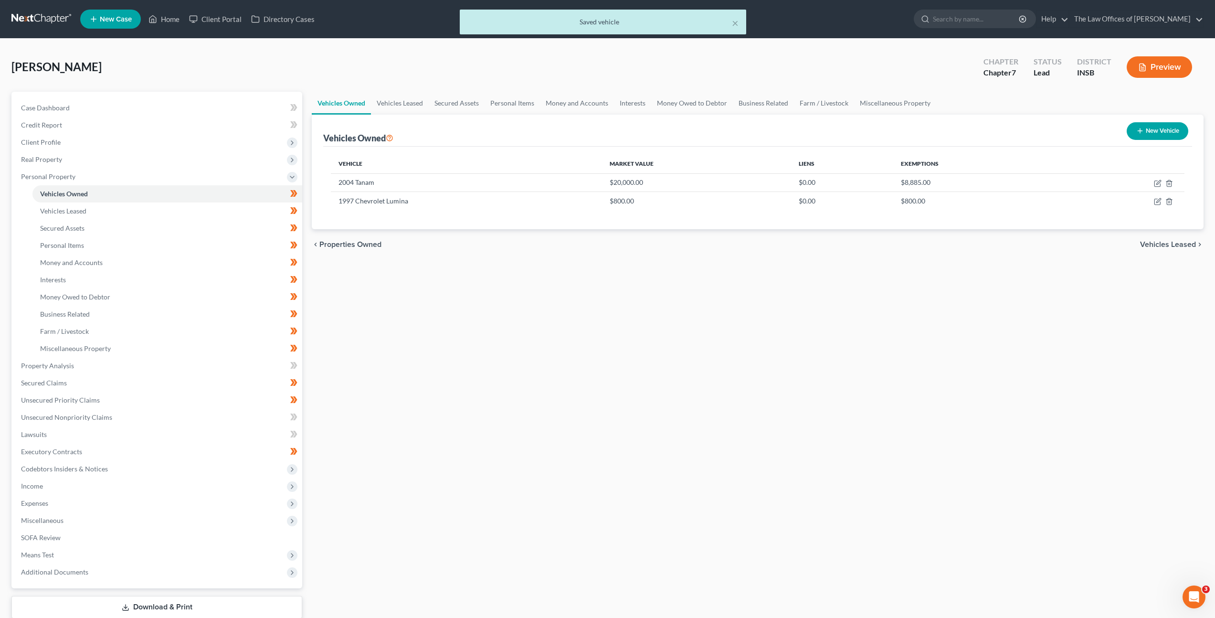
select select "0"
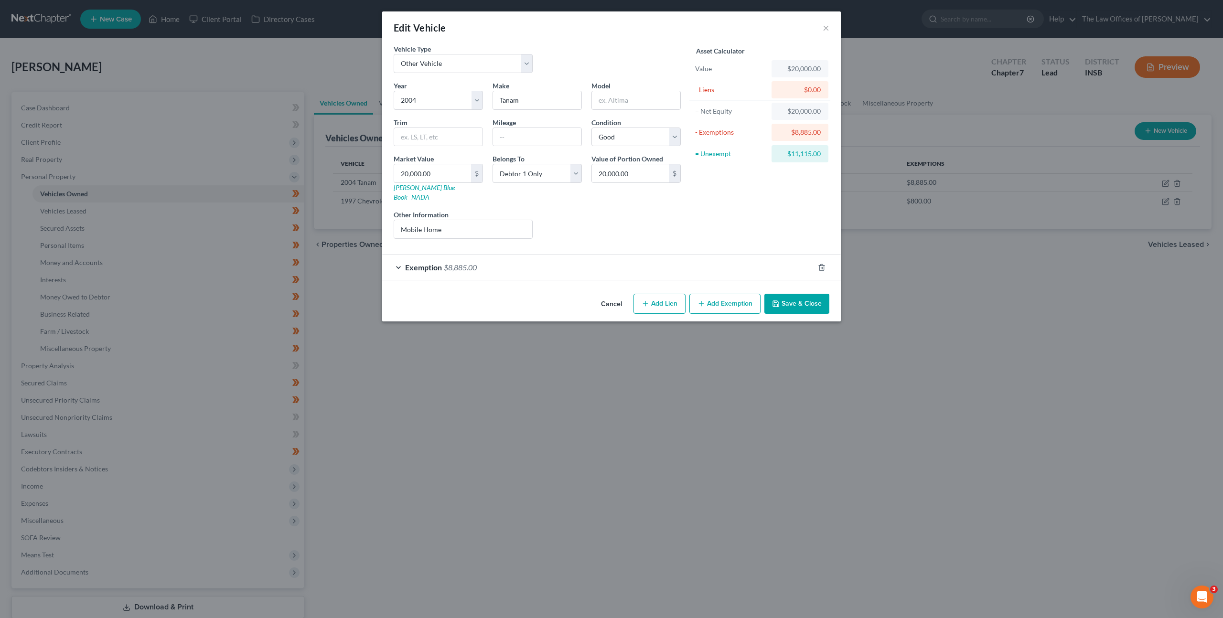
click at [723, 217] on div "Asset Calculator Value $20,000.00 - Liens $0.00 = Net Equity $20,000.00 - Exemp…" at bounding box center [759, 145] width 149 height 202
click at [666, 229] on div "Liens Select" at bounding box center [611, 224] width 149 height 29
click at [598, 219] on div "Liens Select" at bounding box center [611, 224] width 149 height 29
drag, startPoint x: 646, startPoint y: 196, endPoint x: 653, endPoint y: 201, distance: 8.9
click at [646, 197] on div "Year Select 2026 2025 2024 2023 2022 2021 2020 2019 2018 2017 2016 2015 2014 20…" at bounding box center [537, 164] width 297 height 166
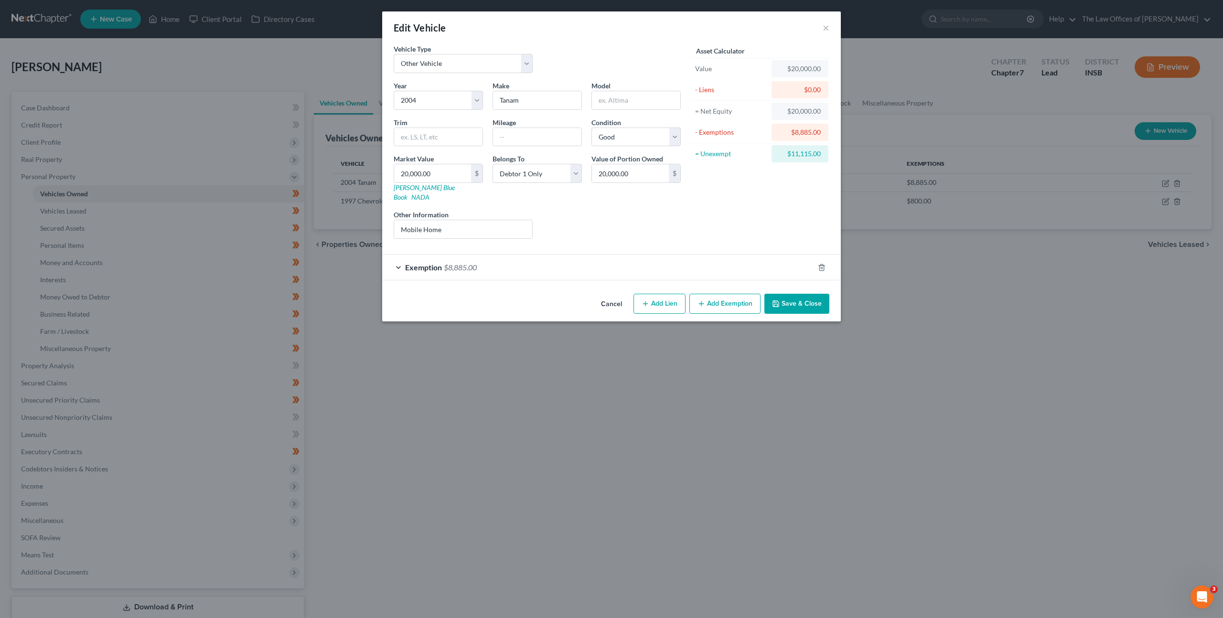
click at [659, 232] on div "Year Select 2026 2025 2024 2023 2022 2021 2020 2019 2018 2017 2016 2015 2014 20…" at bounding box center [537, 164] width 297 height 166
click at [564, 213] on div "Liens Select" at bounding box center [611, 224] width 149 height 29
click at [607, 235] on div "Year Select 2026 2025 2024 2023 2022 2021 2020 2019 2018 2017 2016 2015 2014 20…" at bounding box center [537, 164] width 297 height 166
click at [803, 297] on button "Save & Close" at bounding box center [796, 304] width 65 height 20
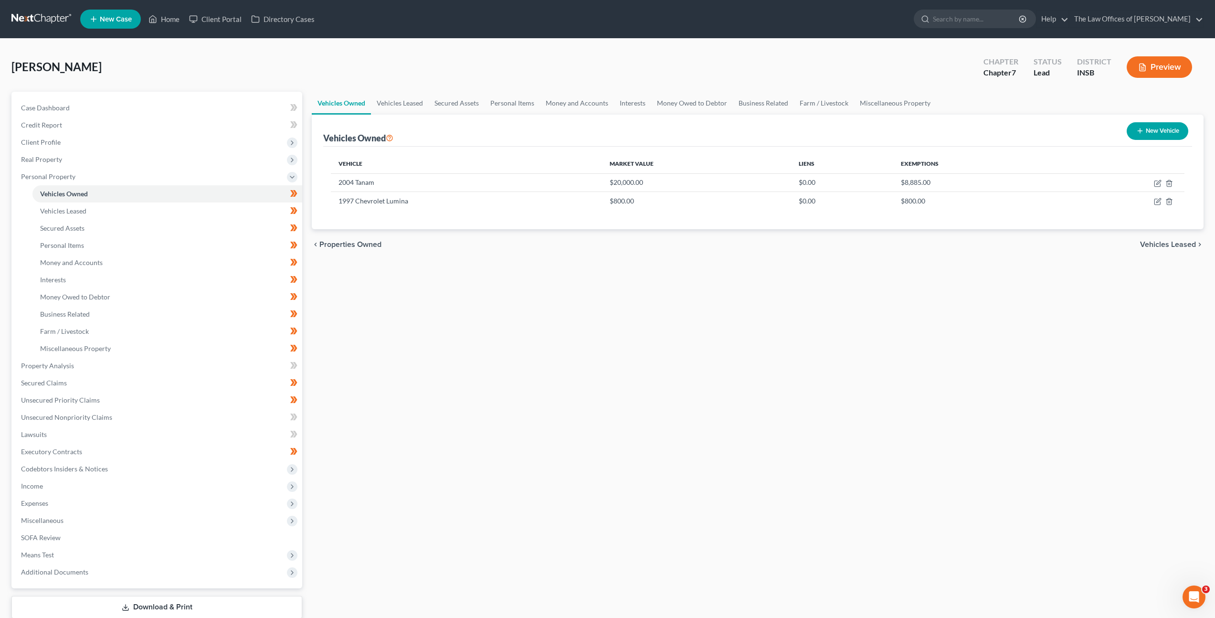
click at [489, 319] on div "Vehicles Owned Vehicles Leased Secured Assets Personal Items Money and Accounts…" at bounding box center [758, 368] width 902 height 552
click at [557, 310] on div "Vehicles Owned Vehicles Leased Secured Assets Personal Items Money and Accounts…" at bounding box center [758, 368] width 902 height 552
click at [43, 18] on link at bounding box center [41, 19] width 61 height 17
